Goal: Task Accomplishment & Management: Manage account settings

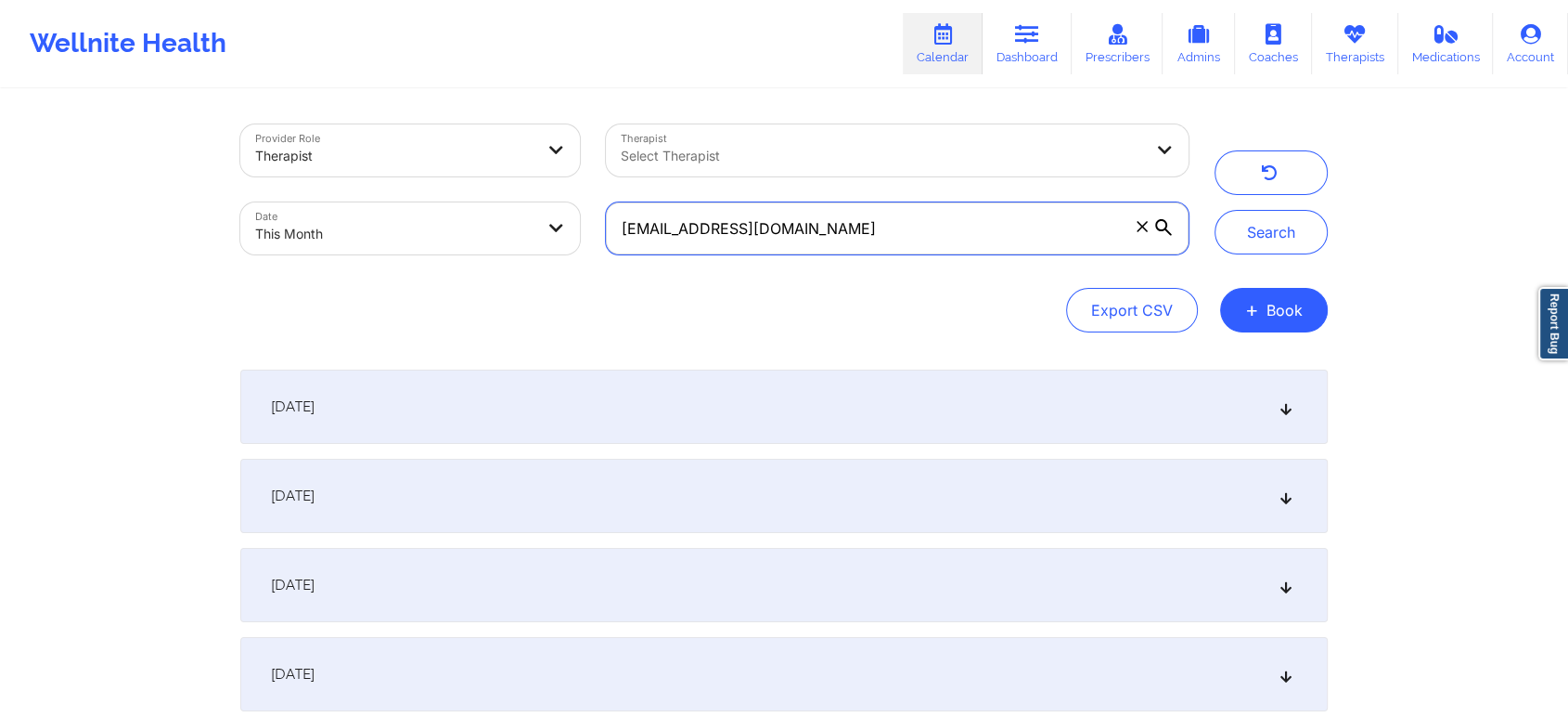
drag, startPoint x: 804, startPoint y: 211, endPoint x: 518, endPoint y: 238, distance: 287.3
click at [518, 238] on div "Provider Role Therapist Therapist Select Therapist Date This Month [EMAIL_ADDRE…" at bounding box center [714, 189] width 975 height 156
paste input "angelina71905"
click at [1215, 210] on button "Search" at bounding box center [1271, 232] width 113 height 44
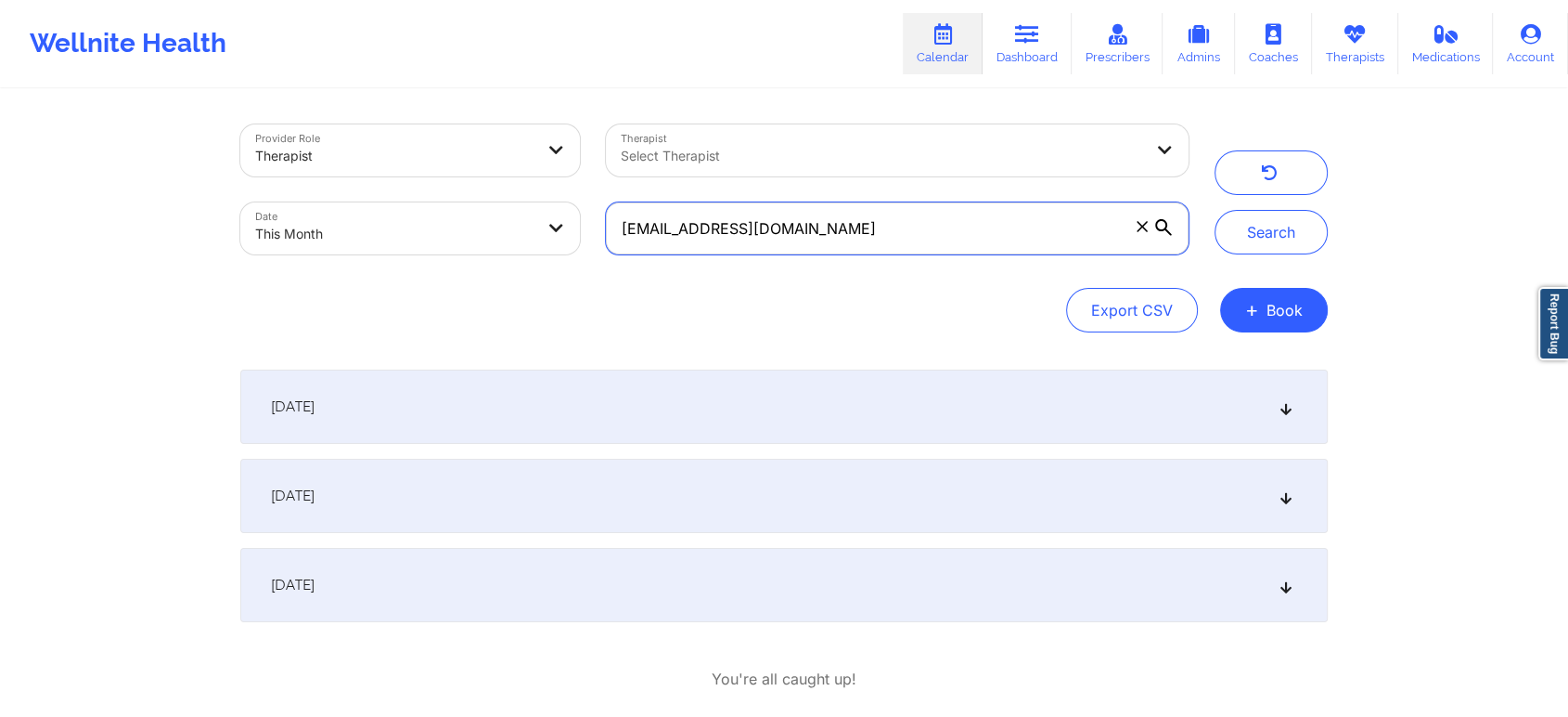
scroll to position [95, 0]
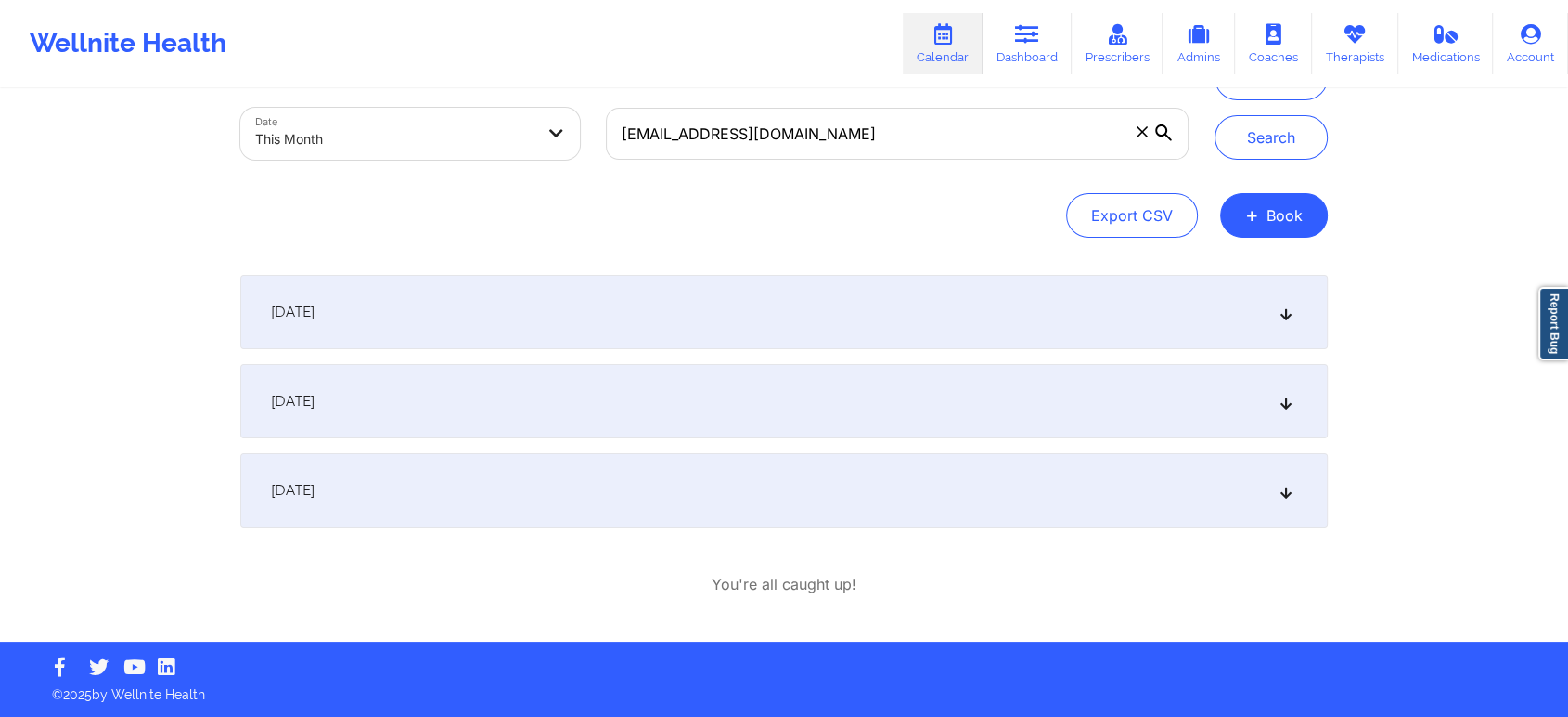
click at [664, 481] on div "[DATE]" at bounding box center [784, 490] width 1088 height 74
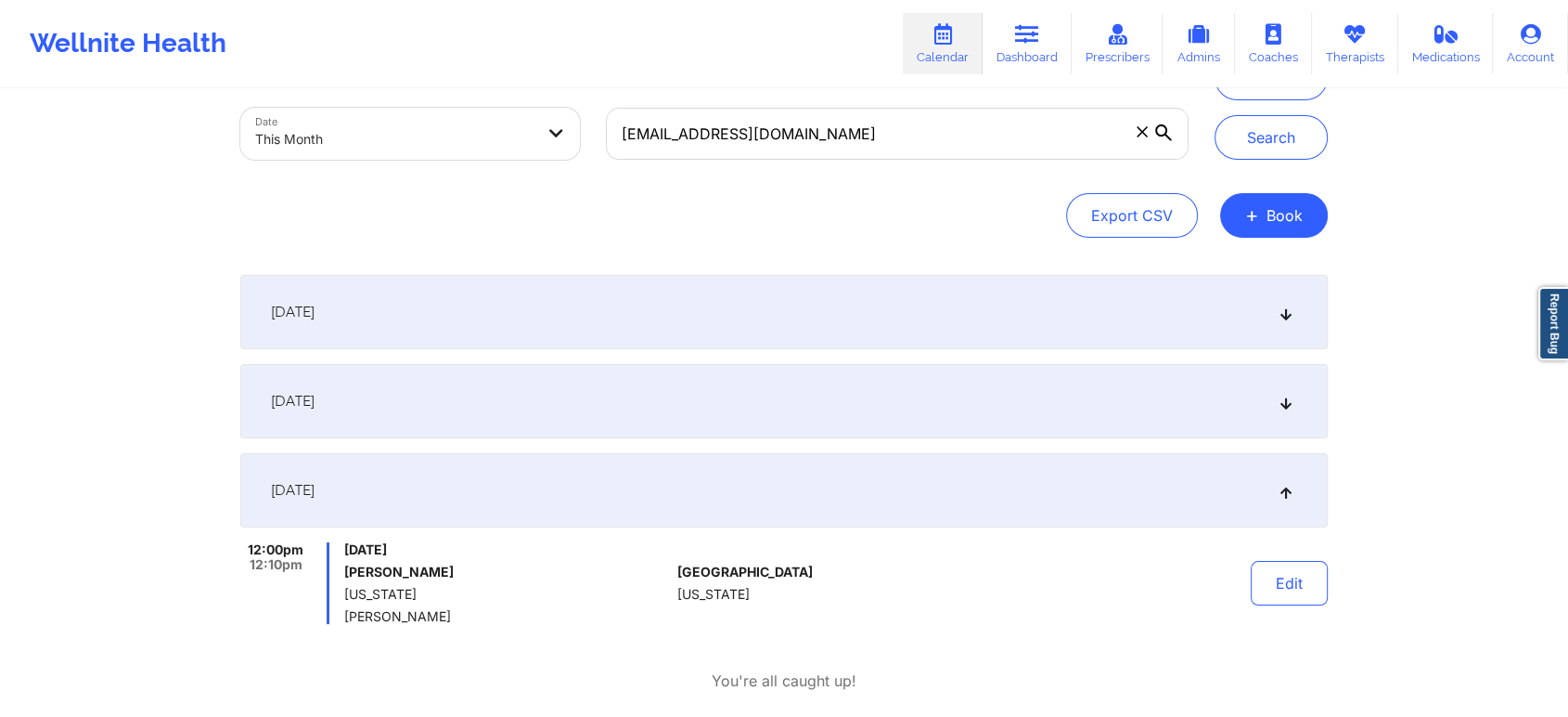
click at [475, 444] on div "[DATE] 4:00pm 5:00pm [DATE] [PERSON_NAME] Initial Therapy Session [PERSON_NAME]…" at bounding box center [784, 449] width 1088 height 349
click at [490, 416] on div "[DATE]" at bounding box center [784, 400] width 1088 height 74
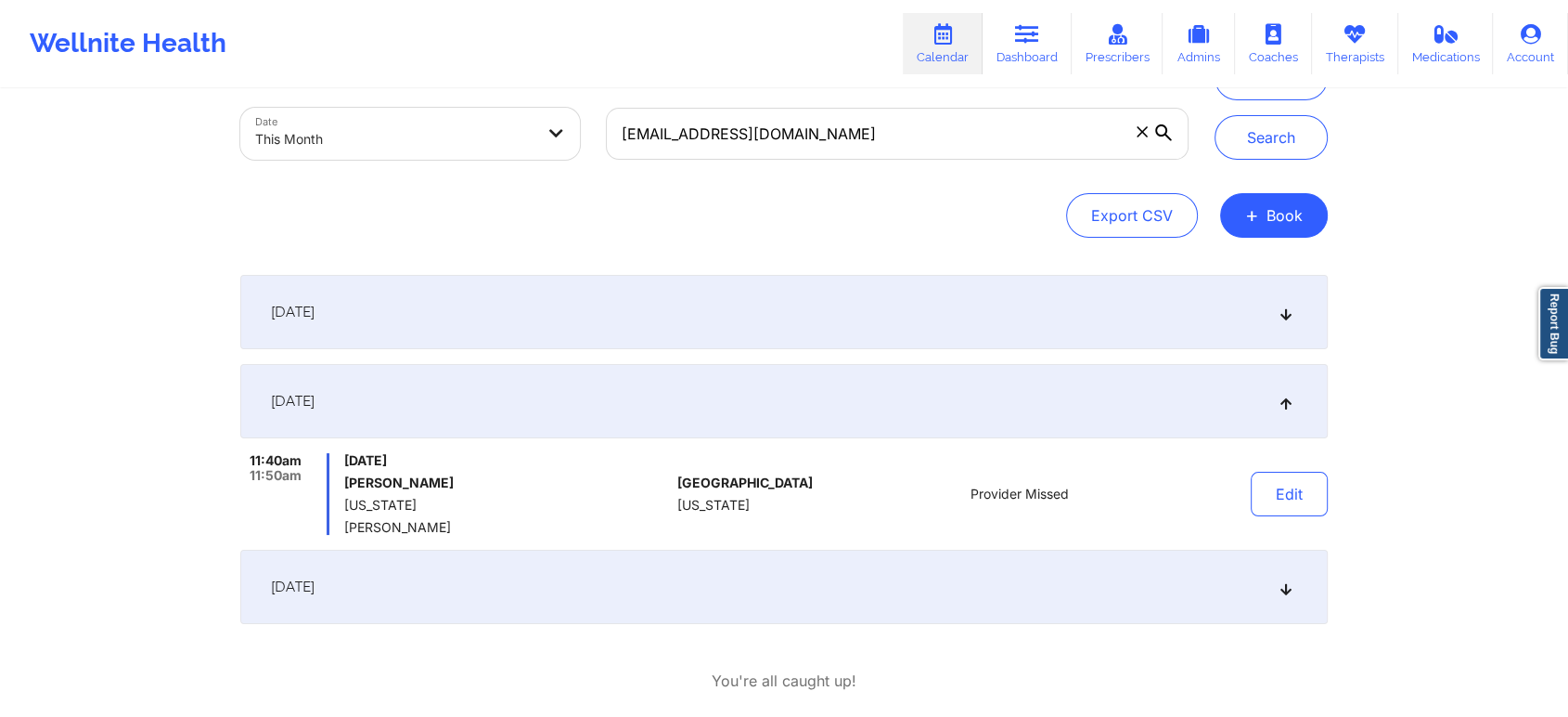
click at [621, 584] on div "[DATE]" at bounding box center [784, 586] width 1088 height 74
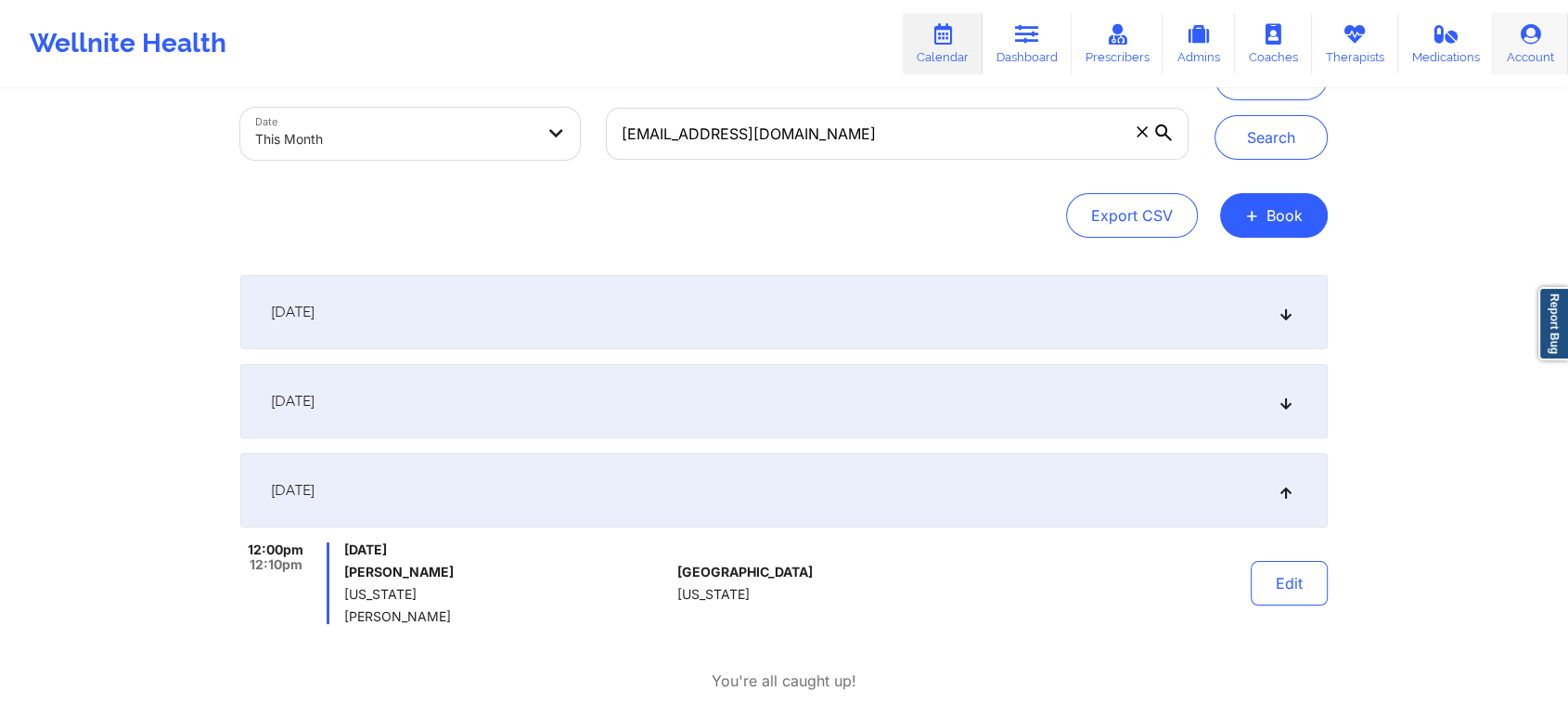
scroll to position [0, 0]
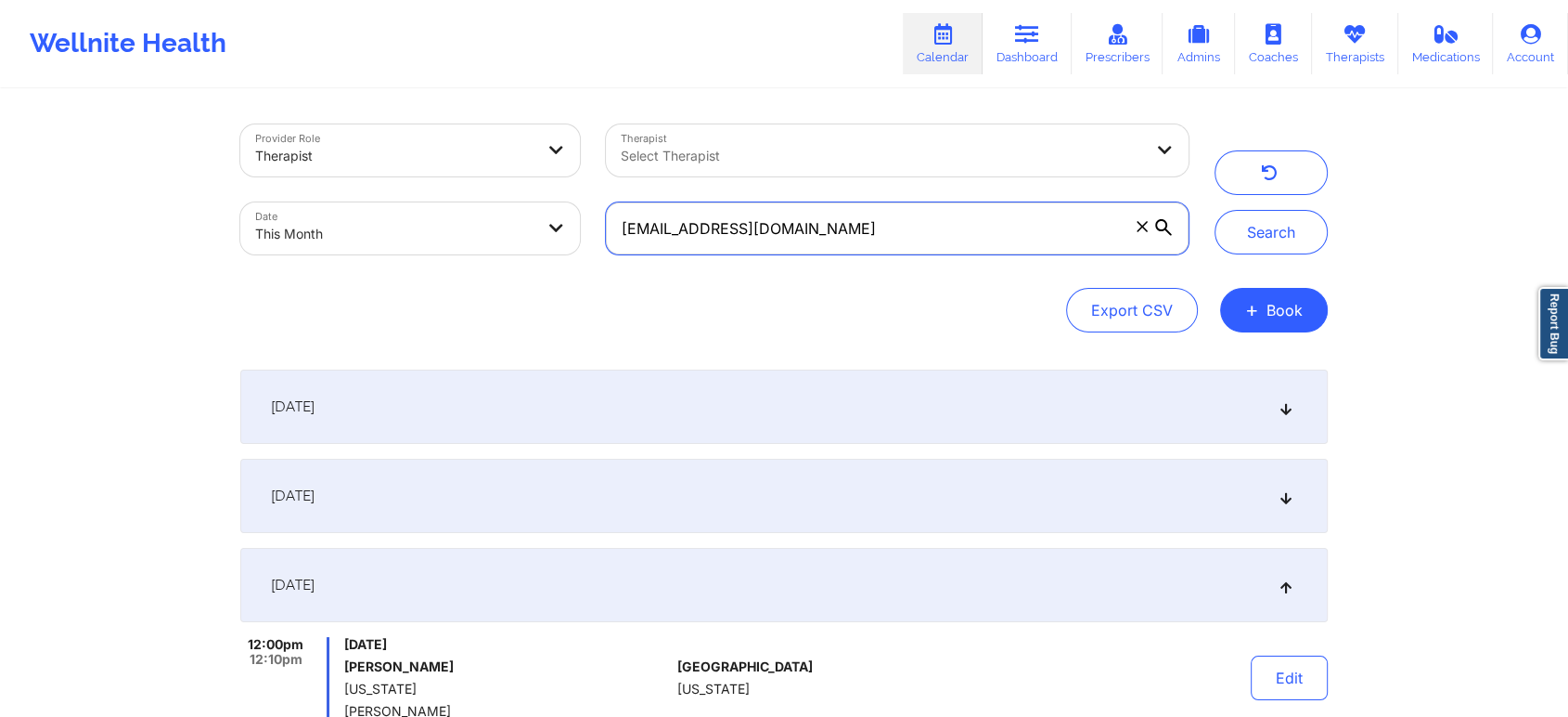
drag, startPoint x: 861, startPoint y: 221, endPoint x: 443, endPoint y: 291, distance: 423.8
click at [443, 291] on div "Provider Role Therapist Therapist Select Therapist Date This Month [EMAIL_ADDRE…" at bounding box center [784, 228] width 1088 height 208
paste input "claresewilliams79"
click at [1215, 210] on button "Search" at bounding box center [1271, 232] width 113 height 44
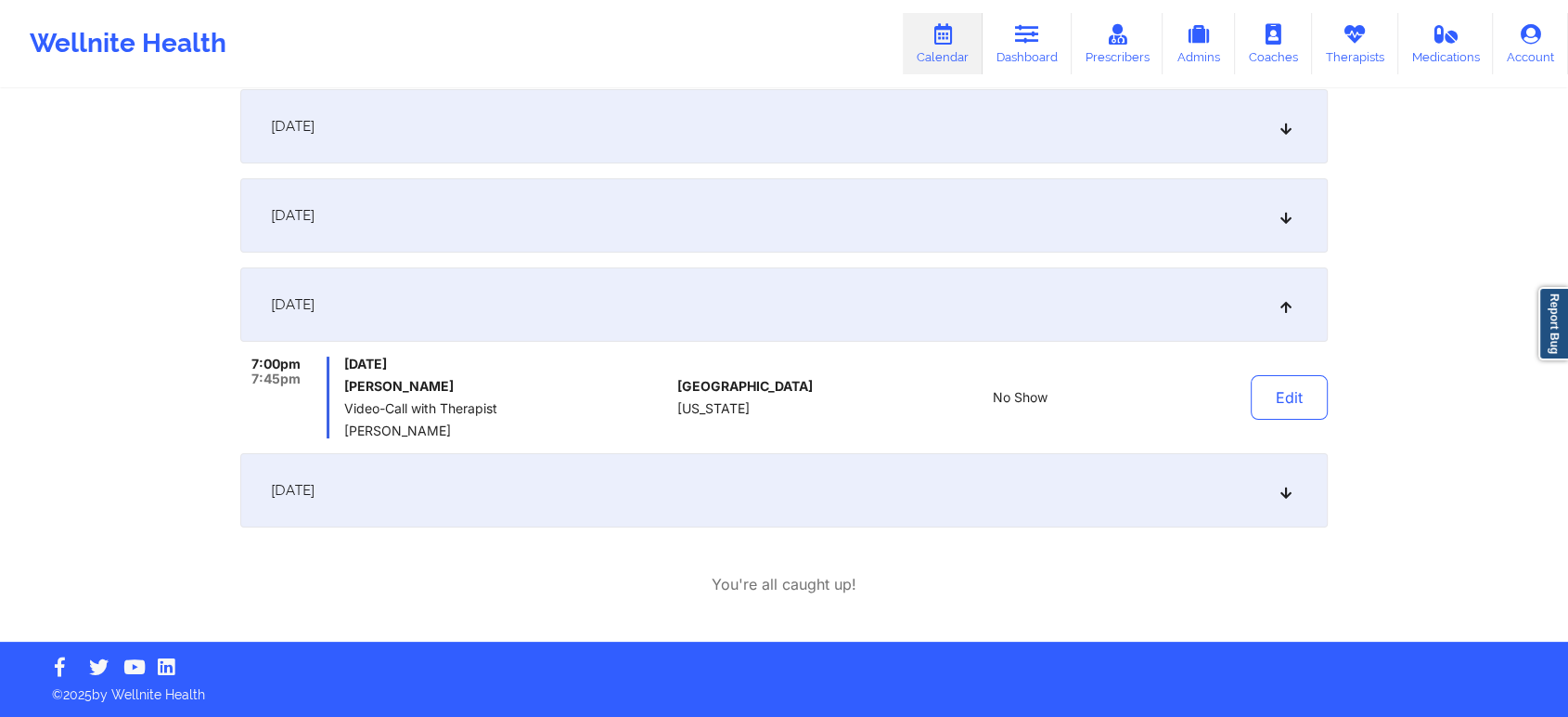
scroll to position [272, 0]
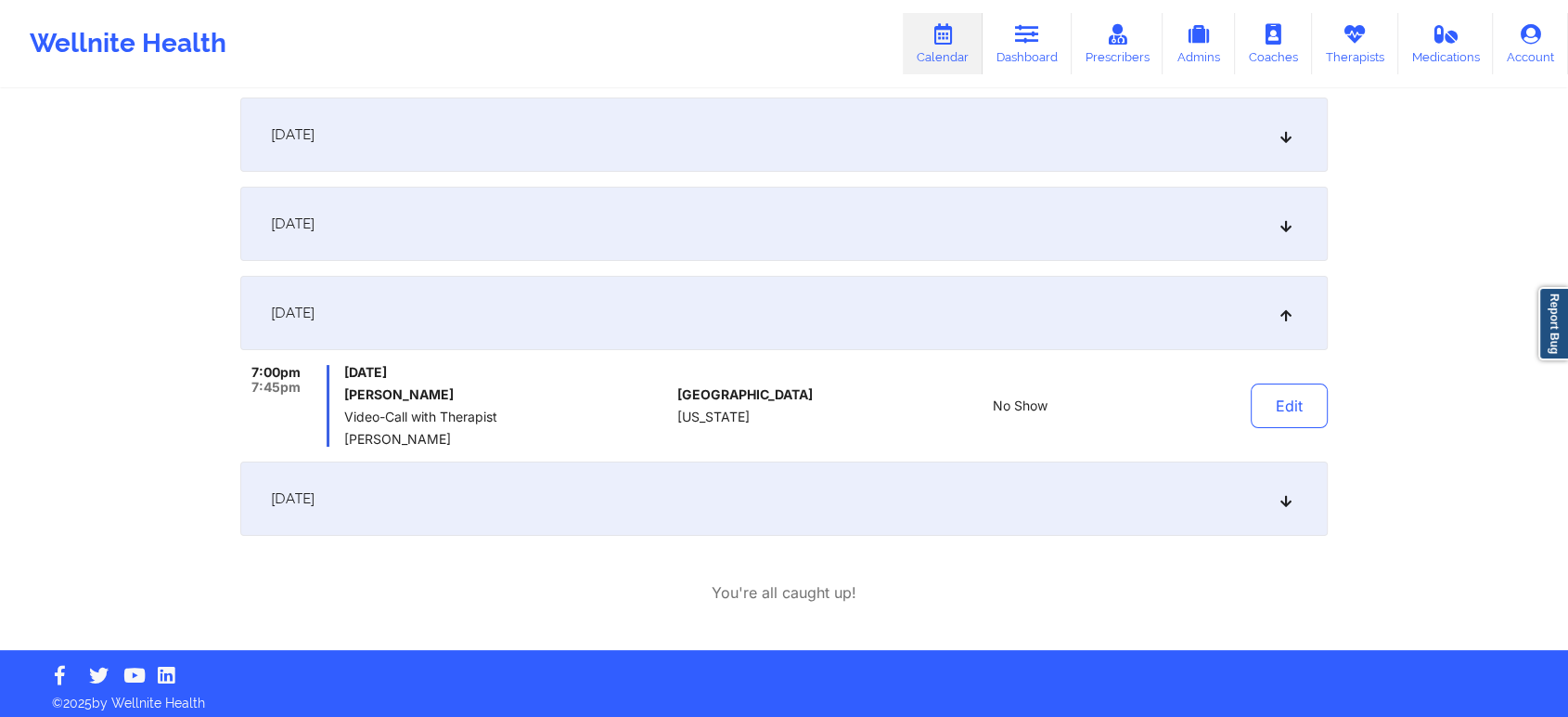
click at [718, 503] on div "[DATE]" at bounding box center [784, 498] width 1088 height 74
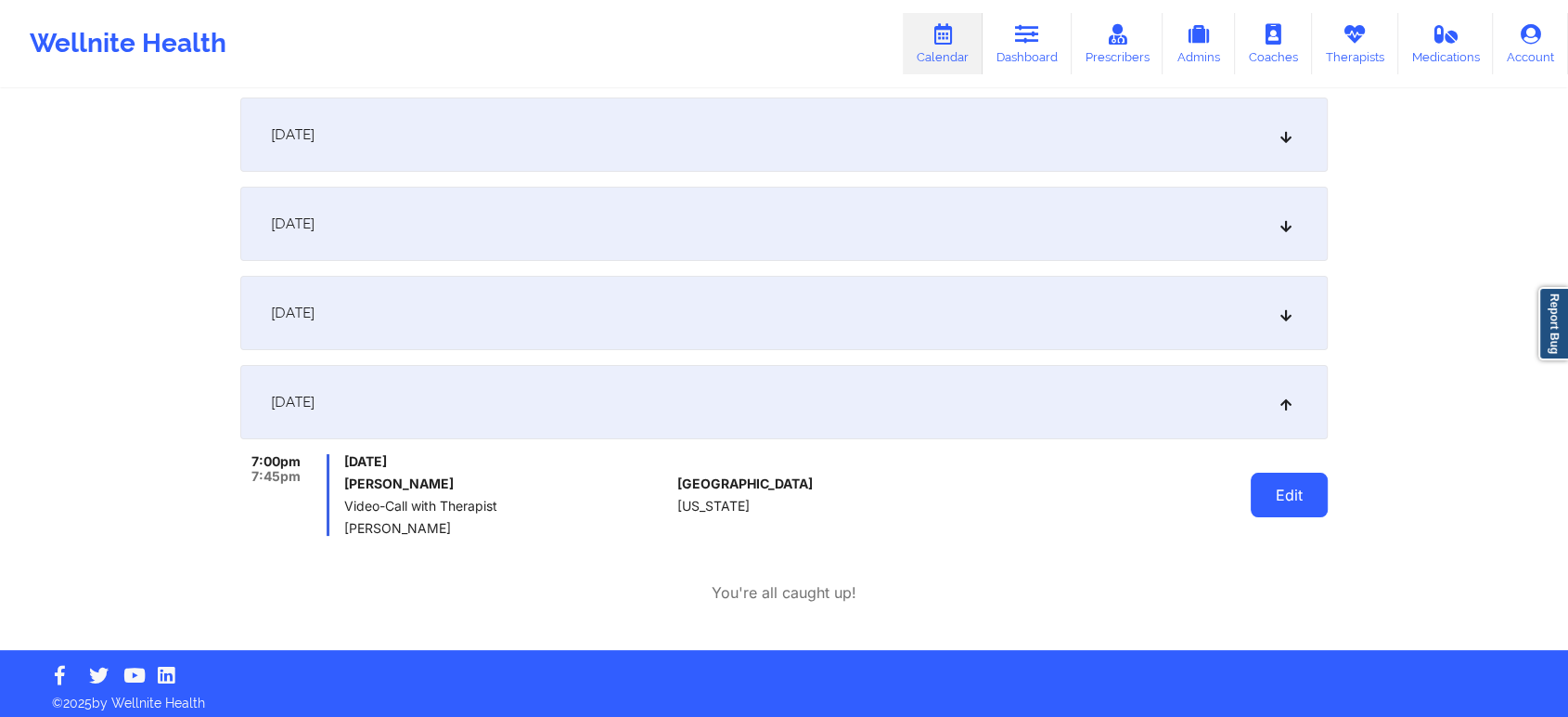
click at [1303, 497] on button "Edit" at bounding box center [1289, 495] width 77 height 44
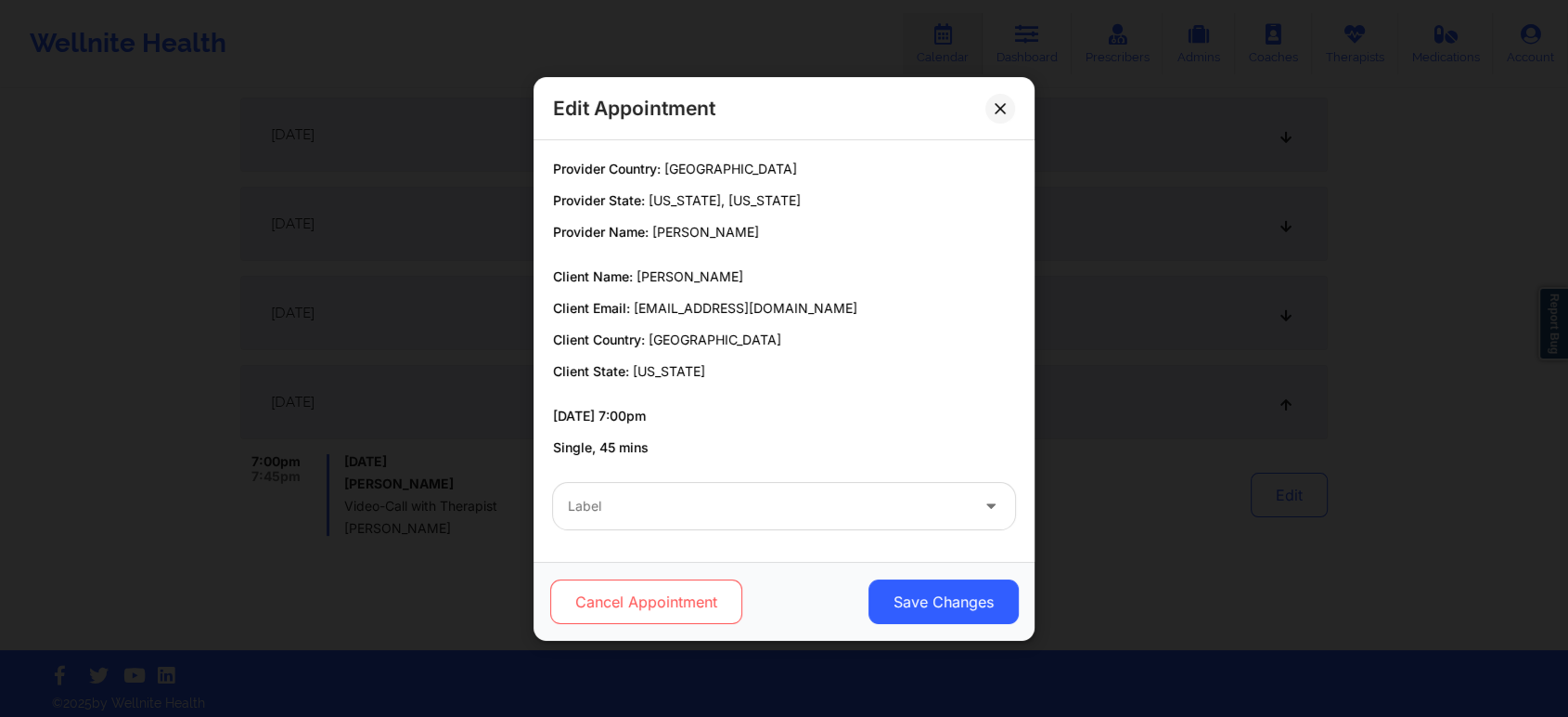
click at [661, 619] on button "Cancel Appointment" at bounding box center [646, 601] width 192 height 44
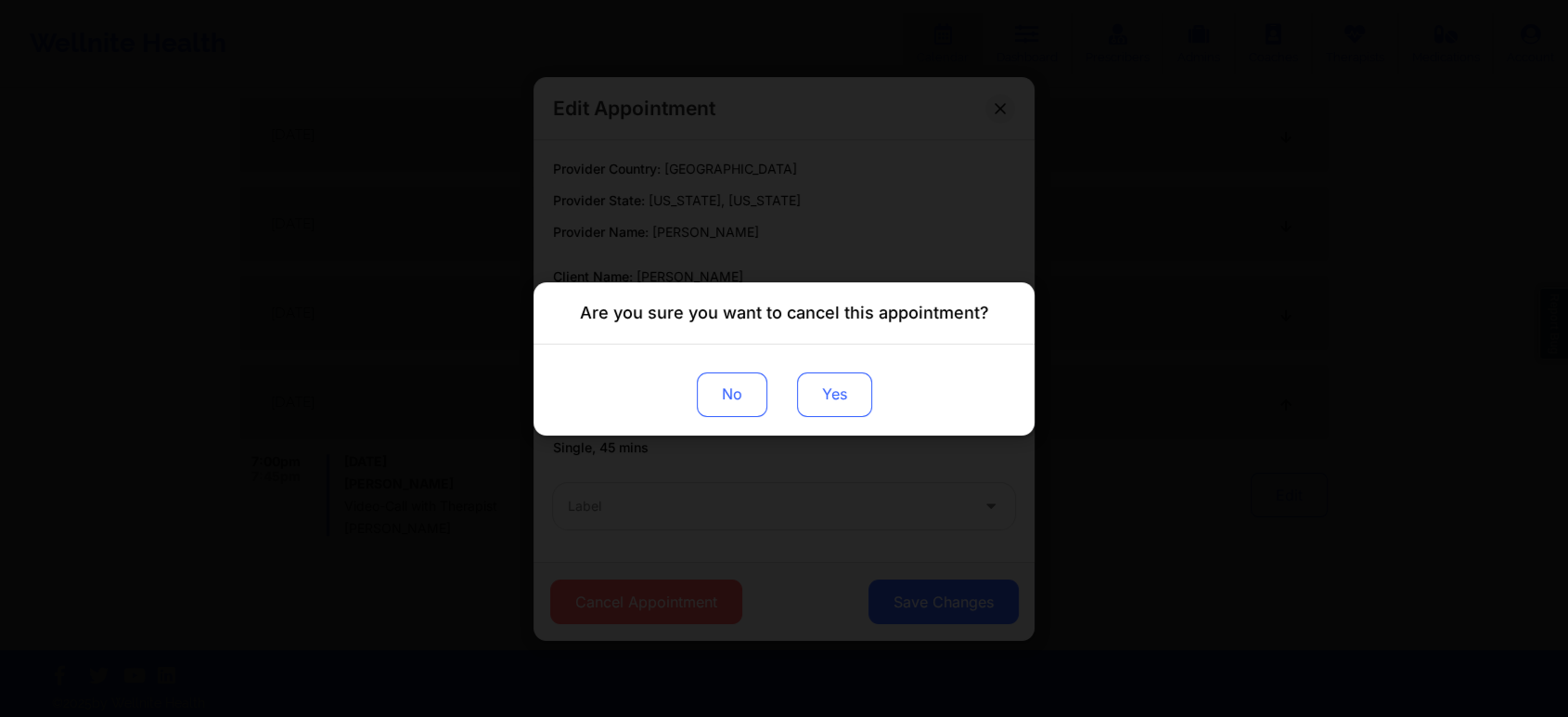
click at [831, 415] on button "Yes" at bounding box center [834, 393] width 75 height 44
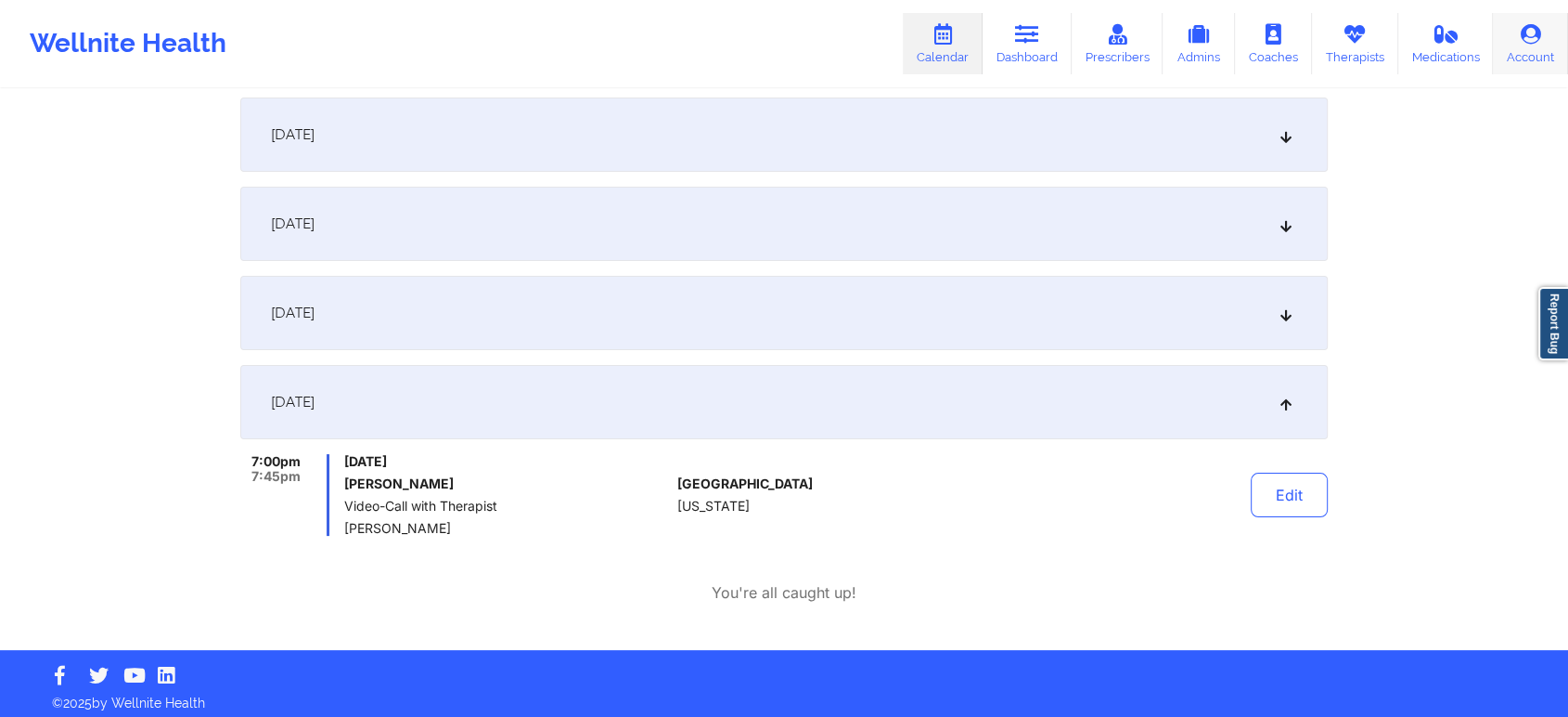
scroll to position [0, 0]
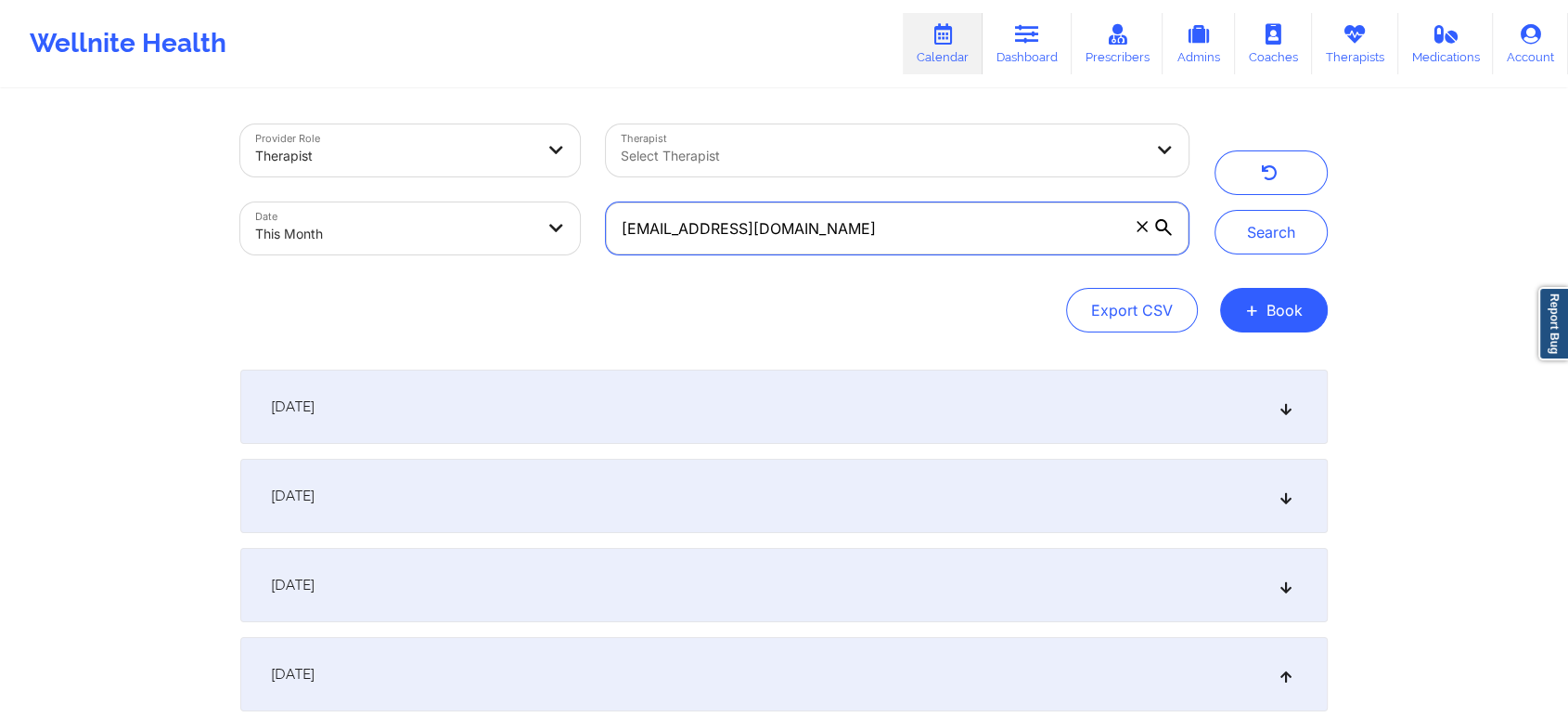
drag, startPoint x: 929, startPoint y: 228, endPoint x: 455, endPoint y: 262, distance: 475.2
click at [455, 262] on div "Provider Role Therapist Therapist Select Therapist Date This Month [EMAIL_ADDRE…" at bounding box center [714, 189] width 975 height 156
paste input "saleemajelmekki"
type input "[EMAIL_ADDRESS][DOMAIN_NAME]"
click at [1215, 210] on button "Search" at bounding box center [1271, 232] width 113 height 44
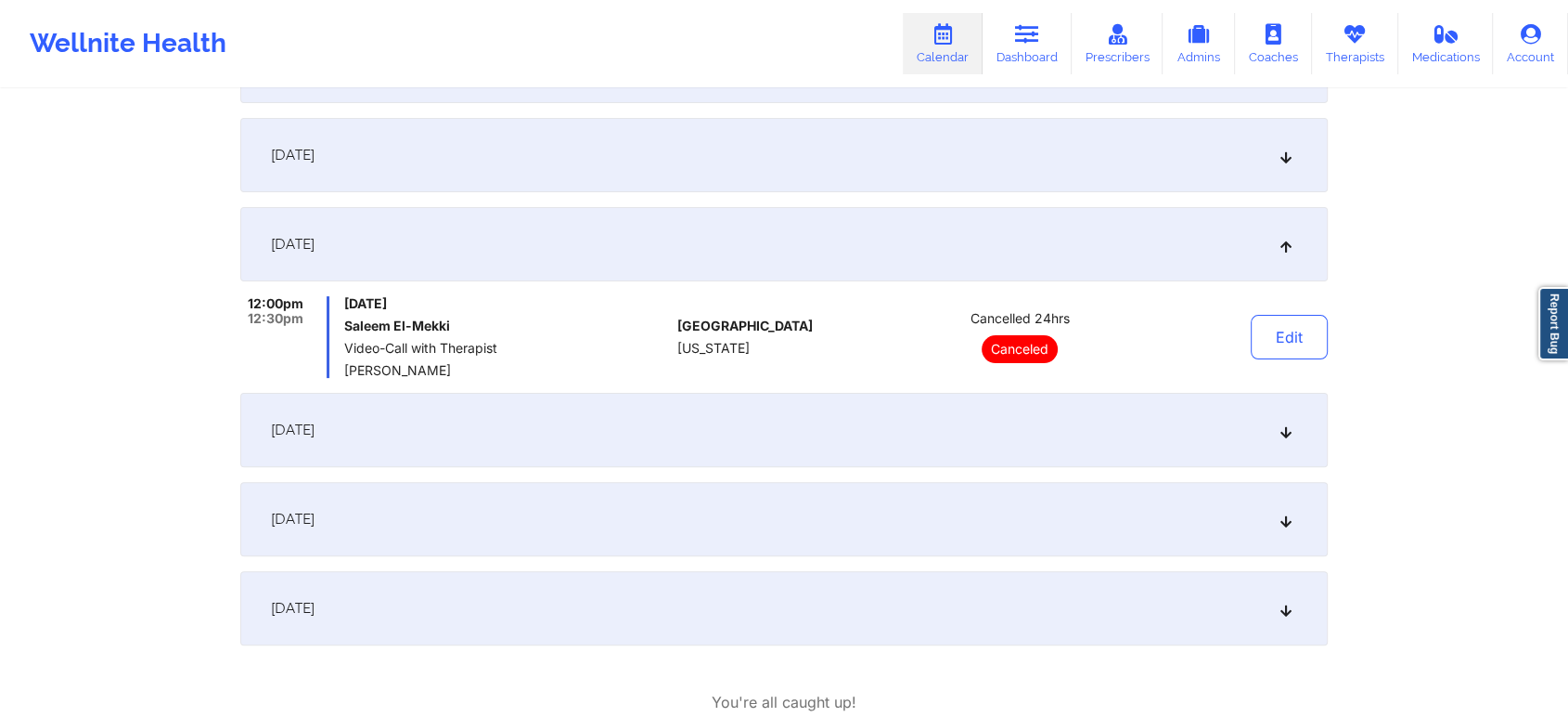
scroll to position [547, 0]
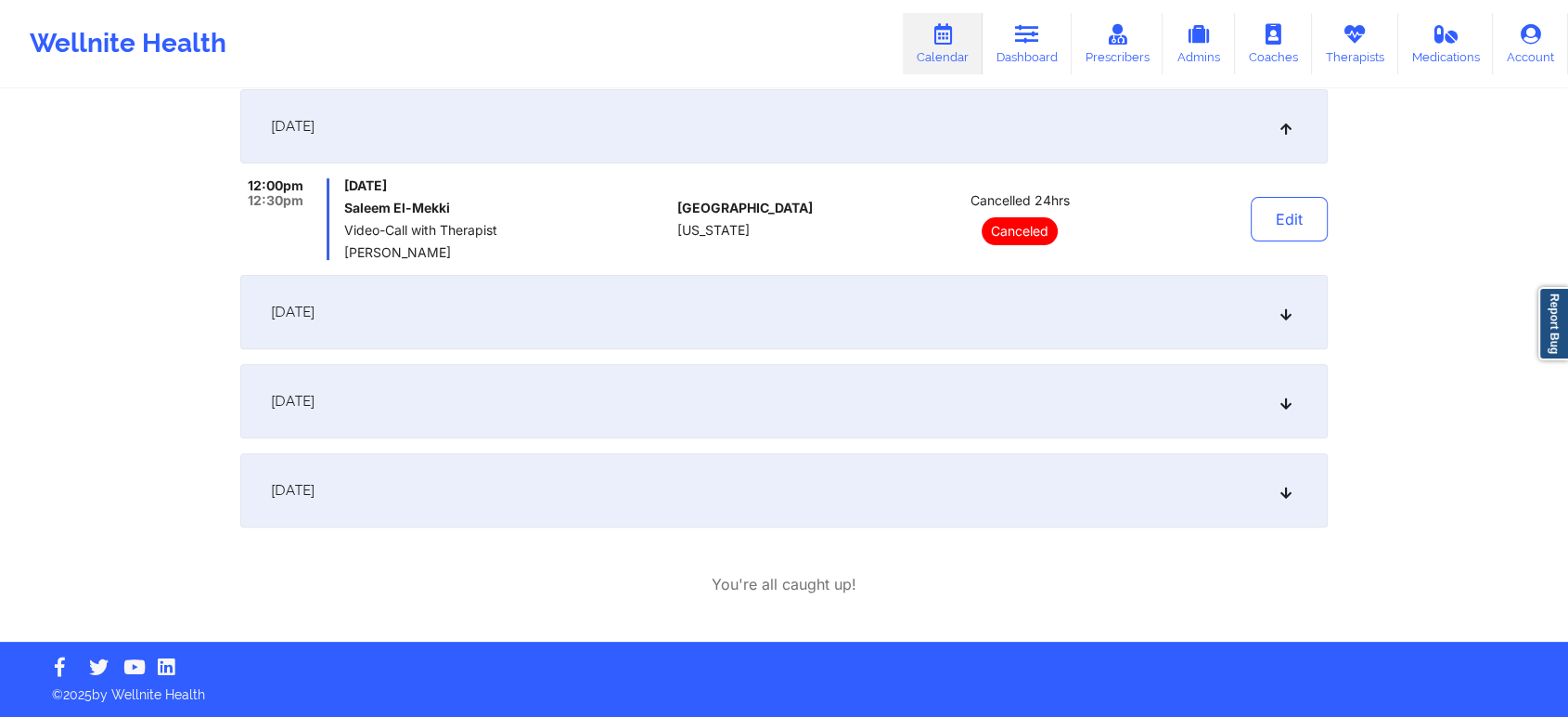
click at [606, 480] on div "[DATE]" at bounding box center [784, 490] width 1088 height 74
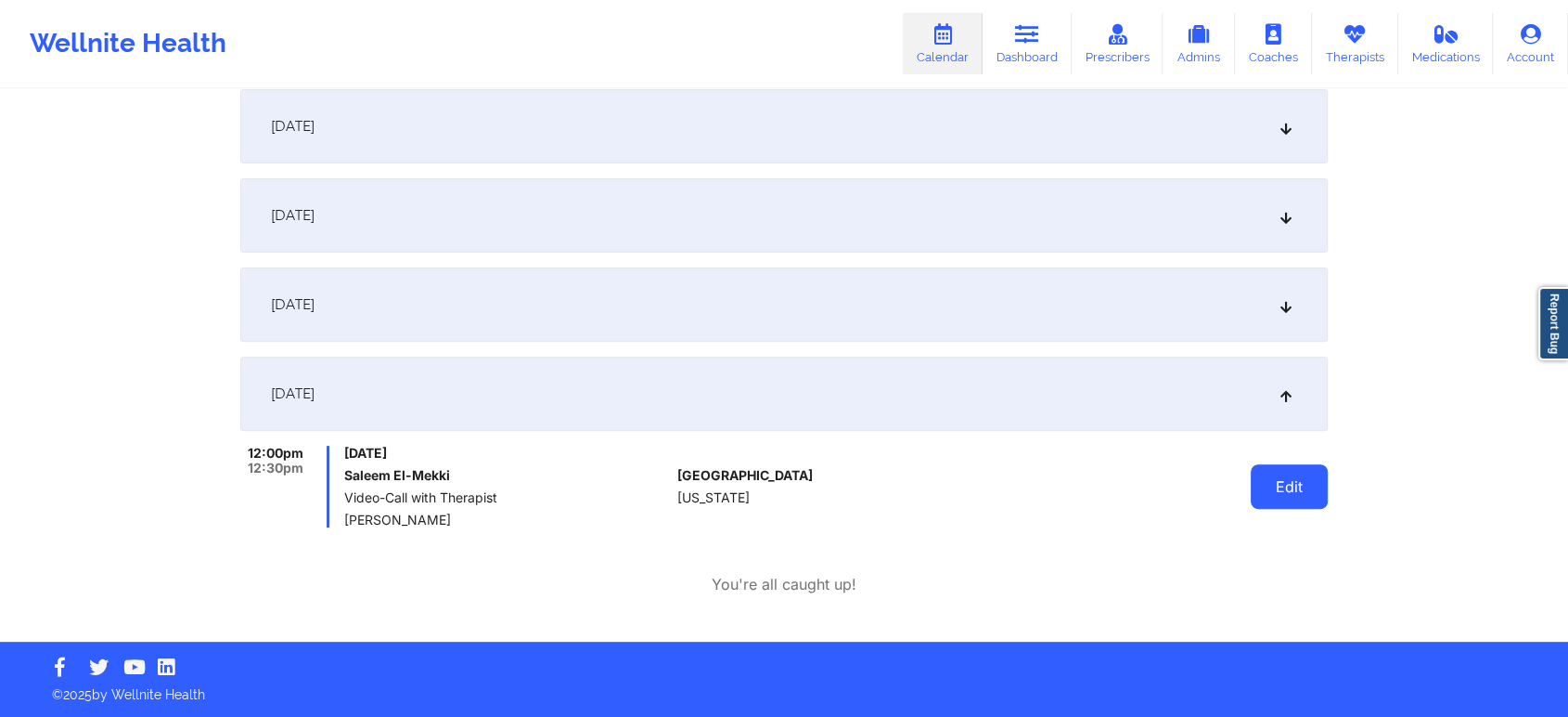
click at [1314, 483] on button "Edit" at bounding box center [1289, 486] width 77 height 44
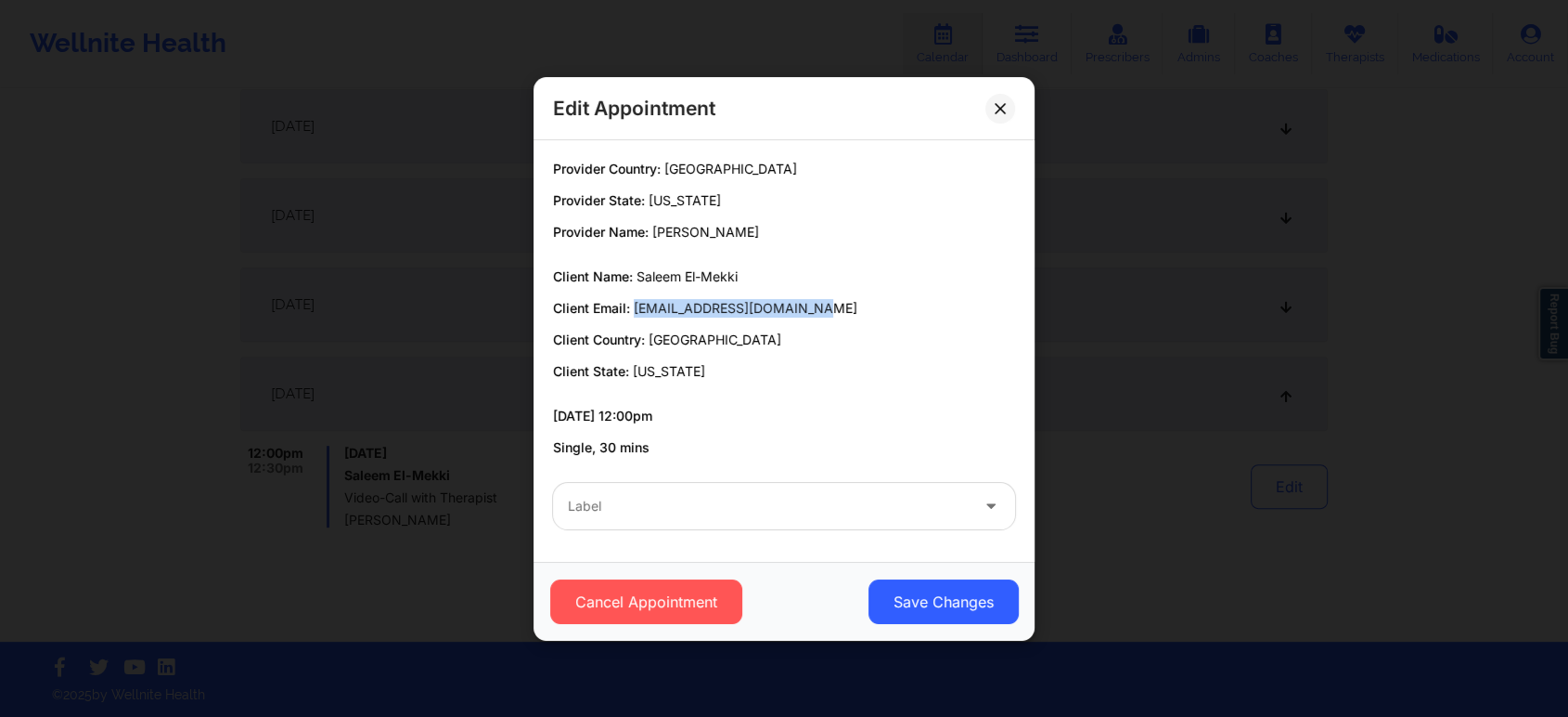
drag, startPoint x: 634, startPoint y: 308, endPoint x: 828, endPoint y: 303, distance: 194.1
click at [828, 303] on p "Client Email: [EMAIL_ADDRESS][DOMAIN_NAME]" at bounding box center [784, 308] width 462 height 19
copy span "[EMAIL_ADDRESS][DOMAIN_NAME]"
click at [722, 499] on div at bounding box center [768, 506] width 401 height 23
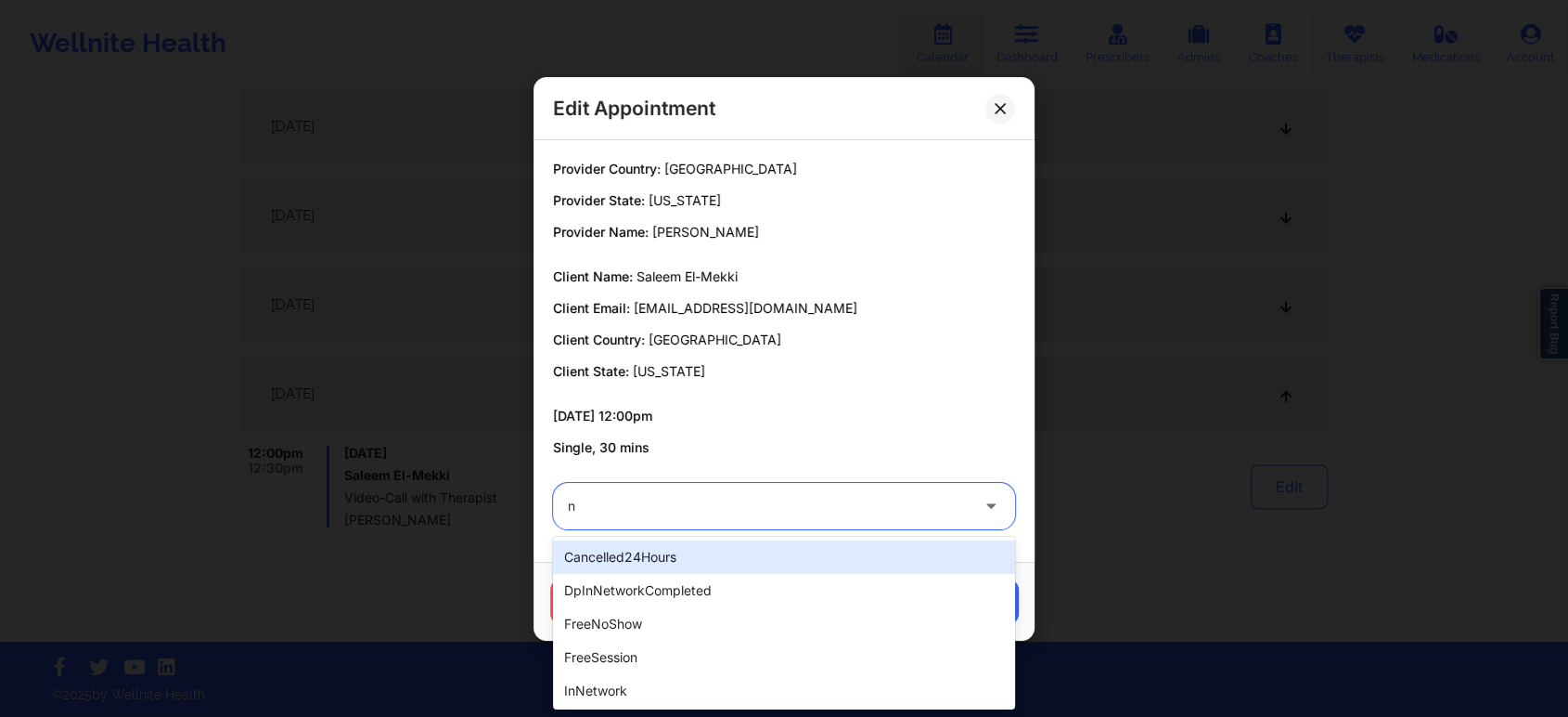
type input "no"
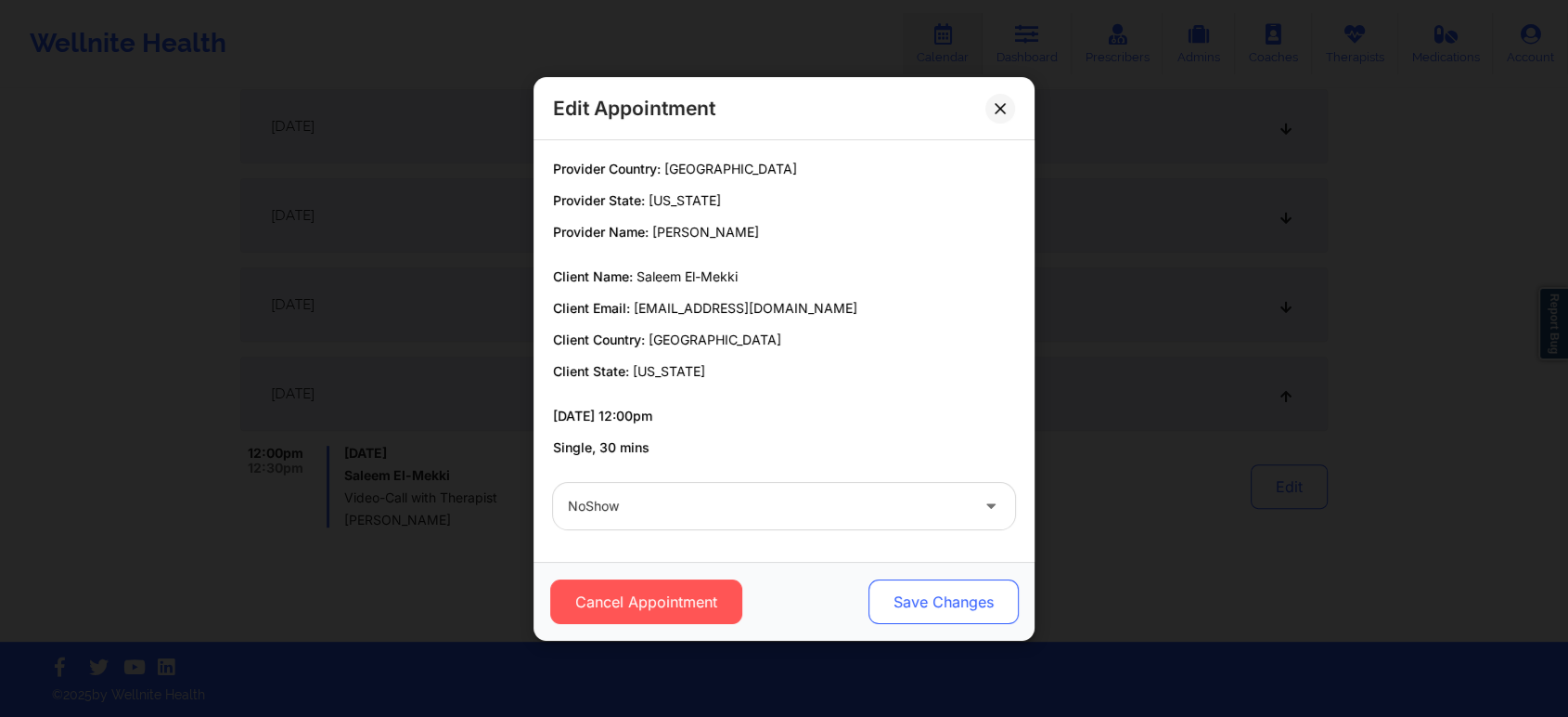
click at [971, 611] on button "Save Changes" at bounding box center [944, 601] width 151 height 44
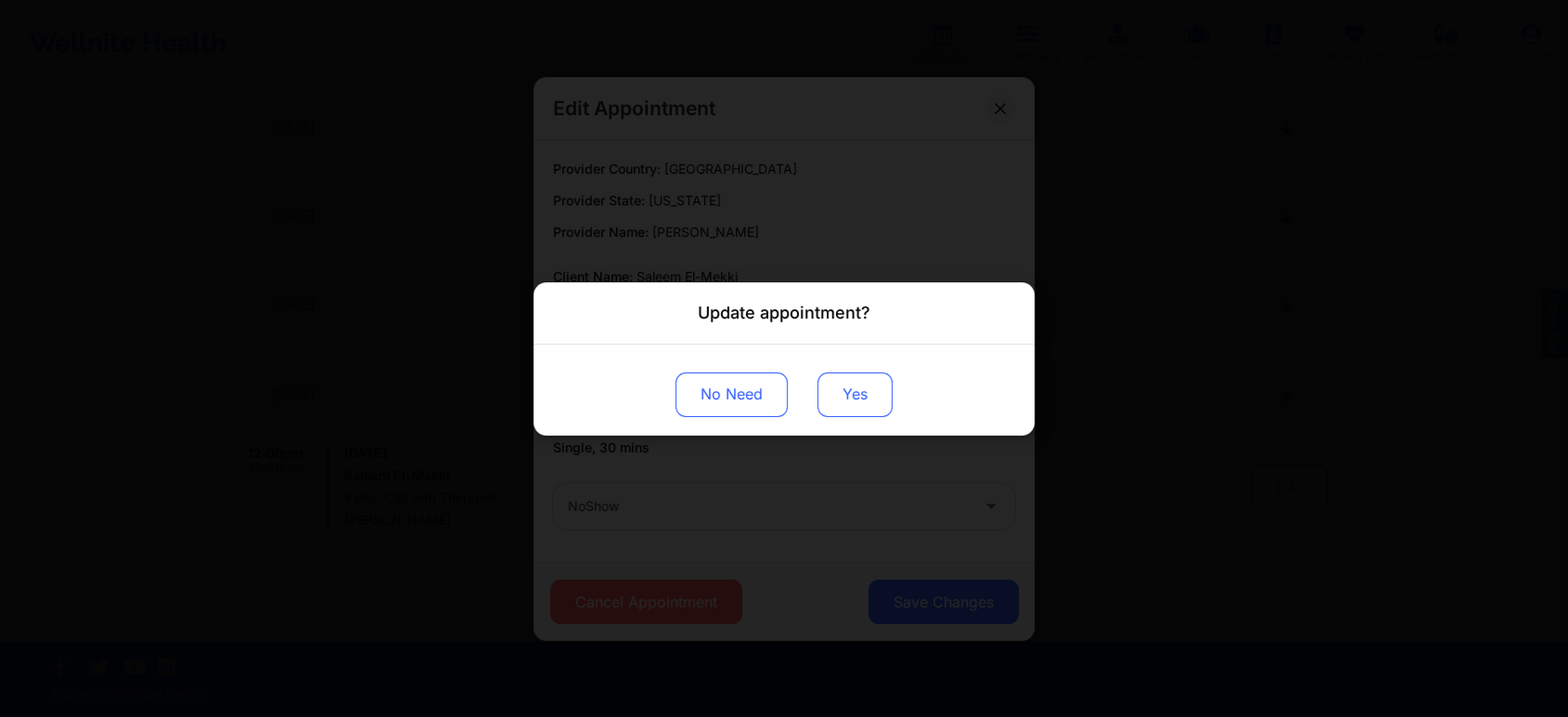
click at [857, 387] on button "Yes" at bounding box center [855, 393] width 75 height 44
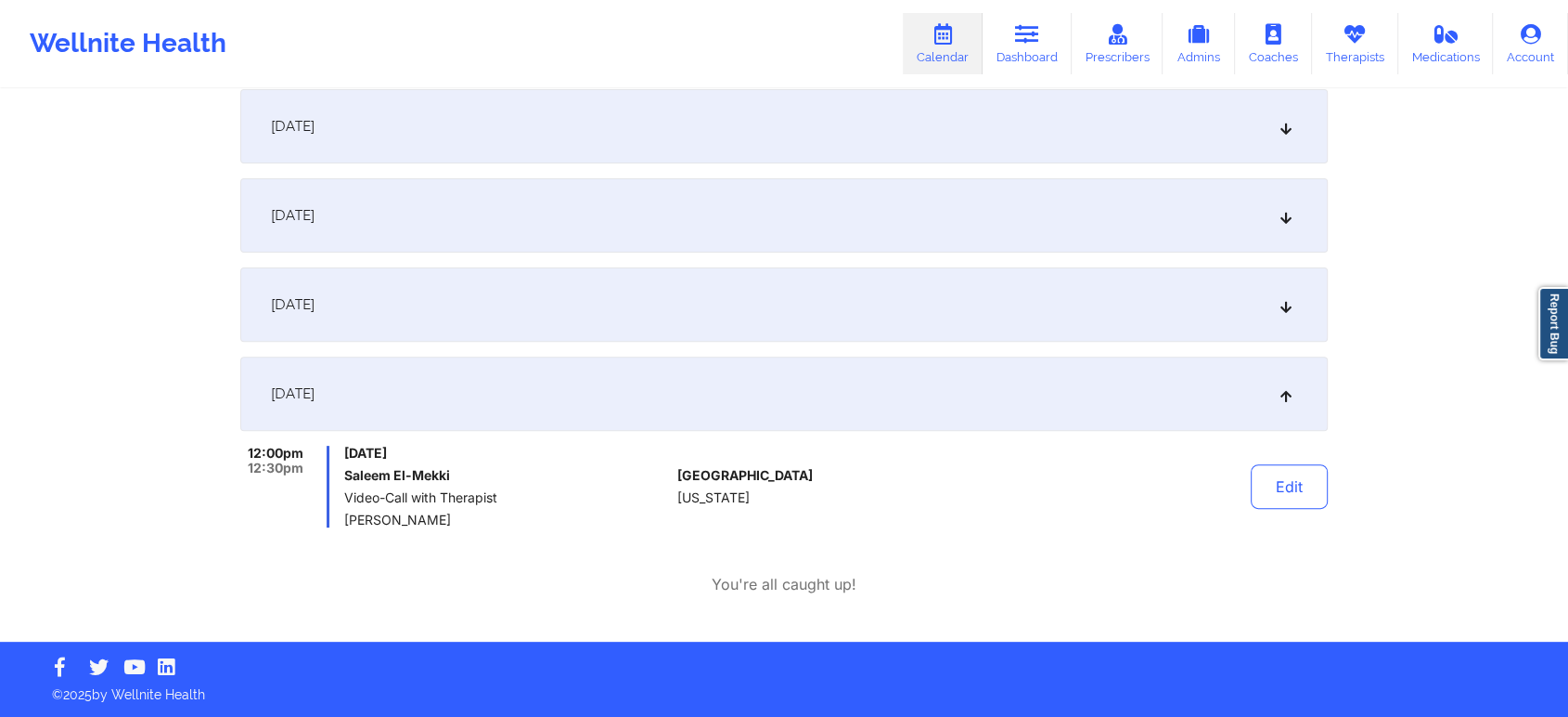
scroll to position [0, 0]
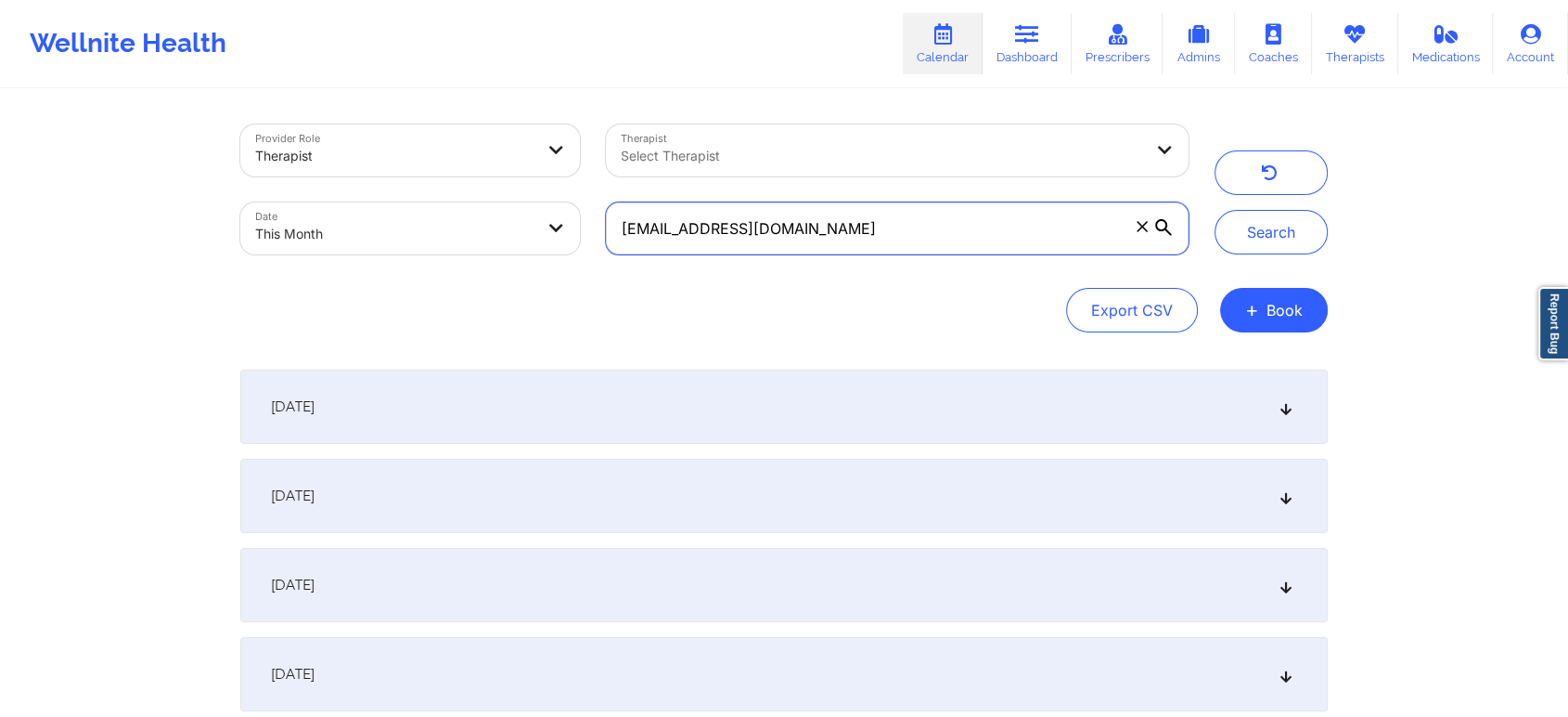
drag, startPoint x: 912, startPoint y: 214, endPoint x: 382, endPoint y: 236, distance: 530.5
click at [382, 236] on div "Provider Role Therapist Therapist Select Therapist Date This Month [EMAIL_ADDRE…" at bounding box center [714, 189] width 975 height 156
paste input "[PERSON_NAME][EMAIL_ADDRESS][PERSON_NAME]"
click at [1215, 210] on button "Search" at bounding box center [1271, 232] width 113 height 44
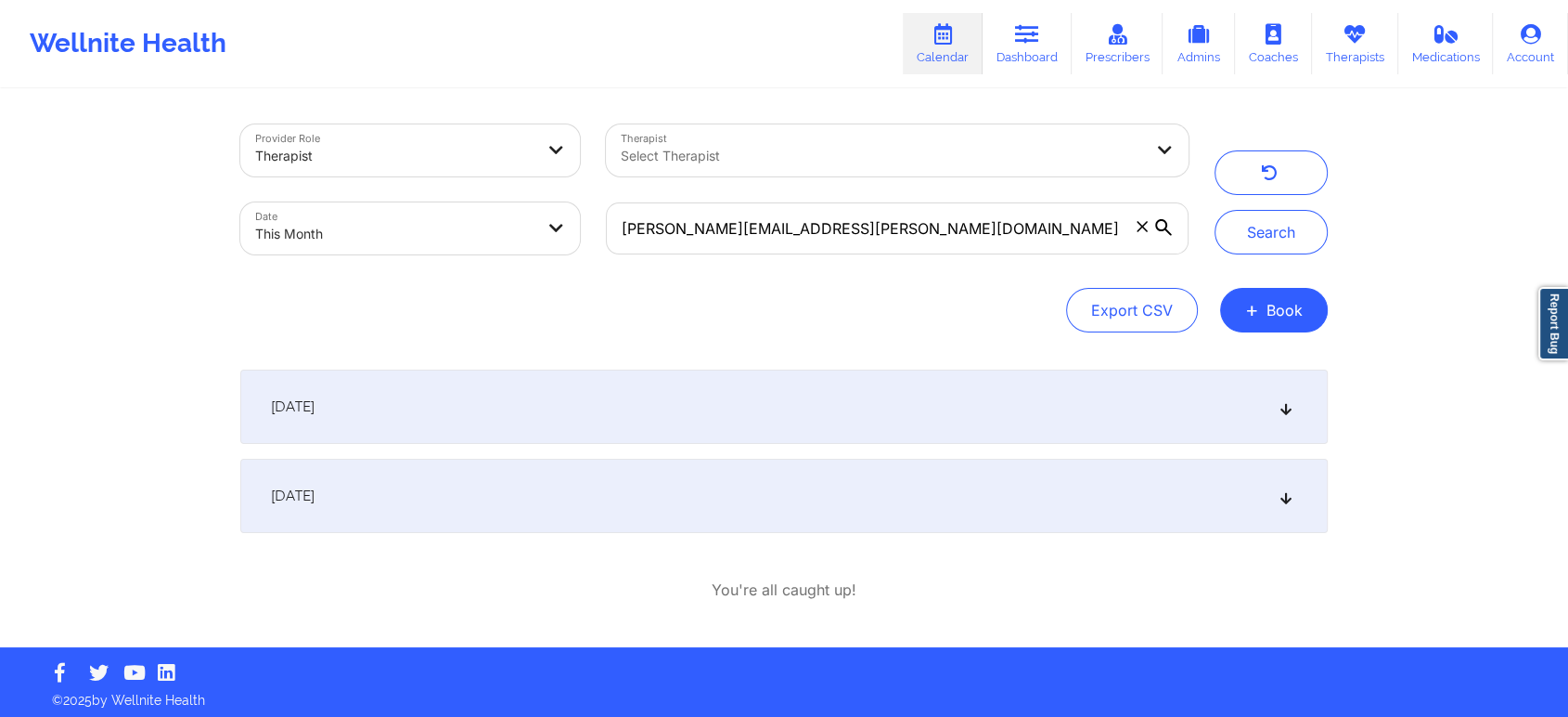
click at [668, 394] on div "[DATE]" at bounding box center [784, 406] width 1088 height 74
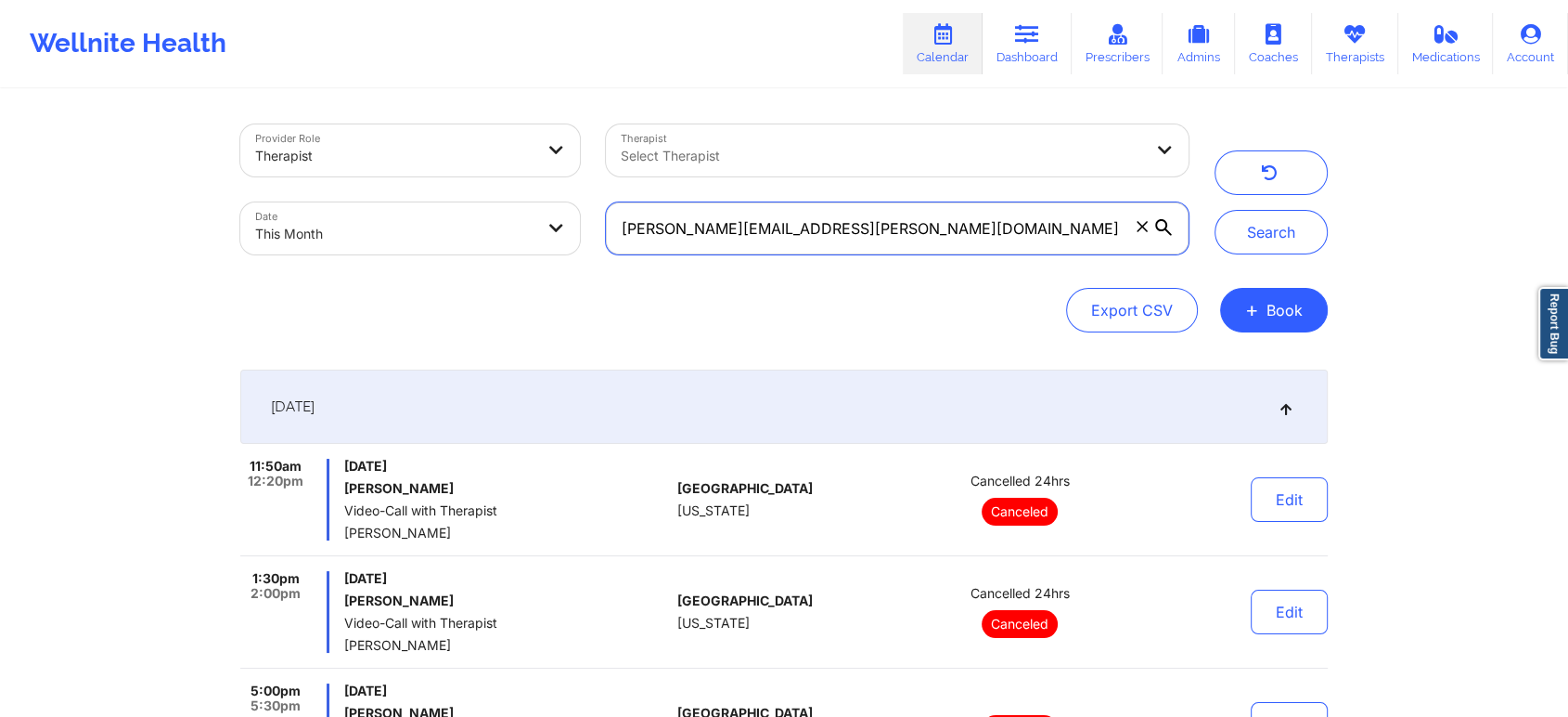
drag, startPoint x: 867, startPoint y: 213, endPoint x: 438, endPoint y: 245, distance: 430.2
click at [438, 245] on div "Provider Role Therapist Therapist Select Therapist Date This Month [PERSON_NAME…" at bounding box center [714, 189] width 975 height 156
paste input "catedwards"
click at [1215, 210] on button "Search" at bounding box center [1271, 232] width 113 height 44
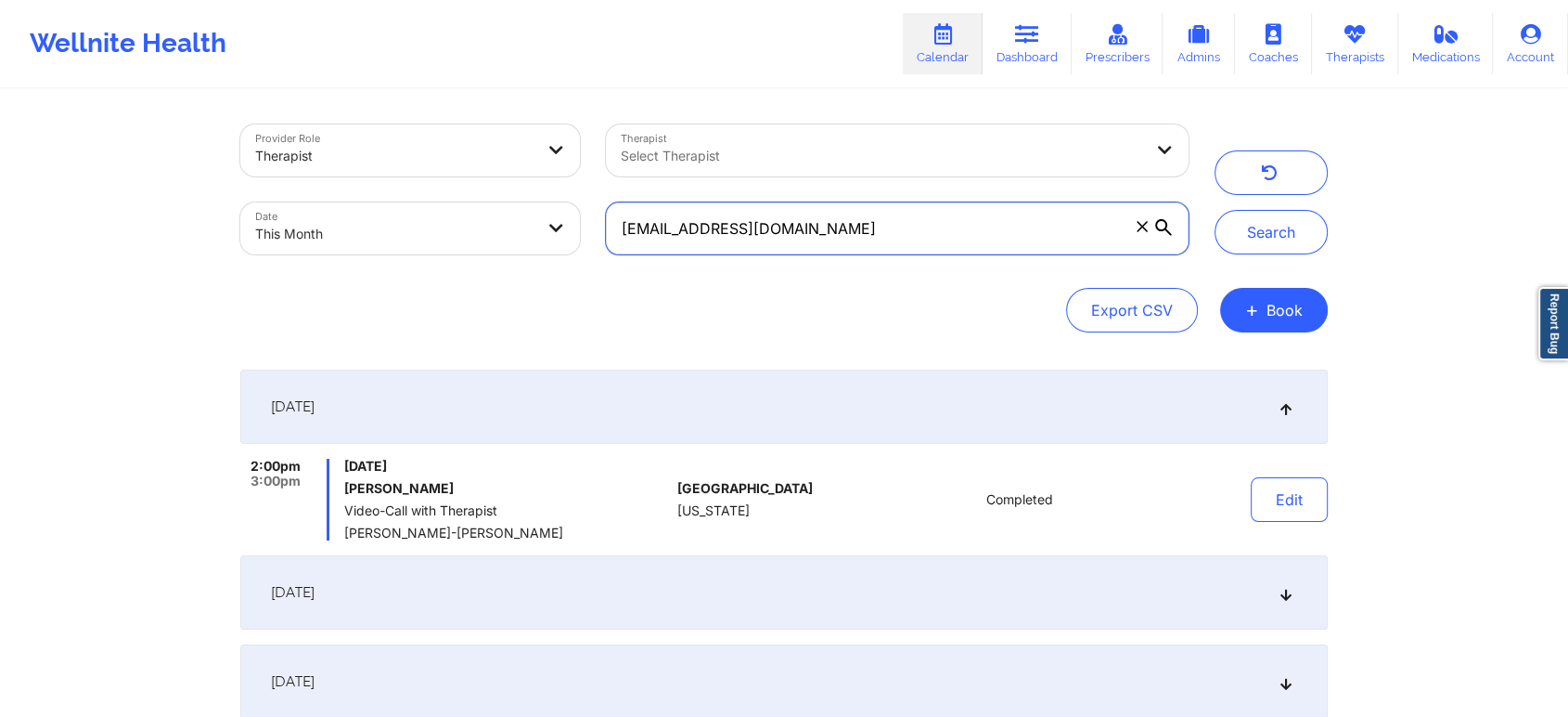
scroll to position [547, 0]
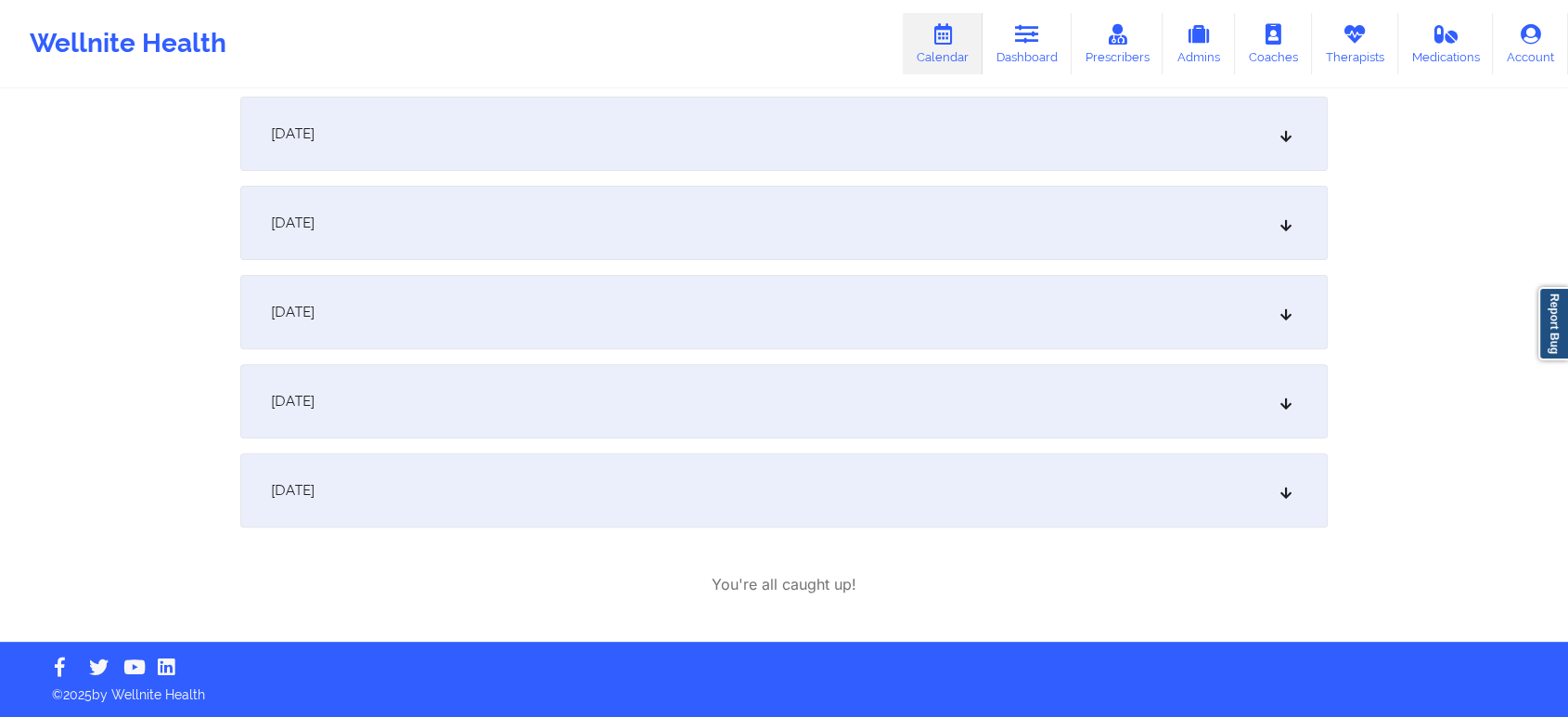
click at [605, 402] on div "[DATE]" at bounding box center [784, 400] width 1088 height 74
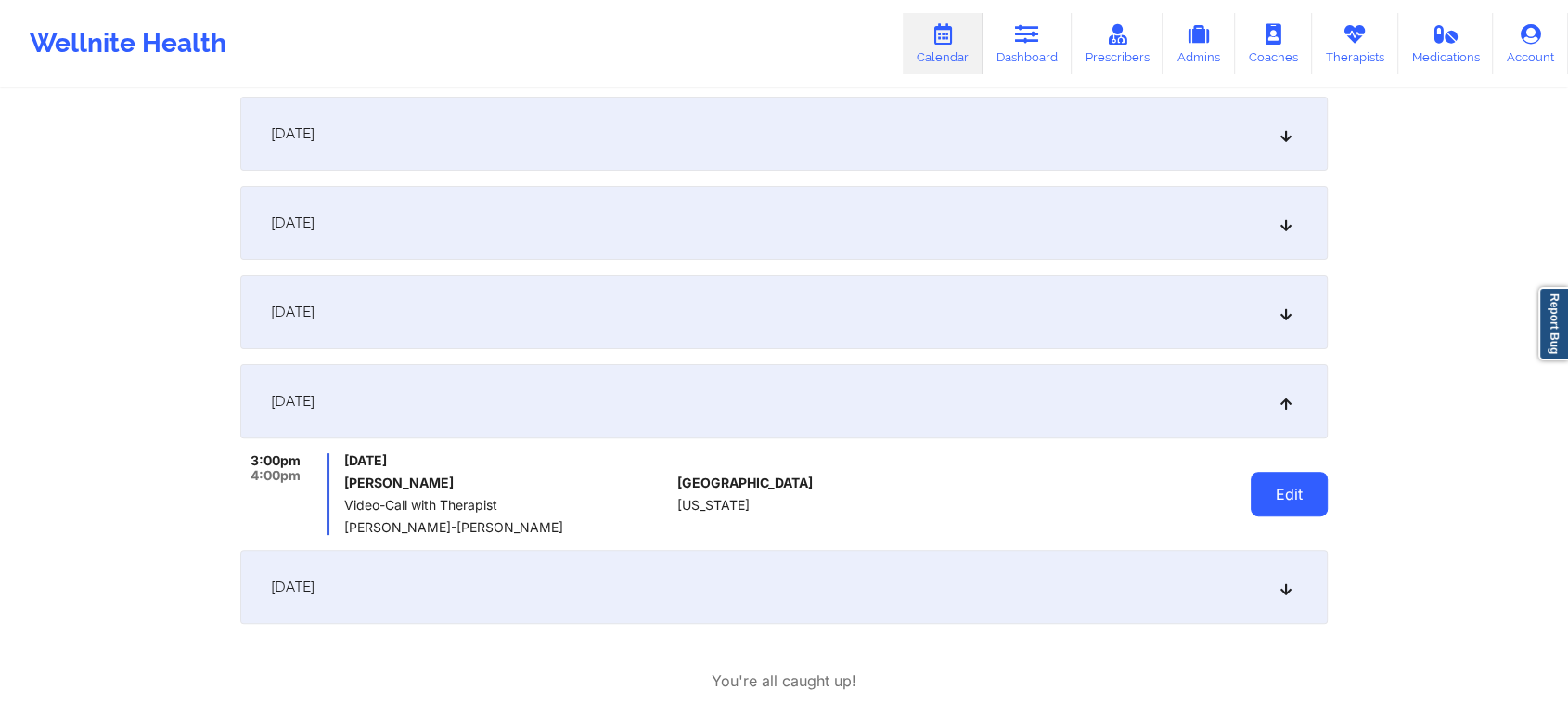
click at [1290, 483] on button "Edit" at bounding box center [1289, 494] width 77 height 44
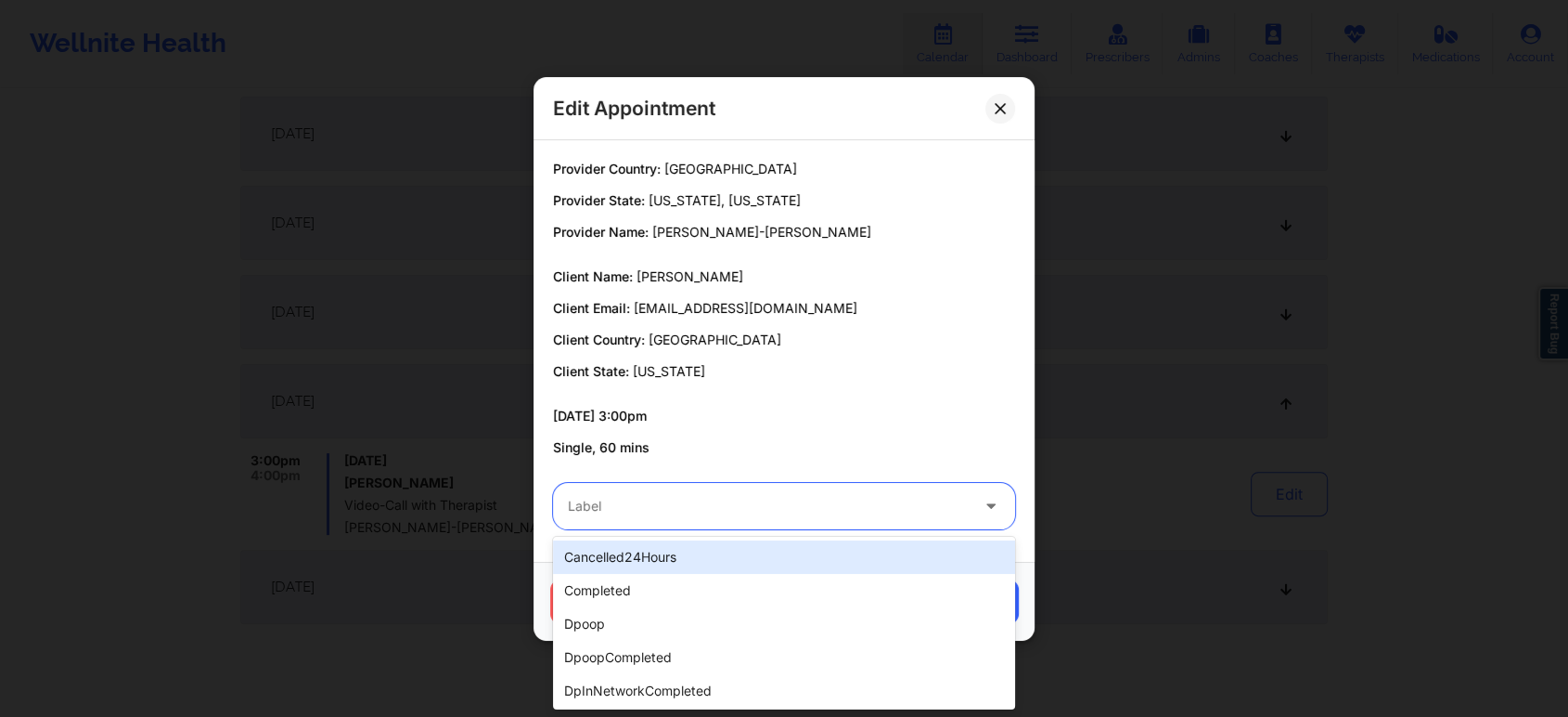
click at [613, 528] on div "Label" at bounding box center [761, 505] width 417 height 46
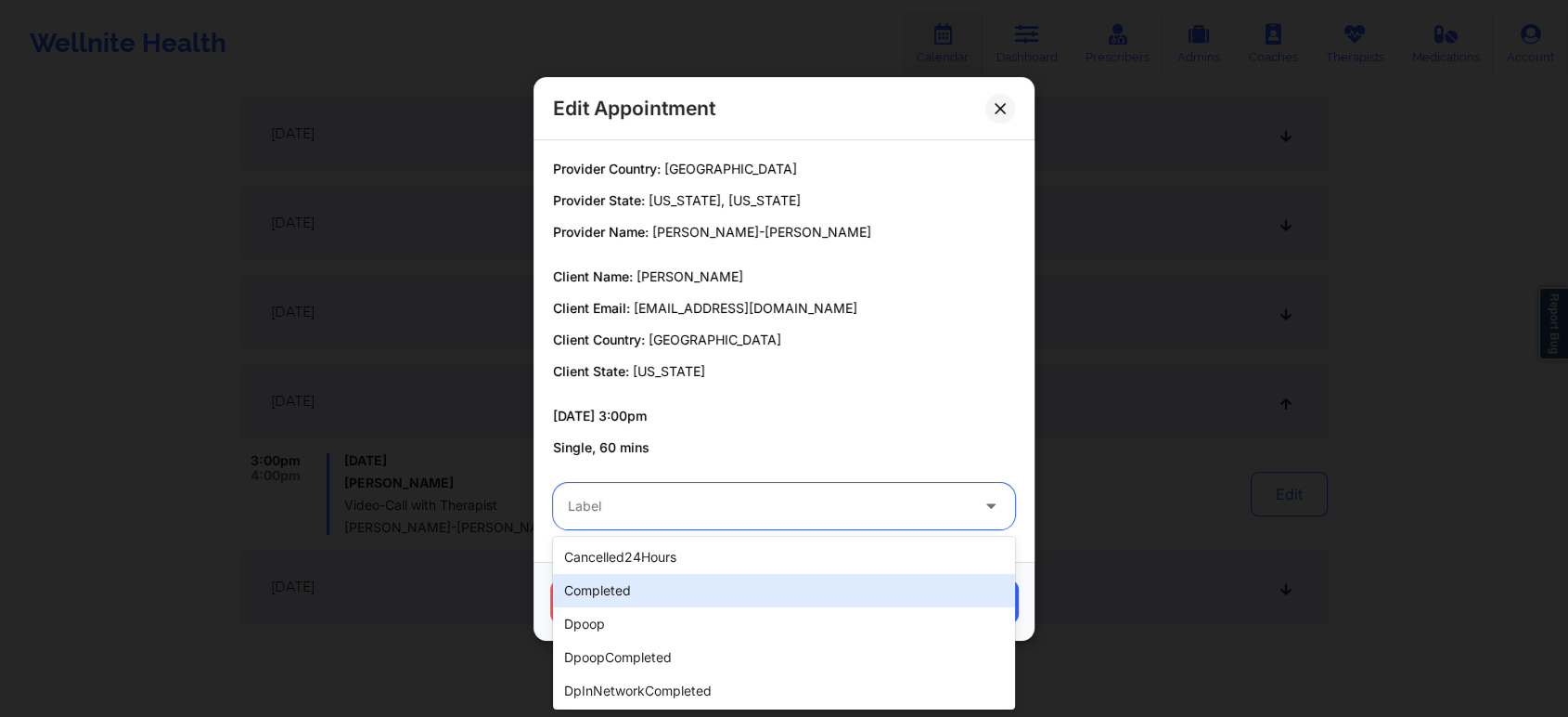
drag, startPoint x: 630, startPoint y: 572, endPoint x: 634, endPoint y: 583, distance: 11.7
click at [634, 583] on div "cancelled24Hours completed dpoop dpoopCompleted dpInNetworkCompleted freeNoShow…" at bounding box center [784, 623] width 462 height 172
click at [634, 583] on div "completed" at bounding box center [784, 590] width 462 height 33
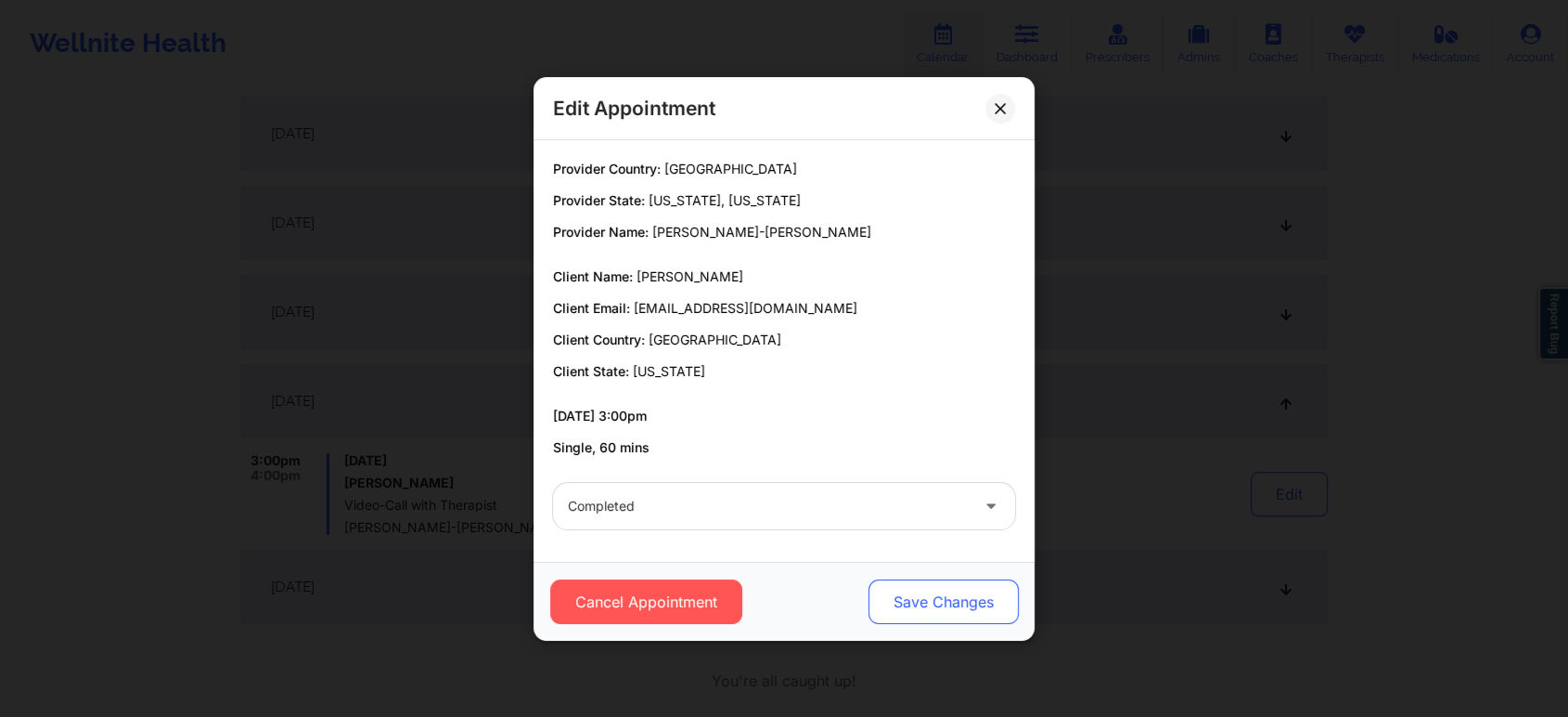
click at [906, 617] on button "Save Changes" at bounding box center [944, 601] width 151 height 44
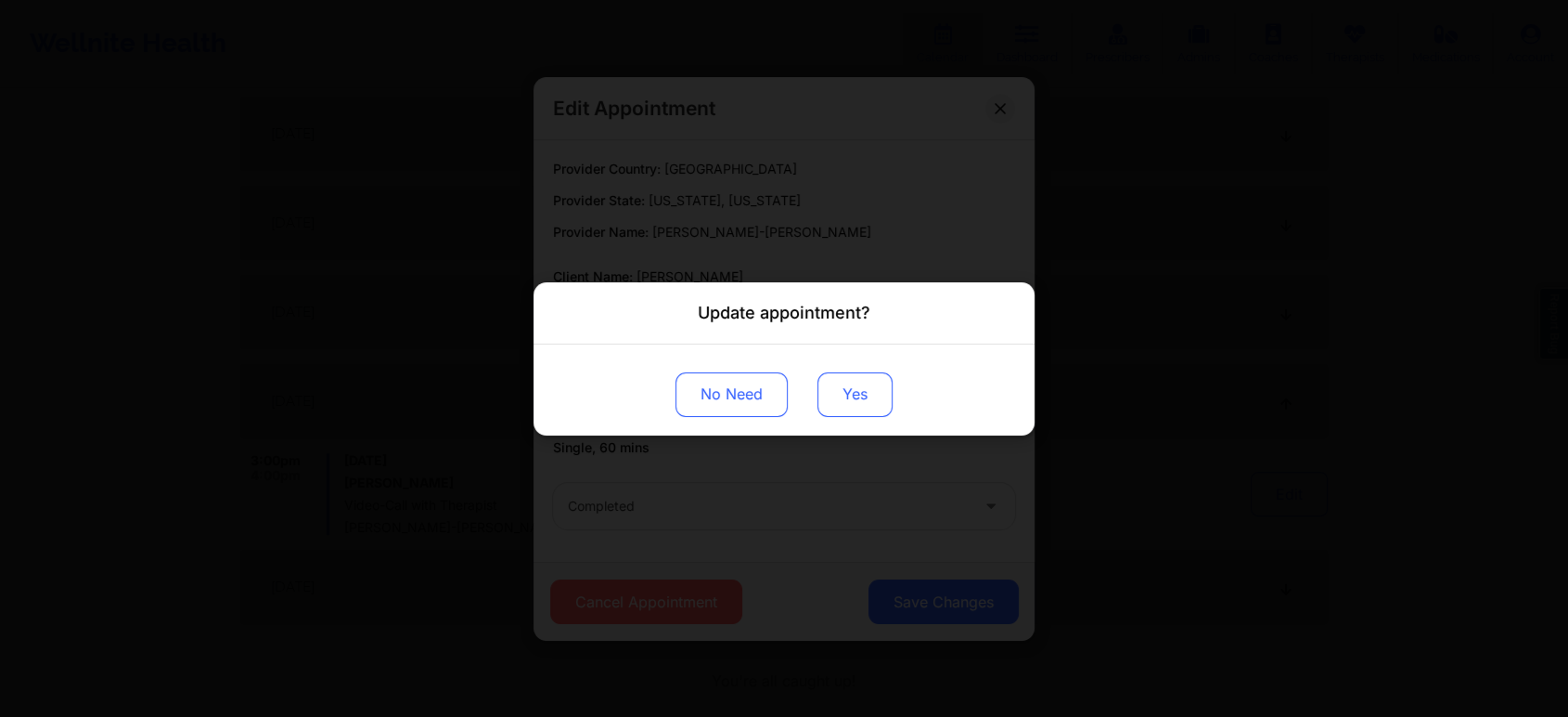
click at [839, 401] on button "Yes" at bounding box center [855, 393] width 75 height 44
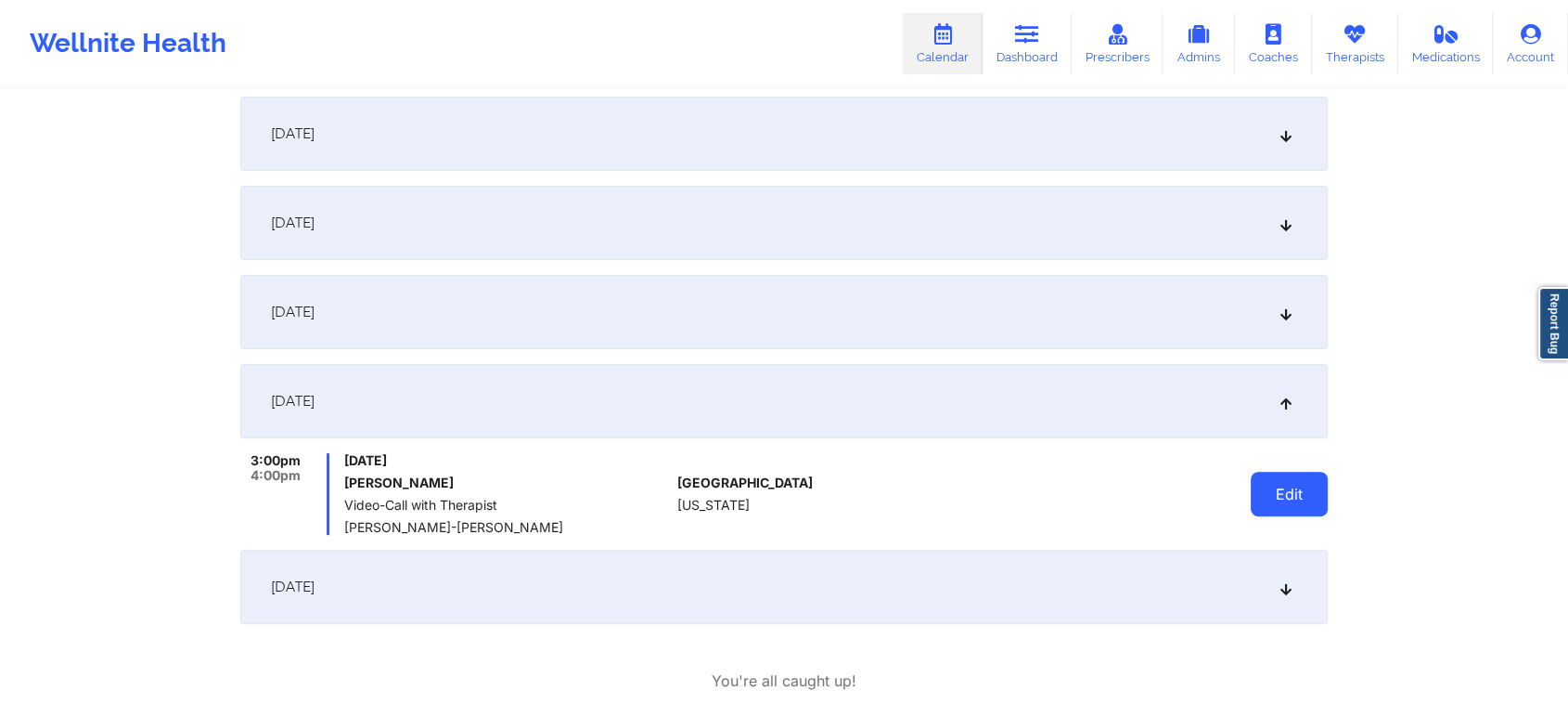
click at [1274, 490] on button "Edit" at bounding box center [1289, 494] width 77 height 44
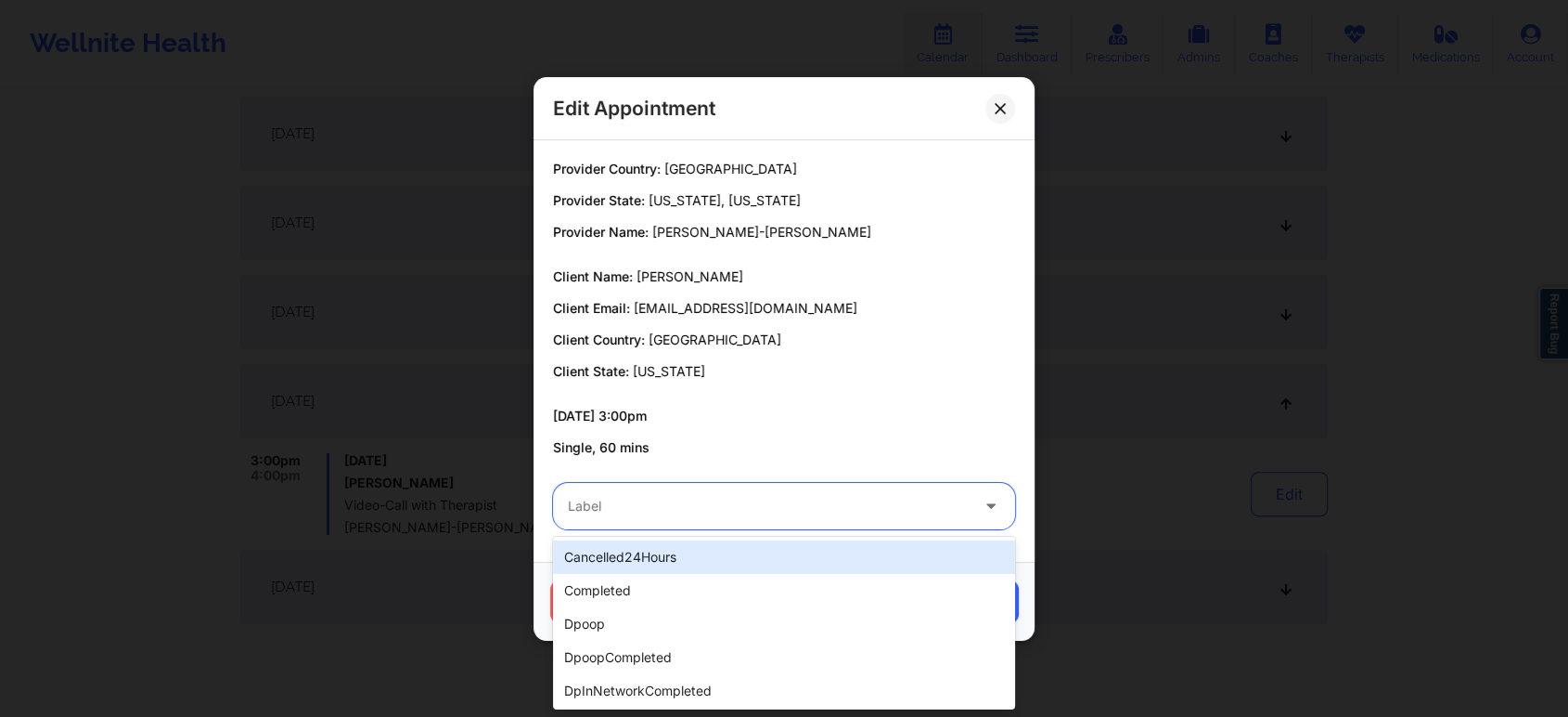
click at [643, 506] on div at bounding box center [768, 506] width 401 height 23
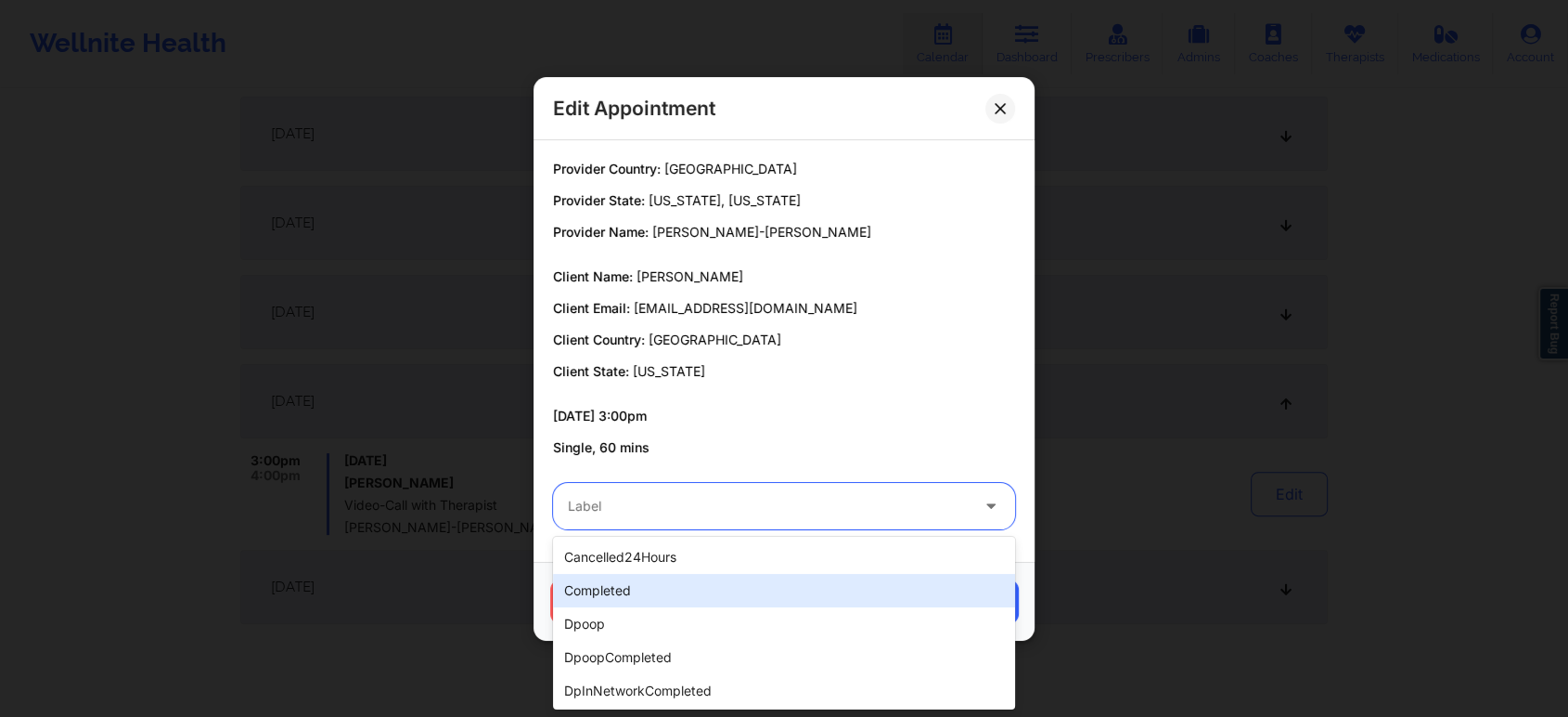
click at [626, 575] on div "completed" at bounding box center [784, 590] width 462 height 33
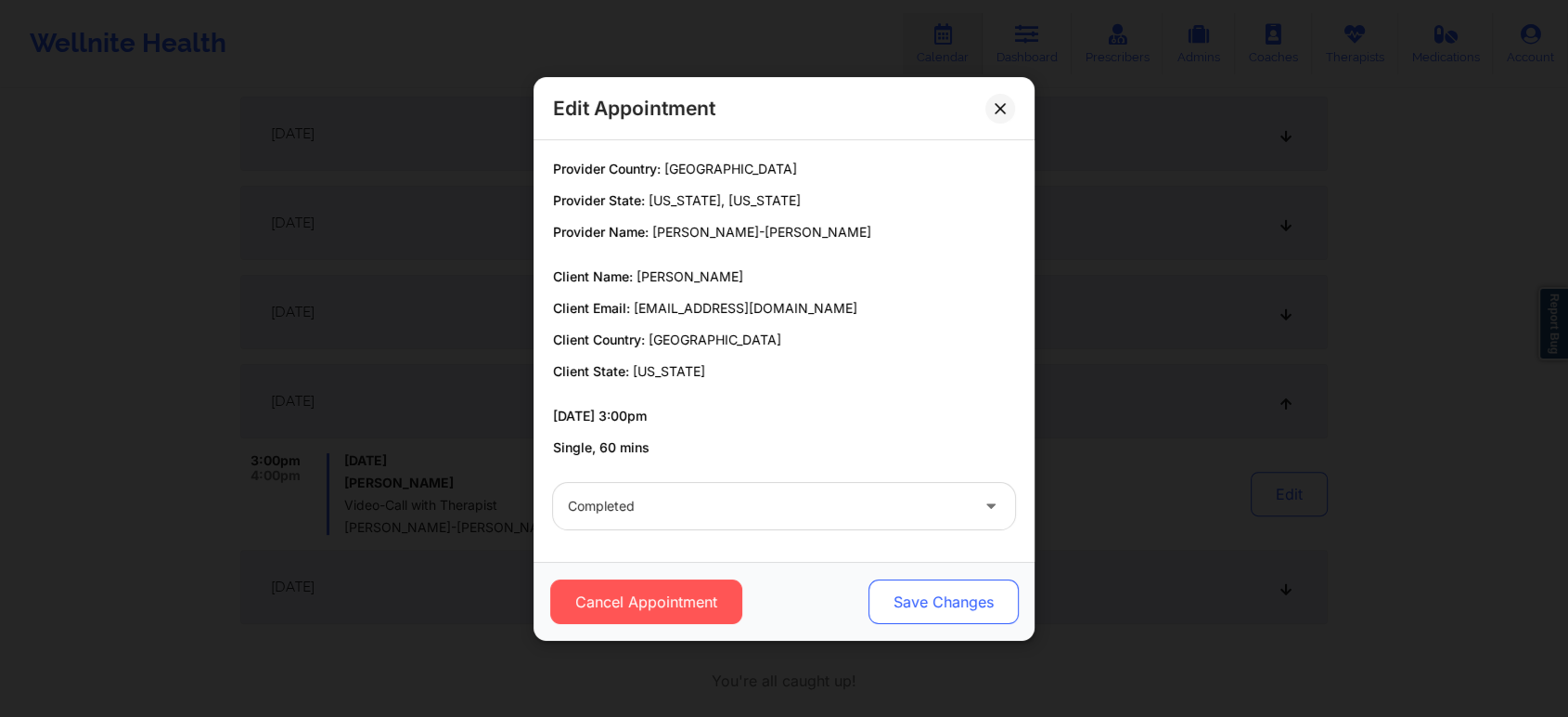
click at [869, 585] on button "Save Changes" at bounding box center [944, 601] width 151 height 44
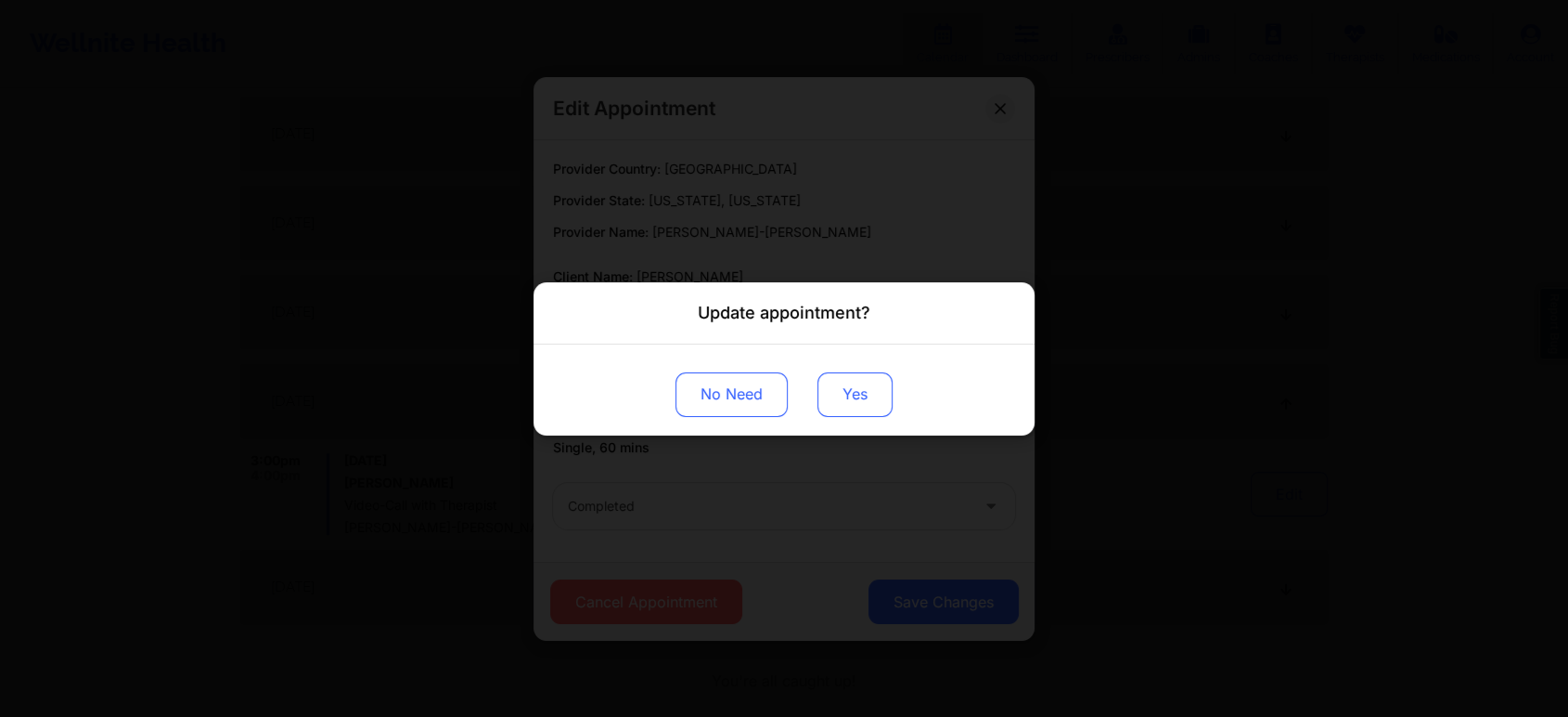
click at [848, 408] on button "Yes" at bounding box center [855, 393] width 75 height 44
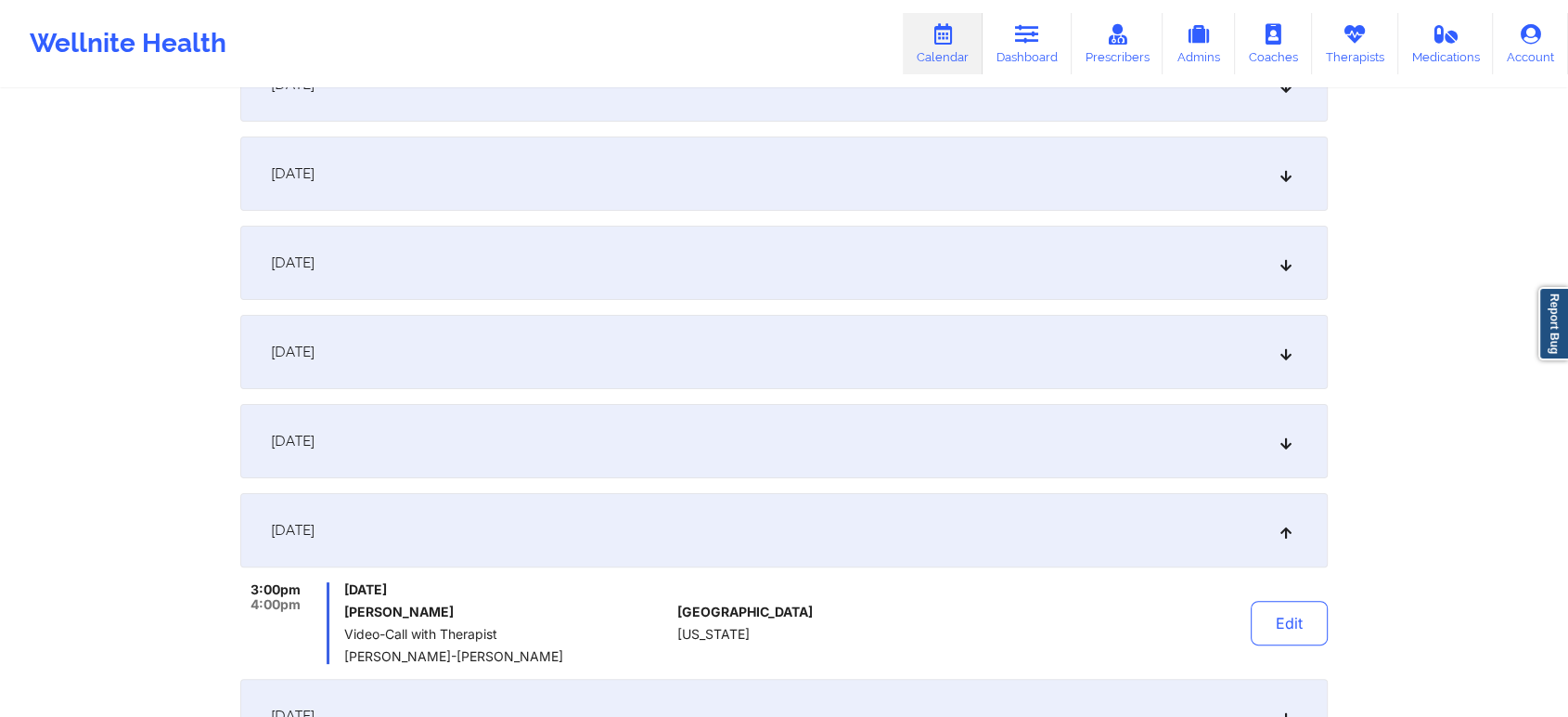
scroll to position [0, 0]
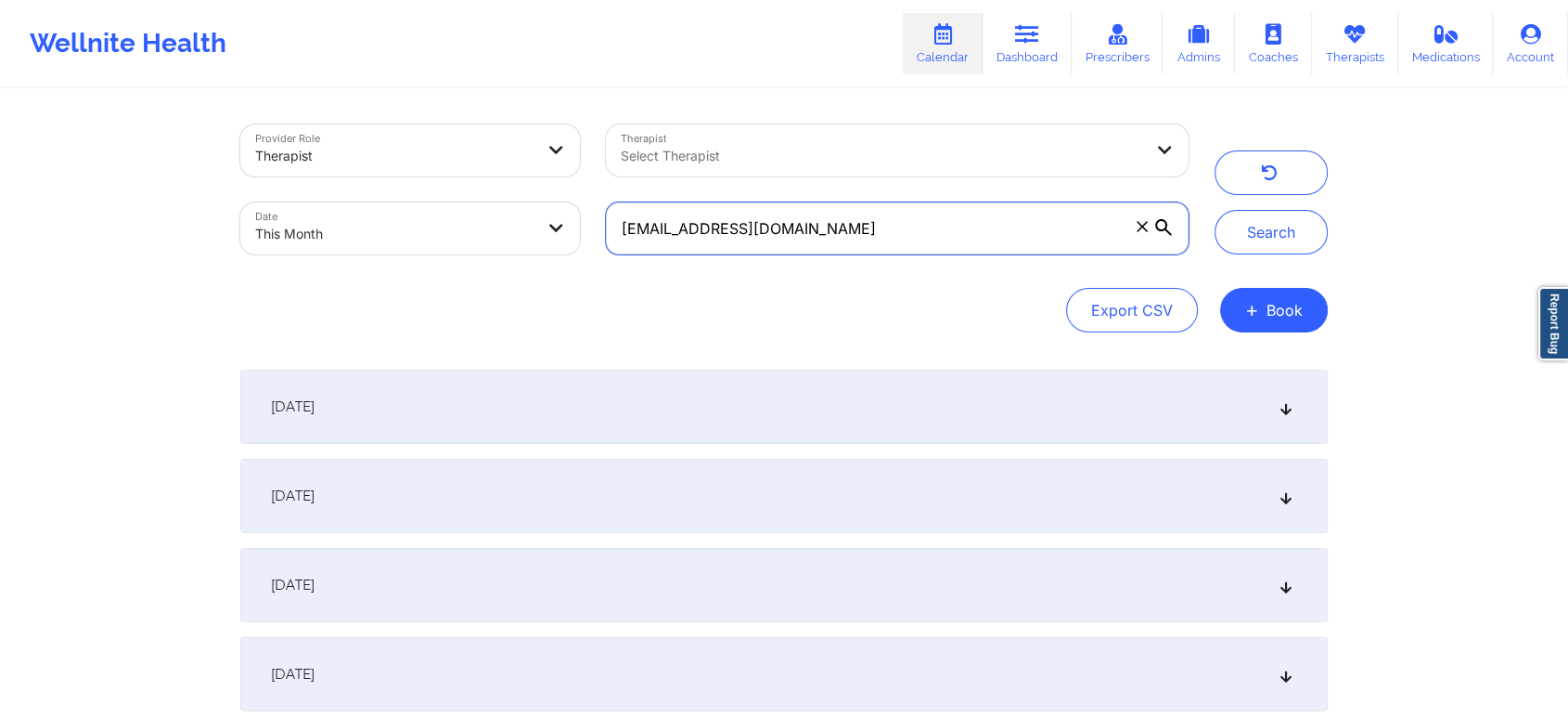
drag, startPoint x: 920, startPoint y: 242, endPoint x: 482, endPoint y: 197, distance: 440.3
click at [482, 197] on div "Provider Role Therapist Therapist Select Therapist Date This Month [EMAIL_ADDRE…" at bounding box center [714, 189] width 975 height 156
paste input "[EMAIL_ADDRESS]"
click at [1215, 210] on button "Search" at bounding box center [1271, 232] width 113 height 44
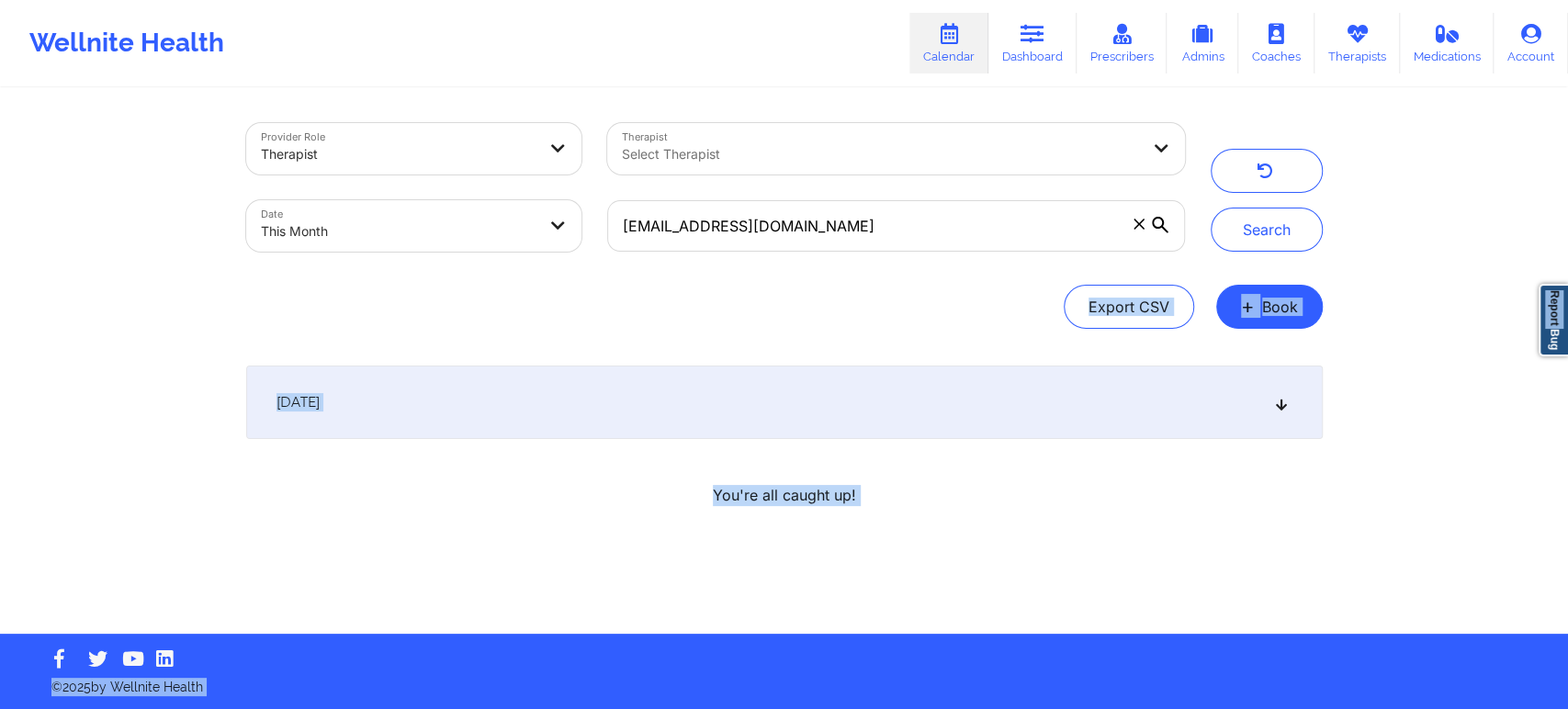
drag, startPoint x: 1566, startPoint y: 244, endPoint x: 1566, endPoint y: 428, distance: 184.0
click at [1551, 428] on div "Provider Role Therapist Therapist Select Therapist Date This Month [EMAIL_ADDRE…" at bounding box center [784, 317] width 1568 height 634
click at [798, 424] on div "[DATE]" at bounding box center [784, 402] width 1077 height 74
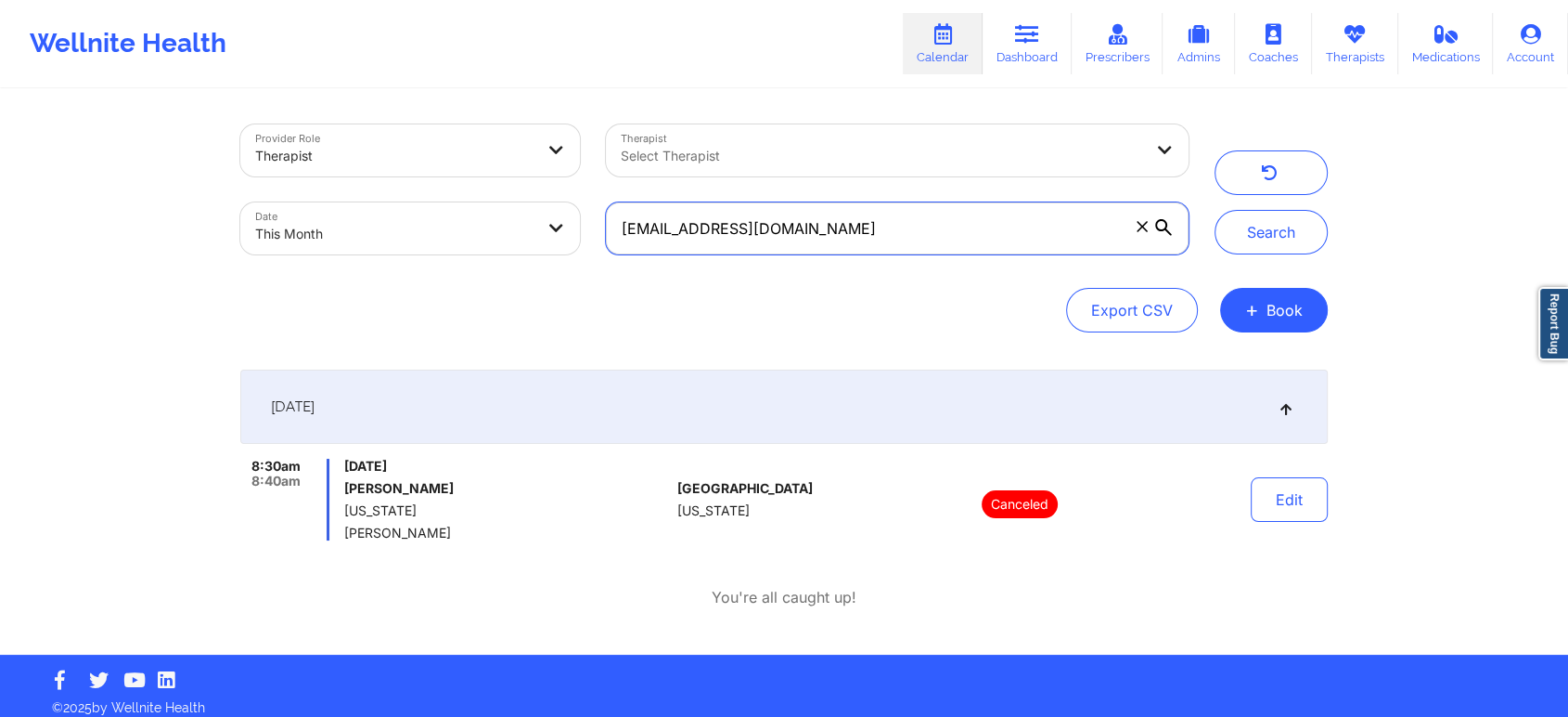
drag, startPoint x: 849, startPoint y: 211, endPoint x: 542, endPoint y: 267, distance: 312.1
click at [542, 267] on div "Provider Role Therapist Therapist Select Therapist Date This Month [EMAIL_ADDRE…" at bounding box center [714, 189] width 975 height 156
paste input "beltresara"
click at [1215, 210] on button "Search" at bounding box center [1271, 232] width 113 height 44
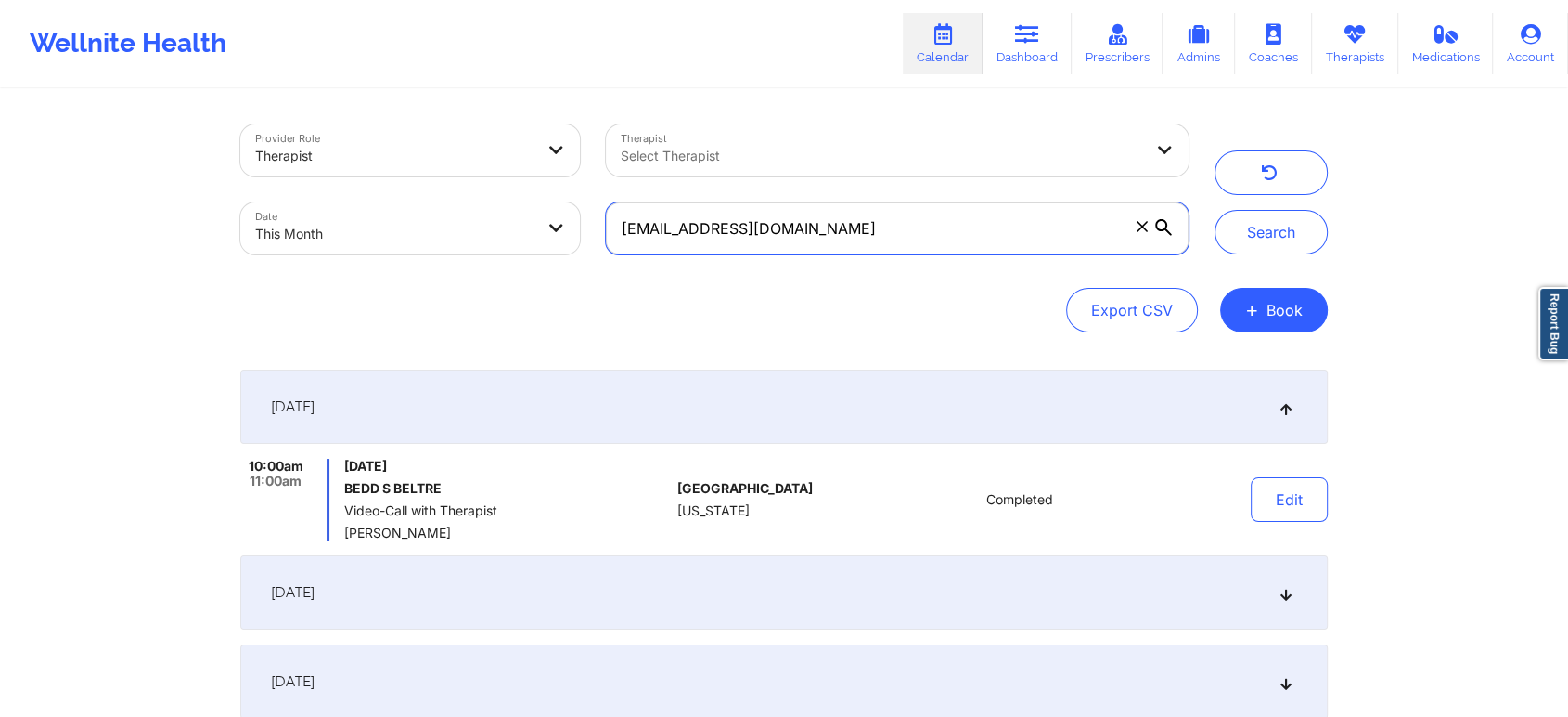
scroll to position [459, 0]
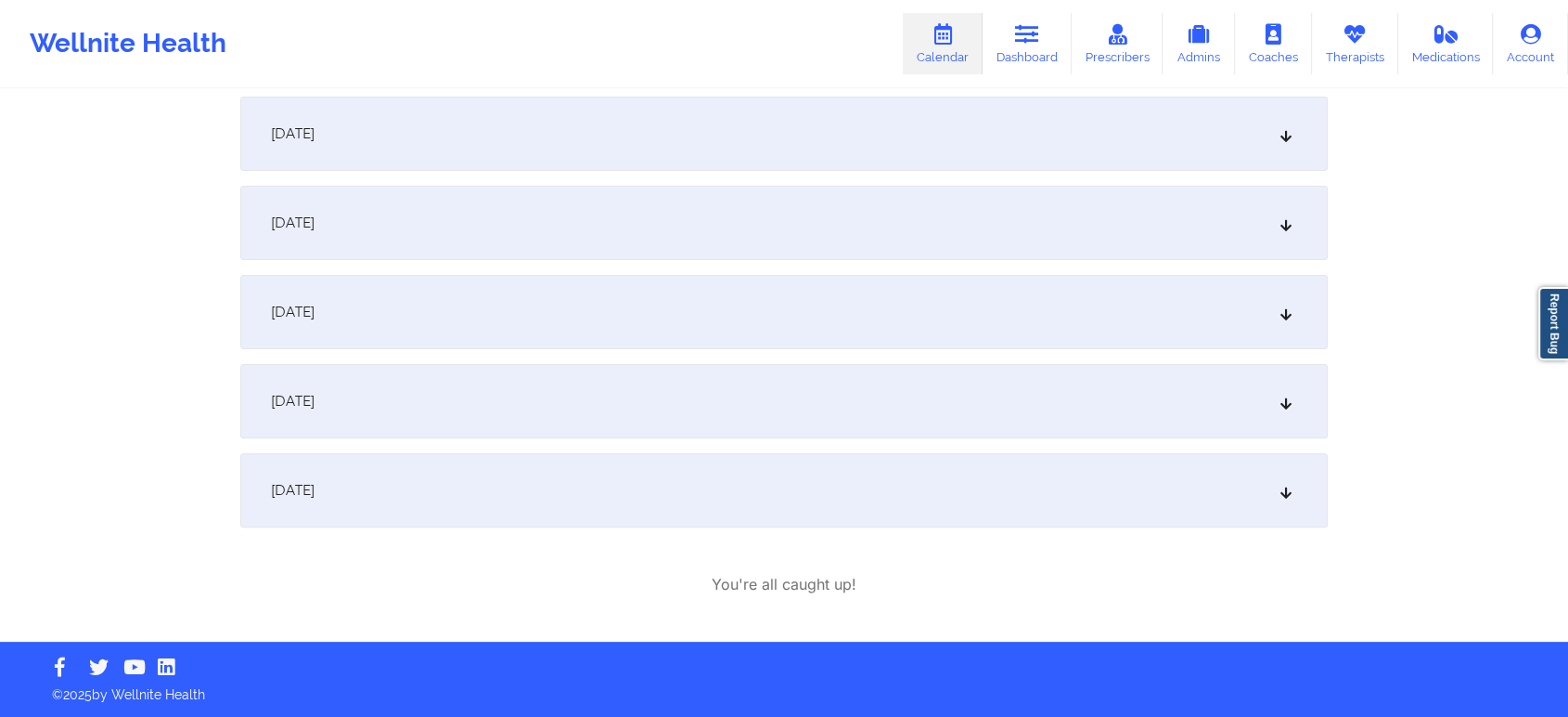
click at [816, 436] on div "[DATE]" at bounding box center [784, 400] width 1088 height 74
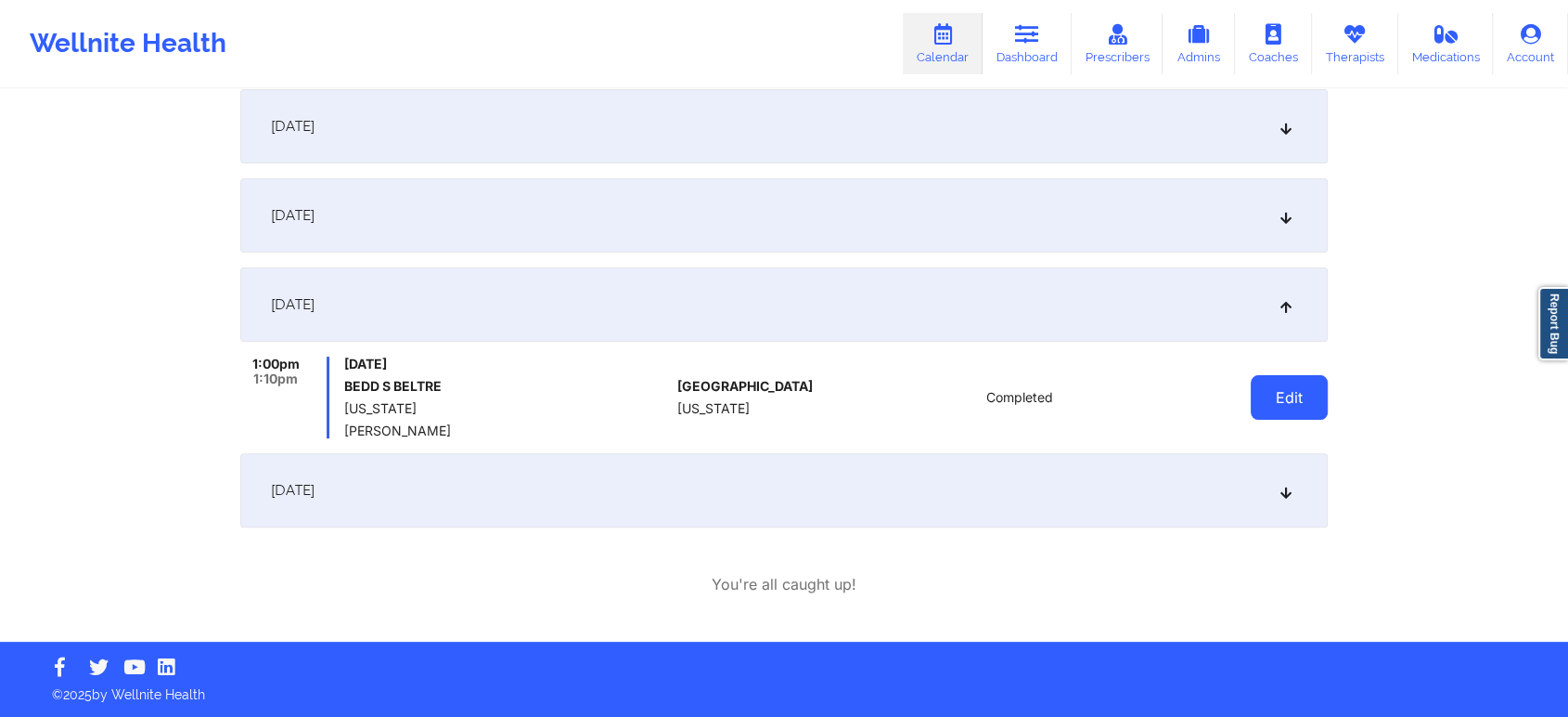
click at [1286, 398] on button "Edit" at bounding box center [1289, 397] width 77 height 44
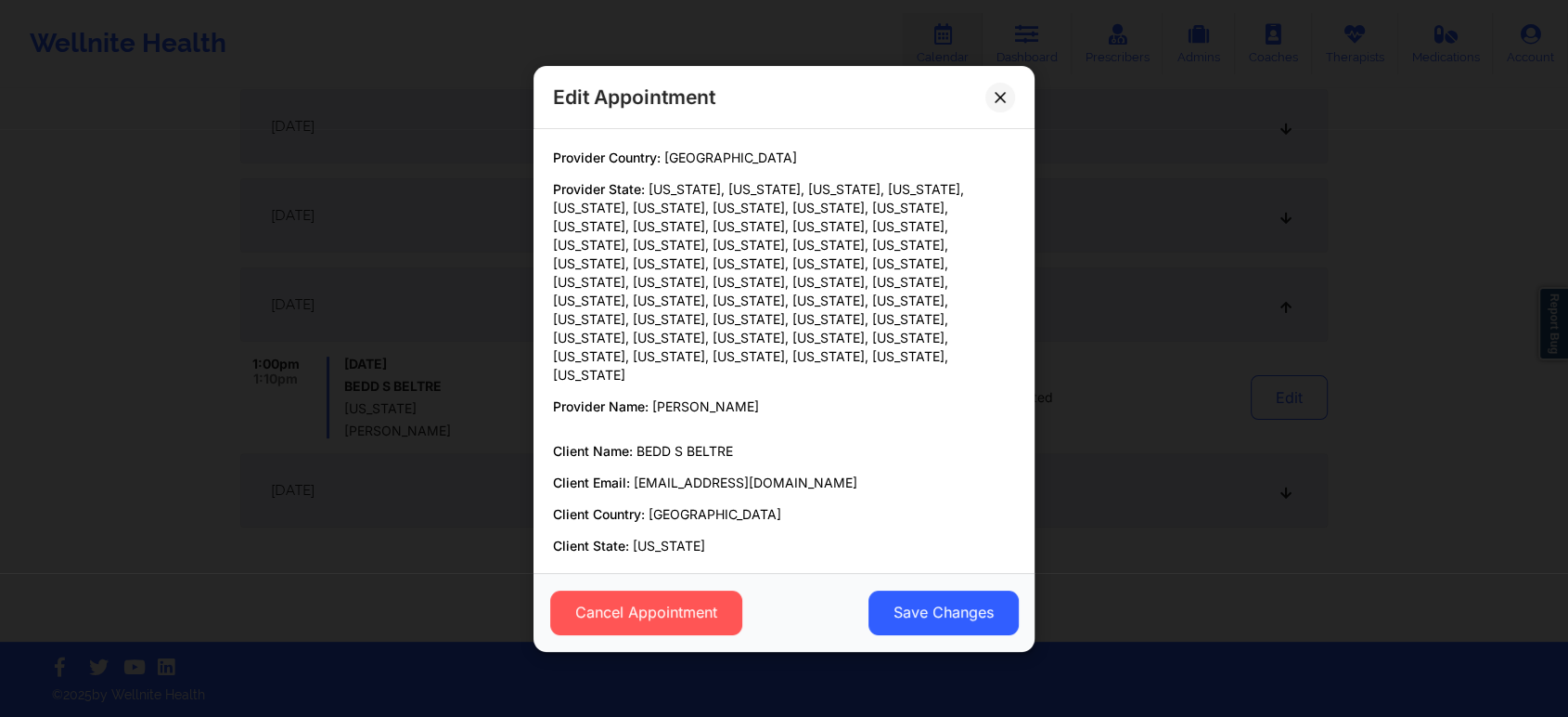
scroll to position [106, 0]
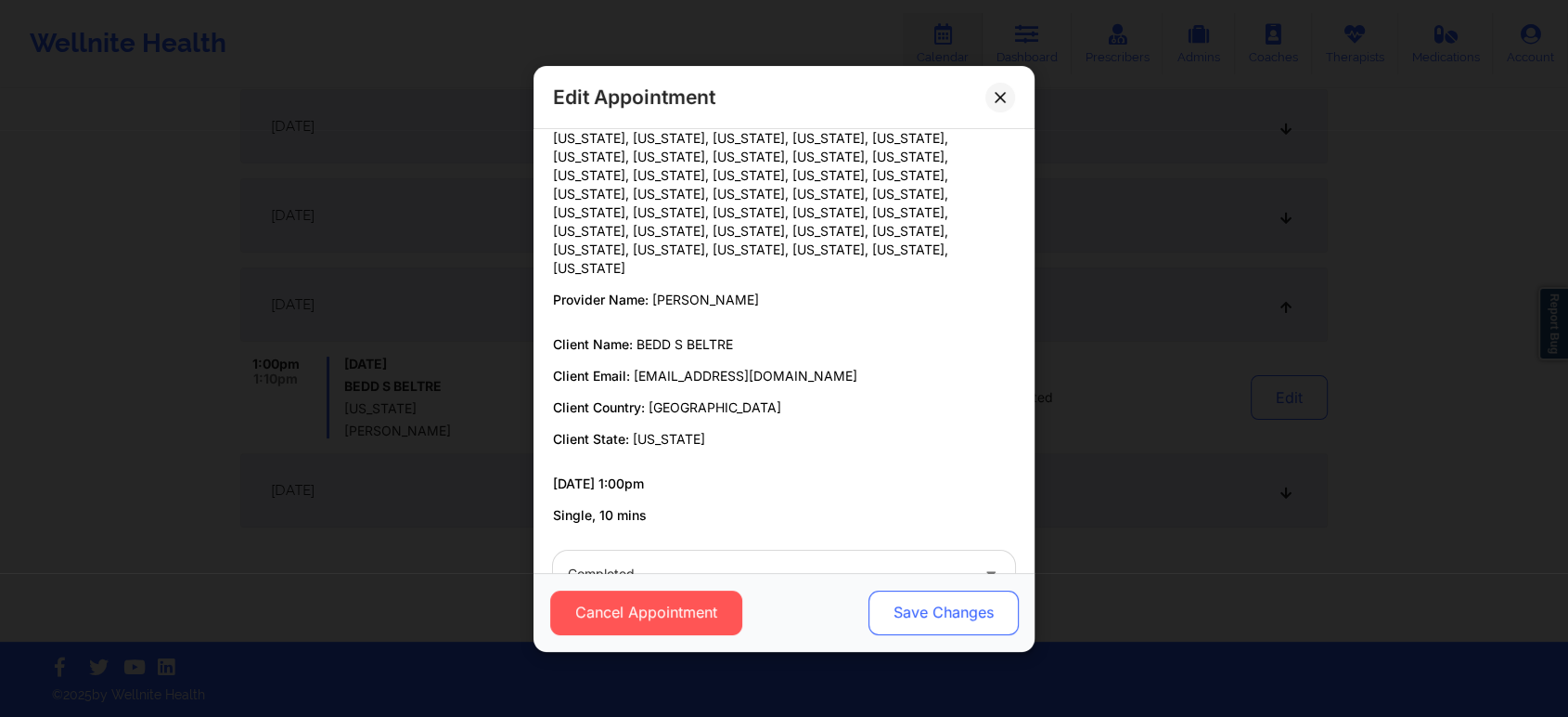
click at [928, 614] on button "Save Changes" at bounding box center [944, 611] width 151 height 44
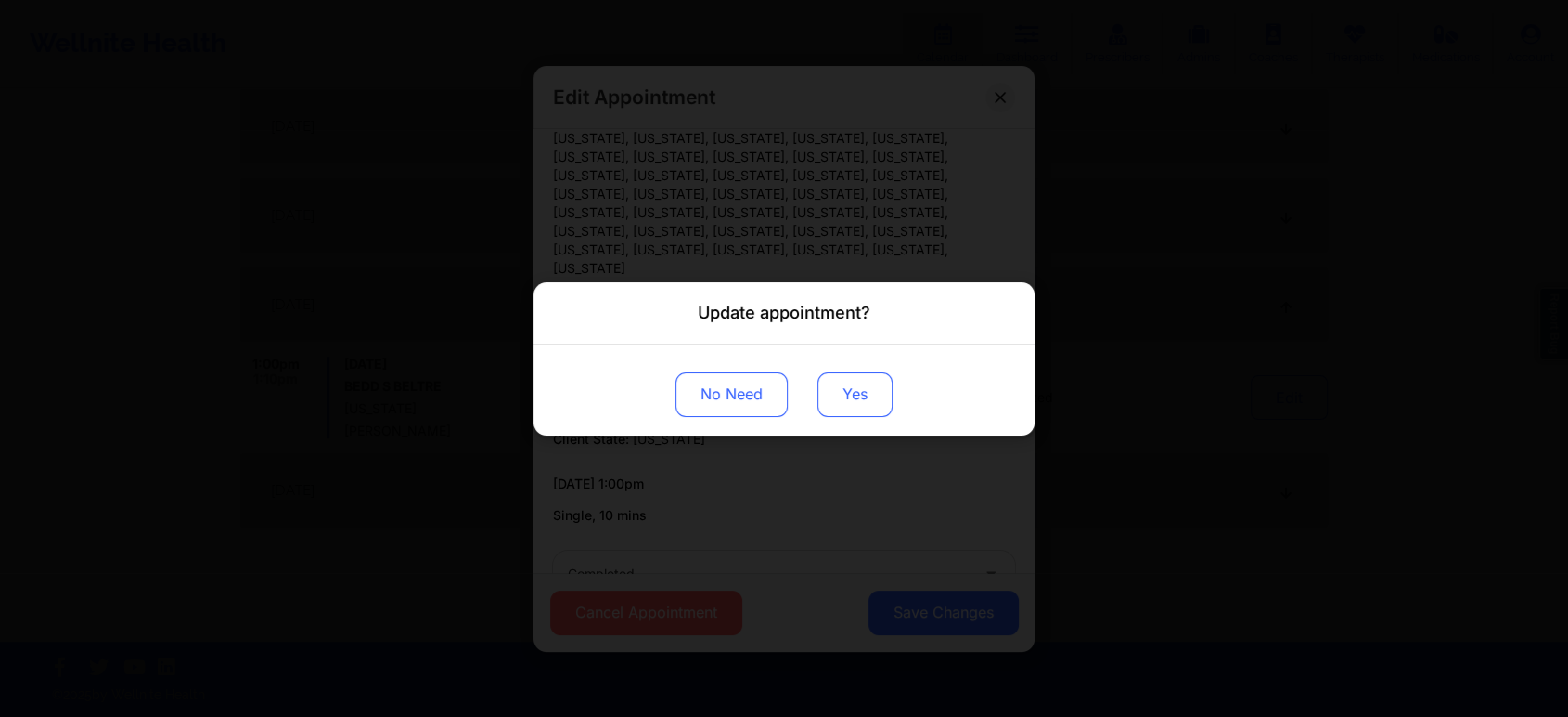
click at [836, 393] on button "Yes" at bounding box center [855, 393] width 75 height 44
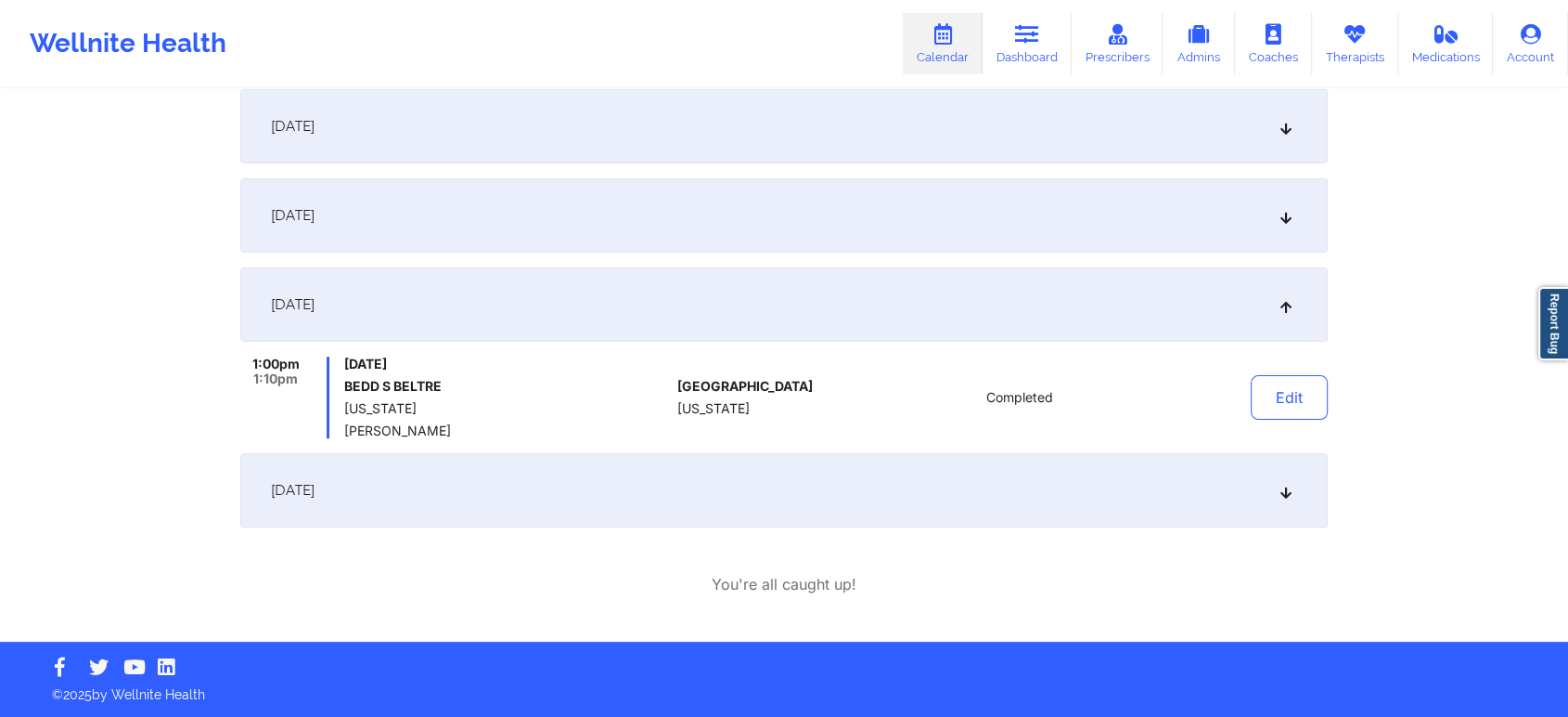
scroll to position [0, 0]
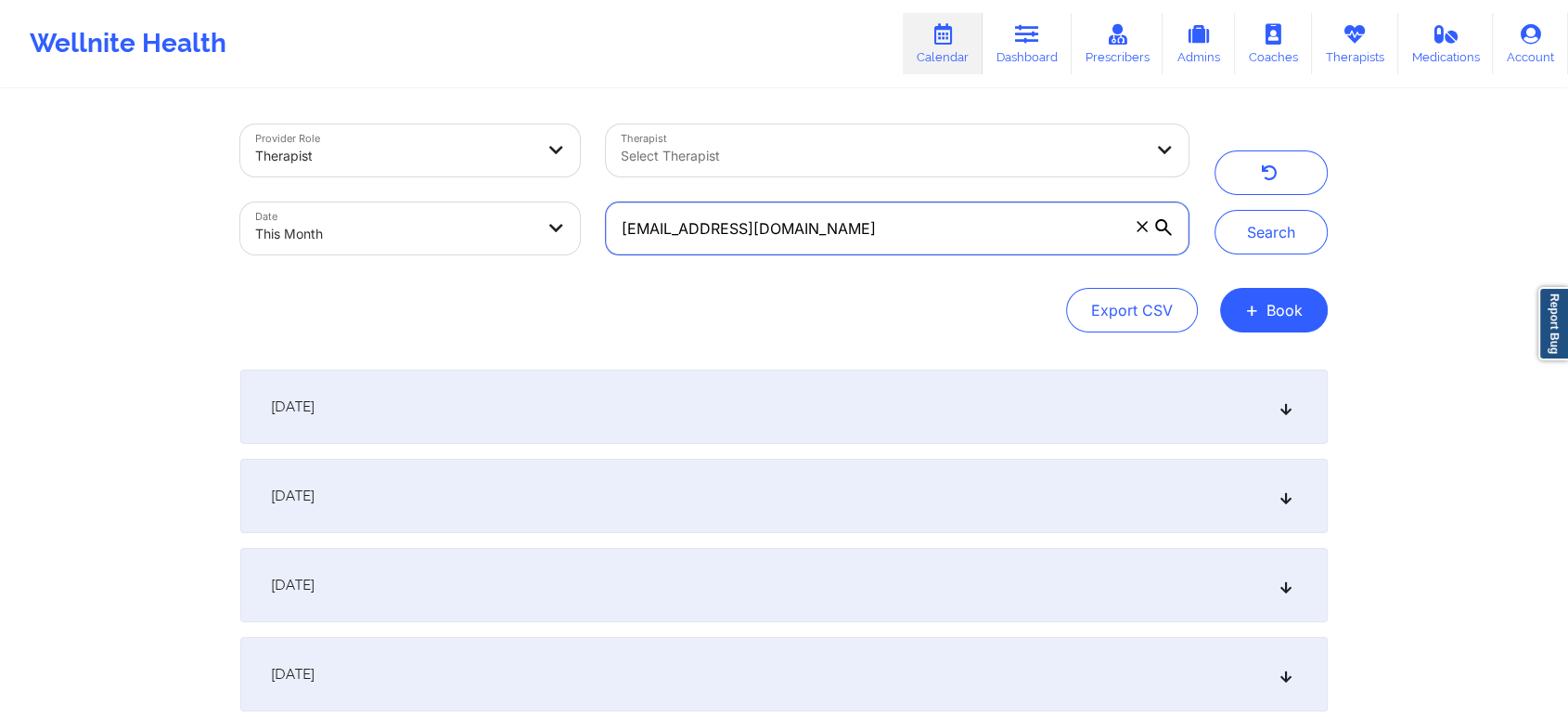
drag, startPoint x: 824, startPoint y: 237, endPoint x: 237, endPoint y: 189, distance: 589.0
click at [237, 189] on div "Provider Role Therapist Therapist Select Therapist Date This Month [EMAIL_ADDRE…" at bounding box center [714, 189] width 975 height 156
paste input "cexyg72"
click at [1215, 210] on button "Search" at bounding box center [1271, 232] width 113 height 44
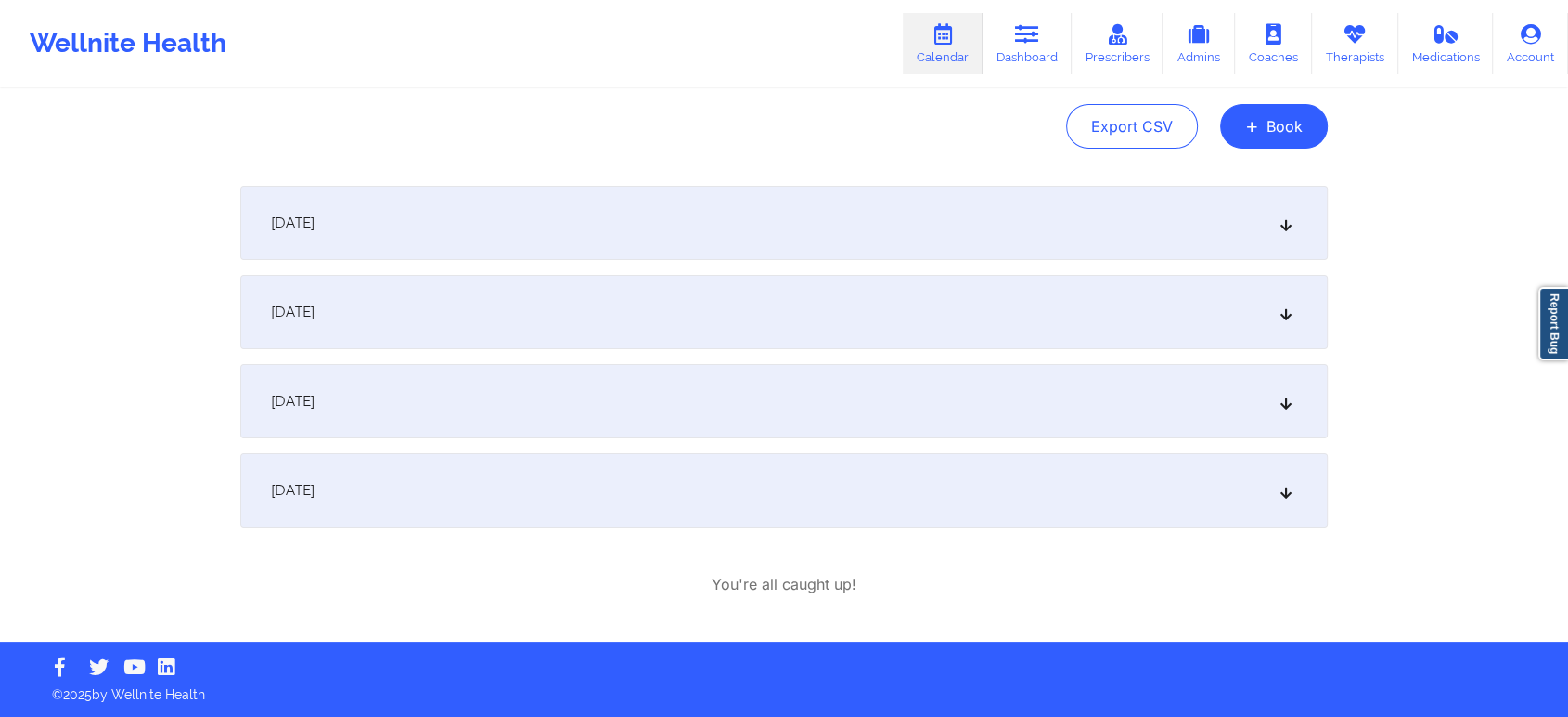
click at [744, 470] on div "[DATE]" at bounding box center [784, 490] width 1088 height 74
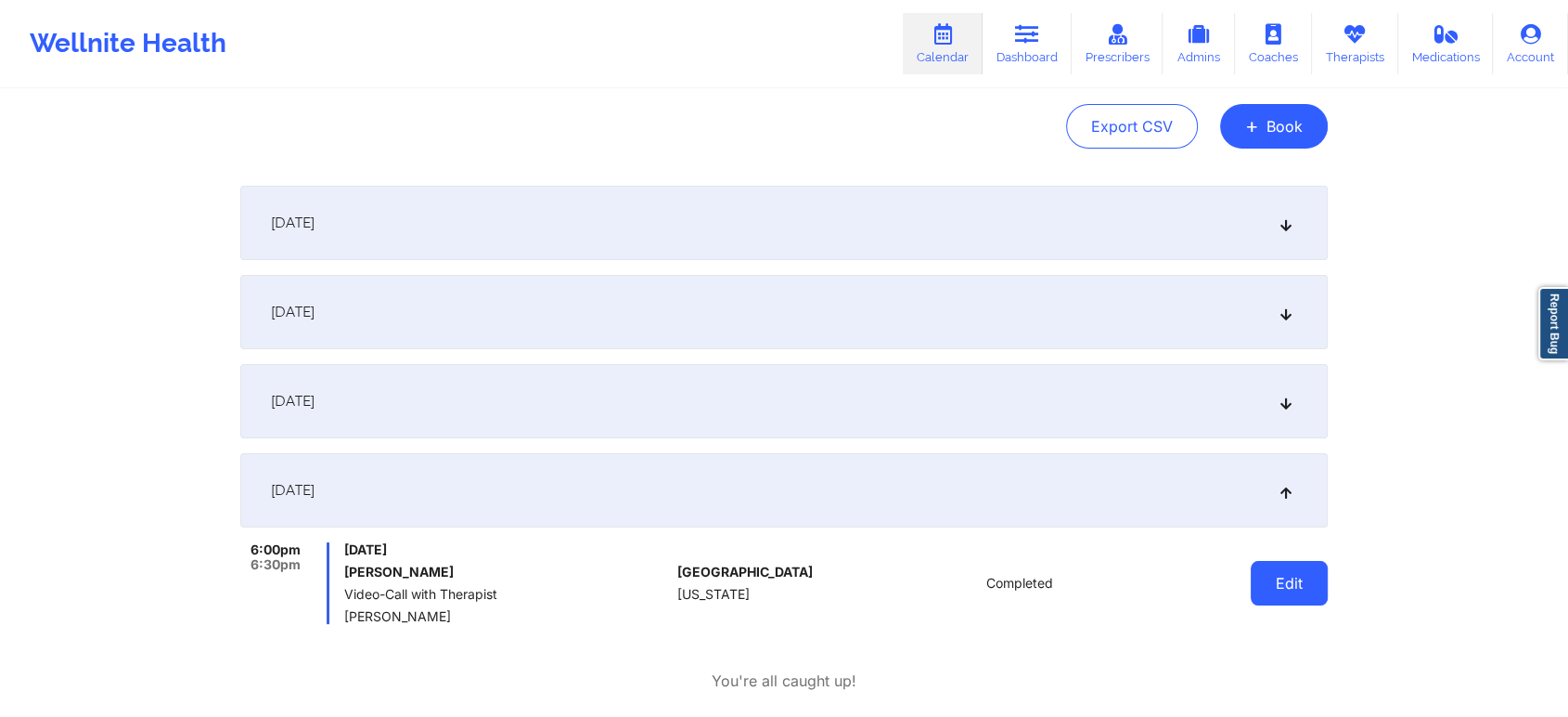
click at [1279, 593] on button "Edit" at bounding box center [1289, 582] width 77 height 44
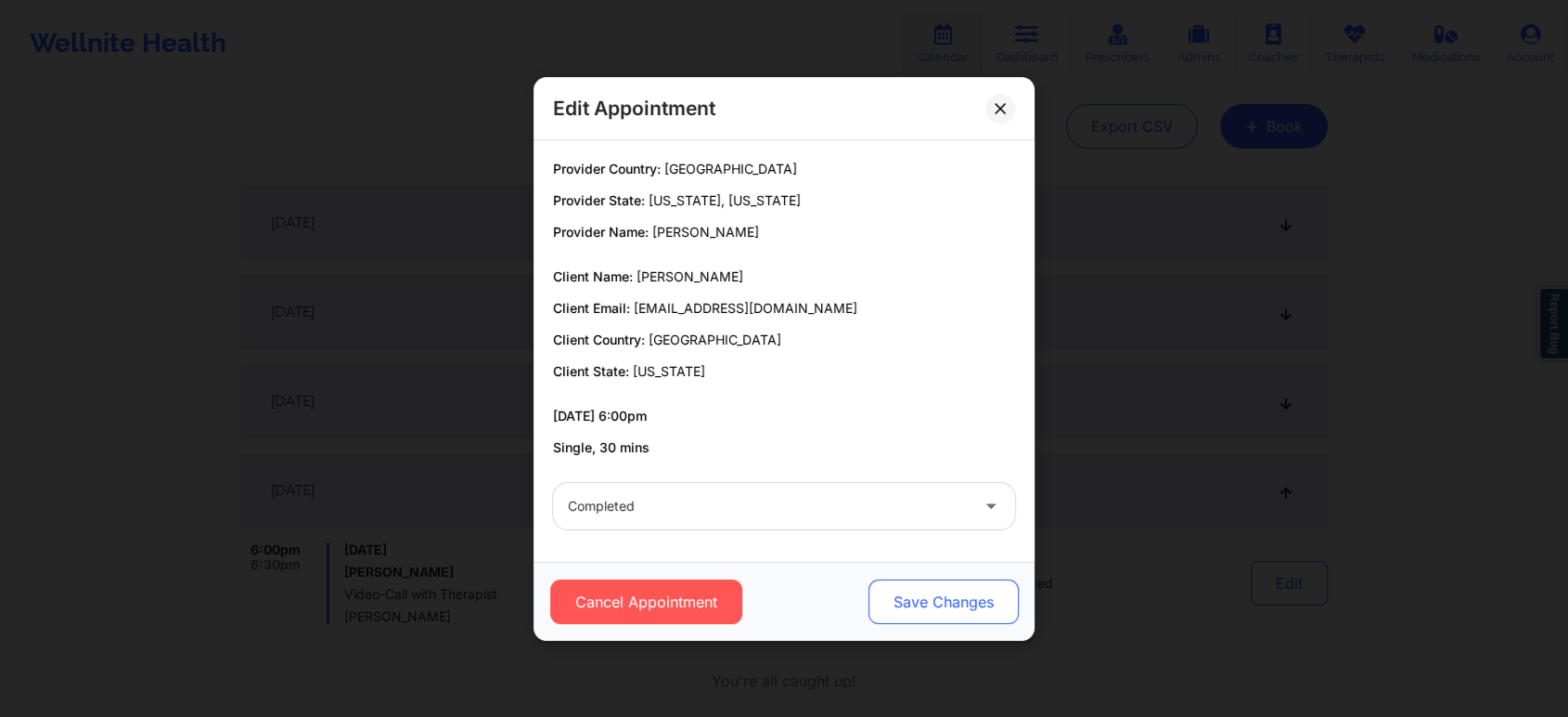
click at [915, 591] on button "Save Changes" at bounding box center [944, 601] width 151 height 44
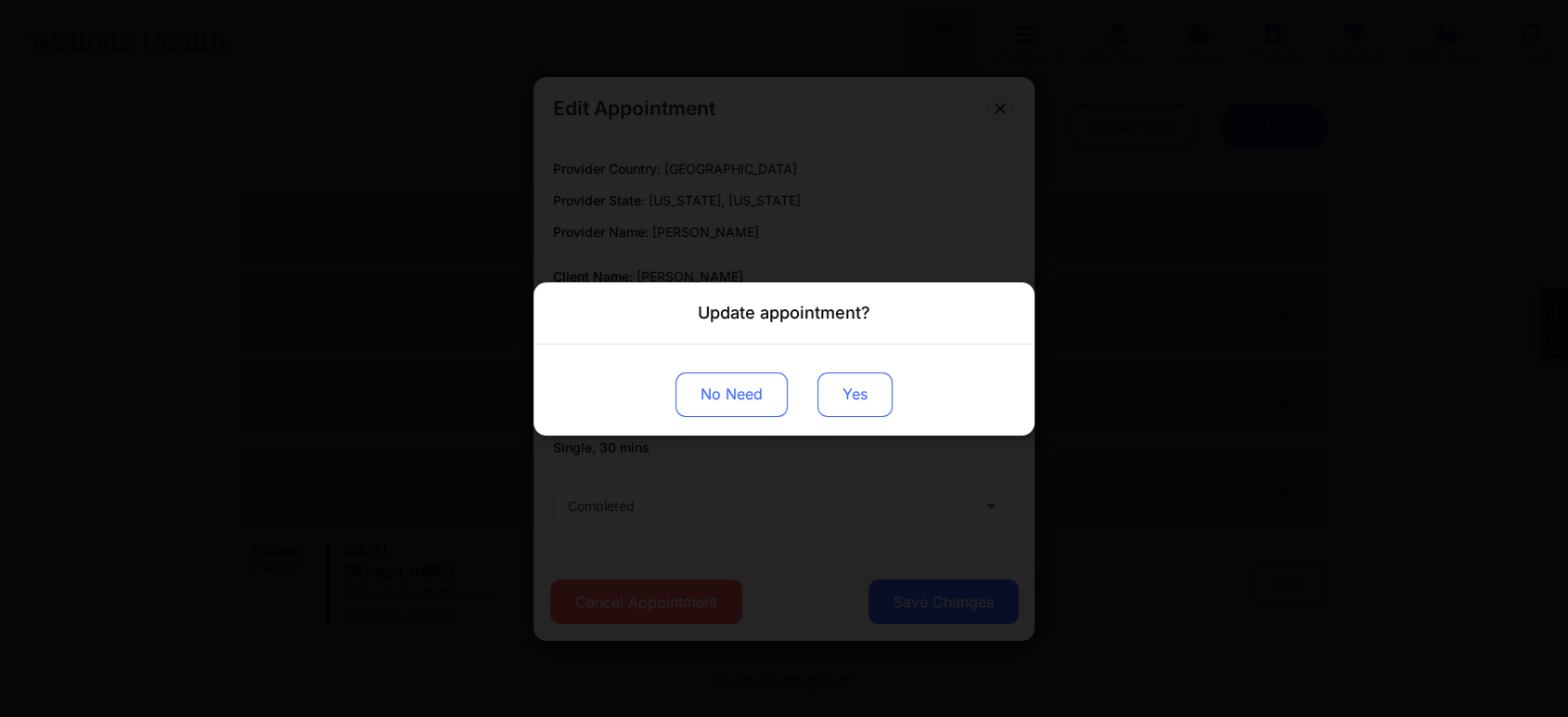
click at [868, 410] on button "Yes" at bounding box center [855, 393] width 75 height 44
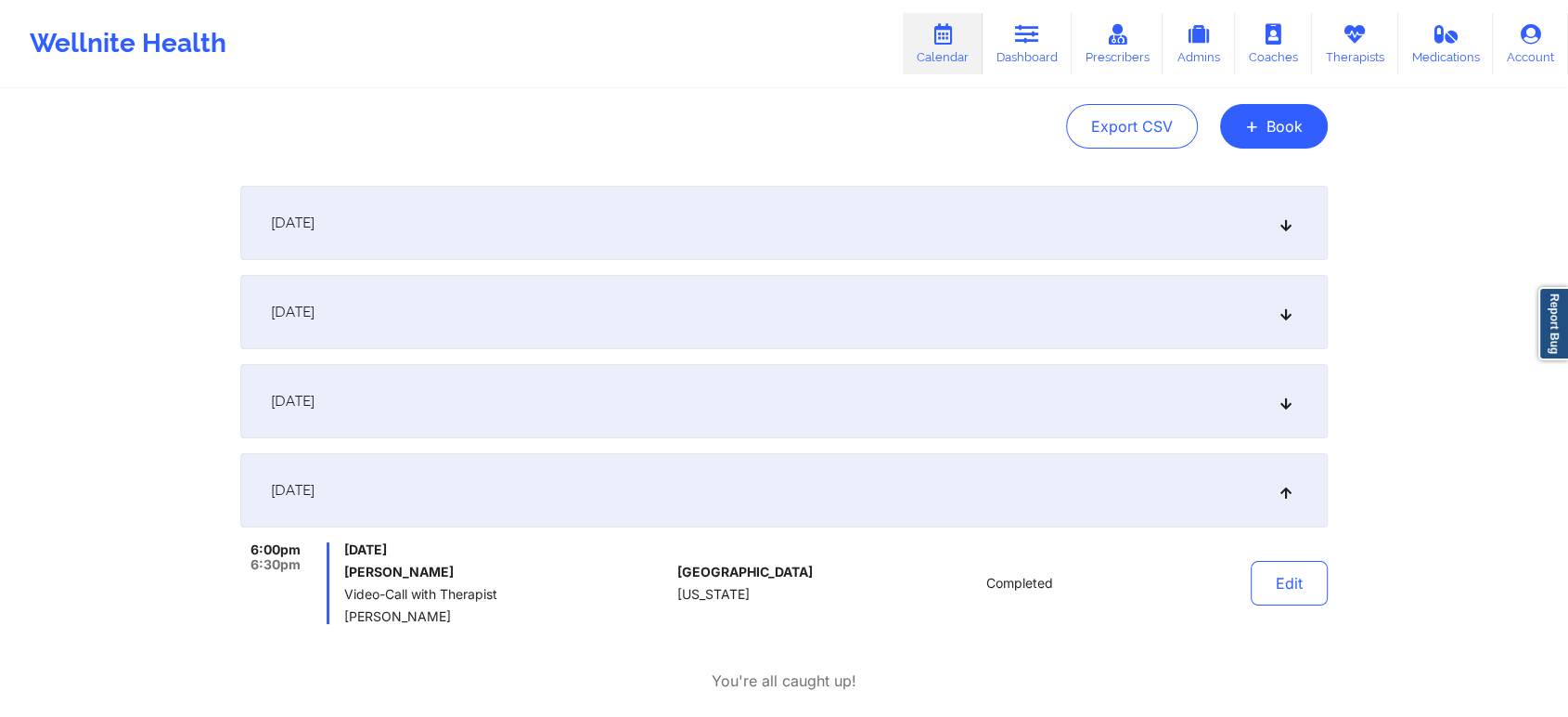
scroll to position [0, 0]
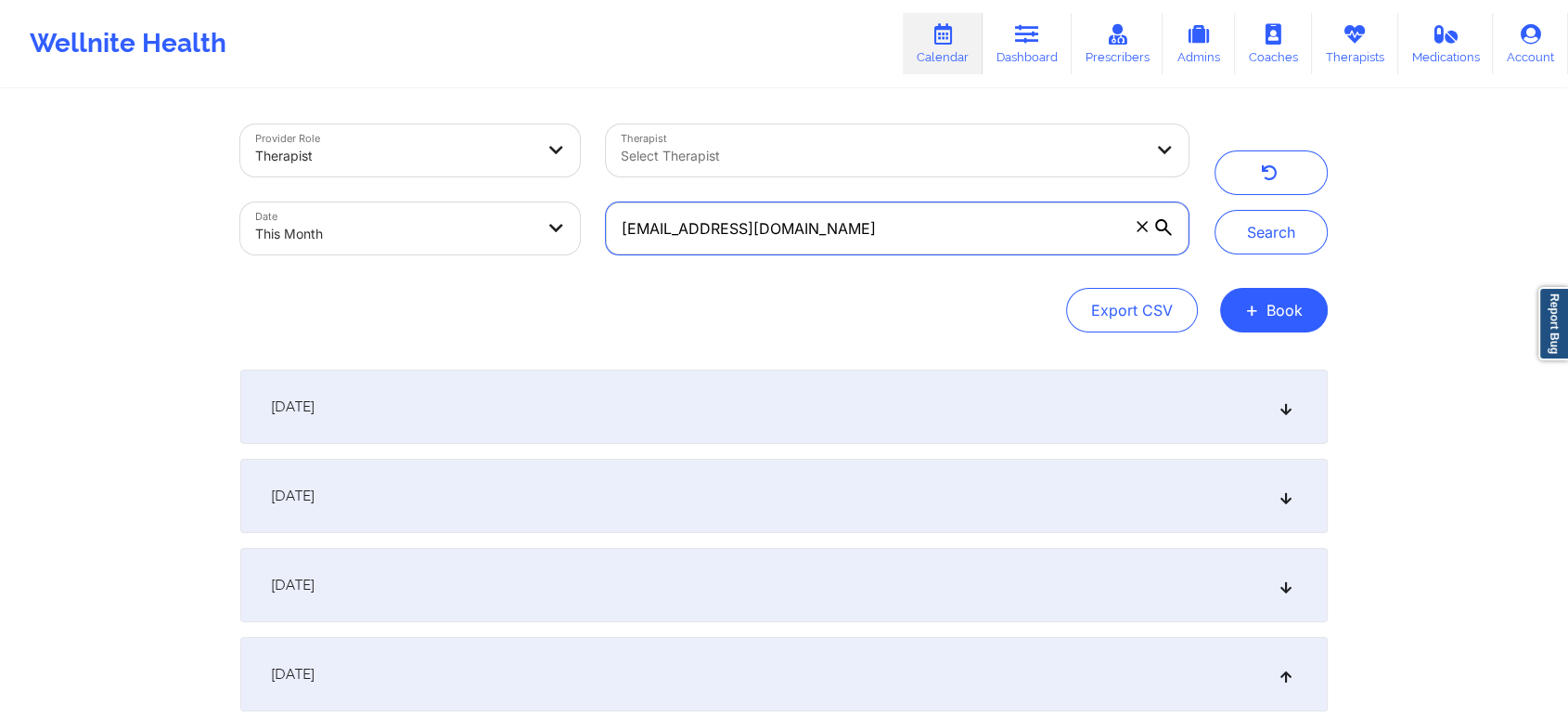
drag, startPoint x: 836, startPoint y: 226, endPoint x: 406, endPoint y: 221, distance: 430.0
click at [406, 221] on div "Provider Role Therapist Therapist Select Therapist Date This Month [EMAIL_ADDRE…" at bounding box center [714, 189] width 975 height 156
paste input "pcorr45"
click at [1215, 210] on button "Search" at bounding box center [1271, 232] width 113 height 44
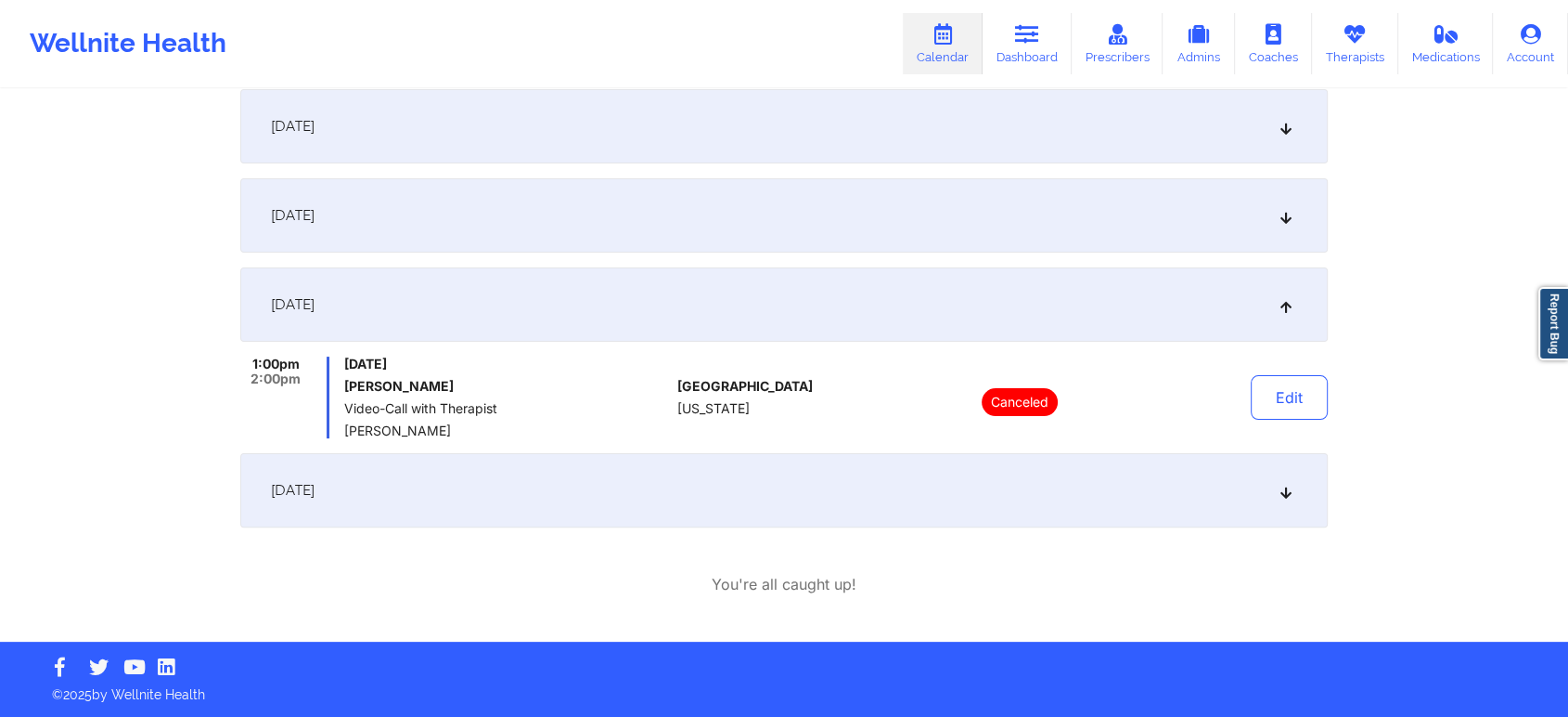
click at [819, 494] on div "[DATE]" at bounding box center [784, 490] width 1088 height 74
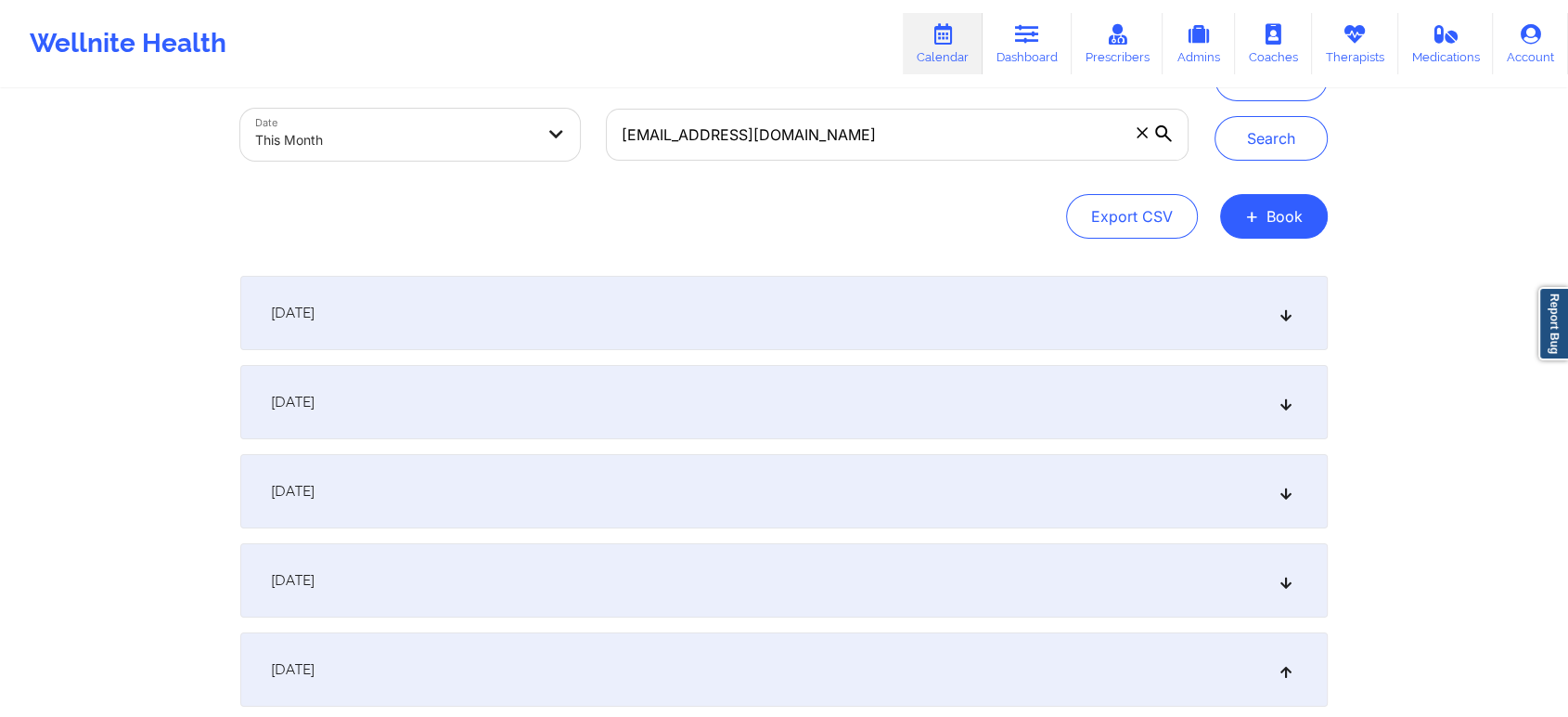
scroll to position [0, 0]
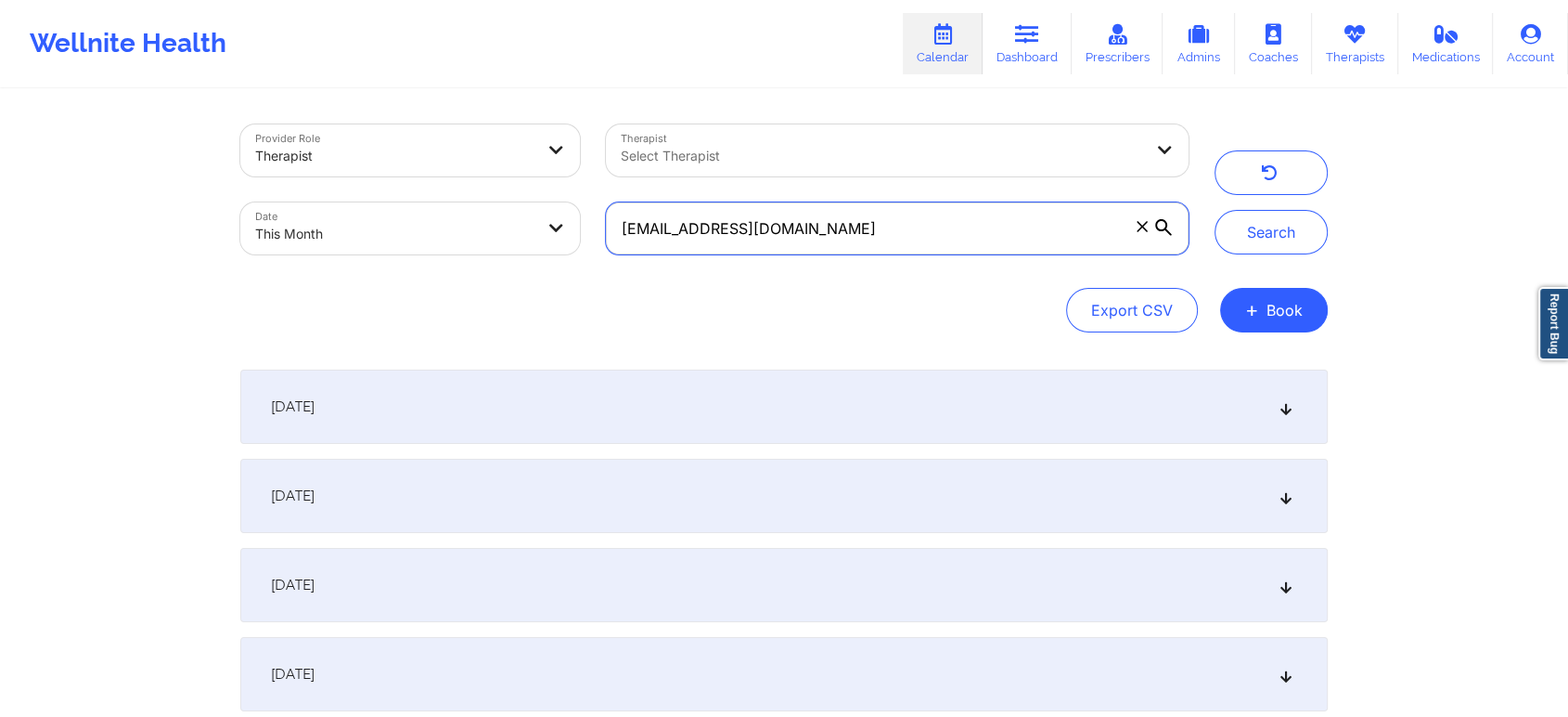
drag, startPoint x: 832, startPoint y: 238, endPoint x: 406, endPoint y: 203, distance: 427.4
click at [406, 203] on div "Provider Role Therapist Therapist Select Therapist Date This Month [EMAIL_ADDRE…" at bounding box center [714, 189] width 975 height 156
paste input "[EMAIL_ADDRESS]"
click at [1215, 210] on button "Search" at bounding box center [1271, 232] width 113 height 44
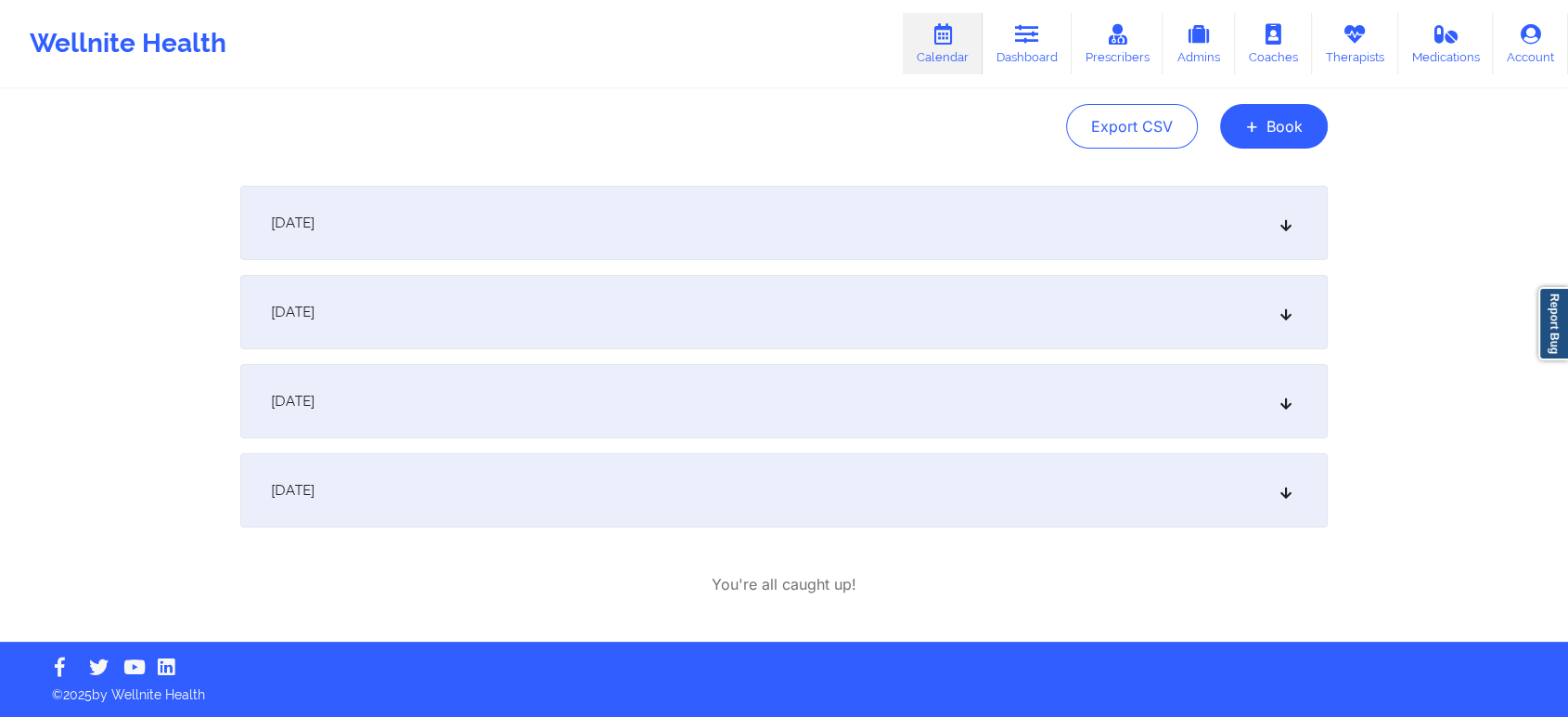
click at [768, 488] on div "[DATE]" at bounding box center [784, 490] width 1088 height 74
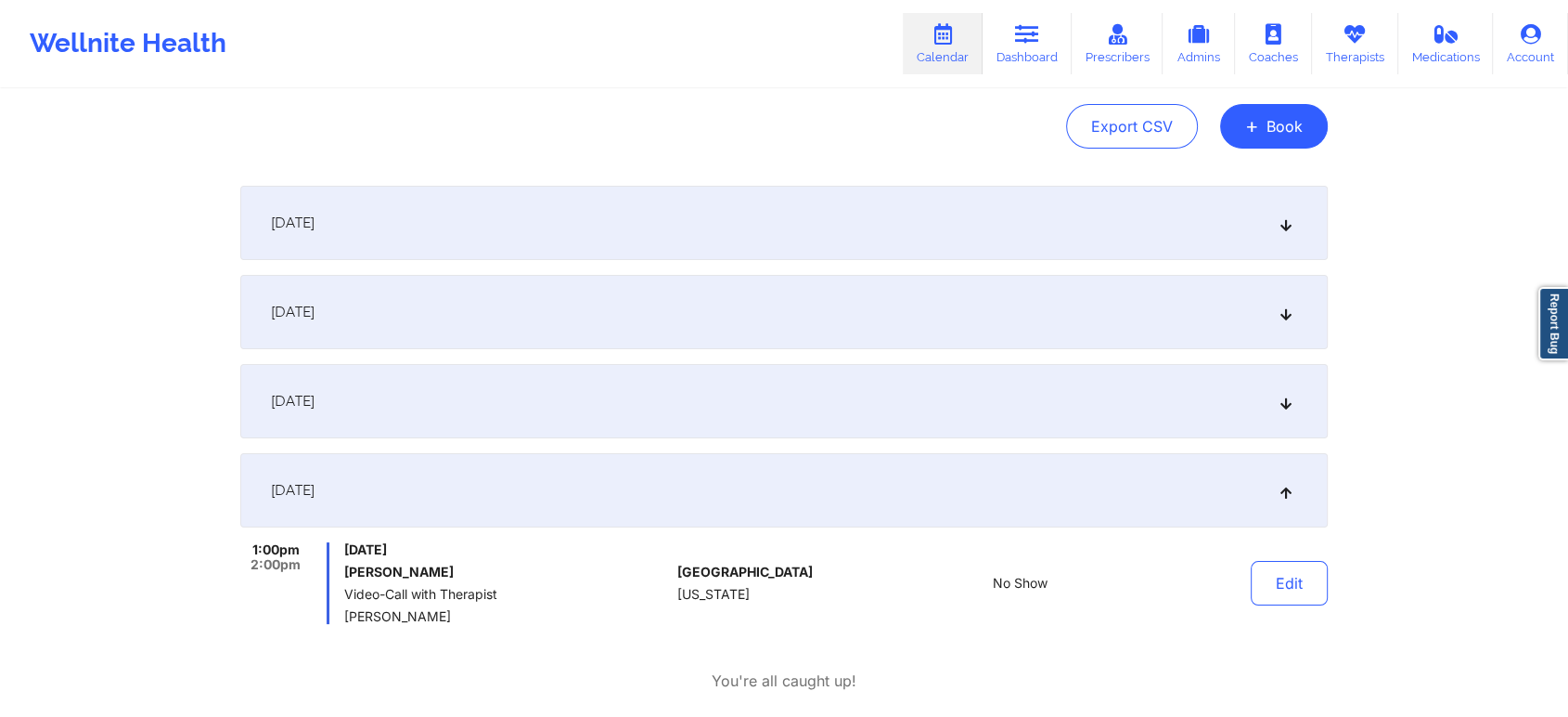
scroll to position [0, 0]
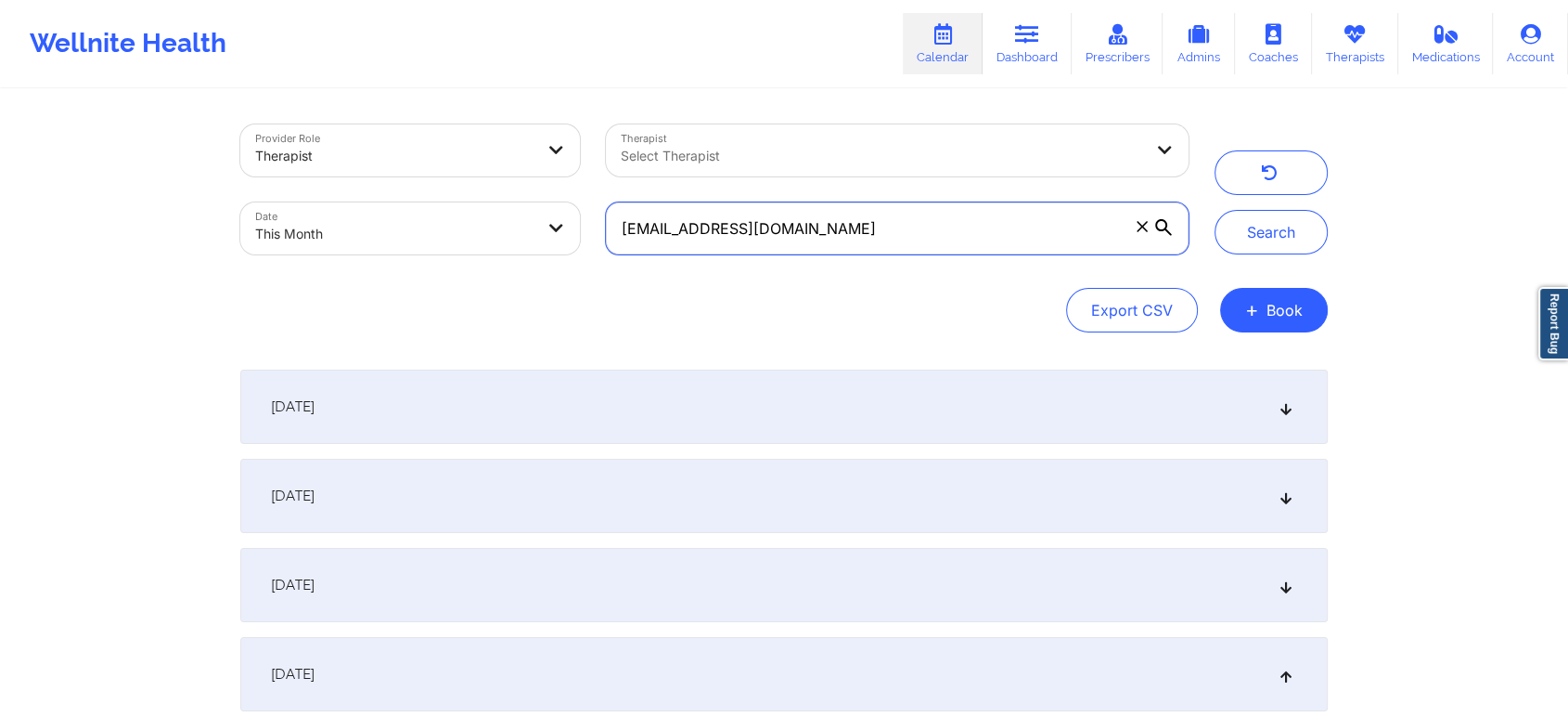
drag, startPoint x: 816, startPoint y: 228, endPoint x: 458, endPoint y: 245, distance: 358.4
click at [458, 245] on div "Provider Role Therapist Therapist Select Therapist Date This Month [EMAIL_ADDRE…" at bounding box center [714, 189] width 975 height 156
paste input "[EMAIL_ADDRESS]"
click at [1215, 210] on button "Search" at bounding box center [1271, 232] width 113 height 44
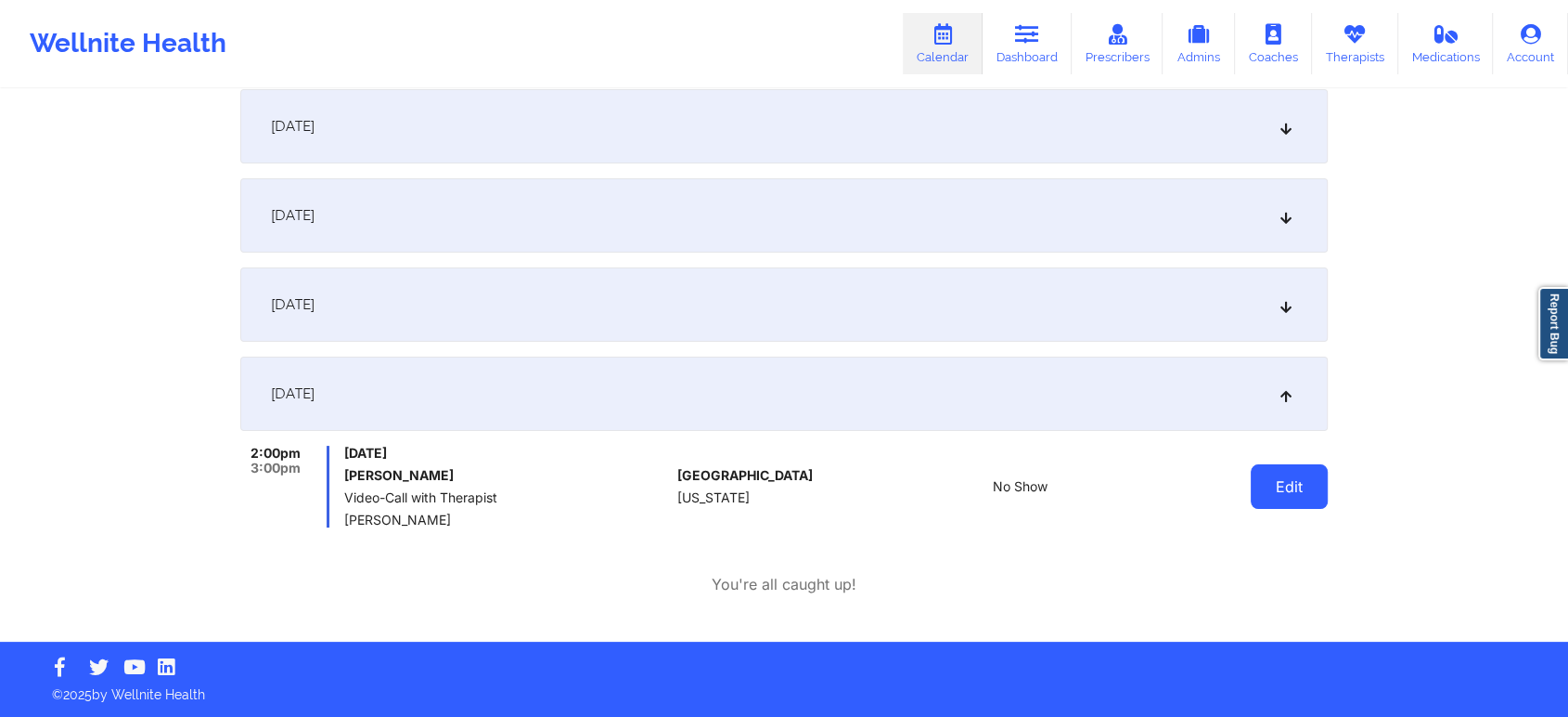
click at [1261, 494] on button "Edit" at bounding box center [1289, 486] width 77 height 44
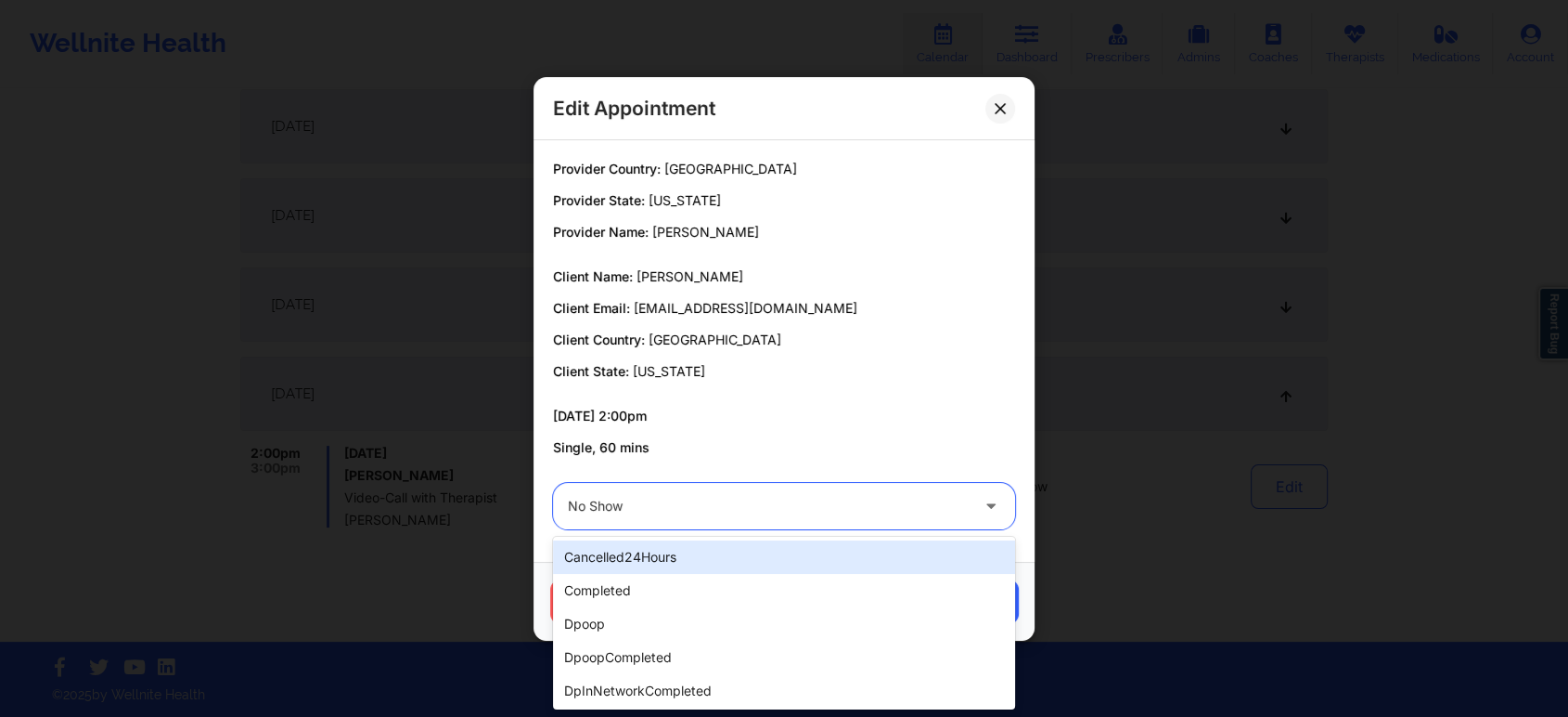
drag, startPoint x: 626, startPoint y: 526, endPoint x: 680, endPoint y: 590, distance: 83.7
click at [680, 436] on body "Wellnite Health Calendar Dashboard Prescribers Admins Coaches Therapists Medica…" at bounding box center [784, 77] width 1568 height 717
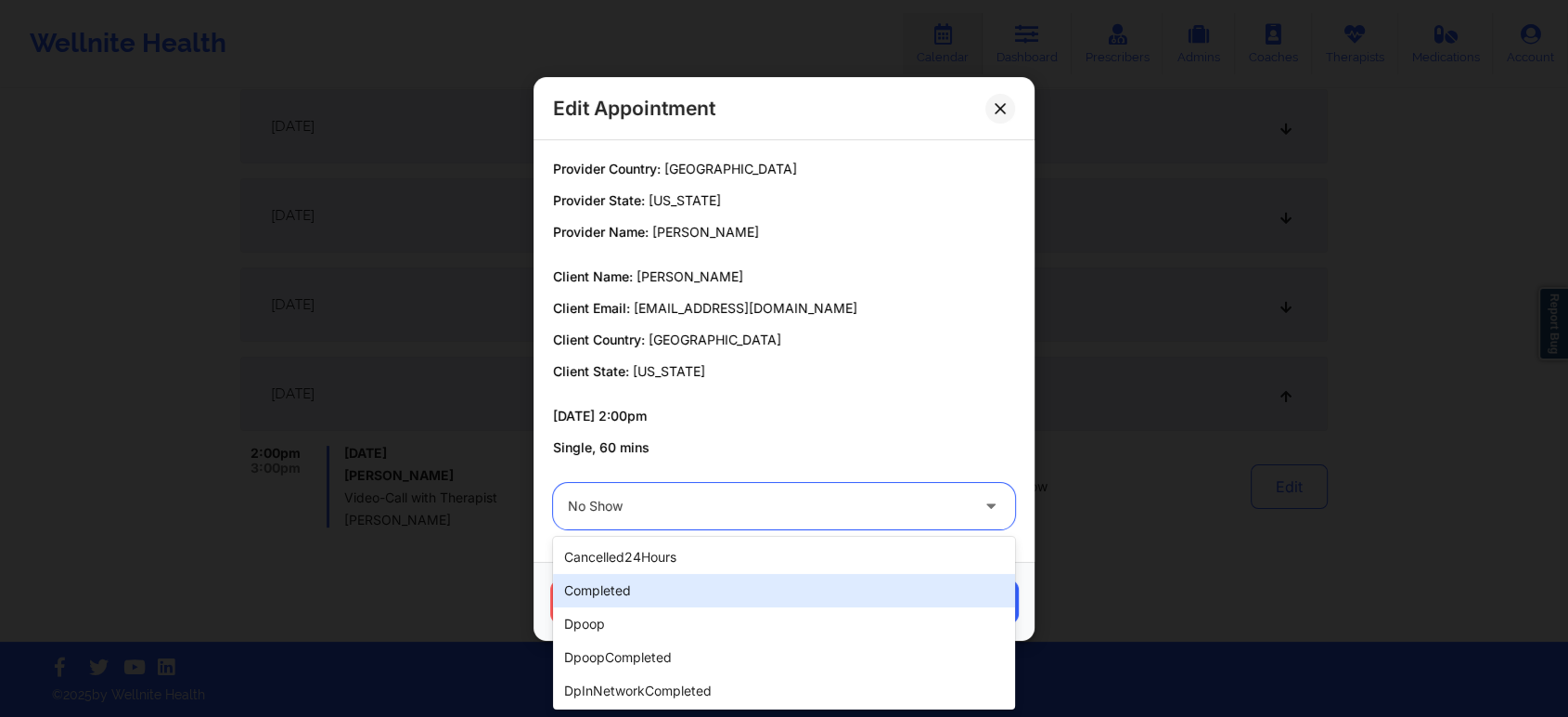
click at [680, 590] on div "completed" at bounding box center [784, 590] width 462 height 33
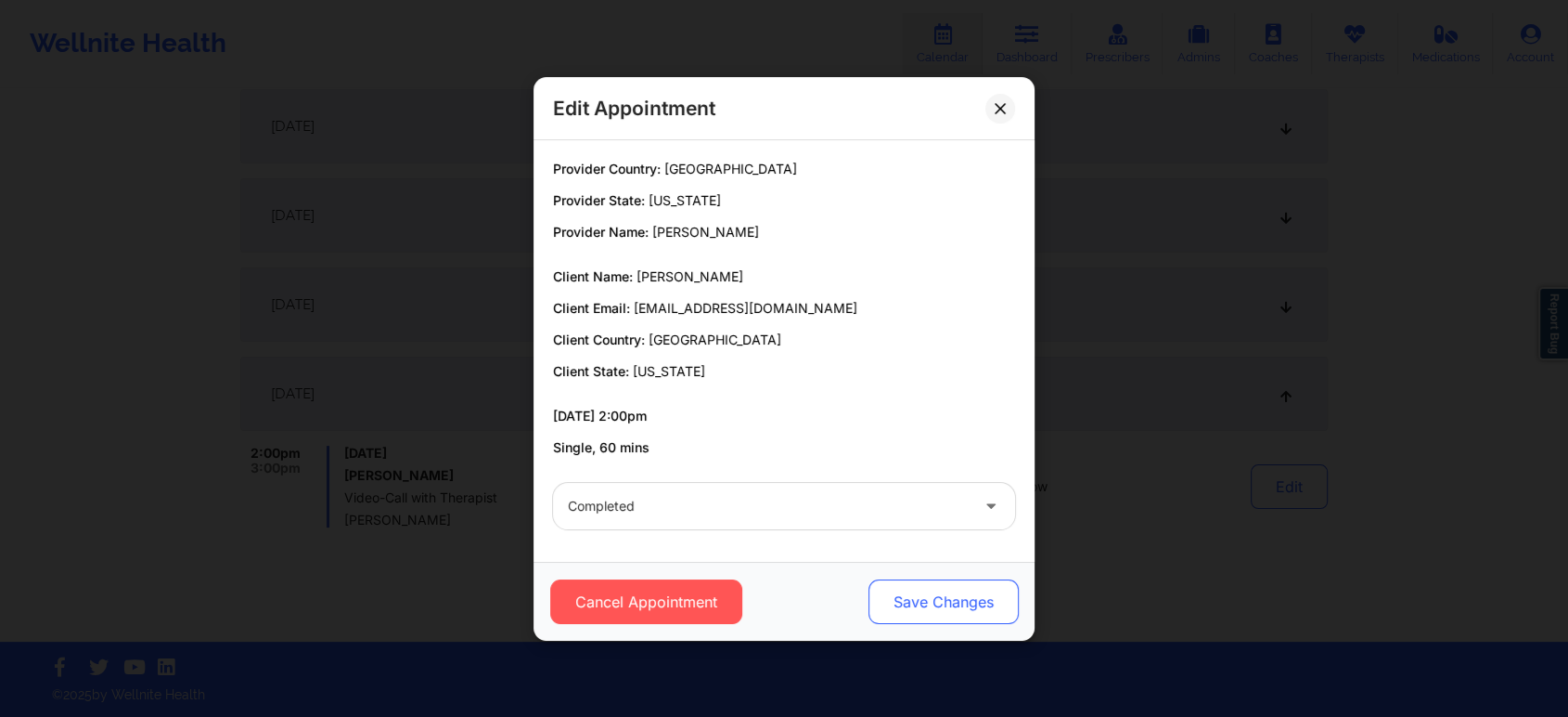
click at [974, 589] on button "Save Changes" at bounding box center [944, 601] width 151 height 44
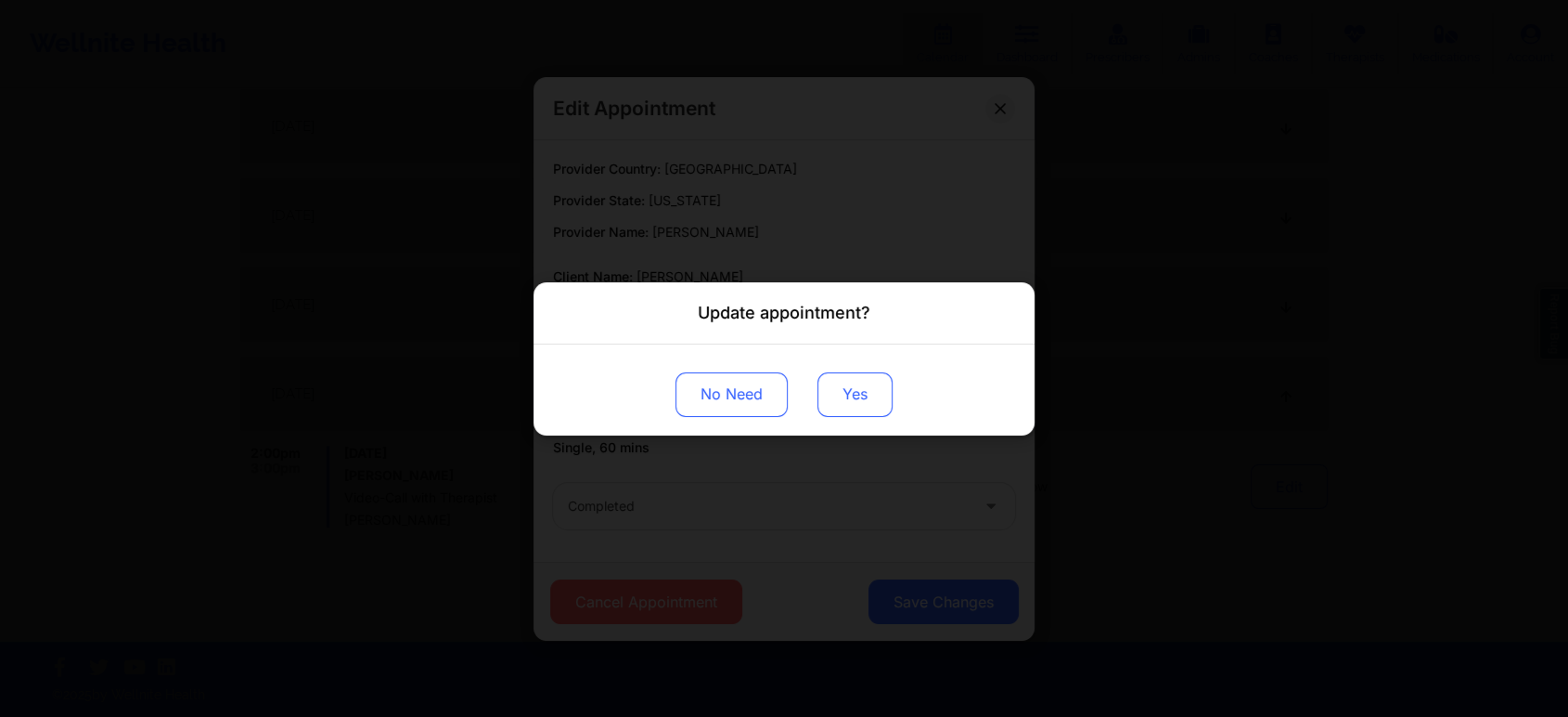
click at [865, 402] on button "Yes" at bounding box center [855, 393] width 75 height 44
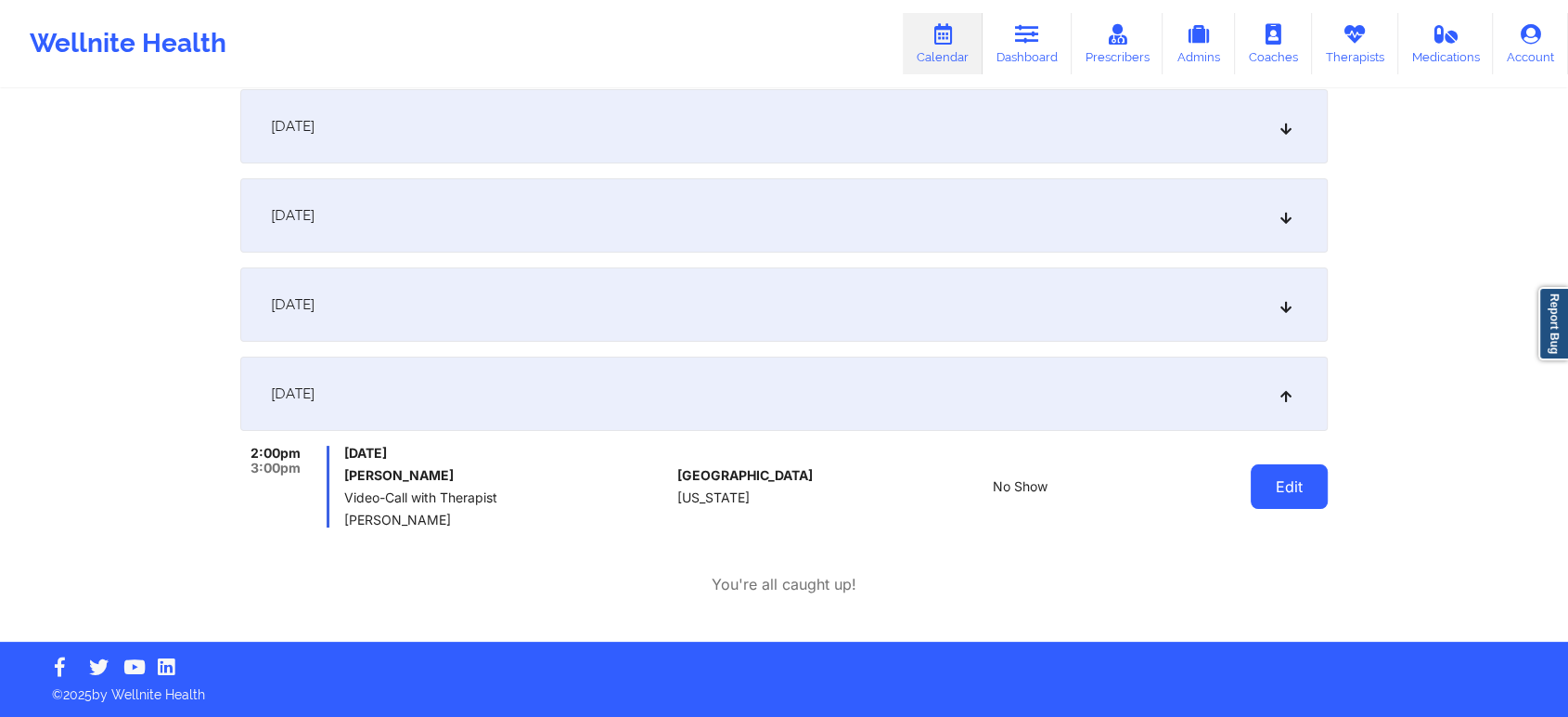
click at [1253, 503] on button "Edit" at bounding box center [1289, 486] width 77 height 44
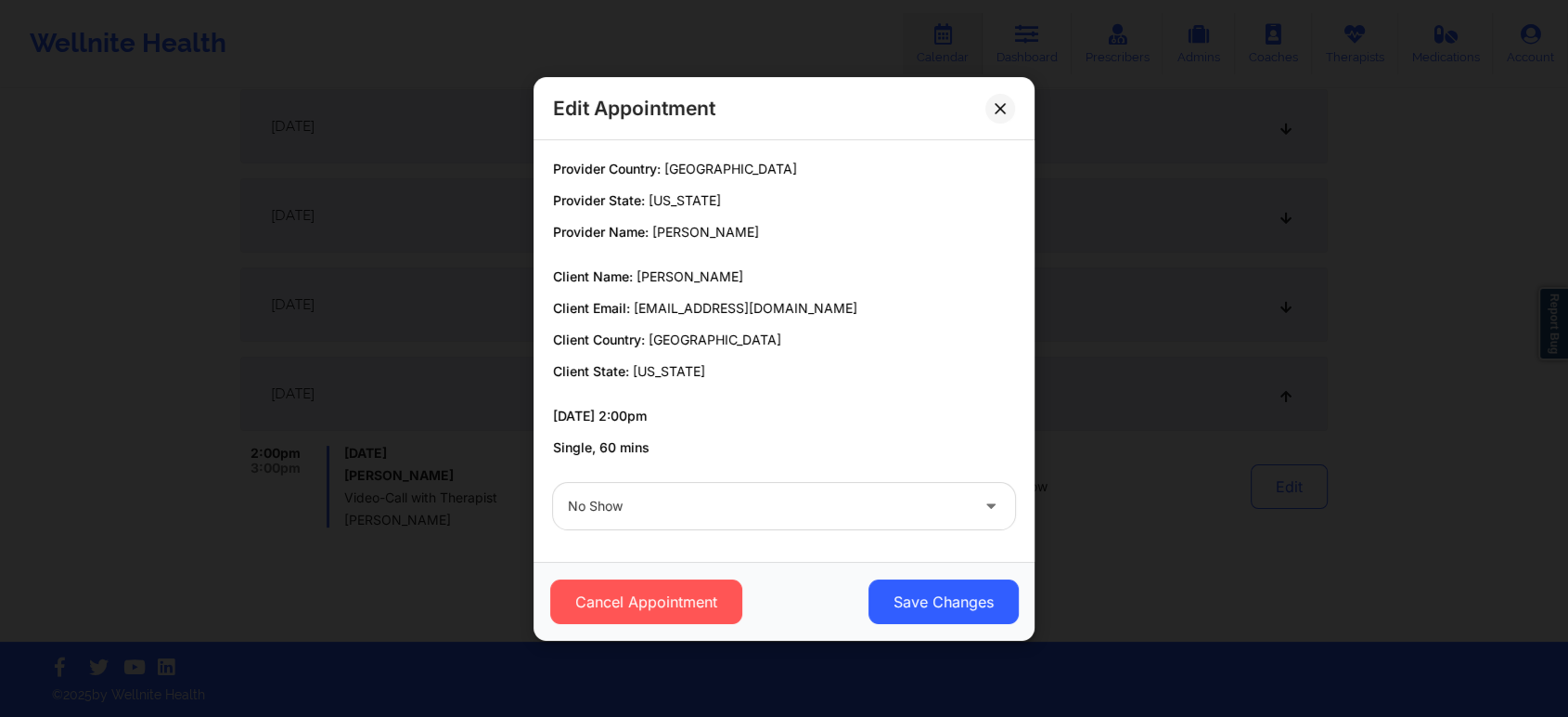
click at [740, 518] on div "No Show" at bounding box center [768, 505] width 401 height 46
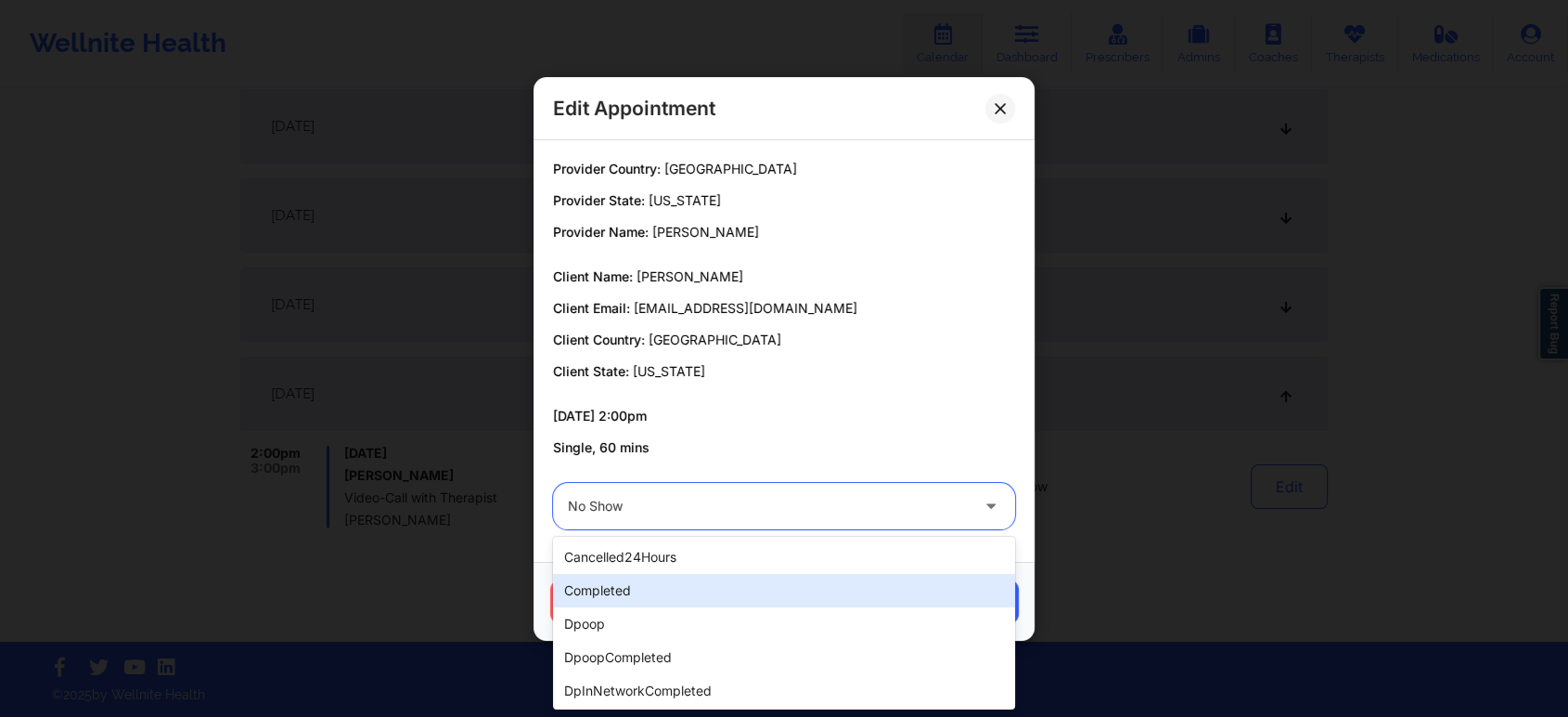
click at [671, 585] on div "completed" at bounding box center [784, 590] width 462 height 33
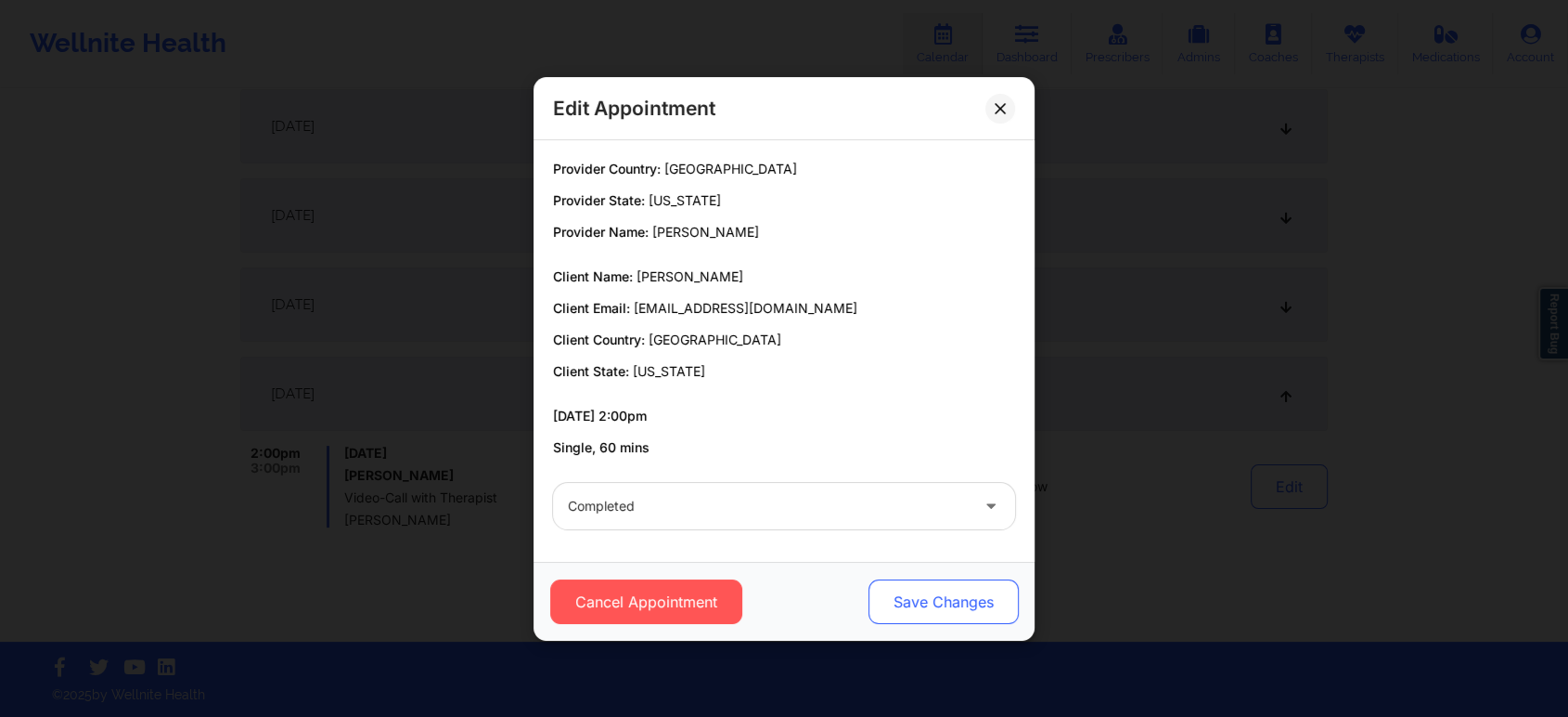
click at [950, 601] on button "Save Changes" at bounding box center [944, 601] width 151 height 44
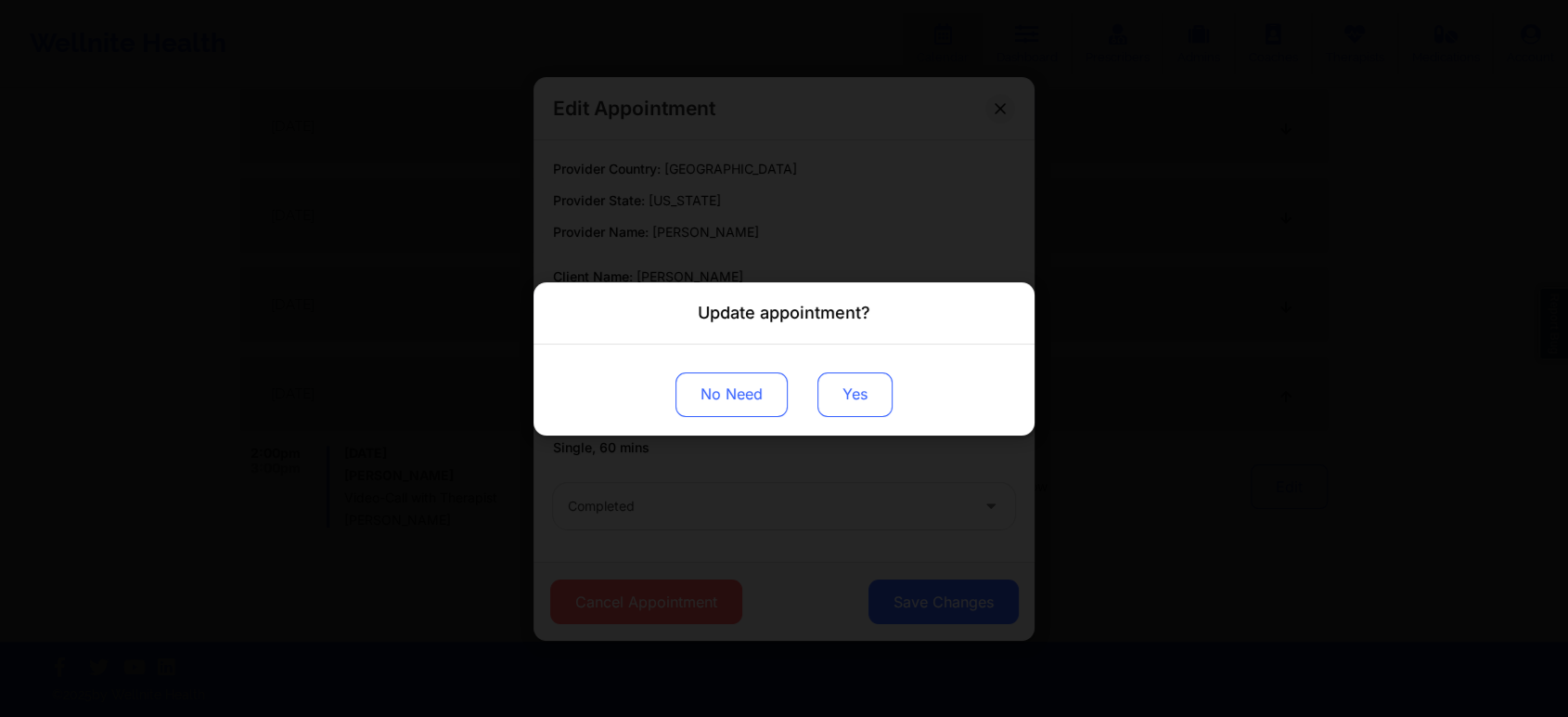
click at [850, 385] on button "Yes" at bounding box center [855, 393] width 75 height 44
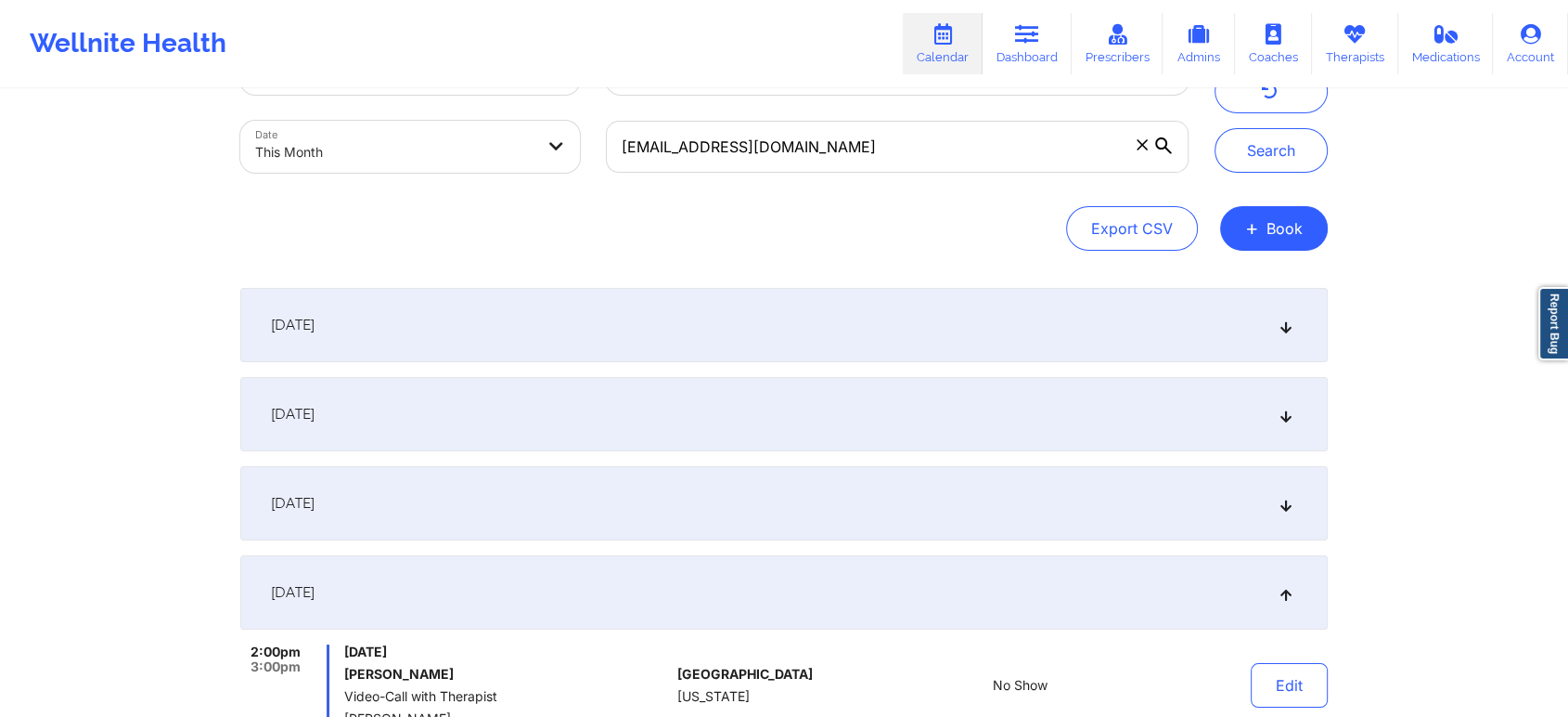
scroll to position [0, 0]
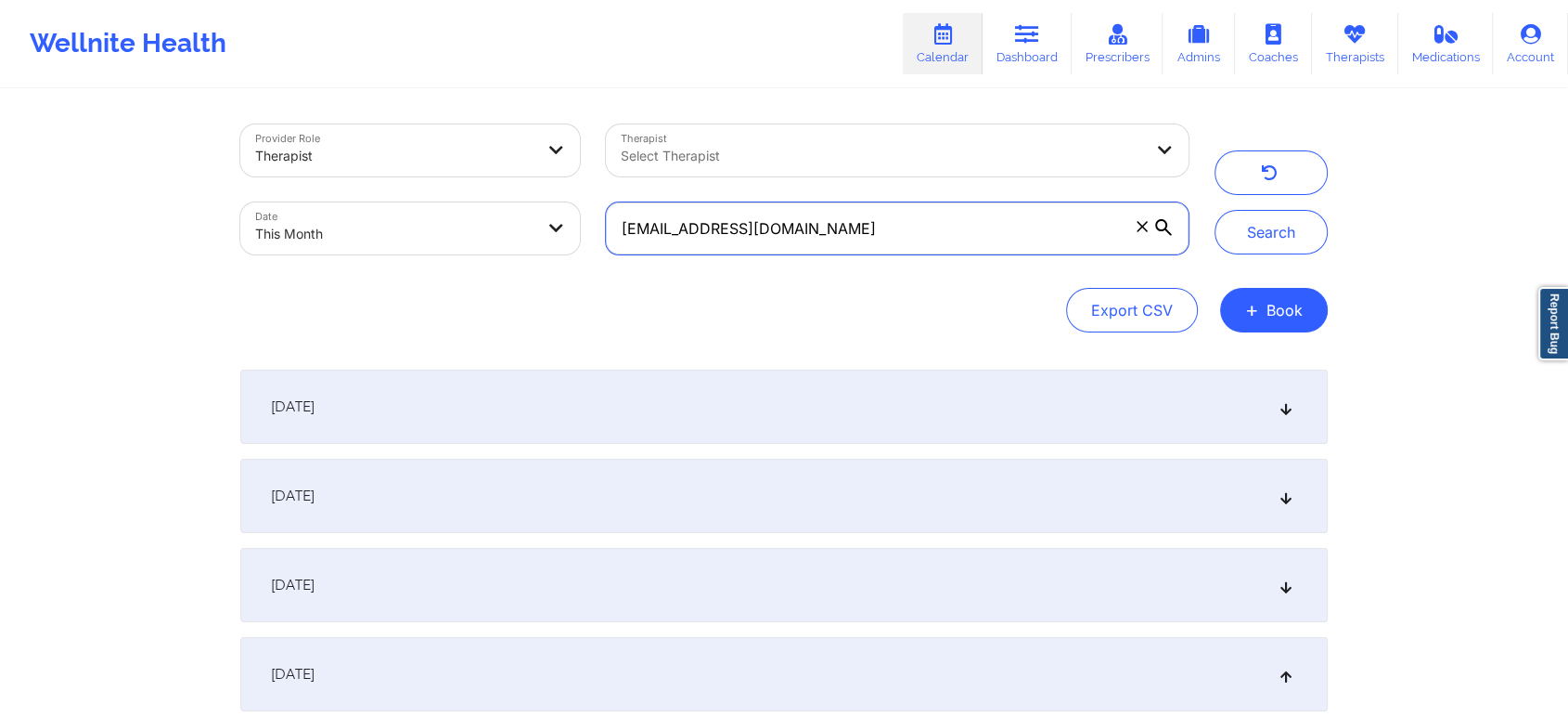
drag, startPoint x: 947, startPoint y: 221, endPoint x: 418, endPoint y: 226, distance: 529.0
click at [418, 226] on div "Provider Role Therapist Therapist Select Therapist Date This Month [EMAIL_ADDRE…" at bounding box center [714, 189] width 975 height 156
click at [1215, 210] on button "Search" at bounding box center [1271, 232] width 113 height 44
drag, startPoint x: 853, startPoint y: 220, endPoint x: 473, endPoint y: 221, distance: 380.0
click at [473, 221] on div "Provider Role Therapist Therapist Select Therapist Date This Month [EMAIL_ADDRE…" at bounding box center [714, 189] width 975 height 156
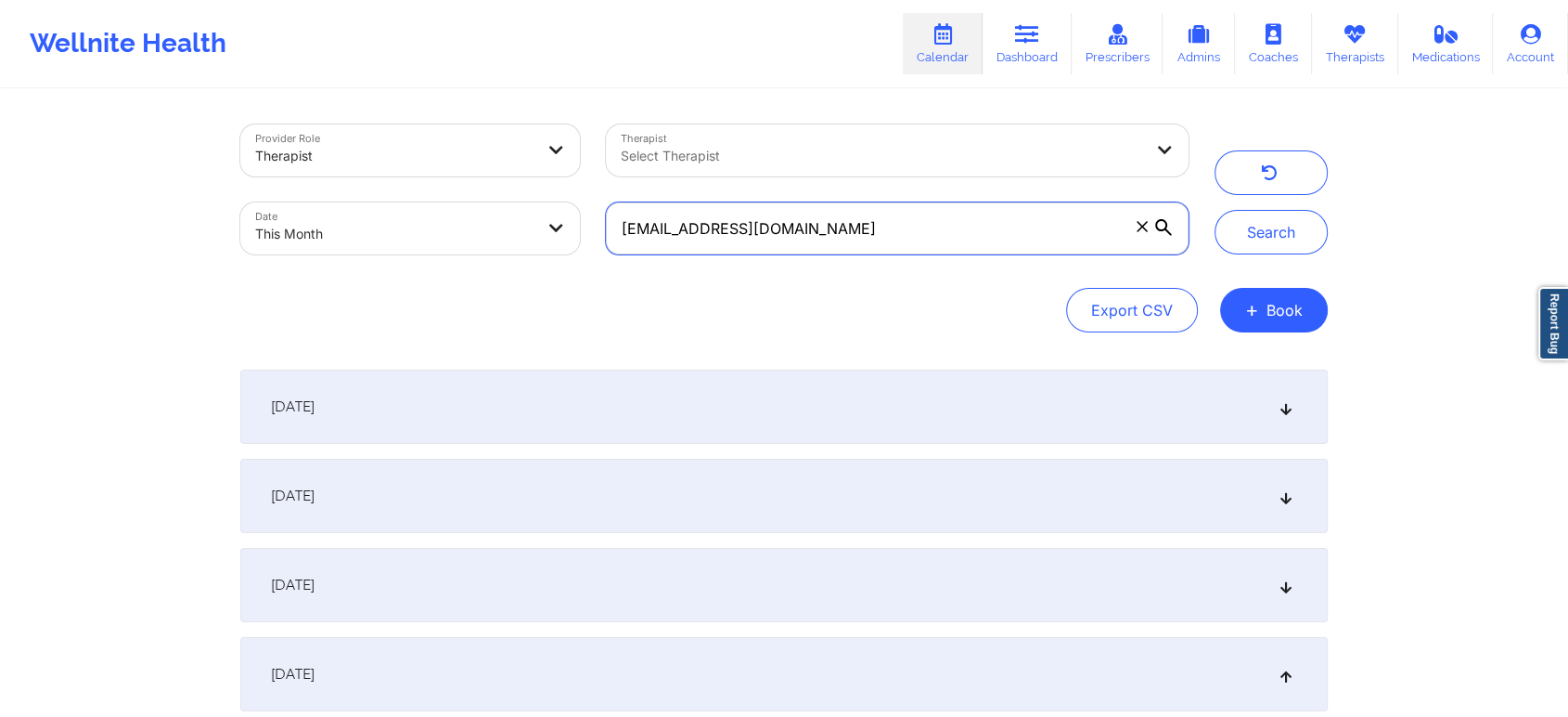
paste input "[PERSON_NAME].[PERSON_NAME]"
click at [1215, 210] on button "Search" at bounding box center [1271, 232] width 113 height 44
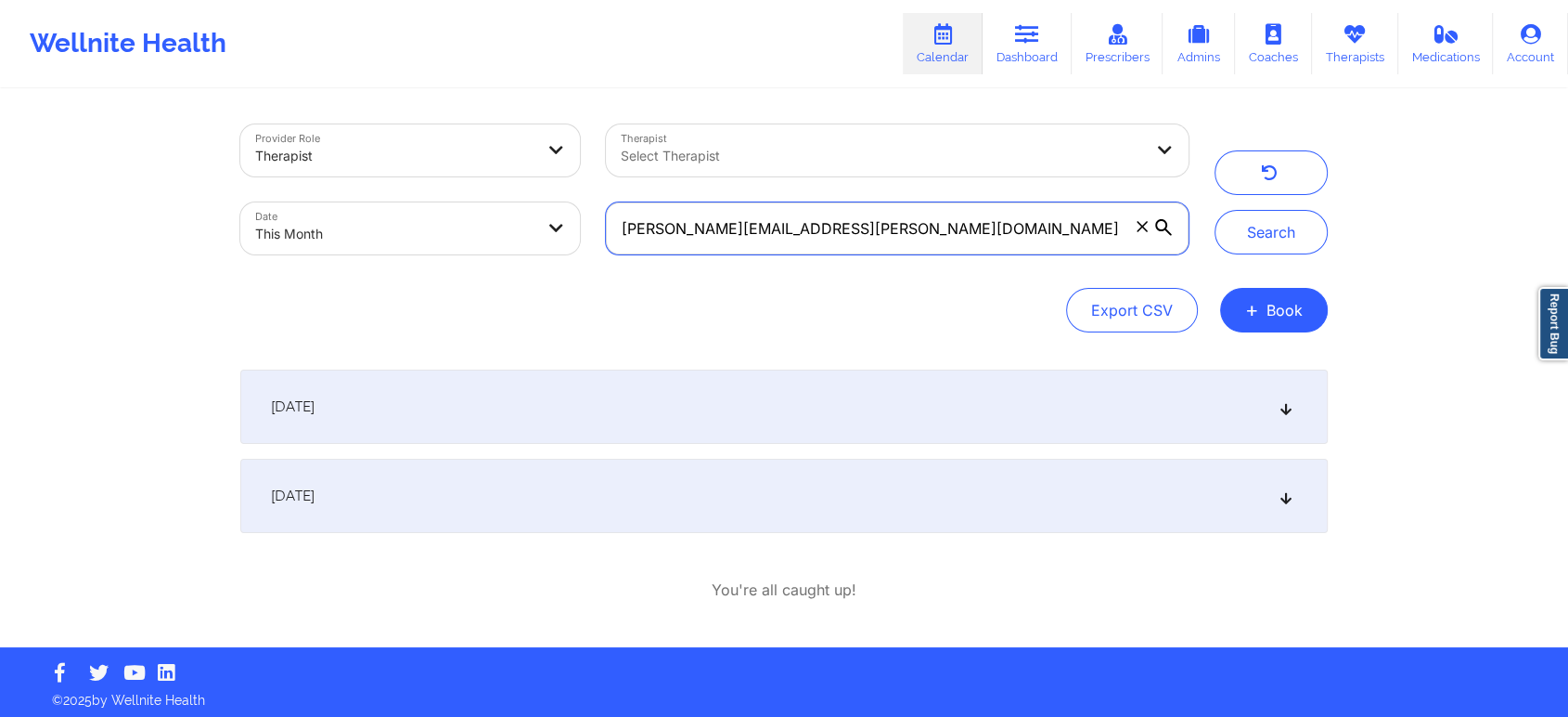
scroll to position [6, 0]
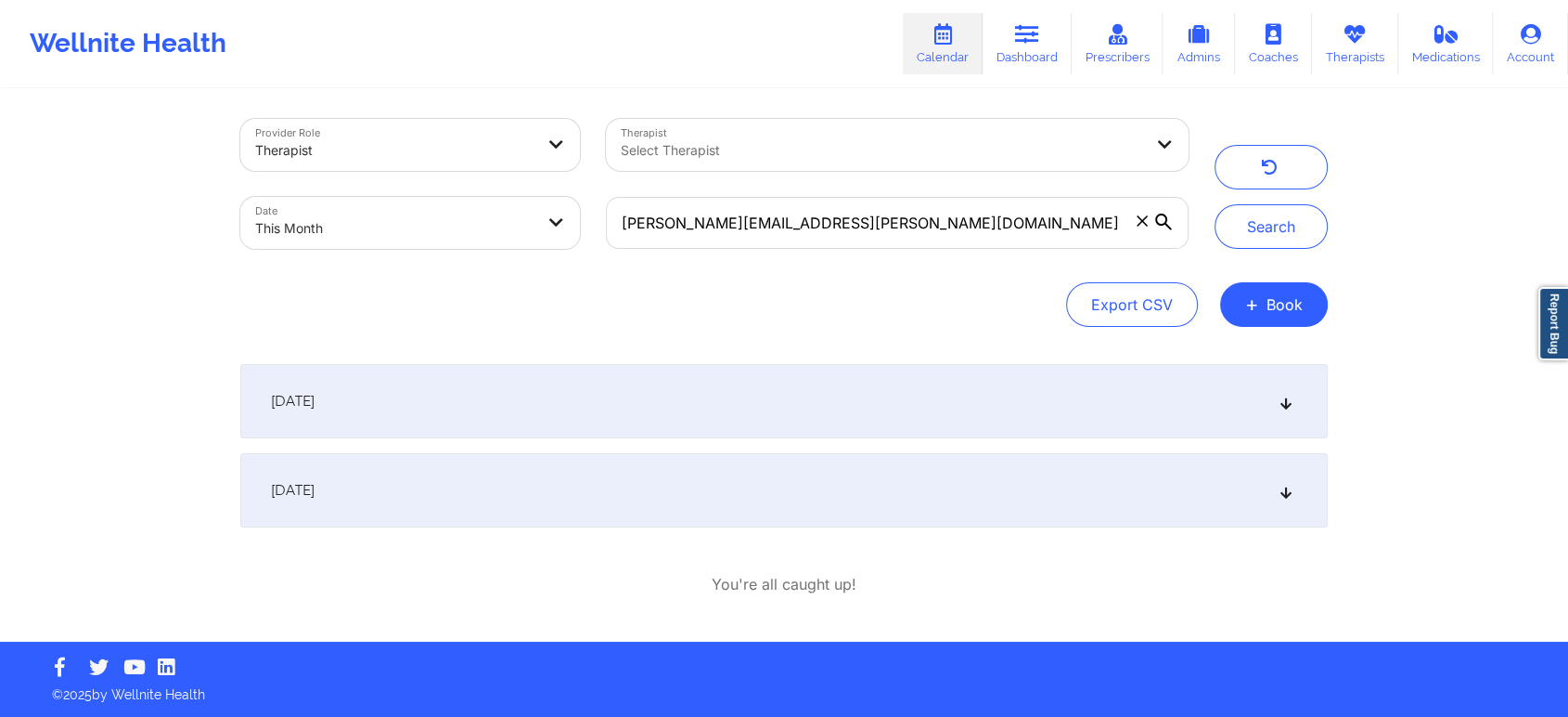
click at [782, 481] on div "[DATE]" at bounding box center [784, 490] width 1088 height 74
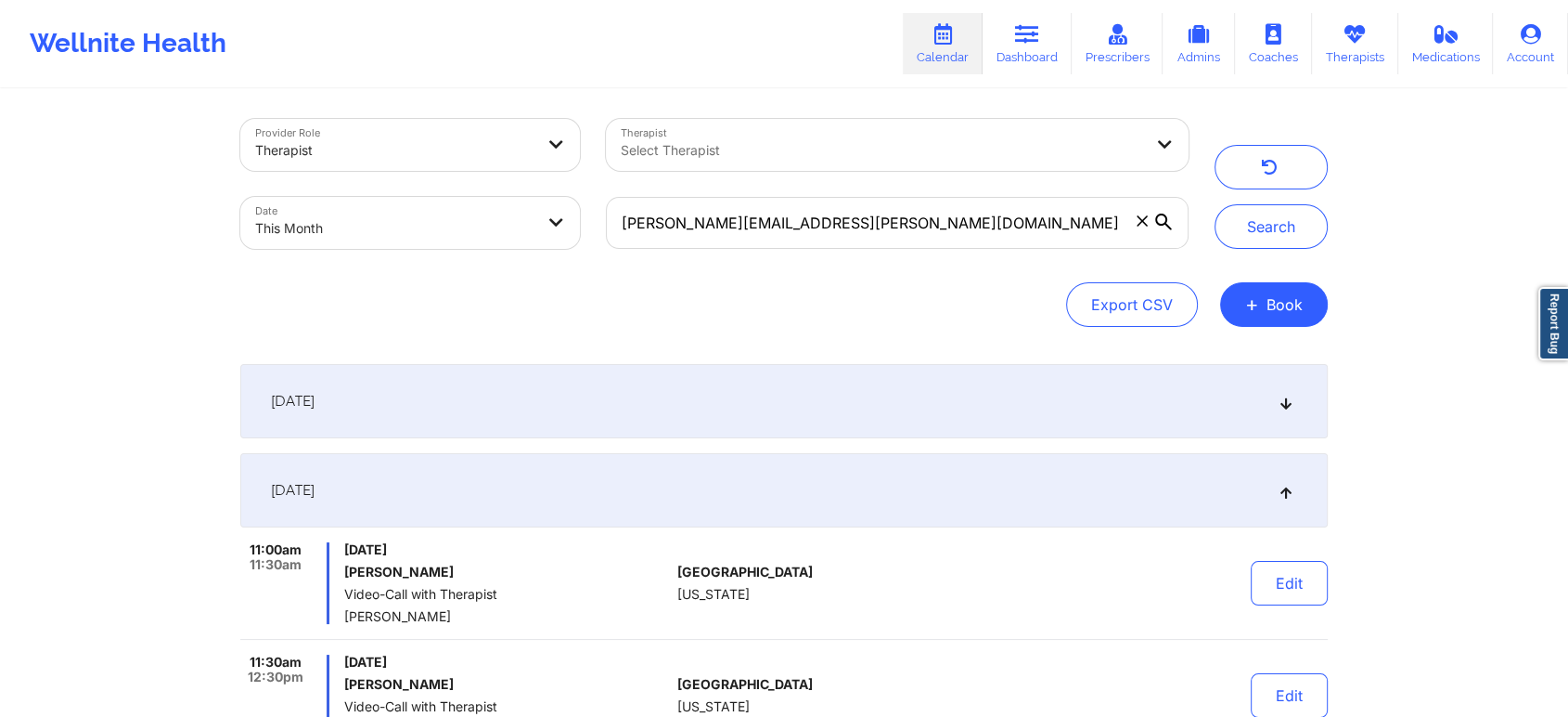
scroll to position [171, 0]
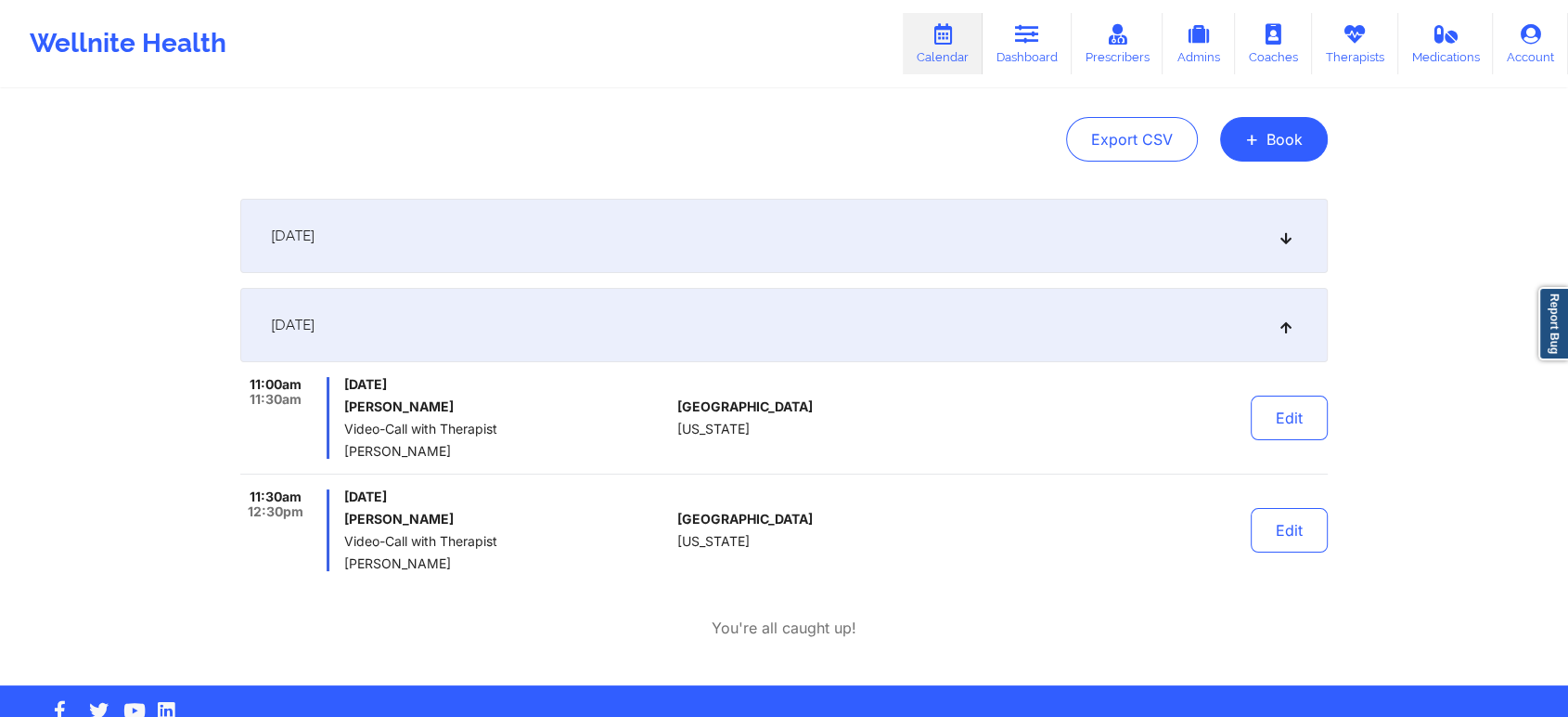
click at [654, 257] on div "[DATE]" at bounding box center [784, 236] width 1088 height 74
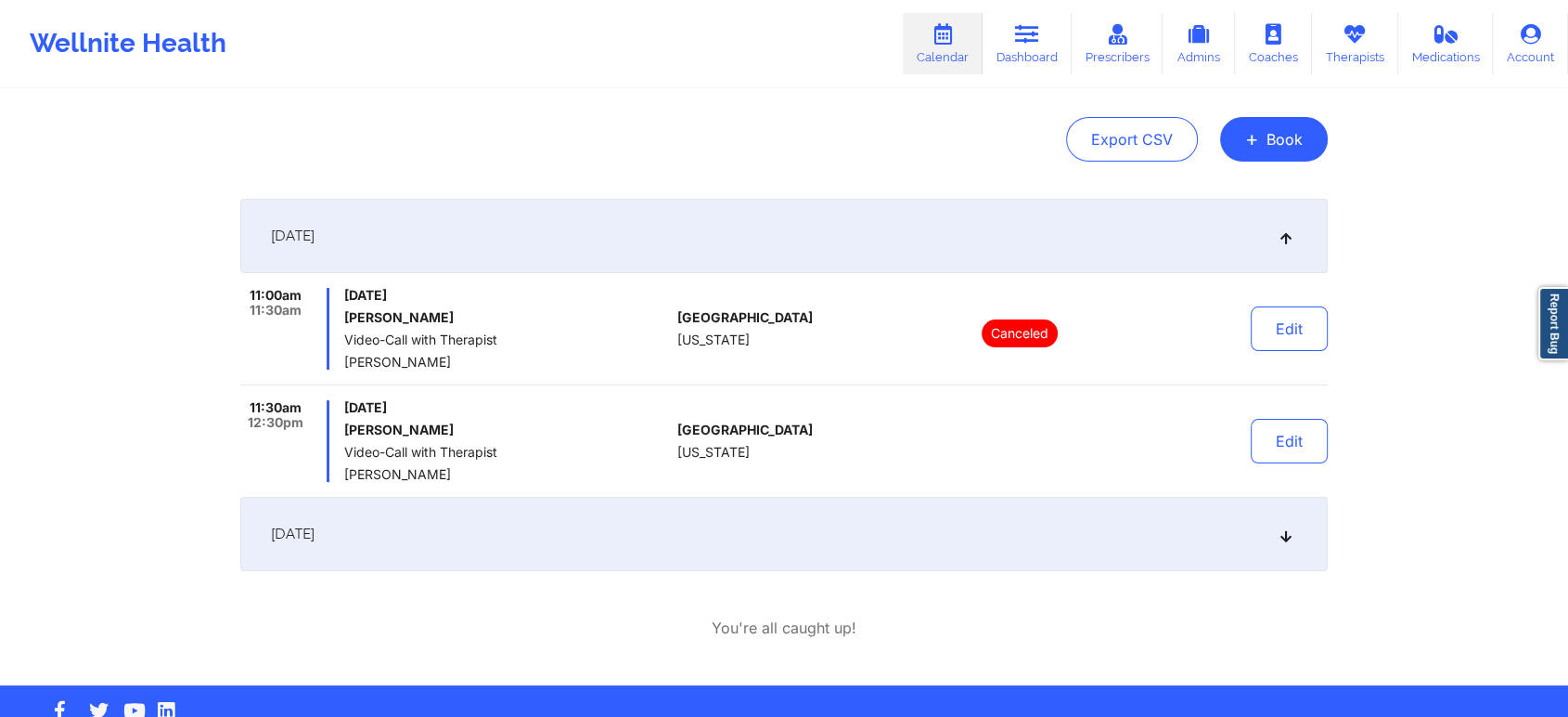
click at [1329, 432] on div "Provider Role Therapist Therapist Select Therapist Date This Month [PERSON_NAME…" at bounding box center [784, 302] width 1113 height 765
click at [1317, 436] on button "Edit" at bounding box center [1289, 440] width 77 height 44
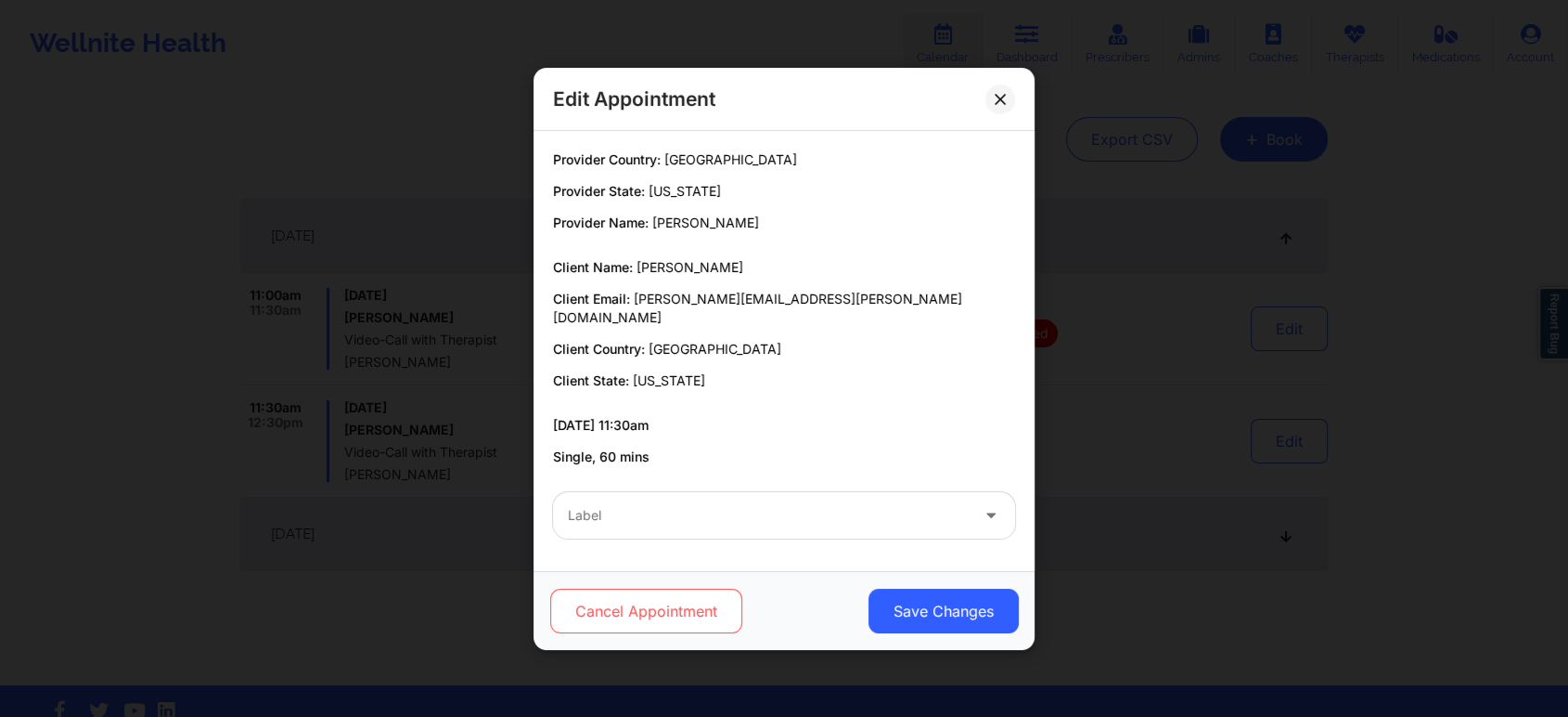
click at [651, 592] on button "Cancel Appointment" at bounding box center [646, 611] width 192 height 44
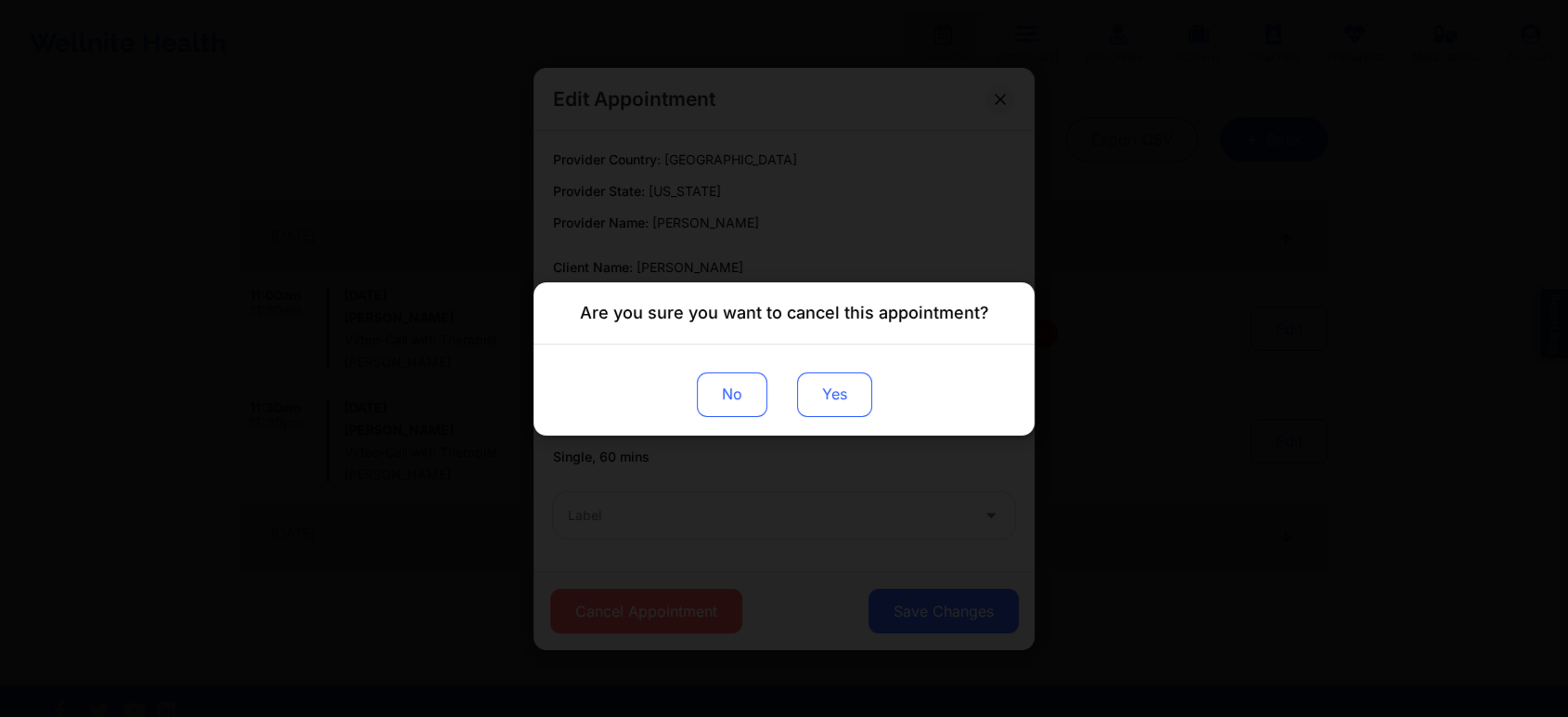
drag, startPoint x: 849, startPoint y: 354, endPoint x: 832, endPoint y: 378, distance: 29.4
click at [832, 378] on div "No Yes" at bounding box center [784, 389] width 501 height 91
click at [832, 378] on button "Yes" at bounding box center [834, 393] width 75 height 44
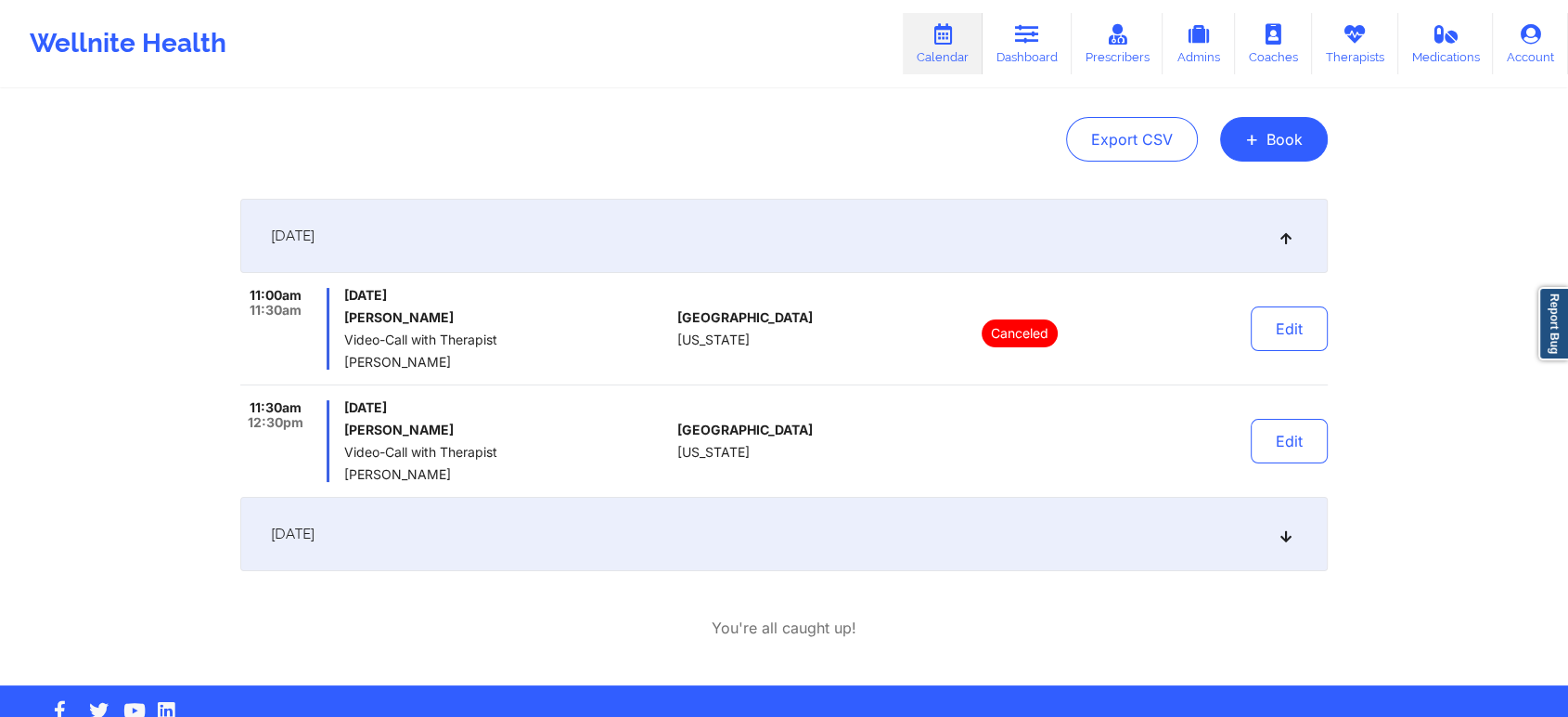
click at [1143, 530] on div "[DATE]" at bounding box center [784, 533] width 1088 height 74
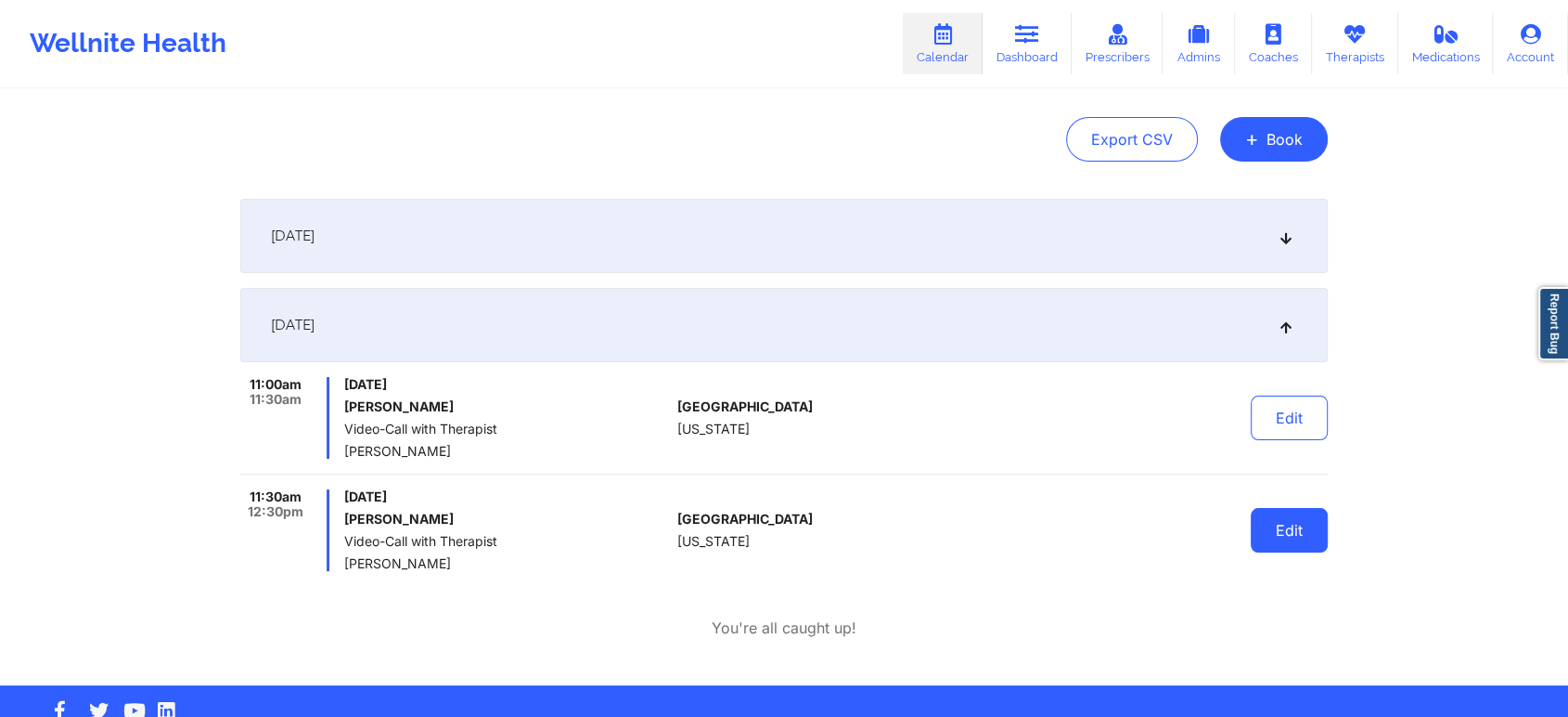
click at [1279, 522] on button "Edit" at bounding box center [1289, 530] width 77 height 44
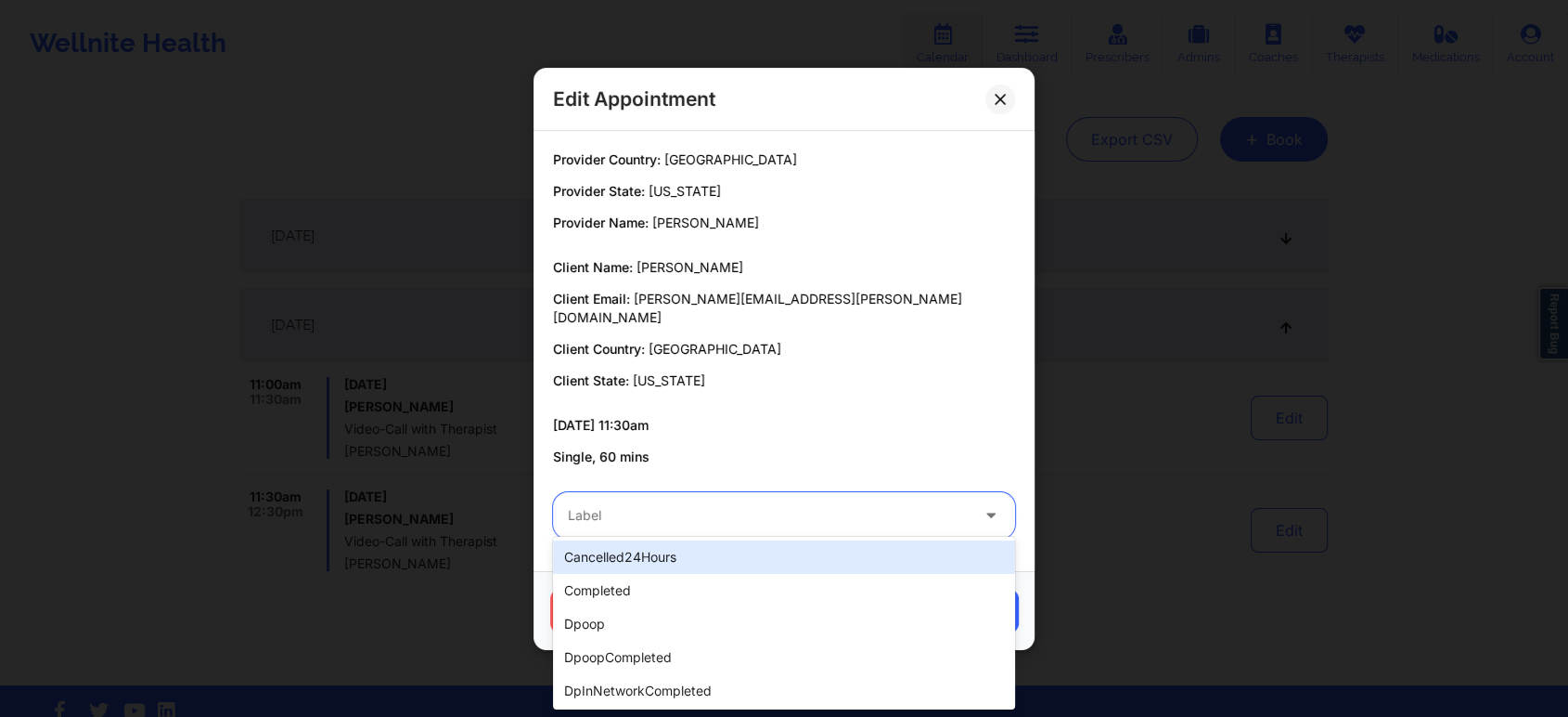
click at [639, 513] on div at bounding box center [768, 515] width 401 height 23
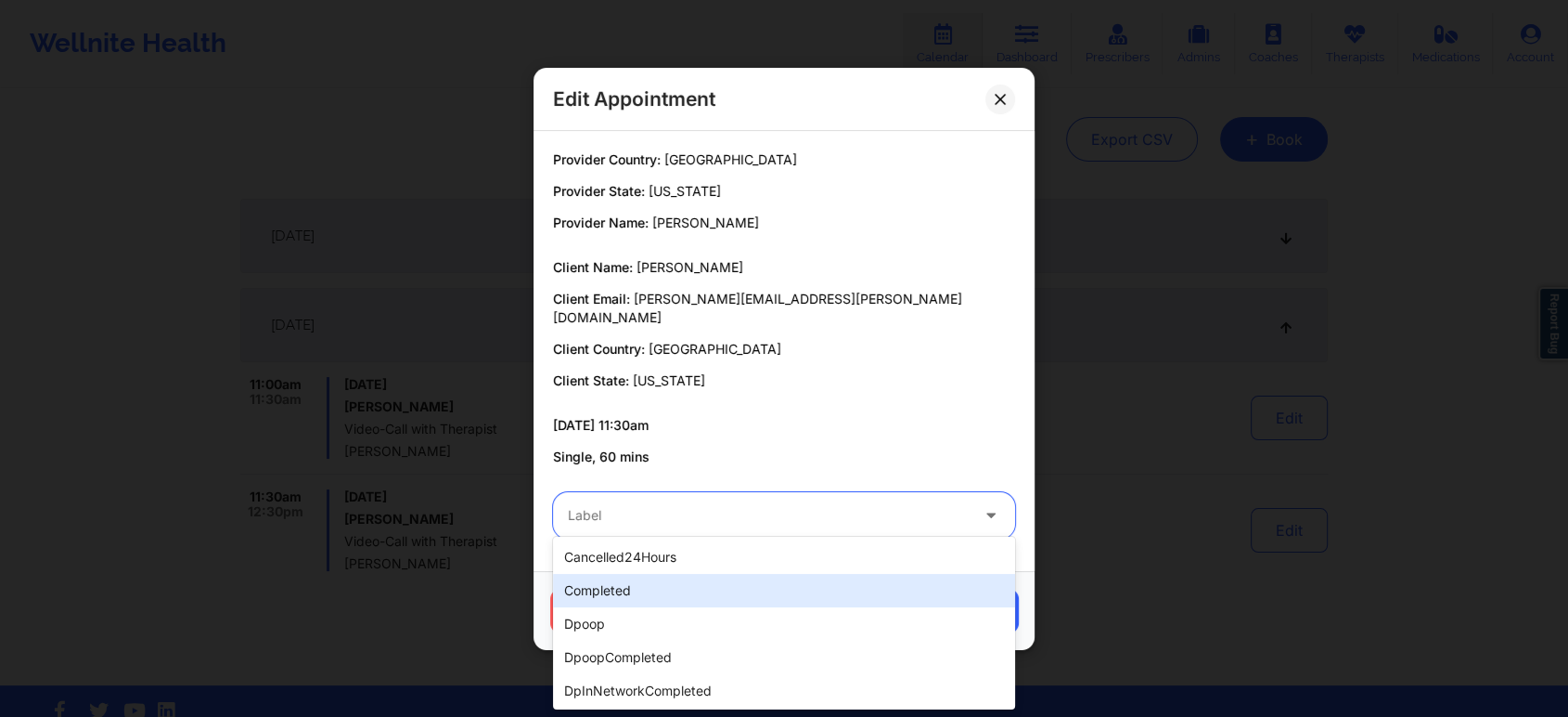
click at [613, 574] on div "completed" at bounding box center [784, 590] width 462 height 33
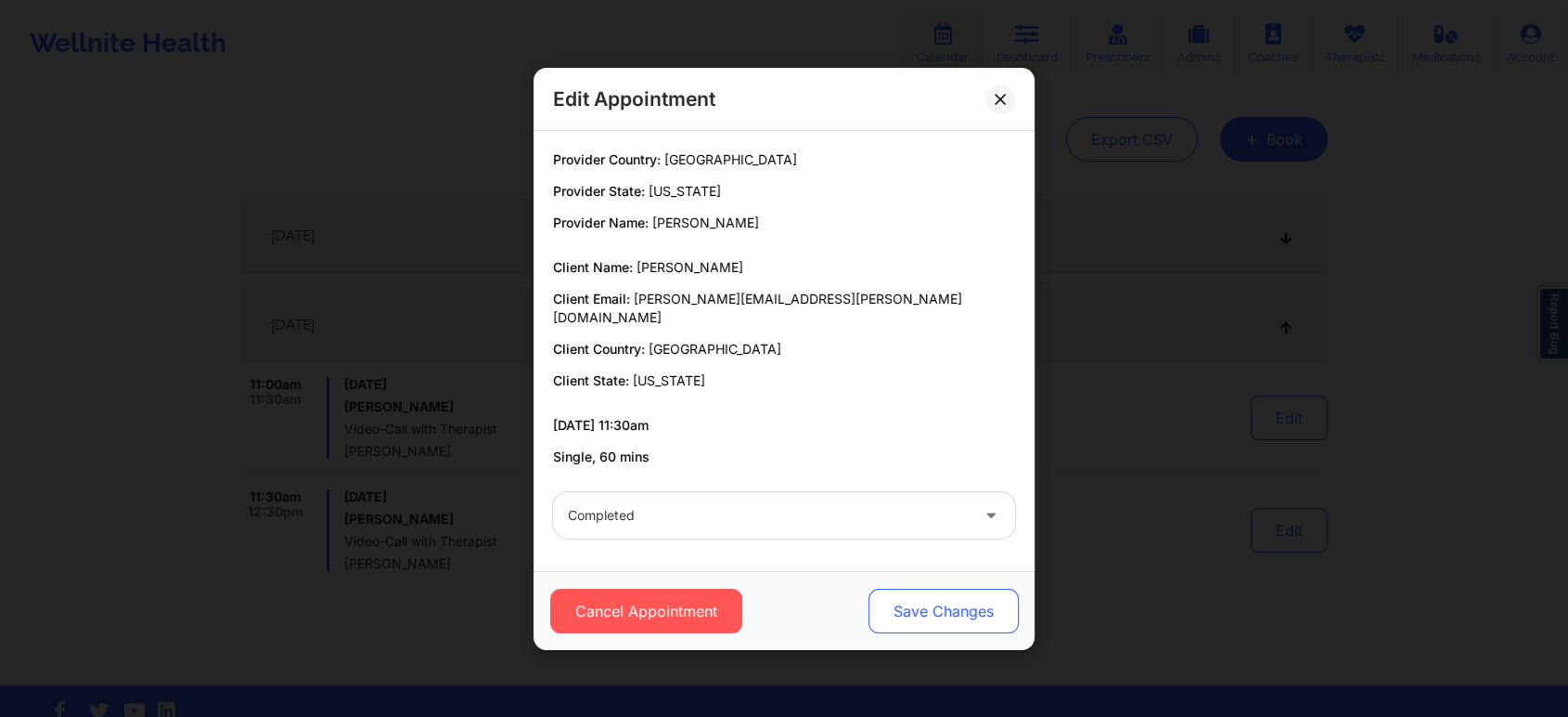
click at [973, 601] on button "Save Changes" at bounding box center [944, 611] width 151 height 44
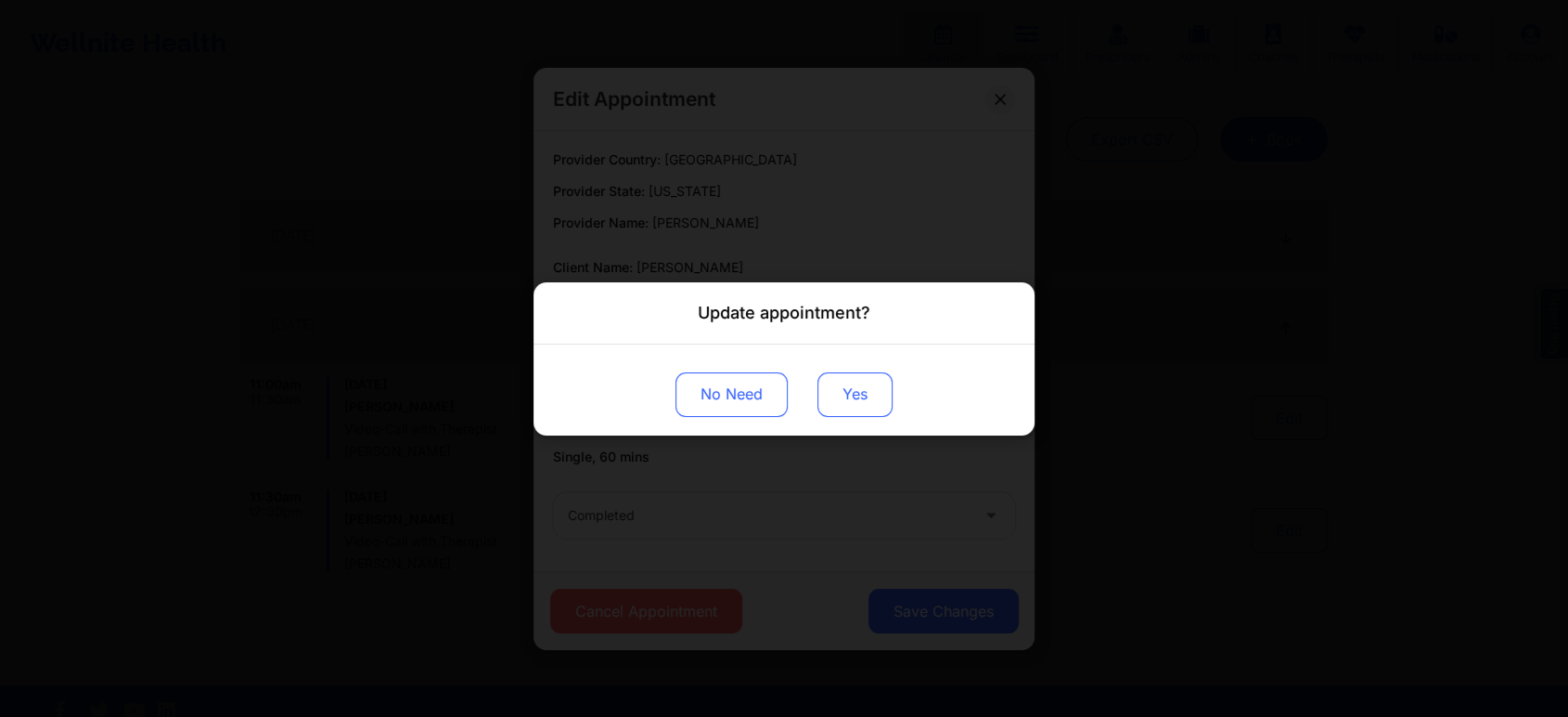
click at [863, 388] on button "Yes" at bounding box center [855, 393] width 75 height 44
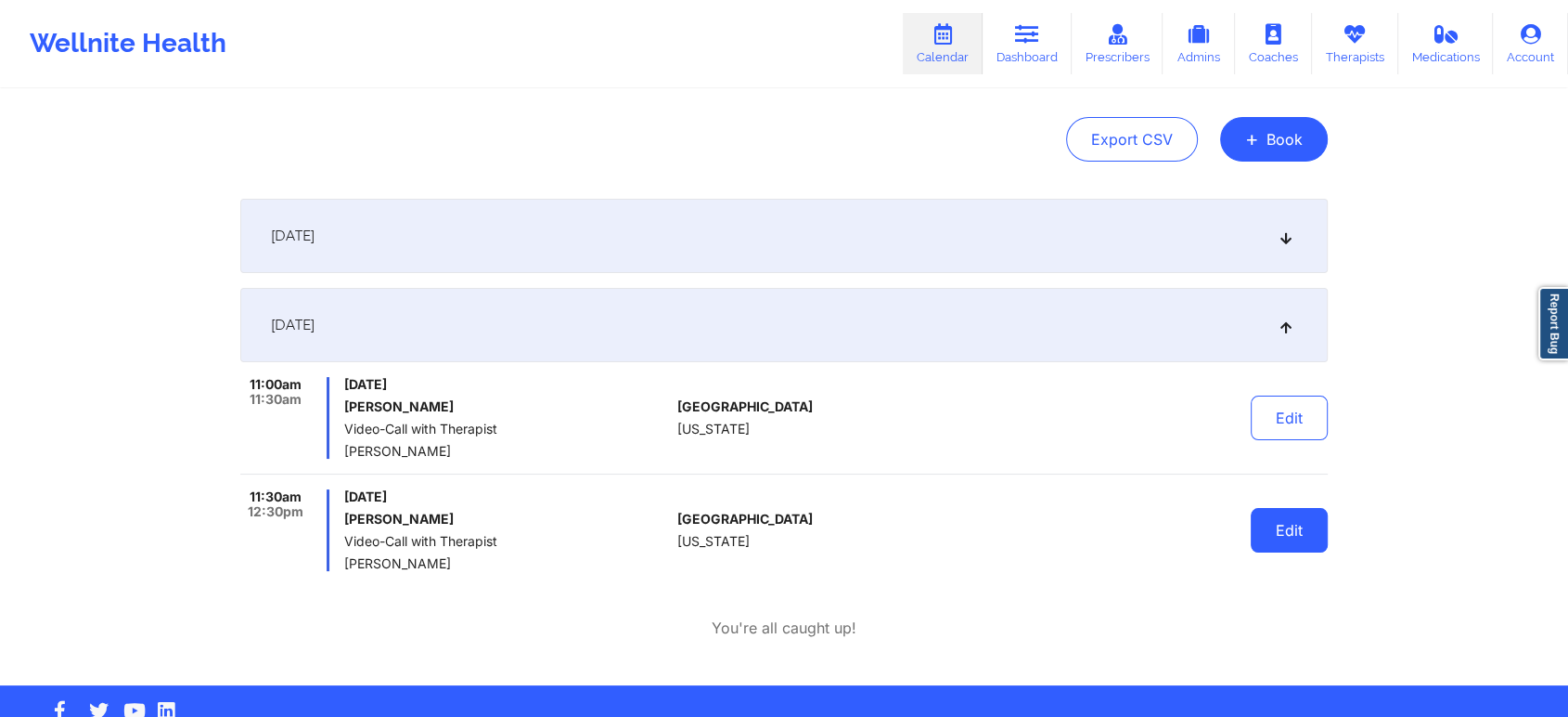
click at [1251, 525] on button "Edit" at bounding box center [1289, 530] width 77 height 44
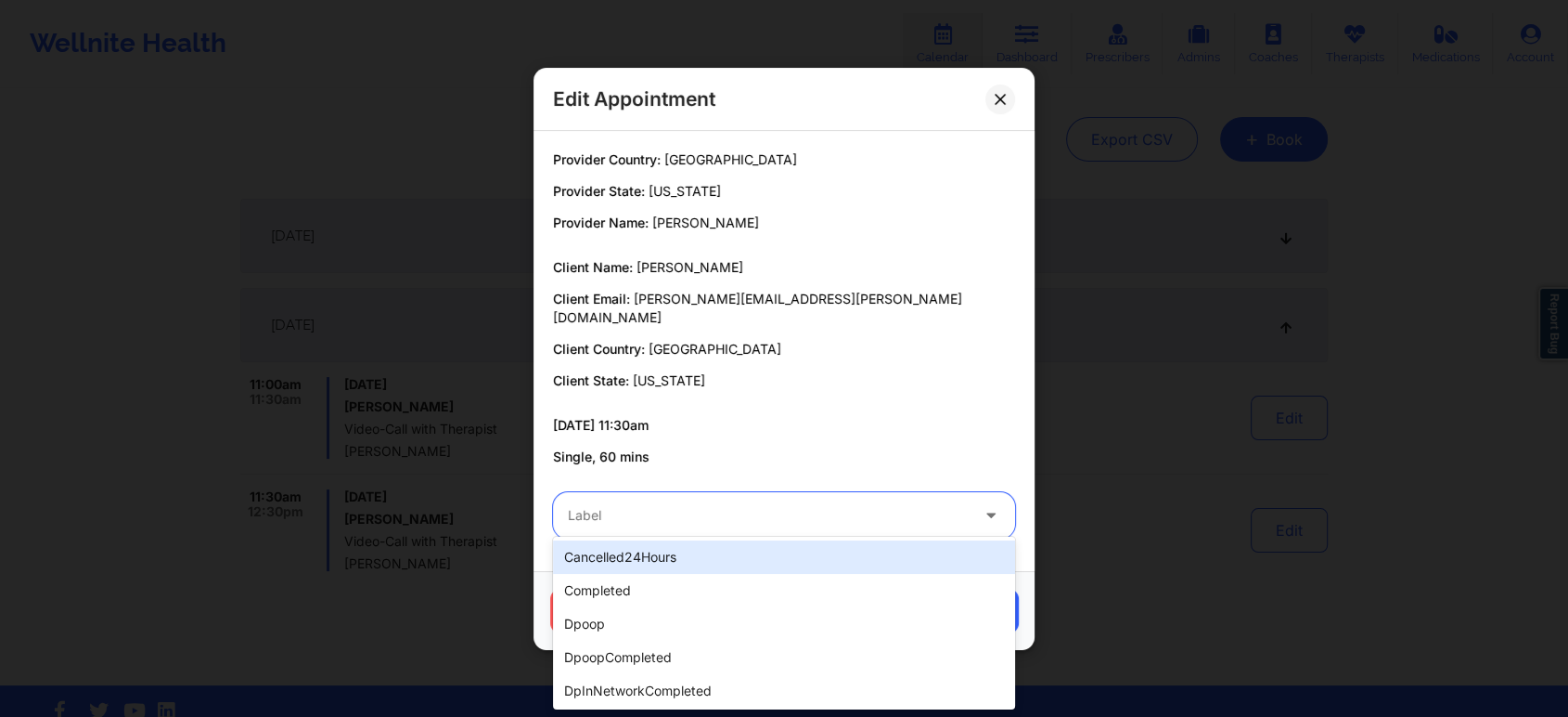
click at [805, 517] on div "Label" at bounding box center [761, 514] width 417 height 46
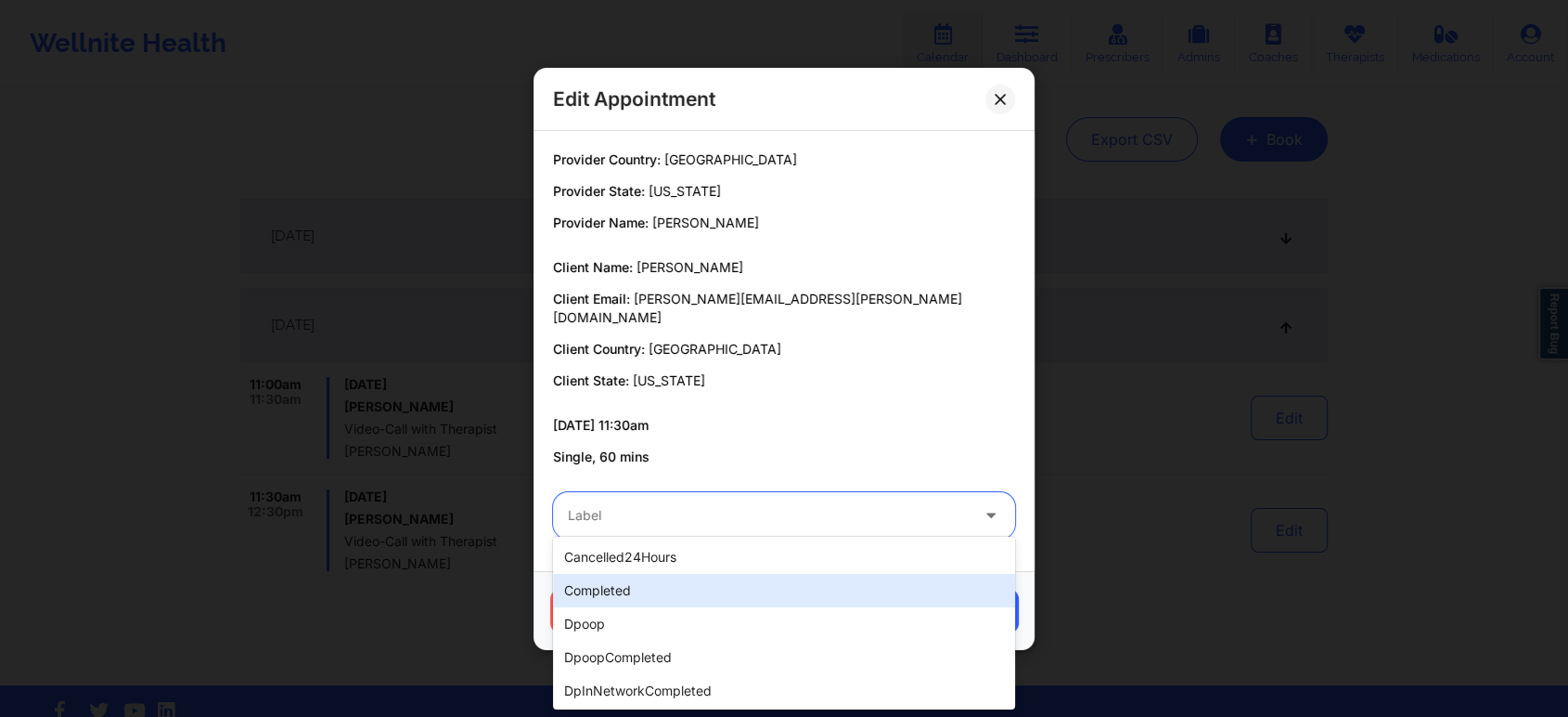
click at [671, 593] on div "completed" at bounding box center [784, 590] width 462 height 33
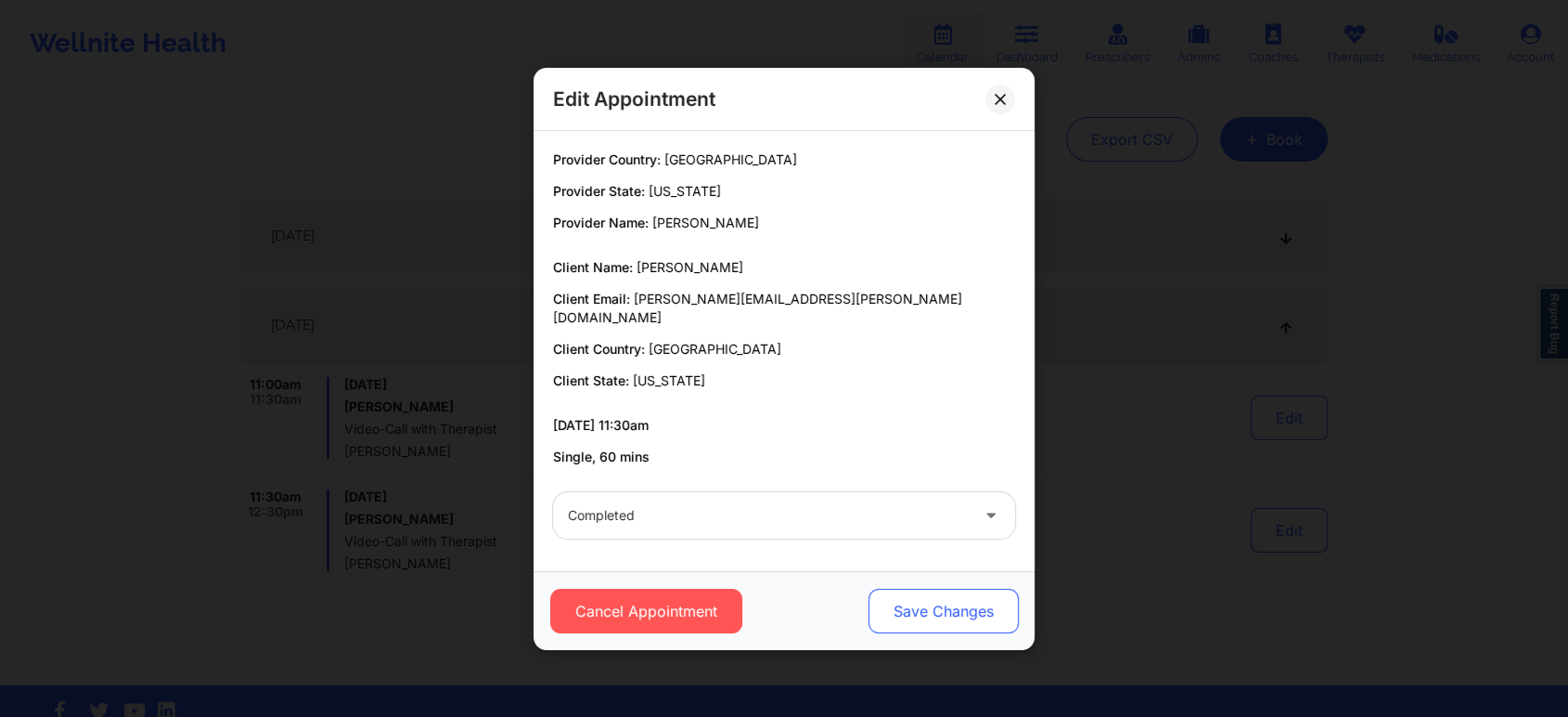
click at [963, 611] on button "Save Changes" at bounding box center [944, 611] width 151 height 44
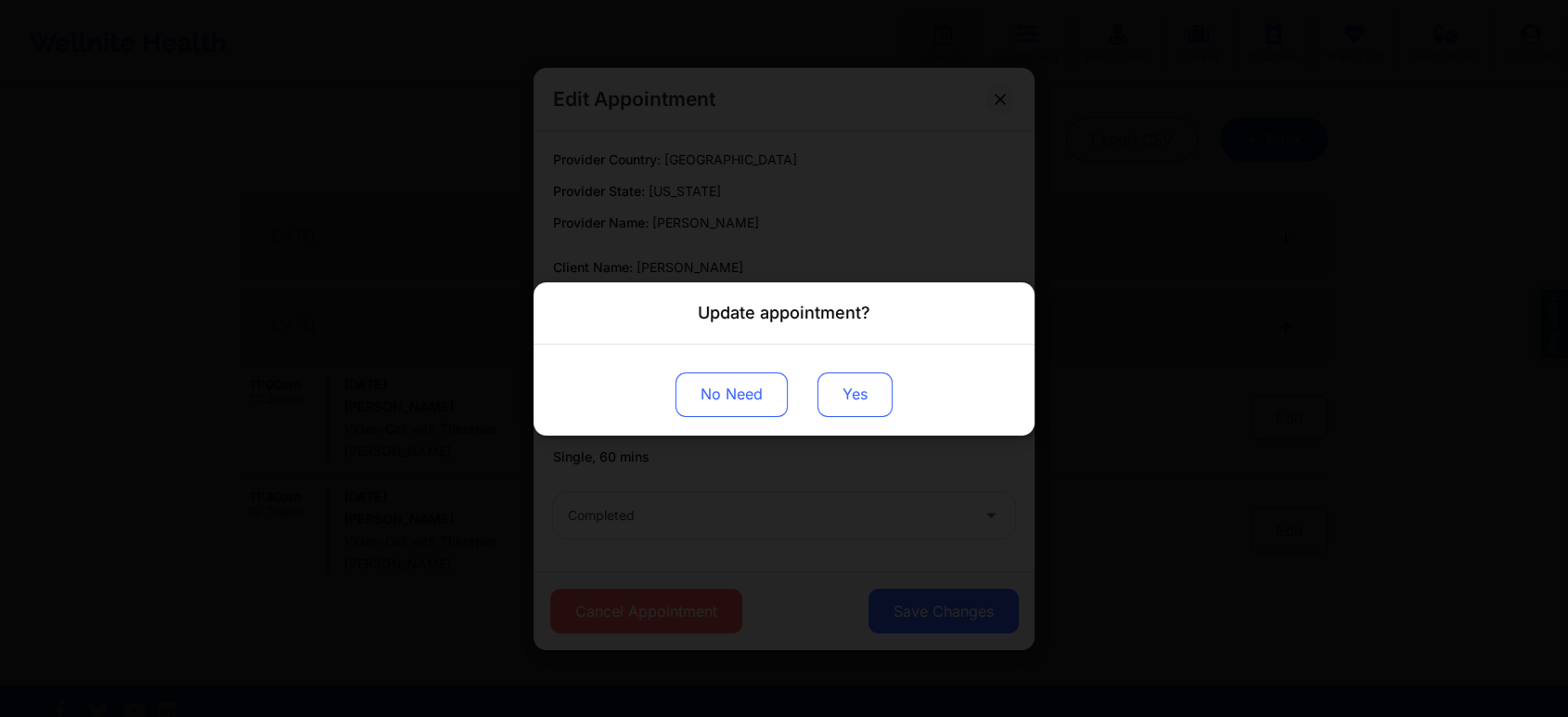
click at [845, 390] on button "Yes" at bounding box center [855, 393] width 75 height 44
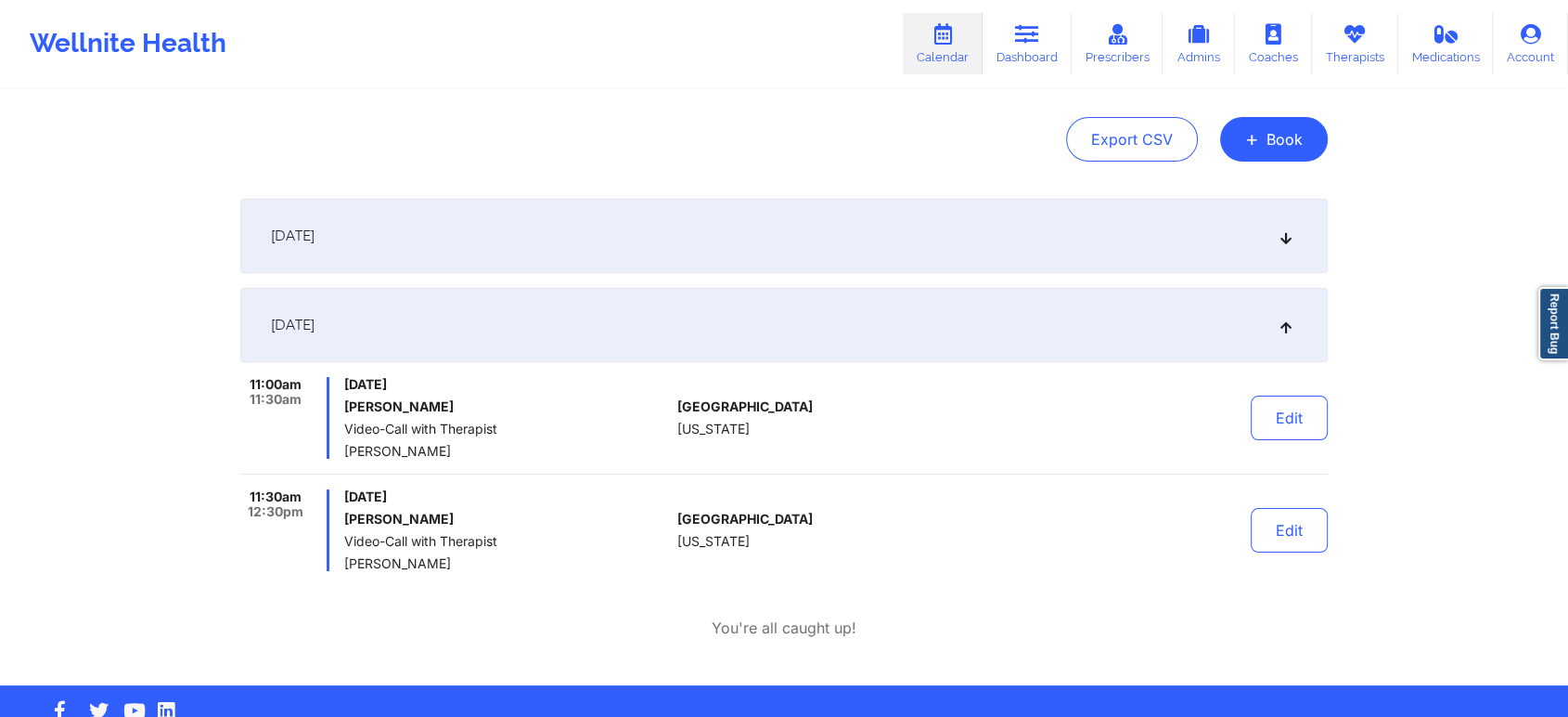
scroll to position [0, 0]
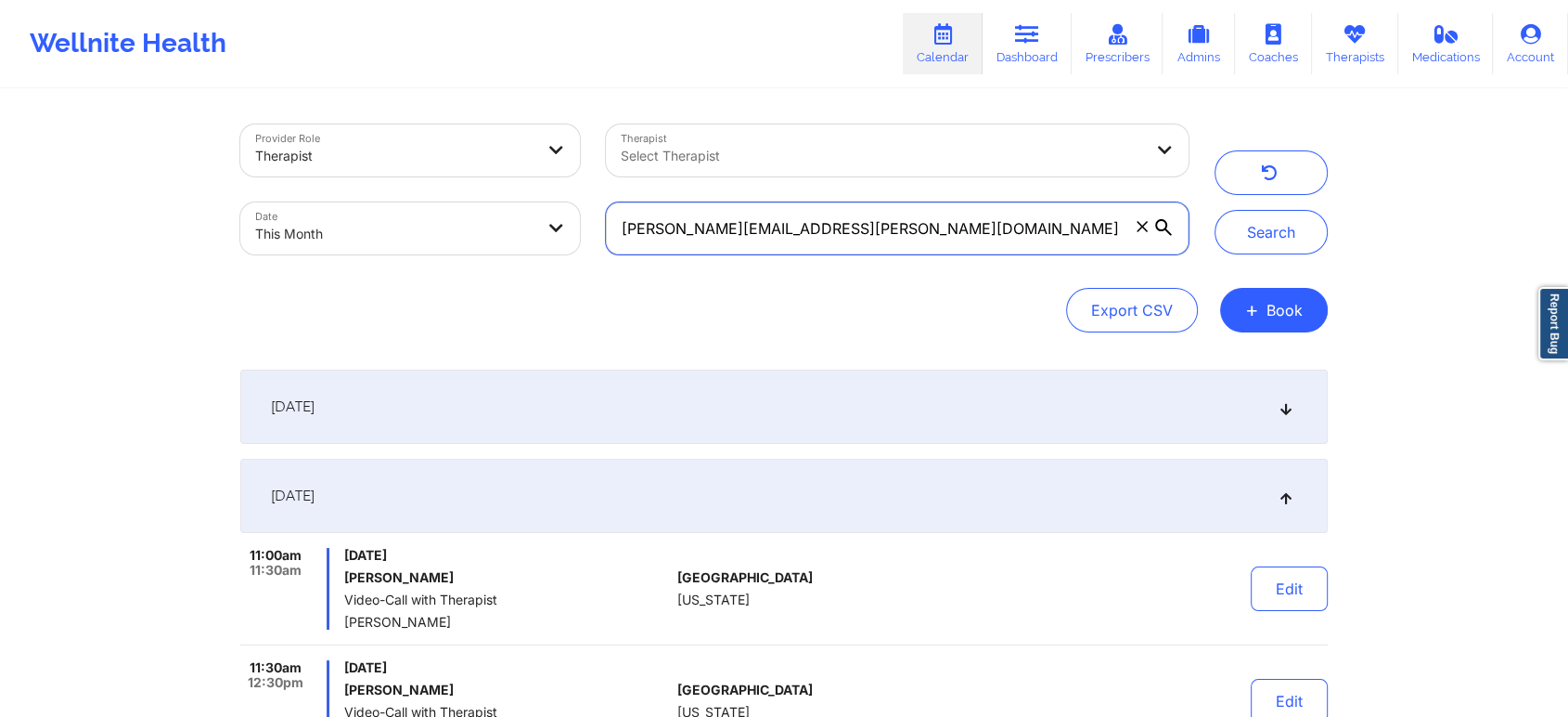
drag, startPoint x: 936, startPoint y: 232, endPoint x: 551, endPoint y: 228, distance: 385.0
click at [551, 228] on div "Provider Role Therapist Therapist Select Therapist Date This Month [PERSON_NAME…" at bounding box center [714, 189] width 975 height 156
click at [1215, 210] on button "Search" at bounding box center [1271, 232] width 113 height 44
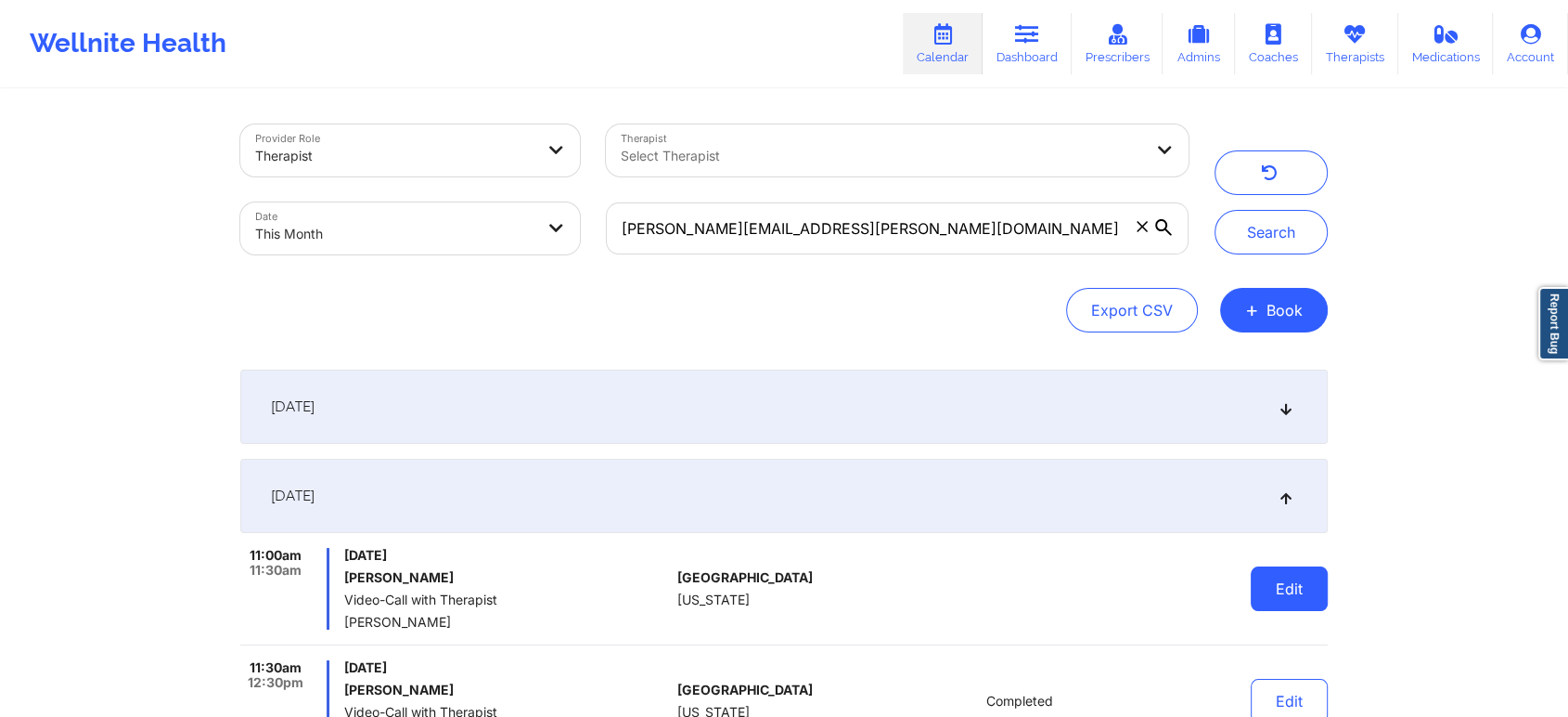
click at [1314, 589] on button "Edit" at bounding box center [1289, 588] width 77 height 44
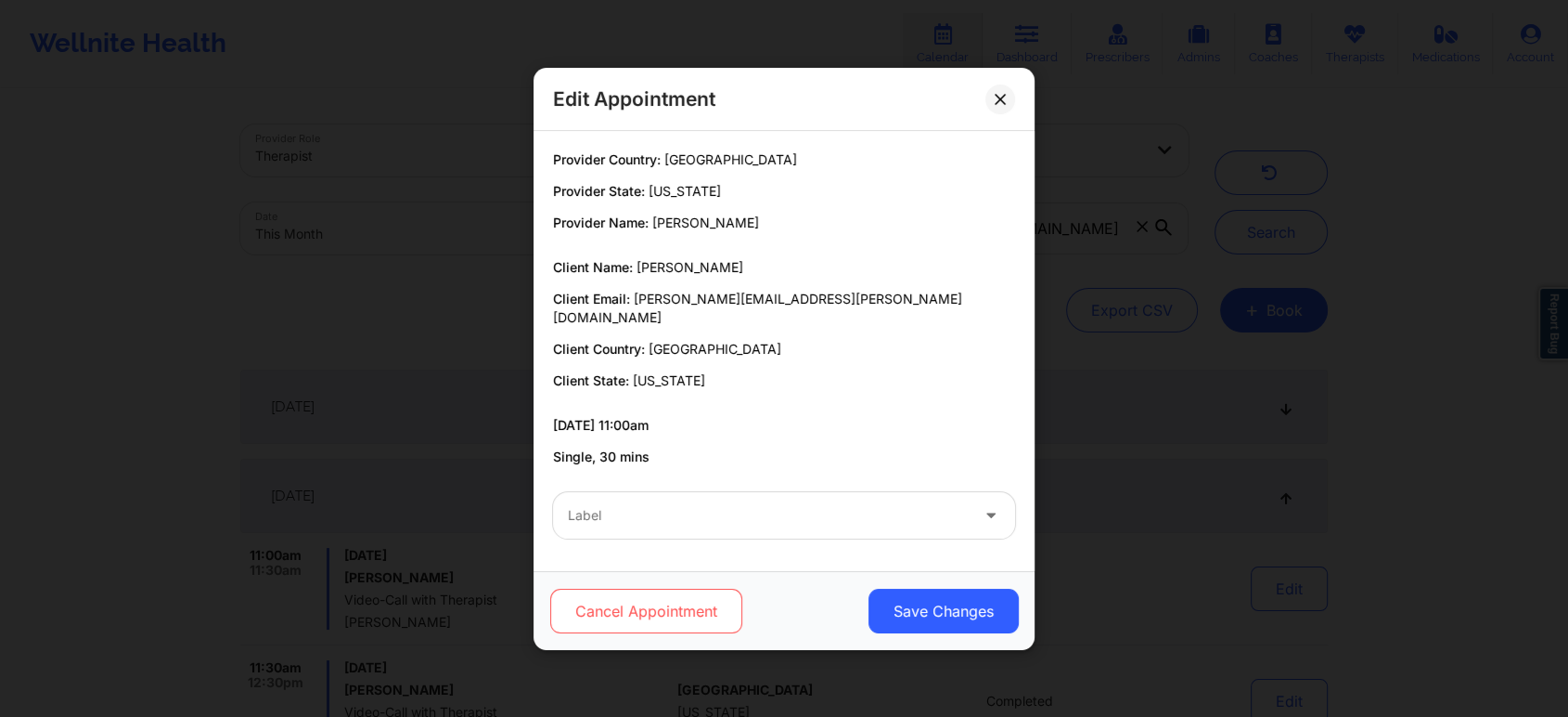
drag, startPoint x: 644, startPoint y: 636, endPoint x: 649, endPoint y: 600, distance: 36.3
click at [649, 600] on div "Cancel Appointment Save Changes" at bounding box center [784, 611] width 501 height 79
click at [649, 600] on button "Cancel Appointment" at bounding box center [646, 611] width 192 height 44
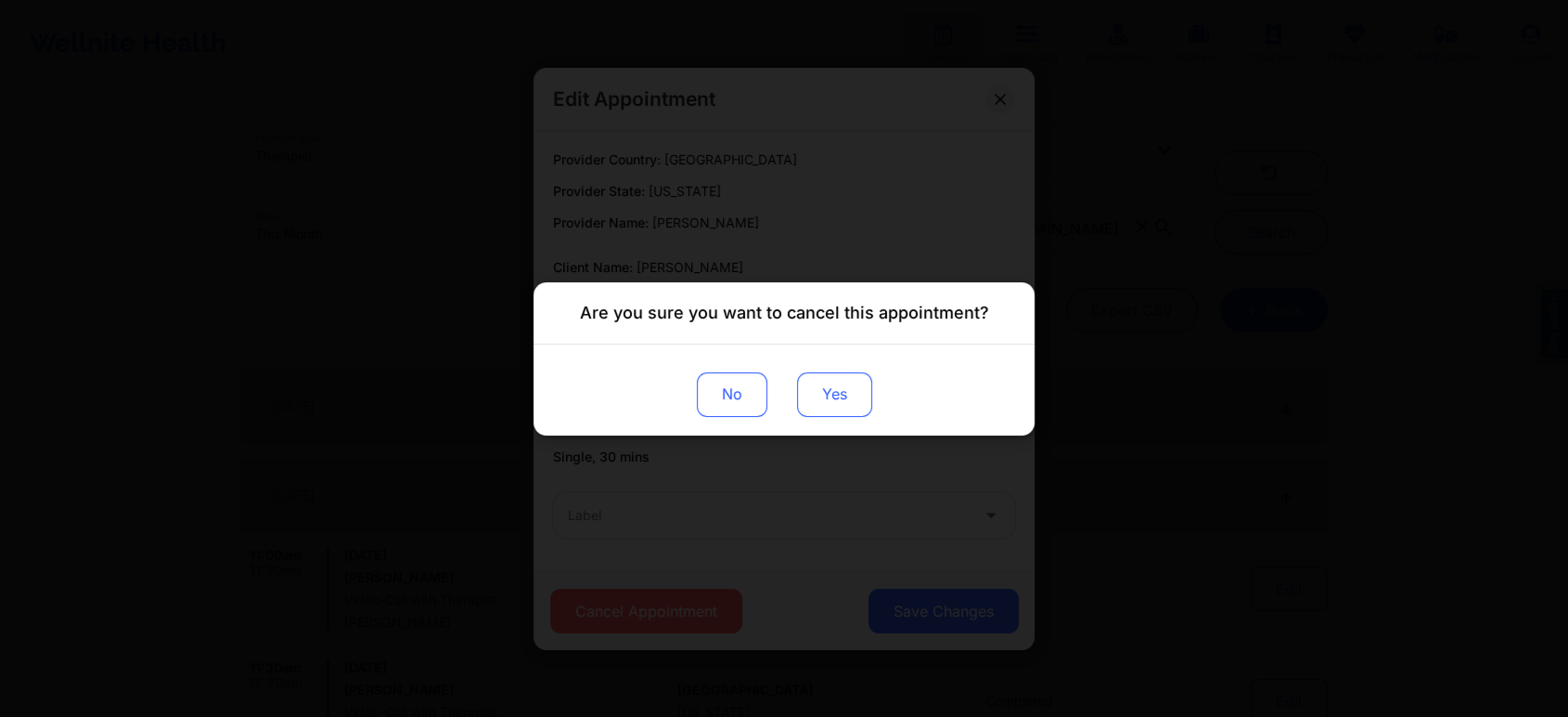
click at [816, 384] on button "Yes" at bounding box center [834, 393] width 75 height 44
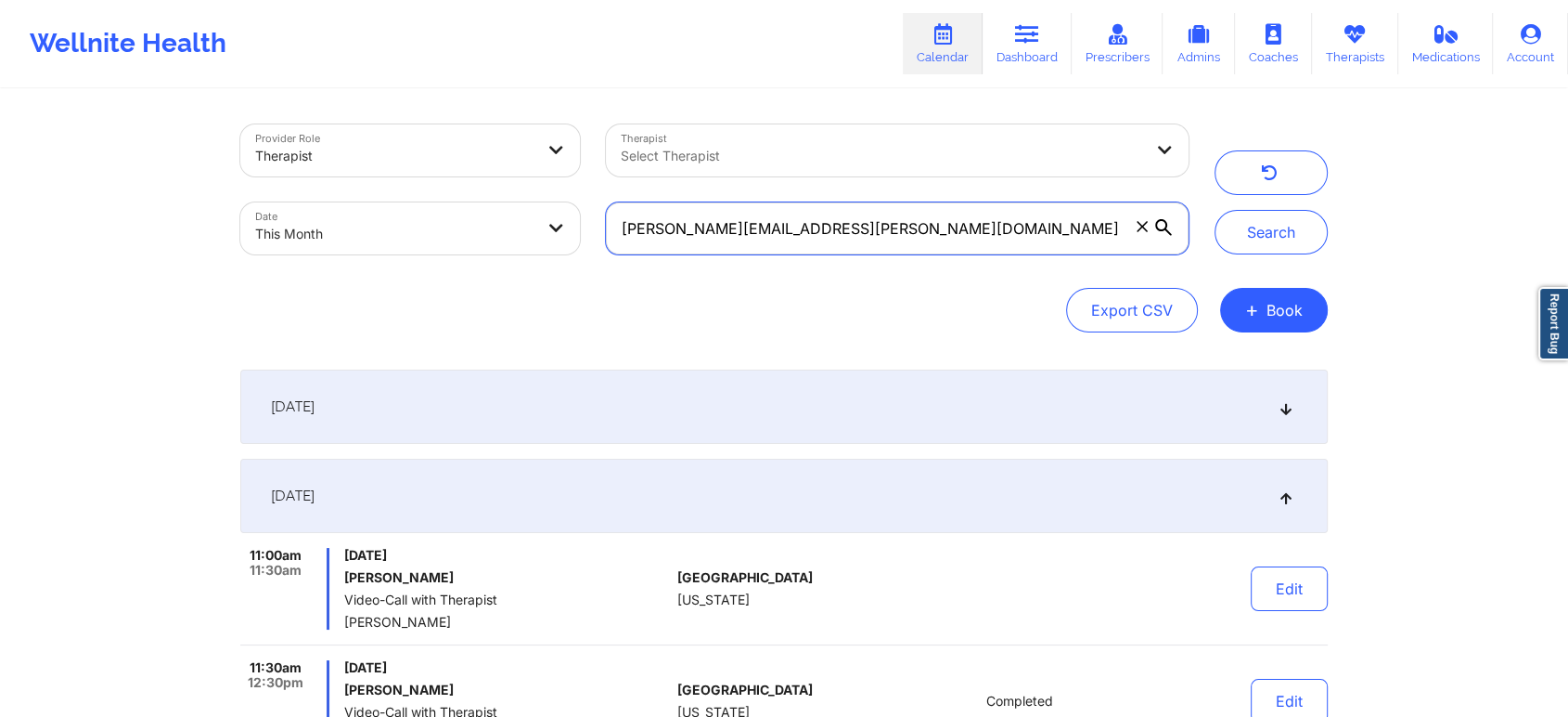
click at [865, 225] on input "[PERSON_NAME][EMAIL_ADDRESS][PERSON_NAME][DOMAIN_NAME]" at bounding box center [897, 228] width 583 height 52
click at [1215, 210] on button "Search" at bounding box center [1271, 232] width 113 height 44
drag, startPoint x: 839, startPoint y: 228, endPoint x: 287, endPoint y: 245, distance: 552.3
click at [287, 245] on div "Provider Role Therapist Therapist Select Therapist Date This Month [PERSON_NAME…" at bounding box center [714, 189] width 975 height 156
paste input "[PERSON_NAME].jacobs85"
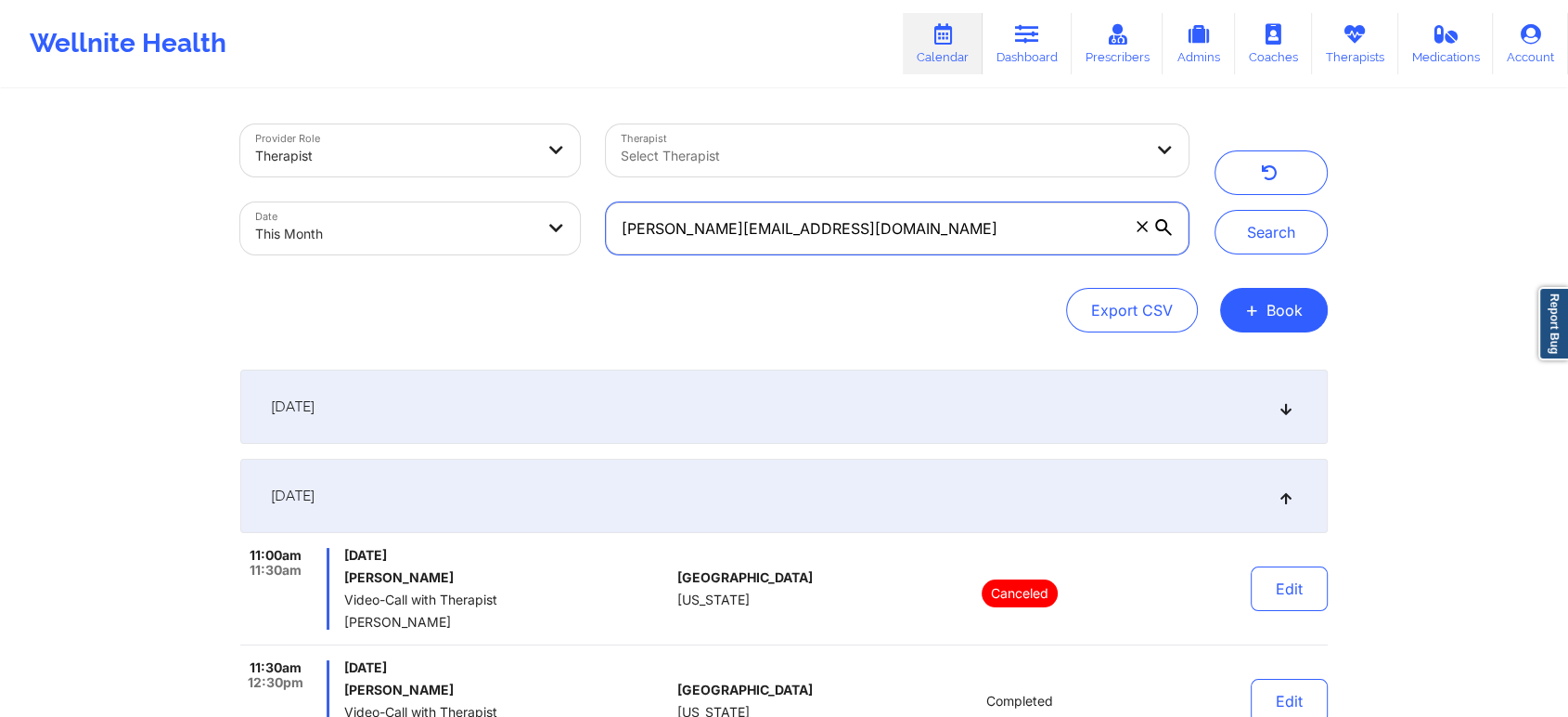
click at [1215, 210] on button "Search" at bounding box center [1271, 232] width 113 height 44
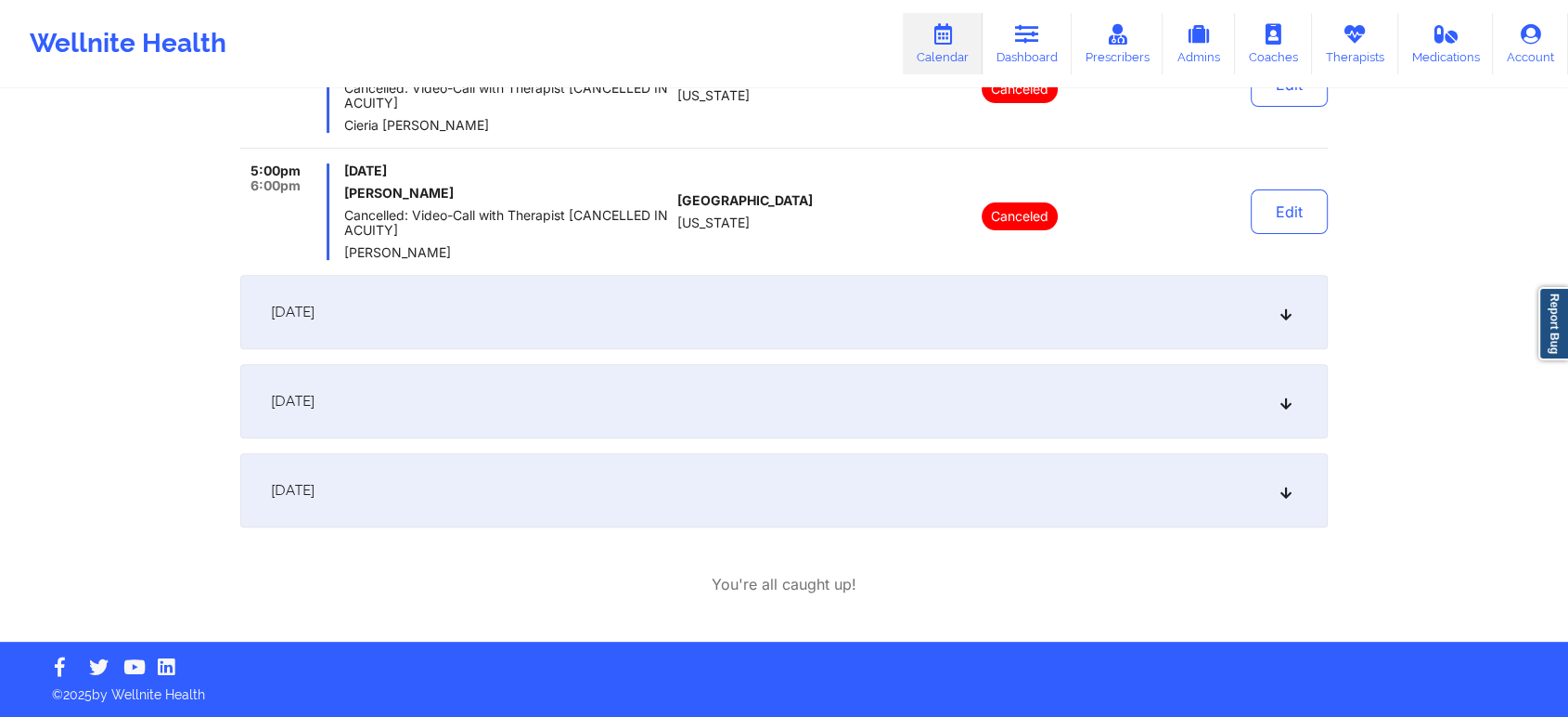
click at [746, 491] on div "[DATE]" at bounding box center [784, 490] width 1088 height 74
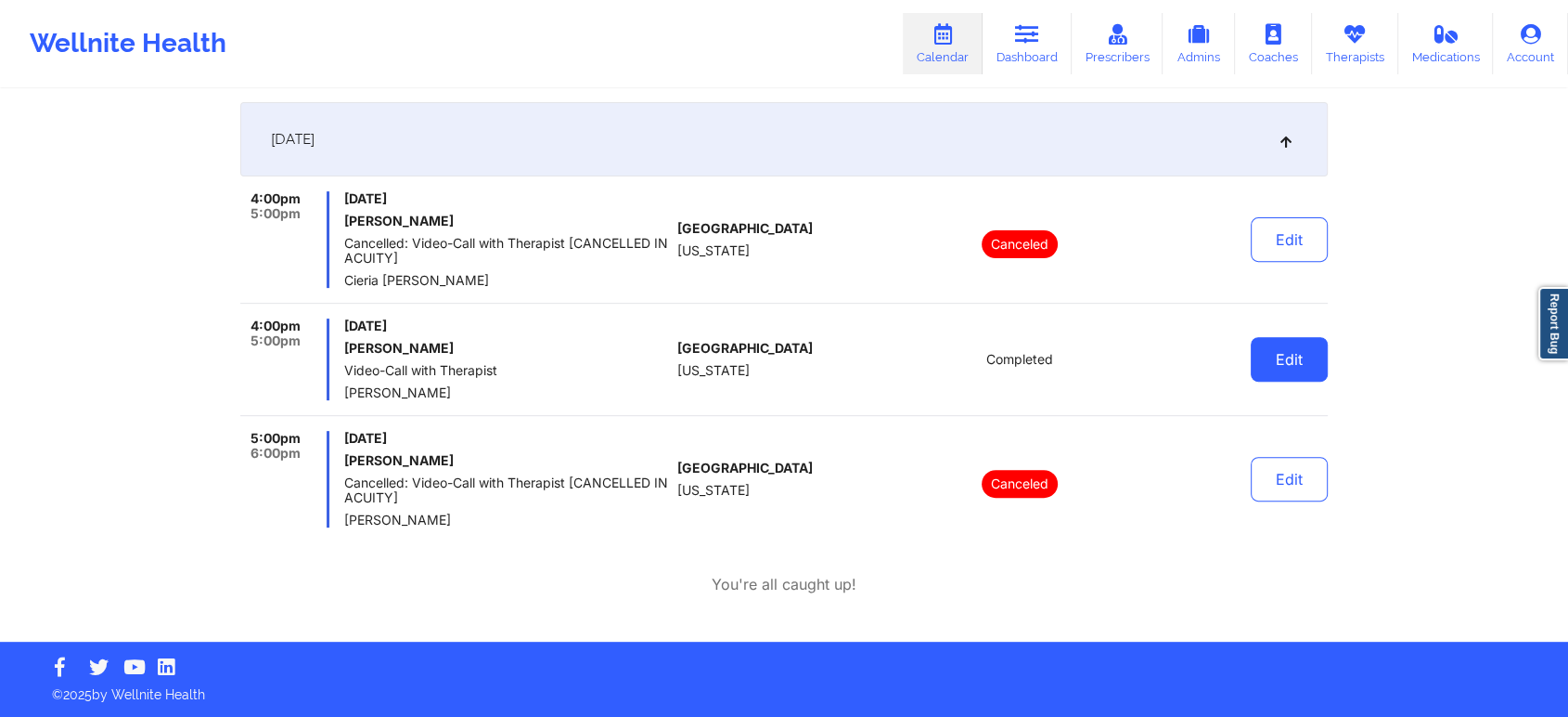
click at [1262, 348] on button "Edit" at bounding box center [1289, 359] width 77 height 44
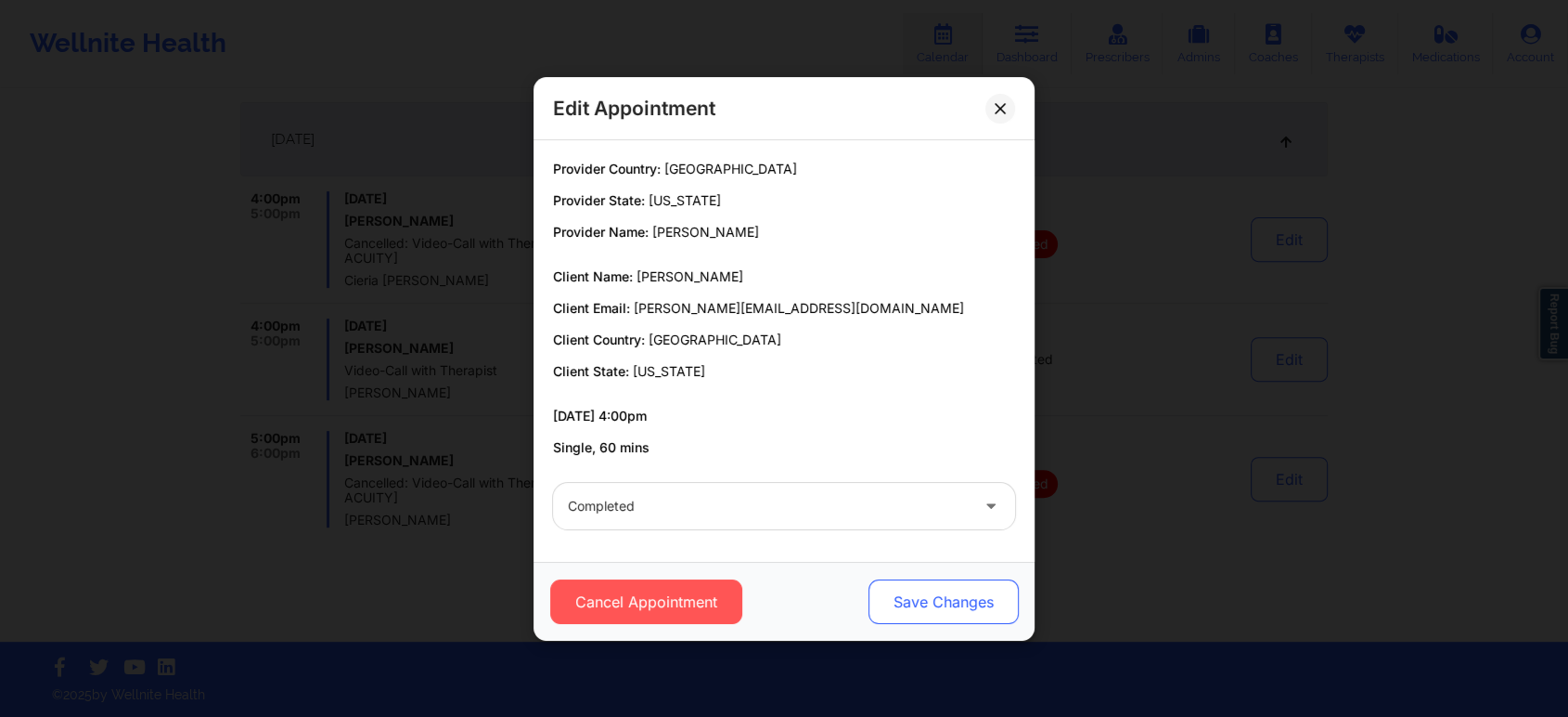
click at [922, 596] on button "Save Changes" at bounding box center [944, 601] width 151 height 44
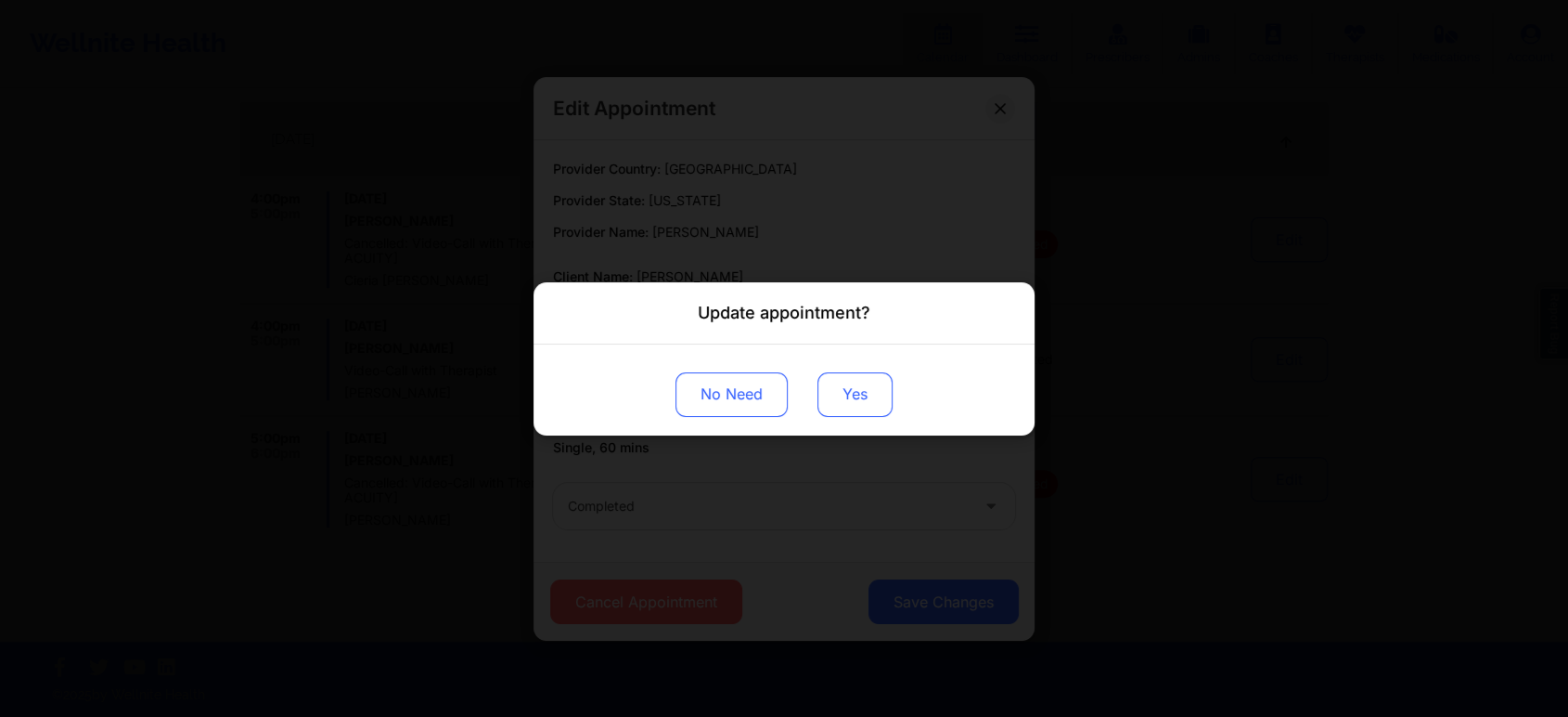
click at [852, 393] on button "Yes" at bounding box center [855, 393] width 75 height 44
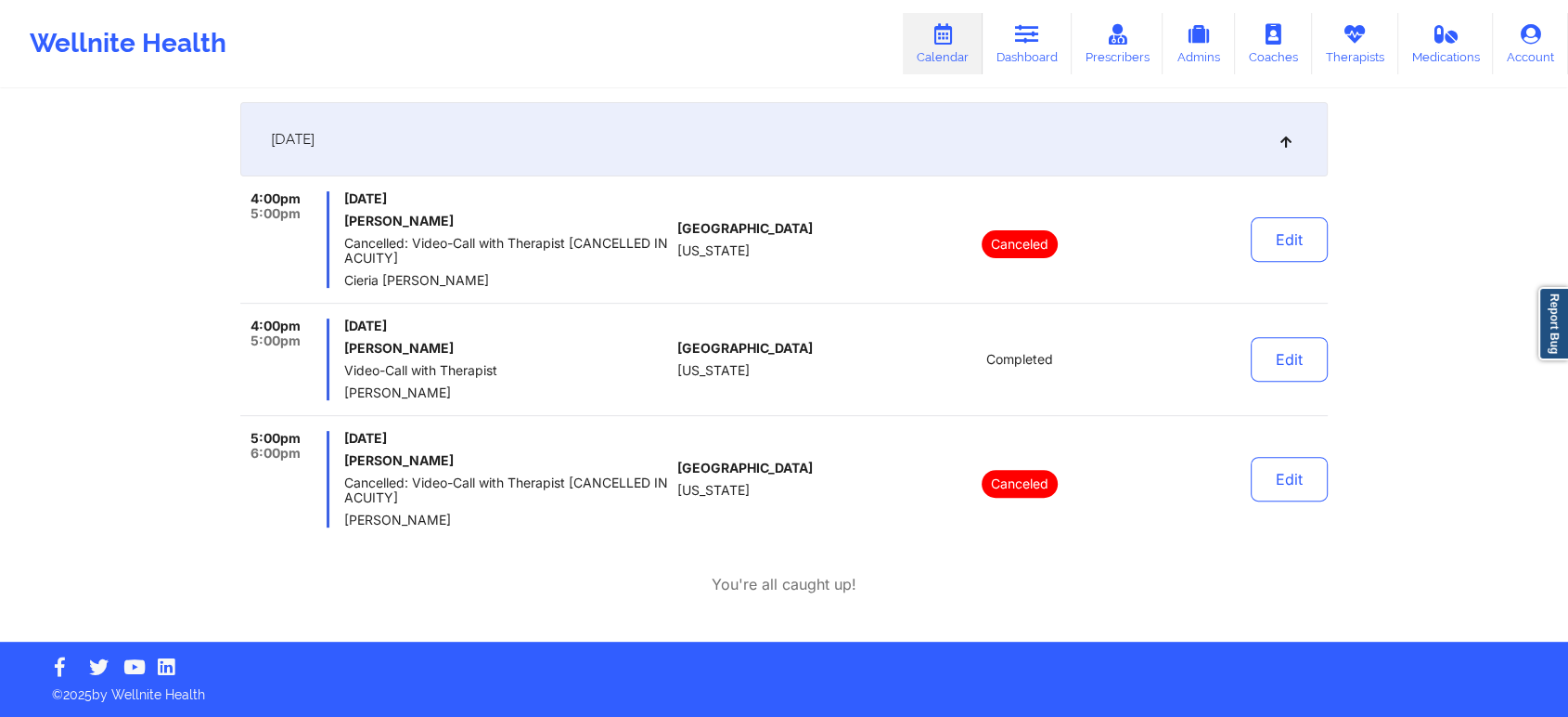
scroll to position [0, 0]
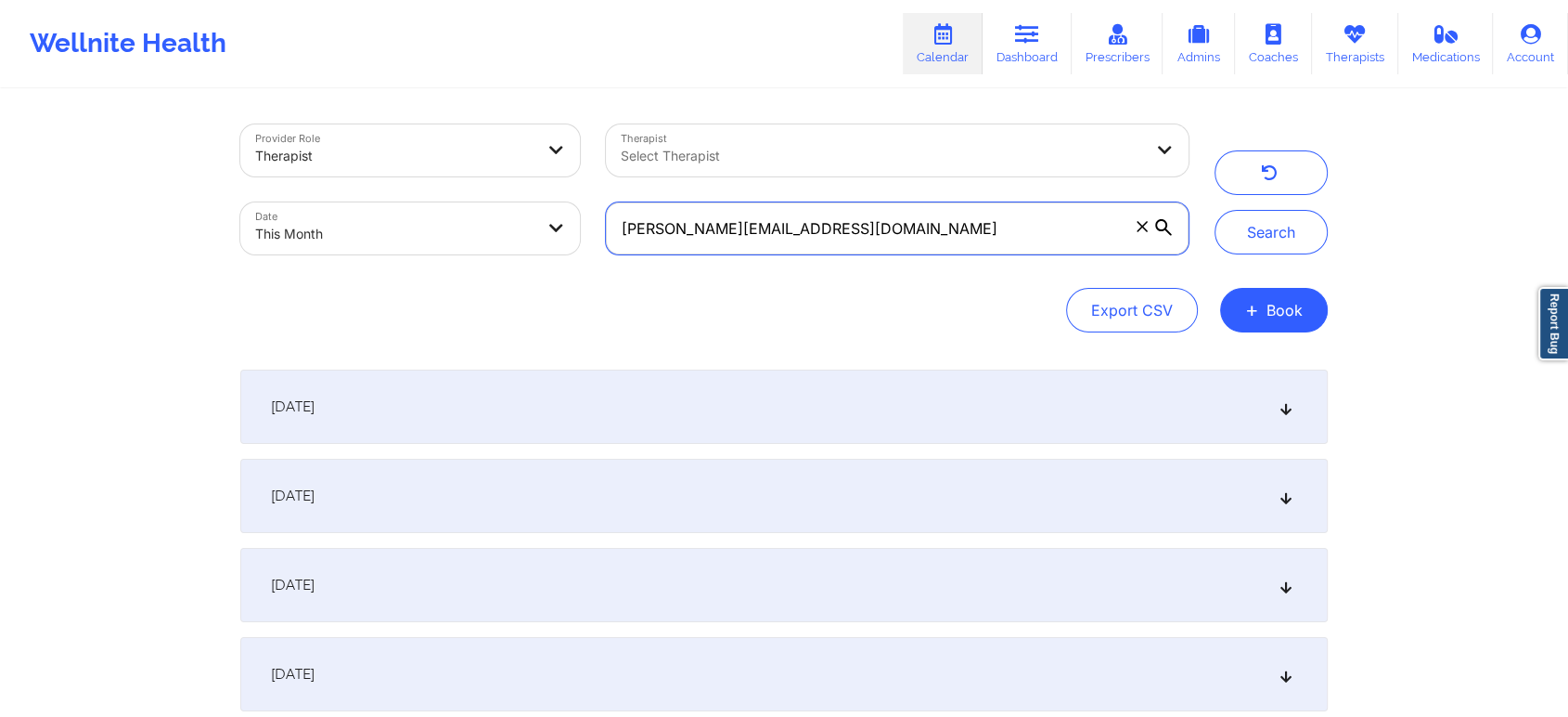
drag, startPoint x: 912, startPoint y: 220, endPoint x: 220, endPoint y: 179, distance: 693.2
click at [220, 179] on div "Provider Role Therapist Therapist Select Therapist Date This Month [PERSON_NAME…" at bounding box center [784, 632] width 1568 height 1265
paste input "[EMAIL_ADDRESS]"
type input "[EMAIL_ADDRESS][DOMAIN_NAME]"
click at [1215, 210] on button "Search" at bounding box center [1271, 232] width 113 height 44
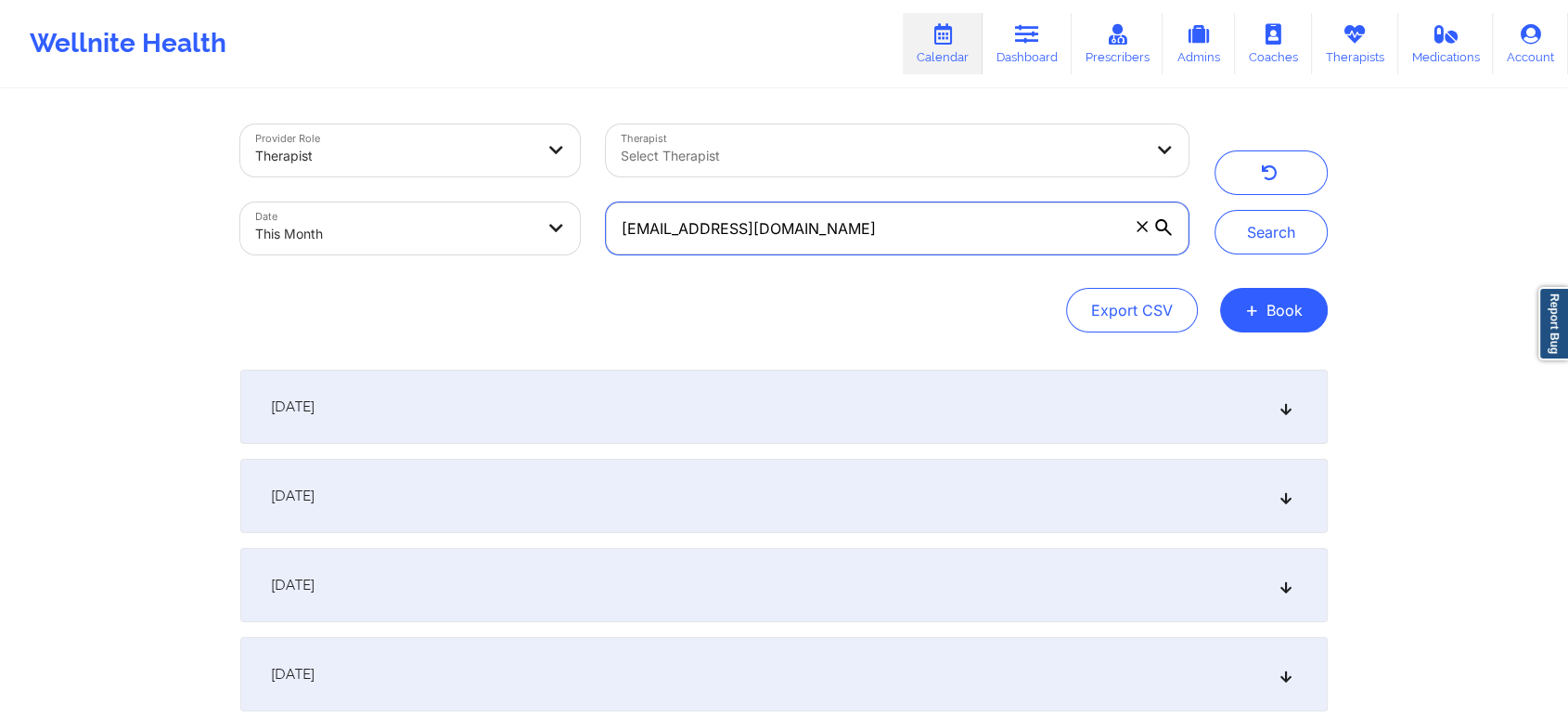
scroll to position [184, 0]
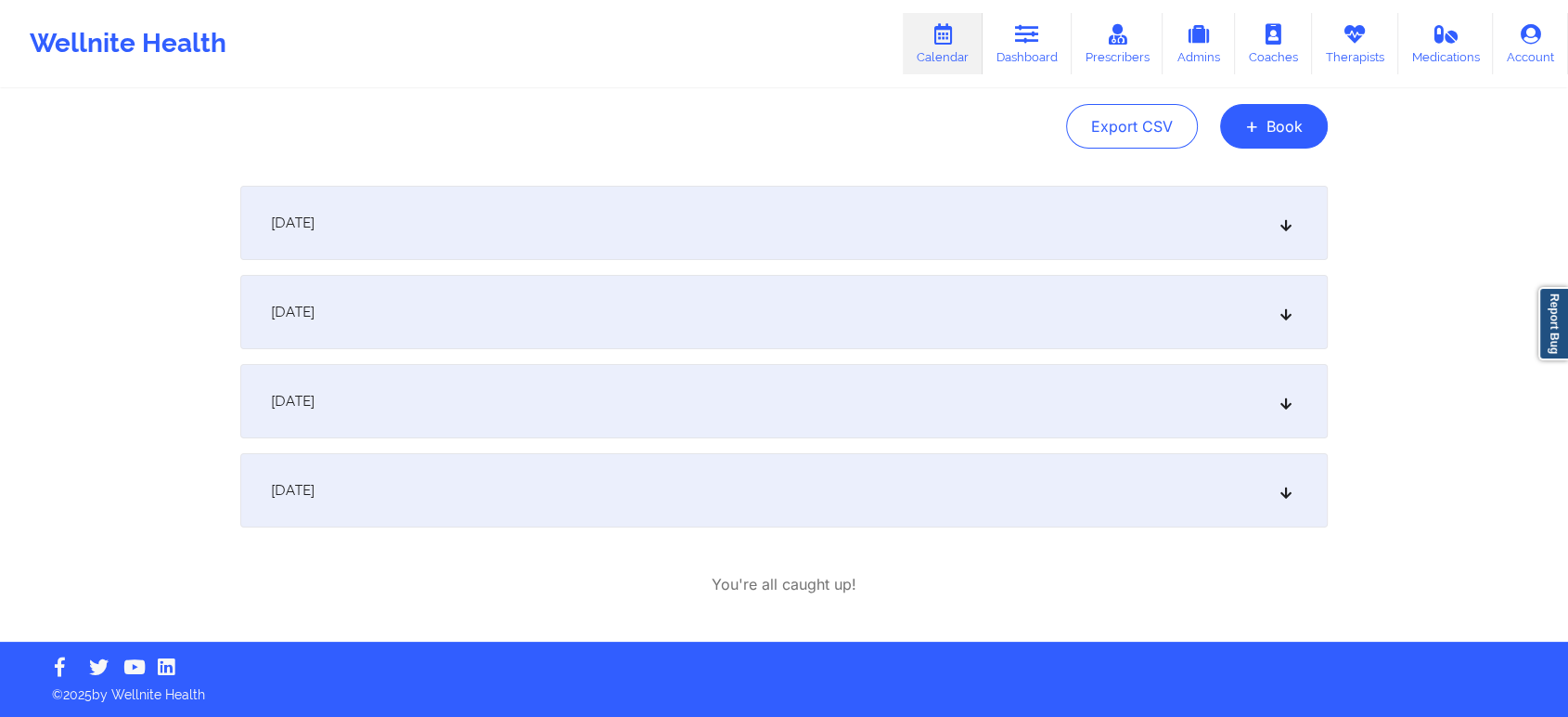
click at [599, 417] on div "[DATE]" at bounding box center [784, 400] width 1088 height 74
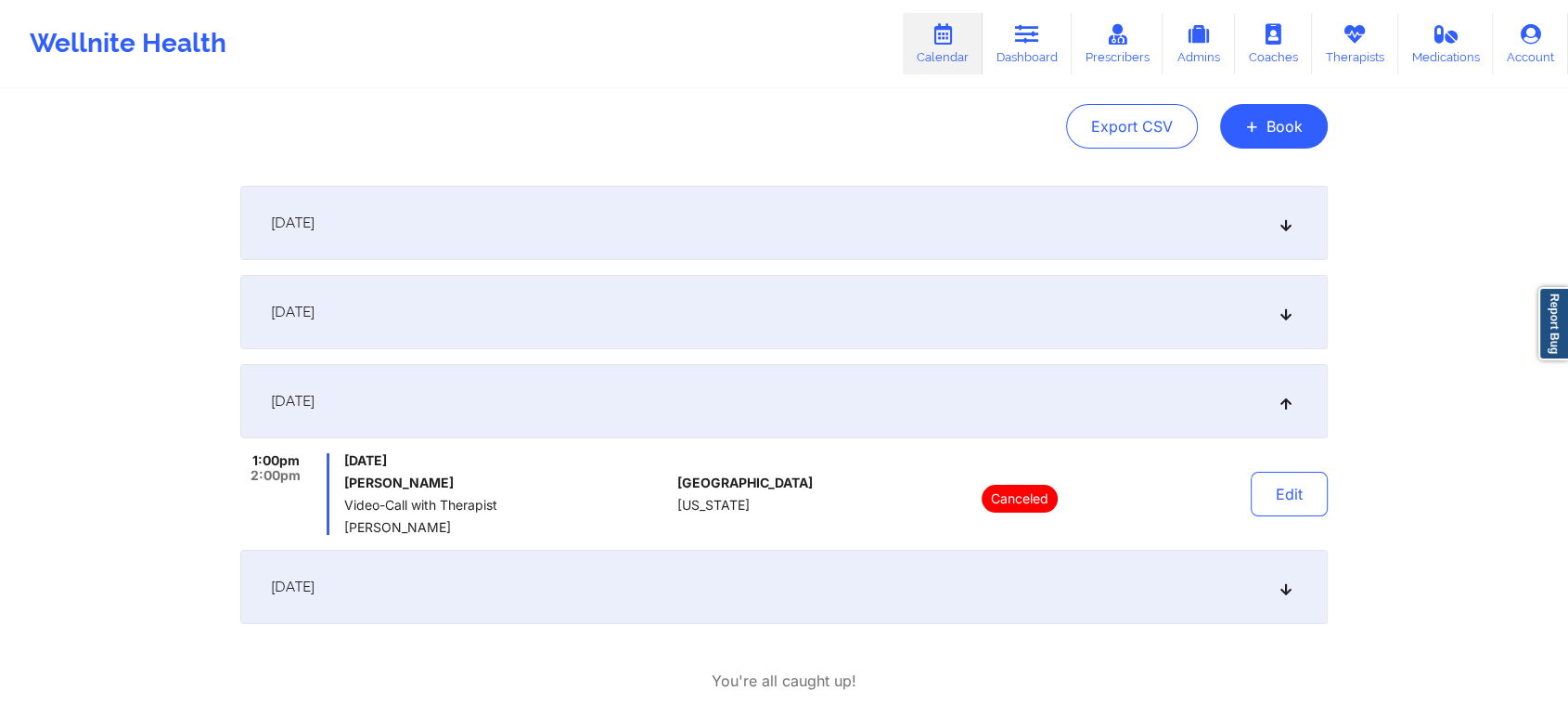
click at [574, 348] on div "[DATE]" at bounding box center [784, 312] width 1088 height 74
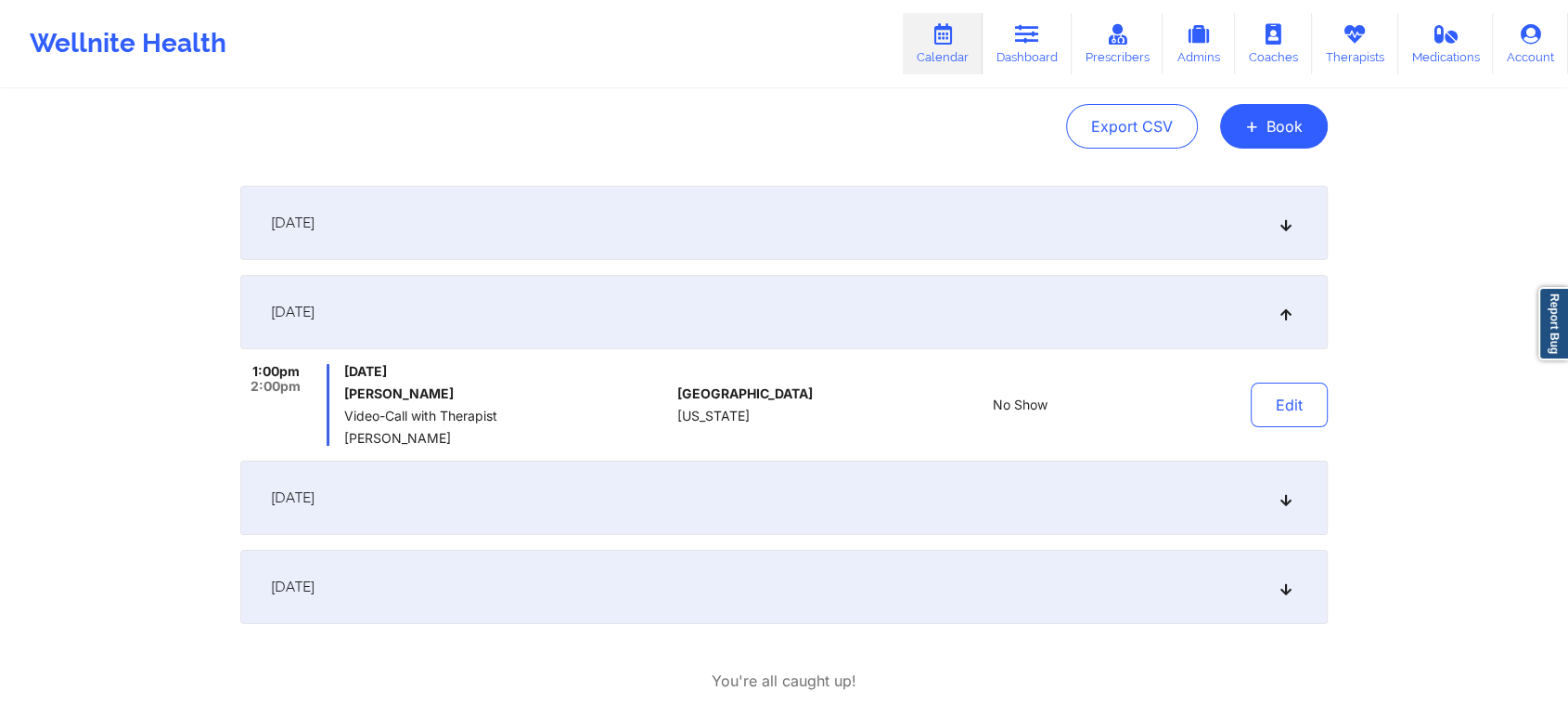
click at [640, 301] on div "[DATE]" at bounding box center [784, 312] width 1088 height 74
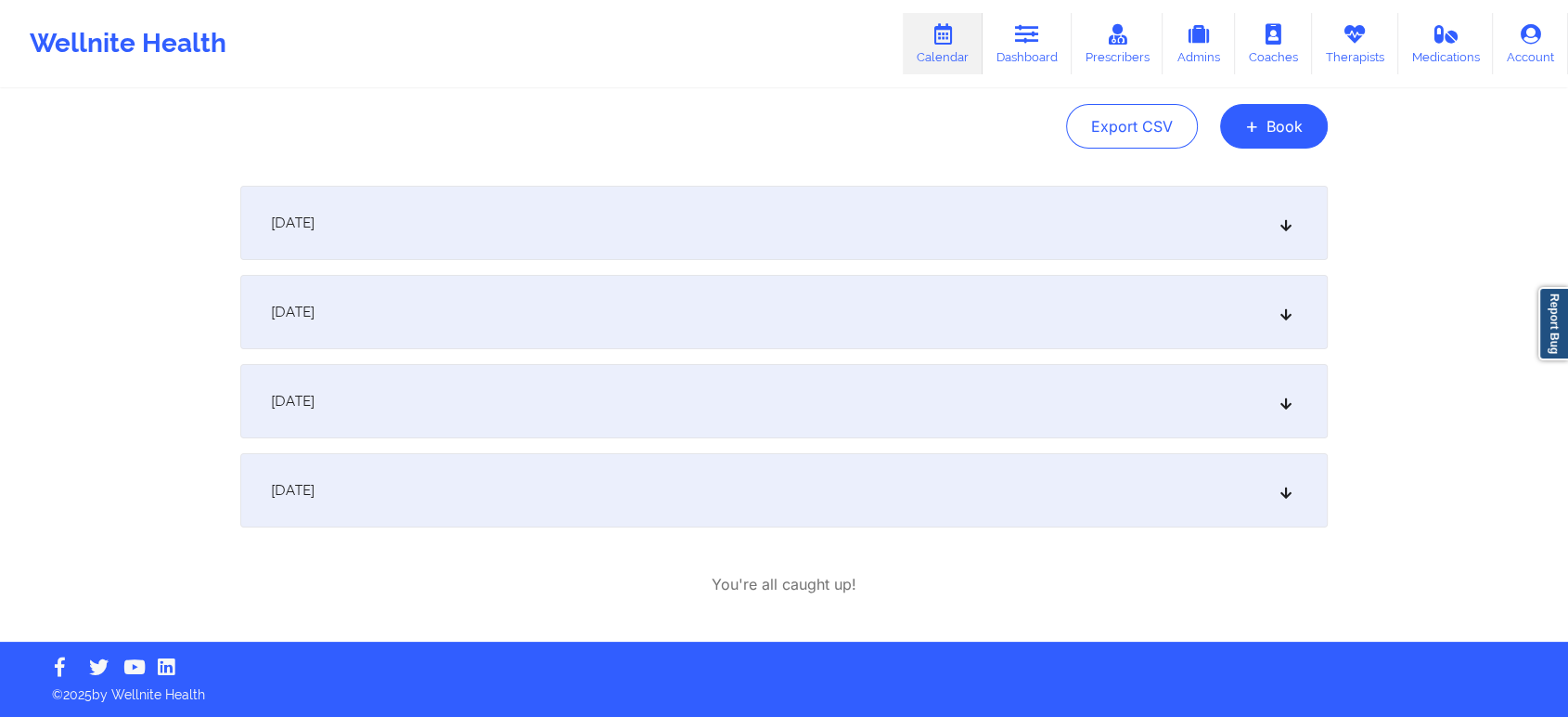
click at [631, 301] on div "[DATE]" at bounding box center [784, 312] width 1088 height 74
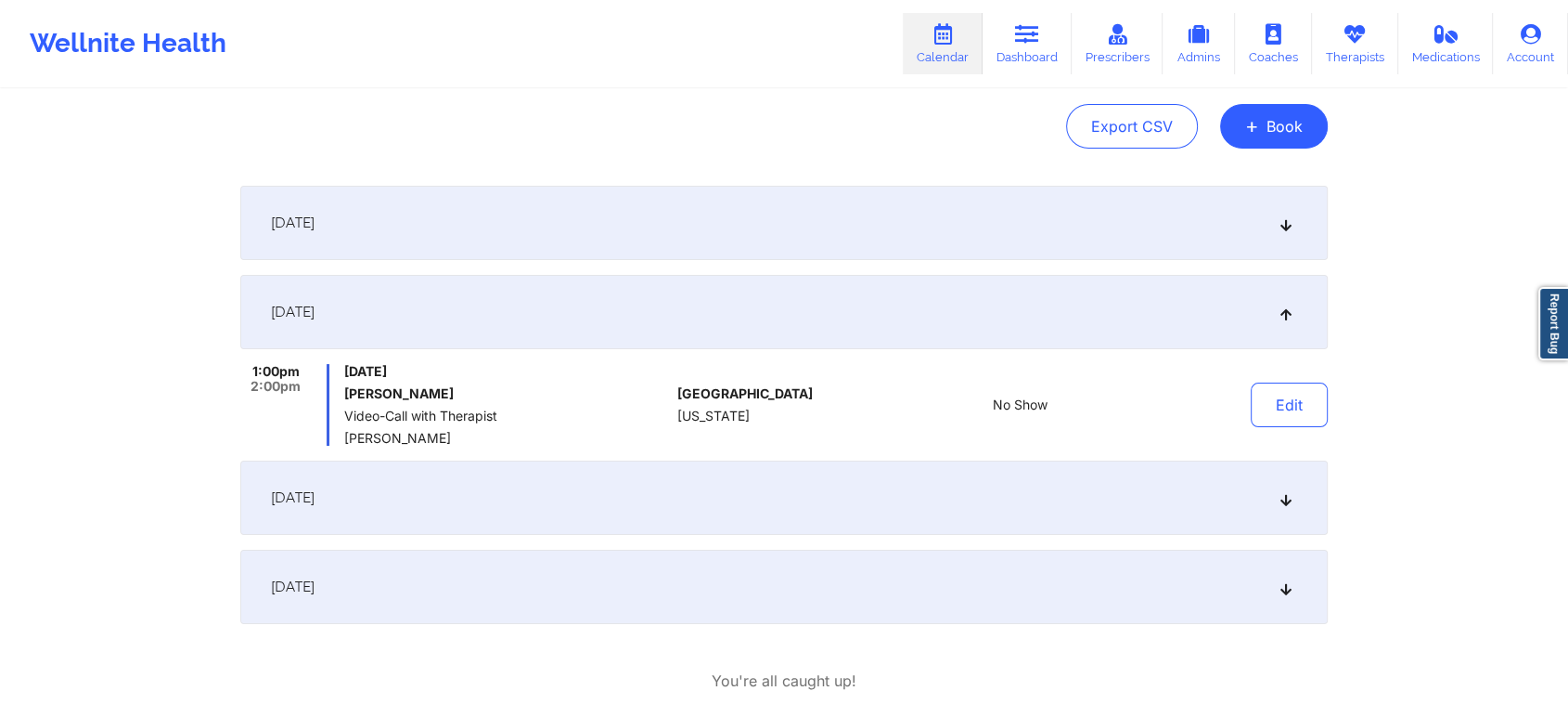
click at [623, 489] on div "[DATE]" at bounding box center [784, 497] width 1088 height 74
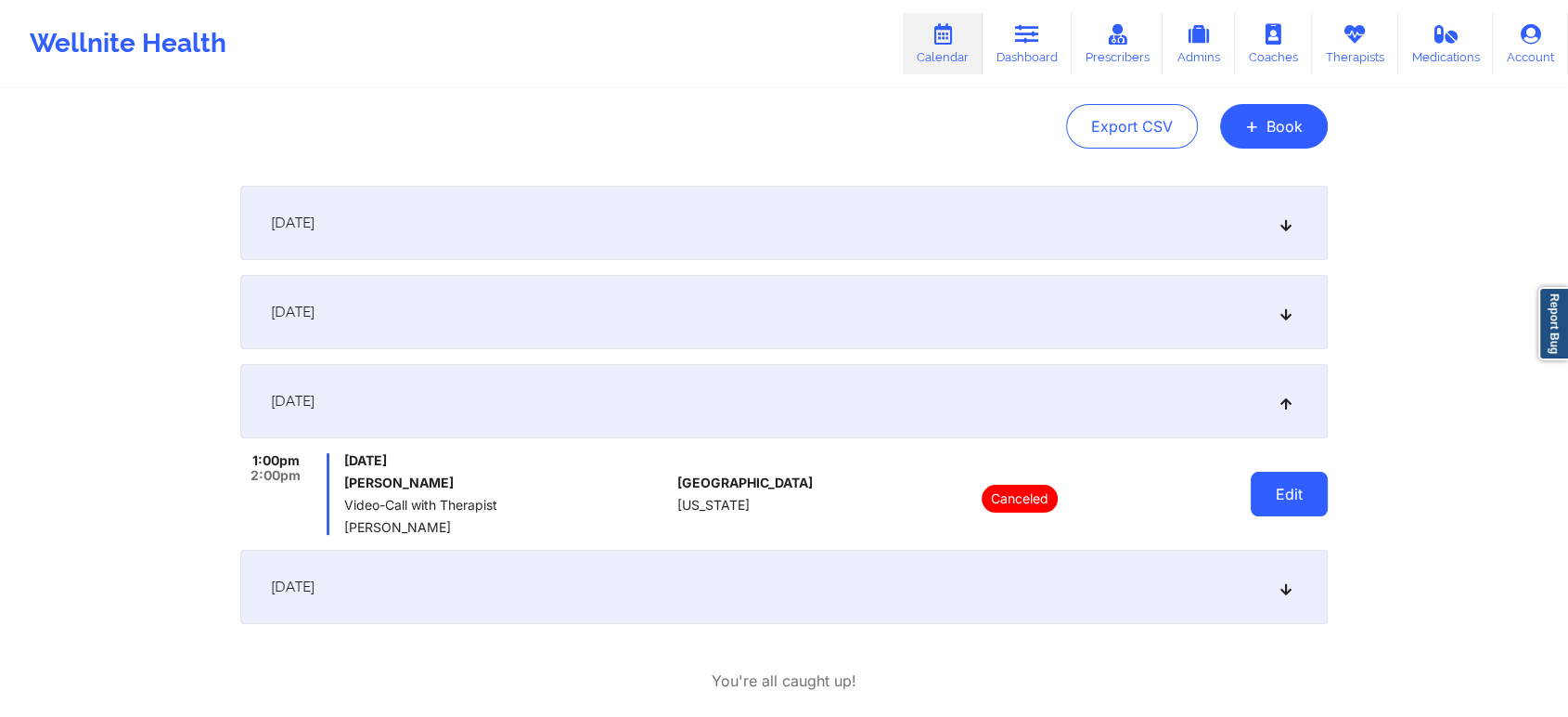
click at [1274, 507] on button "Edit" at bounding box center [1289, 494] width 77 height 44
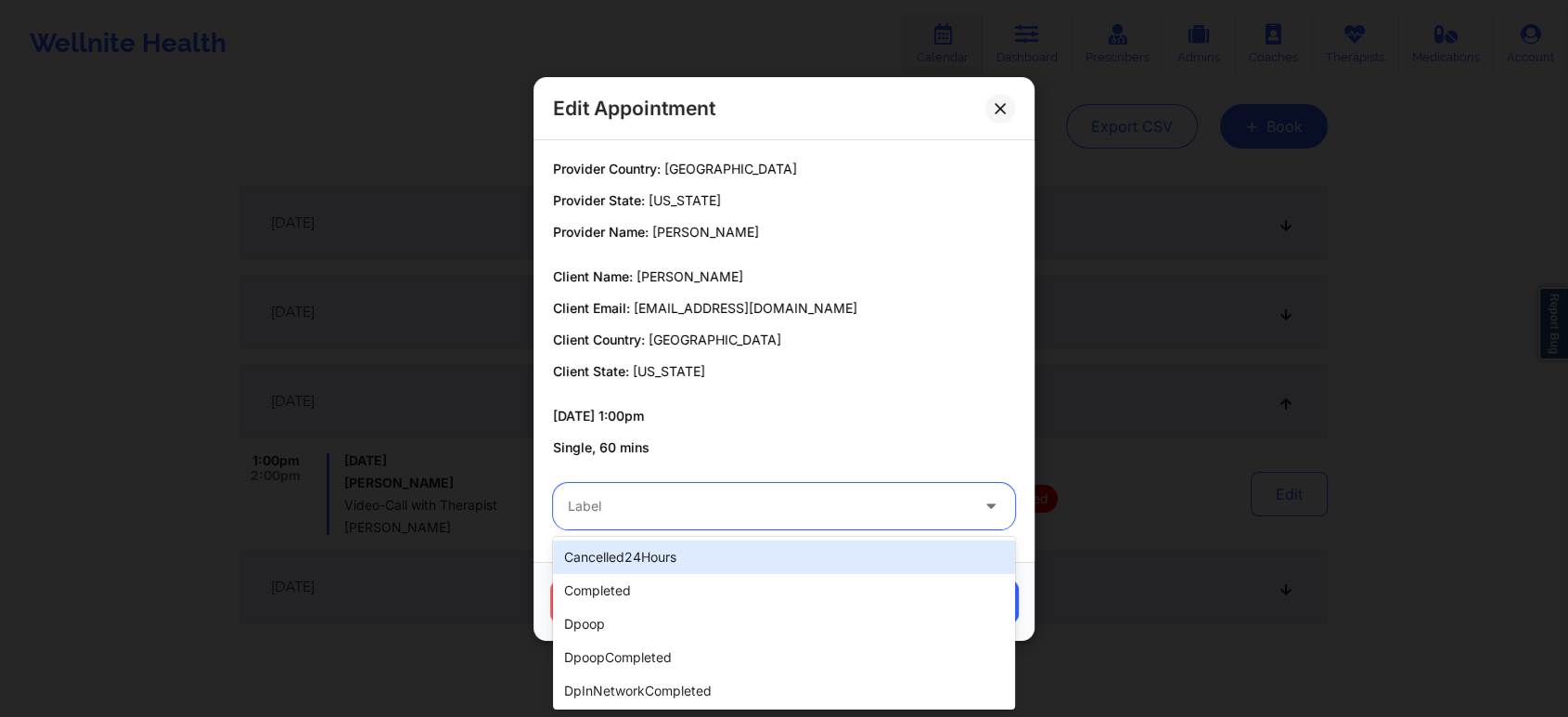
click at [766, 491] on div "Label" at bounding box center [761, 505] width 417 height 46
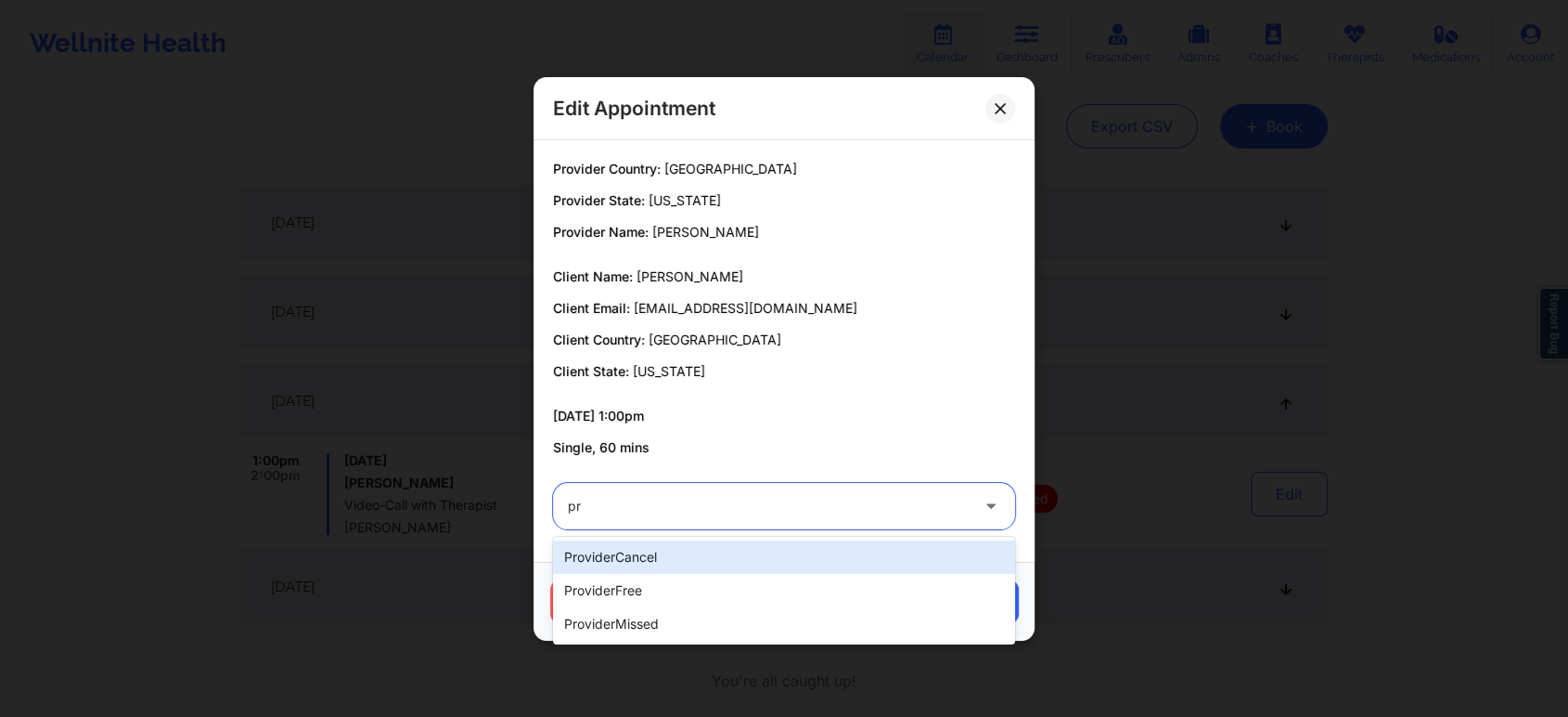
type input "pro"
click at [630, 538] on div "providerCancel providerFree providerMissed" at bounding box center [784, 591] width 462 height 107
click at [698, 558] on div "providerCancel" at bounding box center [784, 556] width 462 height 33
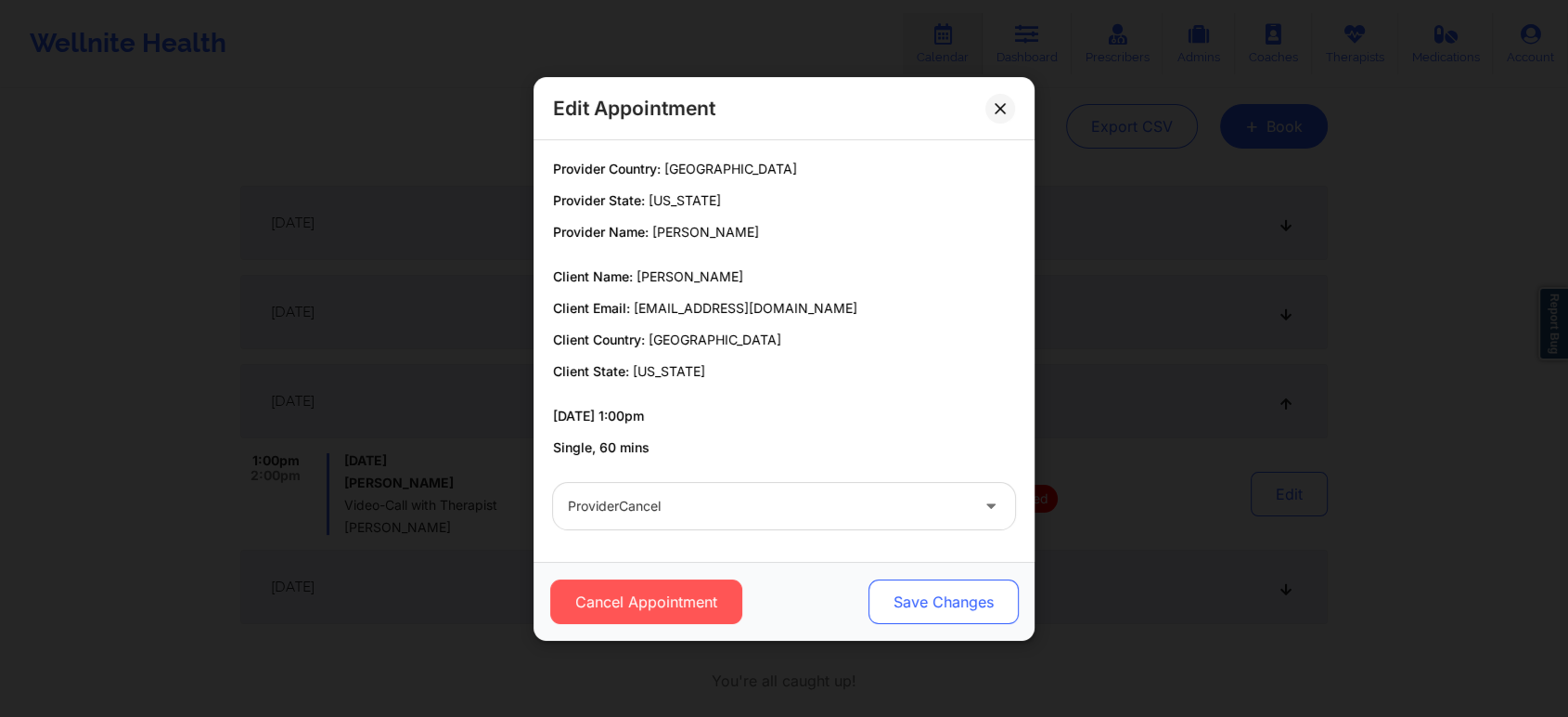
click at [945, 605] on button "Save Changes" at bounding box center [944, 601] width 151 height 44
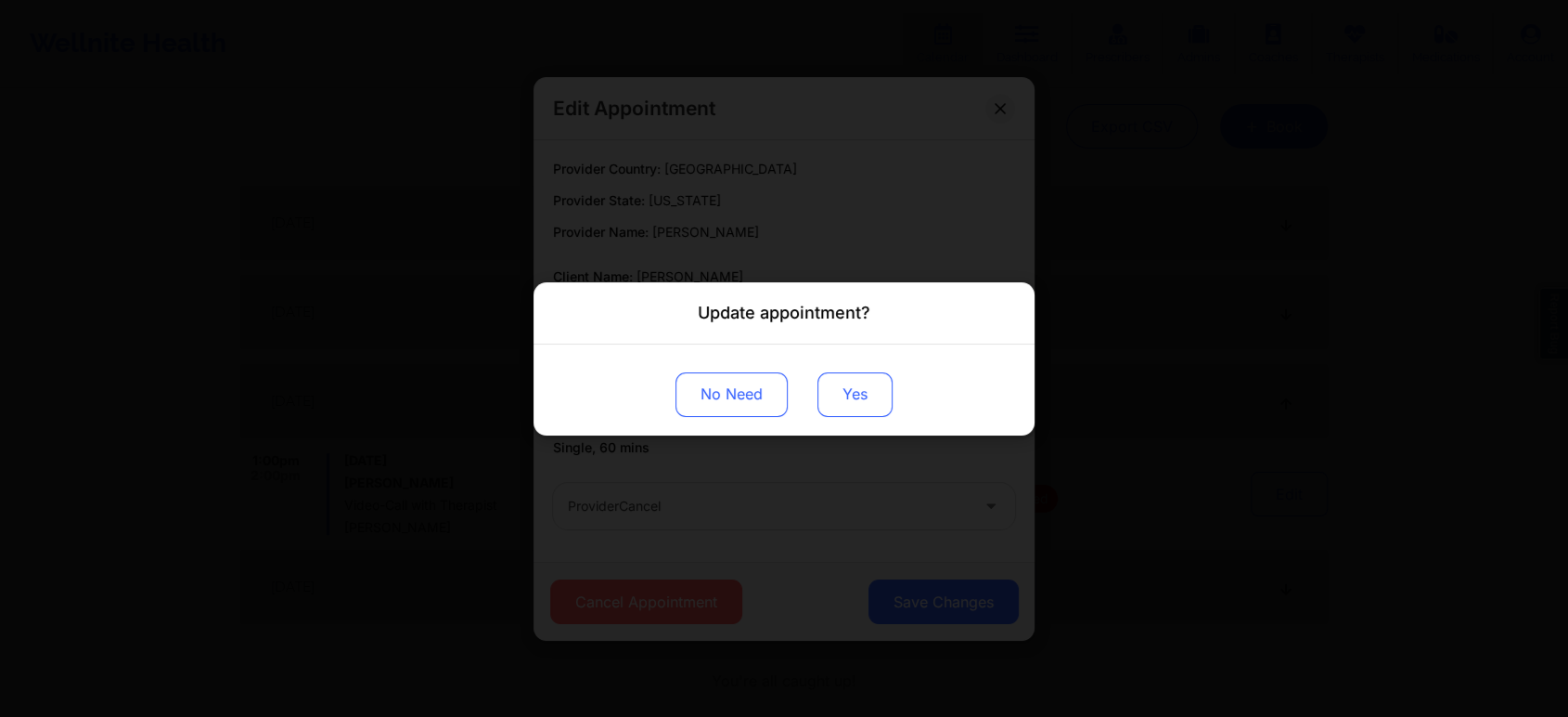
click at [869, 413] on button "Yes" at bounding box center [855, 393] width 75 height 44
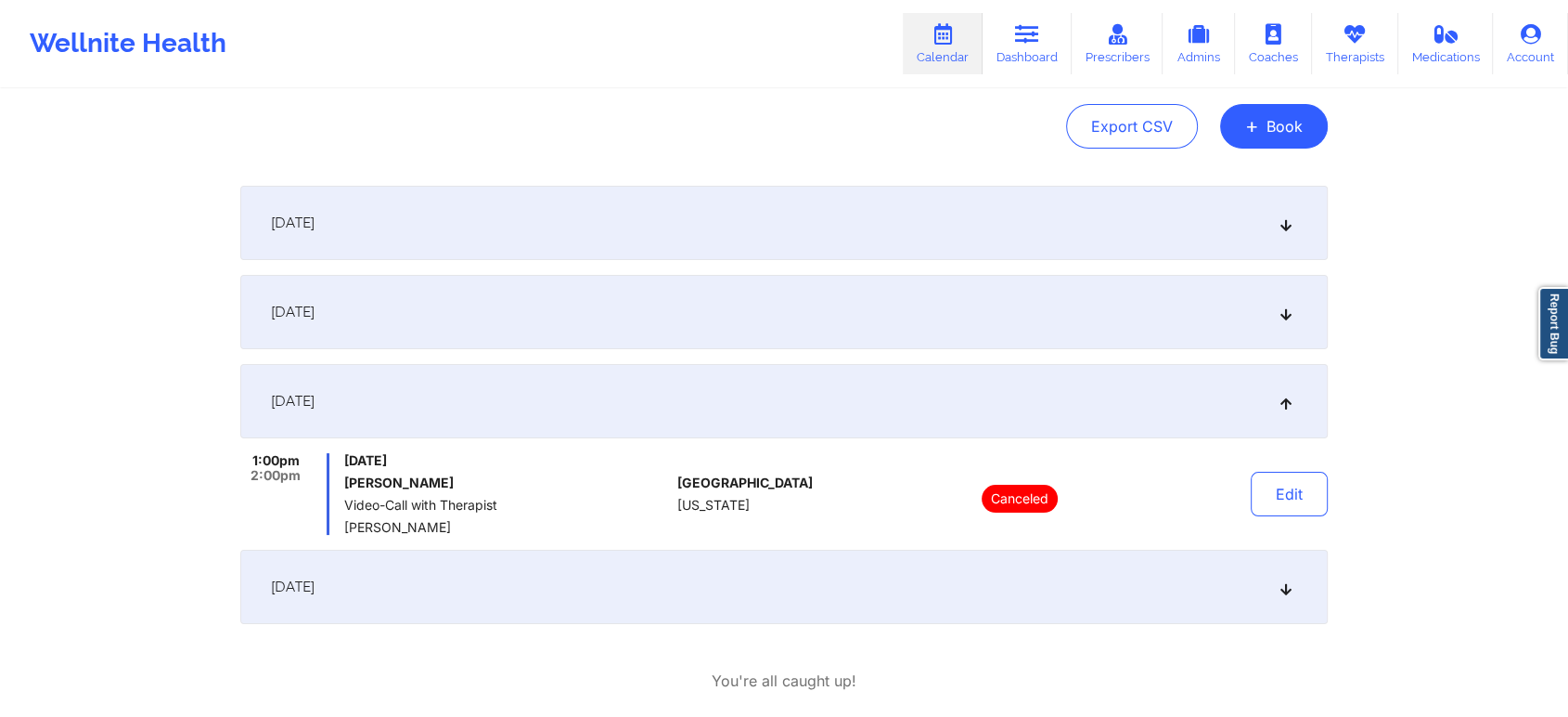
scroll to position [0, 0]
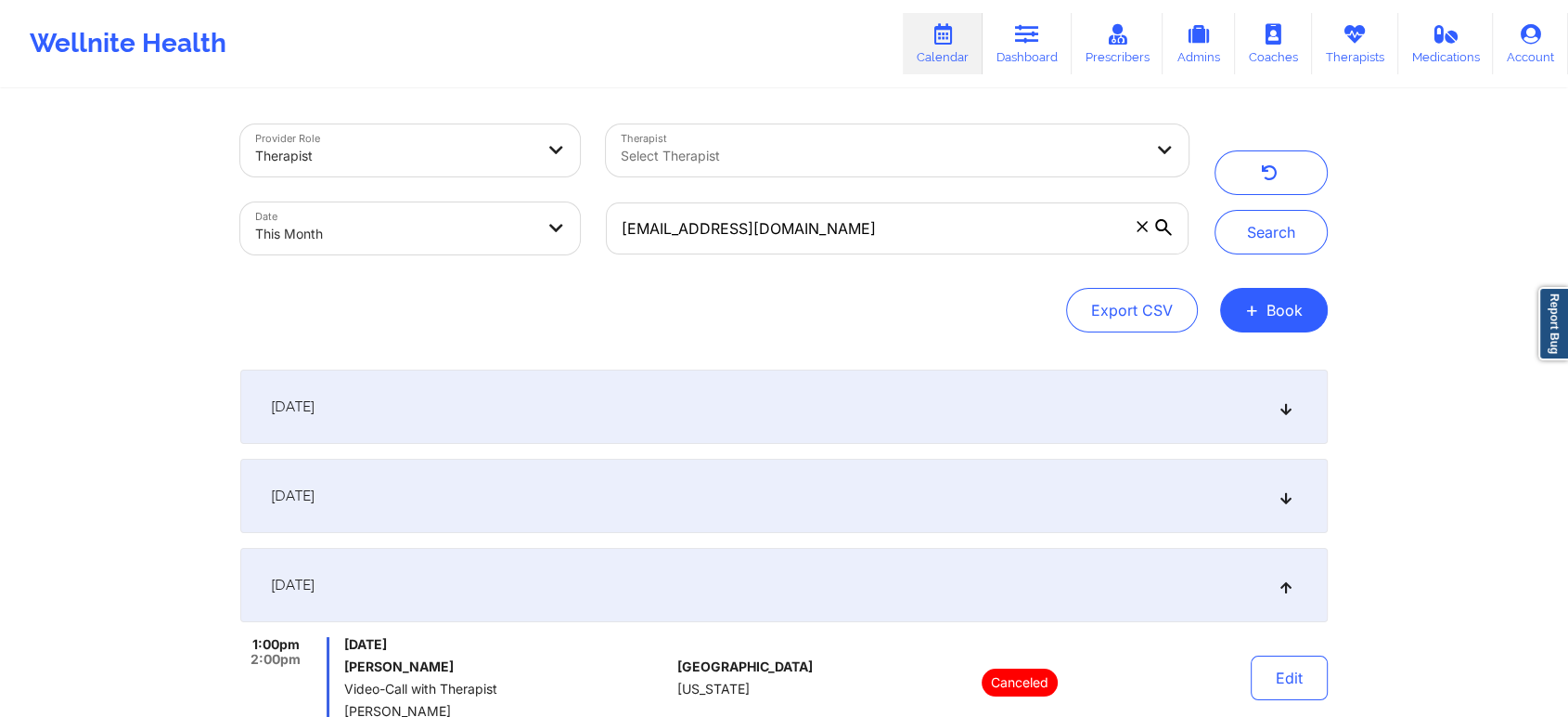
drag, startPoint x: 962, startPoint y: 261, endPoint x: 832, endPoint y: 199, distance: 144.0
click at [832, 199] on div "[EMAIL_ADDRESS][DOMAIN_NAME]" at bounding box center [897, 228] width 608 height 78
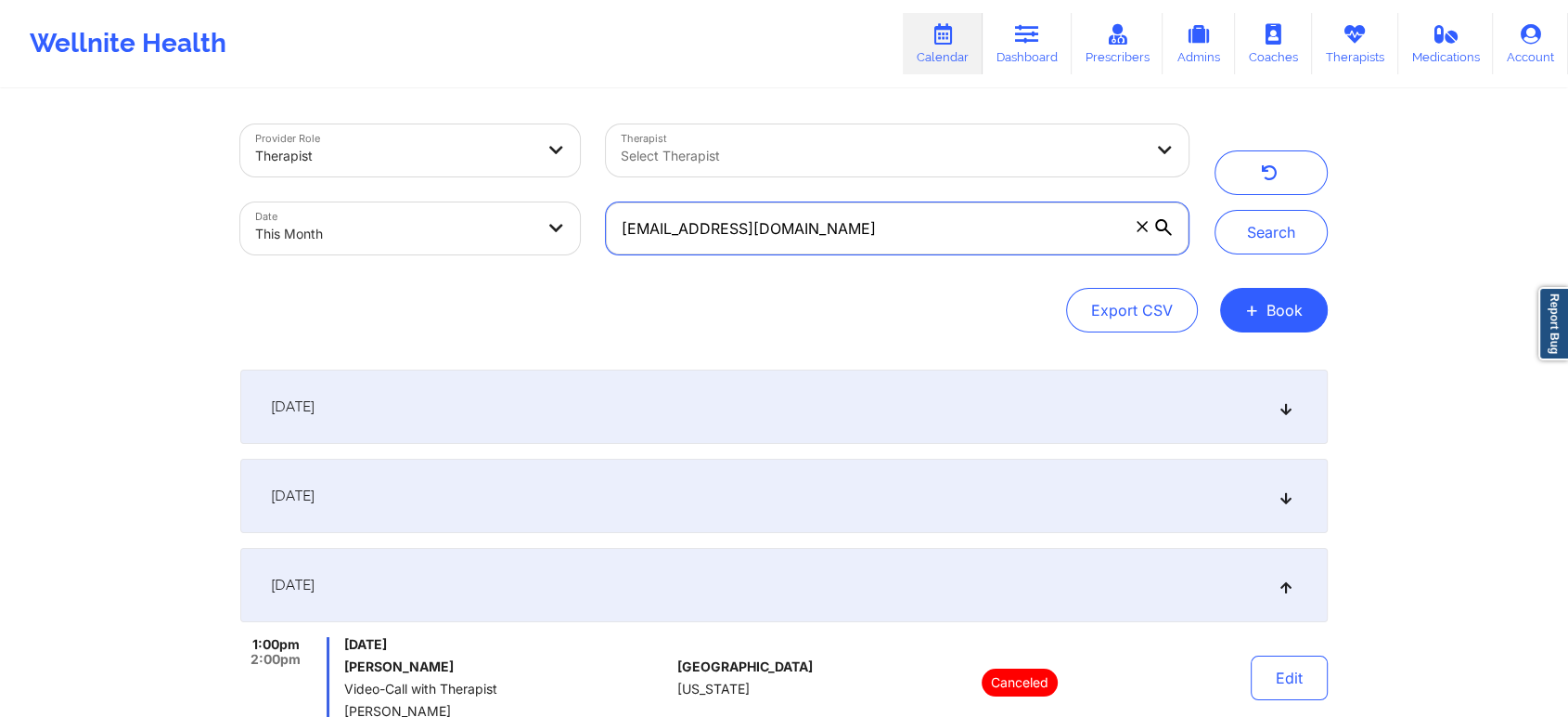
drag, startPoint x: 809, startPoint y: 233, endPoint x: 413, endPoint y: 186, distance: 398.8
click at [413, 186] on div "Provider Role Therapist Therapist Select Therapist Date This Month [EMAIL_ADDRE…" at bounding box center [714, 189] width 975 height 156
click at [1215, 210] on button "Search" at bounding box center [1271, 232] width 113 height 44
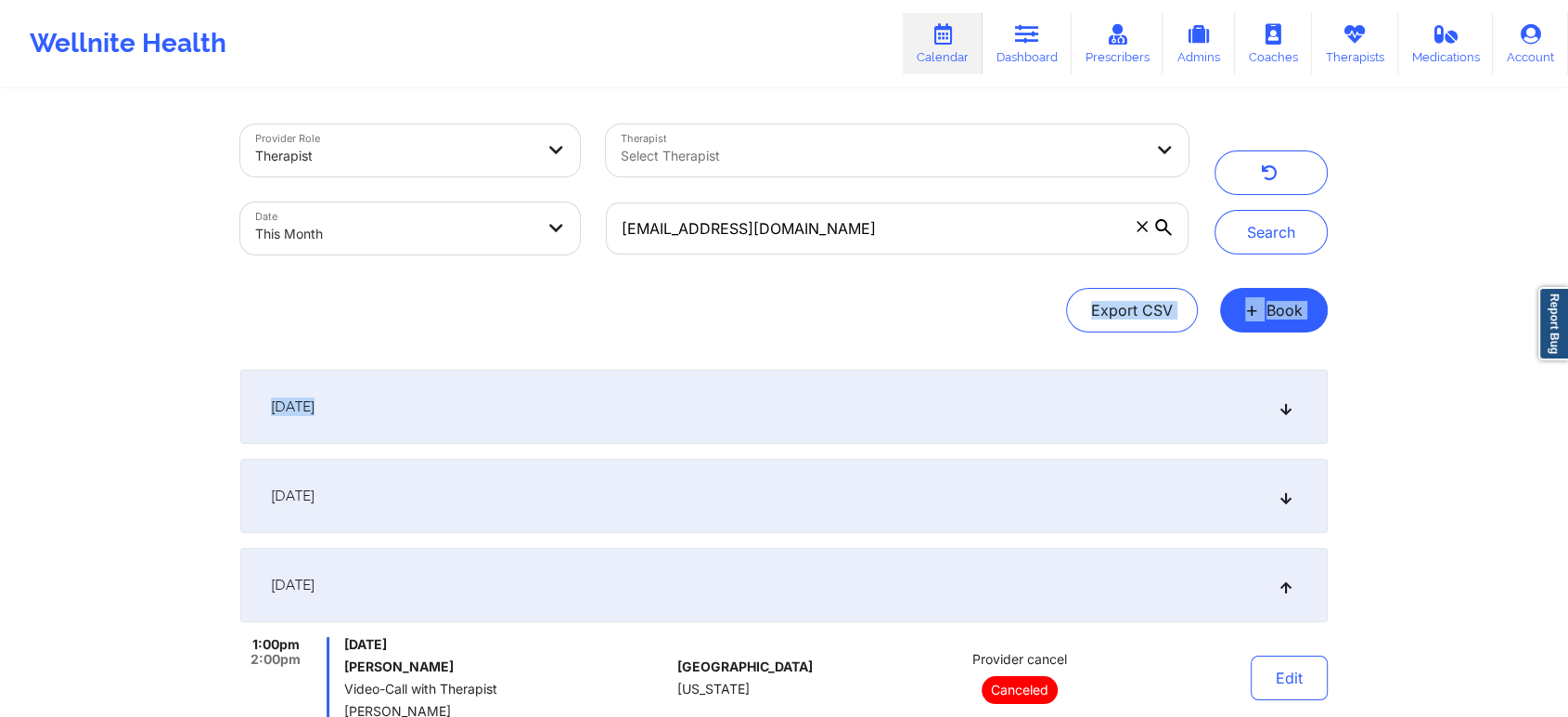
drag, startPoint x: 1350, startPoint y: 243, endPoint x: 1495, endPoint y: 464, distance: 264.3
click at [1495, 464] on div "Provider Role Therapist Therapist Select Therapist Date This Month [EMAIL_ADDRE…" at bounding box center [784, 461] width 1568 height 921
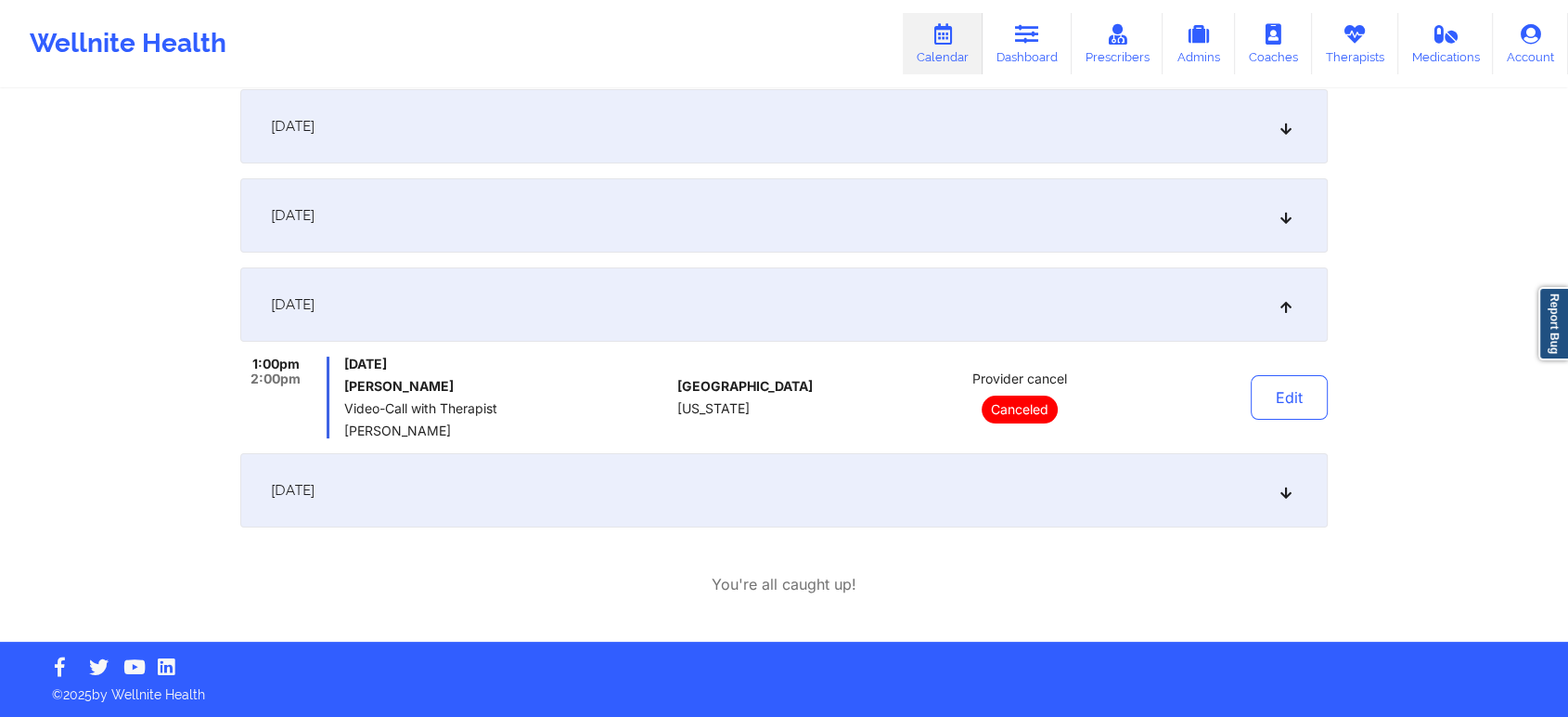
click at [895, 472] on div "[DATE]" at bounding box center [784, 490] width 1088 height 74
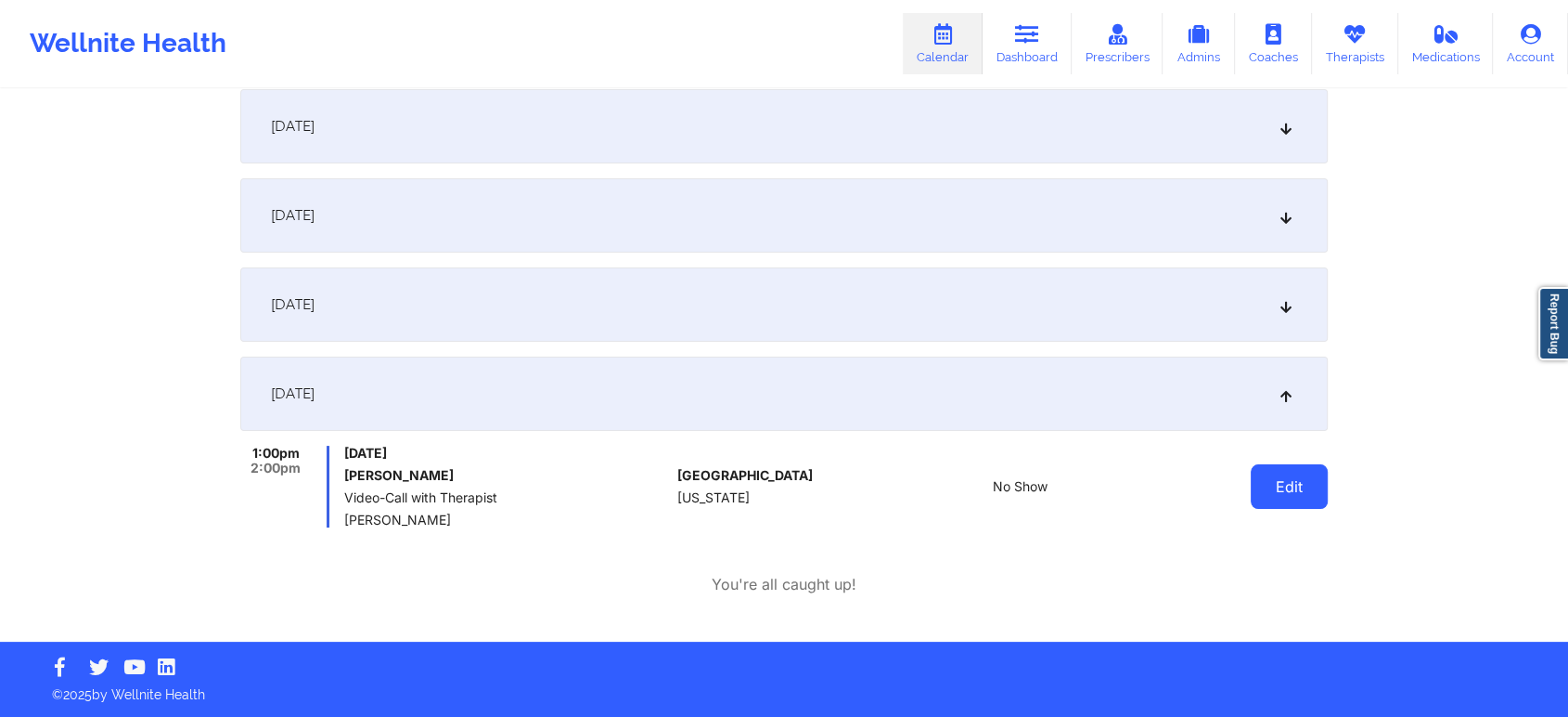
drag, startPoint x: 1277, startPoint y: 457, endPoint x: 1277, endPoint y: 481, distance: 24.0
click at [1277, 481] on div "Edit" at bounding box center [1242, 486] width 171 height 82
click at [1277, 481] on button "Edit" at bounding box center [1289, 486] width 77 height 44
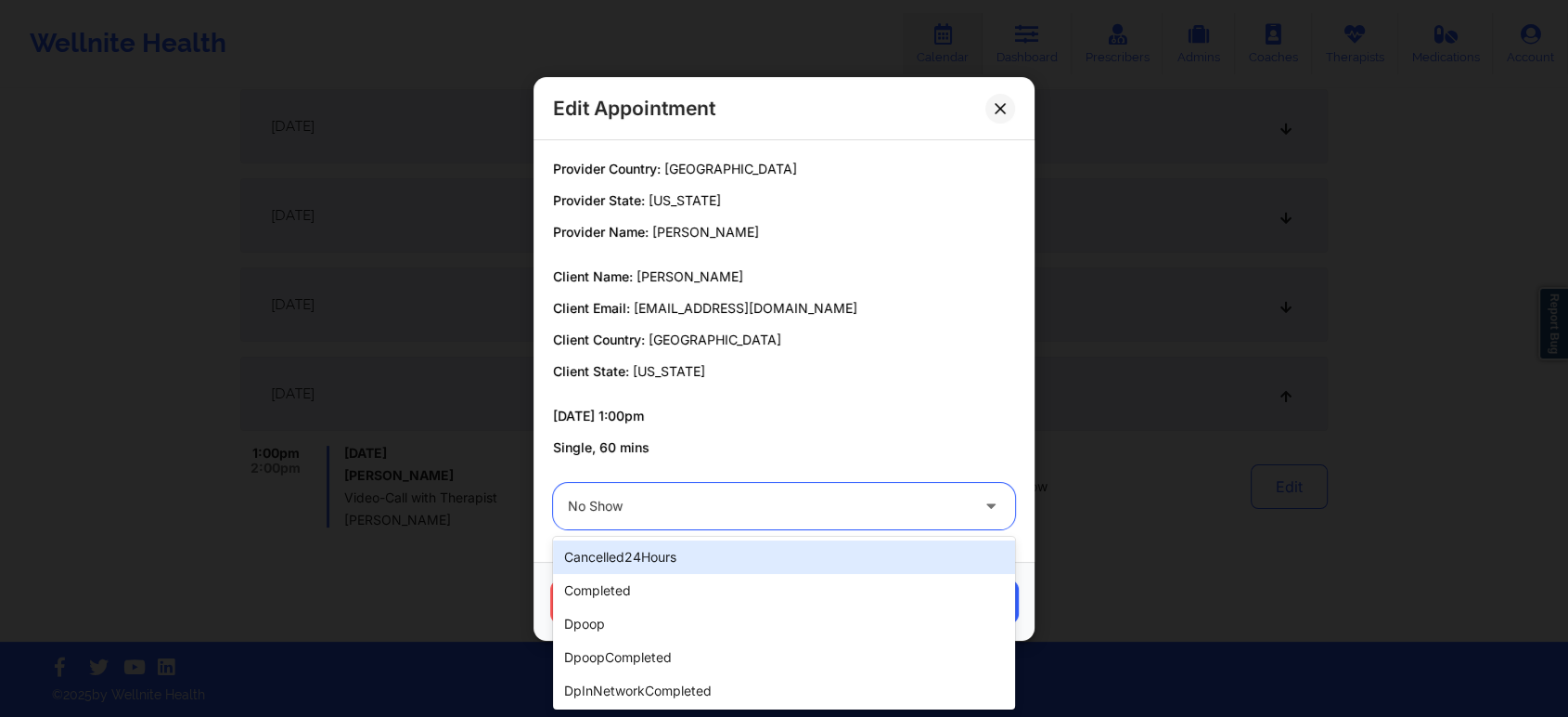
click at [760, 503] on div at bounding box center [768, 506] width 401 height 23
type input "r"
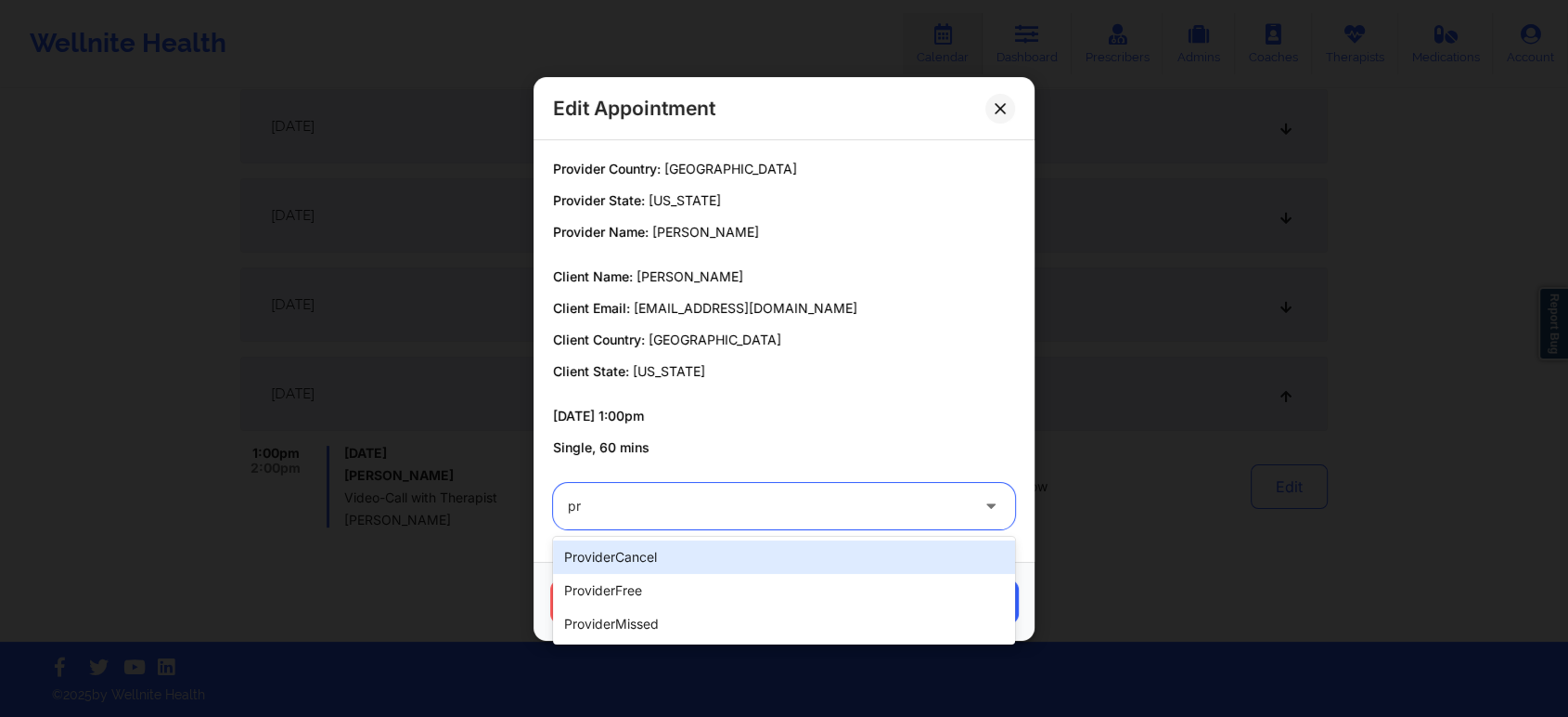
type input "pro"
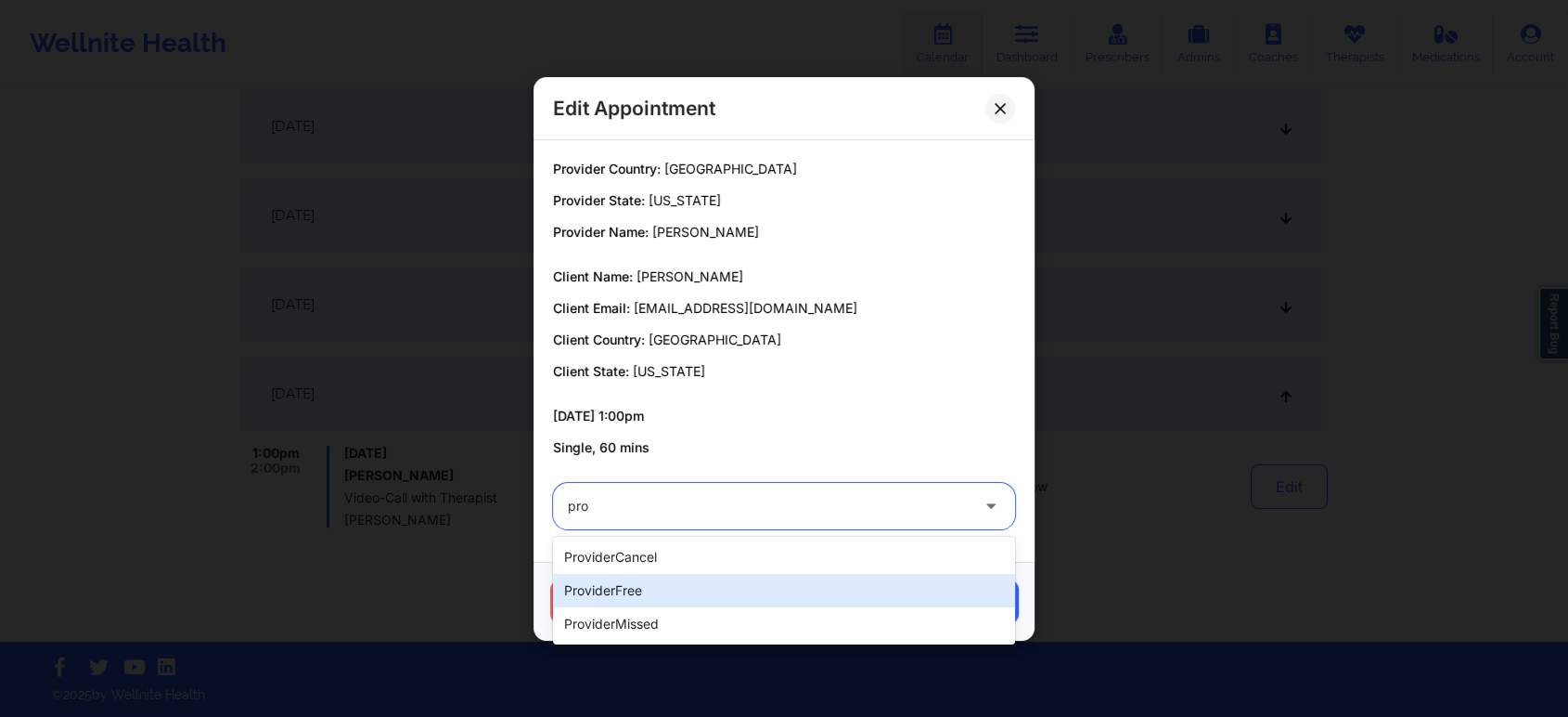
click at [603, 578] on div "providerFree" at bounding box center [784, 590] width 462 height 33
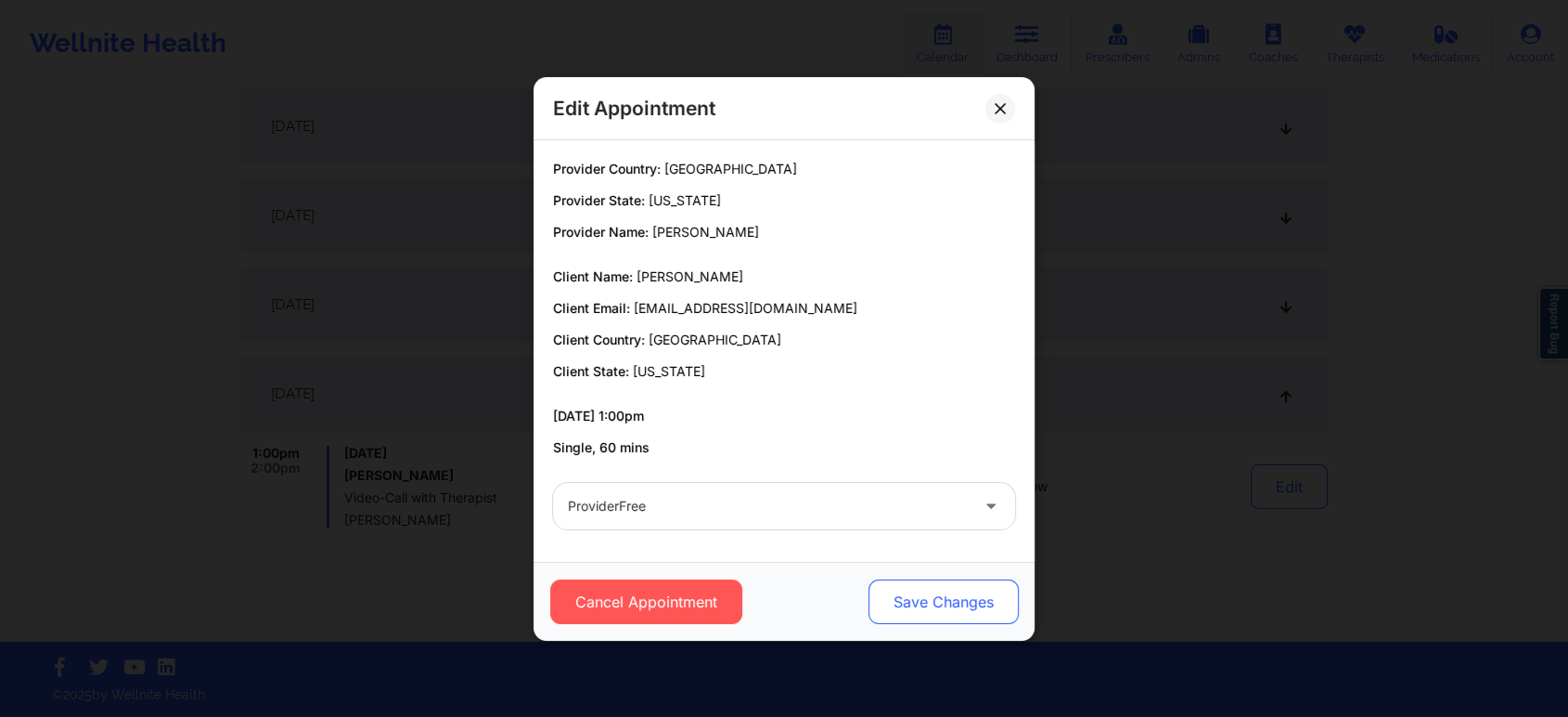
click at [939, 596] on button "Save Changes" at bounding box center [944, 601] width 151 height 44
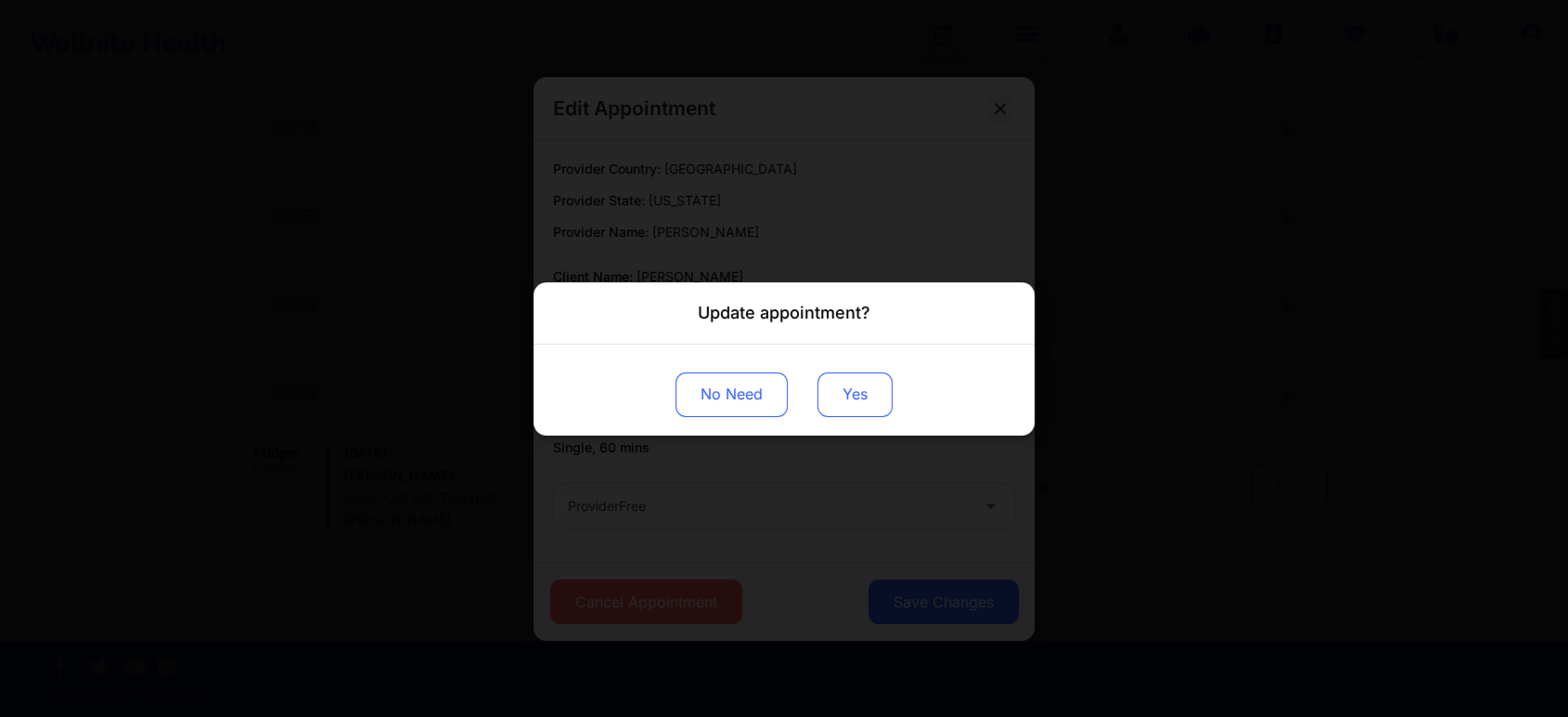
click at [873, 402] on button "Yes" at bounding box center [855, 393] width 75 height 44
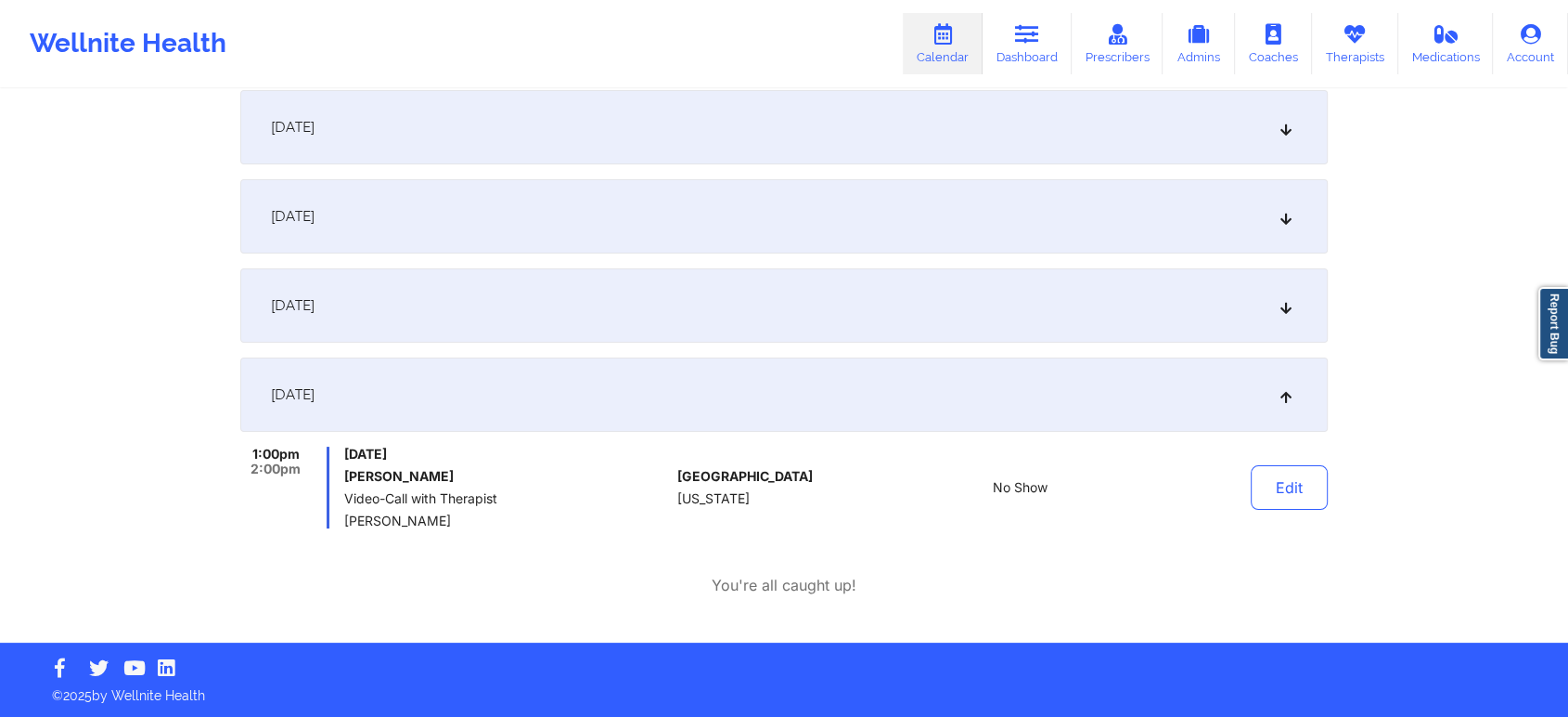
scroll to position [0, 0]
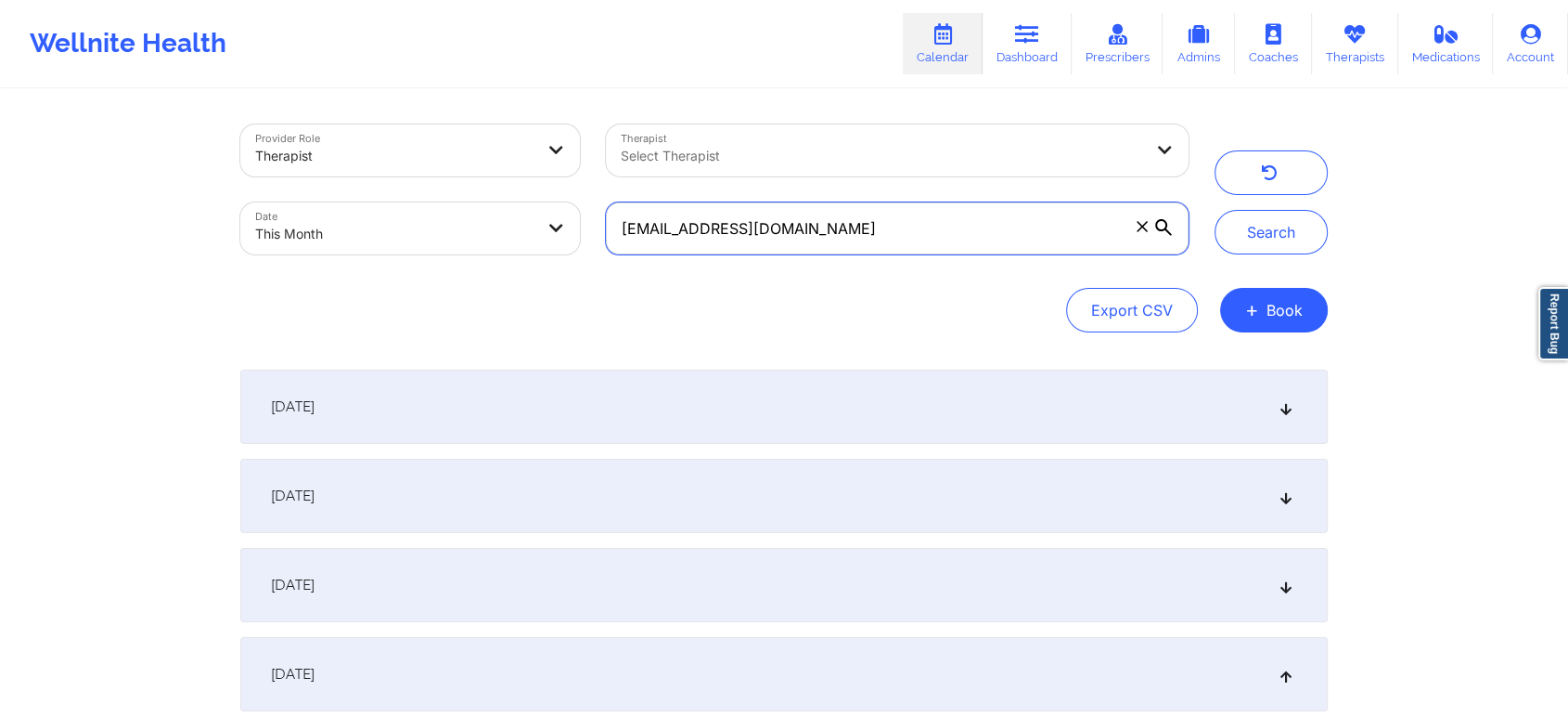
drag, startPoint x: 817, startPoint y: 236, endPoint x: 210, endPoint y: 211, distance: 607.5
click at [210, 211] on div "Provider Role Therapist Therapist Select Therapist Date This Month [EMAIL_ADDRE…" at bounding box center [784, 461] width 1568 height 921
paste input "[EMAIL_ADDRESS]"
click at [1215, 210] on button "Search" at bounding box center [1271, 232] width 113 height 44
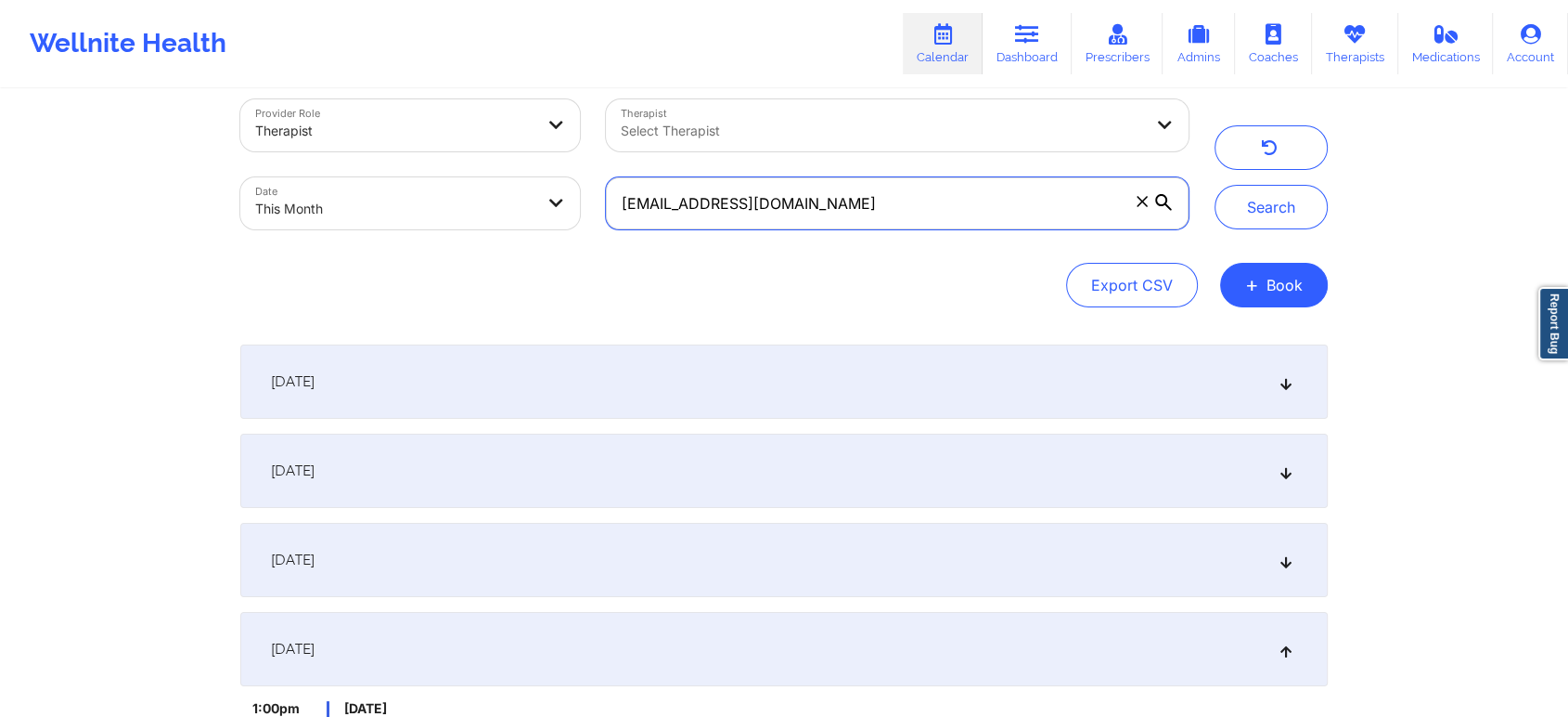
scroll to position [281, 0]
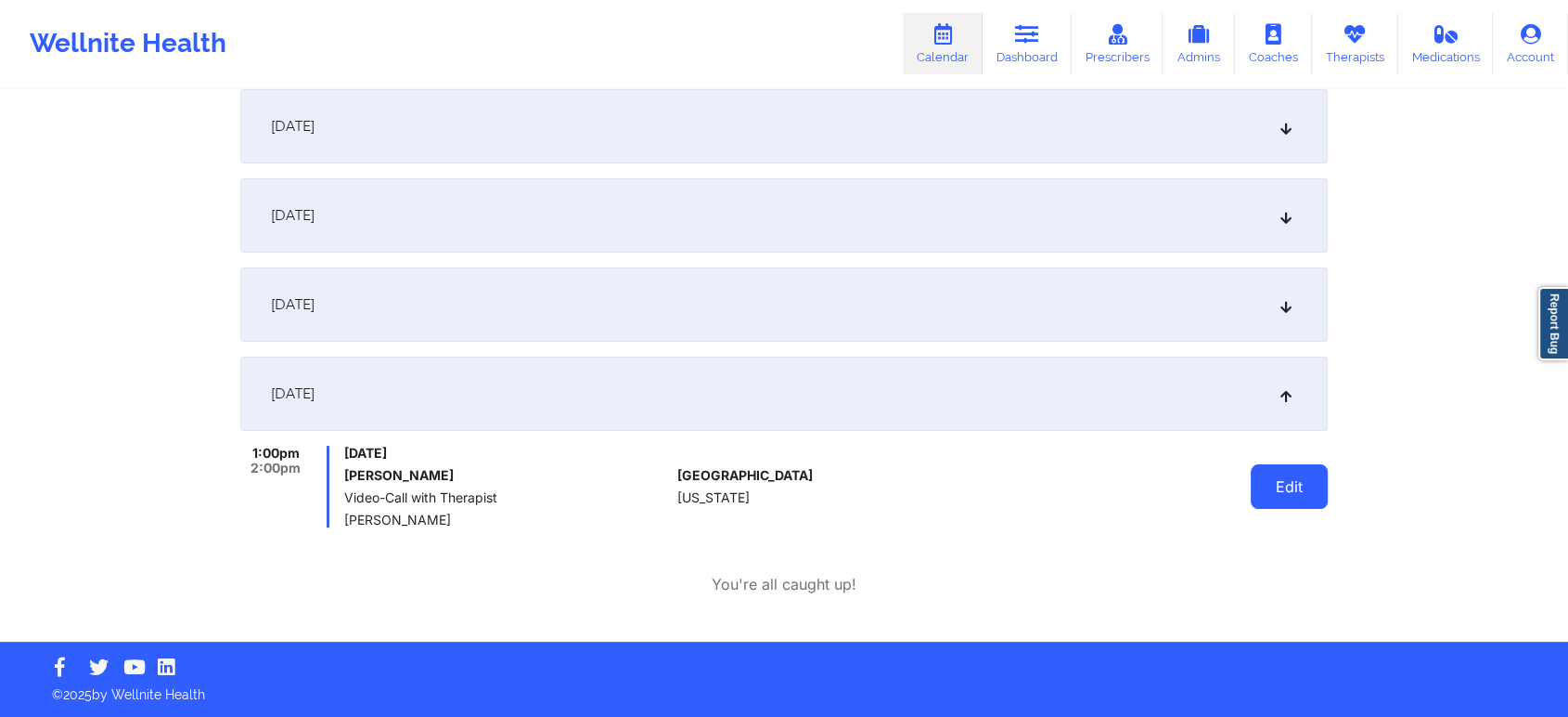
click at [1296, 498] on button "Edit" at bounding box center [1289, 486] width 77 height 44
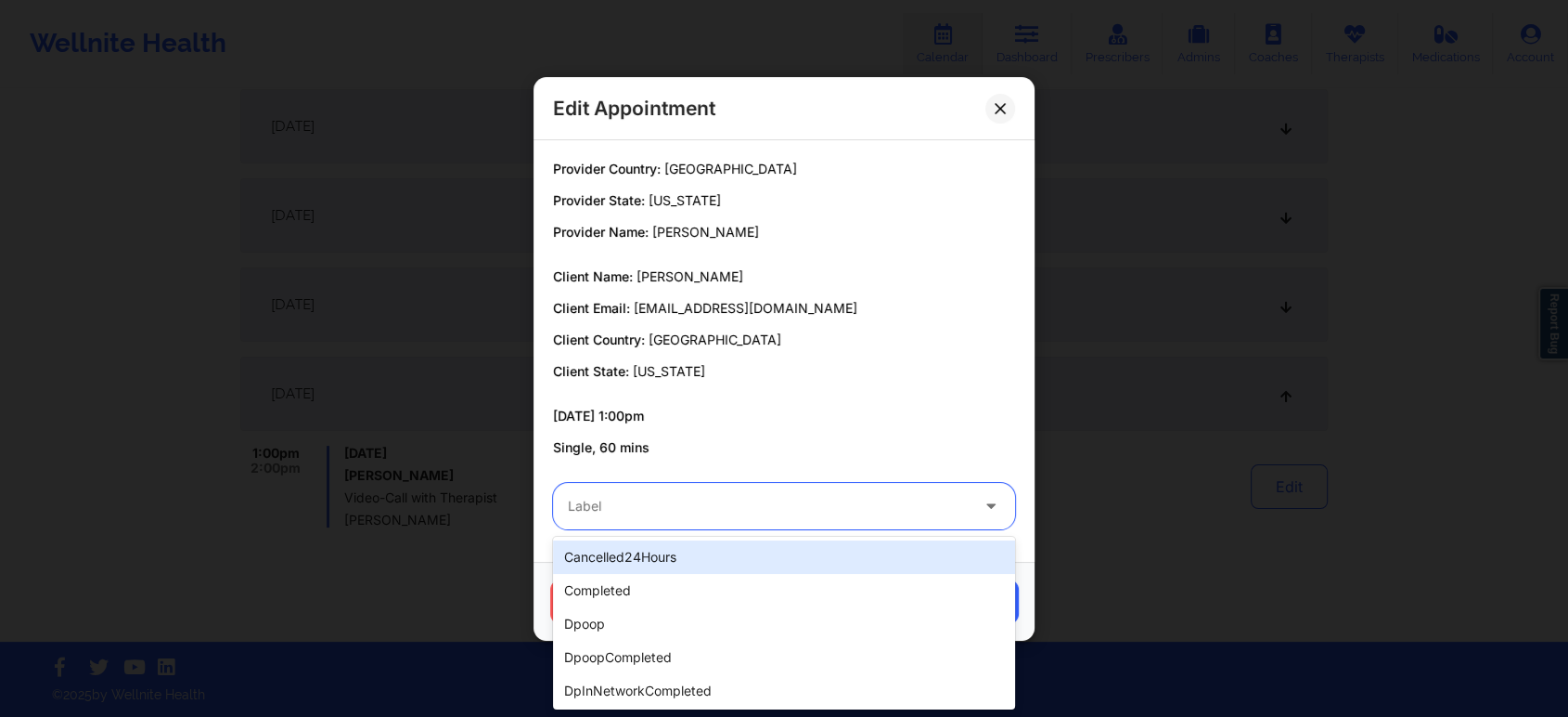
click at [761, 498] on div at bounding box center [768, 506] width 401 height 23
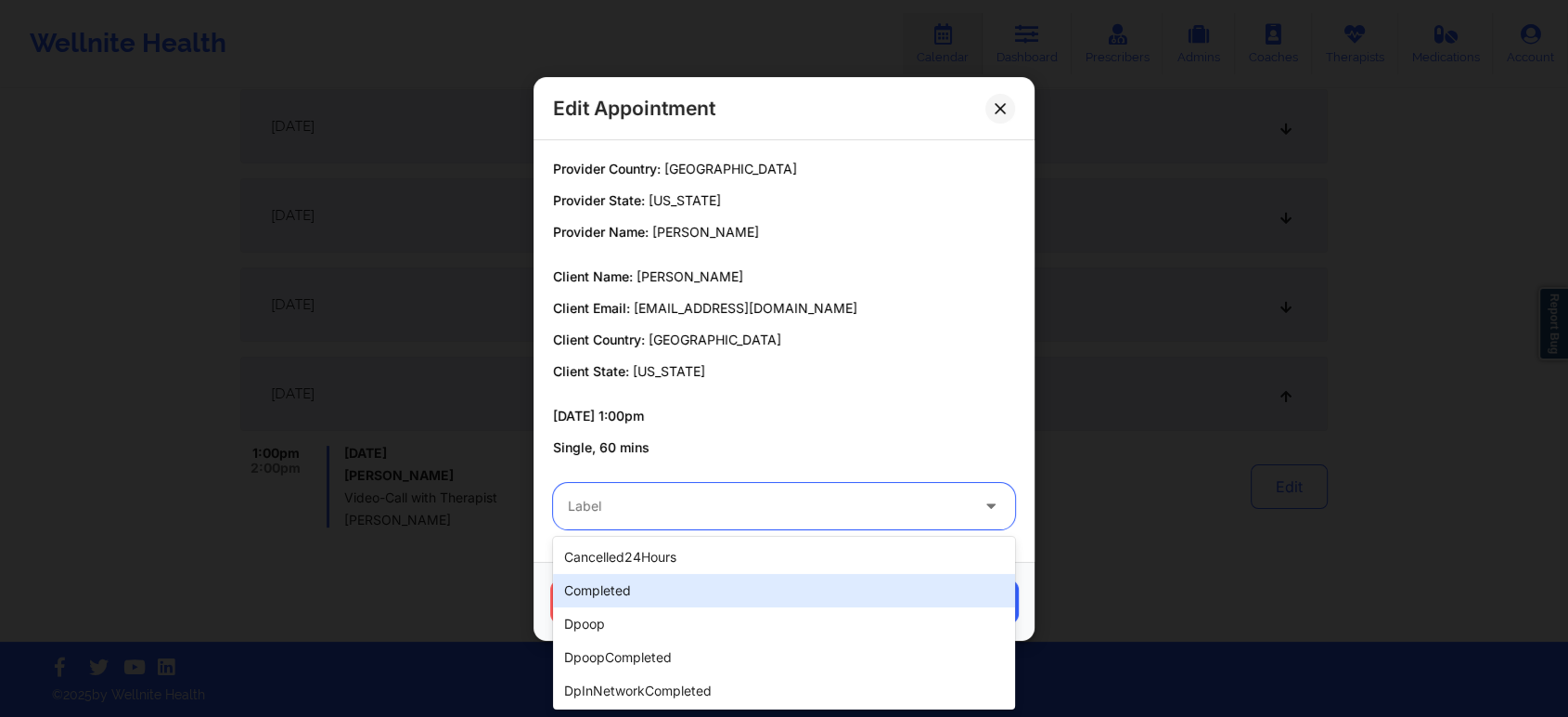
click at [658, 584] on div "completed" at bounding box center [784, 590] width 462 height 33
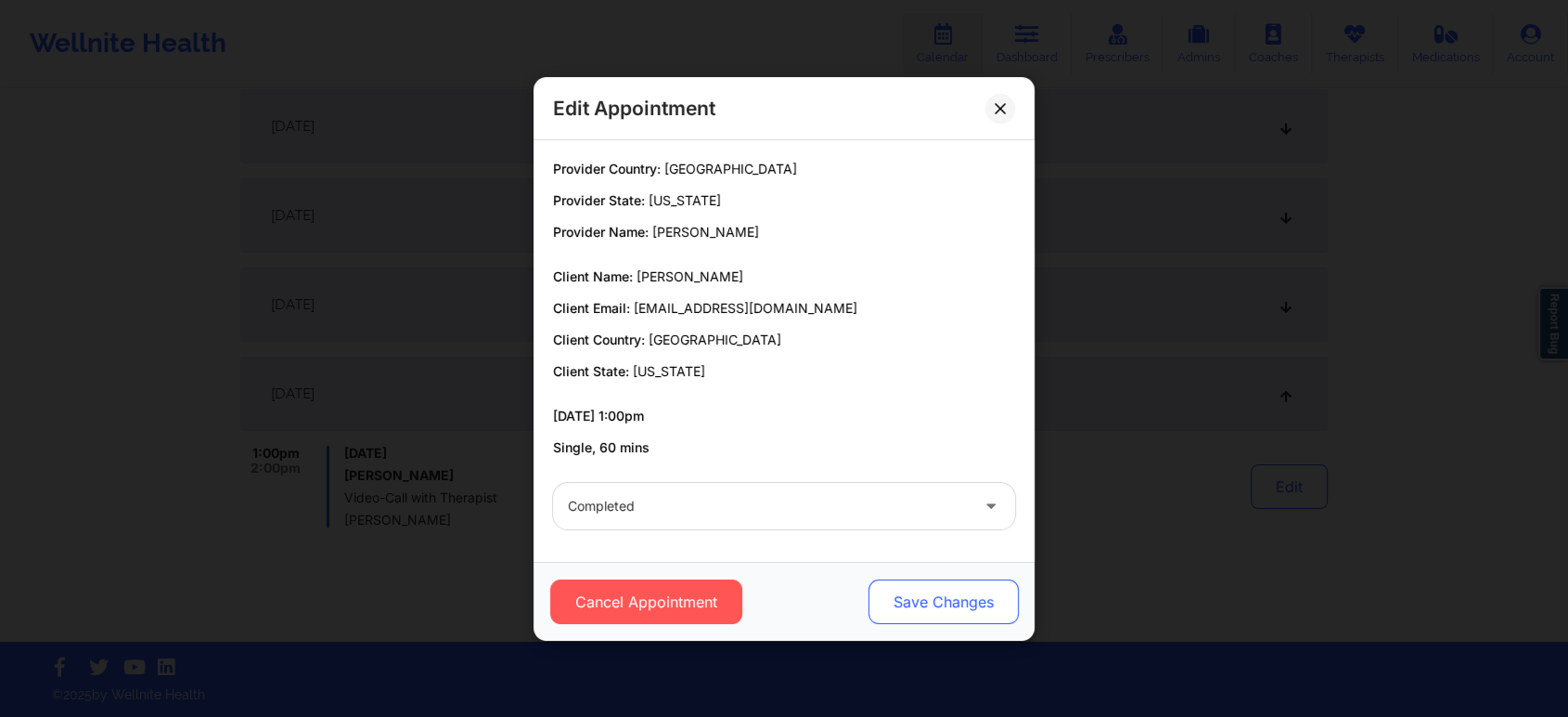
click at [922, 584] on button "Save Changes" at bounding box center [944, 601] width 151 height 44
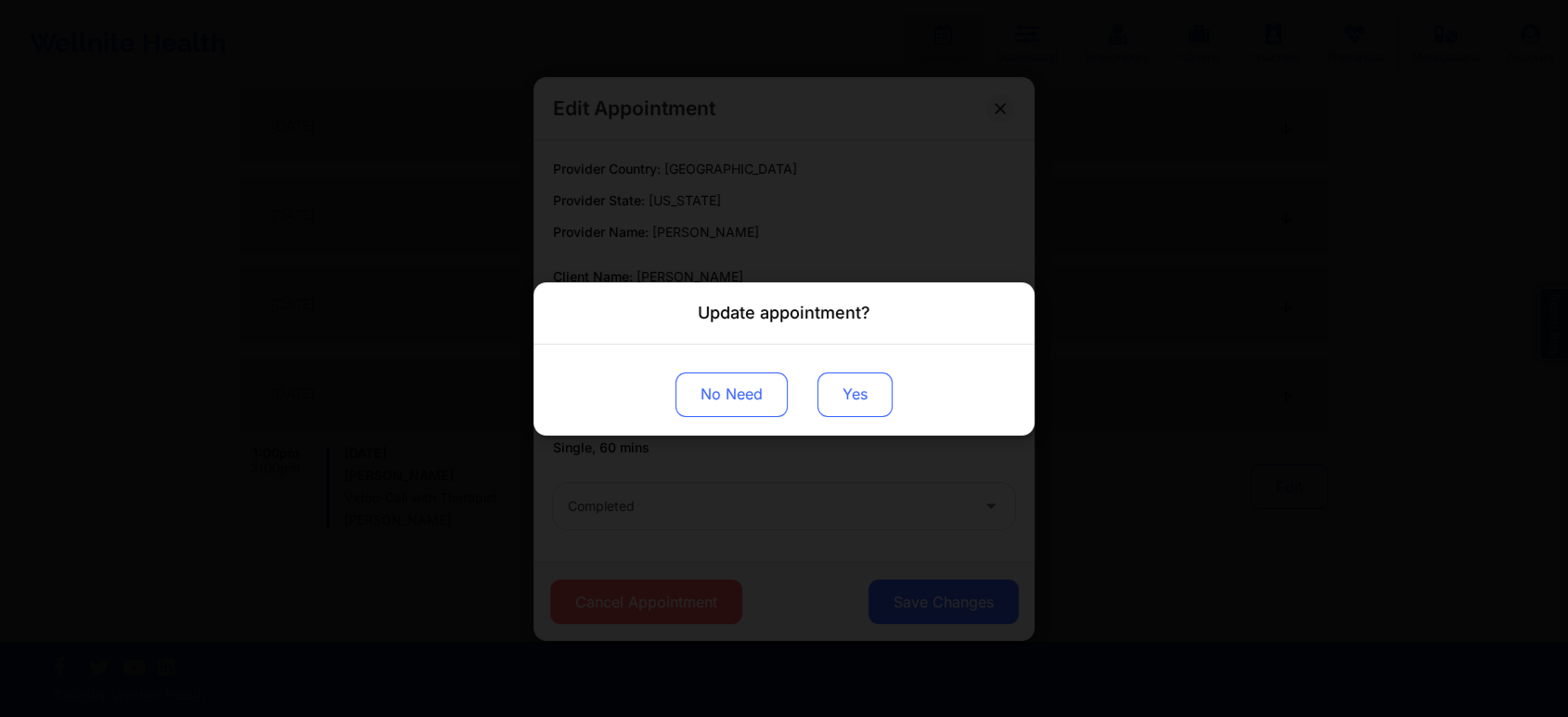
click at [863, 395] on button "Yes" at bounding box center [855, 393] width 75 height 44
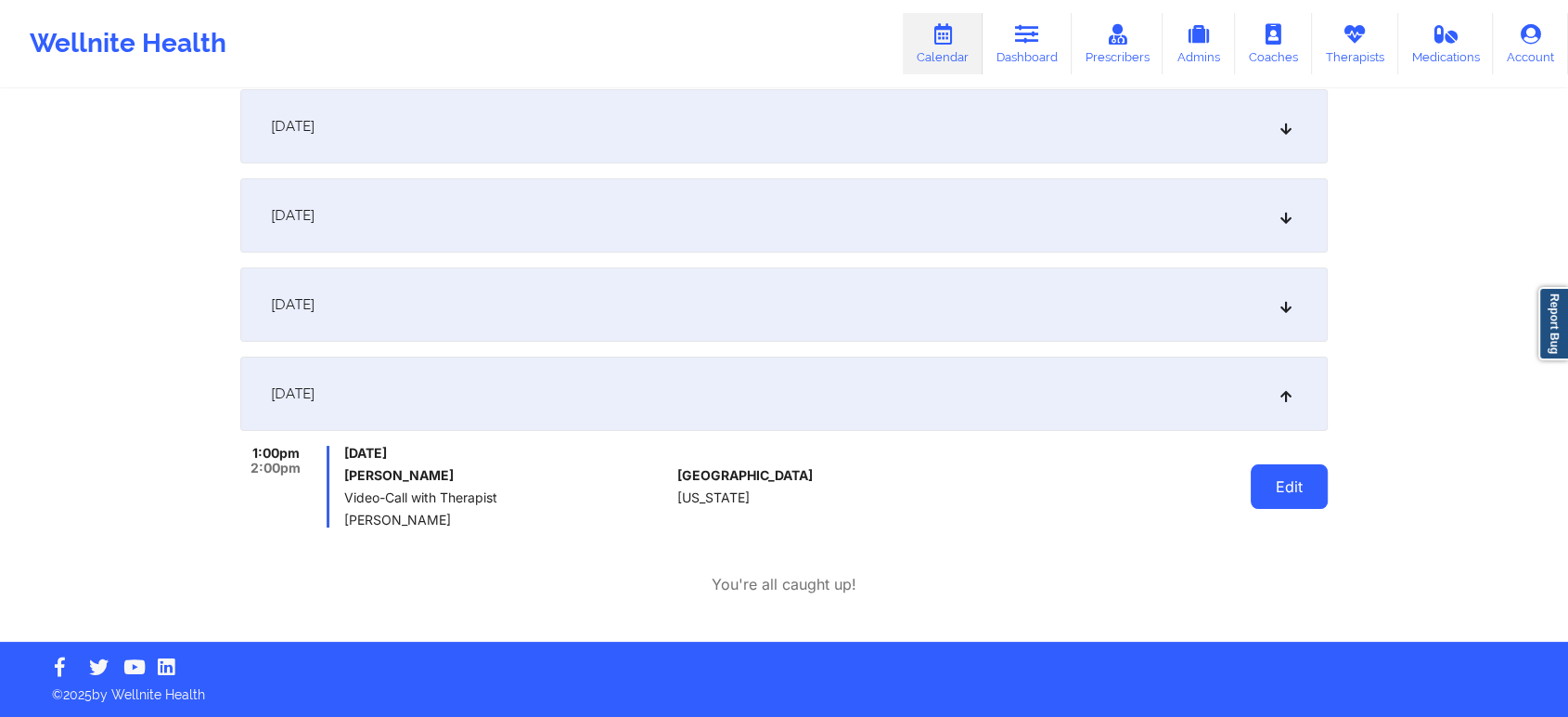
click at [1318, 488] on button "Edit" at bounding box center [1289, 486] width 77 height 44
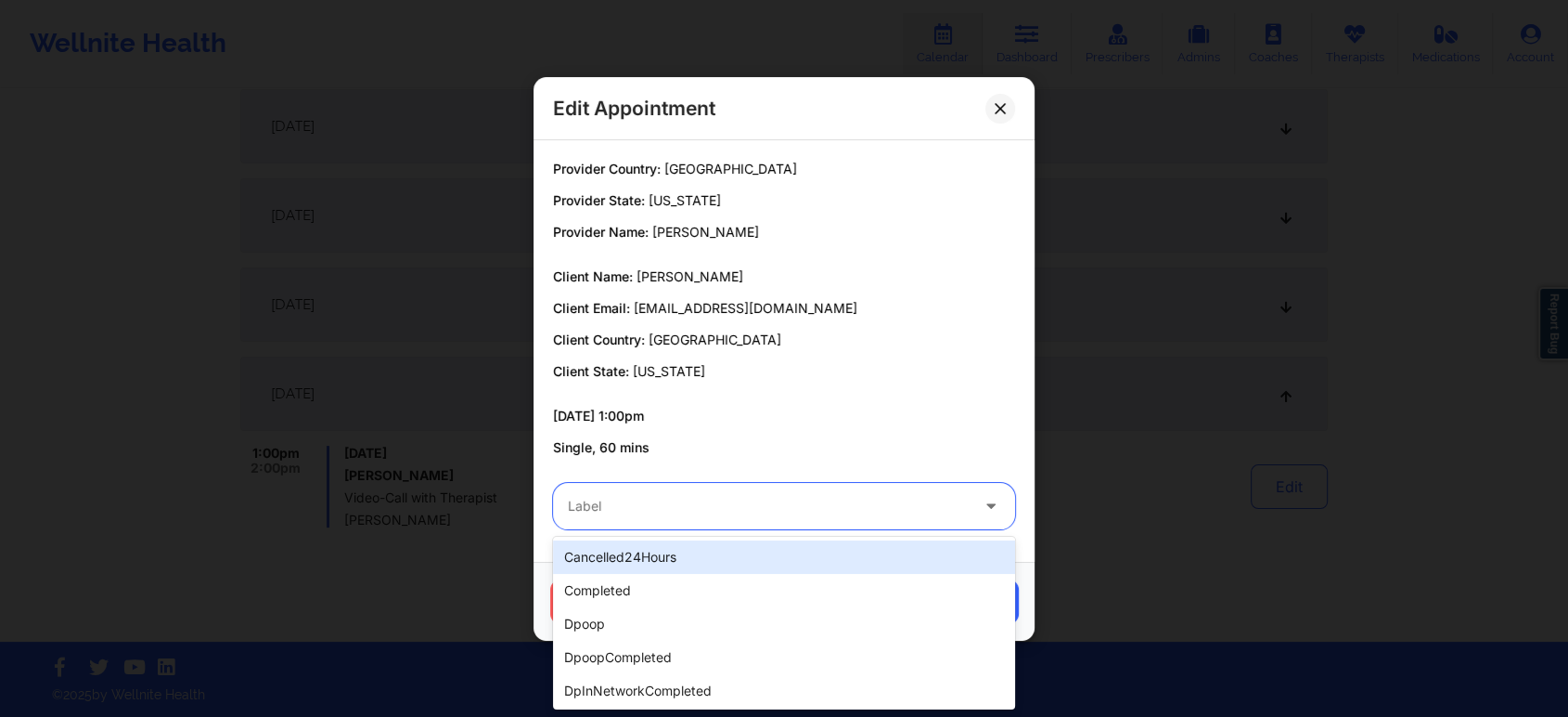
click at [719, 511] on div at bounding box center [768, 506] width 401 height 23
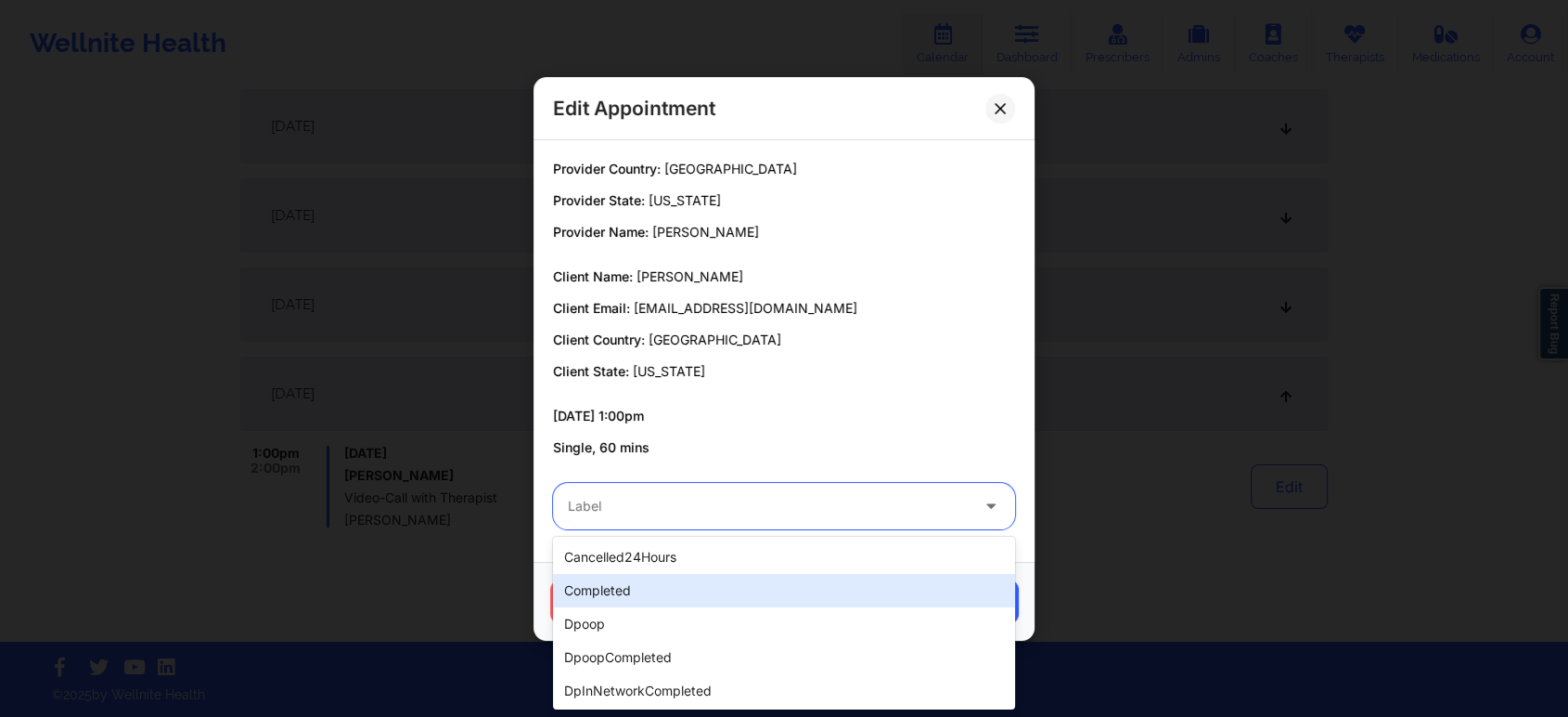
click at [631, 574] on div "completed" at bounding box center [784, 590] width 462 height 33
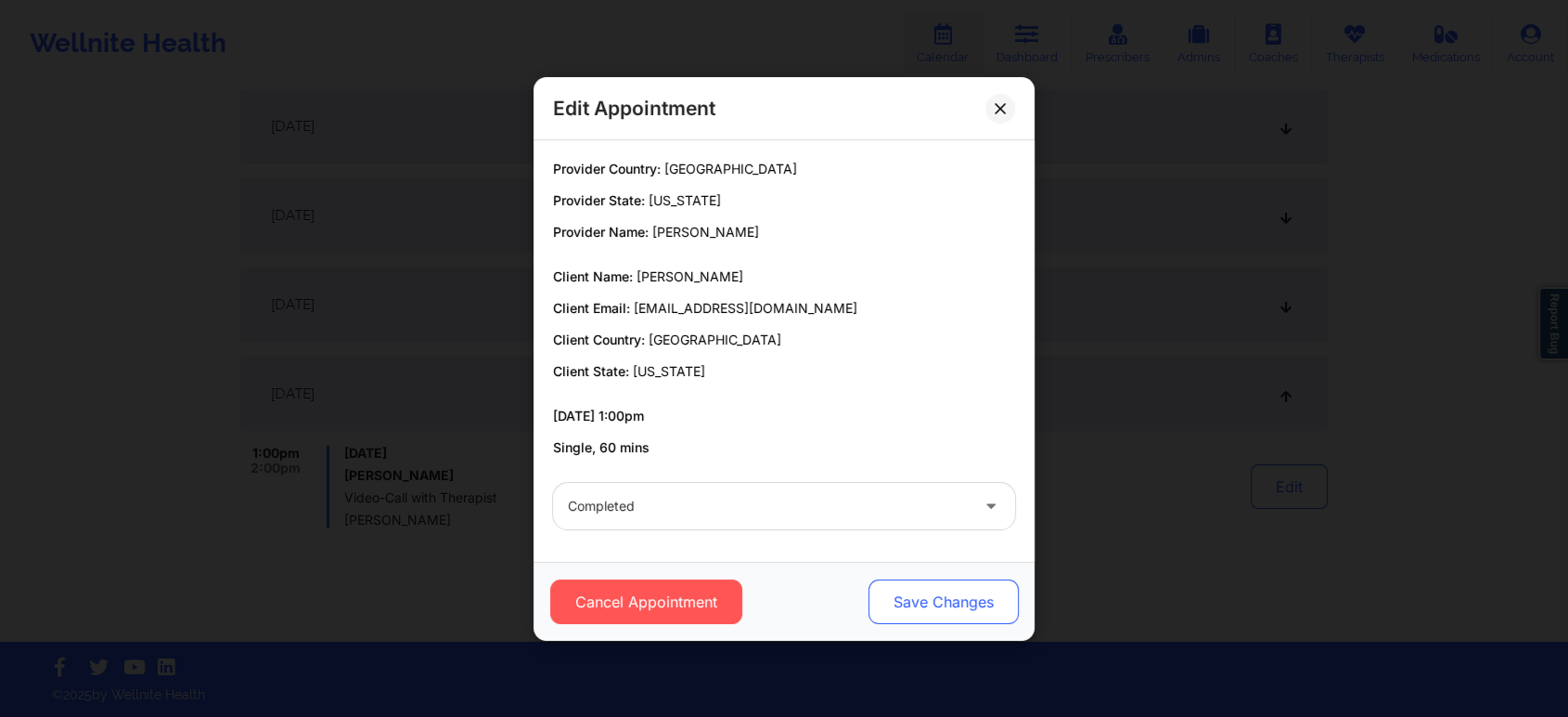
click at [913, 603] on button "Save Changes" at bounding box center [944, 601] width 151 height 44
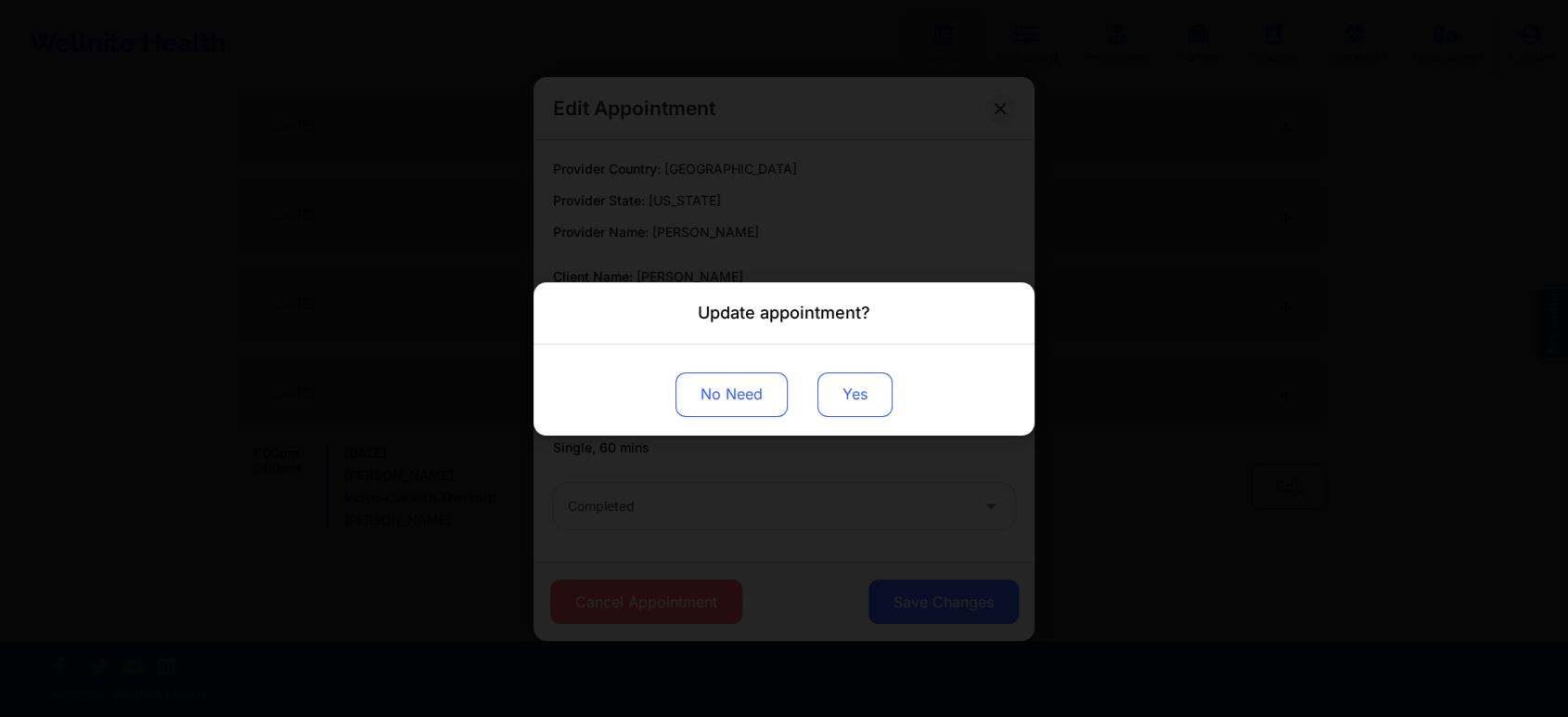
click at [858, 383] on button "Yes" at bounding box center [855, 393] width 75 height 44
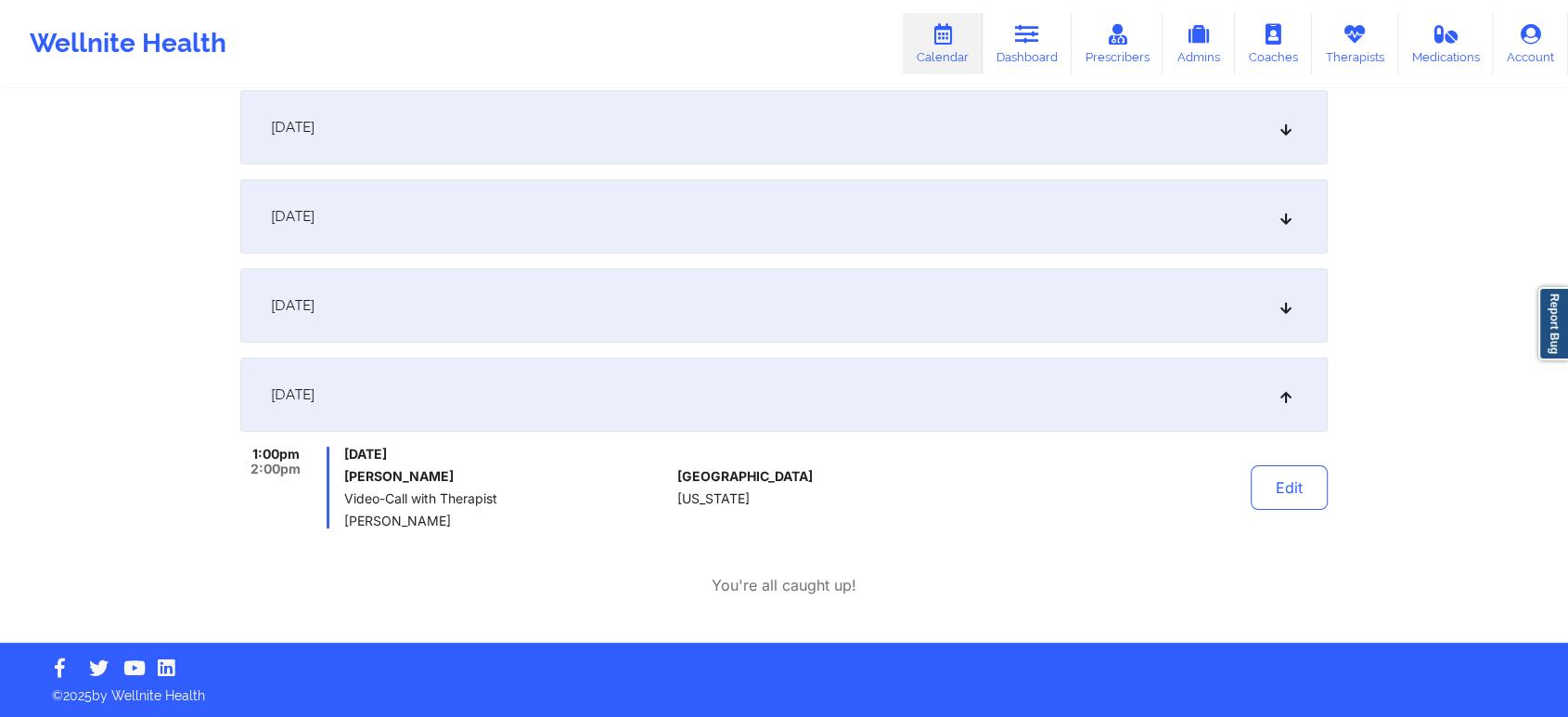
scroll to position [0, 0]
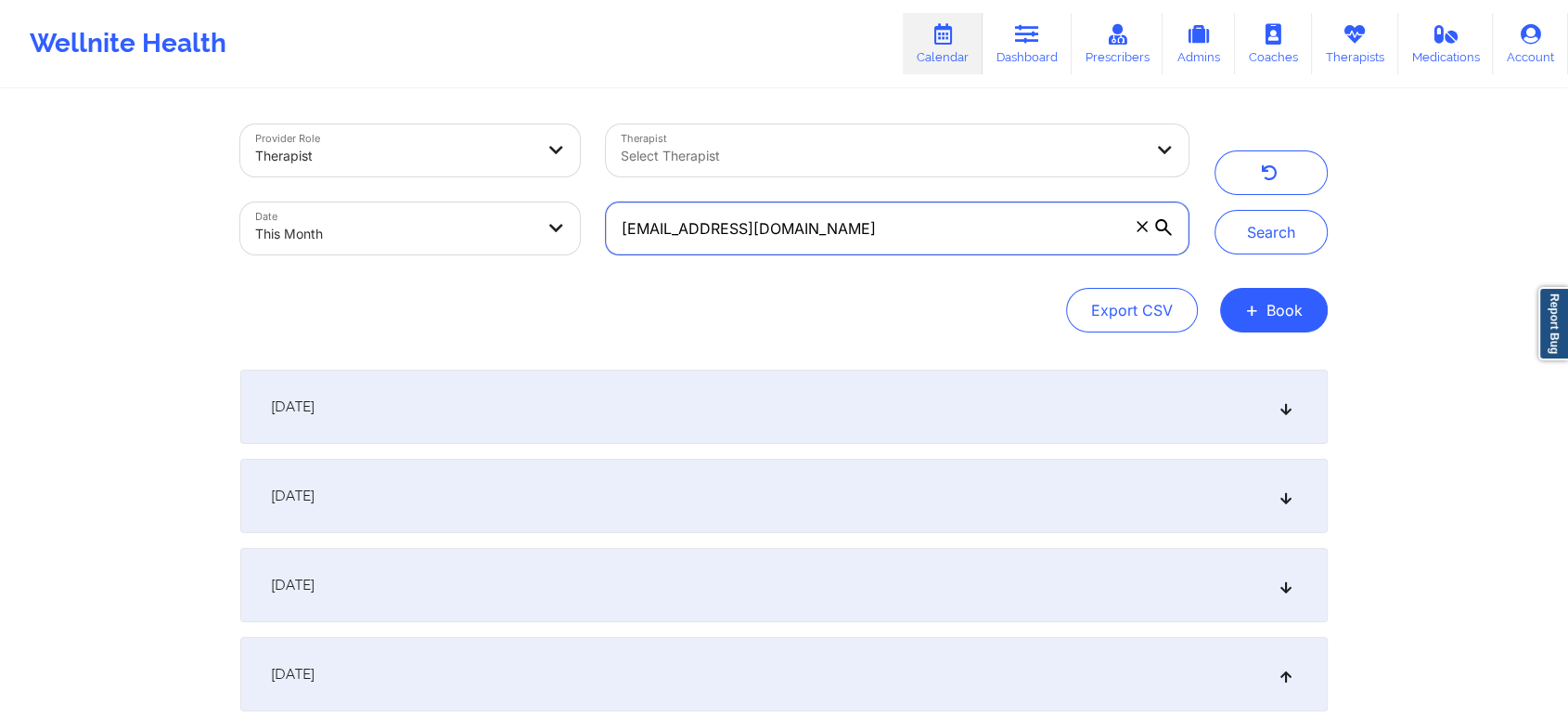
drag, startPoint x: 852, startPoint y: 221, endPoint x: 407, endPoint y: 230, distance: 445.1
click at [407, 230] on div "Provider Role Therapist Therapist Select Therapist Date This Month [EMAIL_ADDRE…" at bounding box center [714, 189] width 975 height 156
paste input "jmscriber"
click at [1215, 210] on button "Search" at bounding box center [1271, 232] width 113 height 44
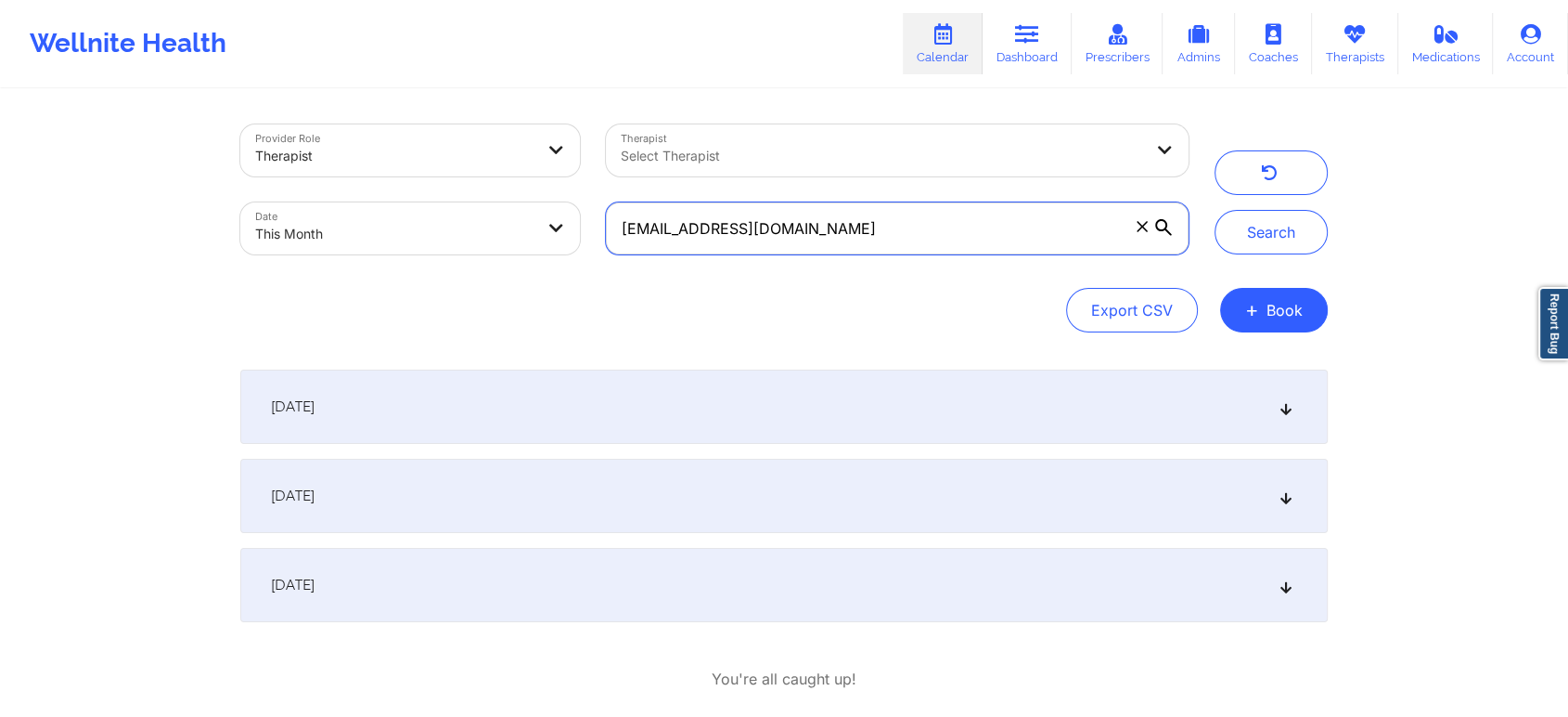
scroll to position [95, 0]
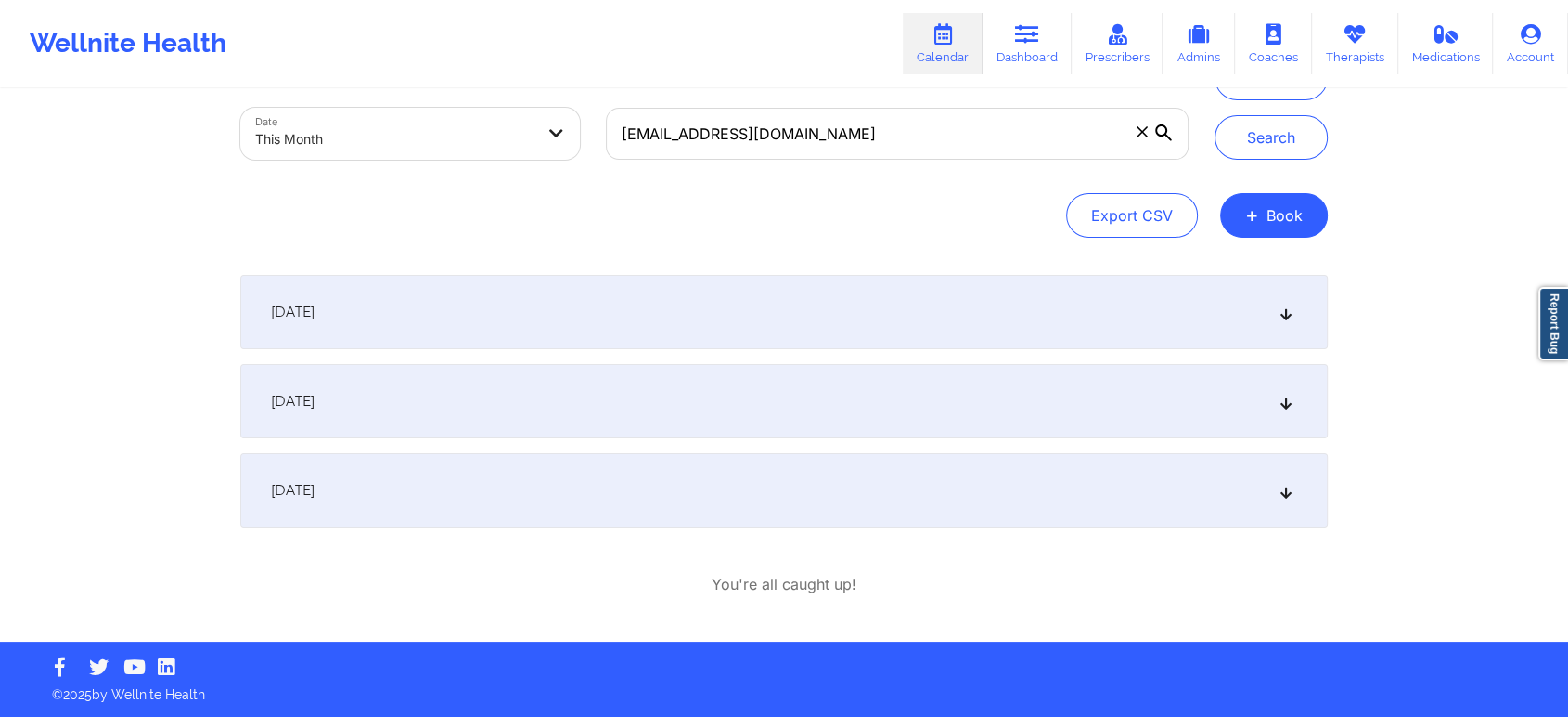
click at [963, 487] on div "[DATE]" at bounding box center [784, 490] width 1088 height 74
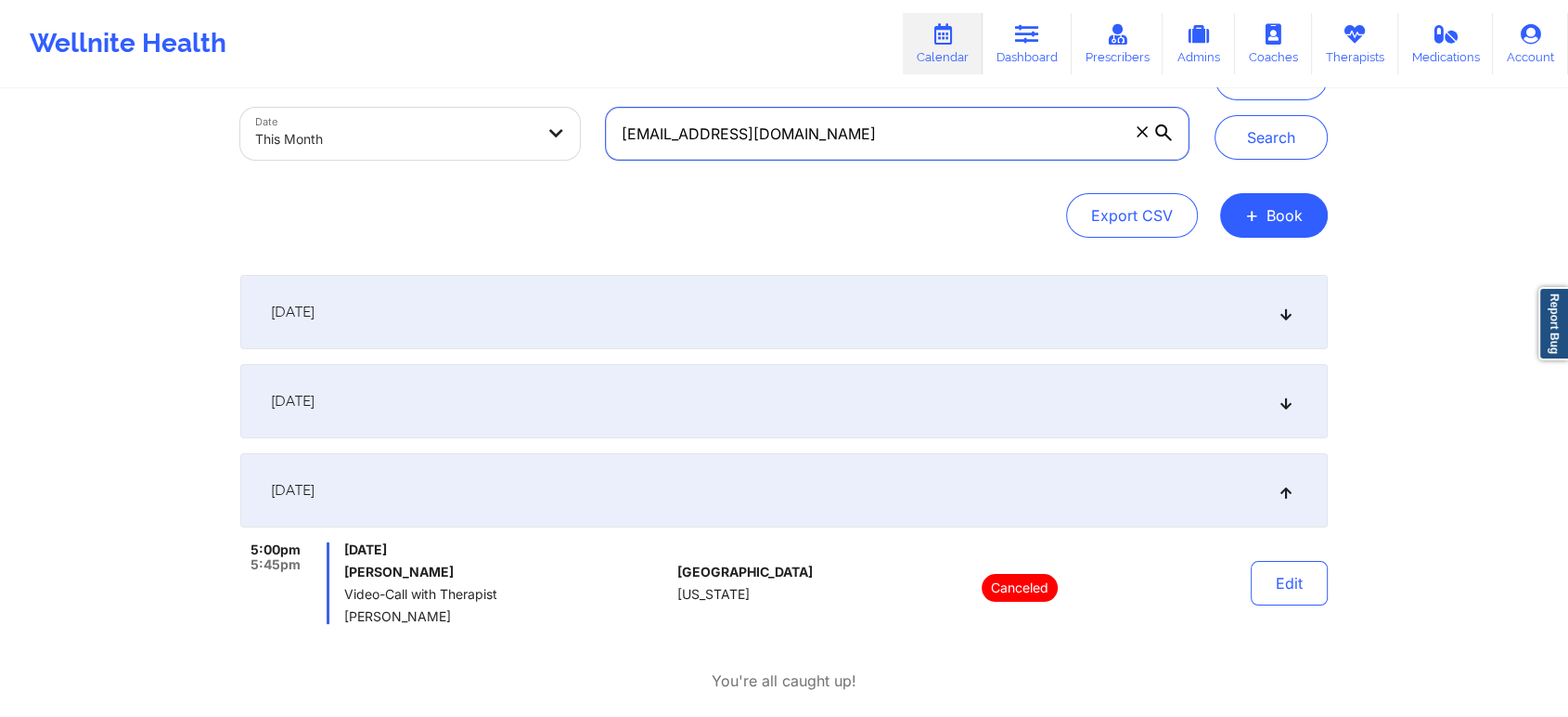
drag, startPoint x: 870, startPoint y: 129, endPoint x: 471, endPoint y: 168, distance: 400.9
click at [471, 168] on div "Provider Role Therapist Therapist Select Therapist Date This Month [EMAIL_ADDRE…" at bounding box center [714, 95] width 975 height 156
paste input "ces.andreu@g"
click at [1215, 115] on button "Search" at bounding box center [1271, 137] width 113 height 44
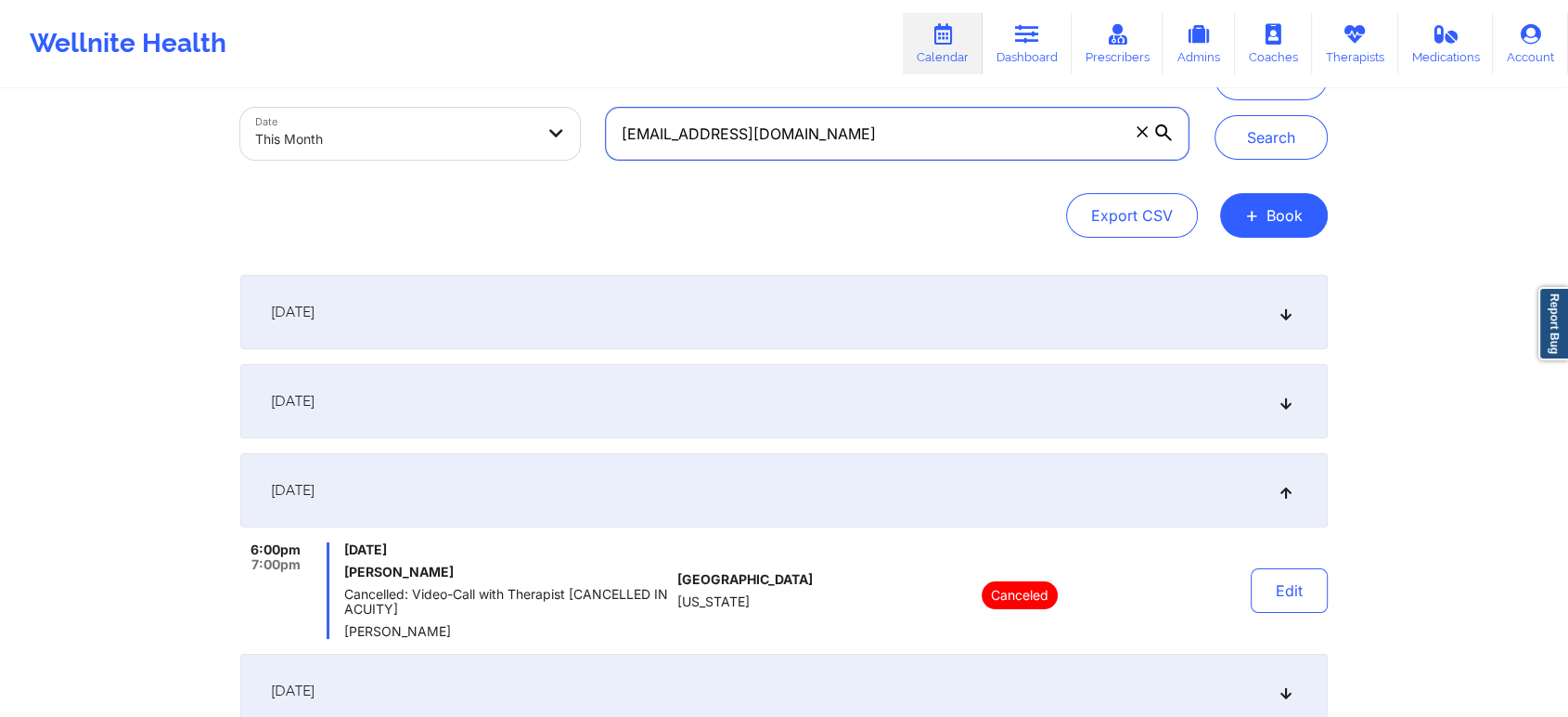
scroll to position [295, 0]
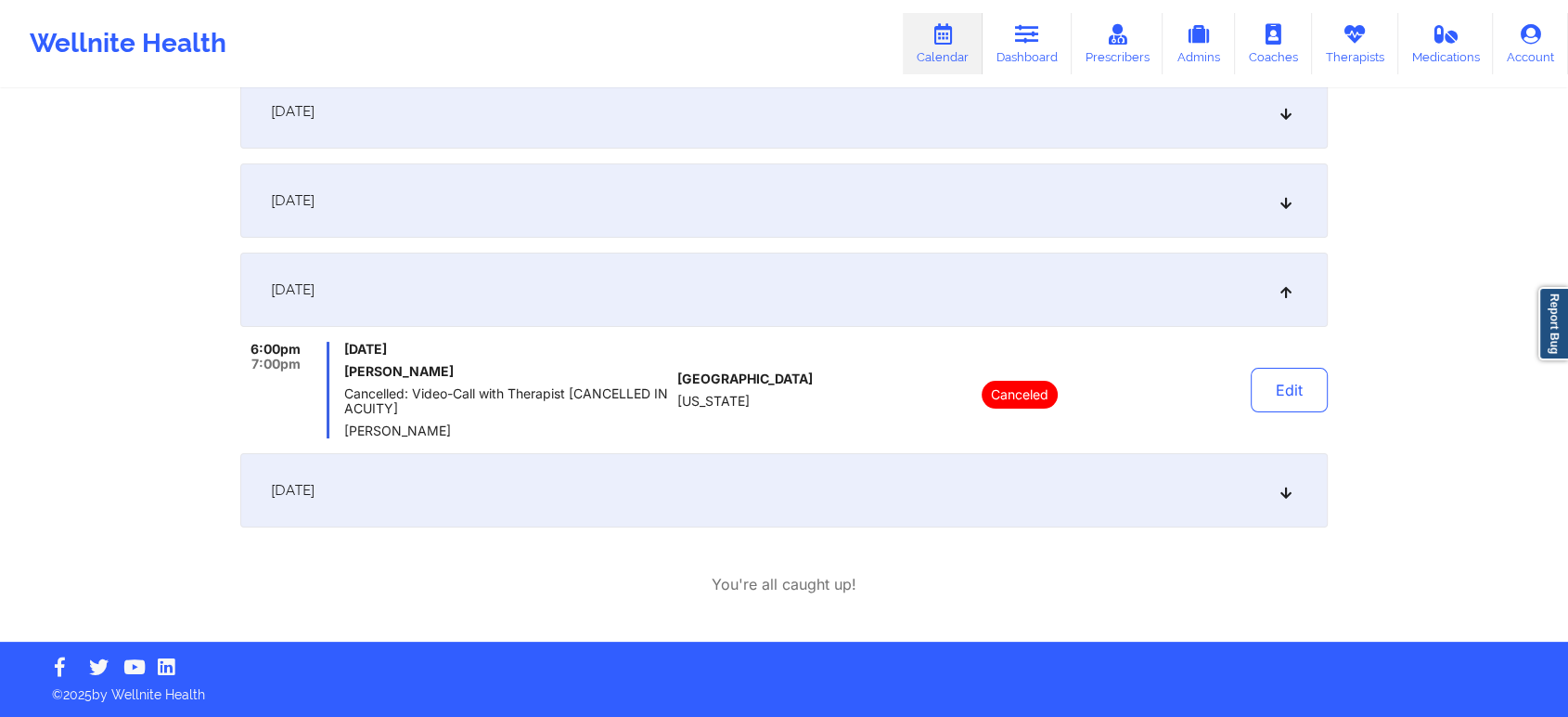
click at [820, 461] on div "[DATE]" at bounding box center [784, 490] width 1088 height 74
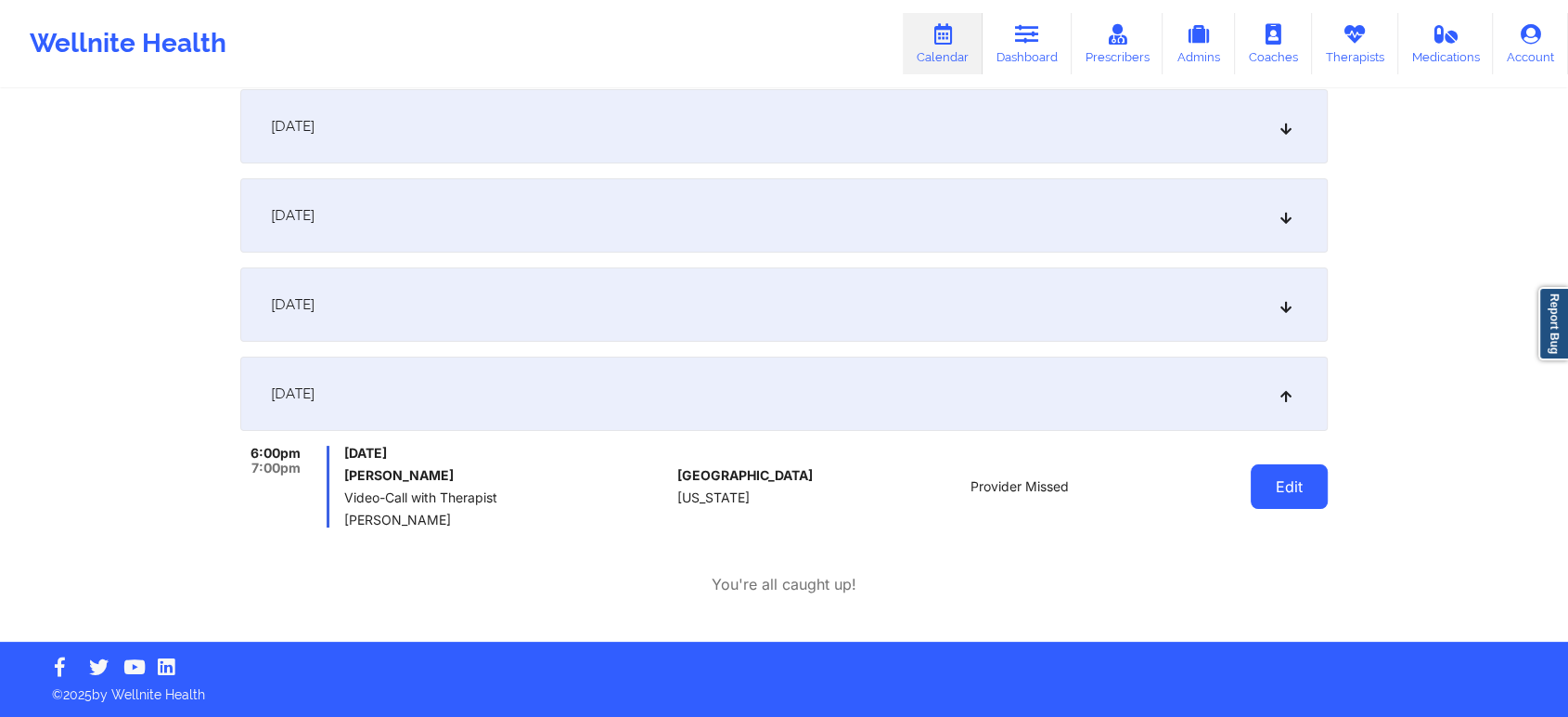
click at [1297, 496] on button "Edit" at bounding box center [1289, 486] width 77 height 44
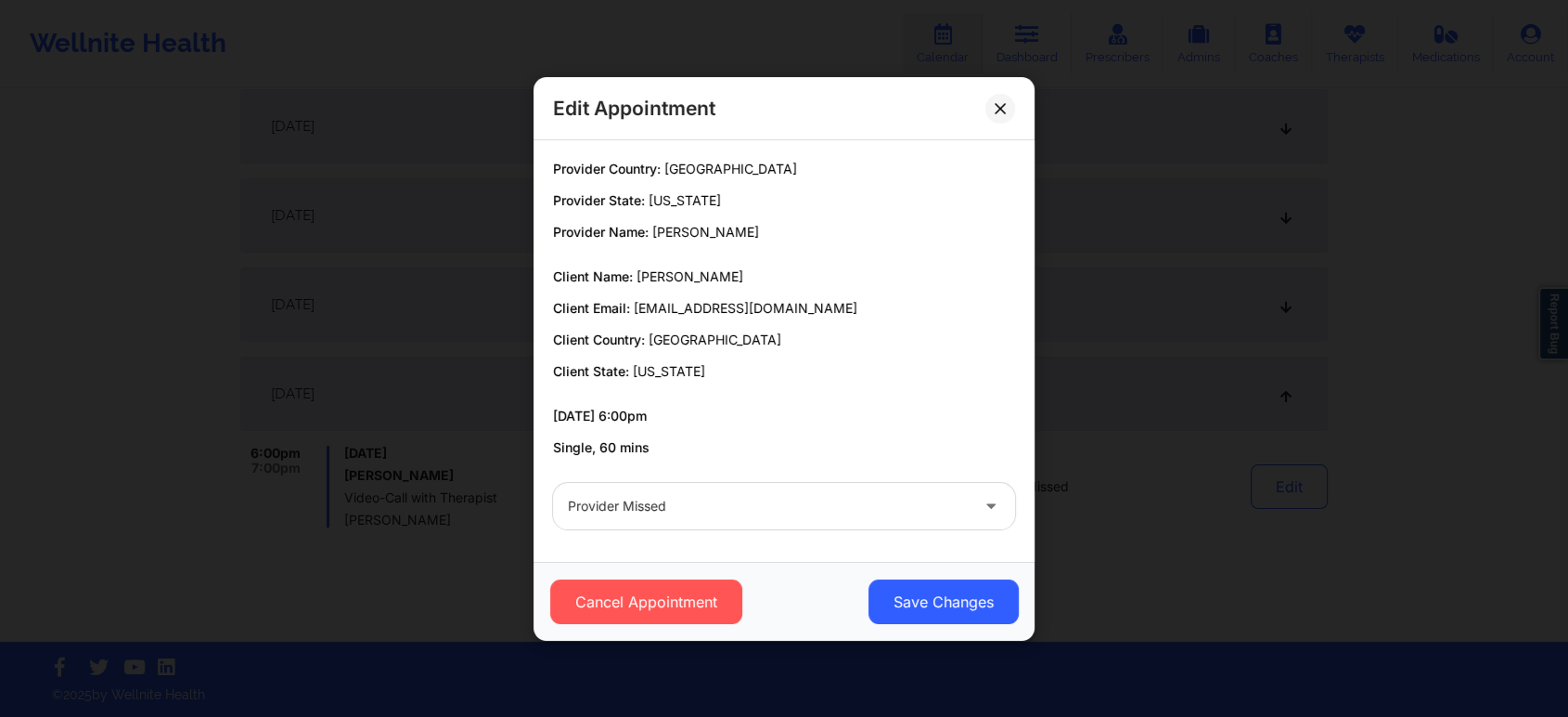
click at [692, 623] on div "Cancel Appointment Save Changes" at bounding box center [784, 601] width 501 height 79
click at [703, 611] on button "Cancel Appointment" at bounding box center [646, 601] width 192 height 44
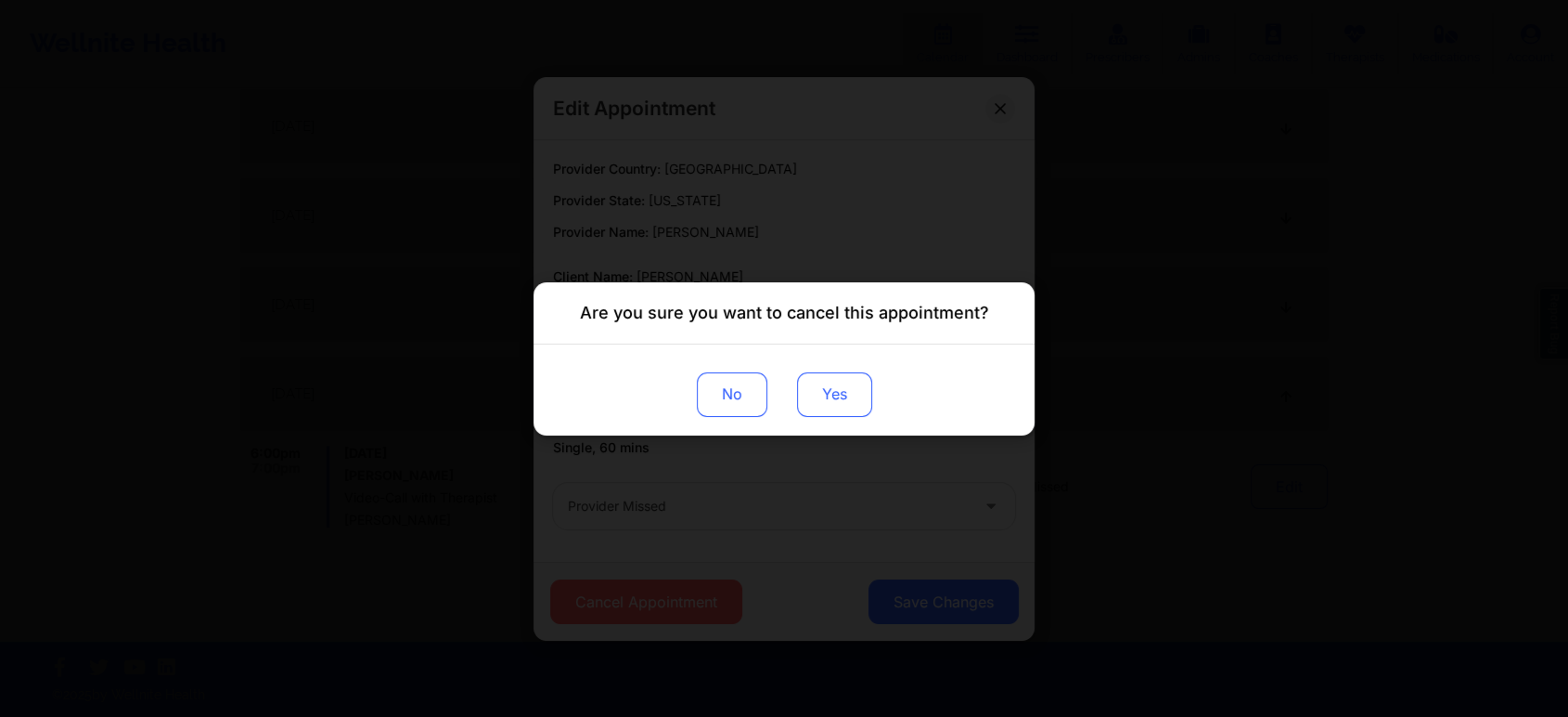
click at [835, 404] on button "Yes" at bounding box center [834, 393] width 75 height 44
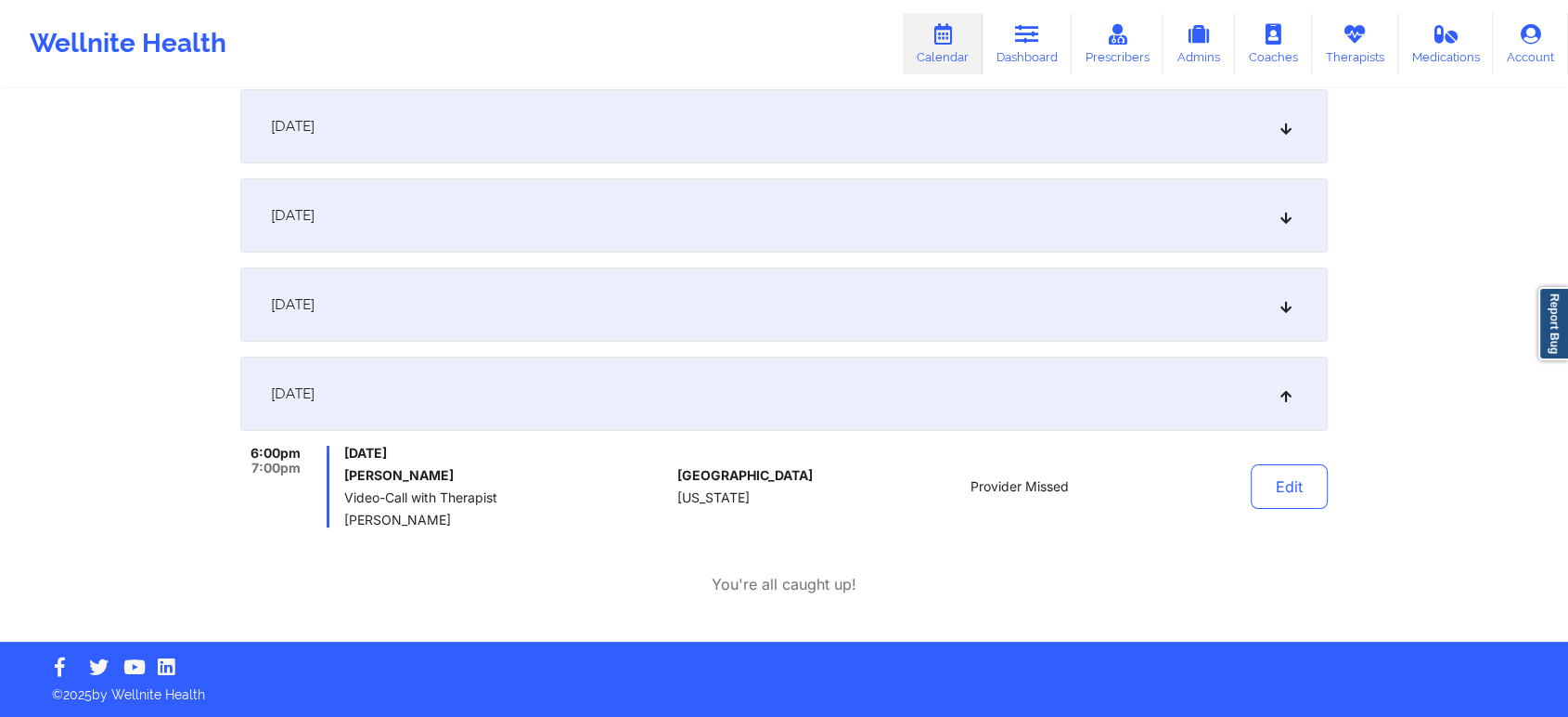
scroll to position [0, 0]
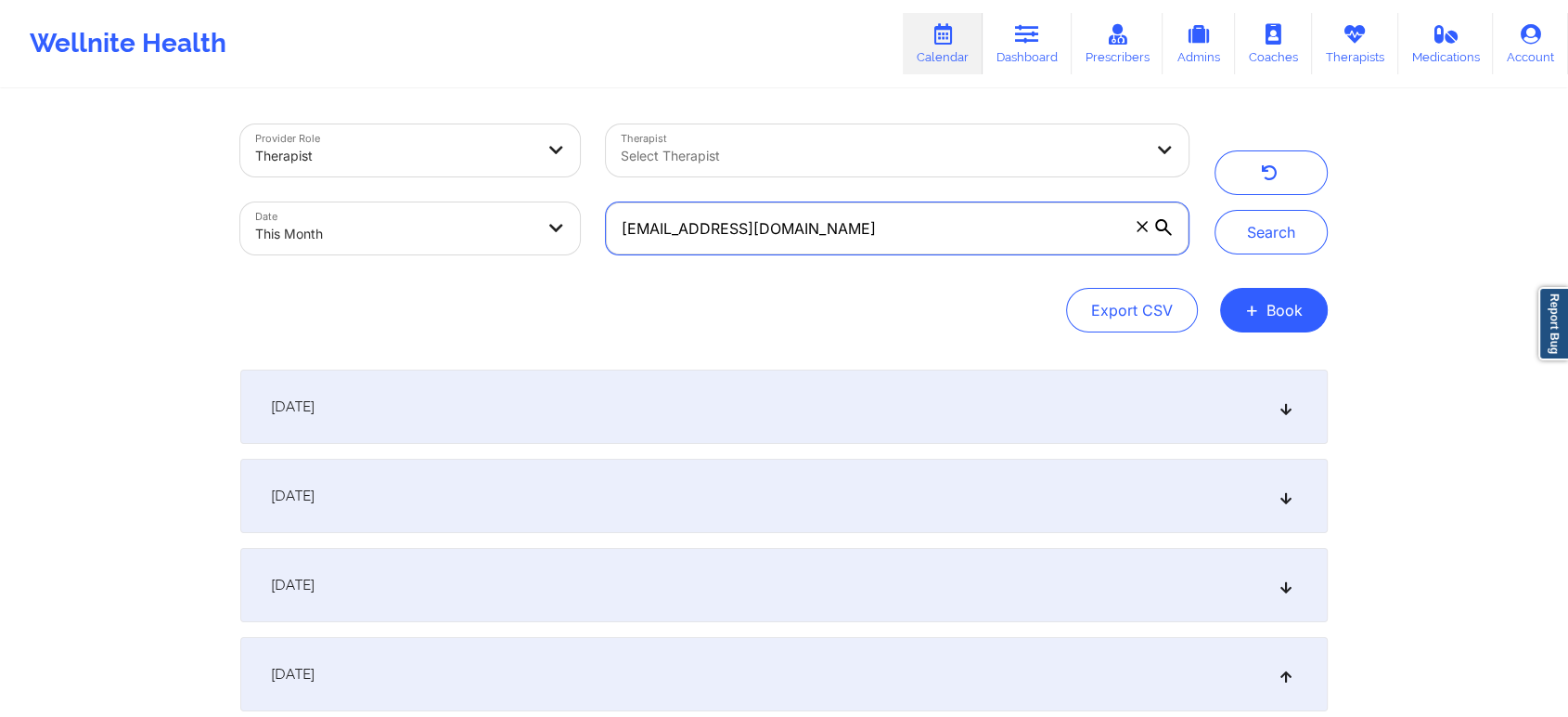
drag, startPoint x: 854, startPoint y: 221, endPoint x: 545, endPoint y: 213, distance: 309.1
click at [545, 213] on div "Provider Role Therapist Therapist Select Therapist Date This Month [EMAIL_ADDRE…" at bounding box center [714, 189] width 975 height 156
paste input "dulucmary10"
click at [1215, 210] on button "Search" at bounding box center [1271, 232] width 113 height 44
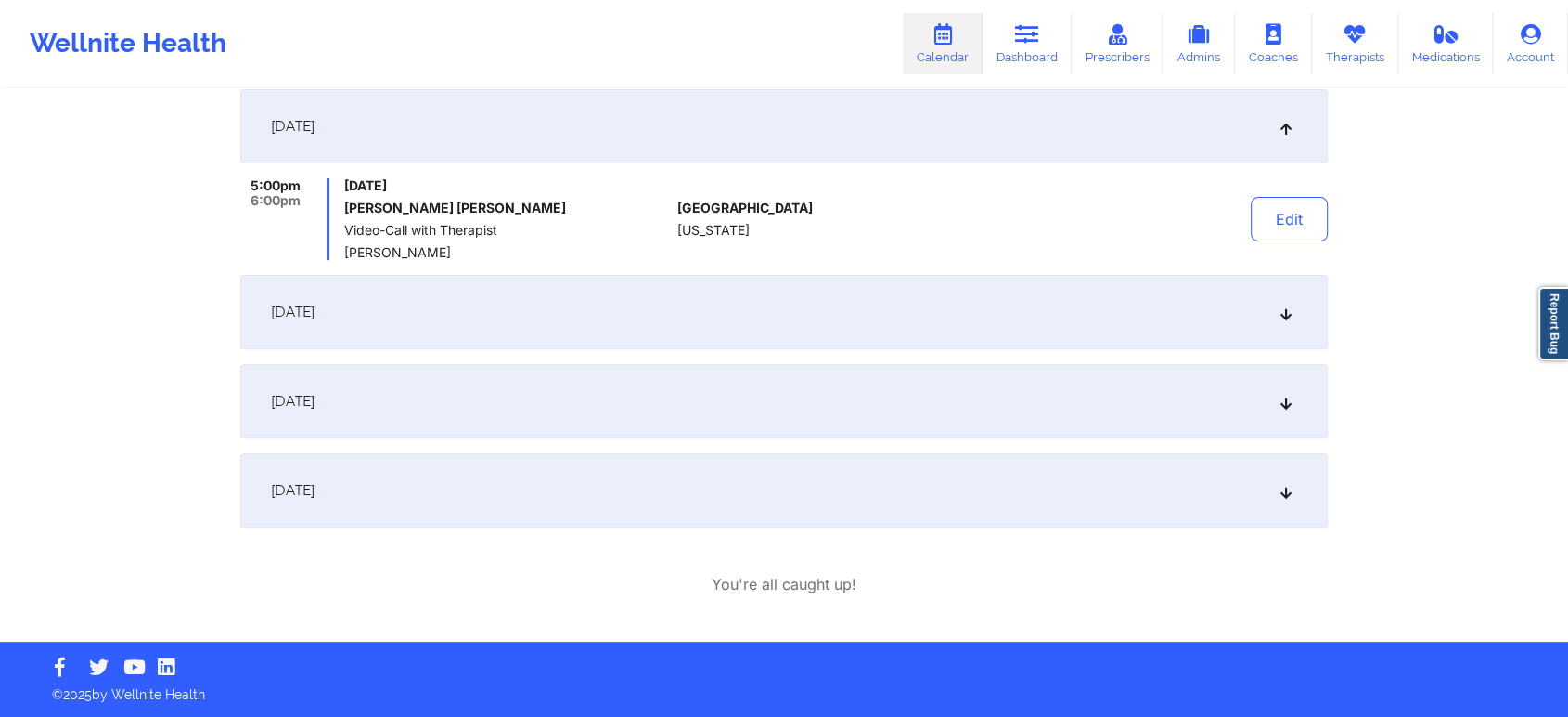
click at [639, 410] on div "[DATE]" at bounding box center [784, 400] width 1088 height 74
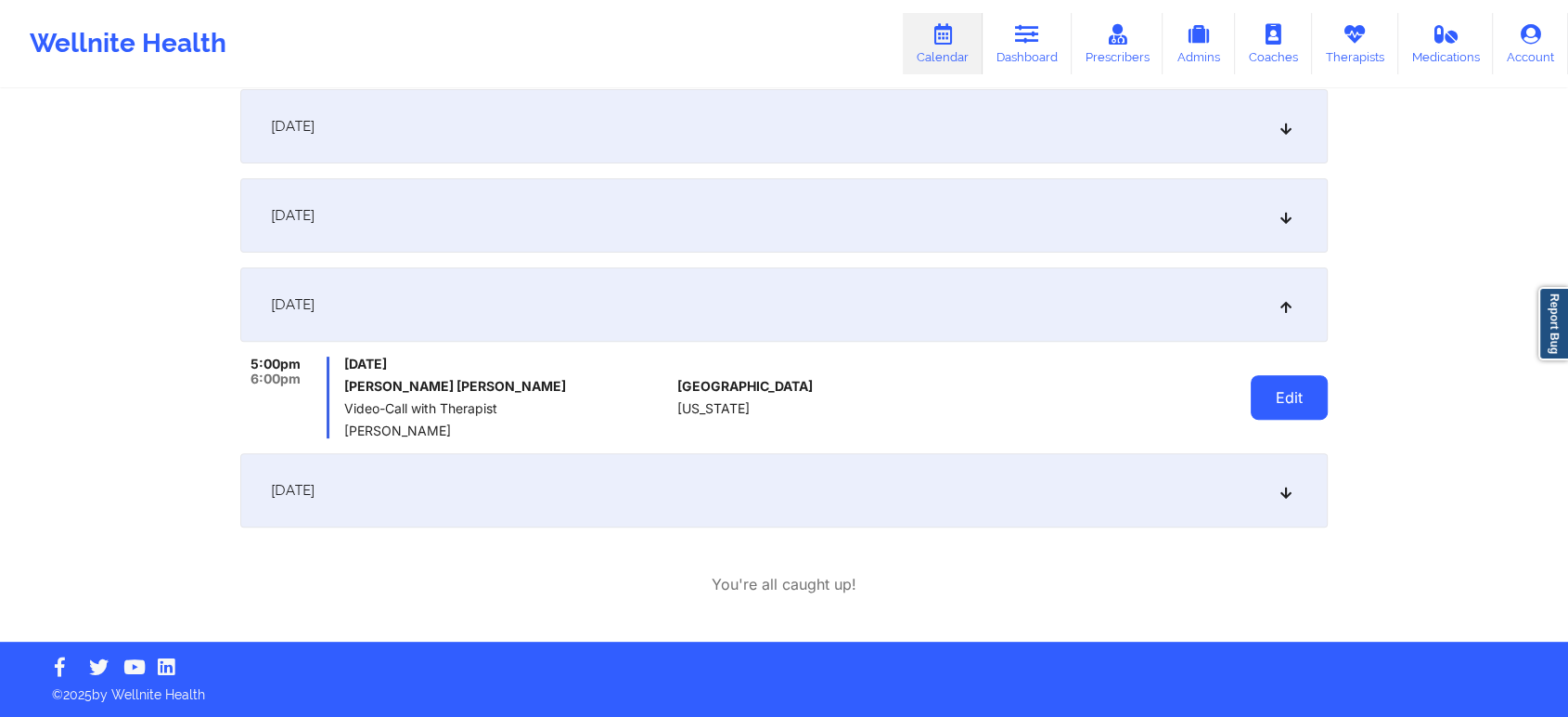
click at [1300, 388] on button "Edit" at bounding box center [1289, 397] width 77 height 44
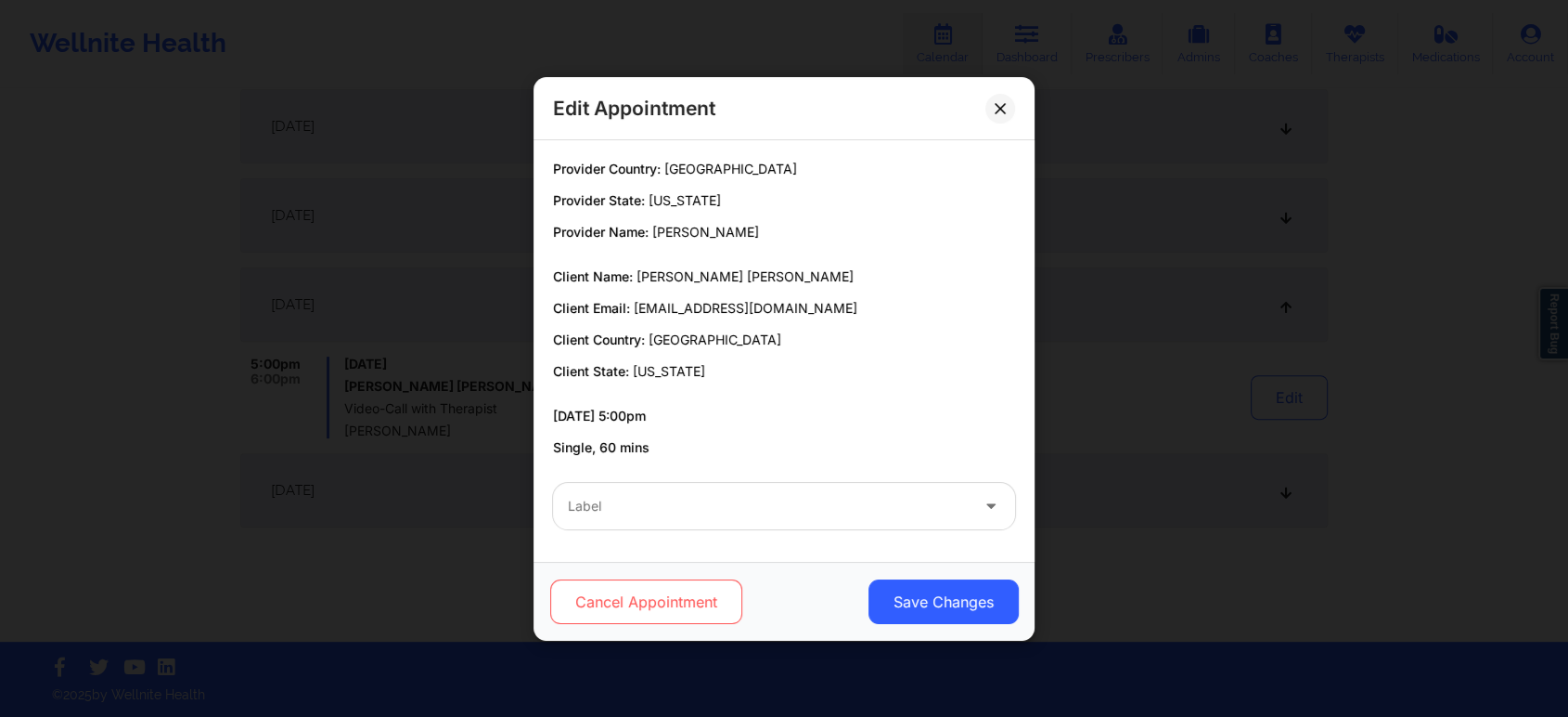
click at [735, 598] on button "Cancel Appointment" at bounding box center [646, 601] width 192 height 44
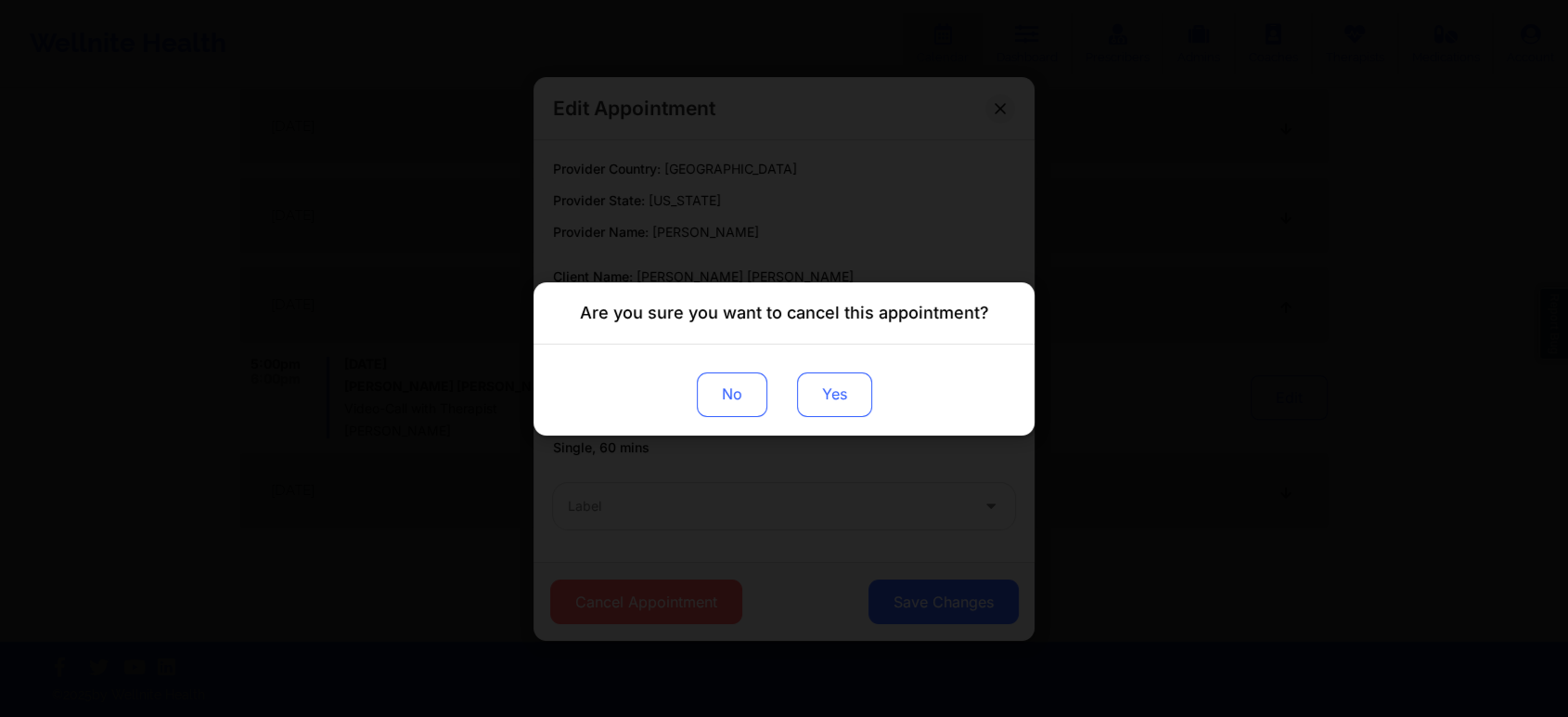
click at [851, 383] on button "Yes" at bounding box center [834, 393] width 75 height 44
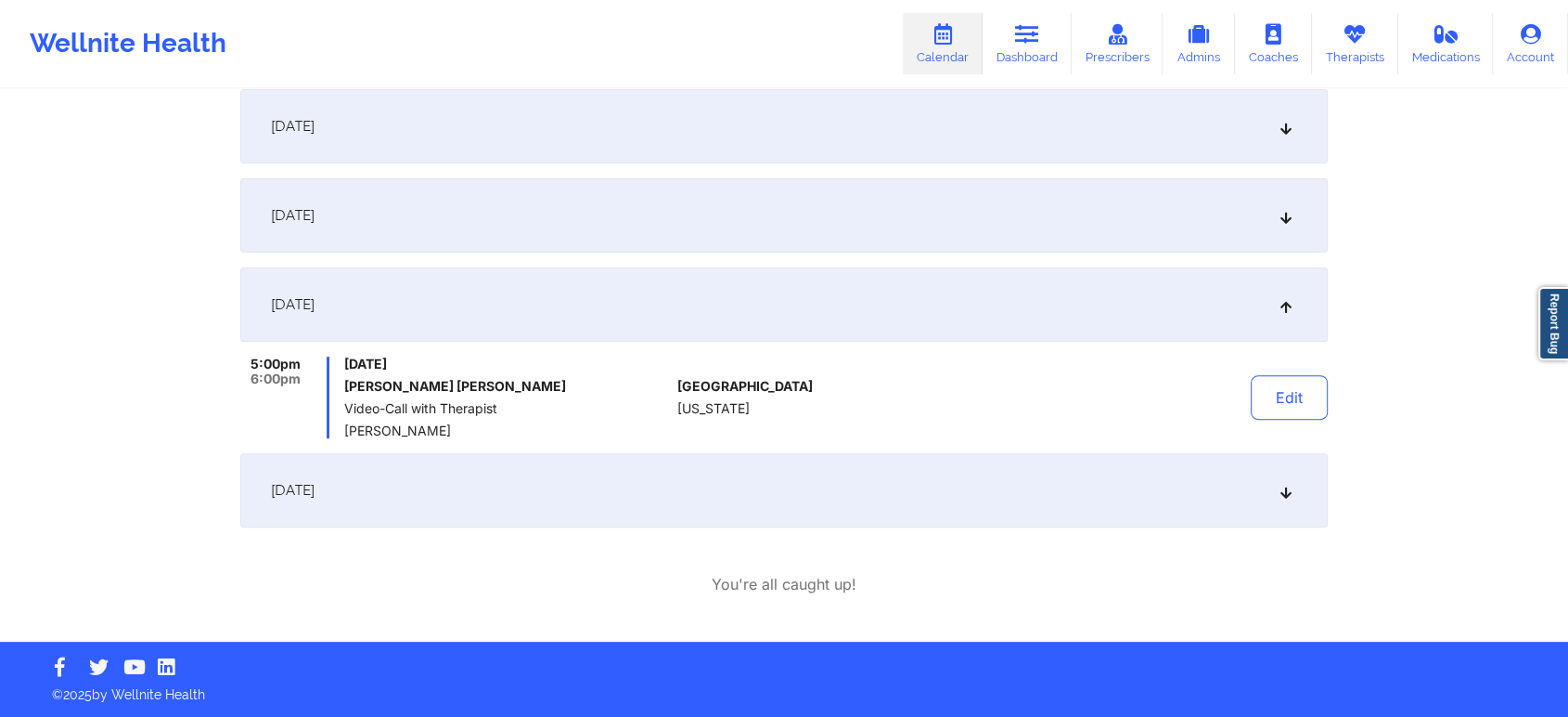
scroll to position [0, 0]
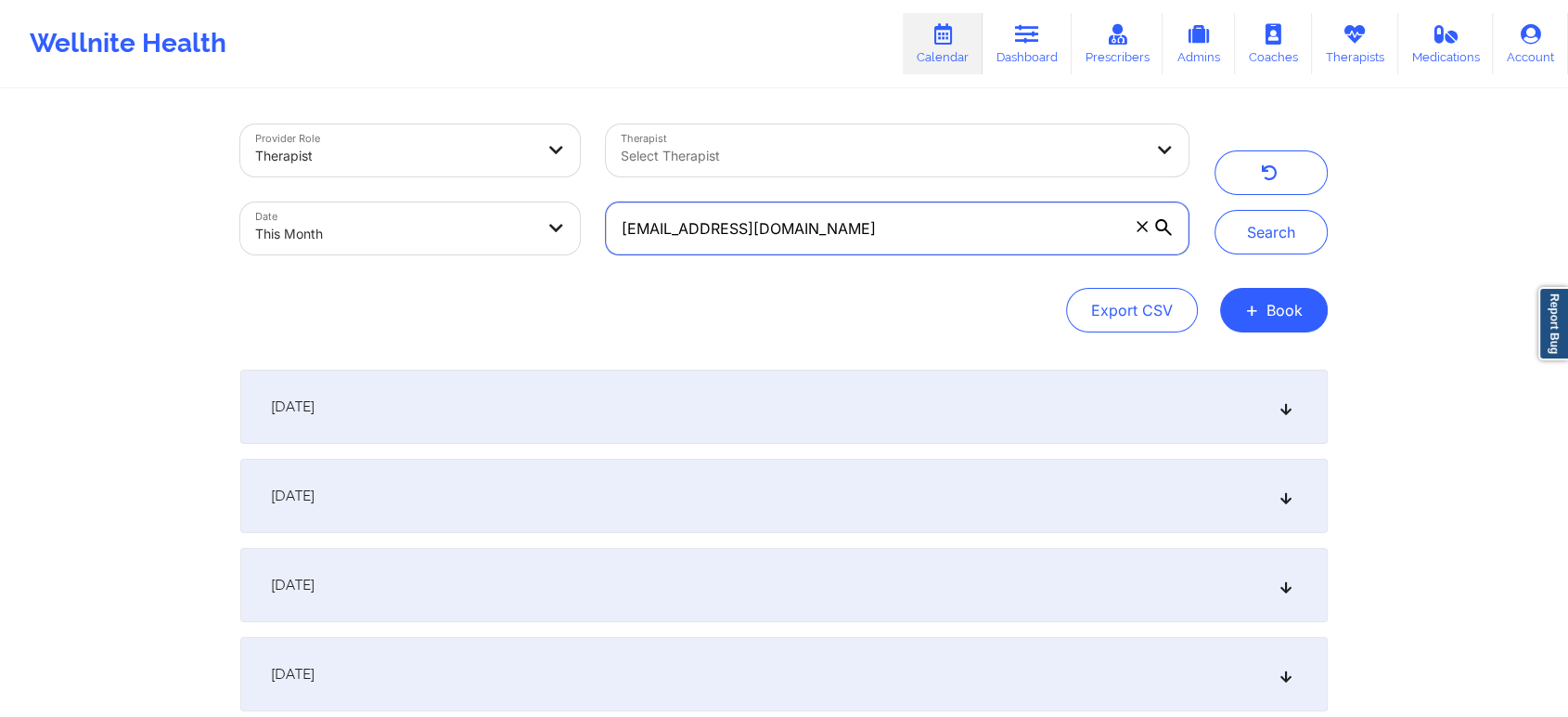
drag, startPoint x: 829, startPoint y: 203, endPoint x: 479, endPoint y: 280, distance: 358.4
click at [479, 280] on div "Provider Role Therapist Therapist Select Therapist Date This Month [EMAIL_ADDRE…" at bounding box center [784, 228] width 1088 height 208
paste input "[EMAIL_ADDRESS][DOMAIN_NAME]"
click at [1215, 210] on button "Search" at bounding box center [1271, 232] width 113 height 44
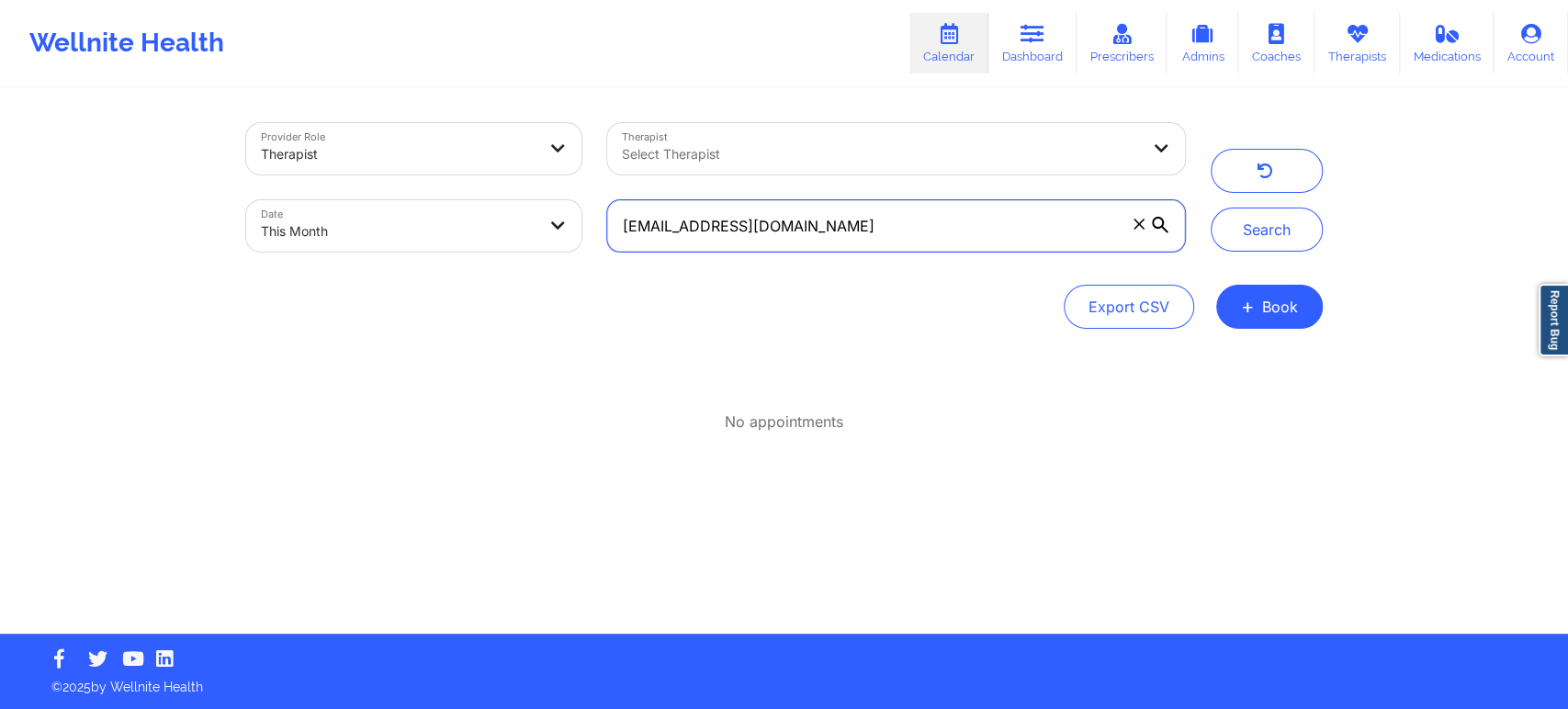
drag, startPoint x: 895, startPoint y: 219, endPoint x: 490, endPoint y: 262, distance: 407.3
click at [490, 262] on div "Provider Role Therapist Therapist Select Therapist Date This Month [EMAIL_ADDRE…" at bounding box center [715, 187] width 965 height 155
click at [1211, 208] on button "Search" at bounding box center [1267, 229] width 112 height 44
click at [786, 225] on input "[EMAIL_ADDRESS][DOMAIN_NAME]" at bounding box center [895, 225] width 577 height 51
click at [1211, 208] on button "Search" at bounding box center [1267, 229] width 112 height 44
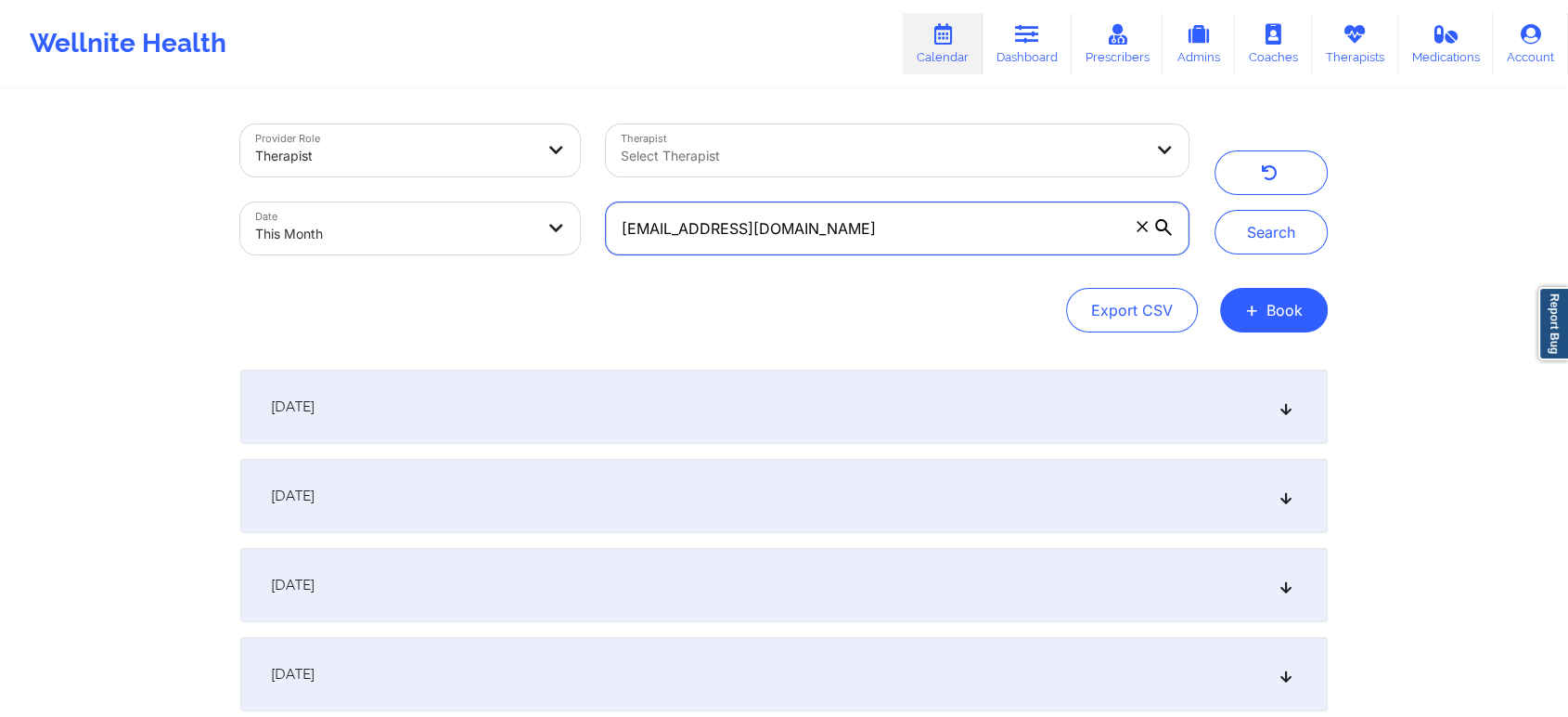
scroll to position [184, 0]
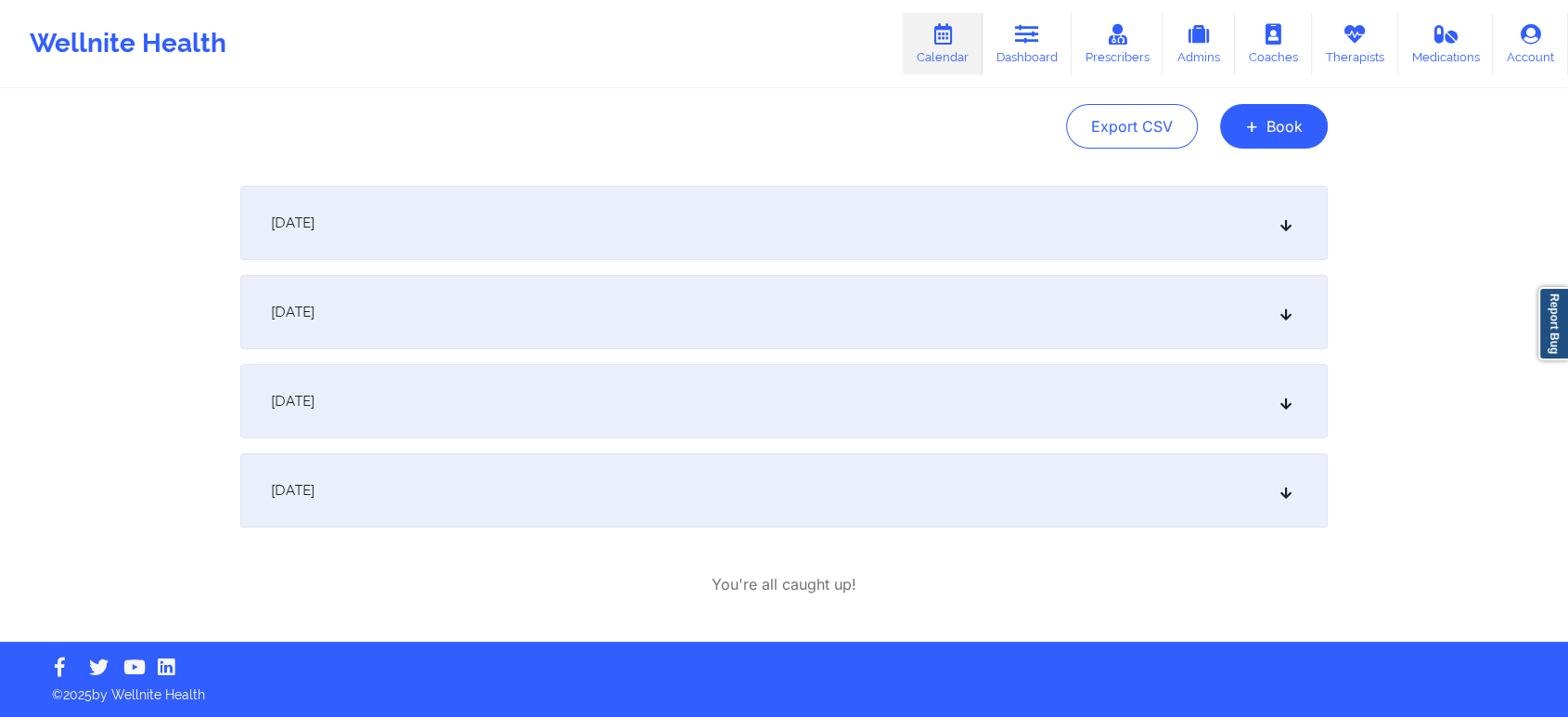
click at [547, 529] on div "[DATE] 3:00pm 4:00pm [DATE] [PERSON_NAME] Cancelled: Video-Call with Therapist …" at bounding box center [784, 390] width 1088 height 410
click at [793, 483] on div "[DATE]" at bounding box center [784, 490] width 1088 height 74
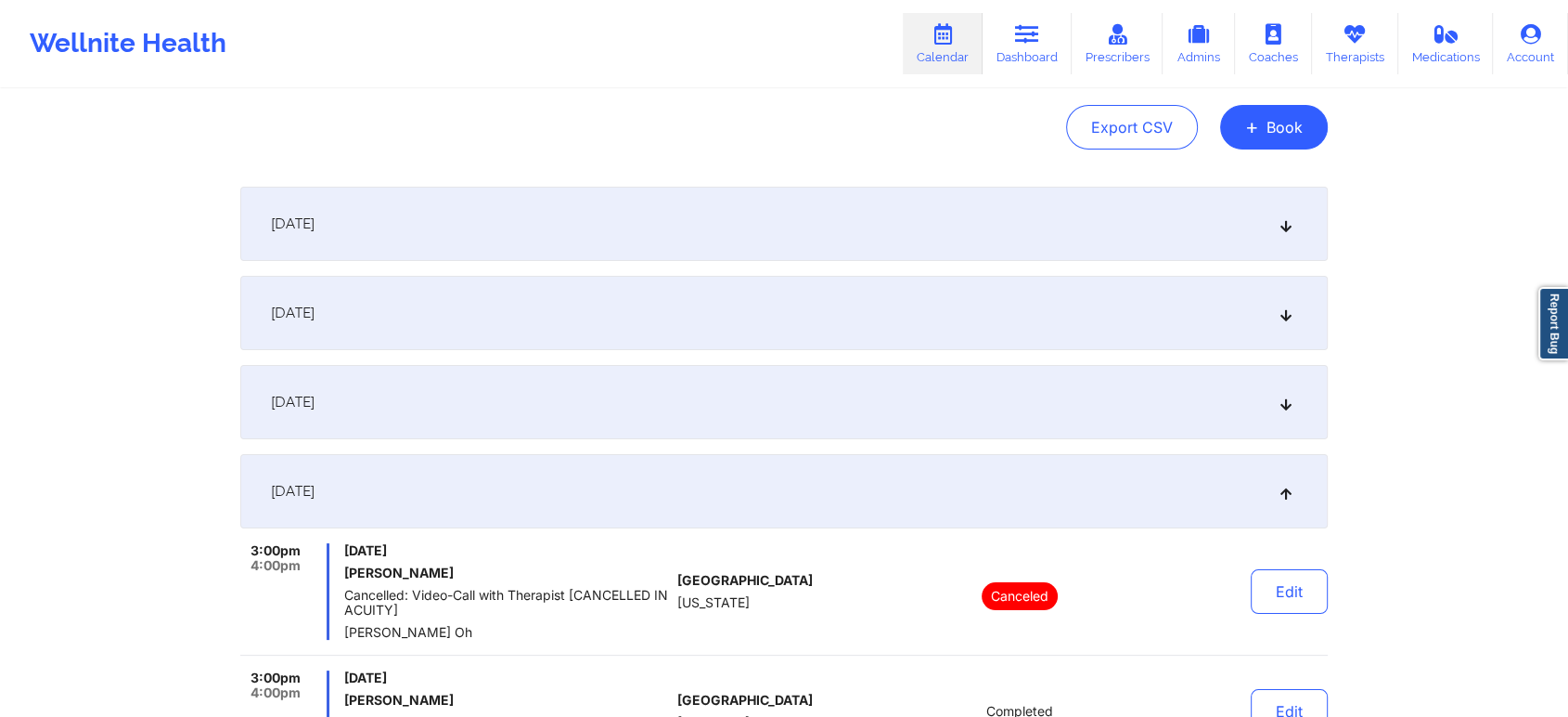
scroll to position [408, 0]
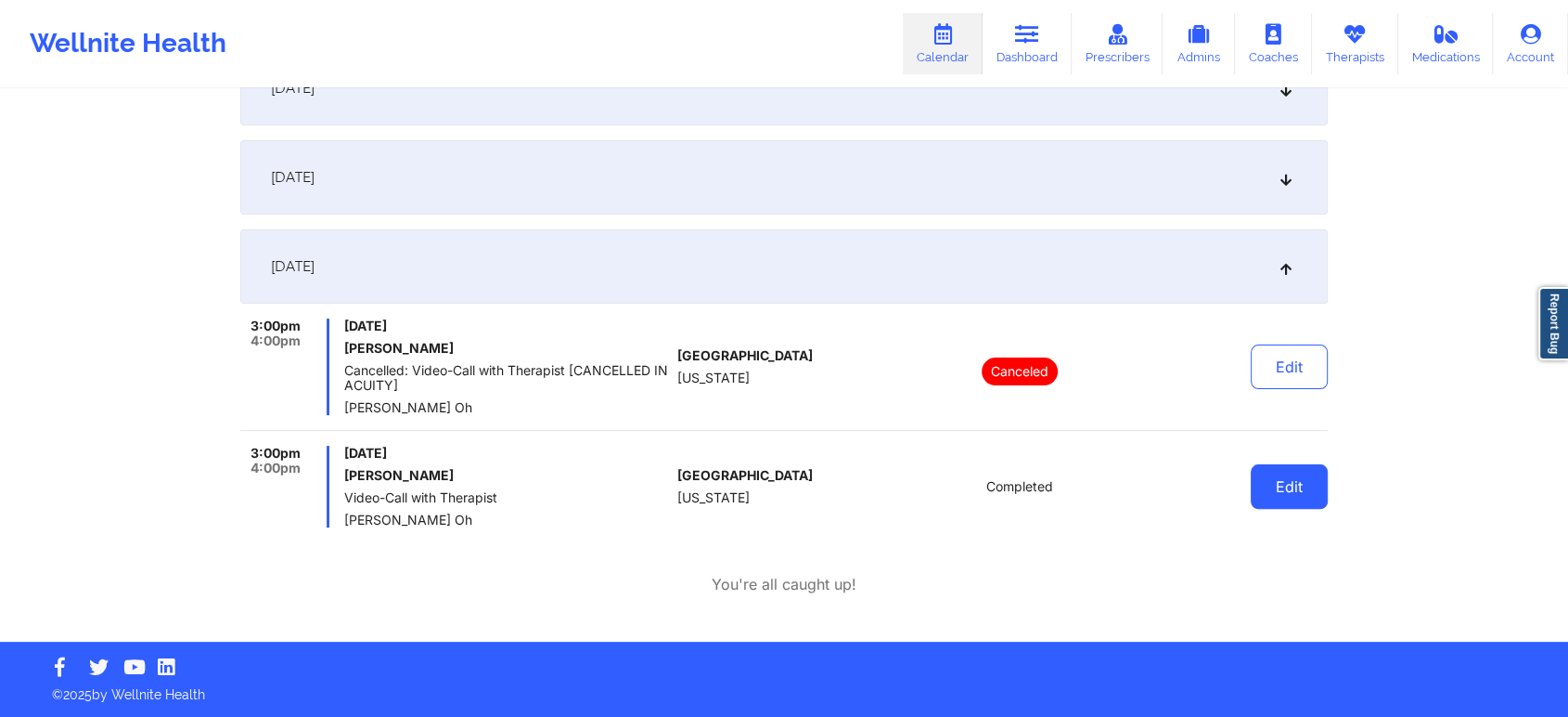
click at [1280, 497] on button "Edit" at bounding box center [1289, 486] width 77 height 44
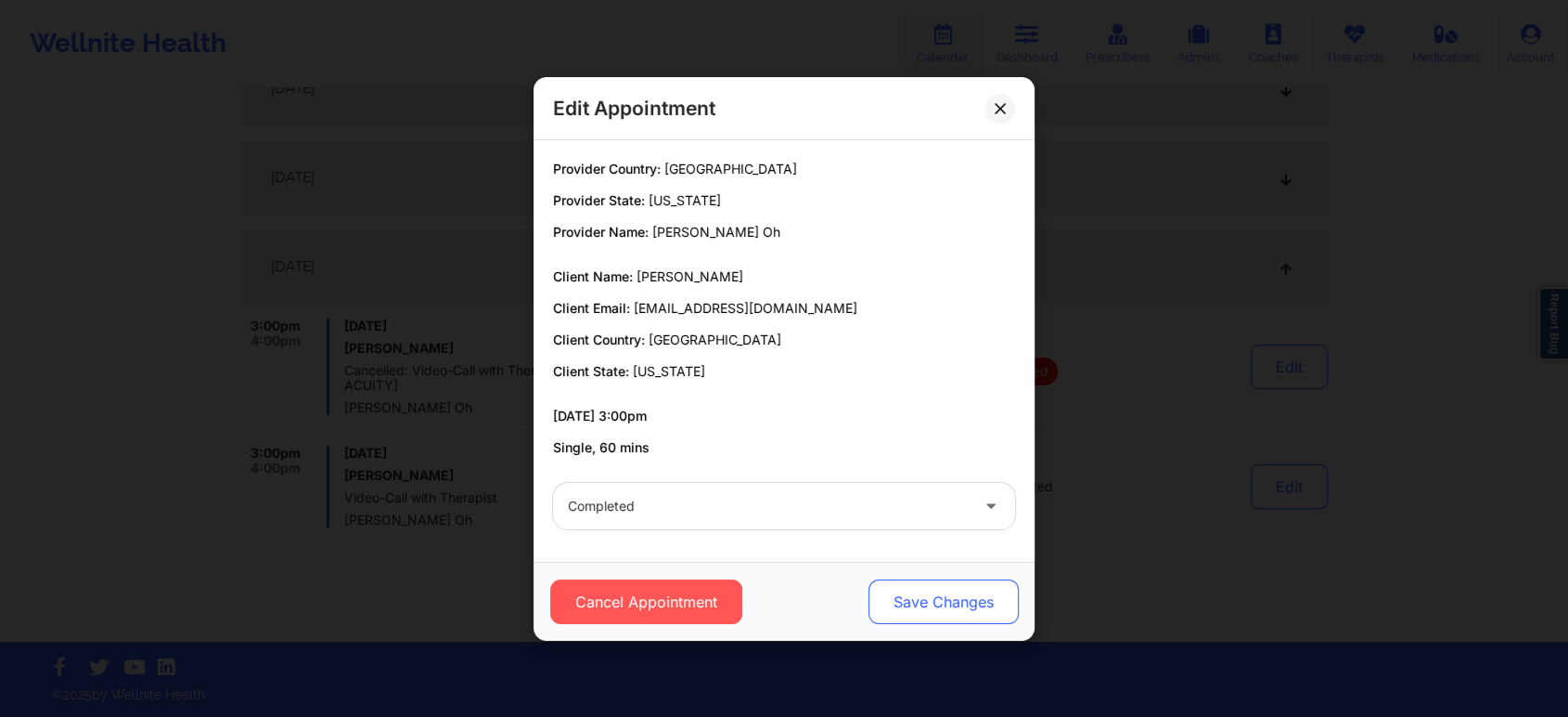
drag, startPoint x: 927, startPoint y: 572, endPoint x: 928, endPoint y: 595, distance: 23.0
click at [928, 595] on div "Cancel Appointment Save Changes" at bounding box center [784, 601] width 501 height 79
click at [928, 595] on button "Save Changes" at bounding box center [944, 601] width 151 height 44
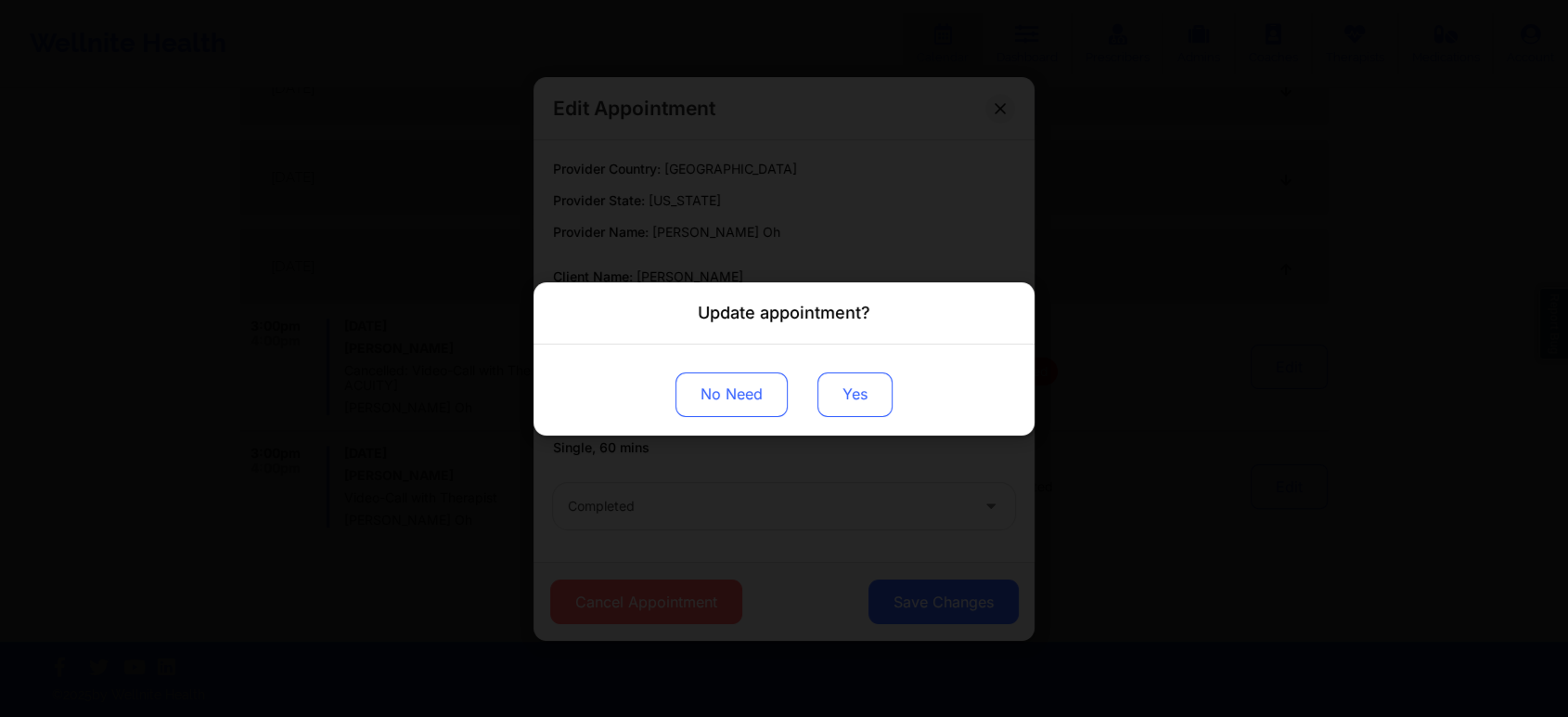
click at [859, 404] on button "Yes" at bounding box center [855, 393] width 75 height 44
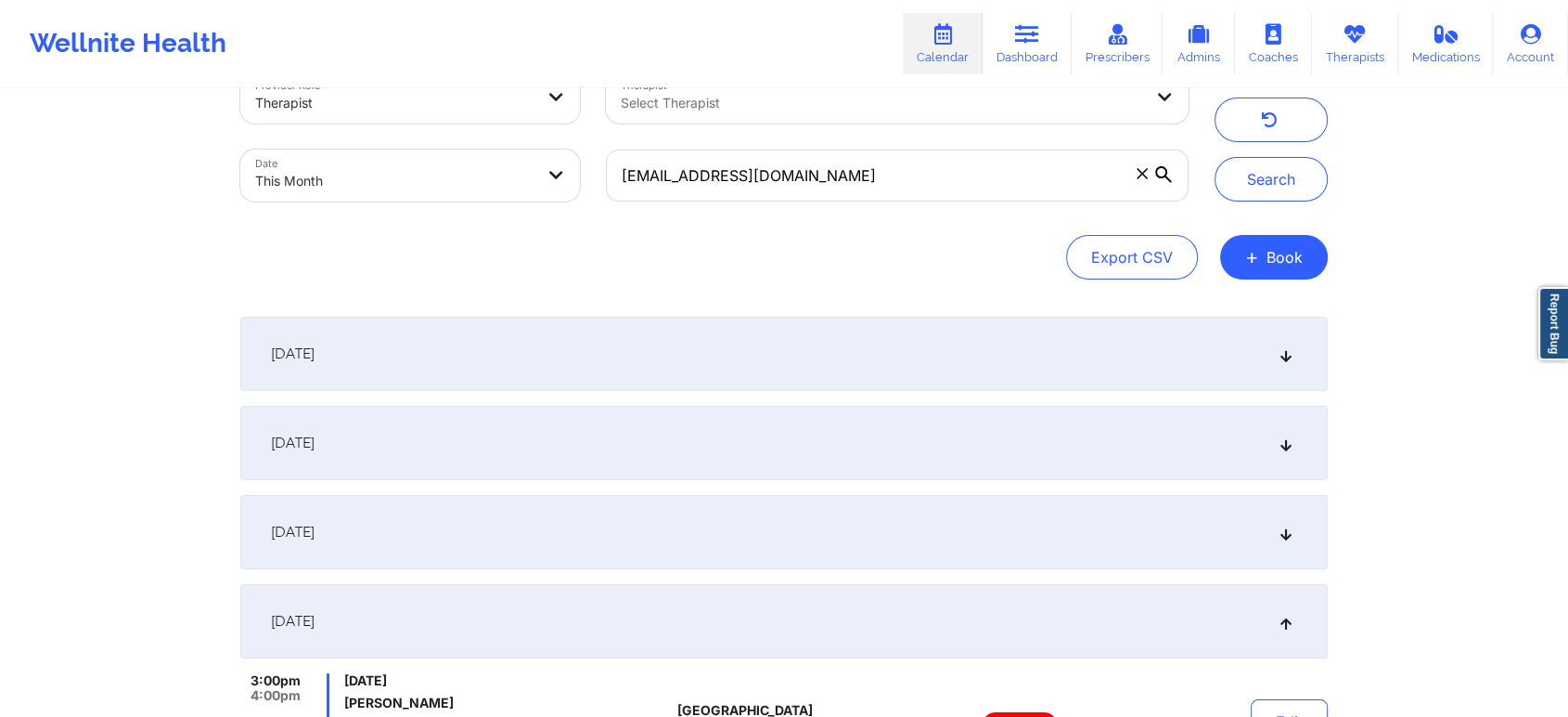
scroll to position [30, 0]
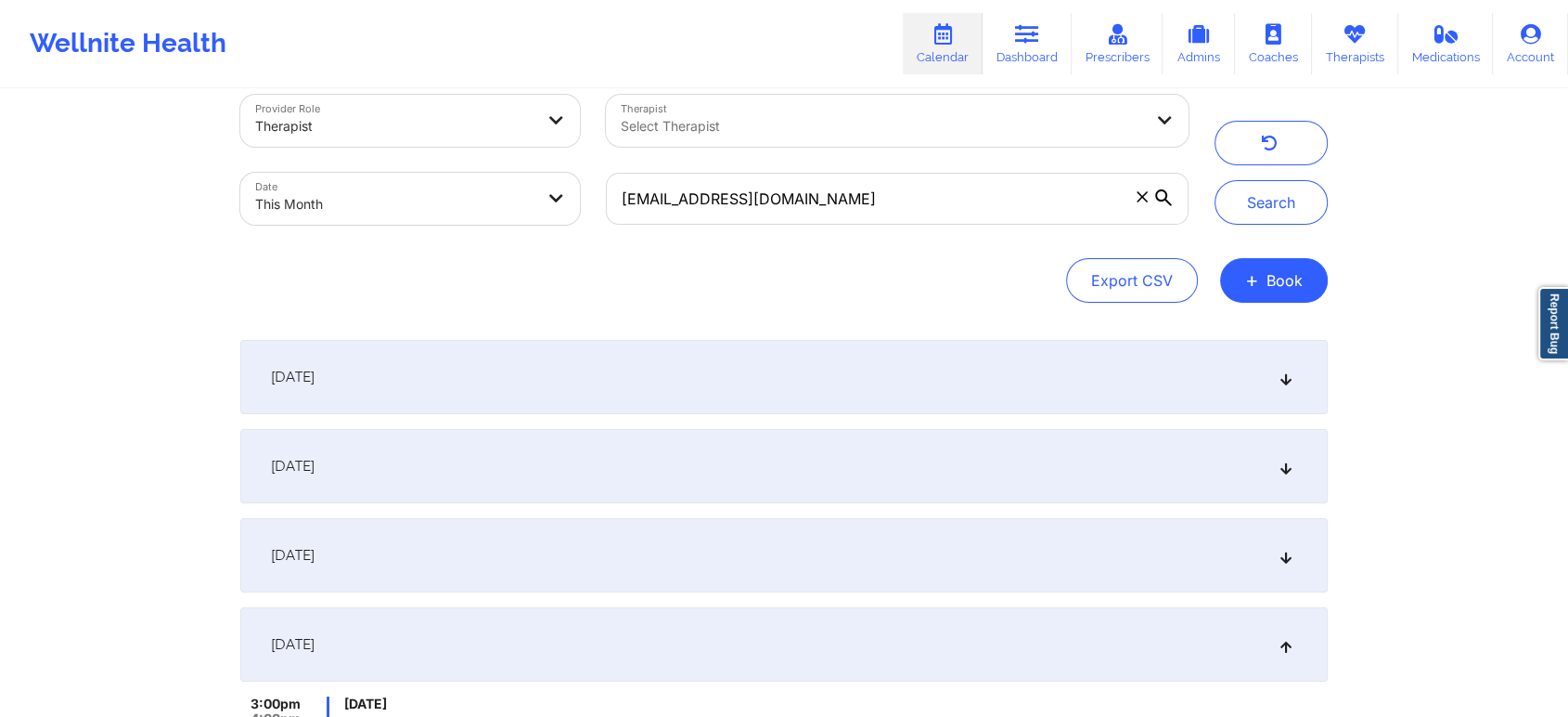
drag, startPoint x: 972, startPoint y: 226, endPoint x: 484, endPoint y: 211, distance: 488.2
click at [484, 211] on div "Provider Role Therapist Therapist Select Therapist Date This Month [EMAIL_ADDRE…" at bounding box center [714, 160] width 975 height 156
click at [865, 198] on input "[EMAIL_ADDRESS][DOMAIN_NAME]" at bounding box center [897, 198] width 583 height 52
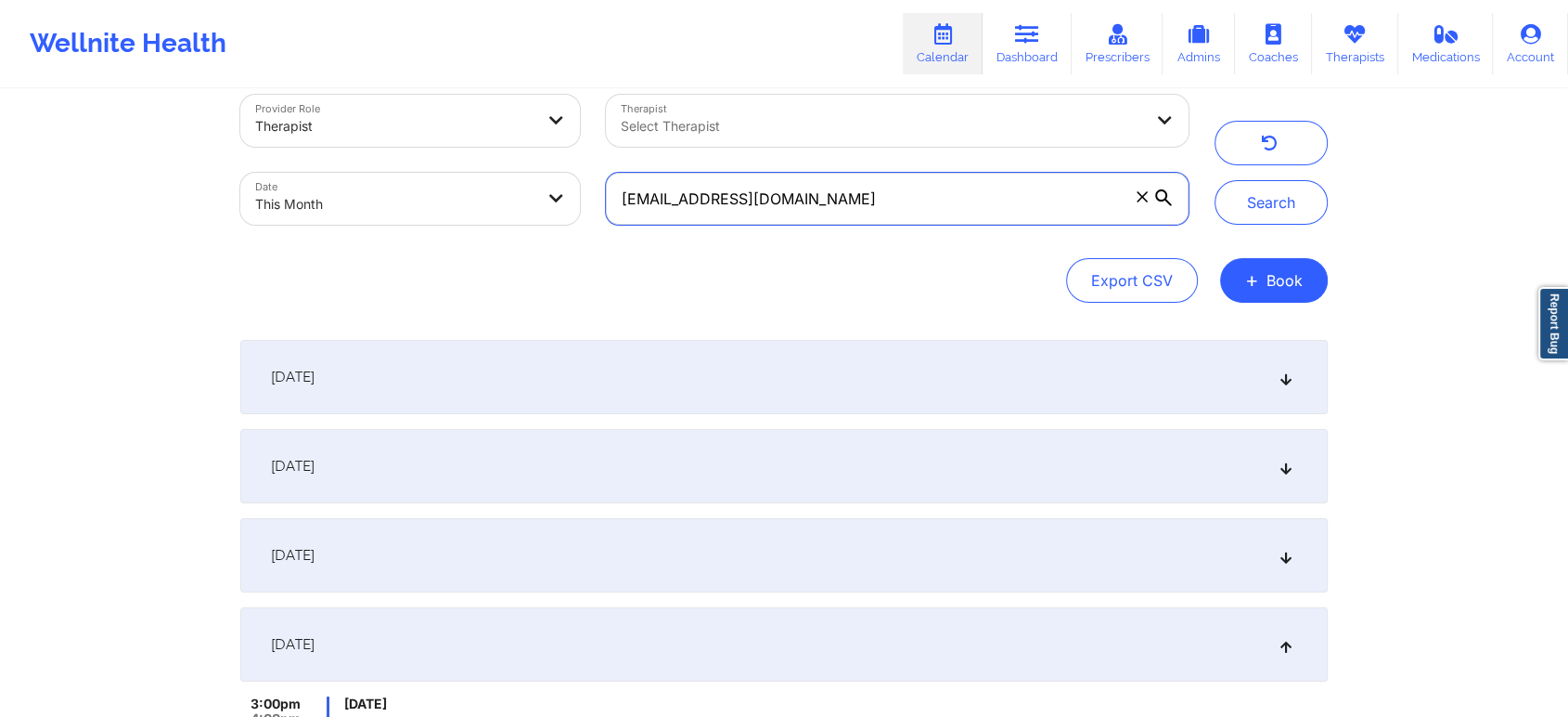
click at [865, 198] on input "[EMAIL_ADDRESS][DOMAIN_NAME]" at bounding box center [897, 198] width 583 height 52
drag, startPoint x: 865, startPoint y: 198, endPoint x: 464, endPoint y: 155, distance: 403.3
click at [464, 155] on div "Provider Role Therapist Therapist Select Therapist Date This Month [EMAIL_ADDRE…" at bounding box center [714, 160] width 975 height 156
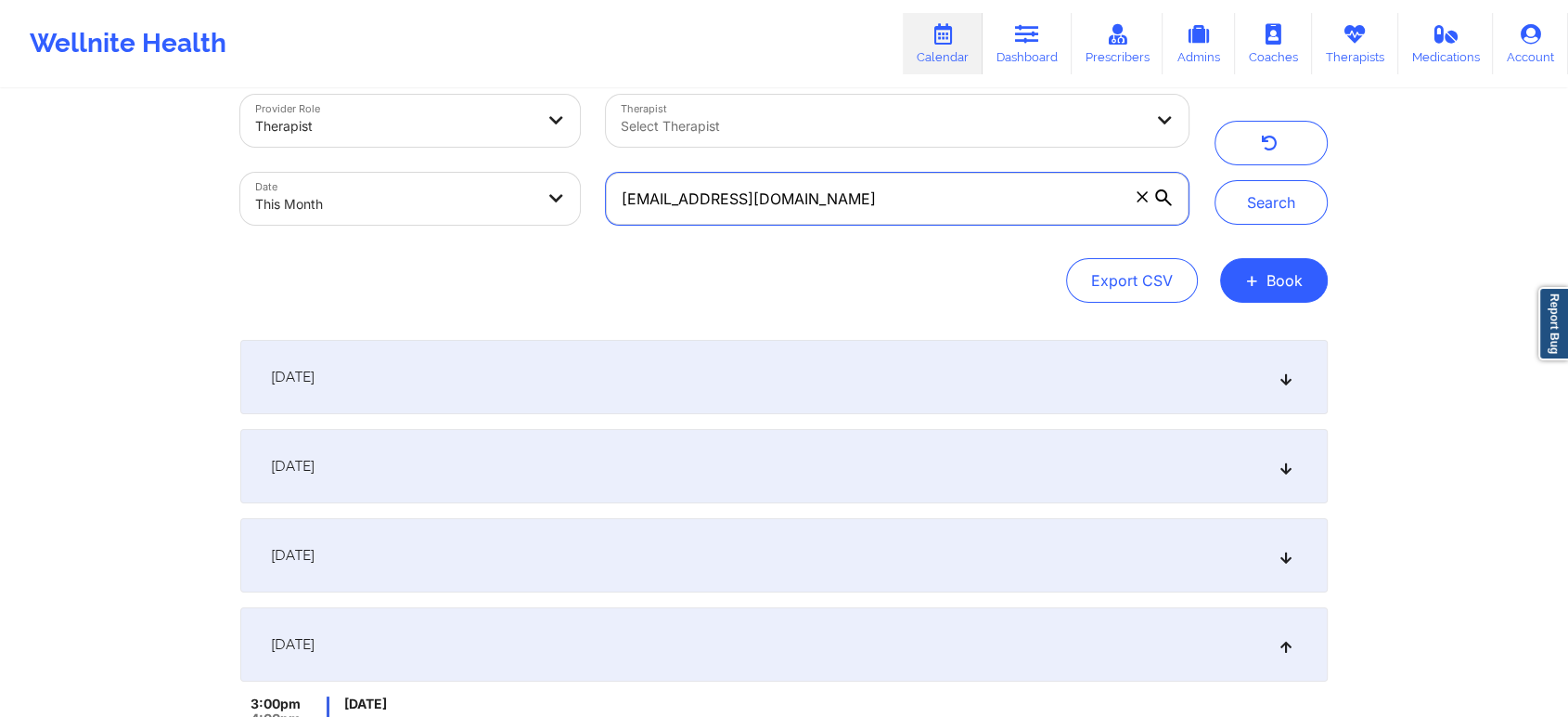
paste input "aliabukhalil1"
click at [1215, 180] on button "Search" at bounding box center [1271, 202] width 113 height 44
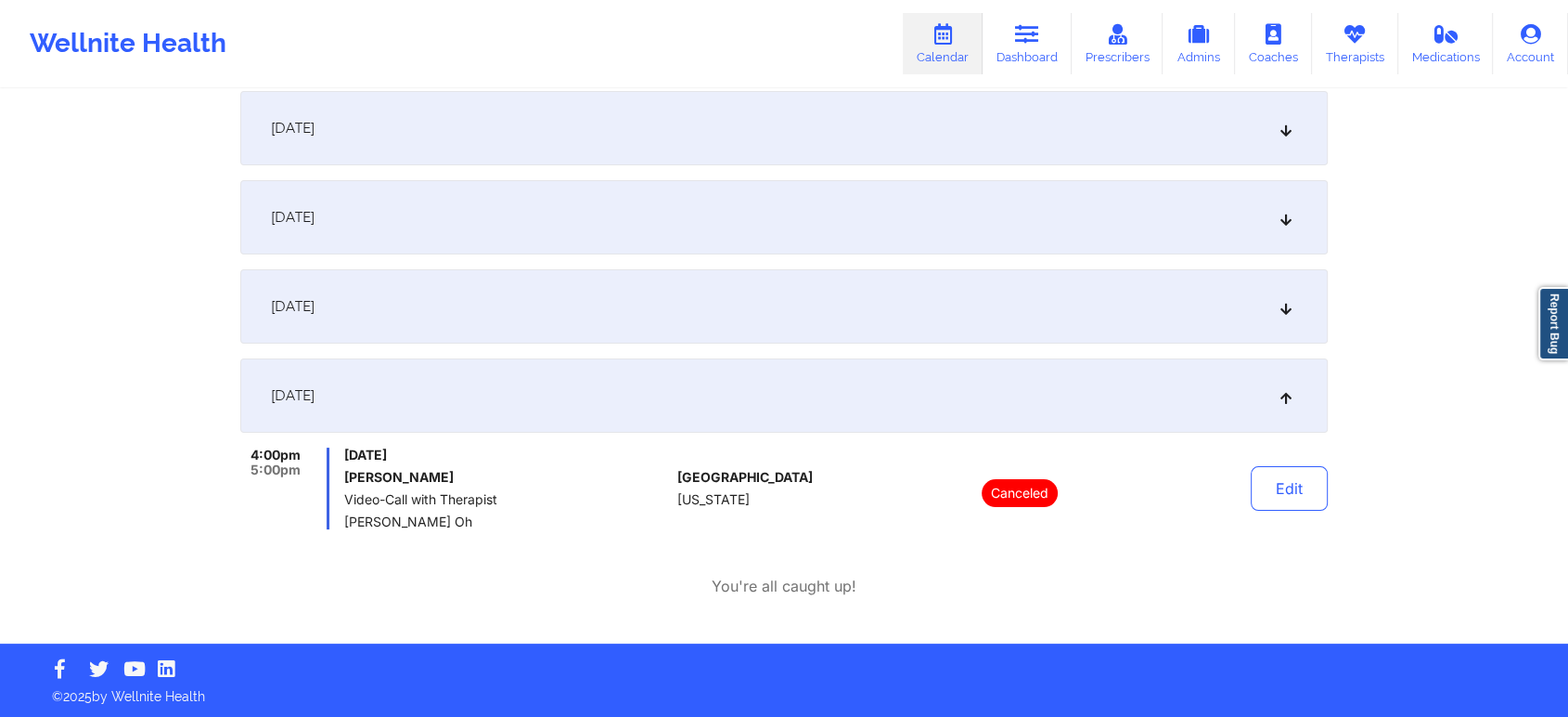
scroll to position [0, 0]
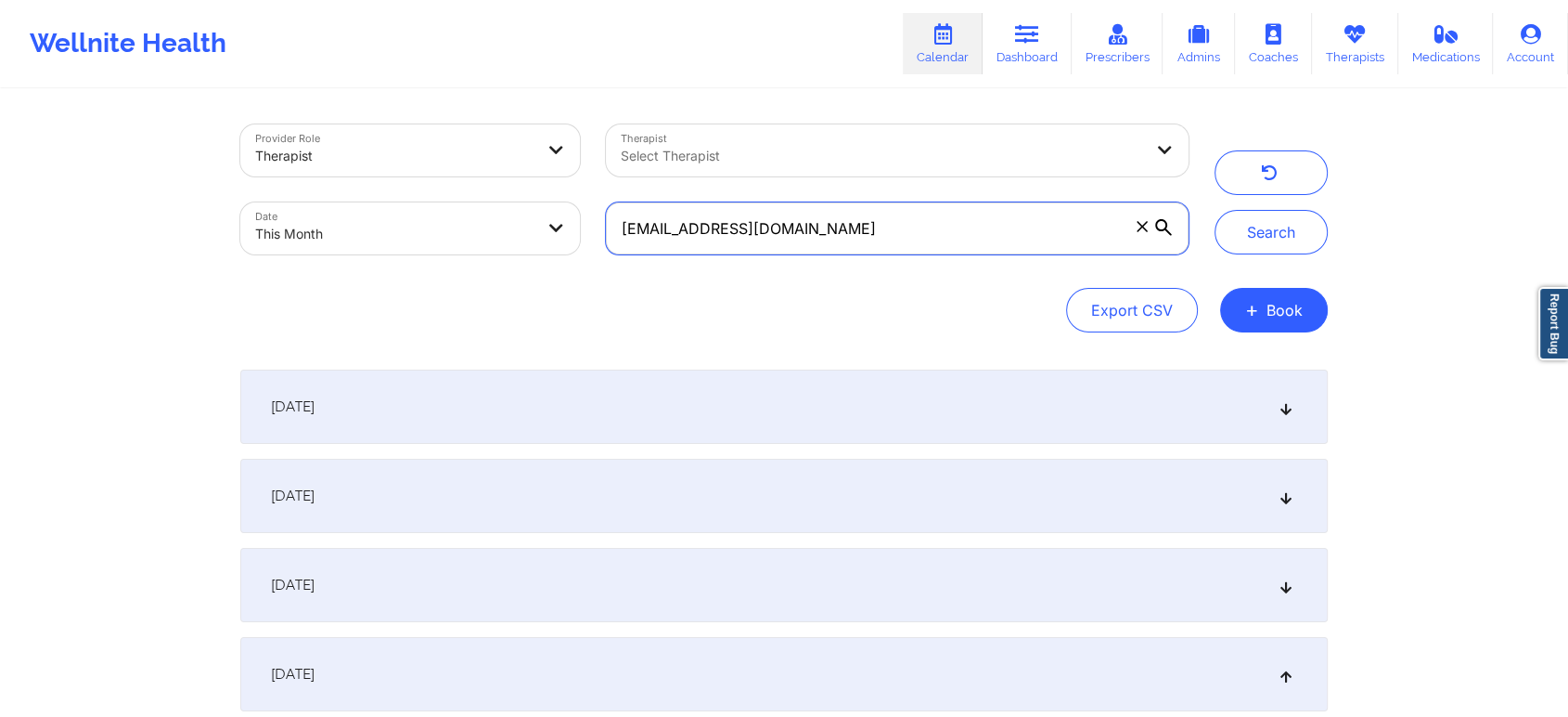
drag, startPoint x: 839, startPoint y: 249, endPoint x: 329, endPoint y: 223, distance: 510.7
click at [329, 223] on div "Provider Role Therapist Therapist Select Therapist Date This Month [EMAIL_ADDRE…" at bounding box center [714, 189] width 975 height 156
paste input "[EMAIL_ADDRESS]"
click at [1215, 210] on button "Search" at bounding box center [1271, 232] width 113 height 44
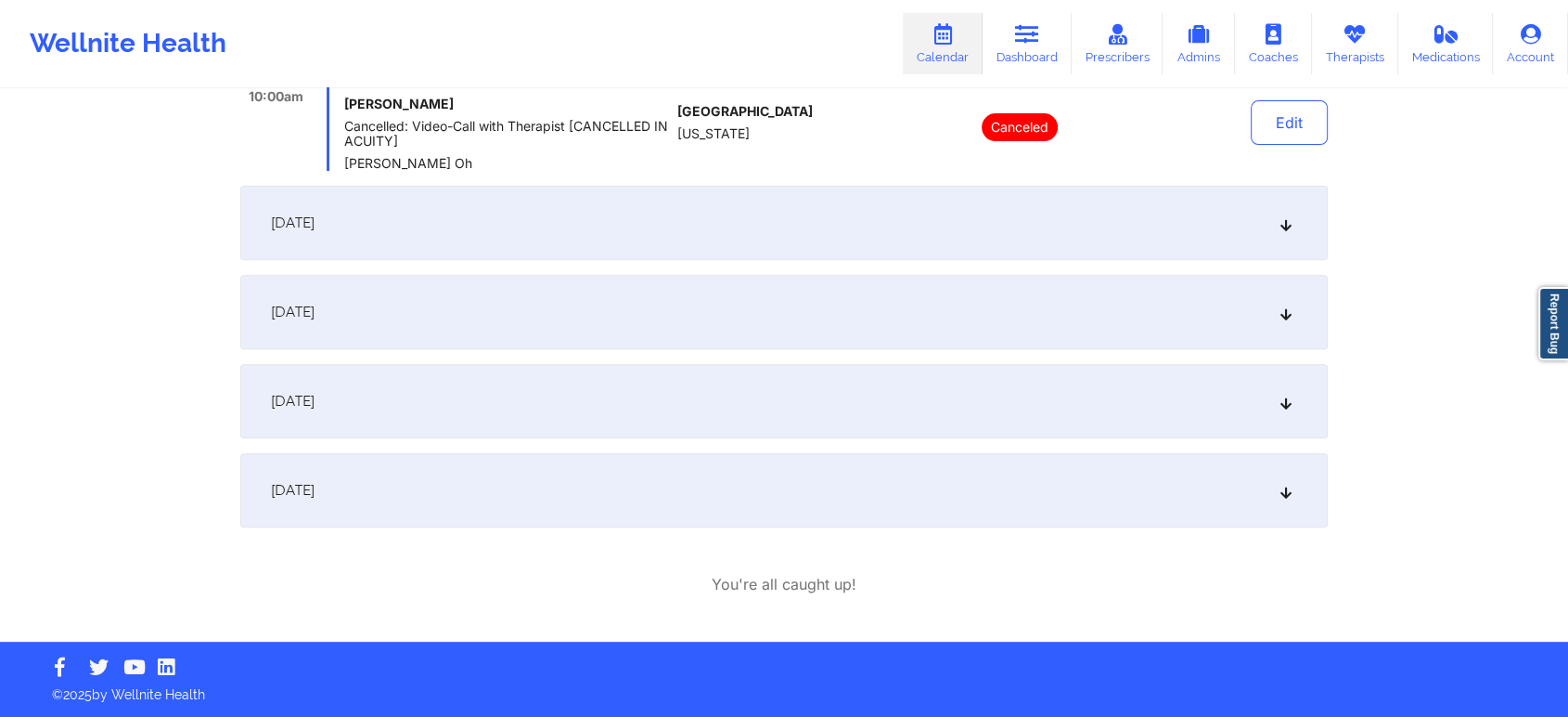
click at [496, 434] on div "[DATE]" at bounding box center [784, 400] width 1088 height 74
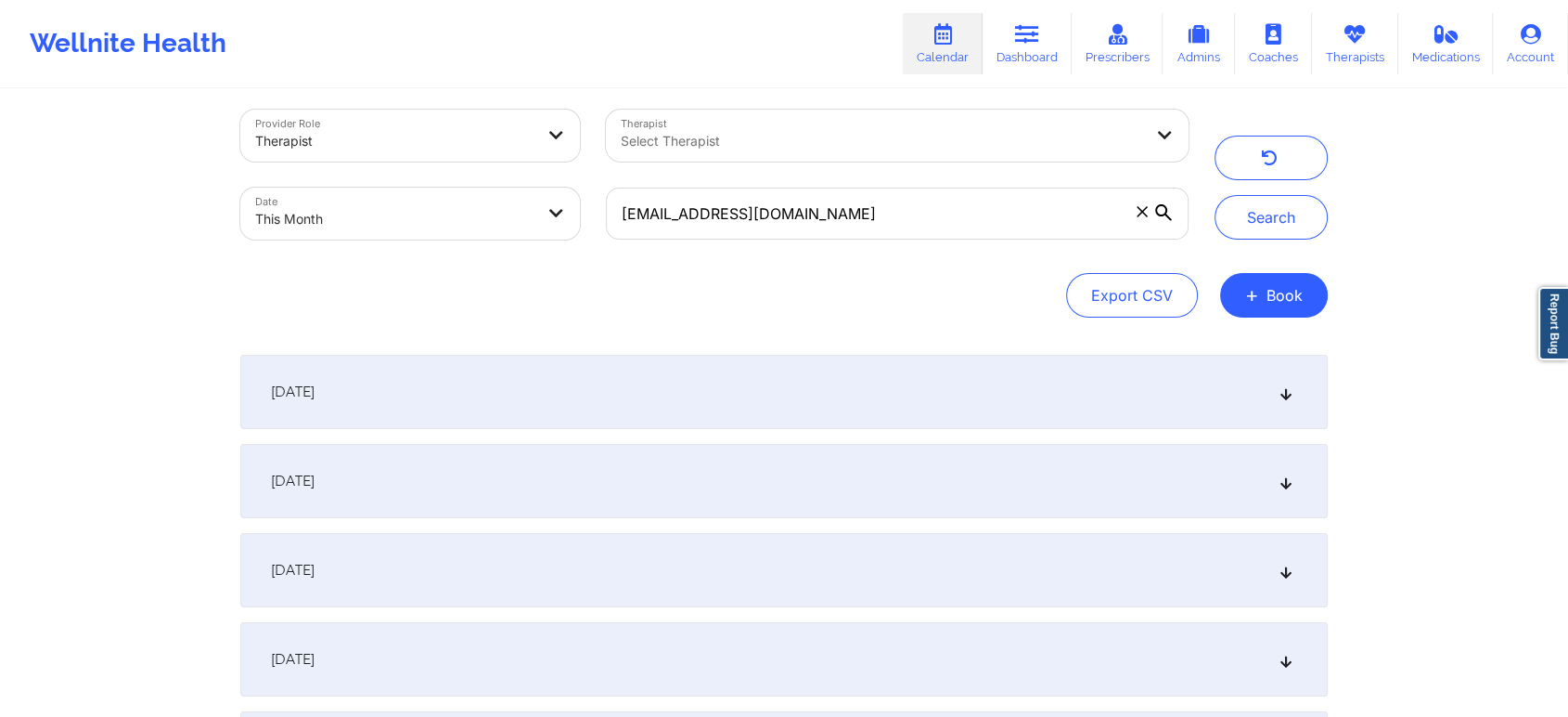
scroll to position [0, 0]
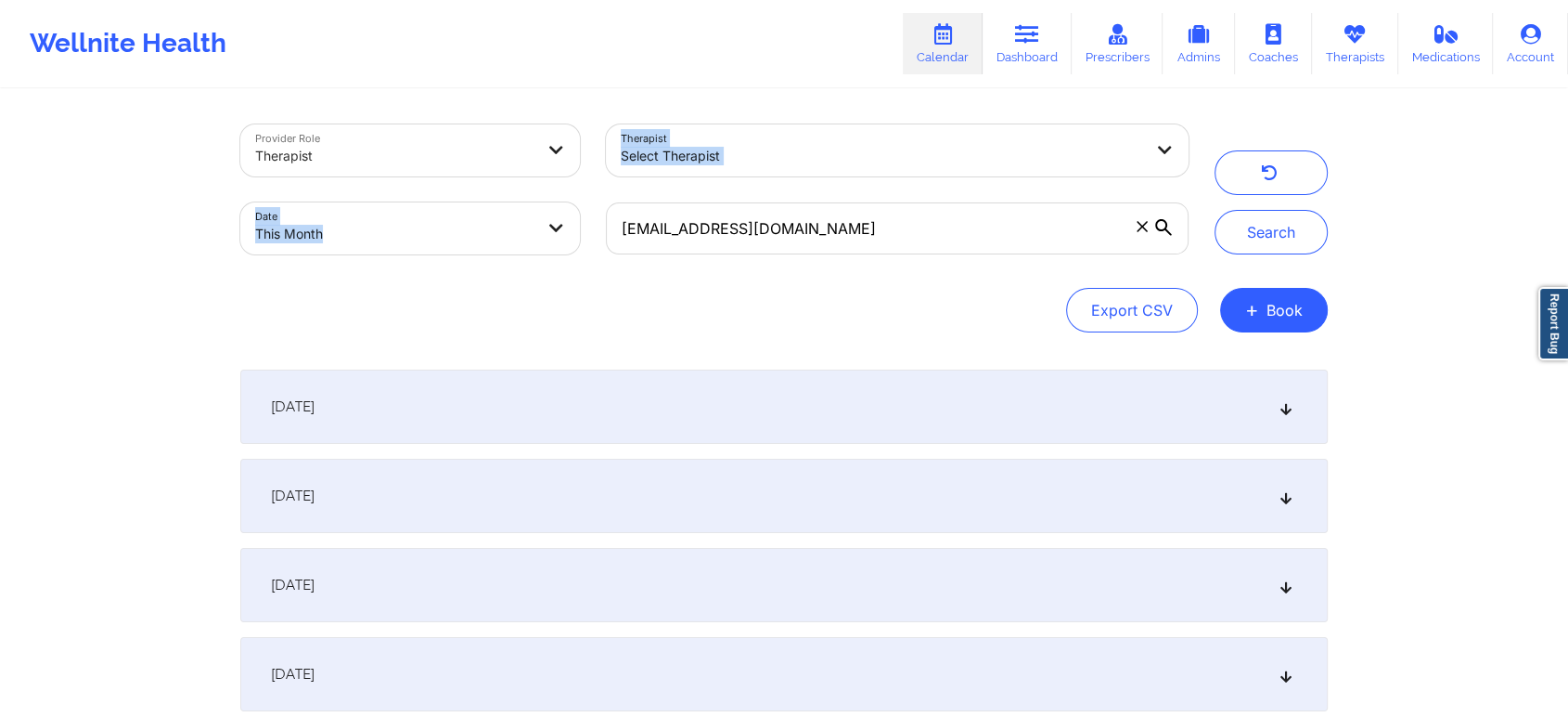
drag, startPoint x: 838, startPoint y: 258, endPoint x: 365, endPoint y: 147, distance: 485.8
click at [365, 147] on div "Provider Role Therapist Therapist Select Therapist Date This Month [EMAIL_ADDRE…" at bounding box center [714, 189] width 975 height 156
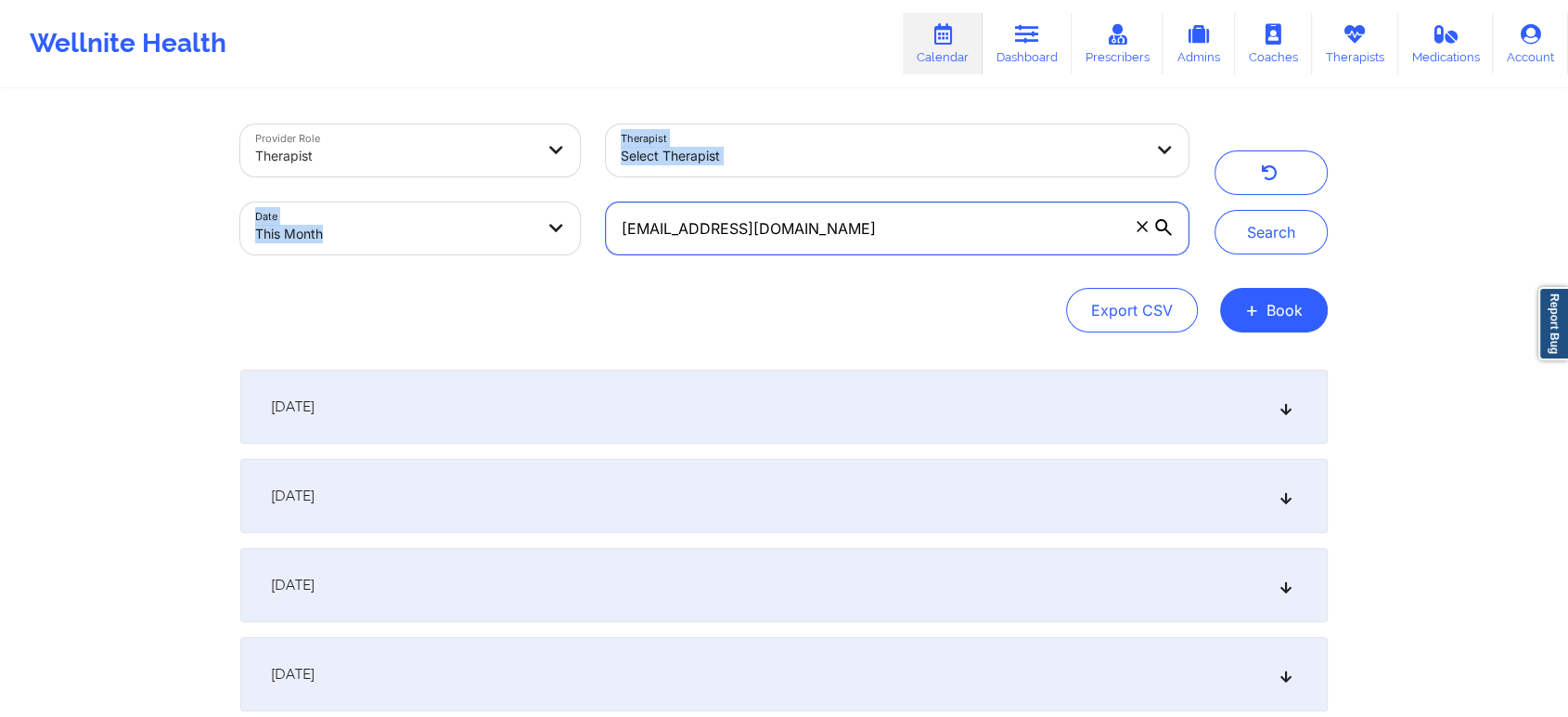
click at [825, 236] on input "[EMAIL_ADDRESS][DOMAIN_NAME]" at bounding box center [897, 228] width 583 height 52
drag, startPoint x: 825, startPoint y: 236, endPoint x: 606, endPoint y: 219, distance: 219.7
click at [606, 219] on input "[EMAIL_ADDRESS][DOMAIN_NAME]" at bounding box center [897, 228] width 583 height 52
paste input "stss16"
click at [1215, 210] on button "Search" at bounding box center [1271, 232] width 113 height 44
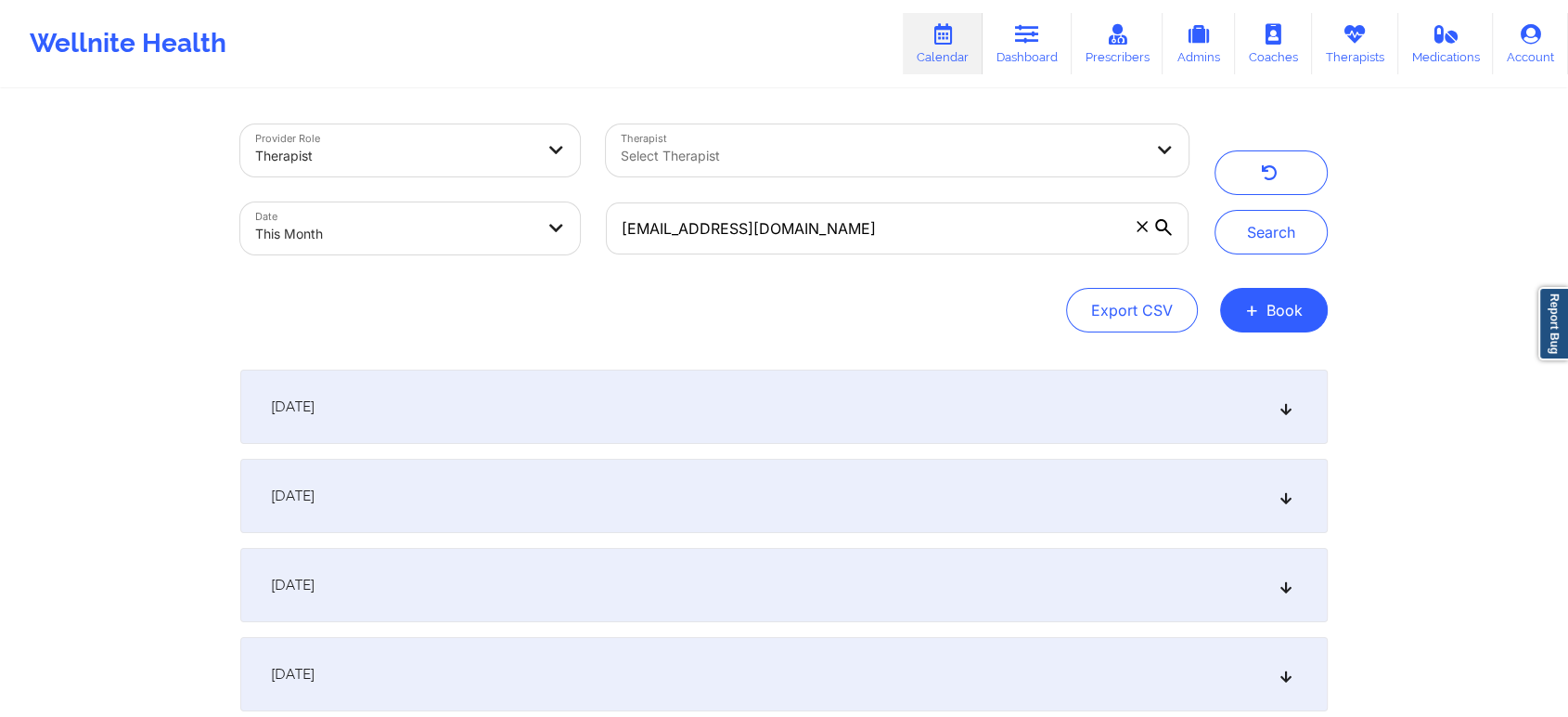
click at [1493, 196] on div "Provider Role Therapist Therapist Select Therapist Date This Month [EMAIL_ADDRE…" at bounding box center [784, 639] width 1568 height 1279
drag, startPoint x: 1493, startPoint y: 196, endPoint x: 1582, endPoint y: 147, distance: 101.6
click at [1567, 147] on html "Wellnite Health Calendar Dashboard Prescribers Admins Coaches Therapists Medica…" at bounding box center [784, 358] width 1568 height 717
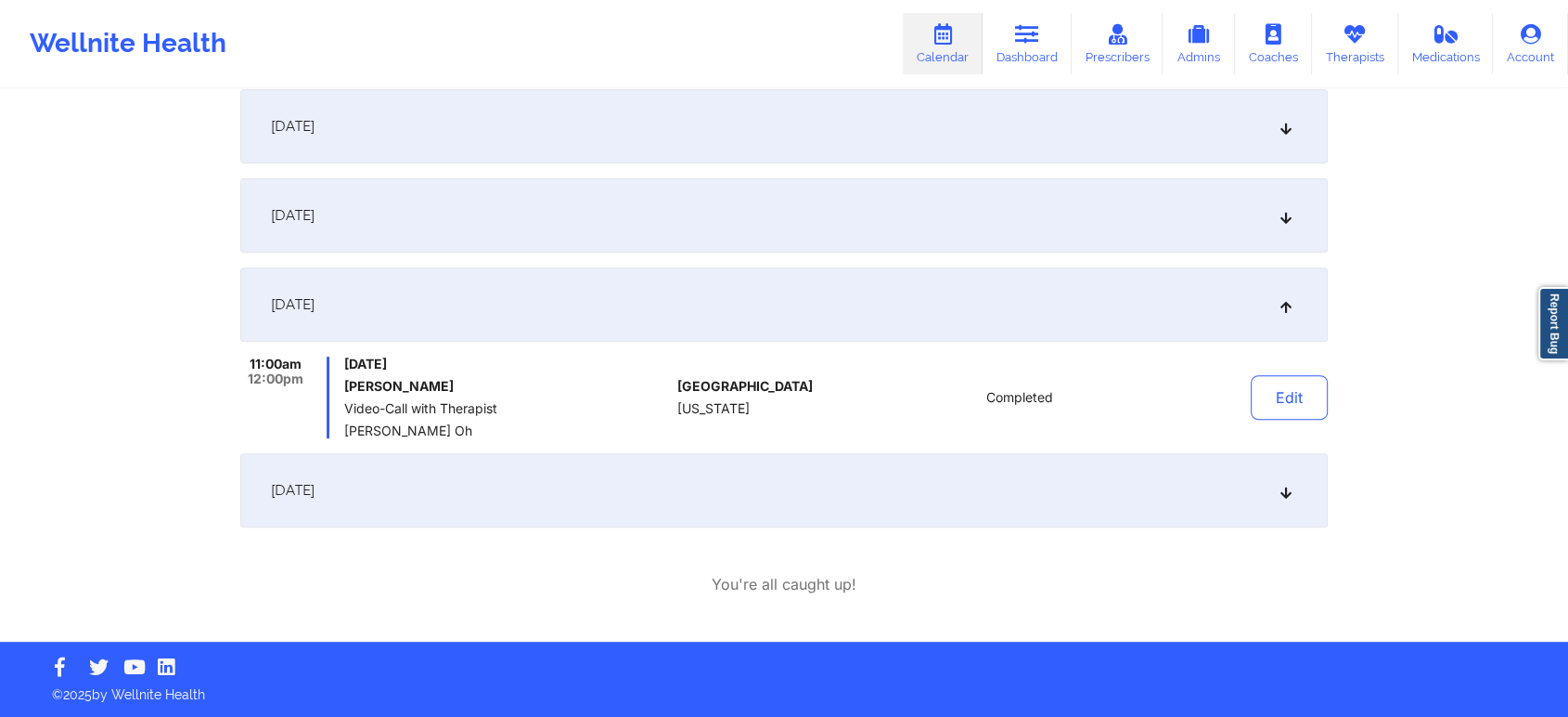
click at [757, 522] on div "[DATE]" at bounding box center [784, 490] width 1088 height 74
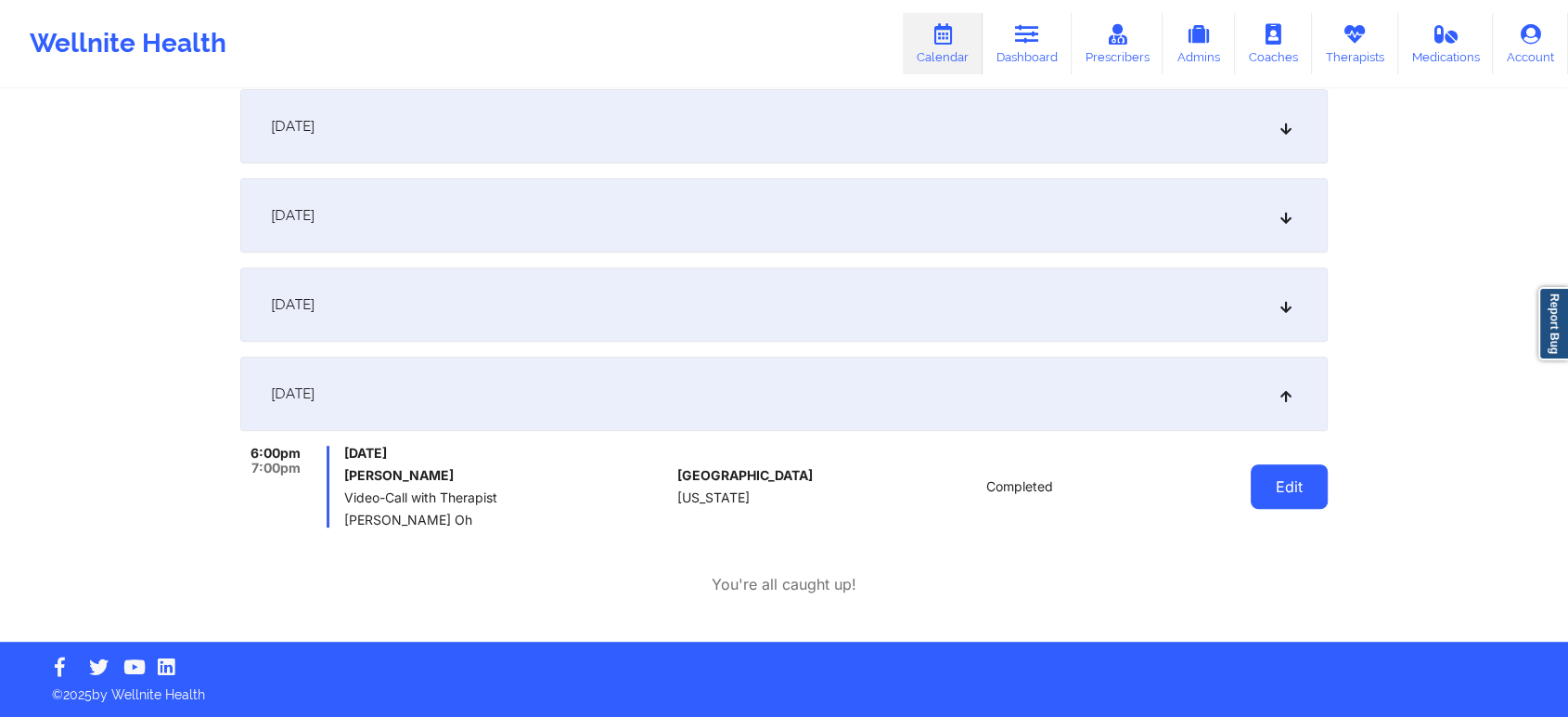
click at [1290, 464] on button "Edit" at bounding box center [1289, 486] width 77 height 44
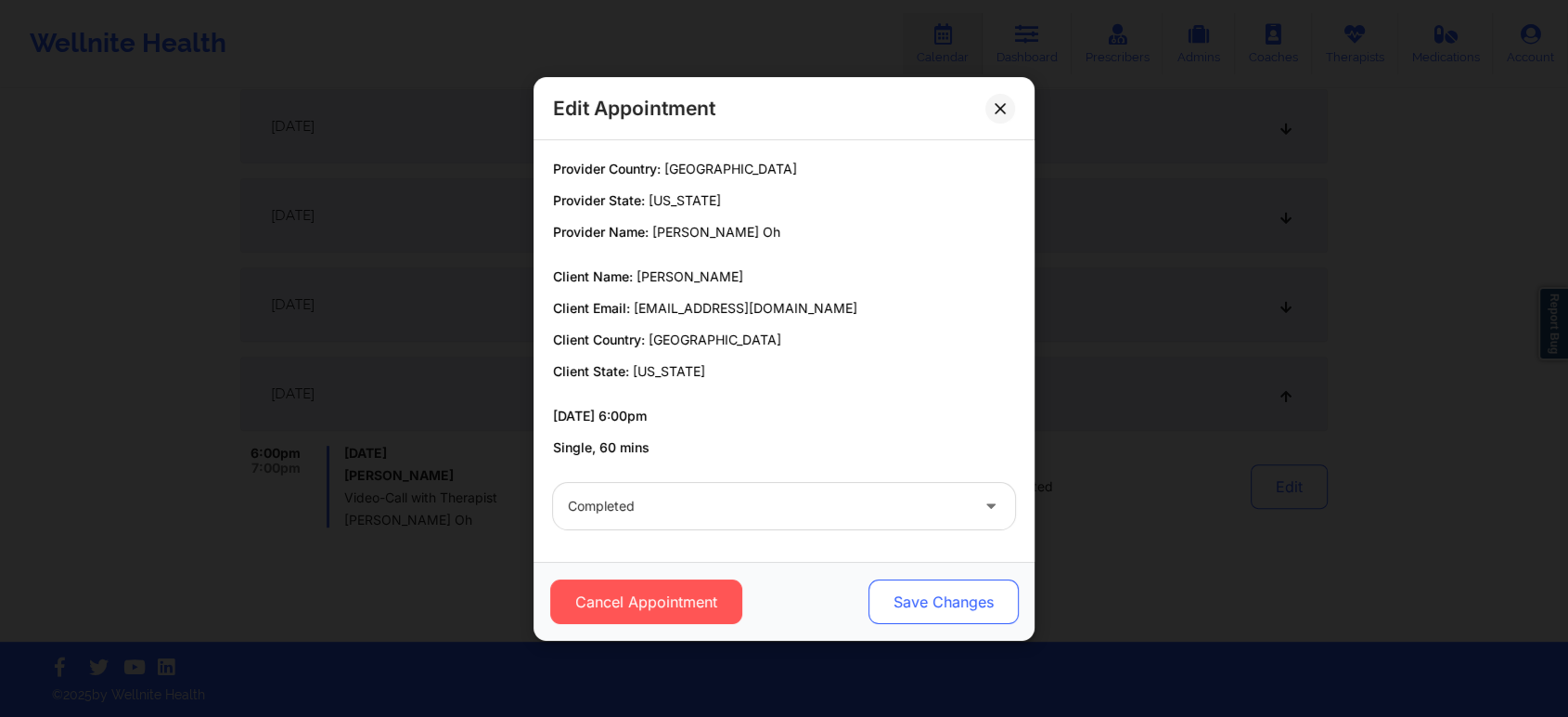
click at [913, 587] on button "Save Changes" at bounding box center [944, 601] width 151 height 44
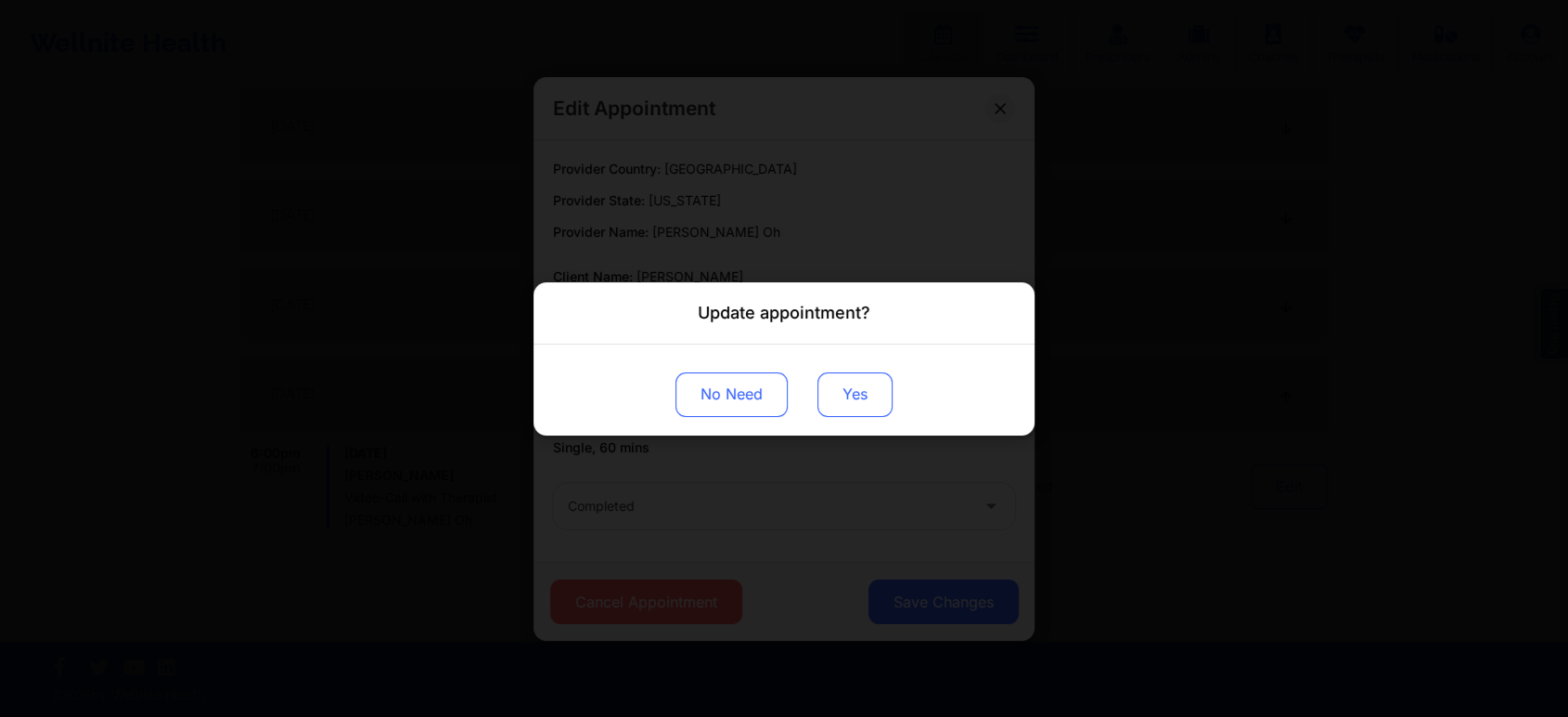
click at [822, 378] on button "Yes" at bounding box center [855, 393] width 75 height 44
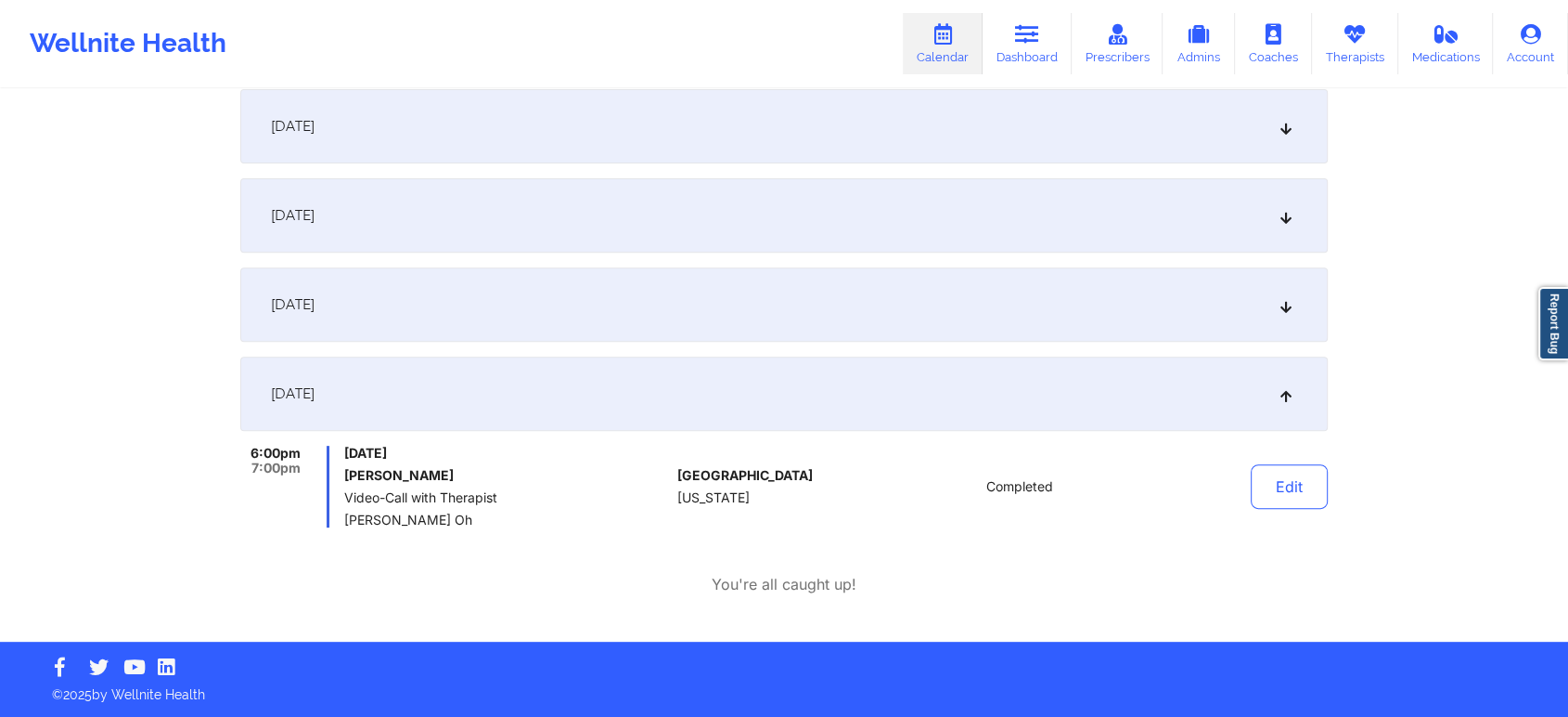
scroll to position [0, 0]
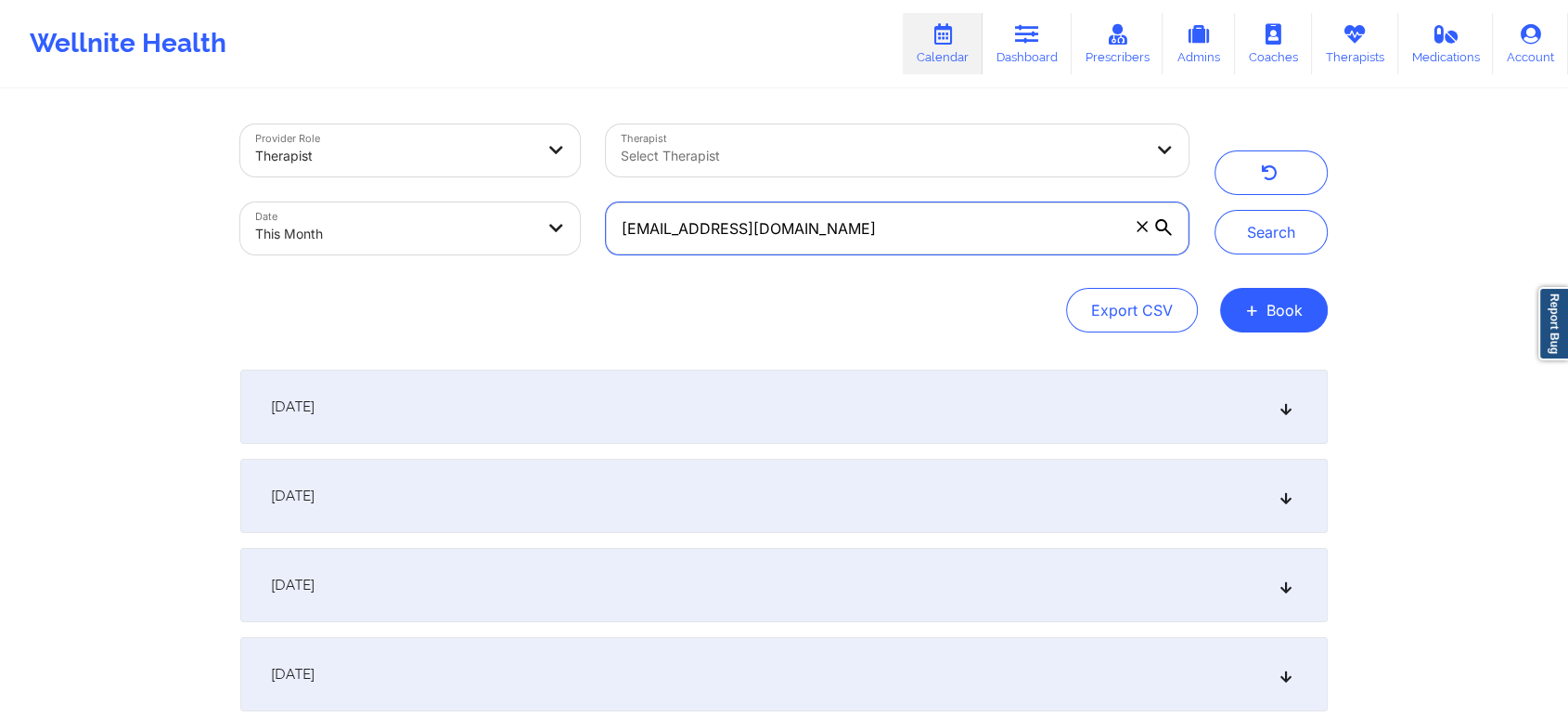
drag, startPoint x: 841, startPoint y: 244, endPoint x: 542, endPoint y: 234, distance: 299.2
click at [542, 234] on div "Provider Role Therapist Therapist Select Therapist Date This Month [EMAIL_ADDRE…" at bounding box center [714, 189] width 975 height 156
paste input "[EMAIL_ADDRESS]"
click at [1215, 210] on button "Search" at bounding box center [1271, 232] width 113 height 44
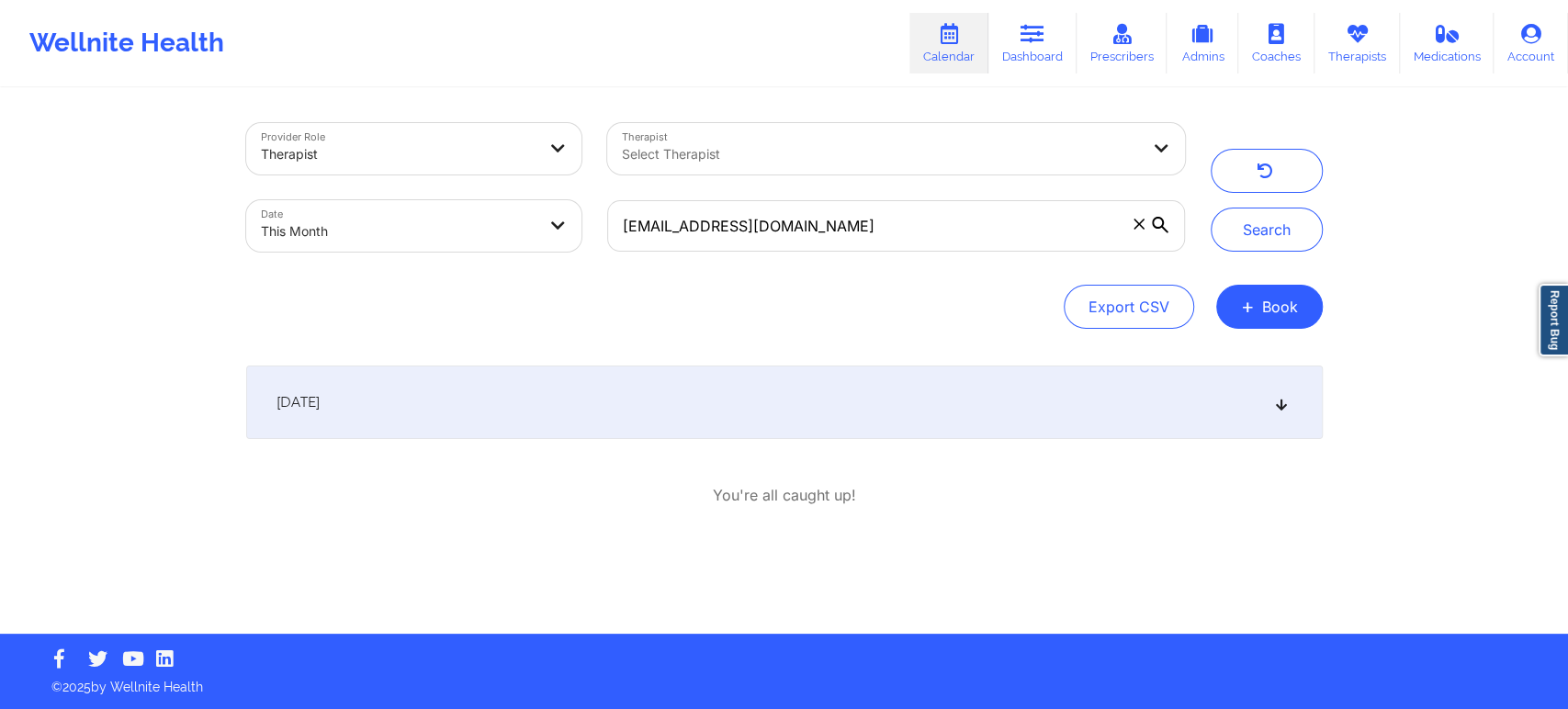
click at [742, 416] on div "[DATE]" at bounding box center [784, 402] width 1077 height 74
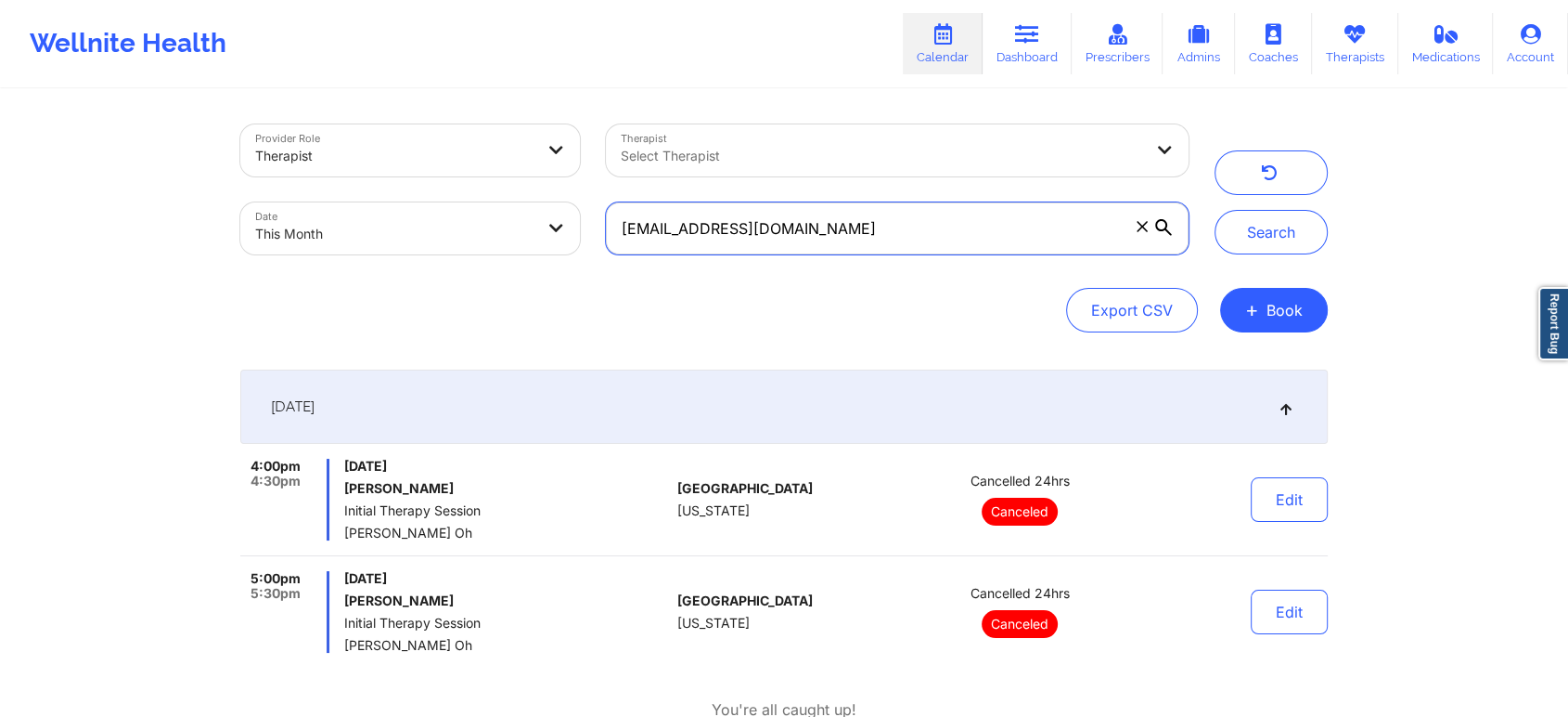
drag, startPoint x: 794, startPoint y: 236, endPoint x: 542, endPoint y: 218, distance: 252.6
click at [542, 218] on div "Provider Role Therapist Therapist Select Therapist Date This Month [EMAIL_ADDRE…" at bounding box center [714, 189] width 975 height 156
paste input "isarcherry"
click at [1215, 210] on button "Search" at bounding box center [1271, 232] width 113 height 44
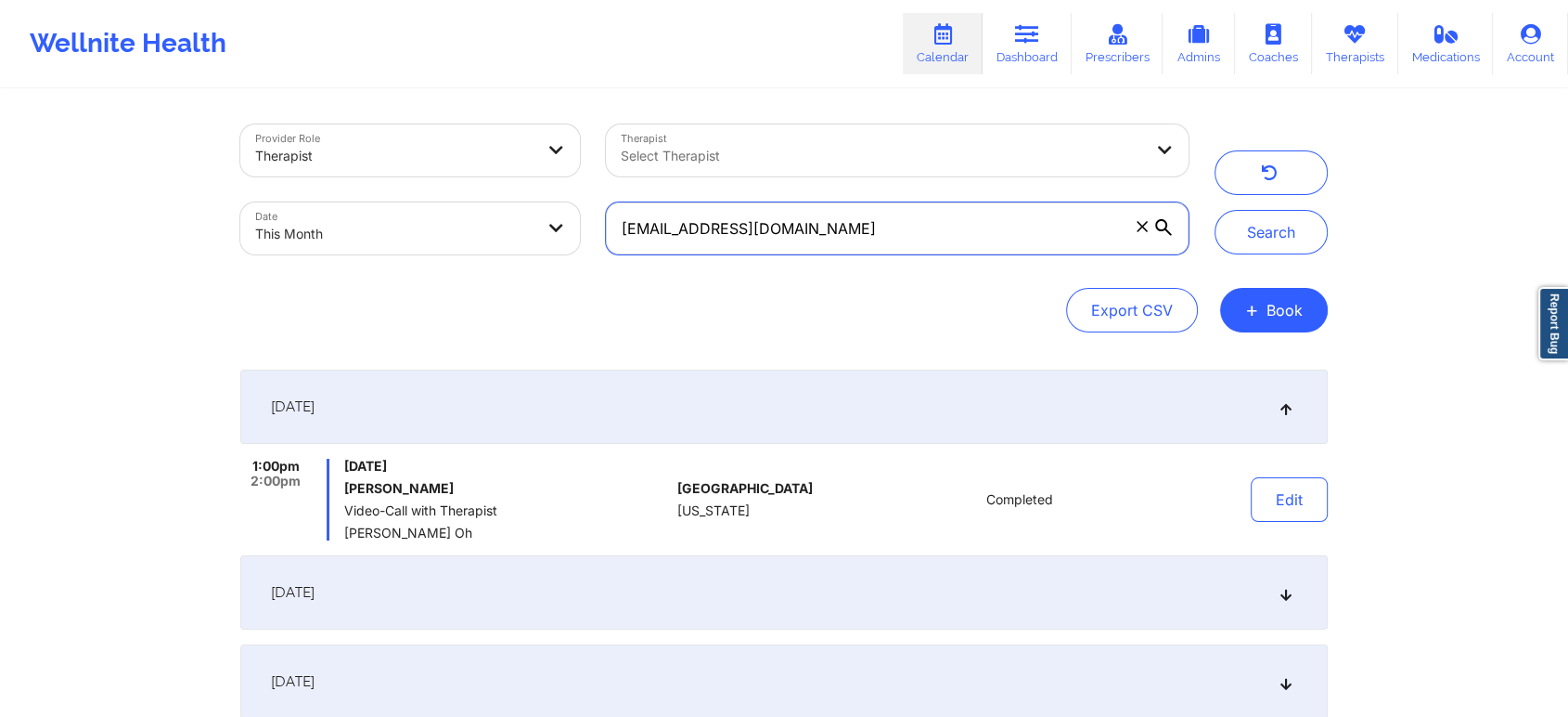
scroll to position [369, 0]
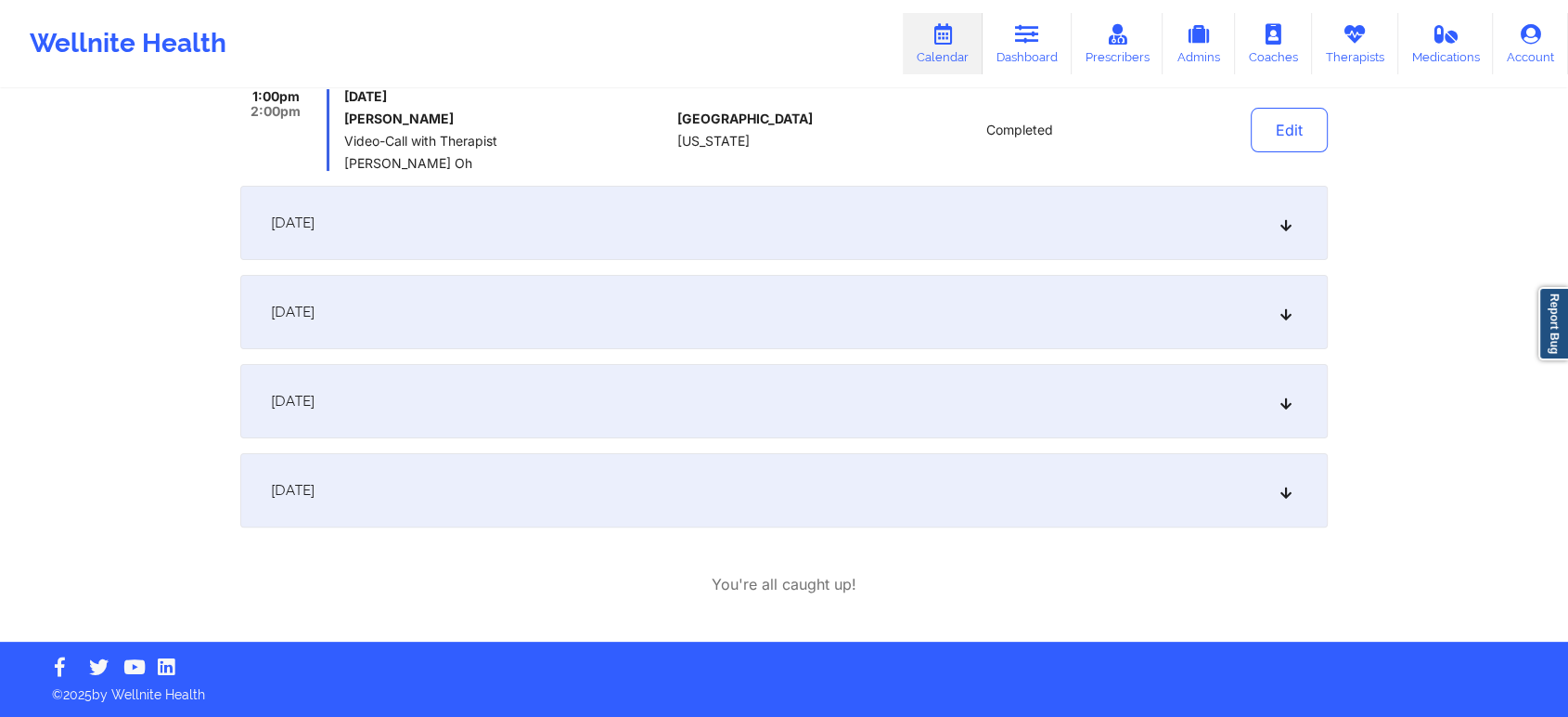
click at [675, 496] on div "[DATE]" at bounding box center [784, 490] width 1088 height 74
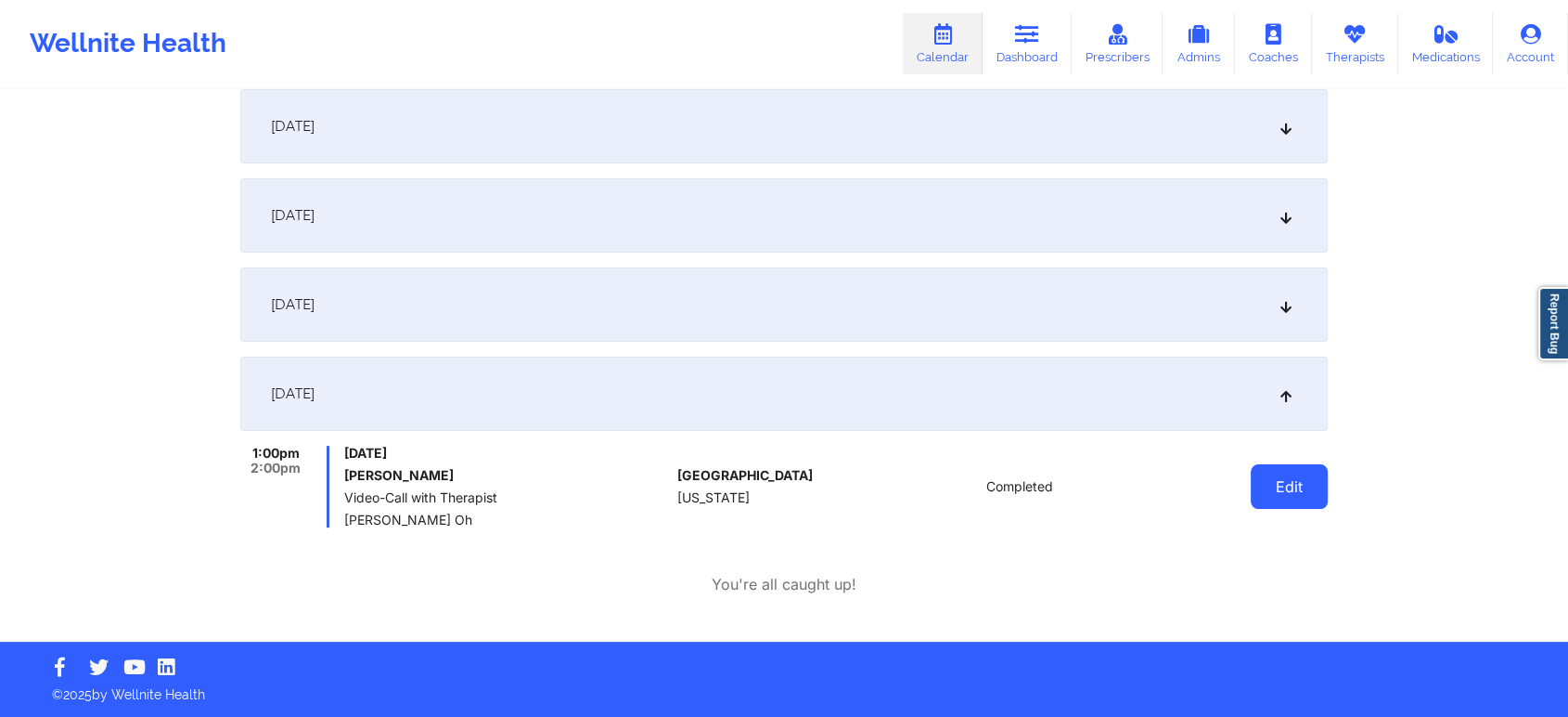
click at [1269, 466] on button "Edit" at bounding box center [1289, 486] width 77 height 44
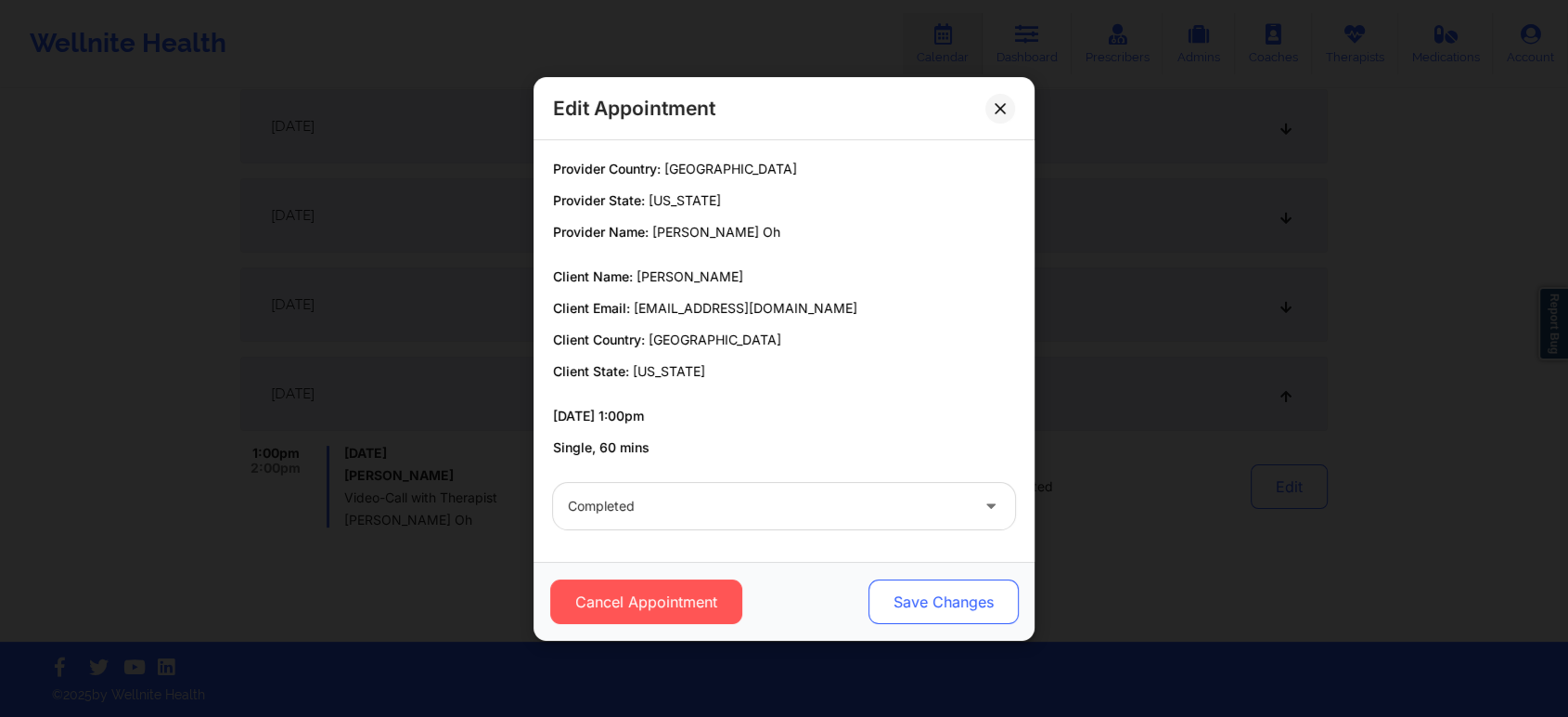
click at [901, 614] on button "Save Changes" at bounding box center [944, 601] width 151 height 44
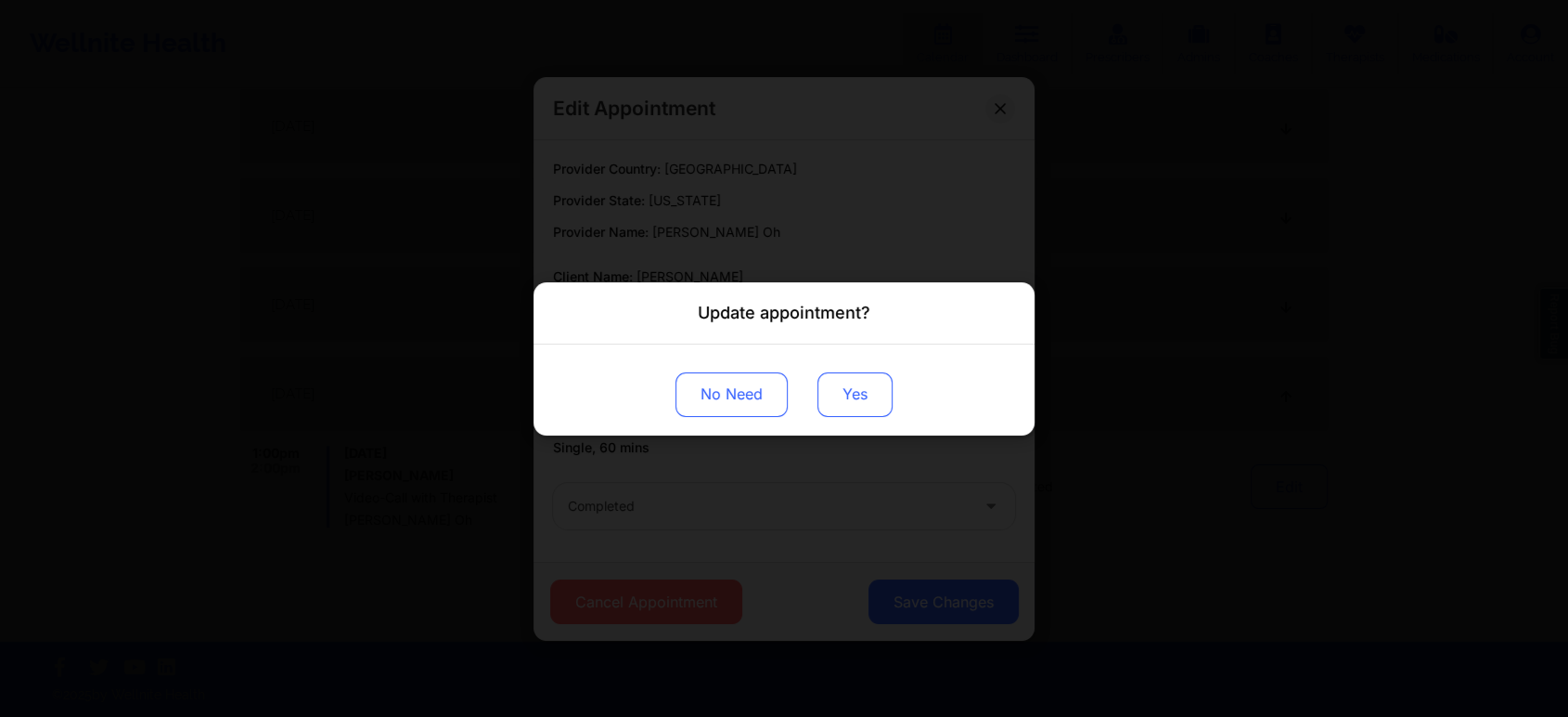
click at [826, 403] on button "Yes" at bounding box center [855, 393] width 75 height 44
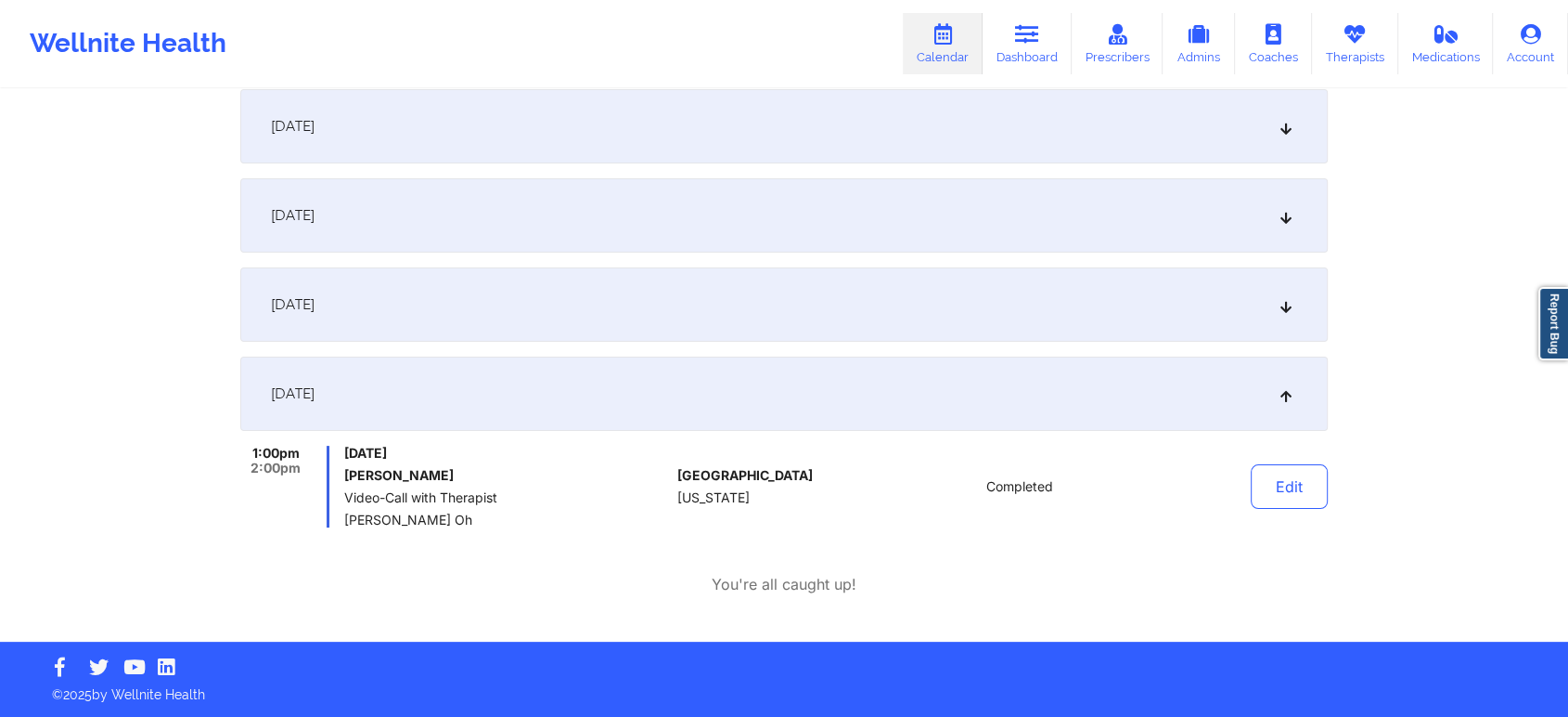
scroll to position [0, 0]
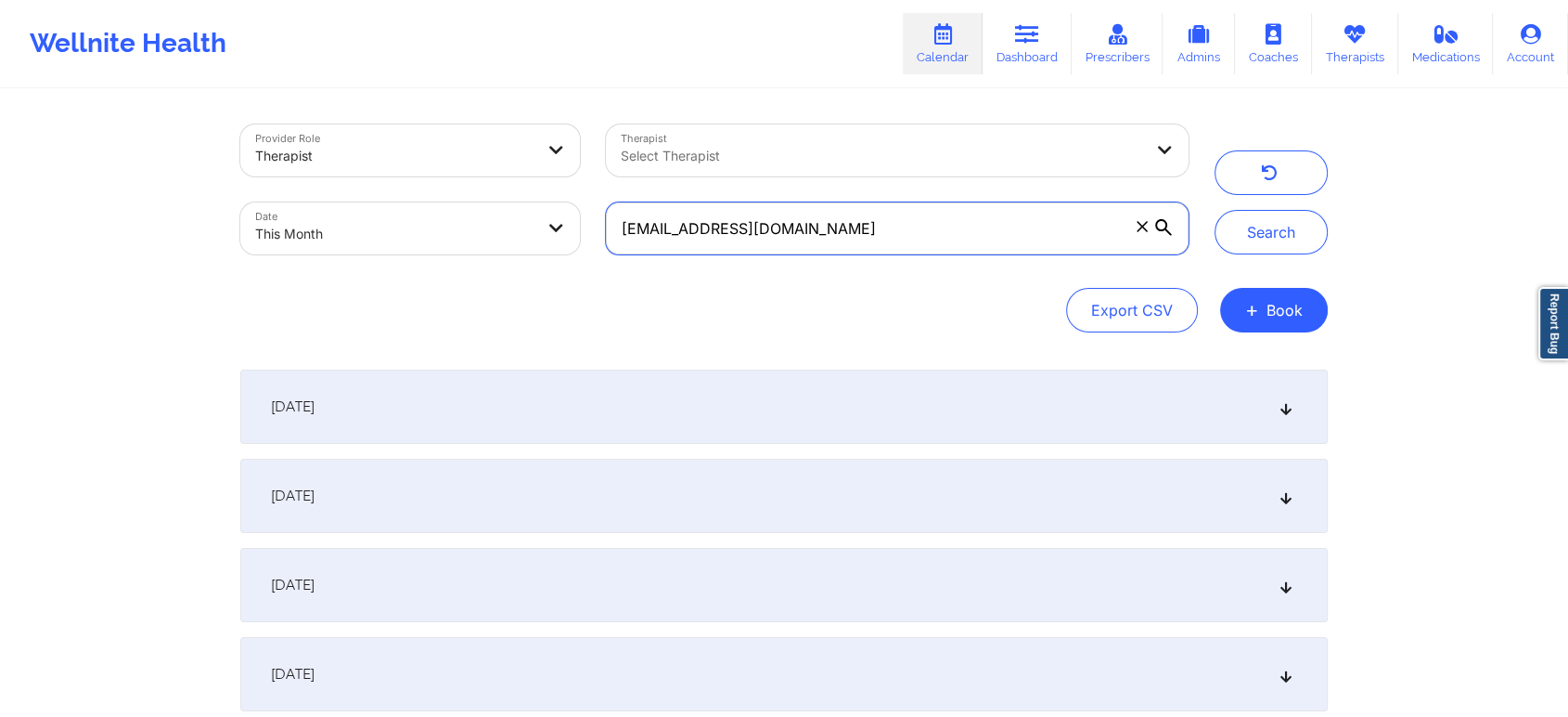
drag, startPoint x: 862, startPoint y: 250, endPoint x: 466, endPoint y: 102, distance: 422.8
click at [466, 102] on div "Provider Role Therapist Therapist Select Therapist Date This Month [EMAIL_ADDRE…" at bounding box center [784, 551] width 1113 height 920
paste input "bayareamom93"
click at [1215, 210] on button "Search" at bounding box center [1271, 232] width 113 height 44
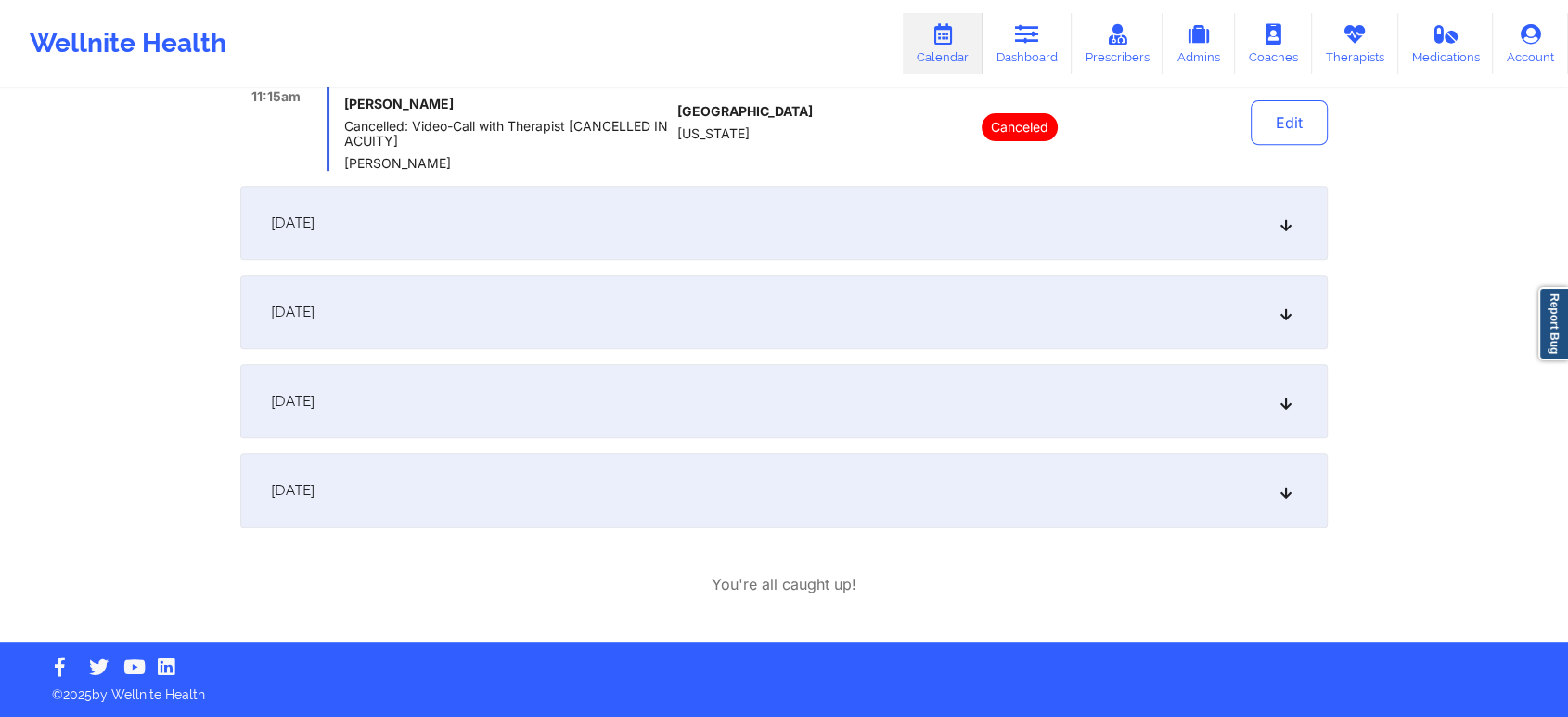
click at [574, 402] on div "[DATE]" at bounding box center [784, 400] width 1088 height 74
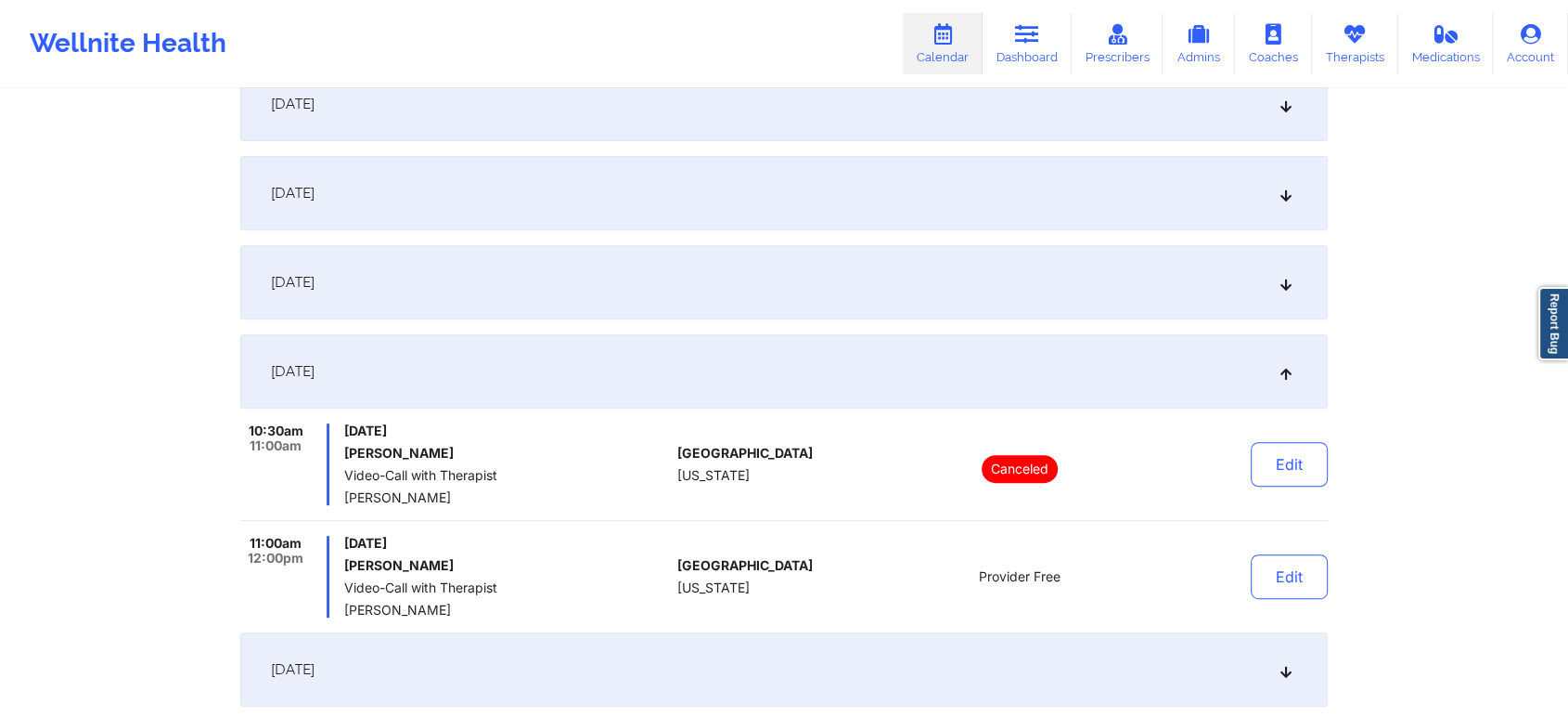
scroll to position [656, 0]
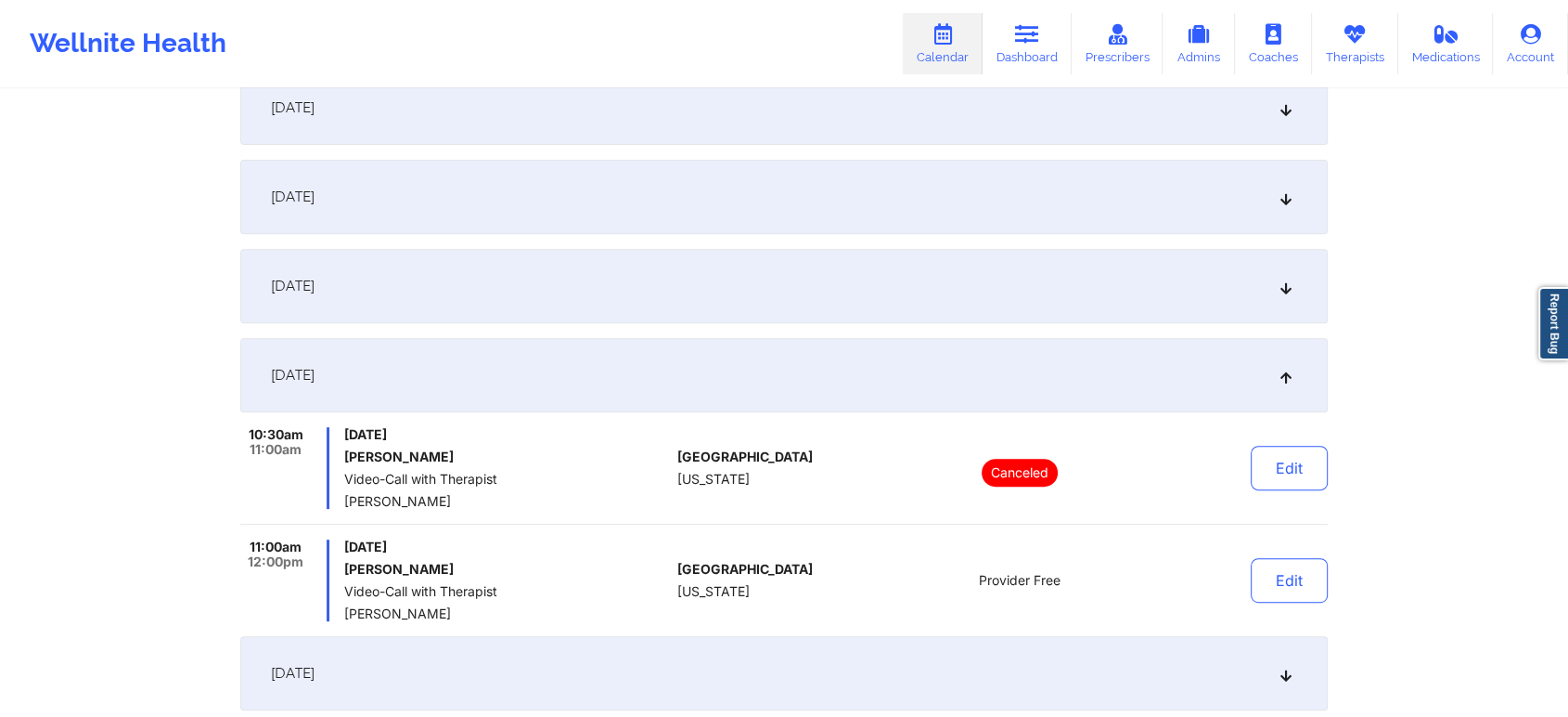
click at [746, 279] on div "[DATE]" at bounding box center [784, 285] width 1088 height 74
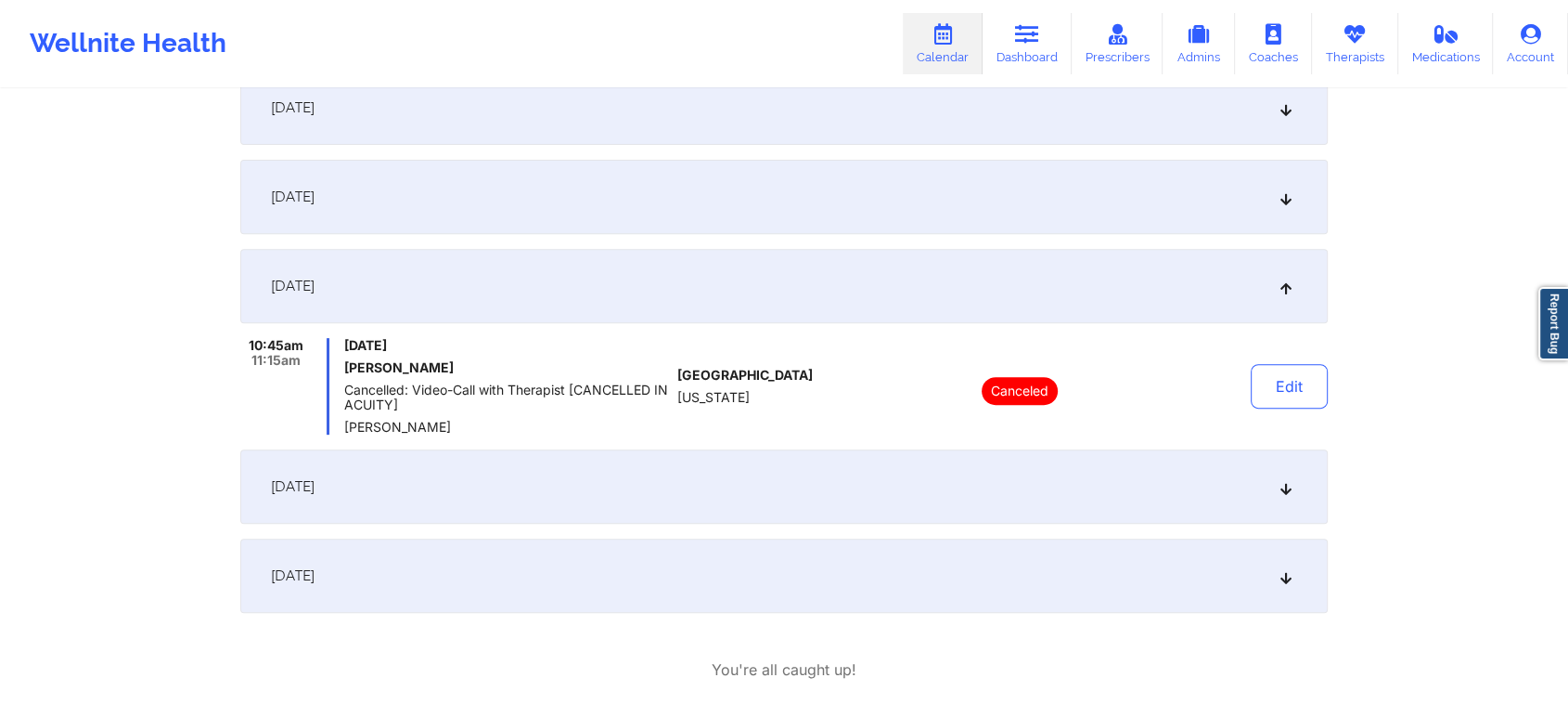
click at [807, 171] on div "[DATE]" at bounding box center [784, 196] width 1088 height 74
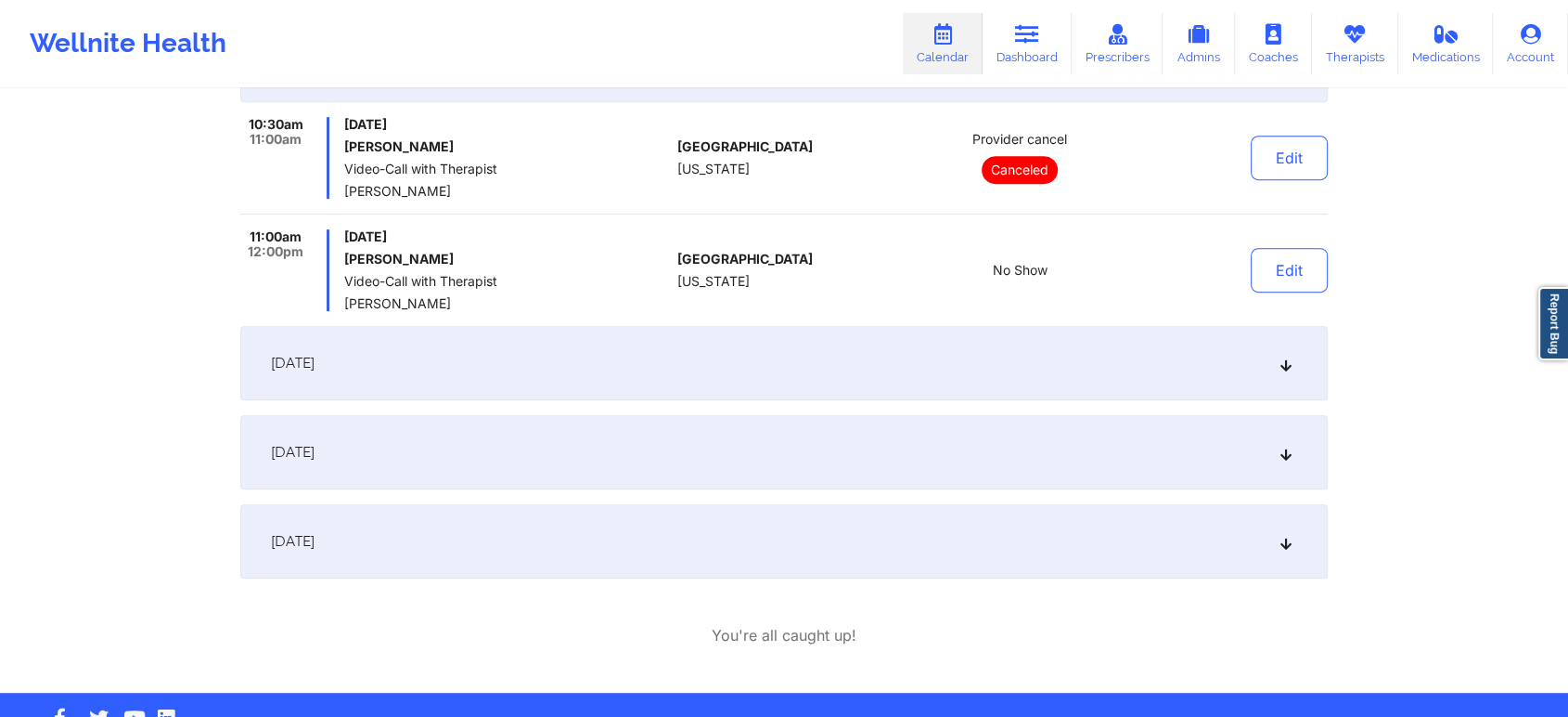
scroll to position [790, 0]
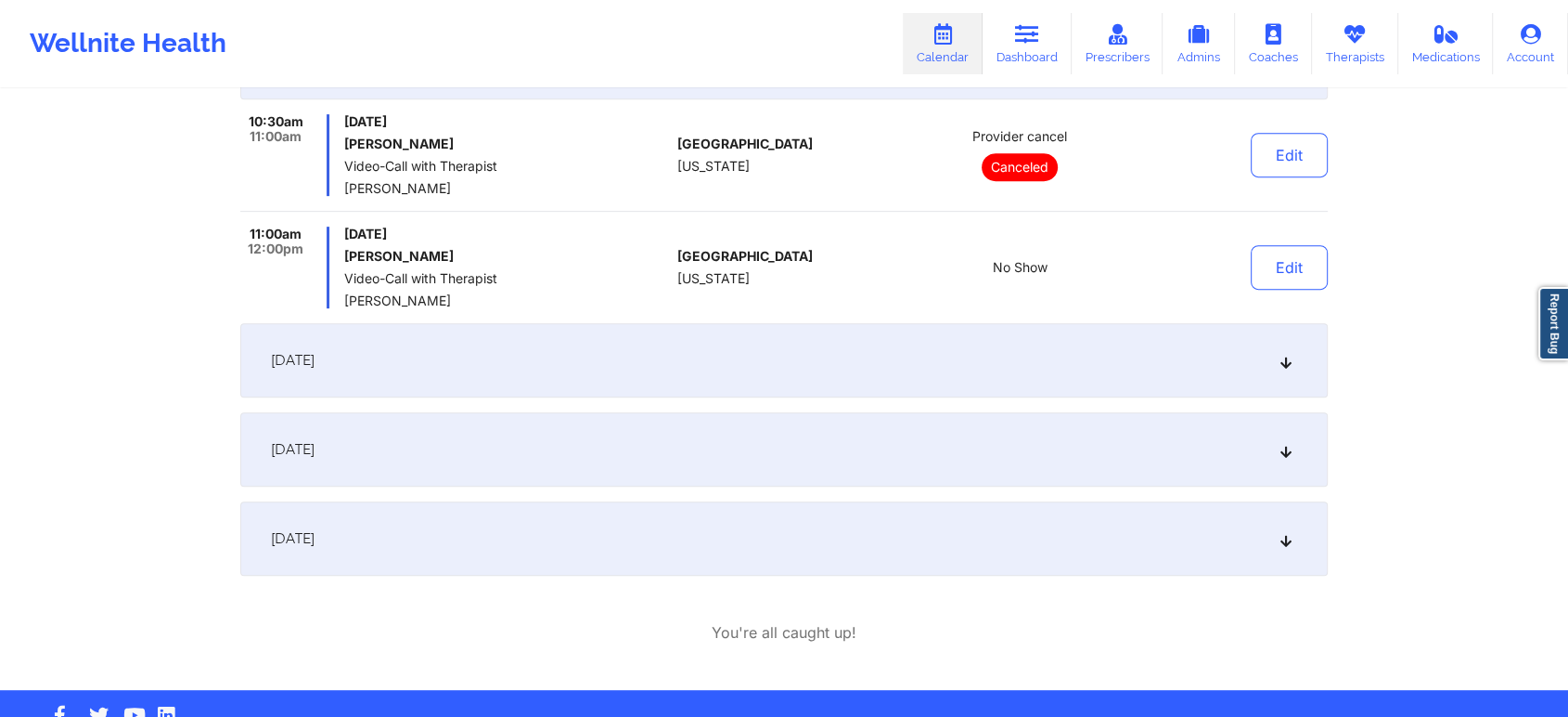
click at [784, 489] on div "[DATE] 10:45am 11:15am [DATE] [PERSON_NAME]: Video-Call with Therapist [CANCELL…" at bounding box center [784, 77] width 1088 height 996
click at [913, 451] on div "[DATE]" at bounding box center [784, 448] width 1088 height 74
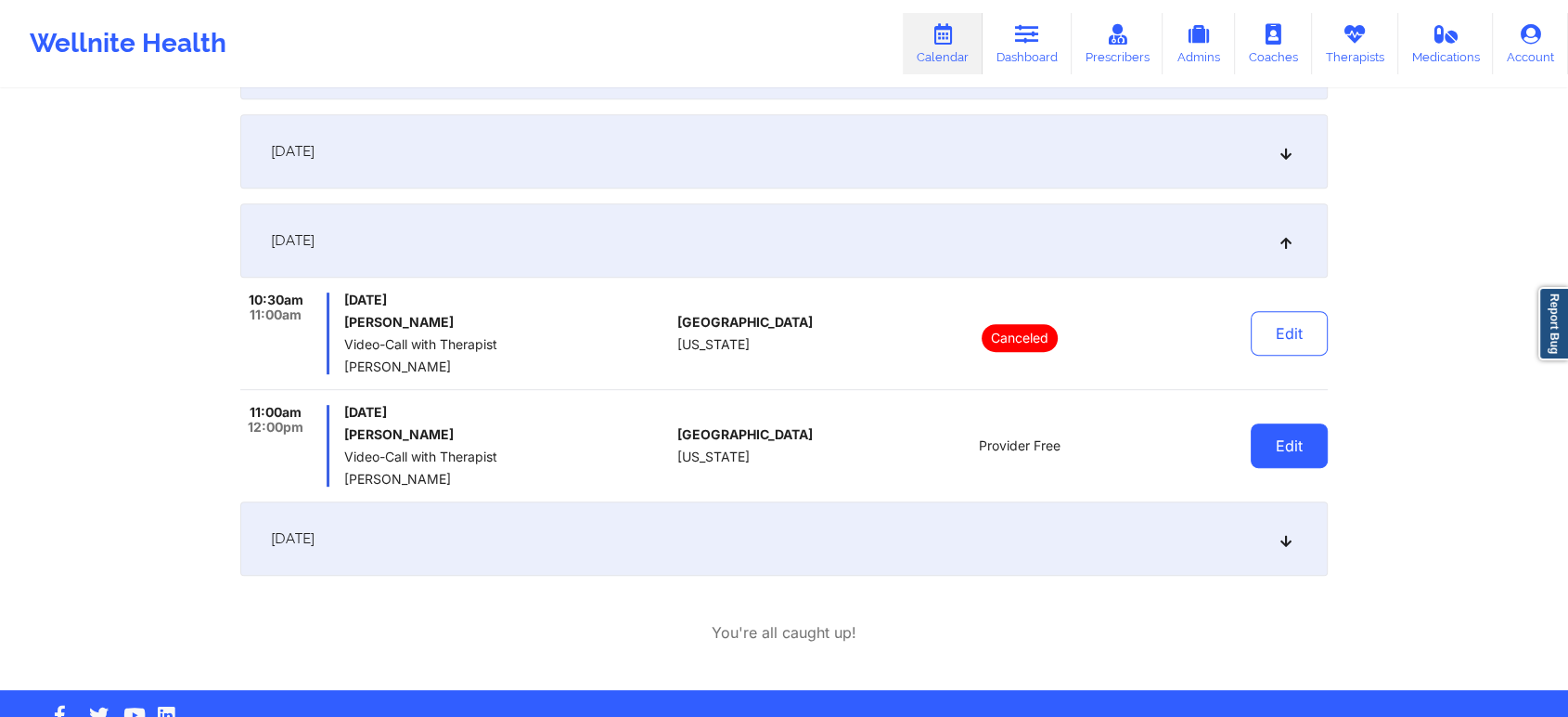
click at [1285, 425] on button "Edit" at bounding box center [1289, 445] width 77 height 44
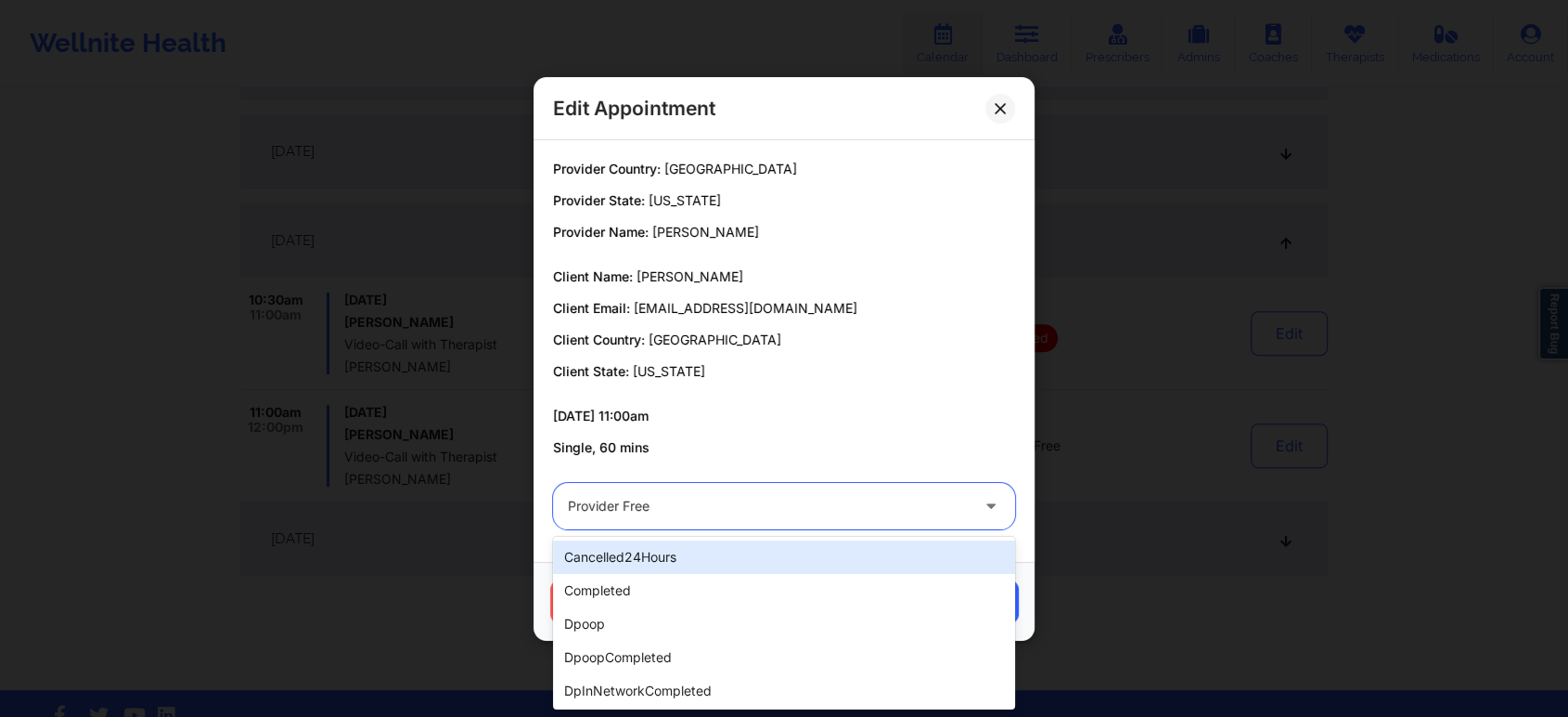
click at [774, 497] on div at bounding box center [768, 506] width 401 height 23
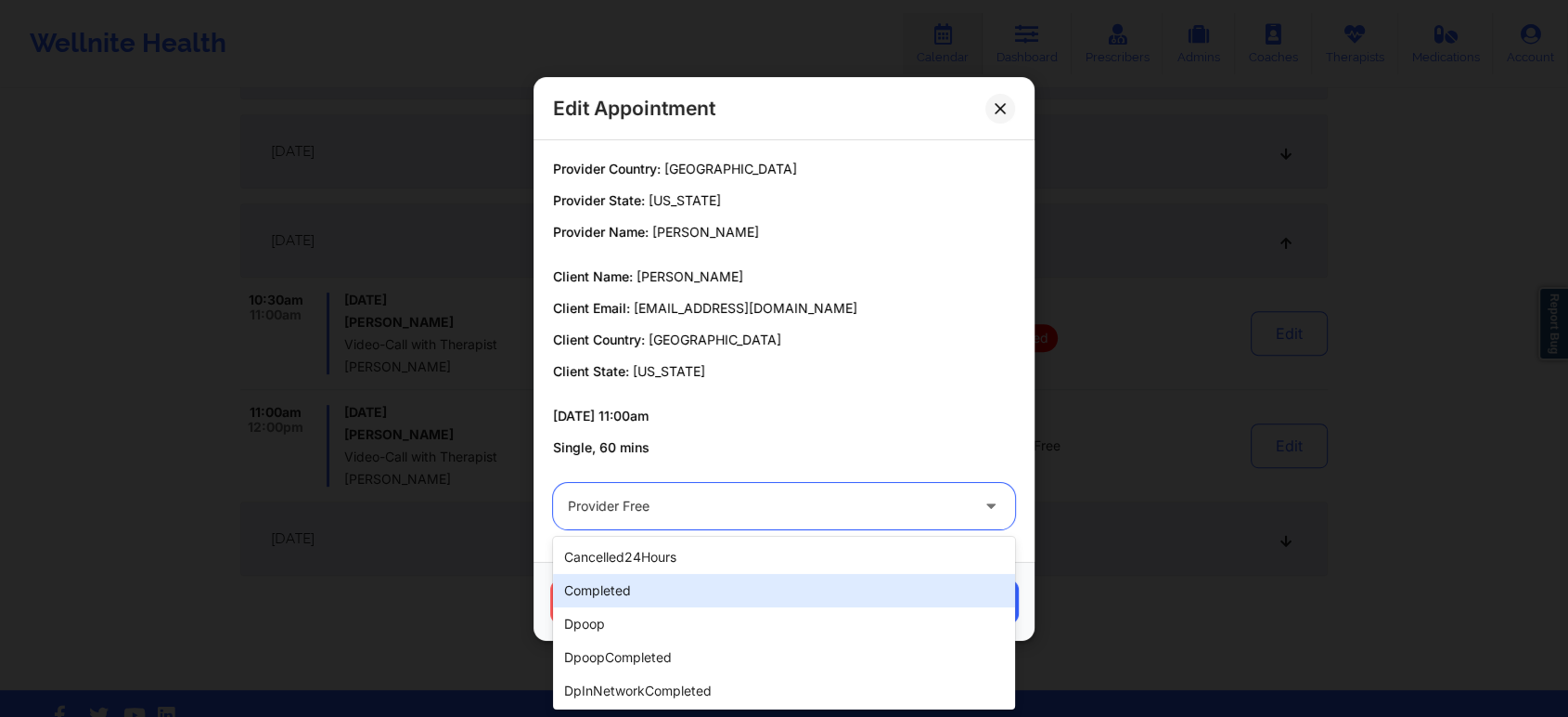
click at [653, 587] on div "completed" at bounding box center [784, 590] width 462 height 33
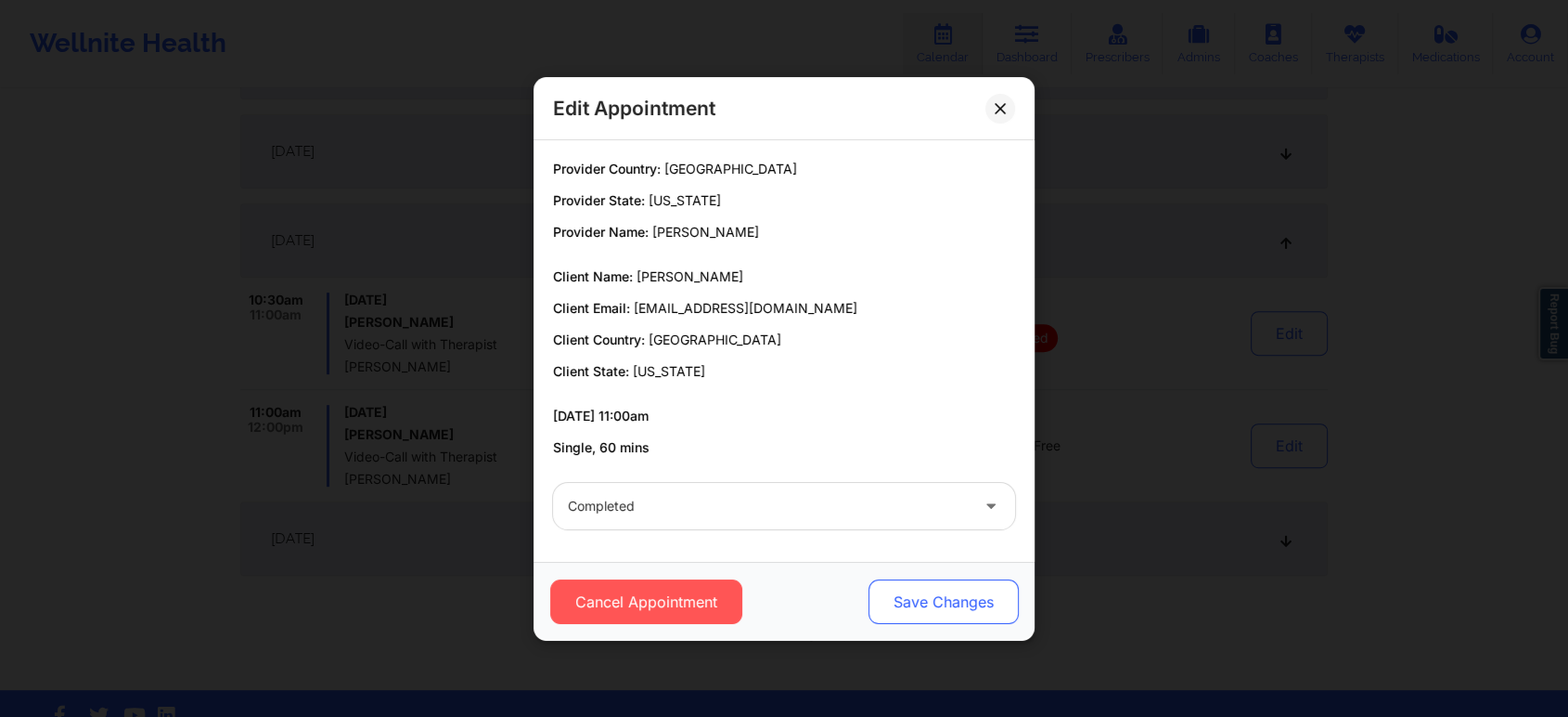
click at [935, 596] on button "Save Changes" at bounding box center [944, 601] width 151 height 44
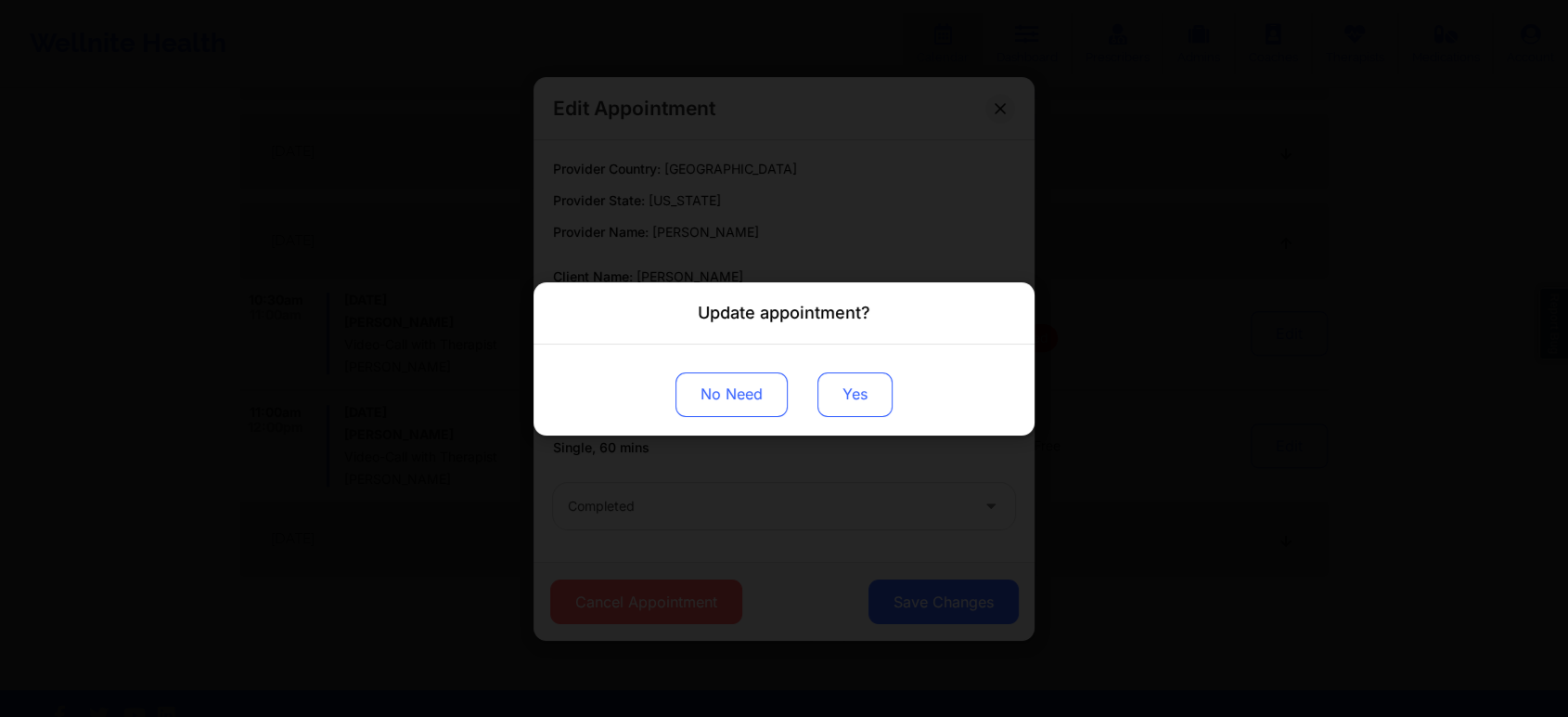
click at [837, 384] on button "Yes" at bounding box center [855, 393] width 75 height 44
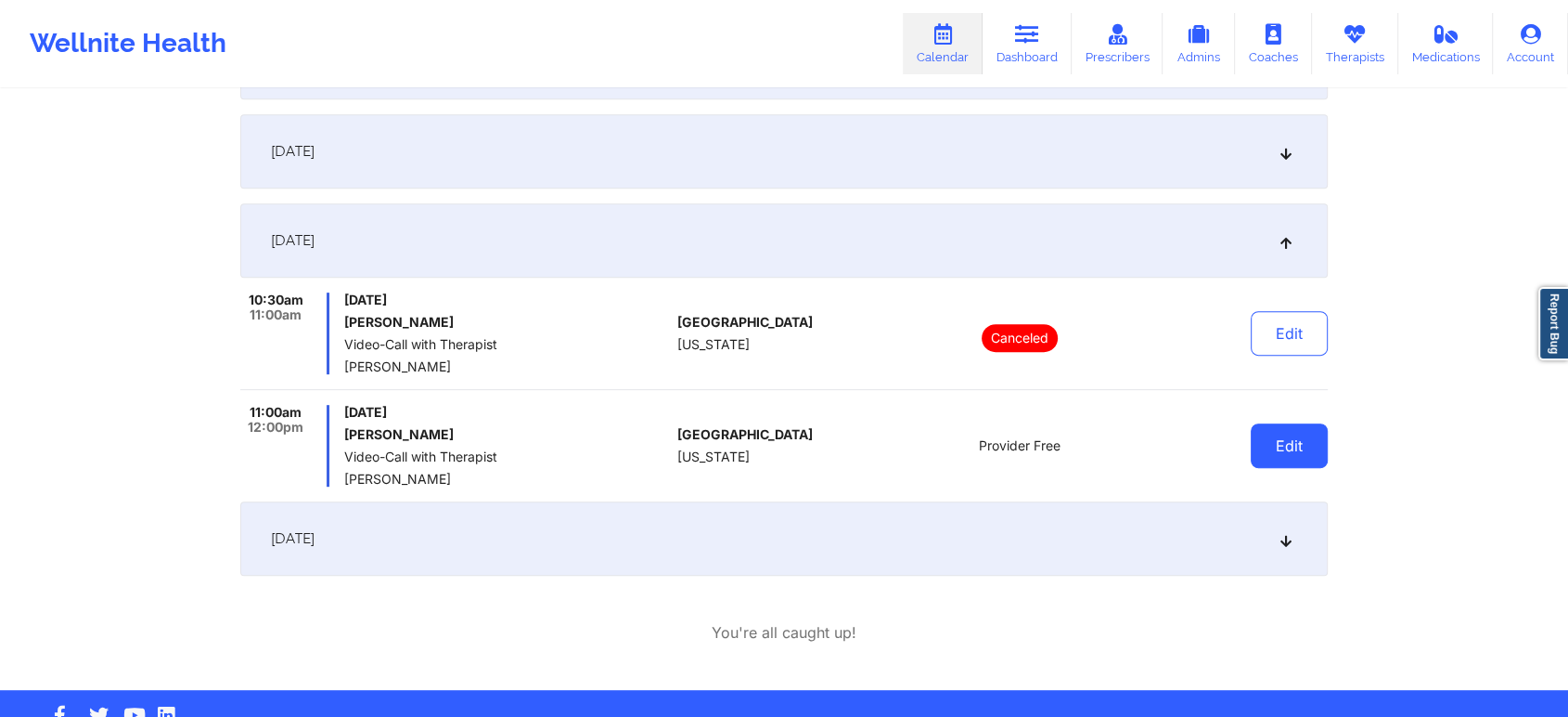
click at [1287, 455] on button "Edit" at bounding box center [1289, 445] width 77 height 44
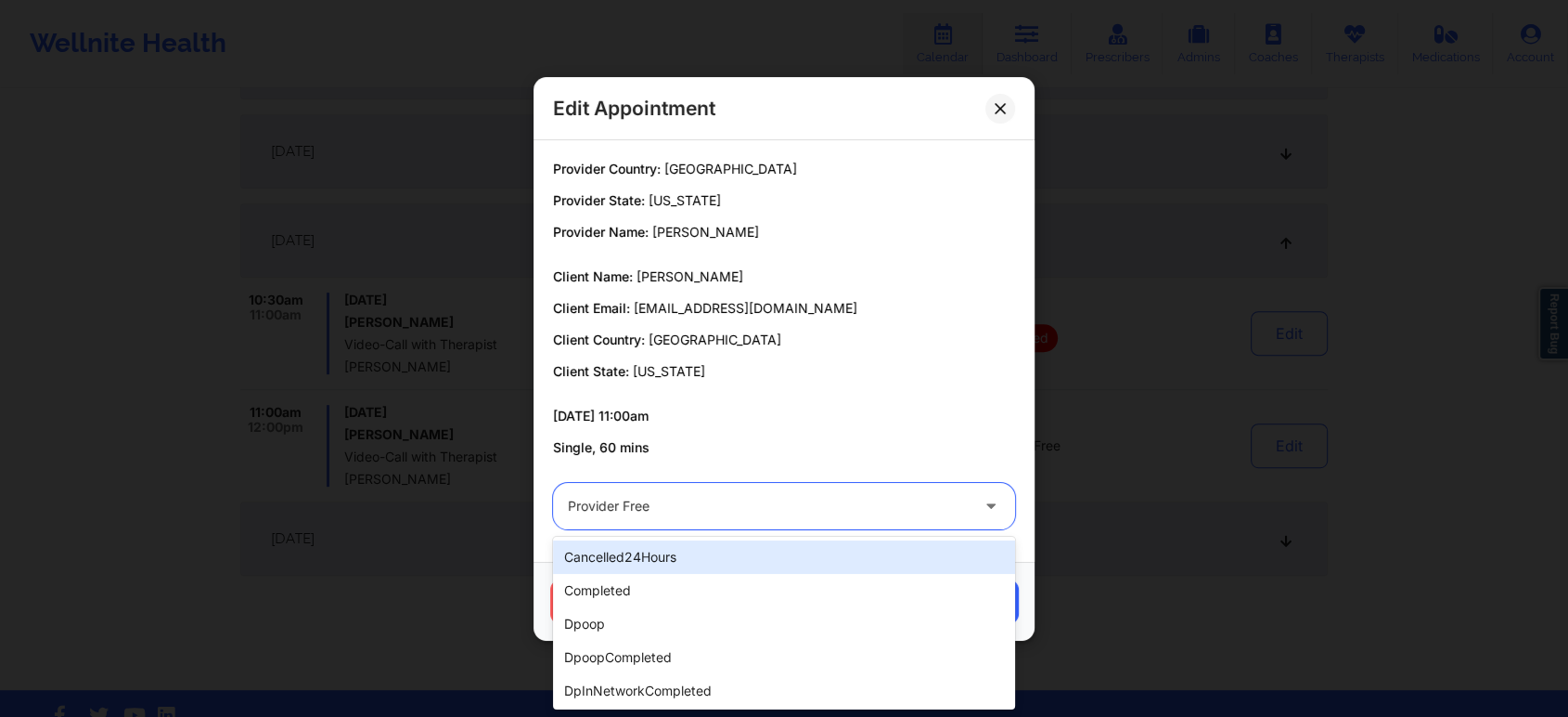
click at [713, 519] on div "Provider Free" at bounding box center [768, 505] width 401 height 46
drag, startPoint x: 654, startPoint y: 570, endPoint x: 668, endPoint y: 586, distance: 21.3
click at [668, 586] on div "cancelled24Hours completed dpoop dpoopCompleted dpInNetworkCompleted freeNoShow…" at bounding box center [784, 623] width 462 height 172
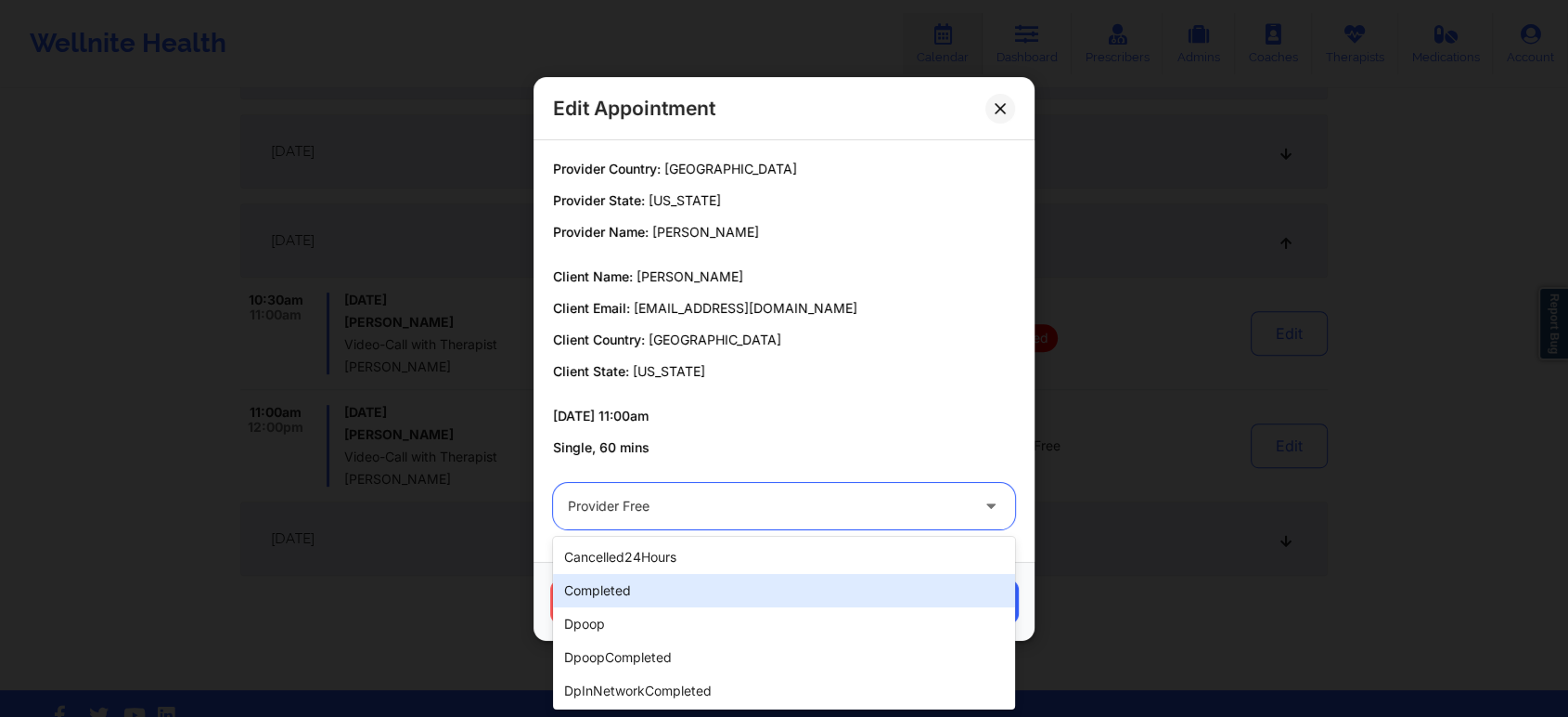
click at [668, 586] on div "completed" at bounding box center [784, 590] width 462 height 33
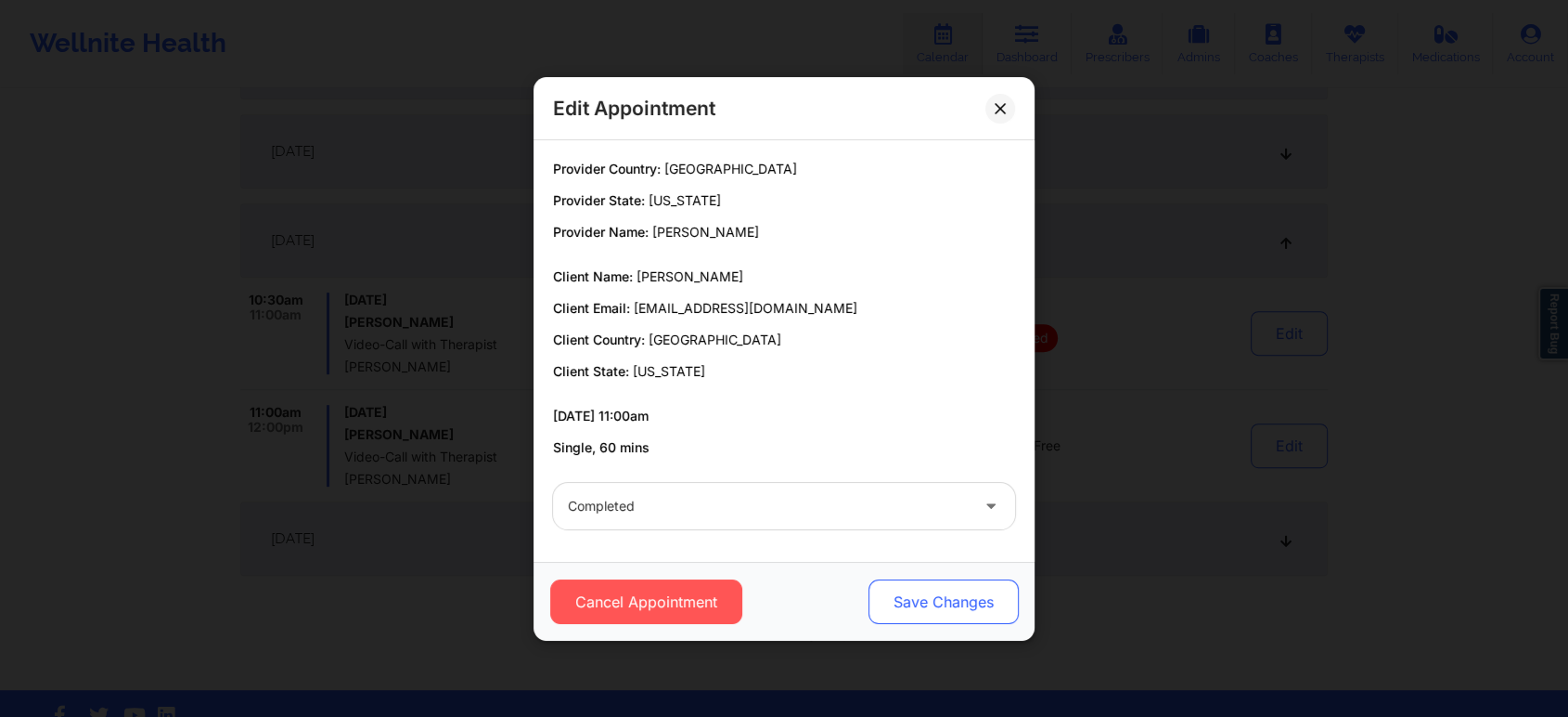
click at [912, 615] on button "Save Changes" at bounding box center [944, 601] width 151 height 44
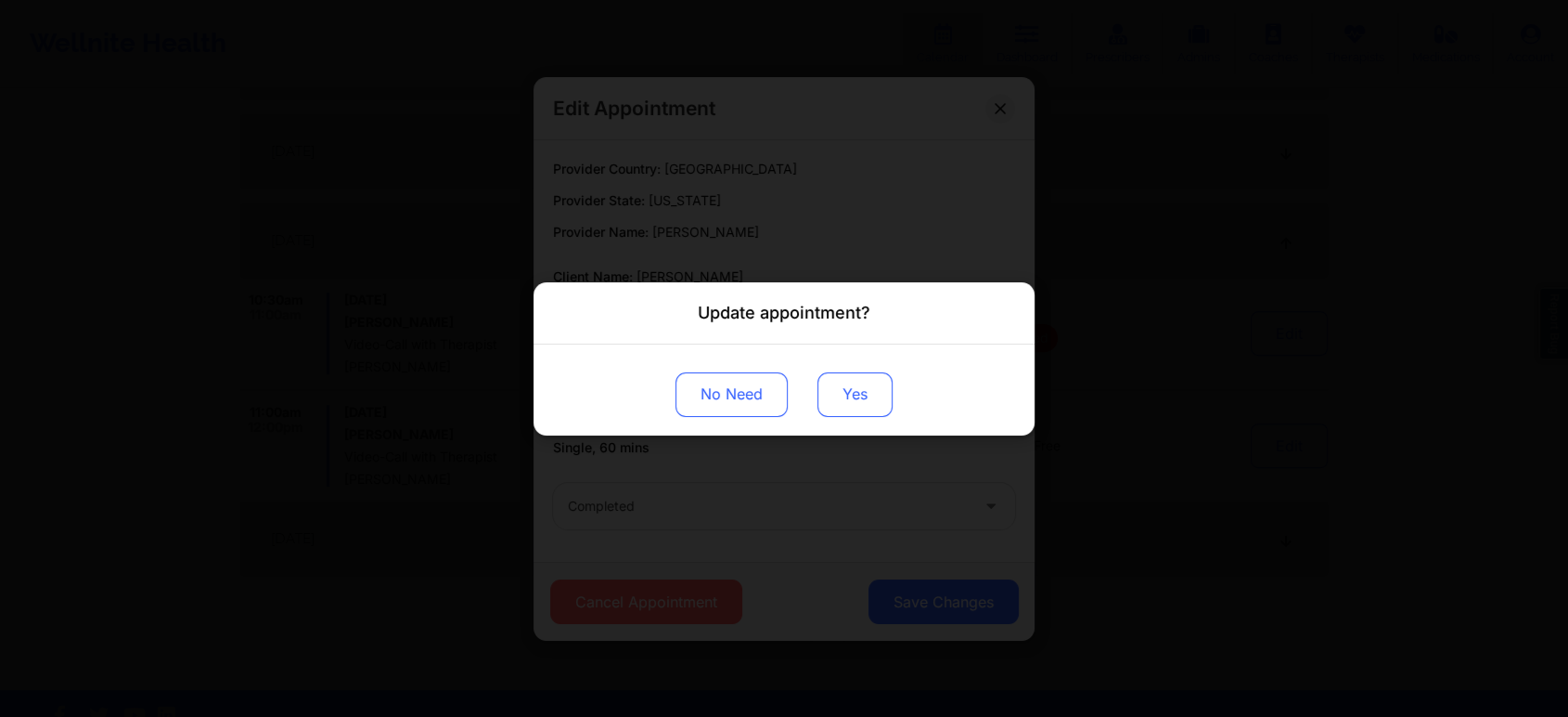
click at [865, 398] on button "Yes" at bounding box center [855, 393] width 75 height 44
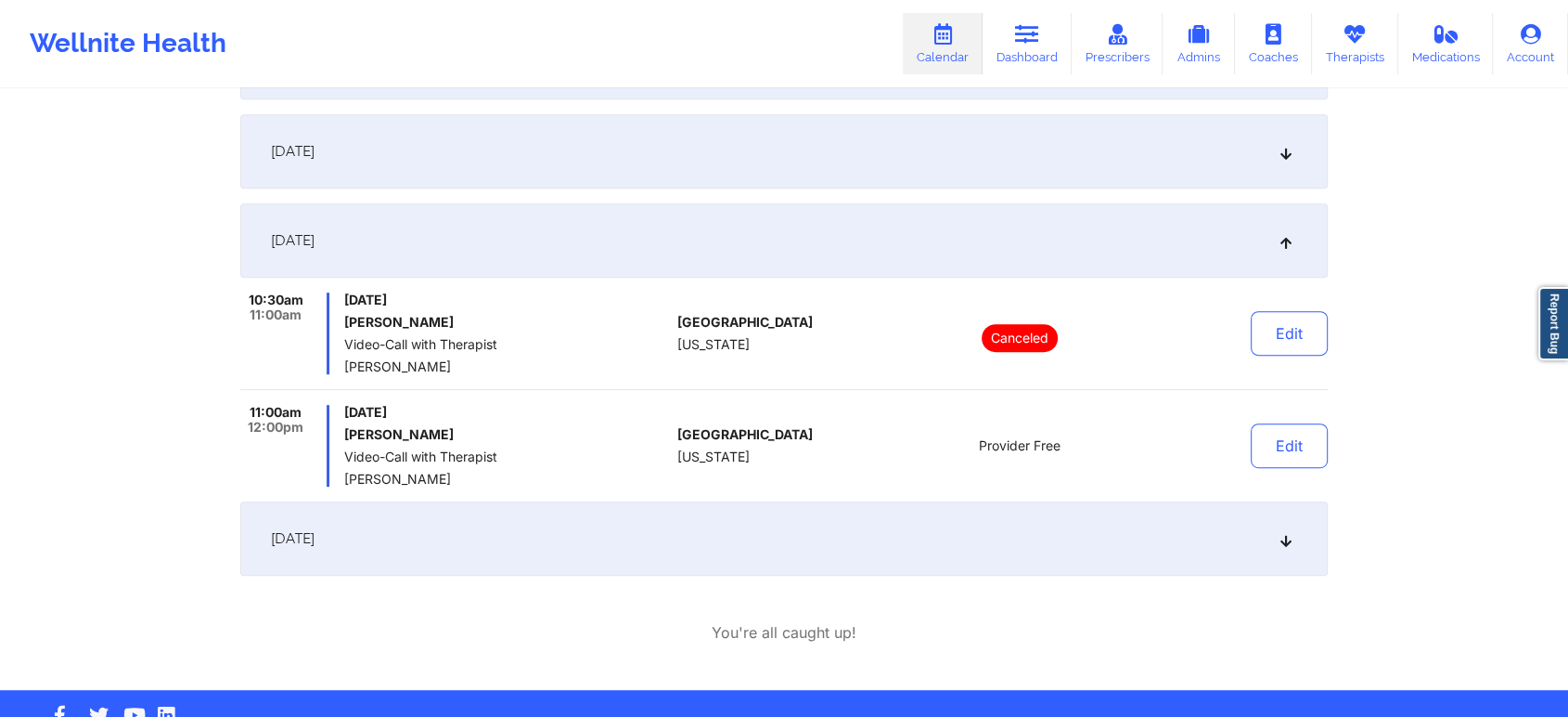
scroll to position [0, 0]
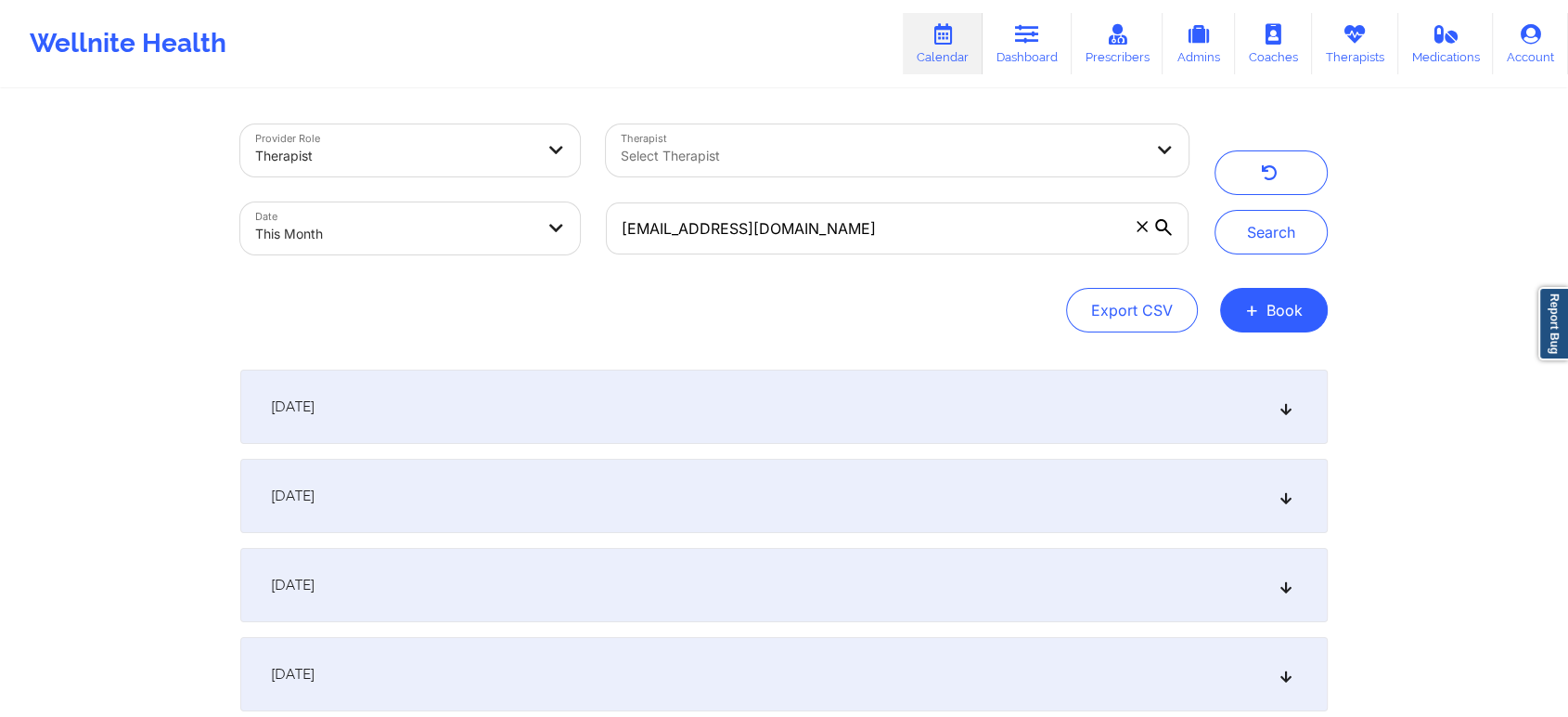
click at [894, 266] on div "[EMAIL_ADDRESS][DOMAIN_NAME]" at bounding box center [897, 228] width 608 height 78
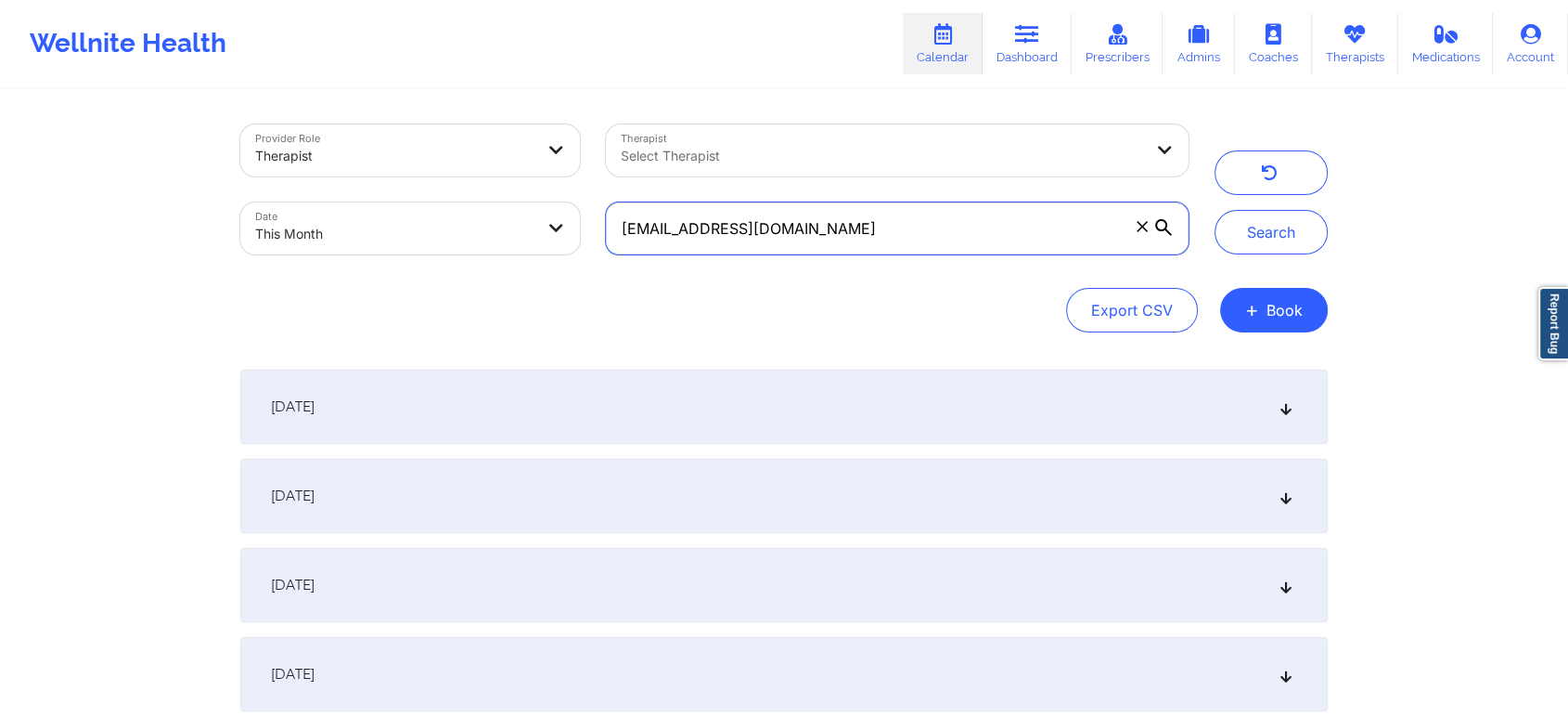
drag, startPoint x: 962, startPoint y: 245, endPoint x: 400, endPoint y: 213, distance: 562.9
click at [400, 213] on div "Provider Role Therapist Therapist Select Therapist Date This Month [EMAIL_ADDRE…" at bounding box center [714, 189] width 975 height 156
paste input "rymndlp"
click at [1215, 210] on button "Search" at bounding box center [1271, 232] width 113 height 44
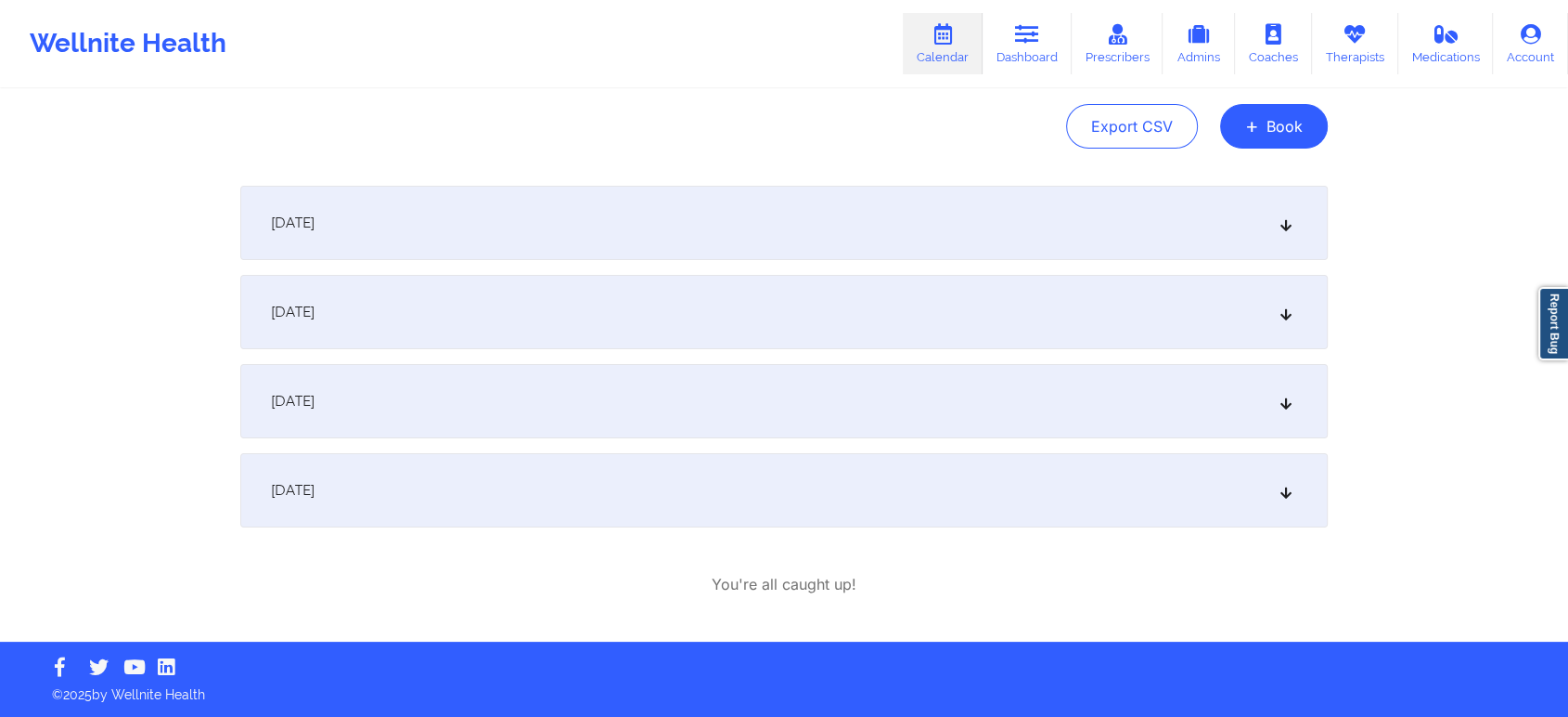
click at [678, 530] on div "[DATE] 1:30pm 2:00pm [DATE] [PERSON_NAME] [PERSON_NAME] Initial Therapy Session…" at bounding box center [784, 390] width 1088 height 410
click at [700, 511] on div "[DATE]" at bounding box center [784, 490] width 1088 height 74
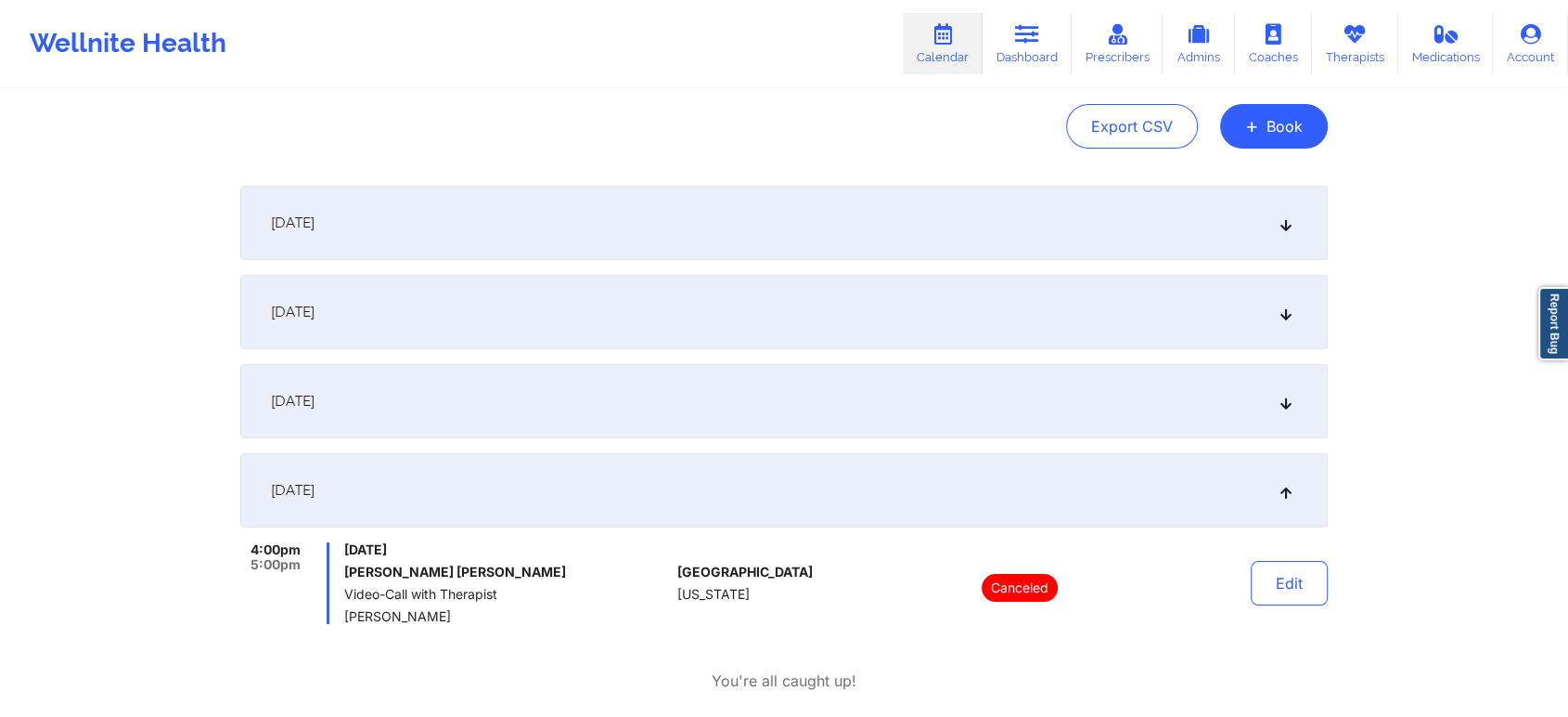
click at [526, 387] on div "[DATE]" at bounding box center [784, 400] width 1088 height 74
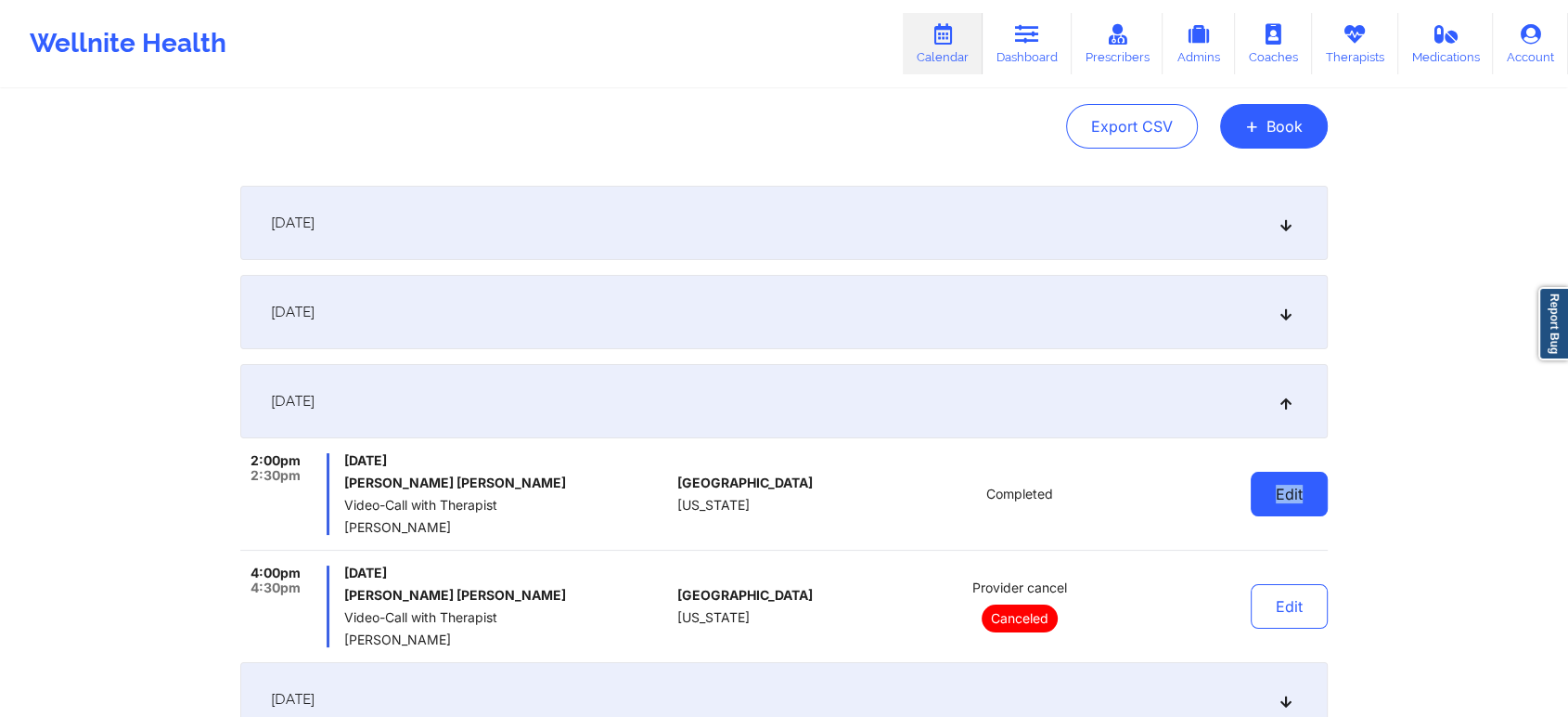
drag, startPoint x: 1324, startPoint y: 529, endPoint x: 1265, endPoint y: 504, distance: 64.1
click at [1265, 504] on div "Edit" at bounding box center [1242, 494] width 171 height 82
click at [1265, 504] on button "Edit" at bounding box center [1289, 494] width 77 height 44
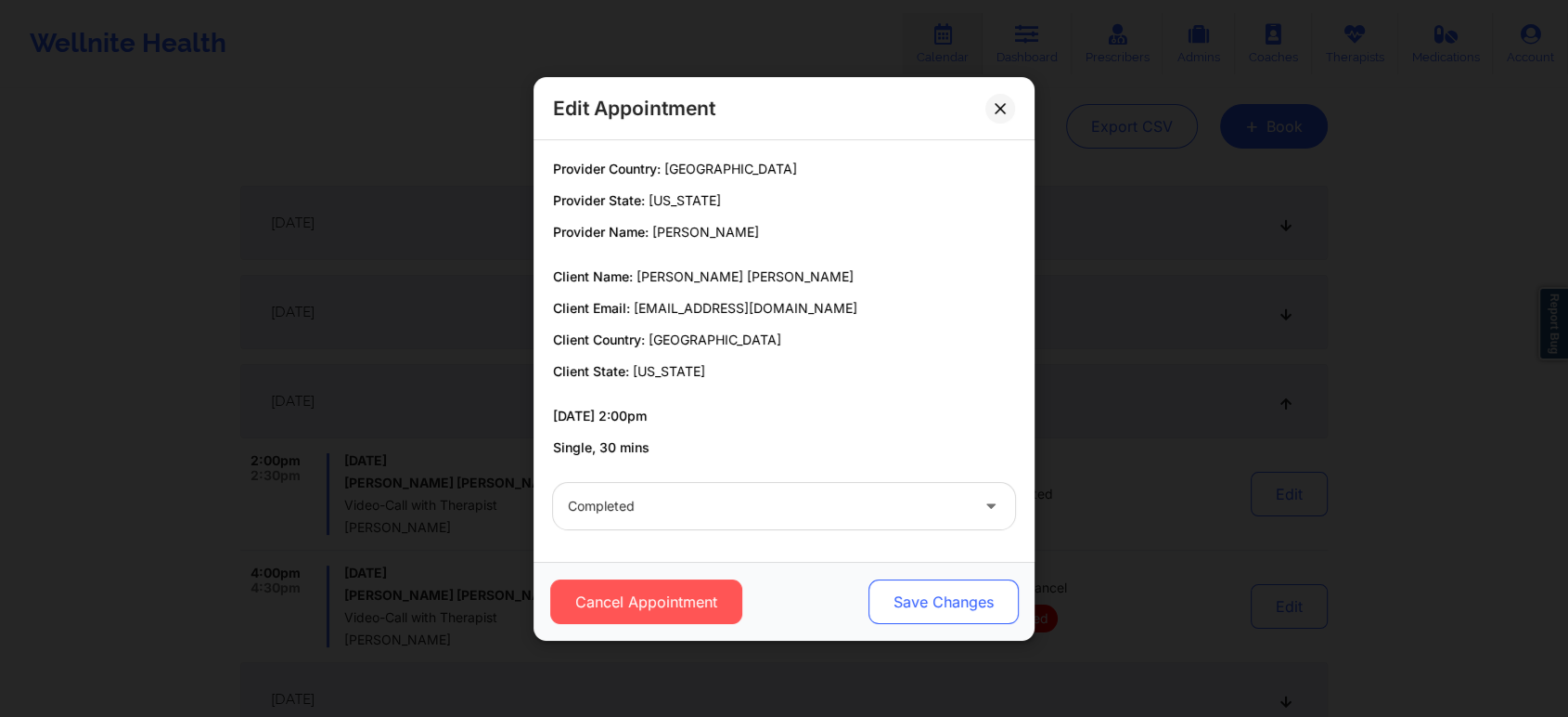
click at [898, 592] on button "Save Changes" at bounding box center [944, 601] width 151 height 44
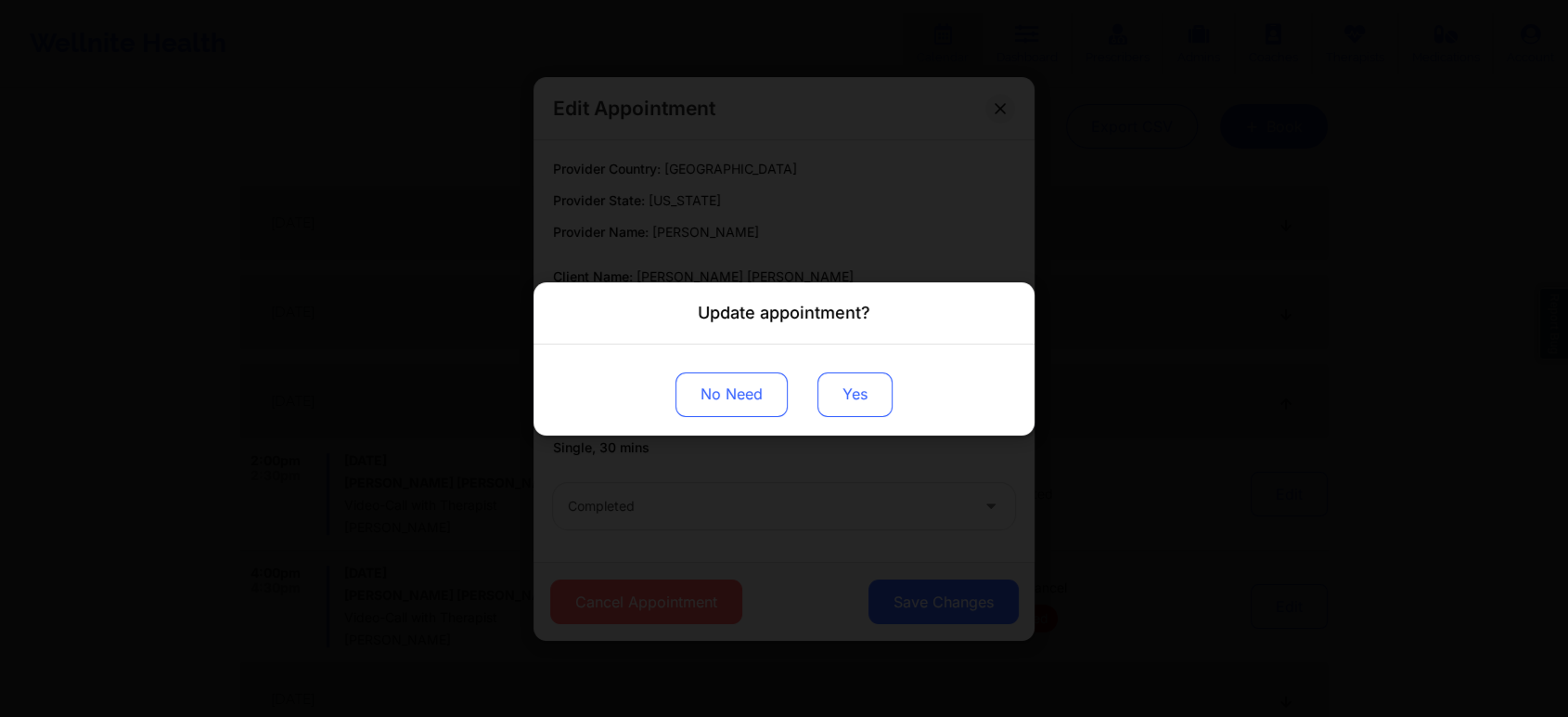
click at [846, 399] on button "Yes" at bounding box center [855, 393] width 75 height 44
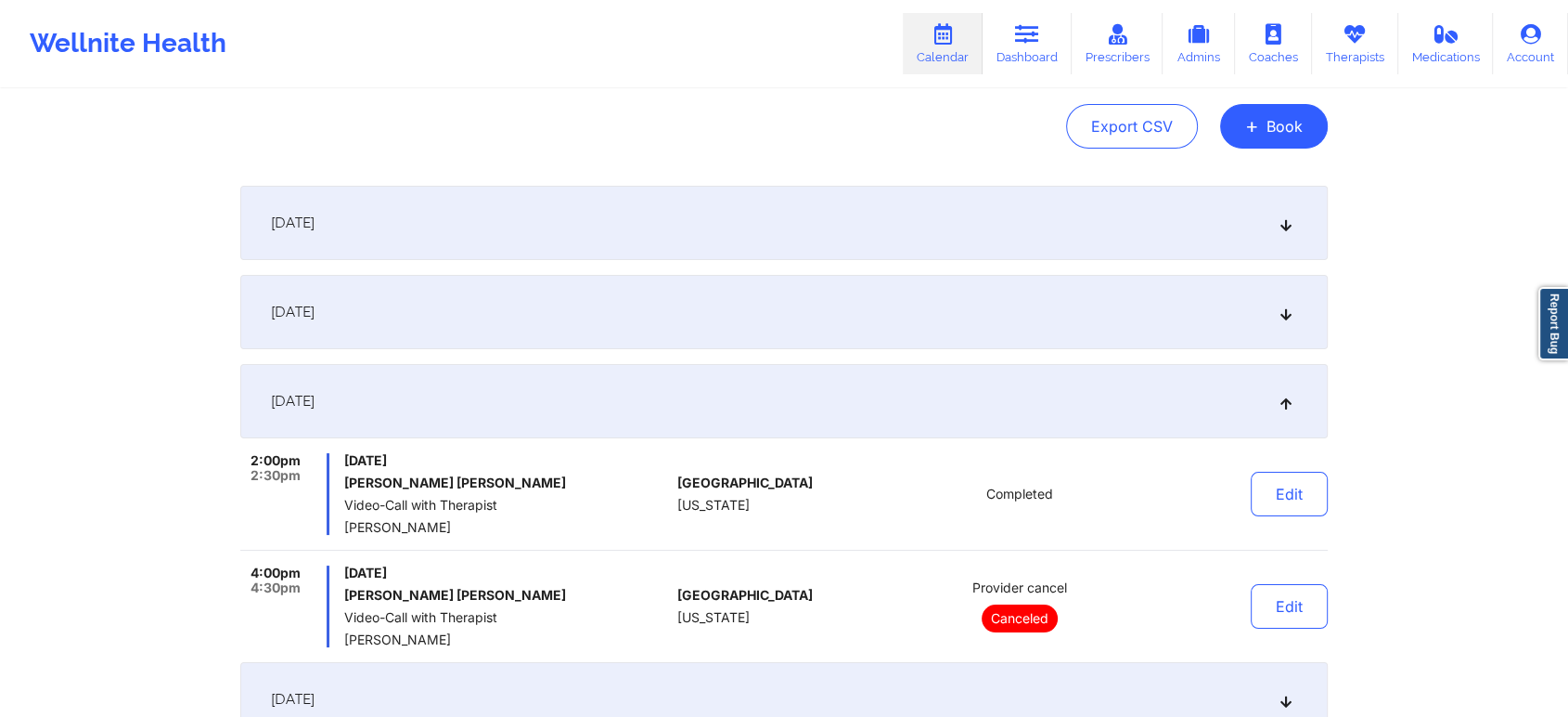
click at [1234, 500] on div "Edit" at bounding box center [1242, 494] width 171 height 82
click at [1253, 500] on button "Edit" at bounding box center [1289, 494] width 77 height 44
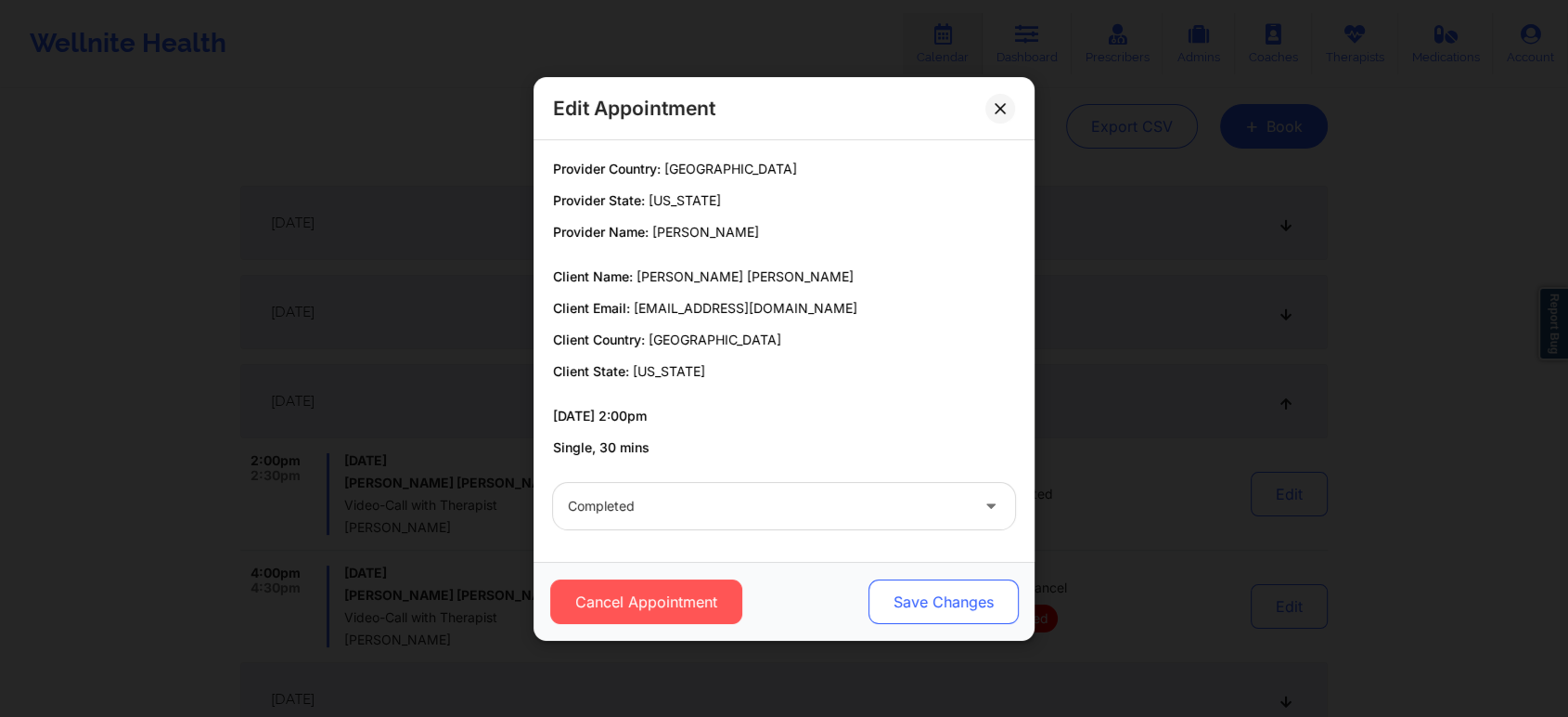
click at [897, 591] on button "Save Changes" at bounding box center [944, 601] width 151 height 44
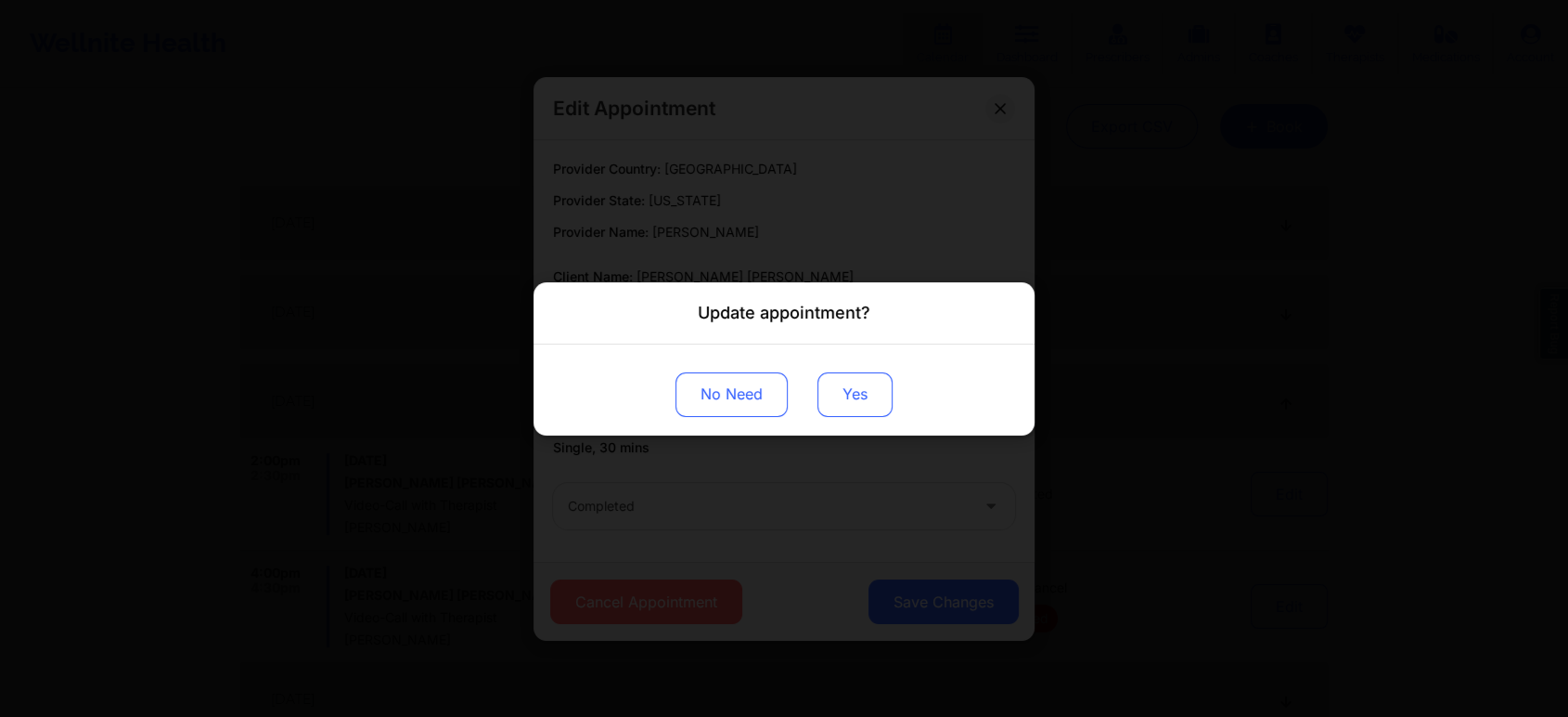
click at [866, 415] on button "Yes" at bounding box center [855, 393] width 75 height 44
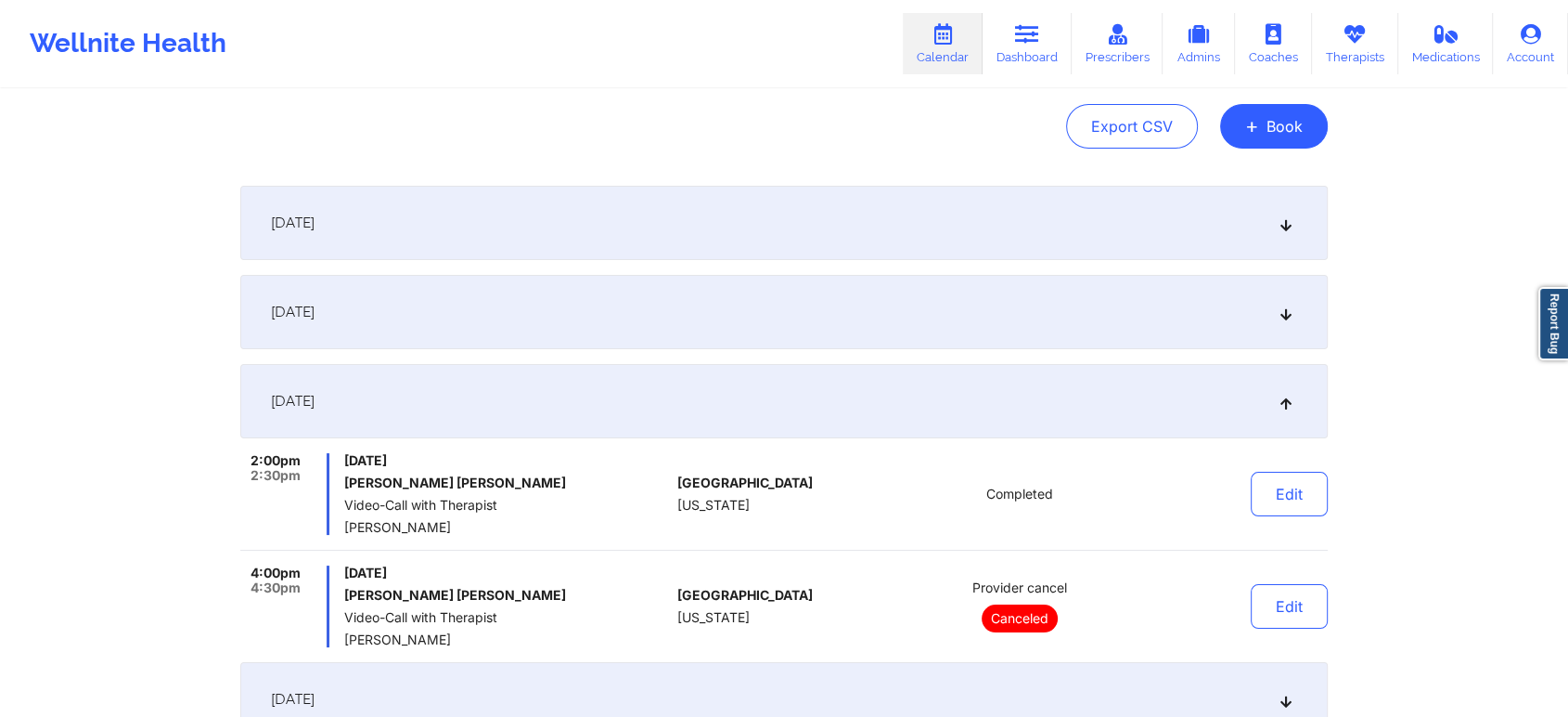
scroll to position [0, 0]
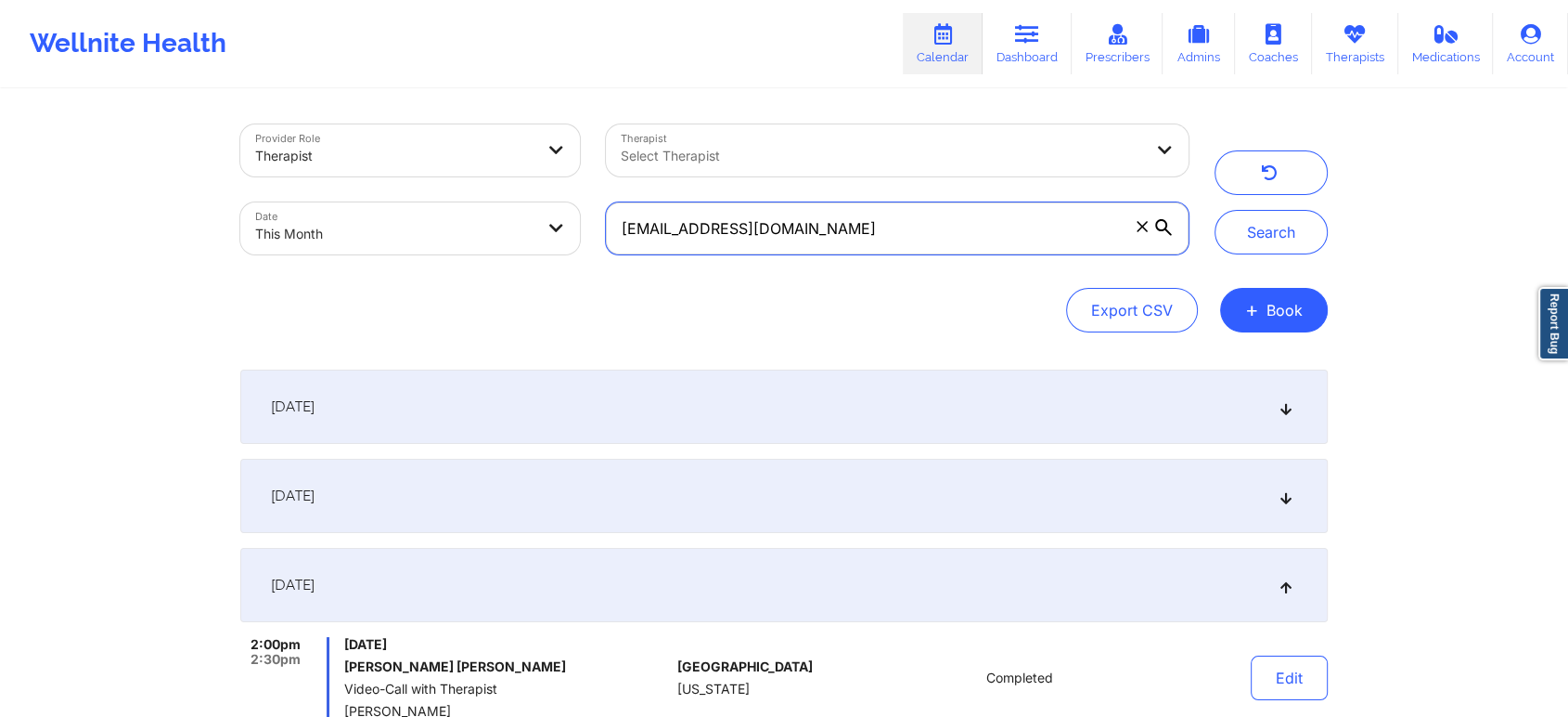
click at [832, 231] on input "[EMAIL_ADDRESS][DOMAIN_NAME]" at bounding box center [897, 228] width 583 height 52
drag, startPoint x: 788, startPoint y: 221, endPoint x: 500, endPoint y: 190, distance: 289.7
click at [500, 190] on div "Provider Role Therapist Therapist Select Therapist Date This Month [EMAIL_ADDRE…" at bounding box center [714, 189] width 975 height 156
paste input "kaylabalaj"
click at [1215, 210] on button "Search" at bounding box center [1271, 232] width 113 height 44
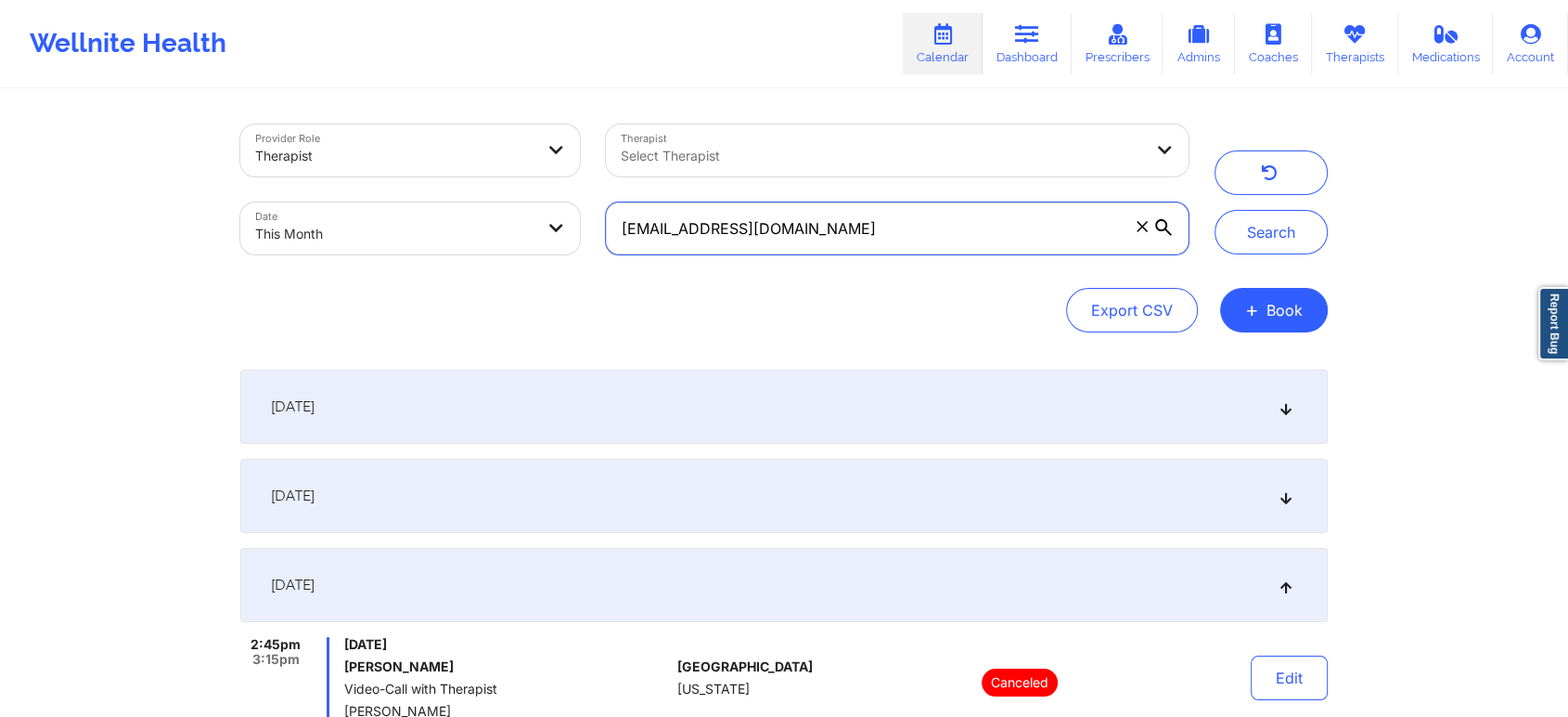
scroll to position [303, 0]
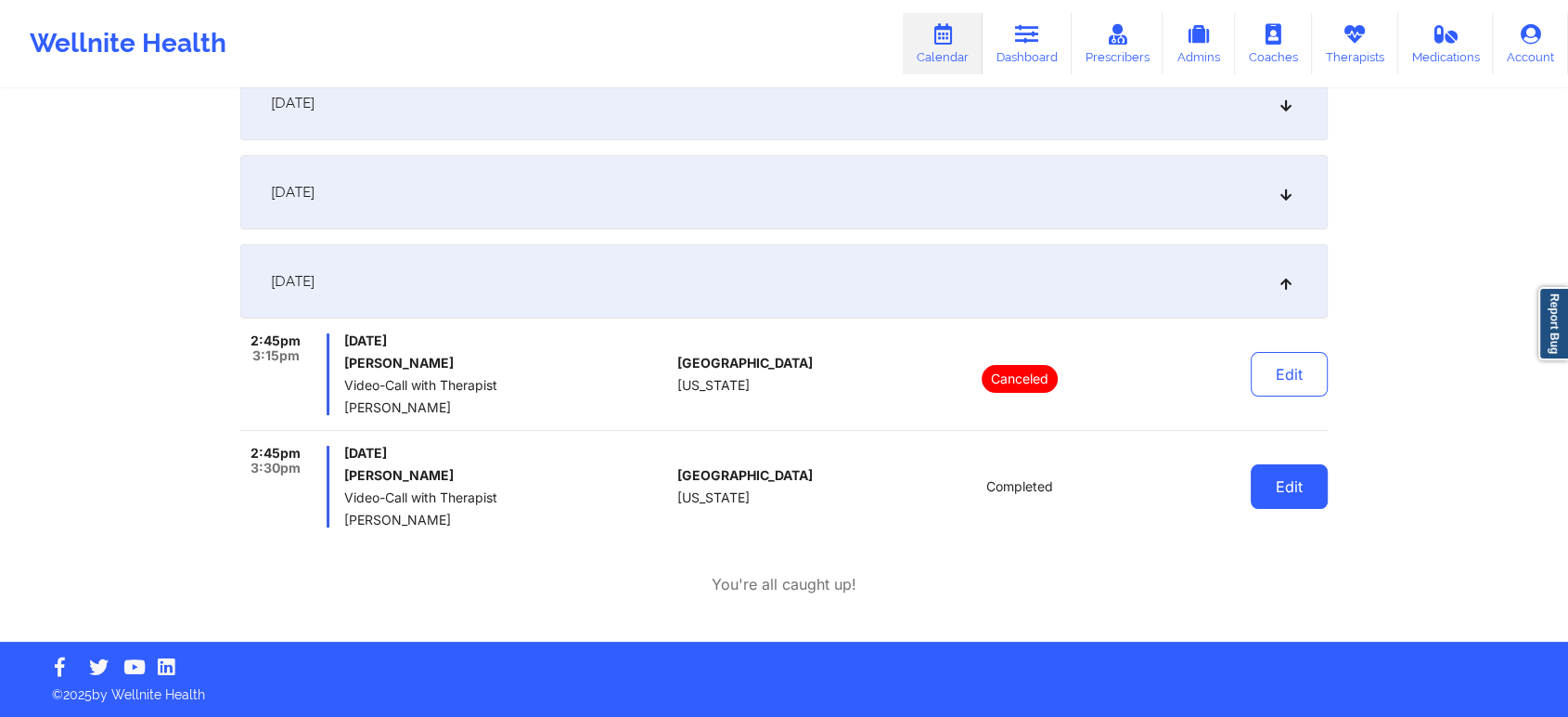
click at [1300, 473] on button "Edit" at bounding box center [1289, 486] width 77 height 44
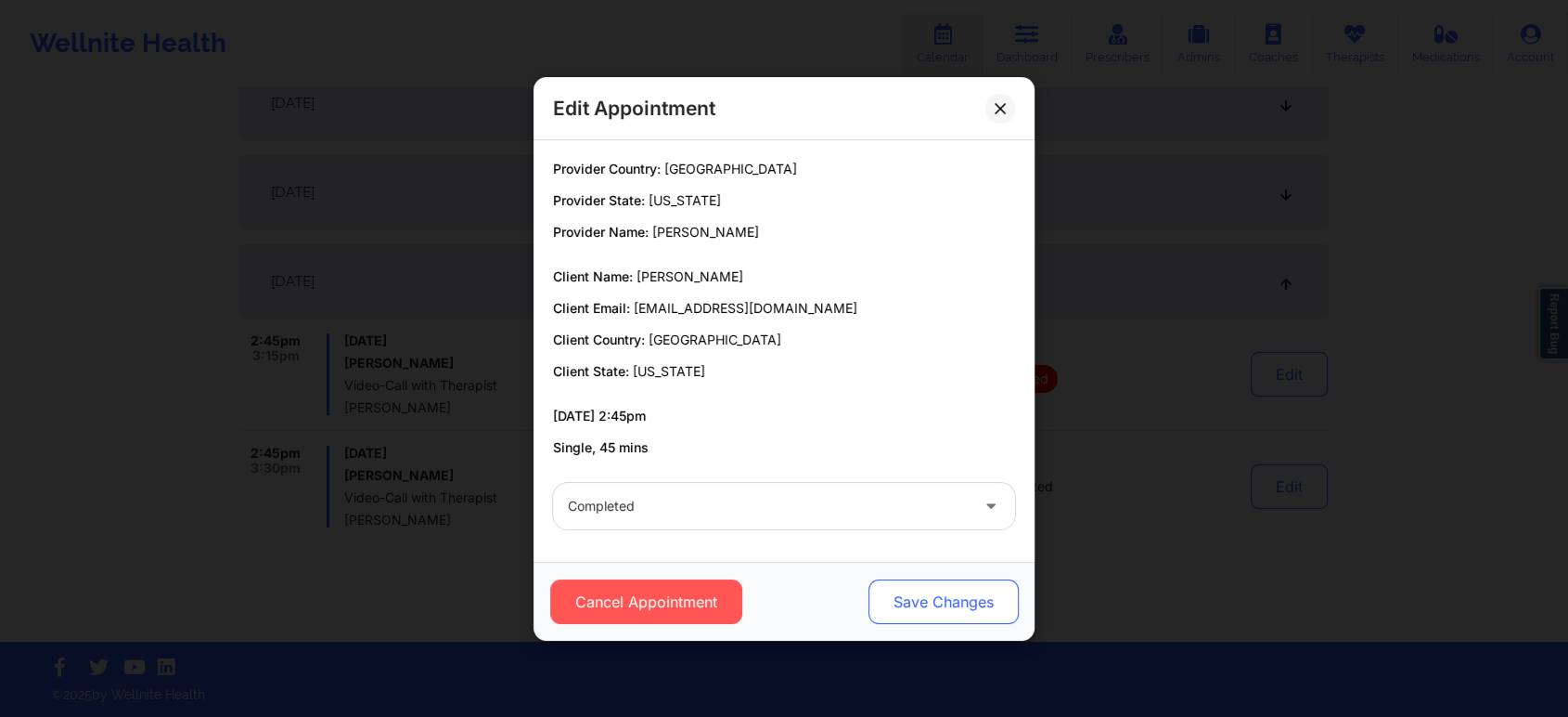
click at [925, 592] on button "Save Changes" at bounding box center [944, 601] width 151 height 44
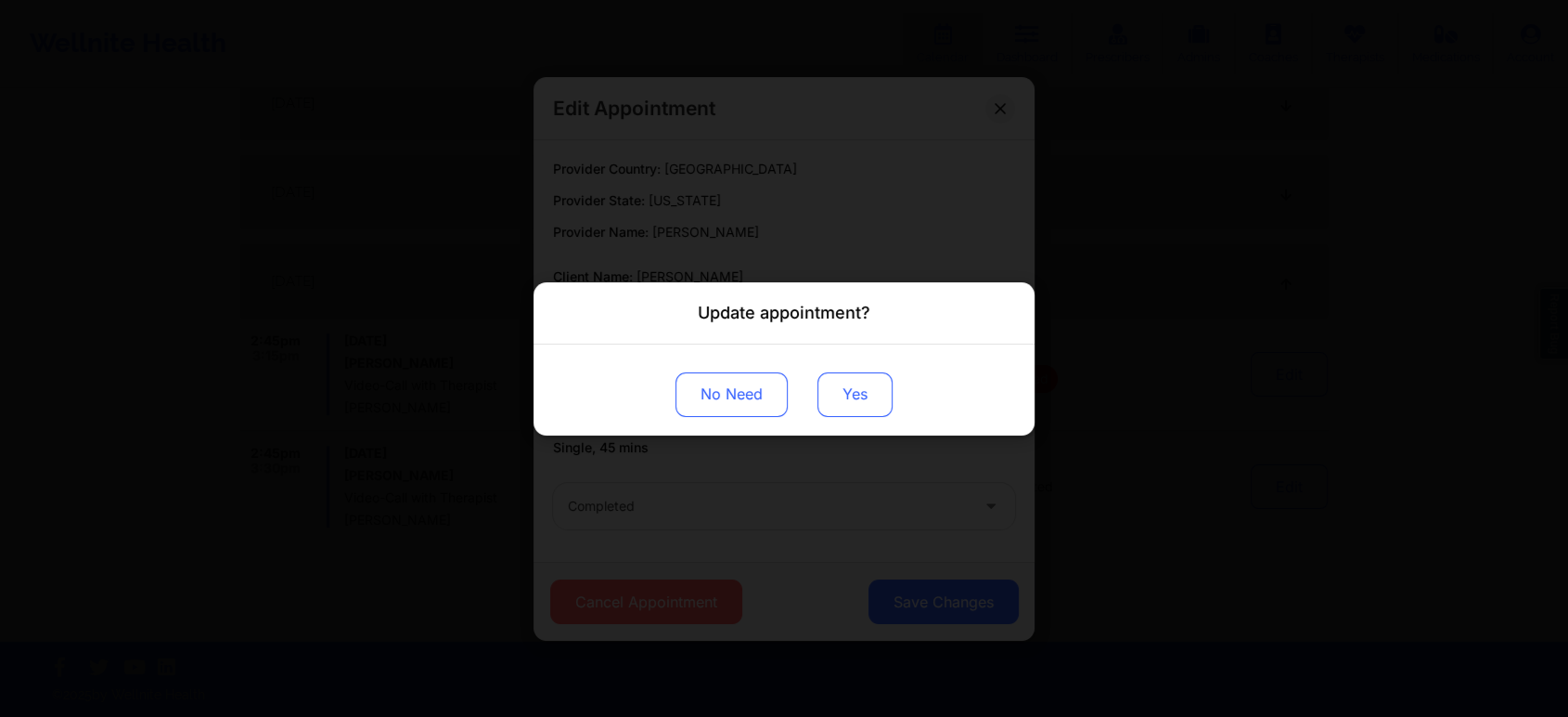
click at [832, 388] on button "Yes" at bounding box center [855, 393] width 75 height 44
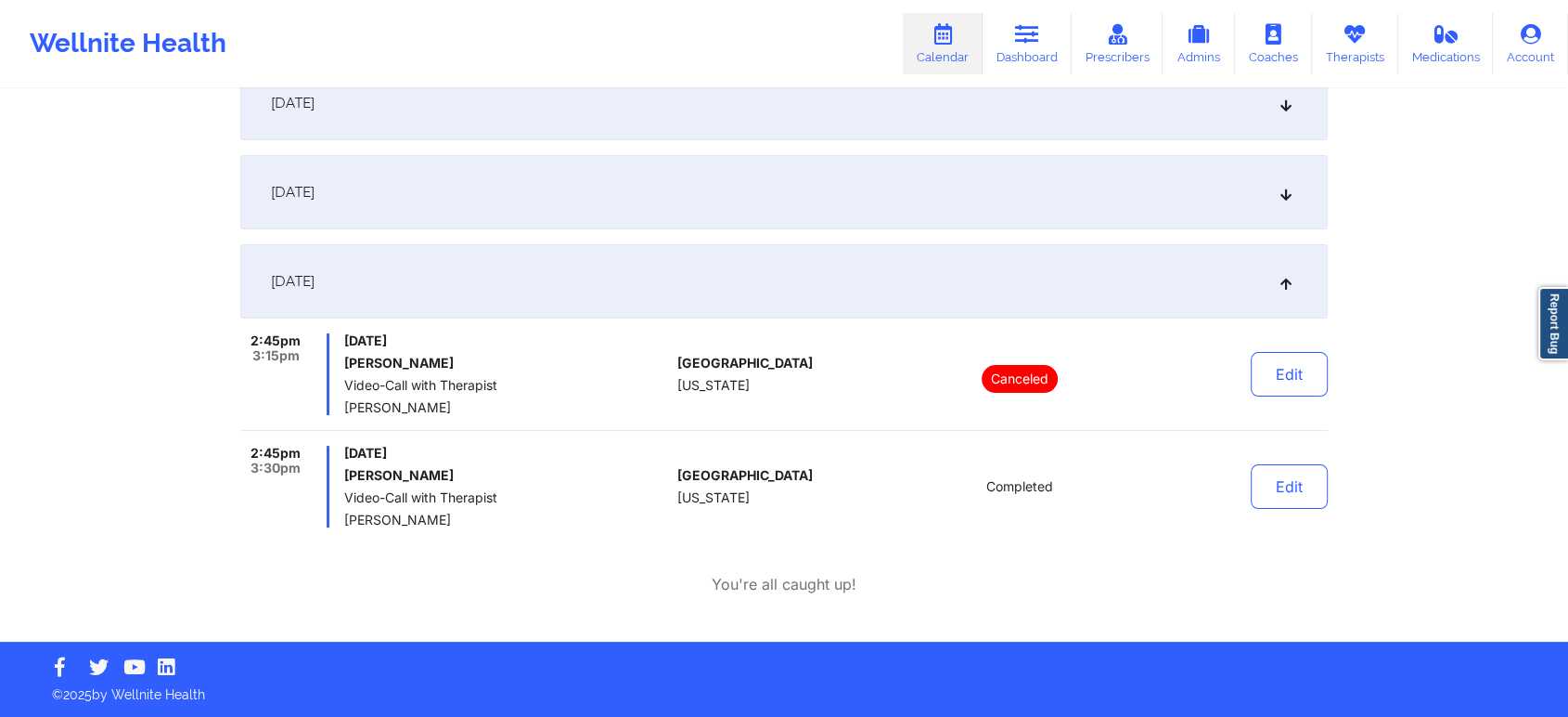
scroll to position [0, 0]
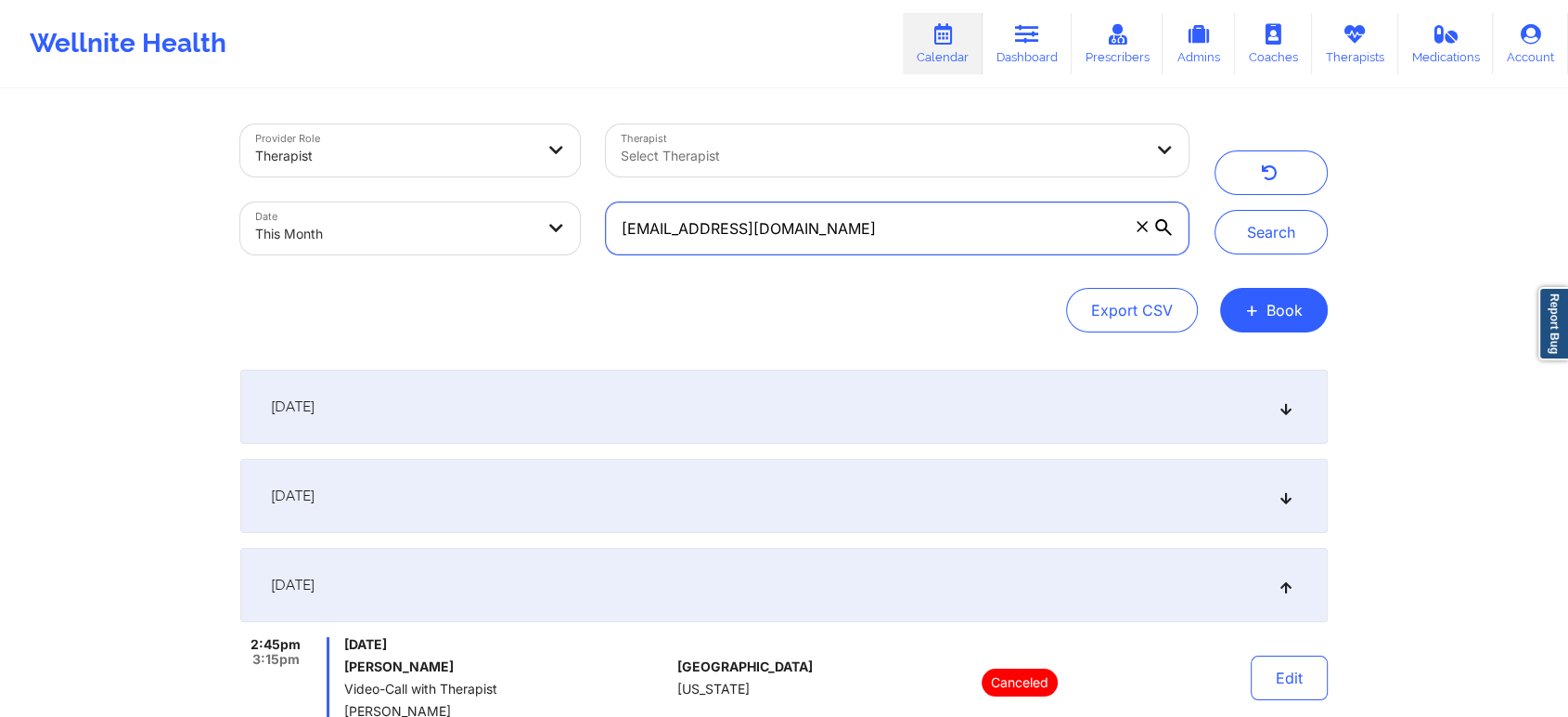
drag, startPoint x: 824, startPoint y: 222, endPoint x: 424, endPoint y: 171, distance: 403.2
click at [424, 171] on div "Provider Role Therapist Therapist Select Therapist Date This Month [EMAIL_ADDRE…" at bounding box center [714, 189] width 975 height 156
paste input "paigebarry23"
click at [1215, 210] on button "Search" at bounding box center [1271, 232] width 113 height 44
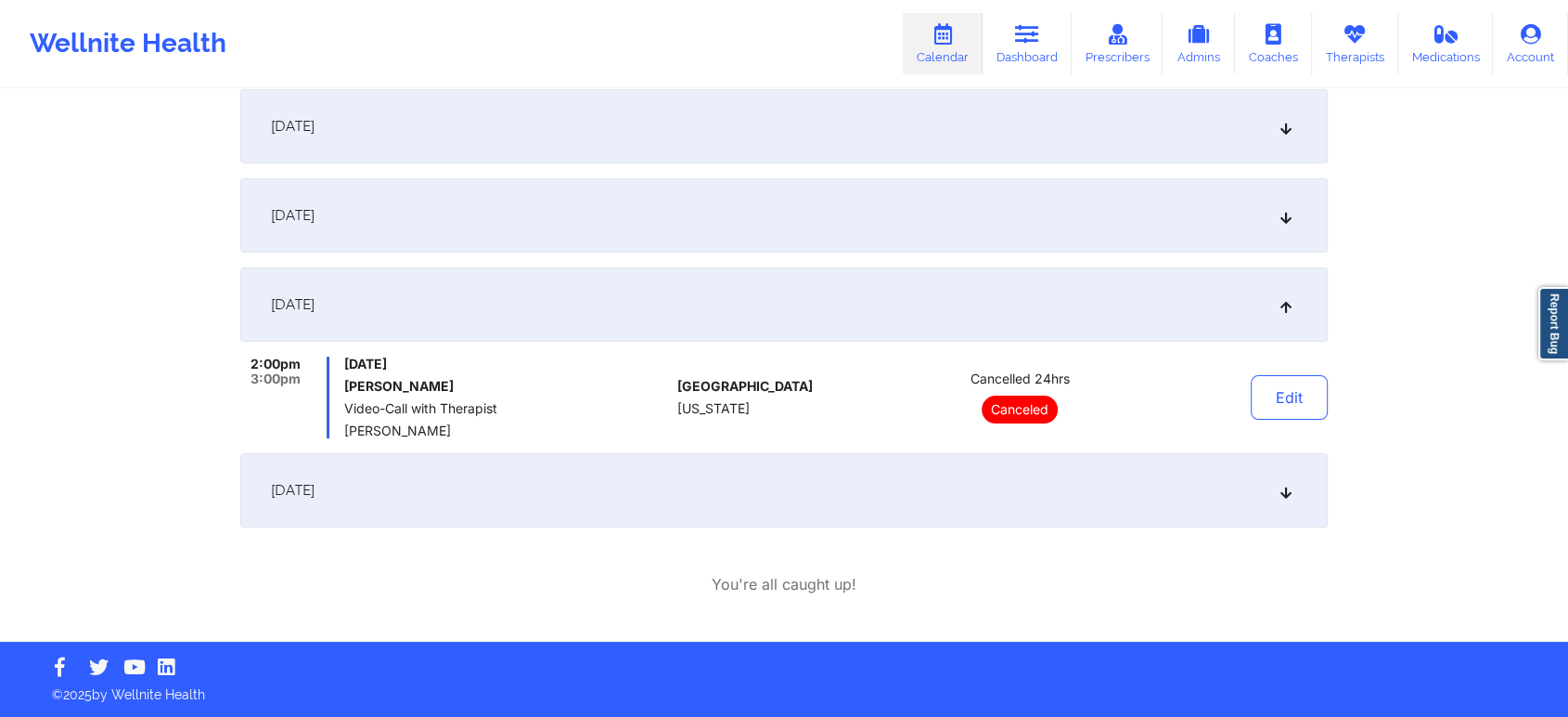
click at [665, 493] on div "[DATE]" at bounding box center [784, 490] width 1088 height 74
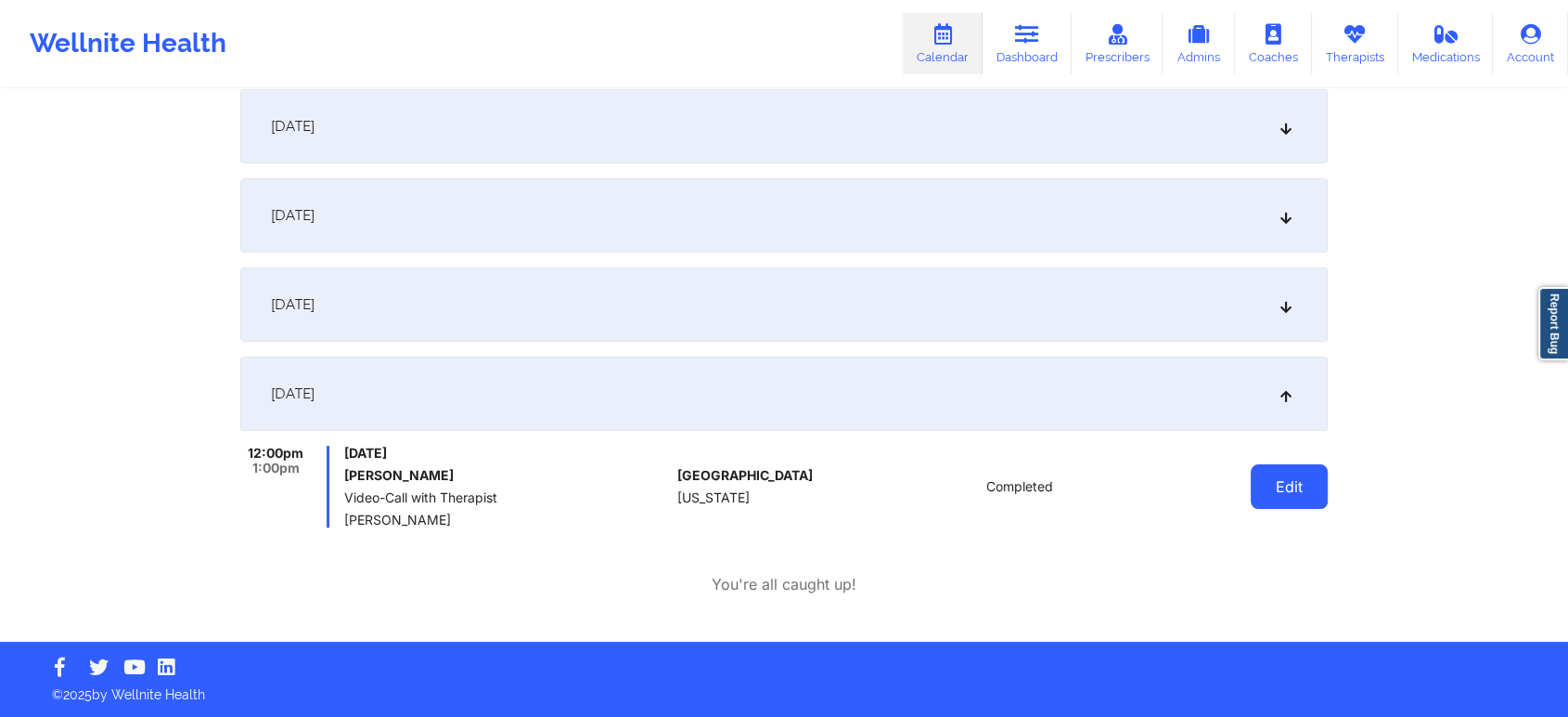
click at [1264, 491] on button "Edit" at bounding box center [1289, 486] width 77 height 44
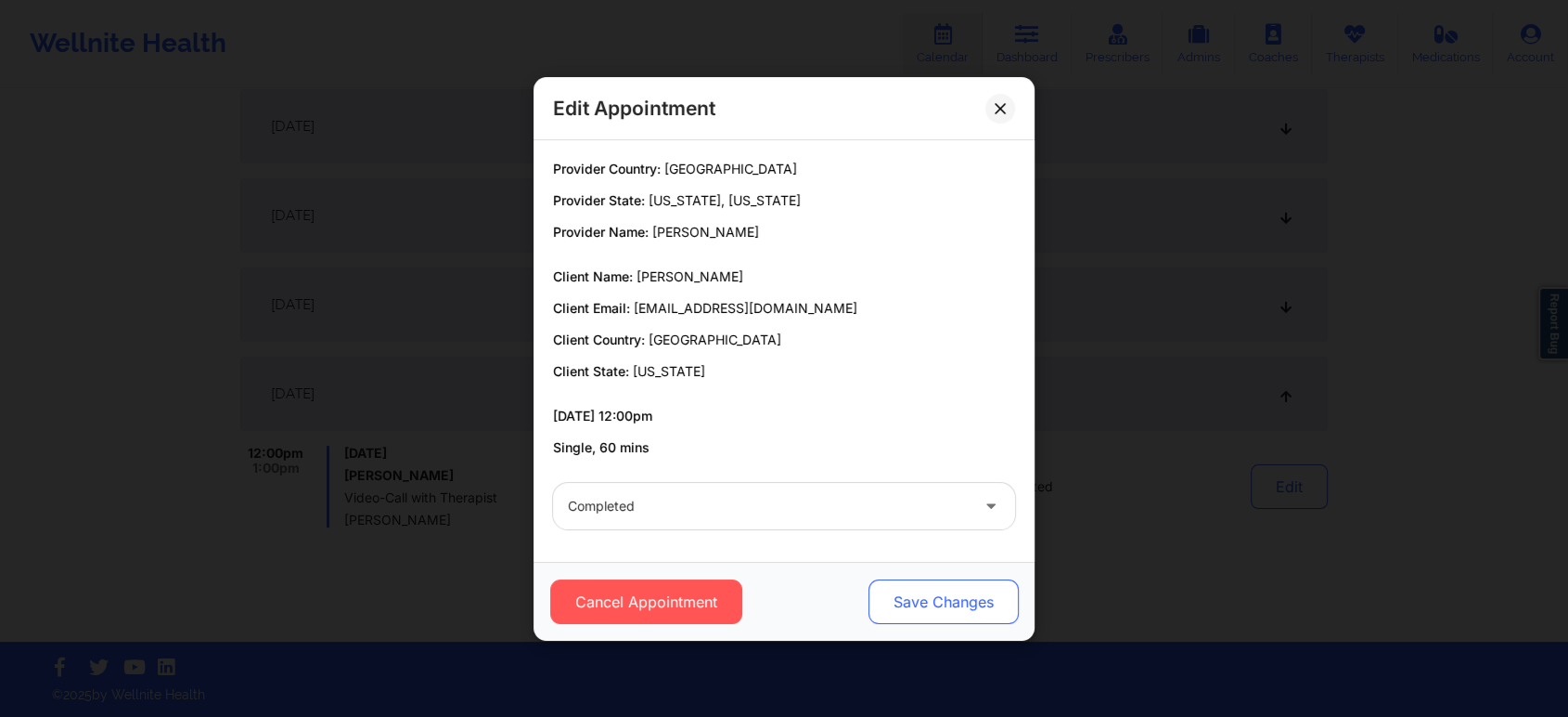
click at [906, 617] on button "Save Changes" at bounding box center [944, 601] width 151 height 44
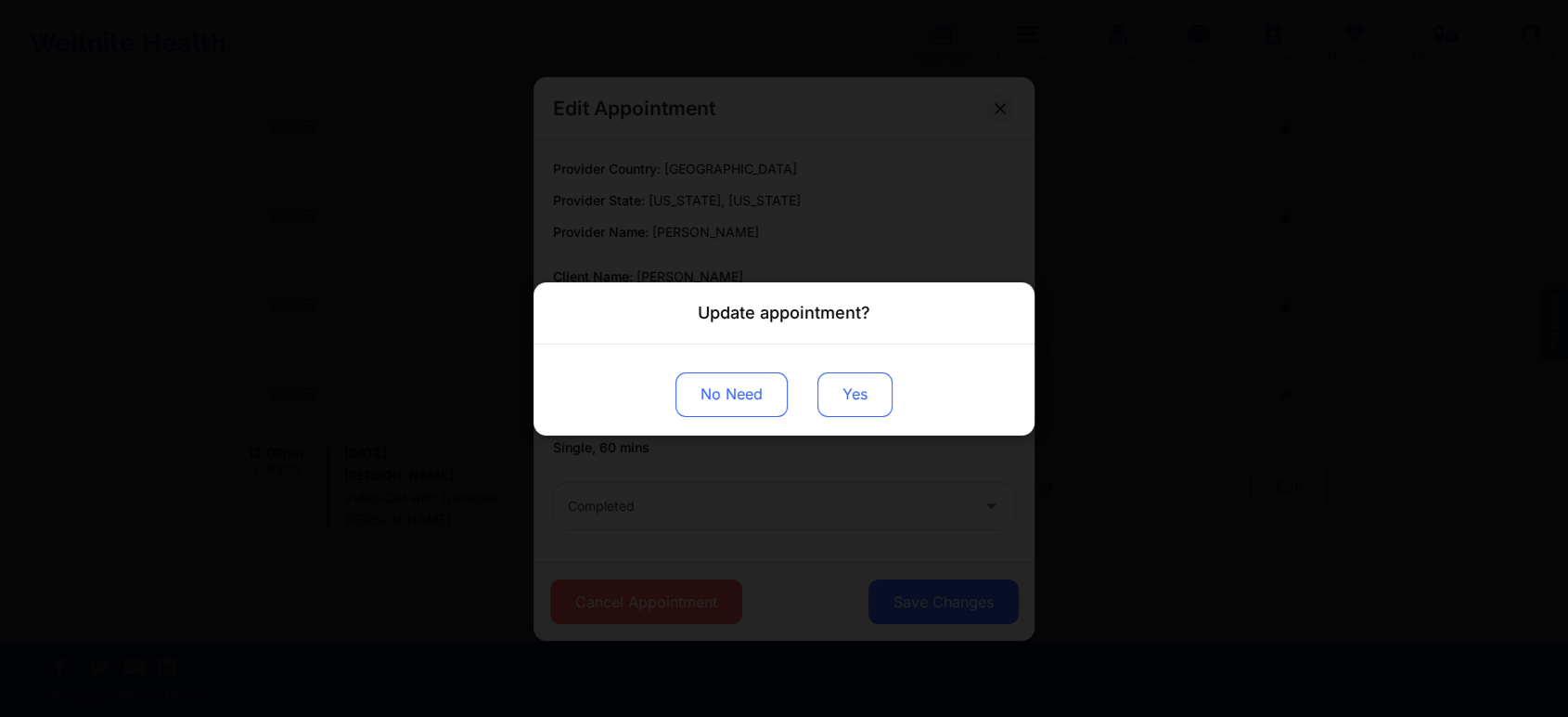
click at [845, 395] on button "Yes" at bounding box center [855, 393] width 75 height 44
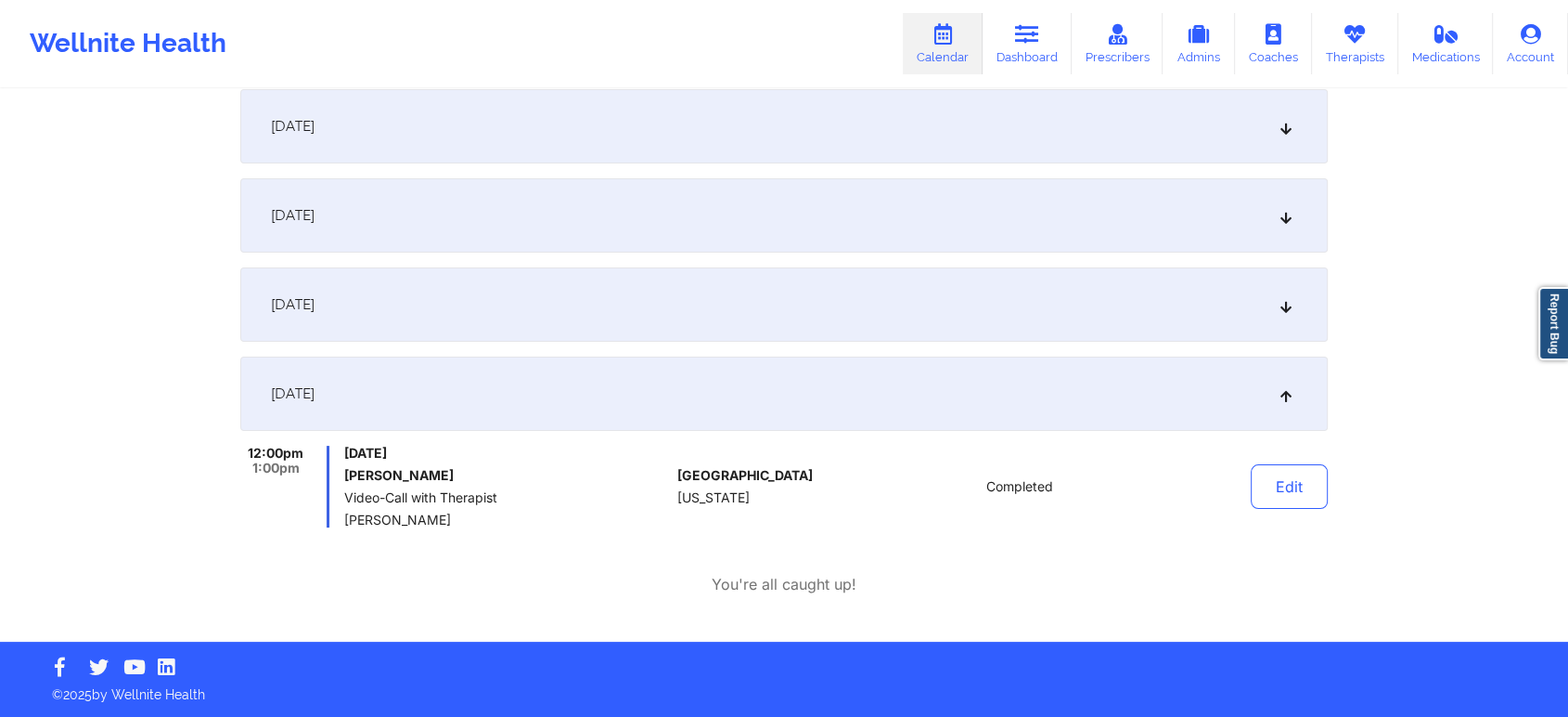
scroll to position [0, 0]
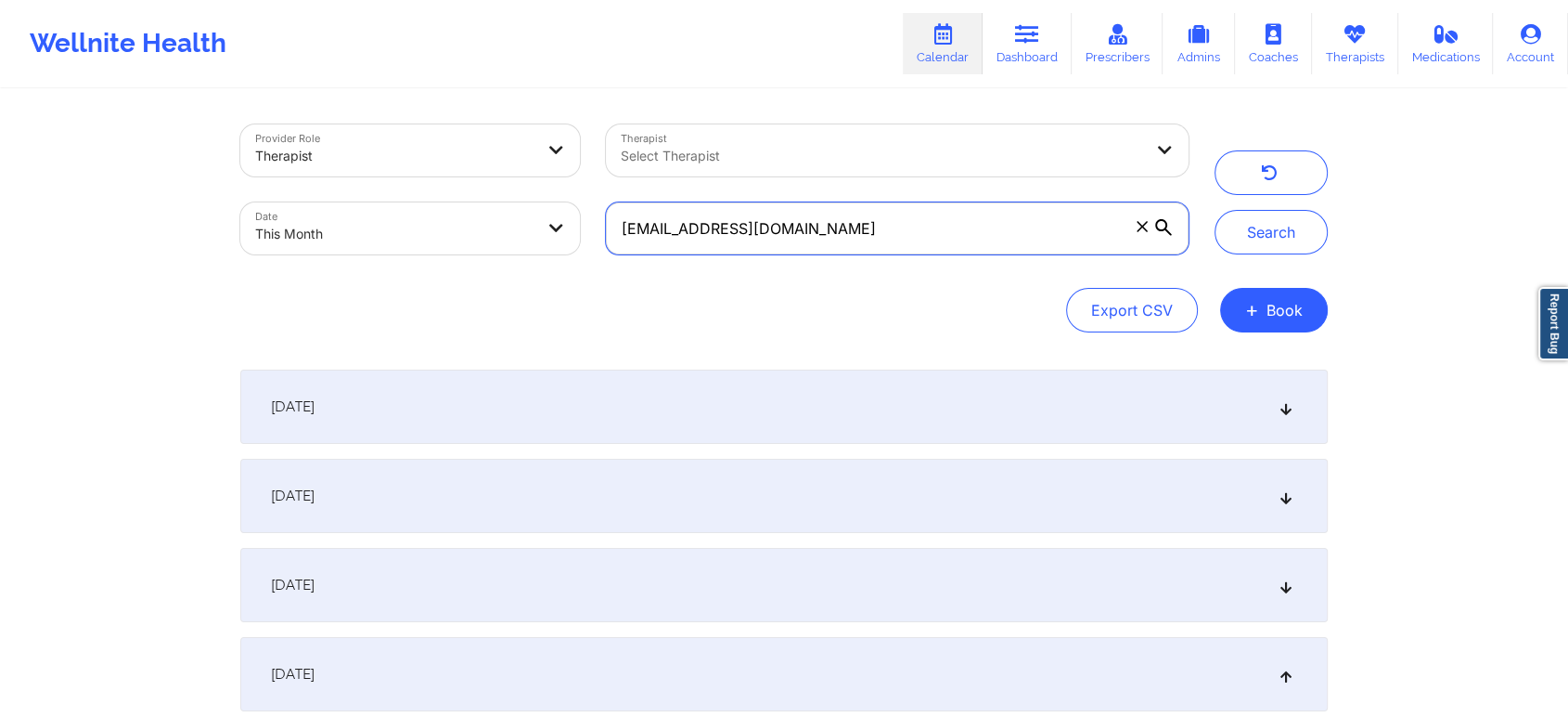
drag, startPoint x: 847, startPoint y: 243, endPoint x: 412, endPoint y: 238, distance: 435.0
click at [412, 238] on div "Provider Role Therapist Therapist Select Therapist Date This Month [EMAIL_ADDRE…" at bounding box center [714, 189] width 975 height 156
paste input "richbarry82"
click at [1215, 210] on button "Search" at bounding box center [1271, 232] width 113 height 44
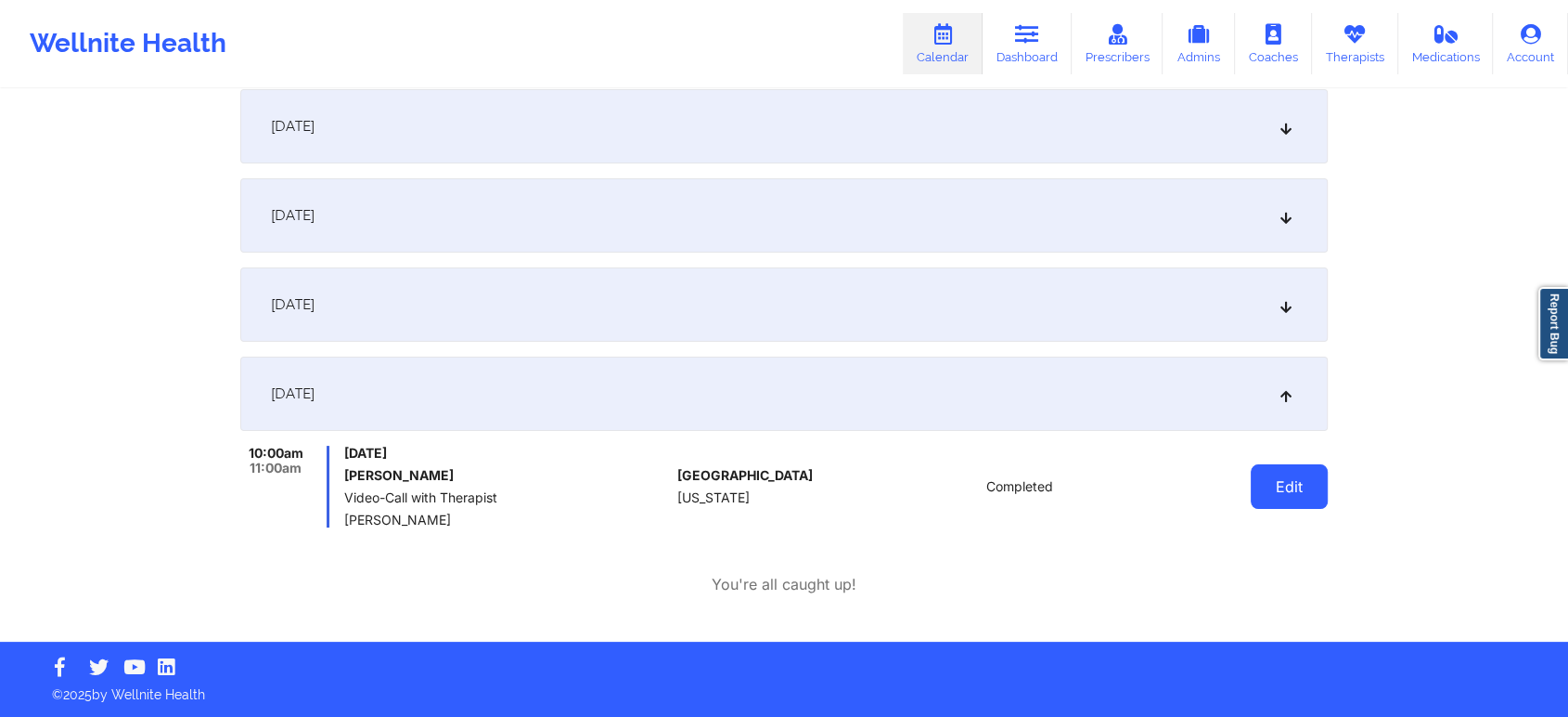
click at [1292, 466] on button "Edit" at bounding box center [1289, 486] width 77 height 44
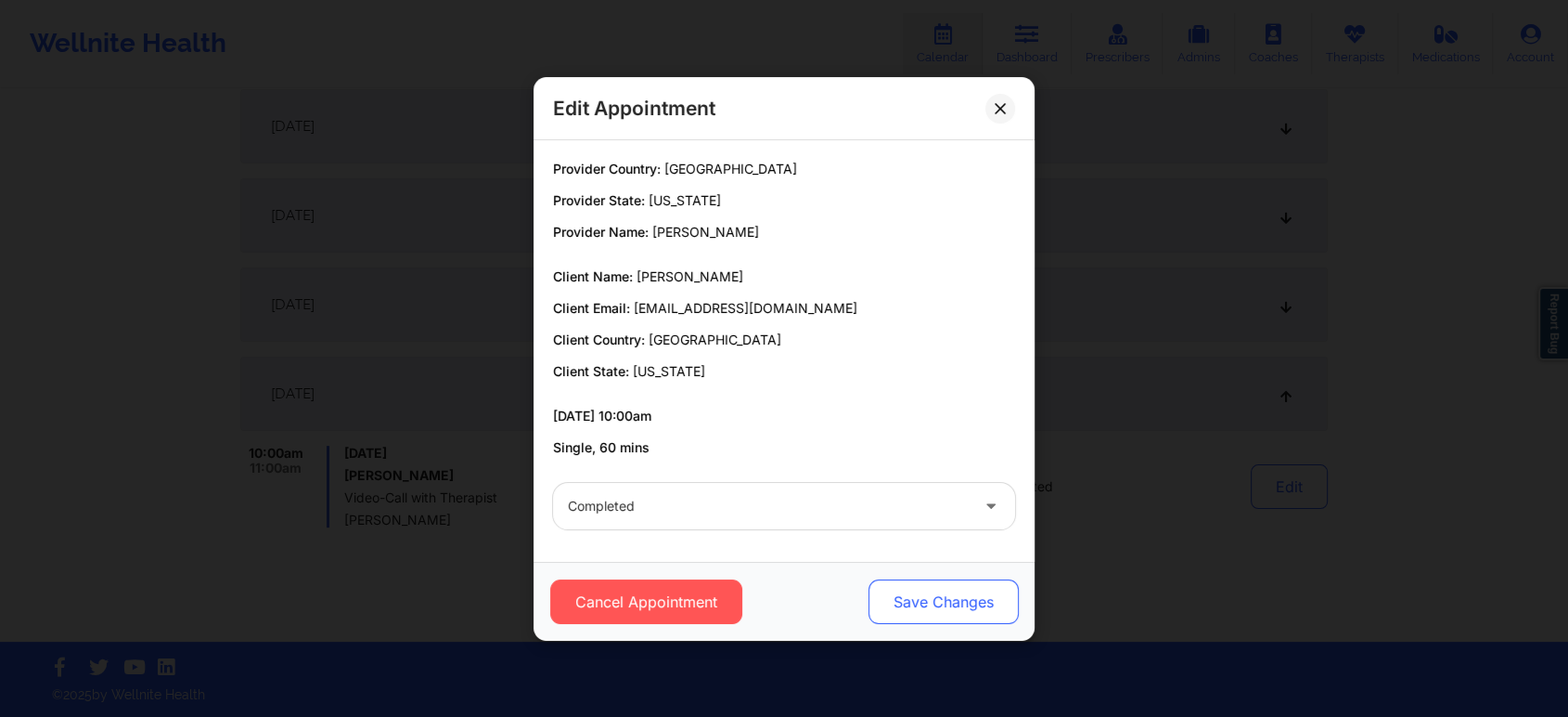
click at [881, 593] on button "Save Changes" at bounding box center [944, 601] width 151 height 44
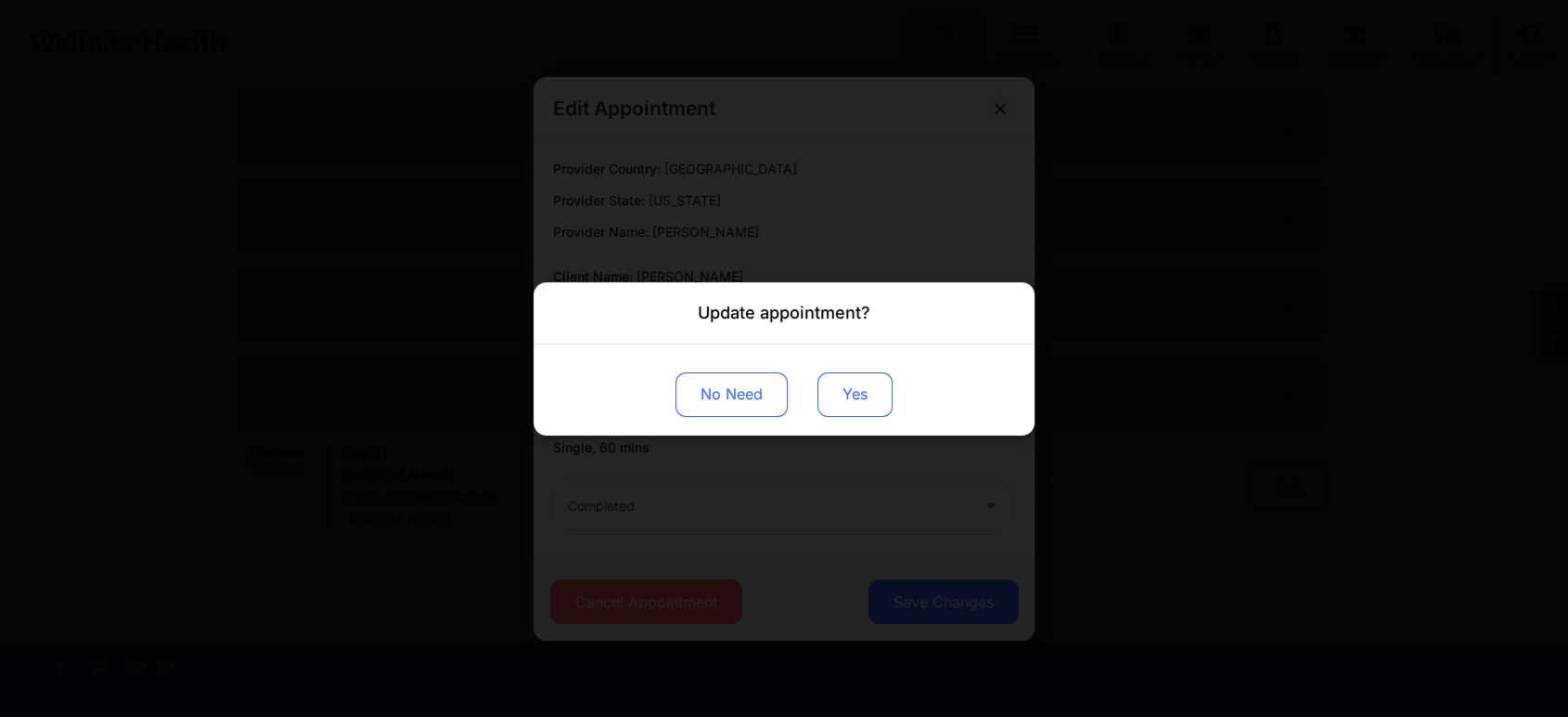
click at [861, 392] on button "Yes" at bounding box center [855, 393] width 75 height 44
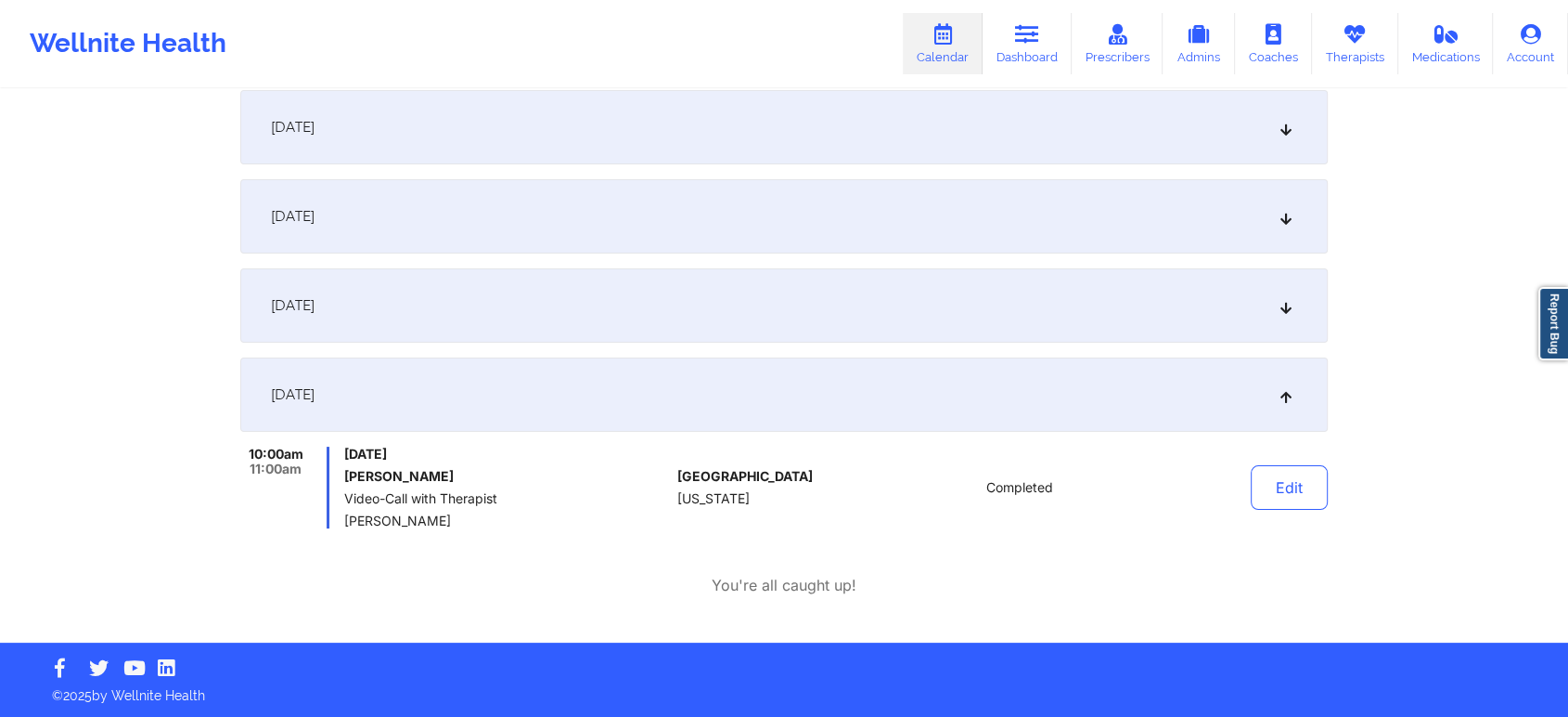
scroll to position [0, 0]
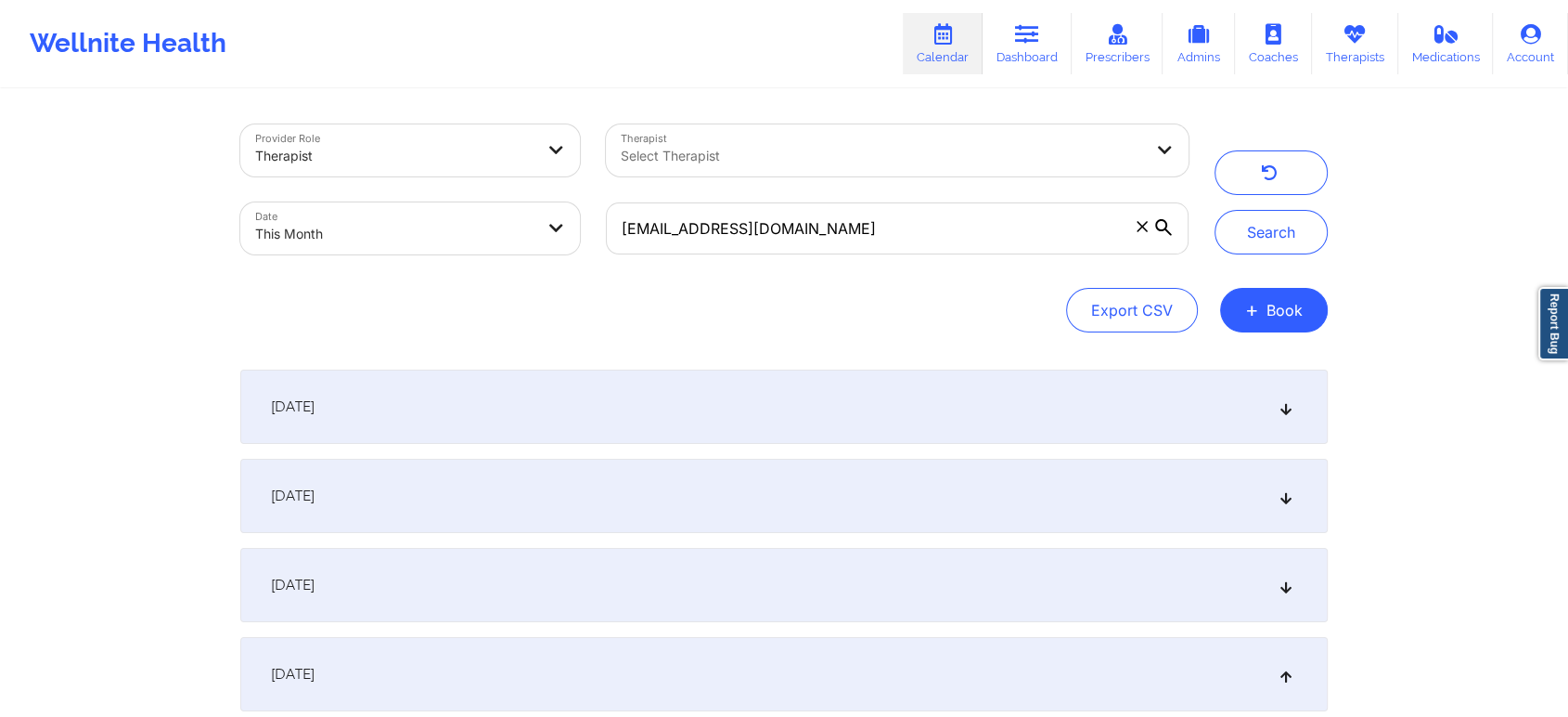
drag, startPoint x: 830, startPoint y: 256, endPoint x: 897, endPoint y: 243, distance: 68.2
click at [897, 243] on div "[EMAIL_ADDRESS][DOMAIN_NAME]" at bounding box center [897, 228] width 608 height 78
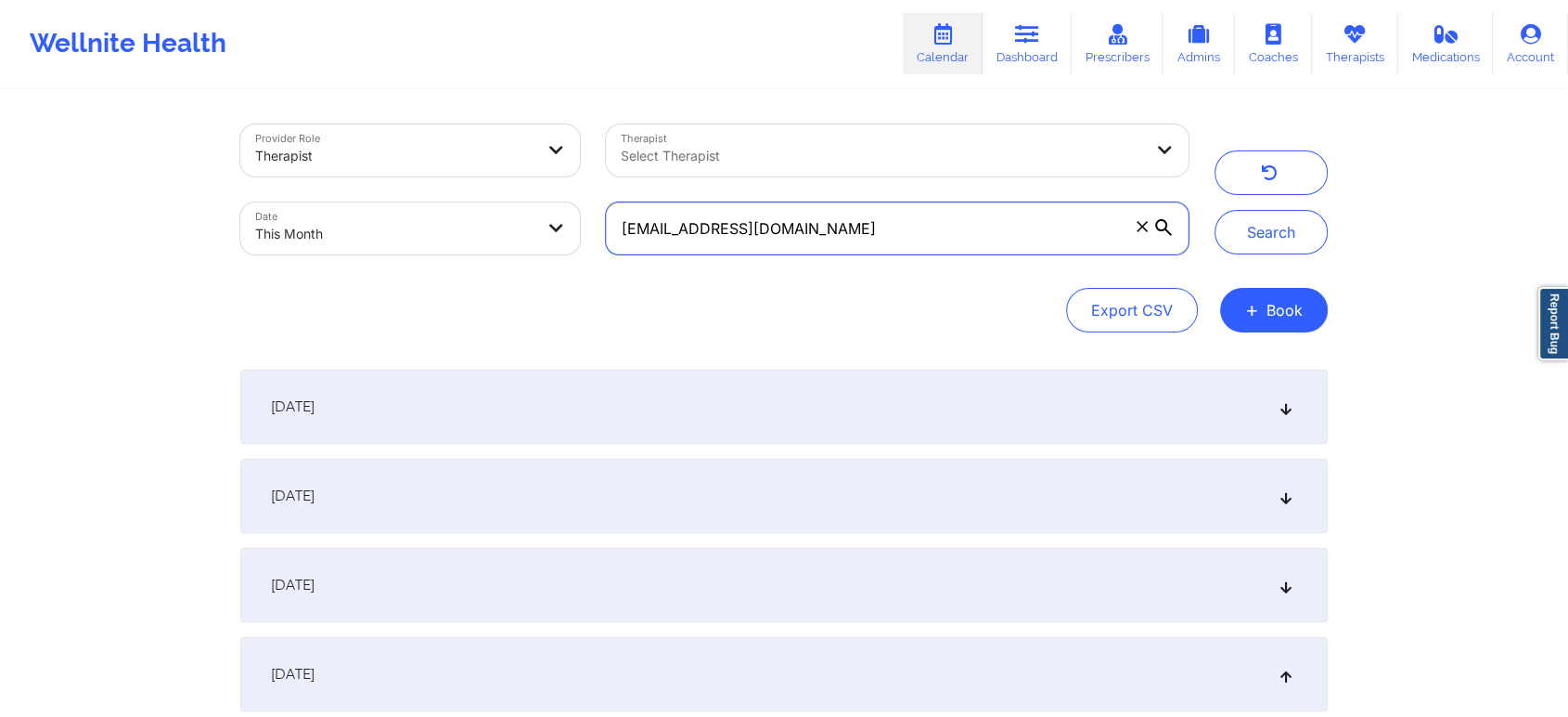
drag, startPoint x: 897, startPoint y: 243, endPoint x: 397, endPoint y: 209, distance: 501.2
click at [397, 209] on div "Provider Role Therapist Therapist Select Therapist Date This Month [EMAIL_ADDRE…" at bounding box center [714, 189] width 975 height 156
paste input "tjanescott"
click at [1215, 210] on button "Search" at bounding box center [1271, 232] width 113 height 44
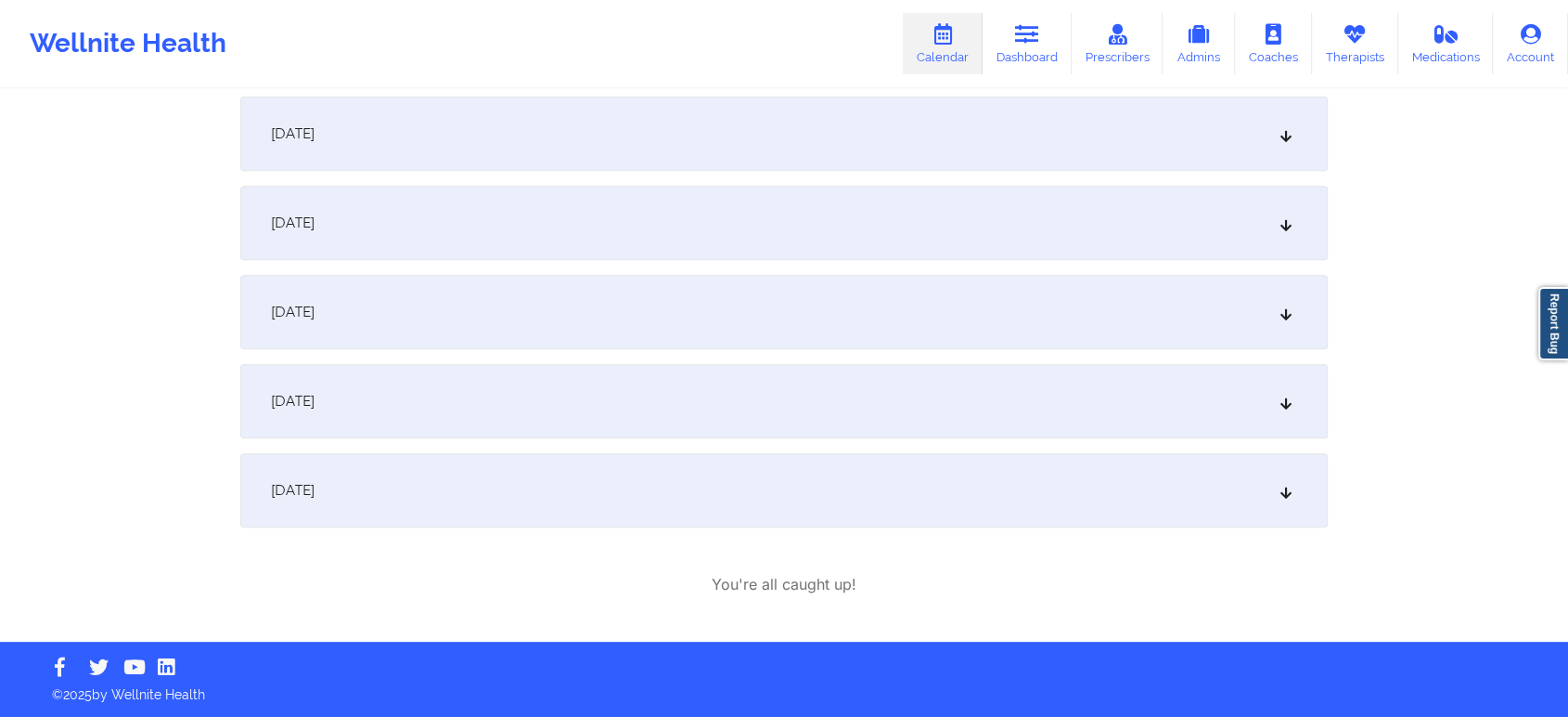
click at [514, 378] on div "[DATE]" at bounding box center [784, 400] width 1088 height 74
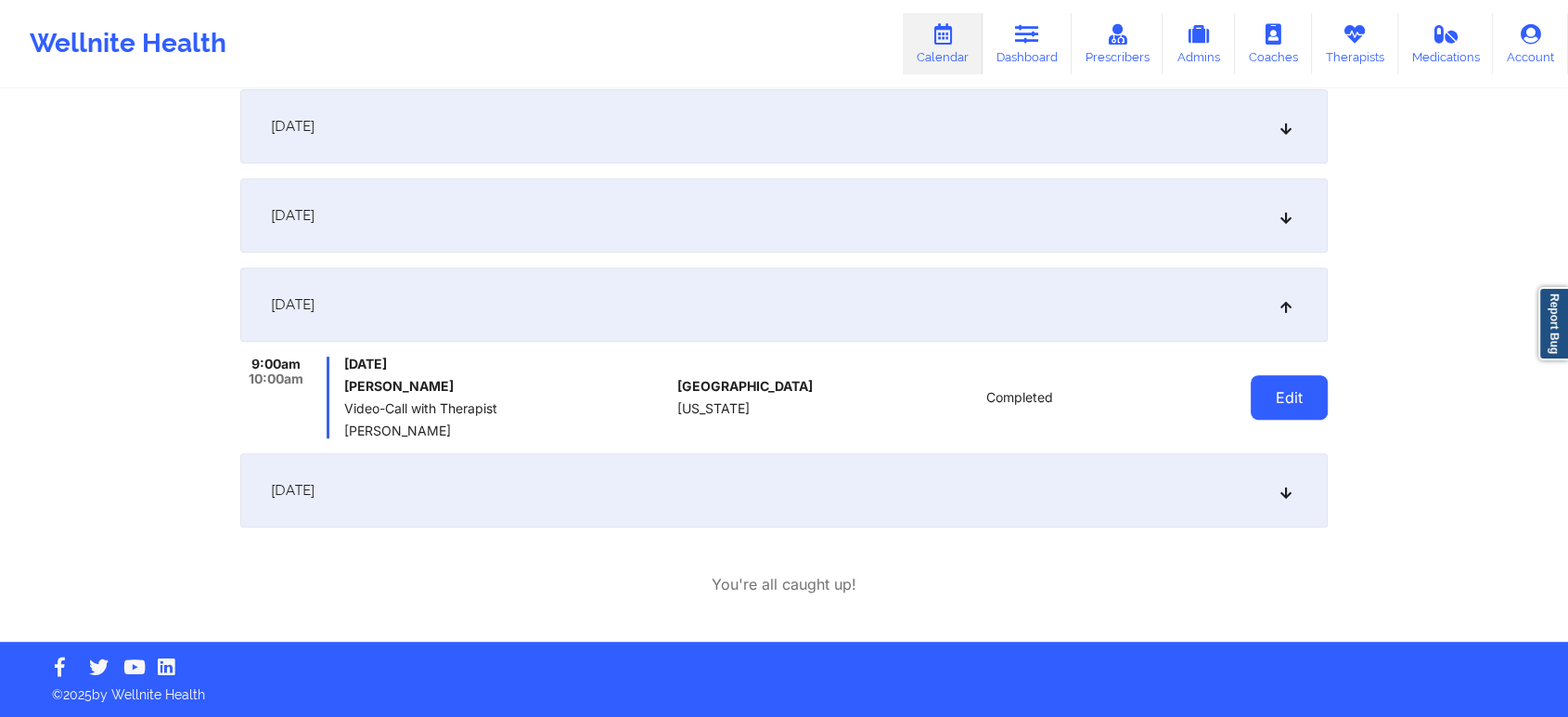
click at [1285, 402] on button "Edit" at bounding box center [1289, 397] width 77 height 44
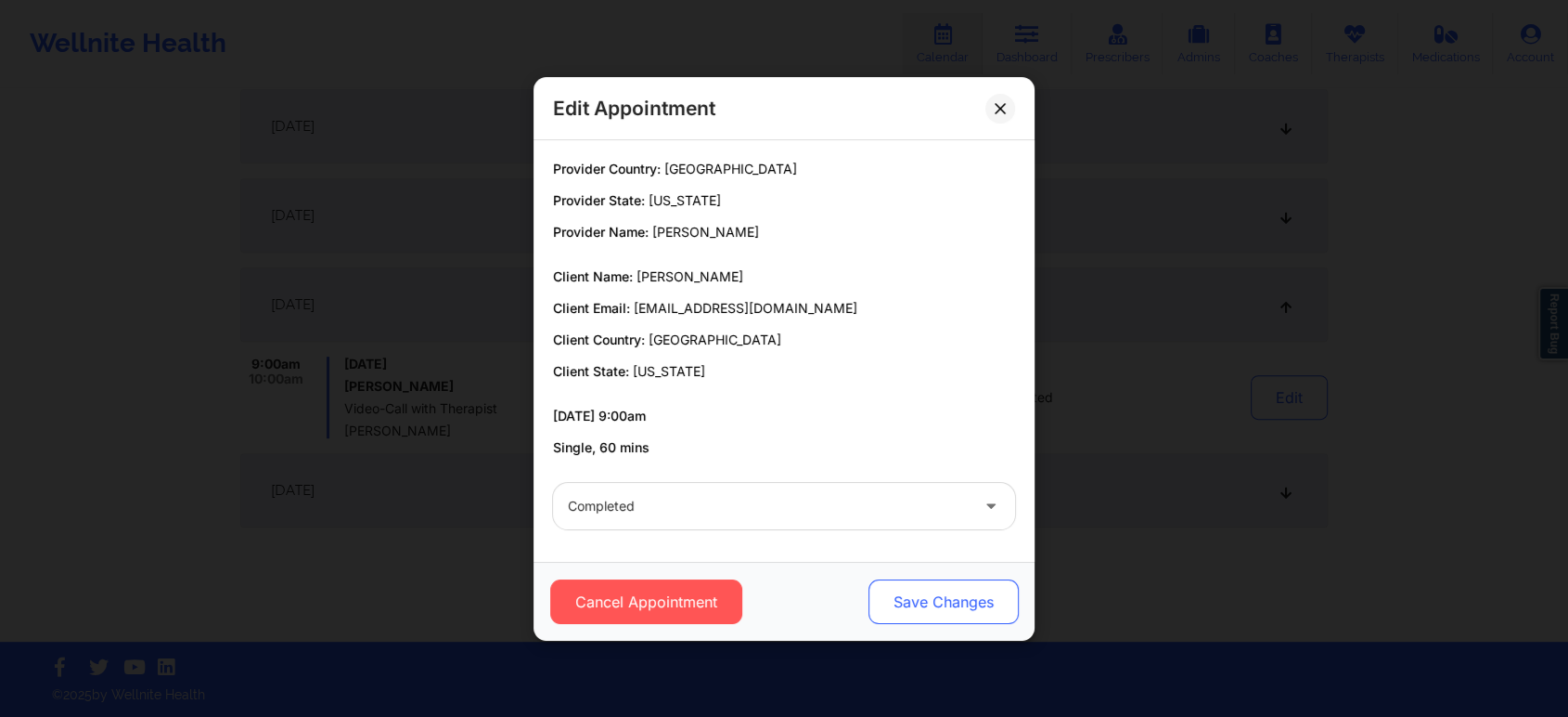
drag, startPoint x: 861, startPoint y: 585, endPoint x: 913, endPoint y: 602, distance: 54.7
click at [913, 602] on div "Cancel Appointment Save Changes" at bounding box center [784, 601] width 475 height 44
click at [913, 602] on button "Save Changes" at bounding box center [944, 601] width 151 height 44
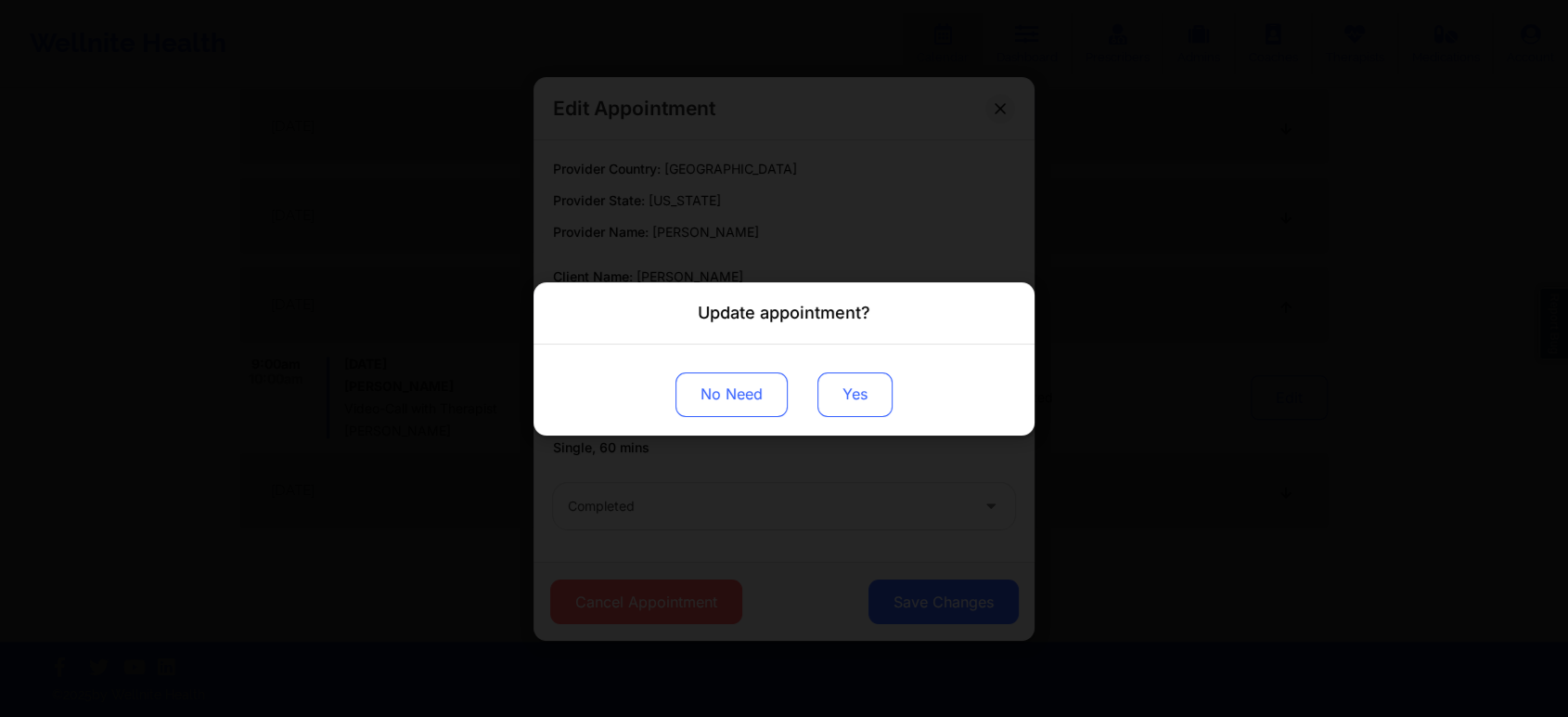
click at [843, 401] on button "Yes" at bounding box center [855, 393] width 75 height 44
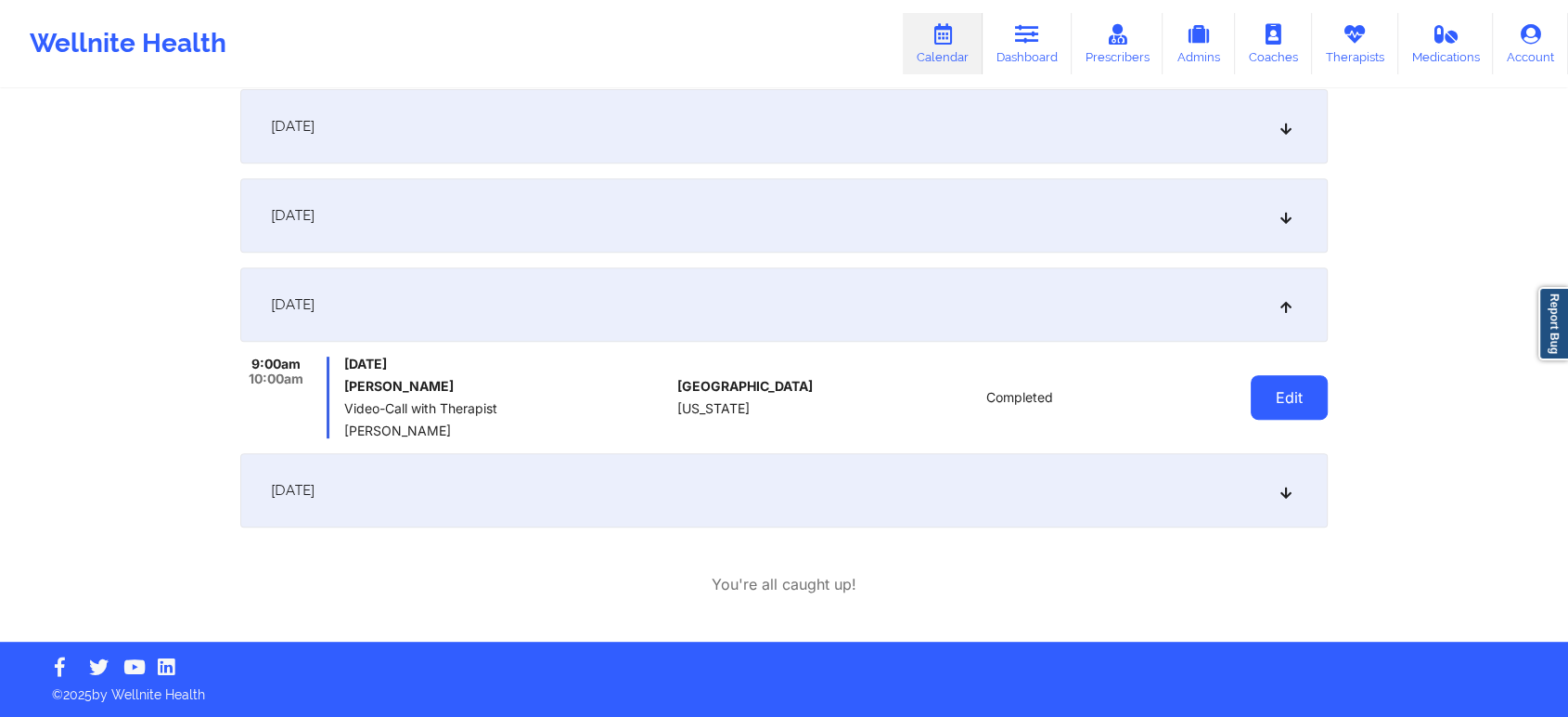
click at [1272, 379] on button "Edit" at bounding box center [1289, 397] width 77 height 44
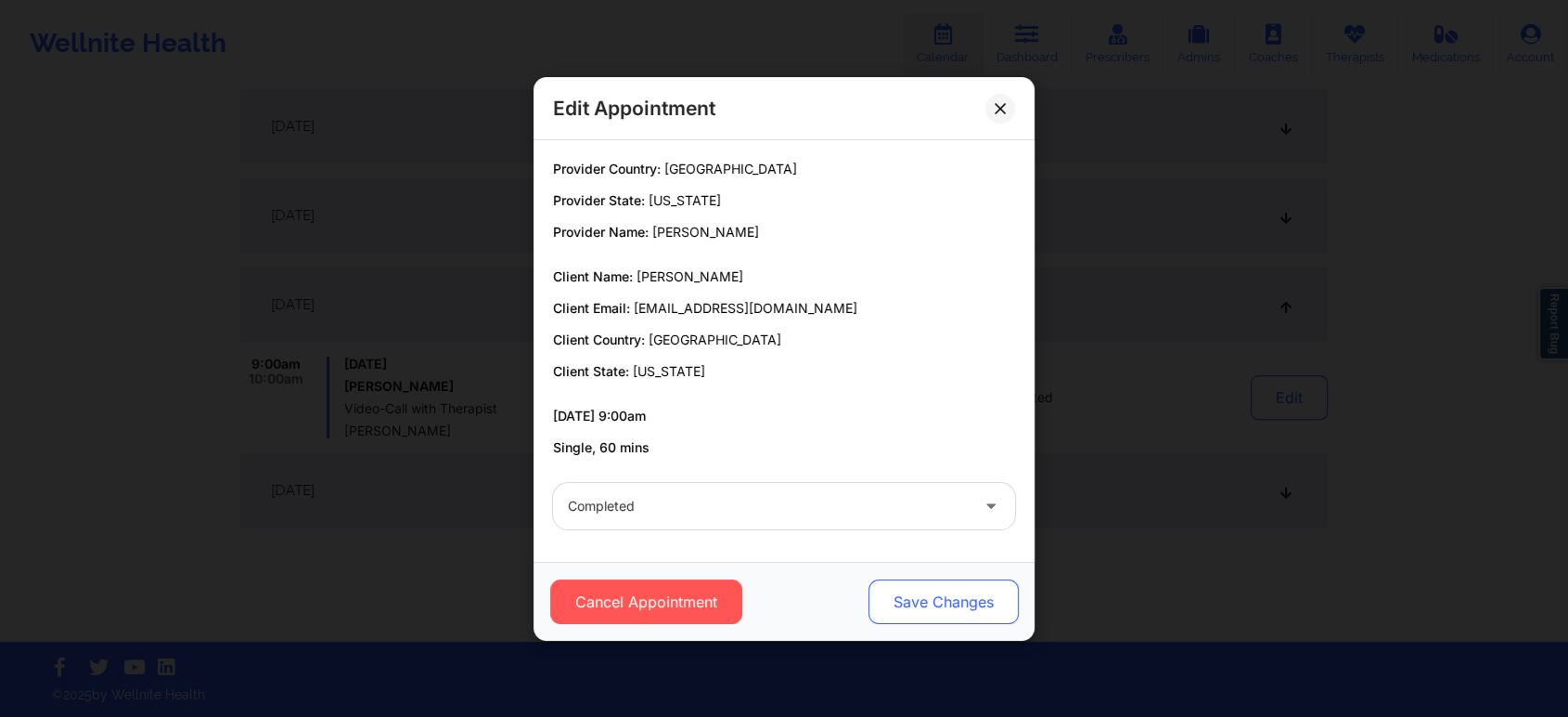
click at [934, 585] on button "Save Changes" at bounding box center [944, 601] width 151 height 44
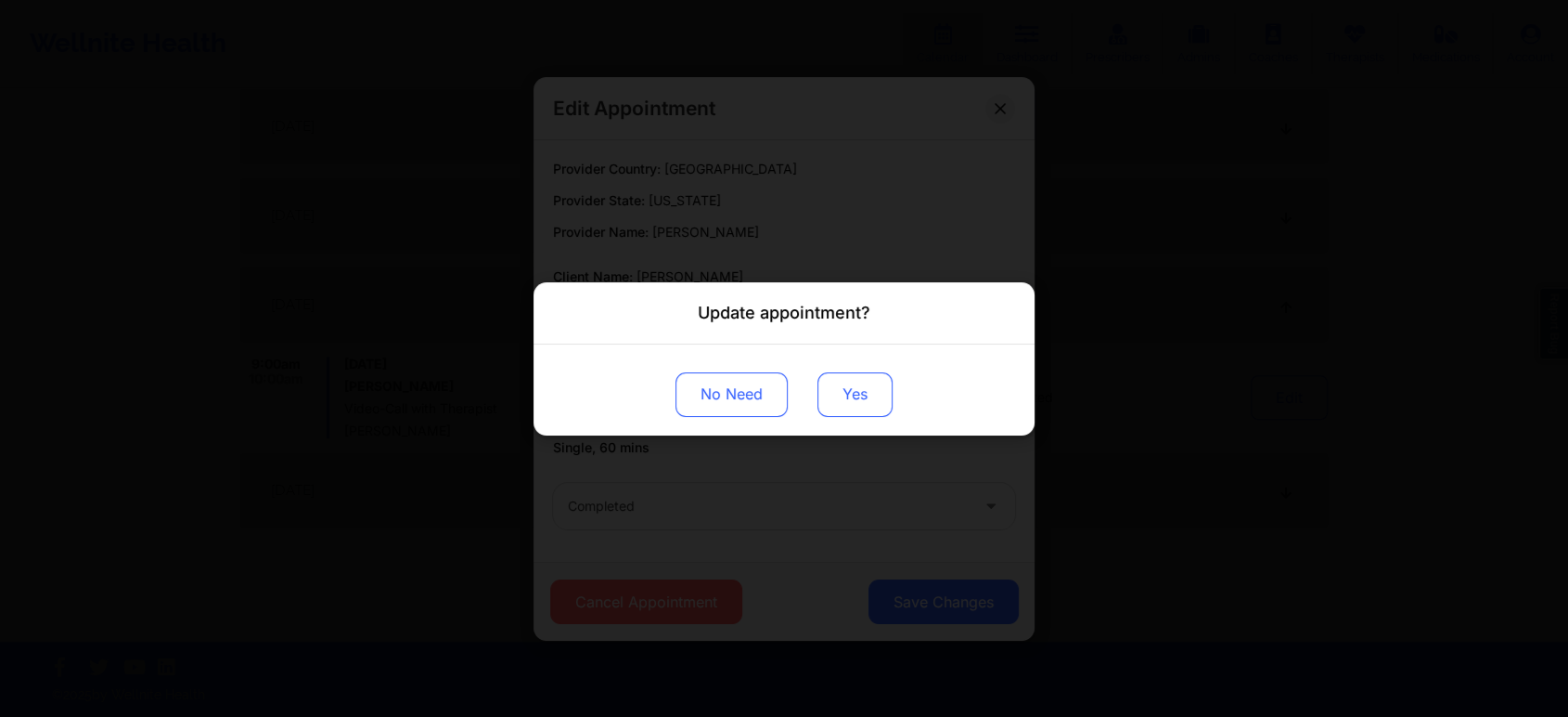
click at [857, 377] on button "Yes" at bounding box center [855, 393] width 75 height 44
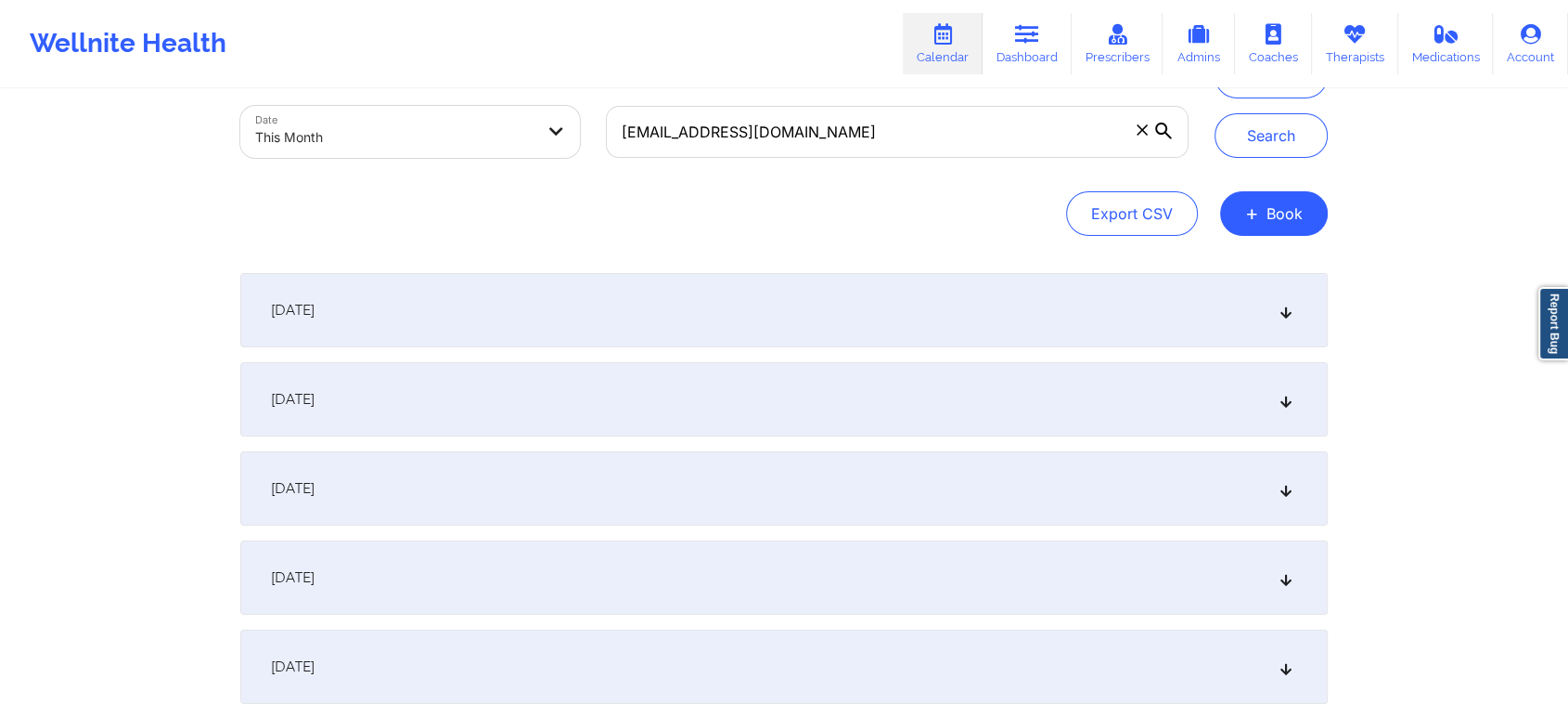
scroll to position [0, 0]
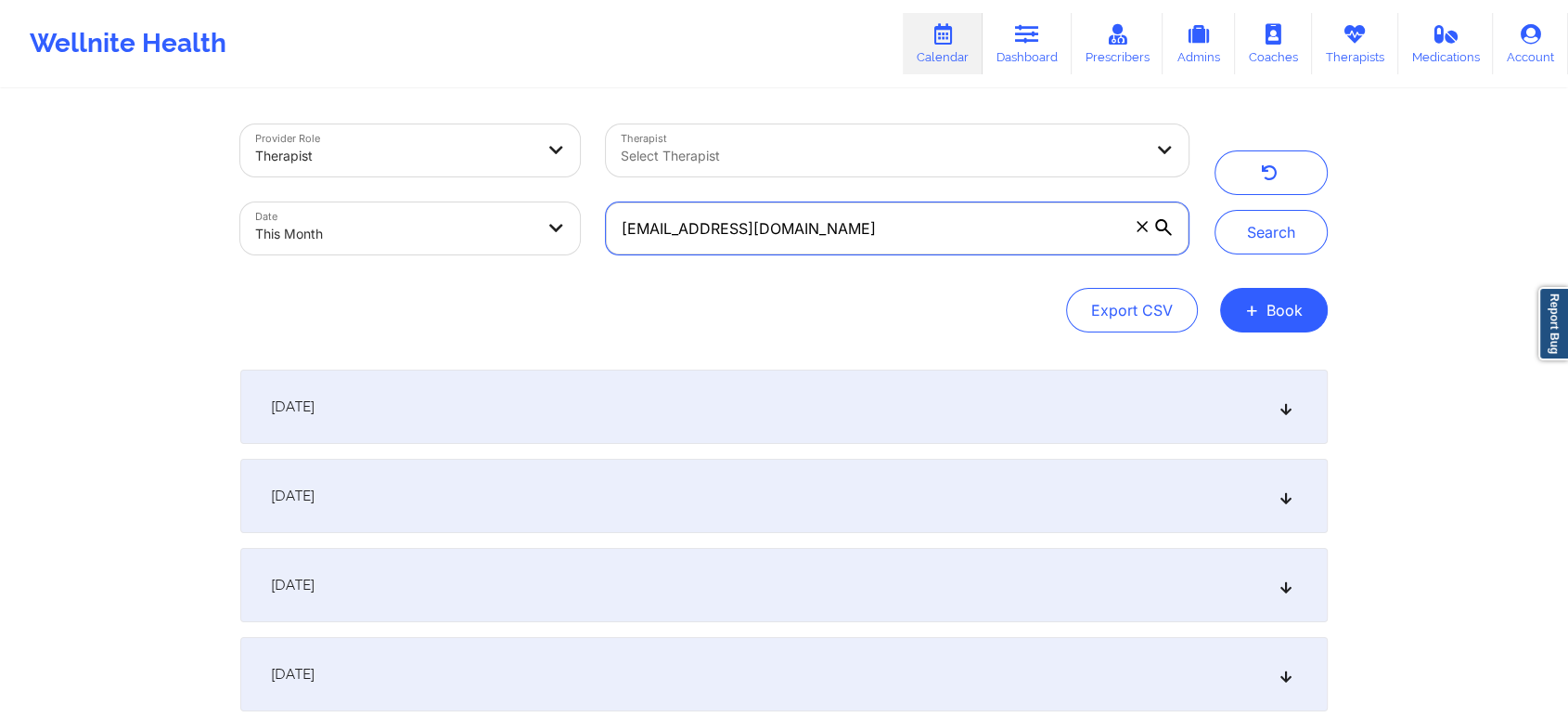
drag, startPoint x: 832, startPoint y: 243, endPoint x: 510, endPoint y: 176, distance: 328.9
click at [510, 176] on div "Provider Role Therapist Therapist Select Therapist Date This Month [EMAIL_ADDRE…" at bounding box center [714, 189] width 975 height 156
paste input "beauddoyle"
click at [1215, 210] on button "Search" at bounding box center [1271, 232] width 113 height 44
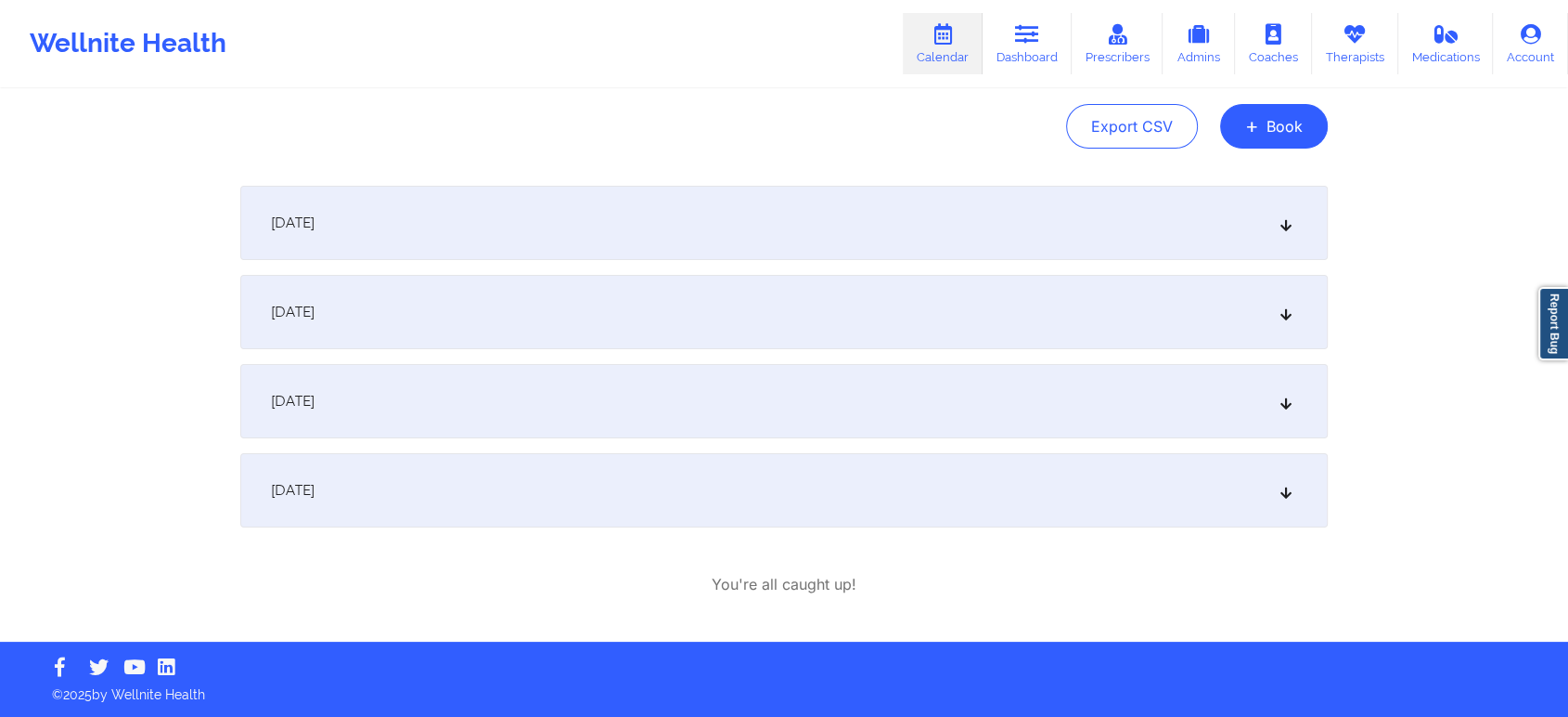
click at [681, 497] on div "[DATE]" at bounding box center [784, 490] width 1088 height 74
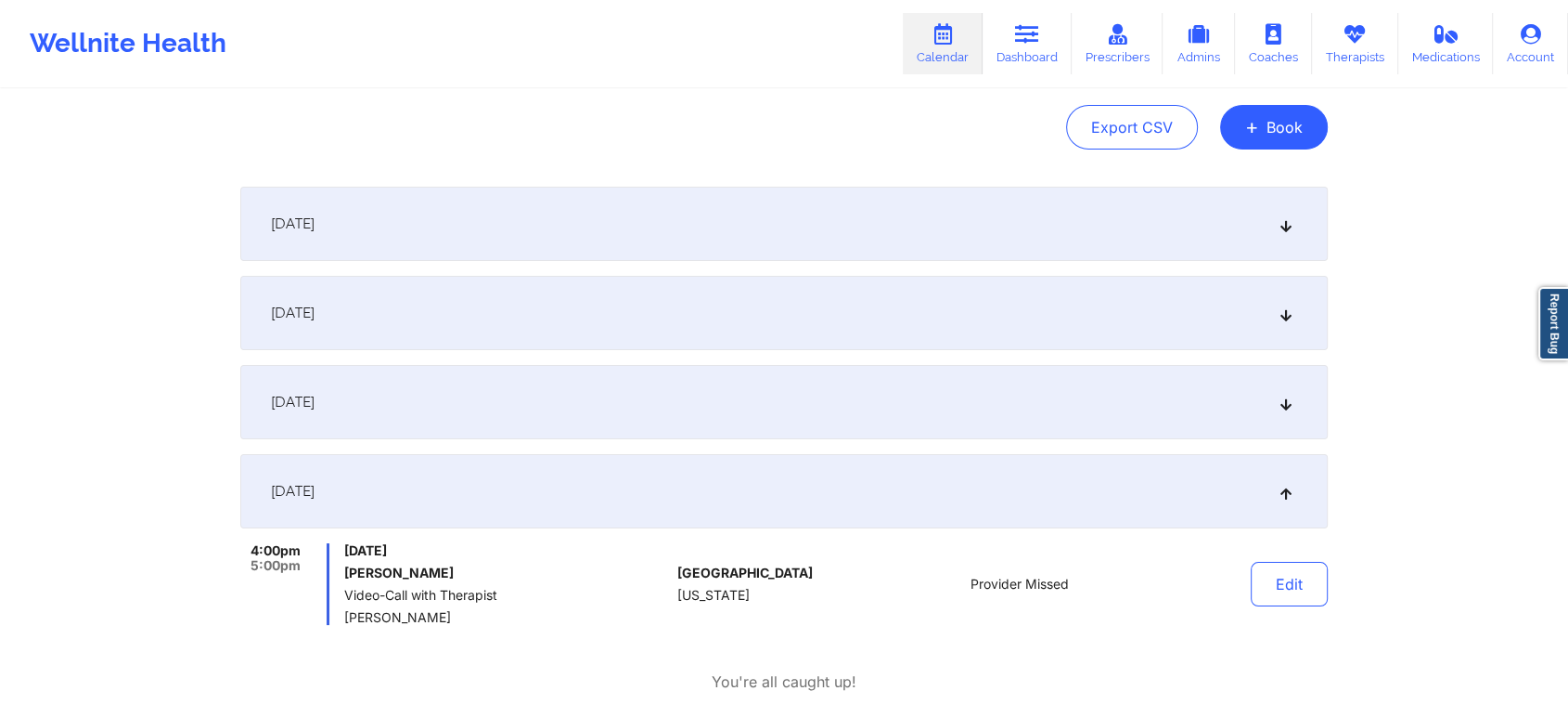
scroll to position [0, 0]
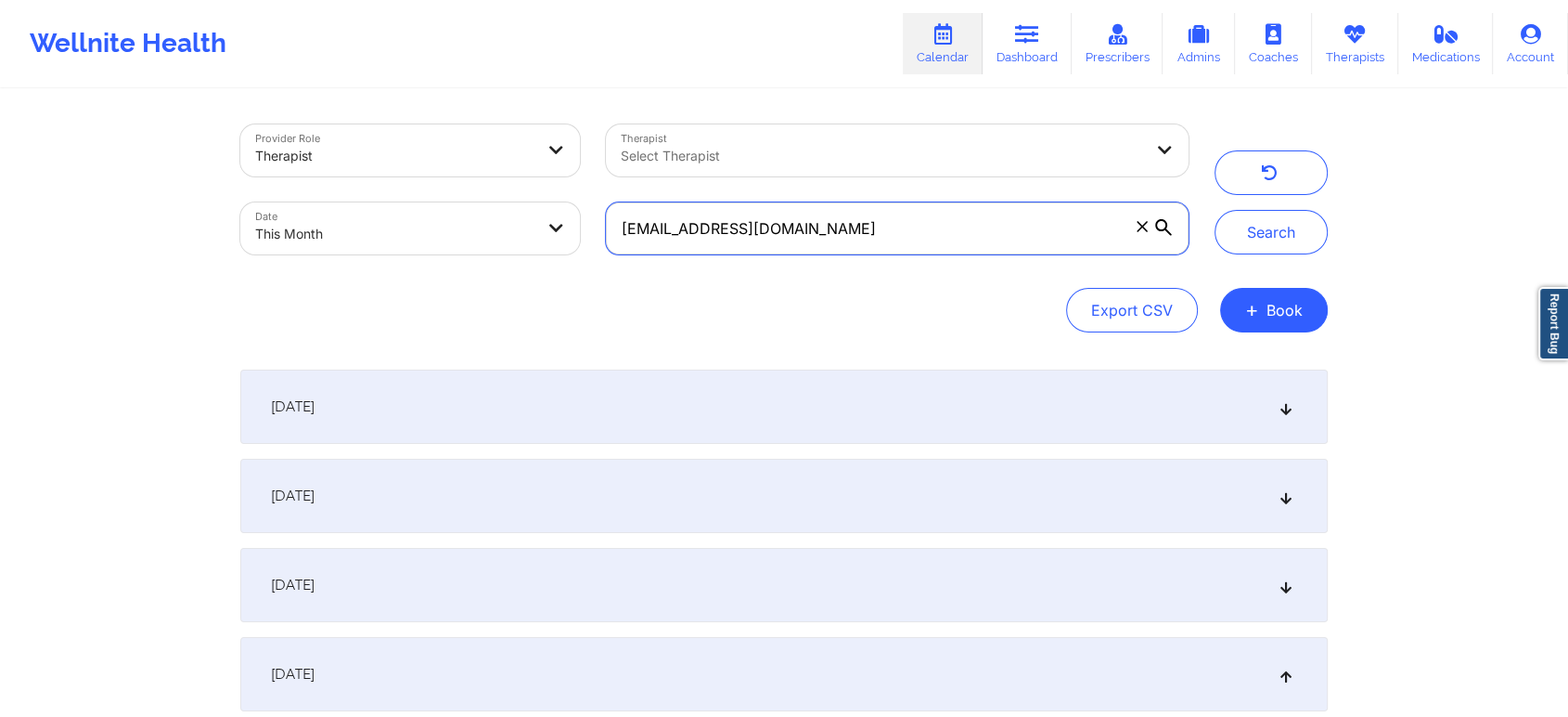
drag, startPoint x: 894, startPoint y: 205, endPoint x: 523, endPoint y: 221, distance: 371.3
click at [523, 221] on div "Provider Role Therapist Therapist Select Therapist Date This Month [EMAIL_ADDRE…" at bounding box center [714, 189] width 975 height 156
paste input "[EMAIL_ADDRESS]"
click at [1215, 210] on button "Search" at bounding box center [1271, 232] width 113 height 44
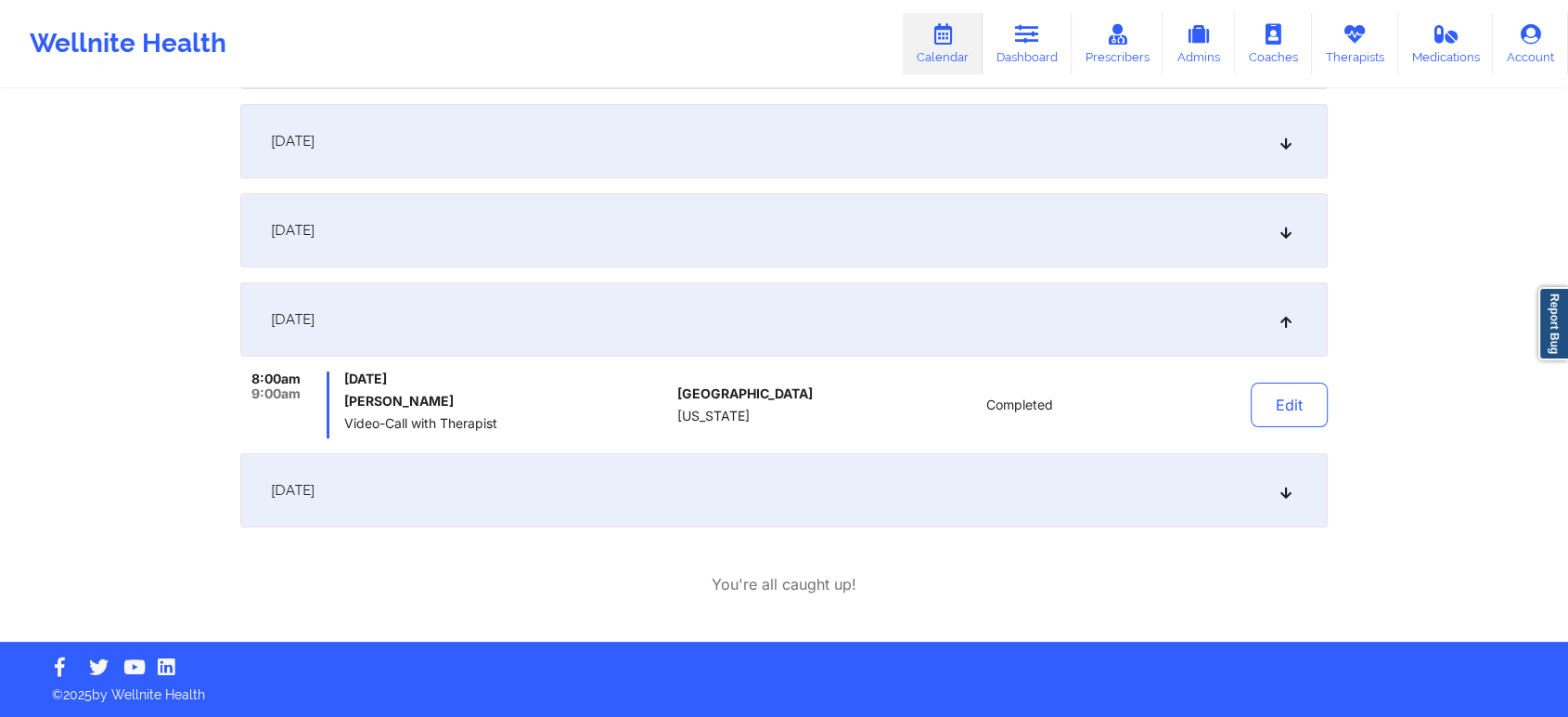
drag, startPoint x: 1582, startPoint y: 18, endPoint x: 484, endPoint y: 629, distance: 1256.6
click at [484, 629] on div "Provider Role Therapist Therapist Select Therapist Date This Month [EMAIL_ADDRE…" at bounding box center [784, 188] width 1113 height 905
click at [543, 466] on div "[DATE]" at bounding box center [784, 490] width 1088 height 74
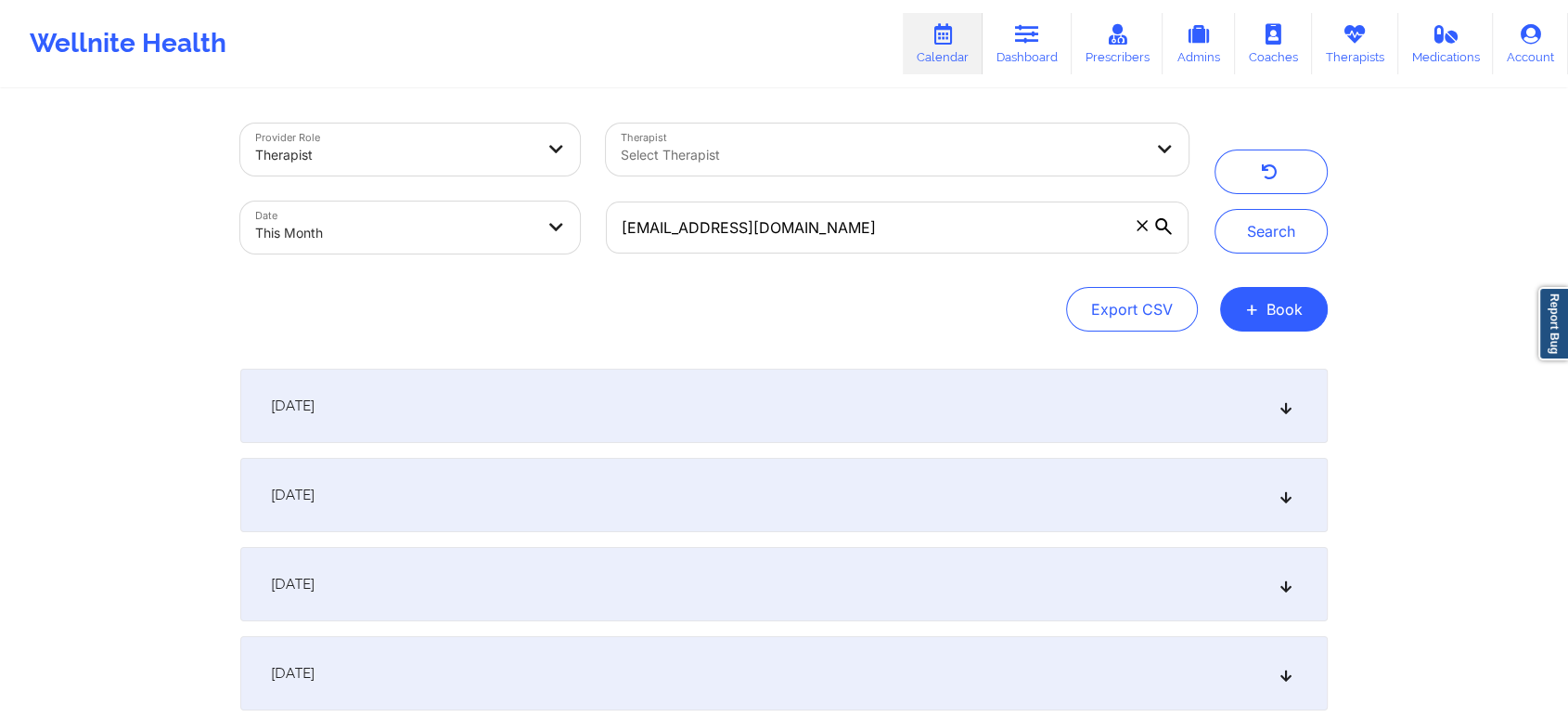
scroll to position [0, 0]
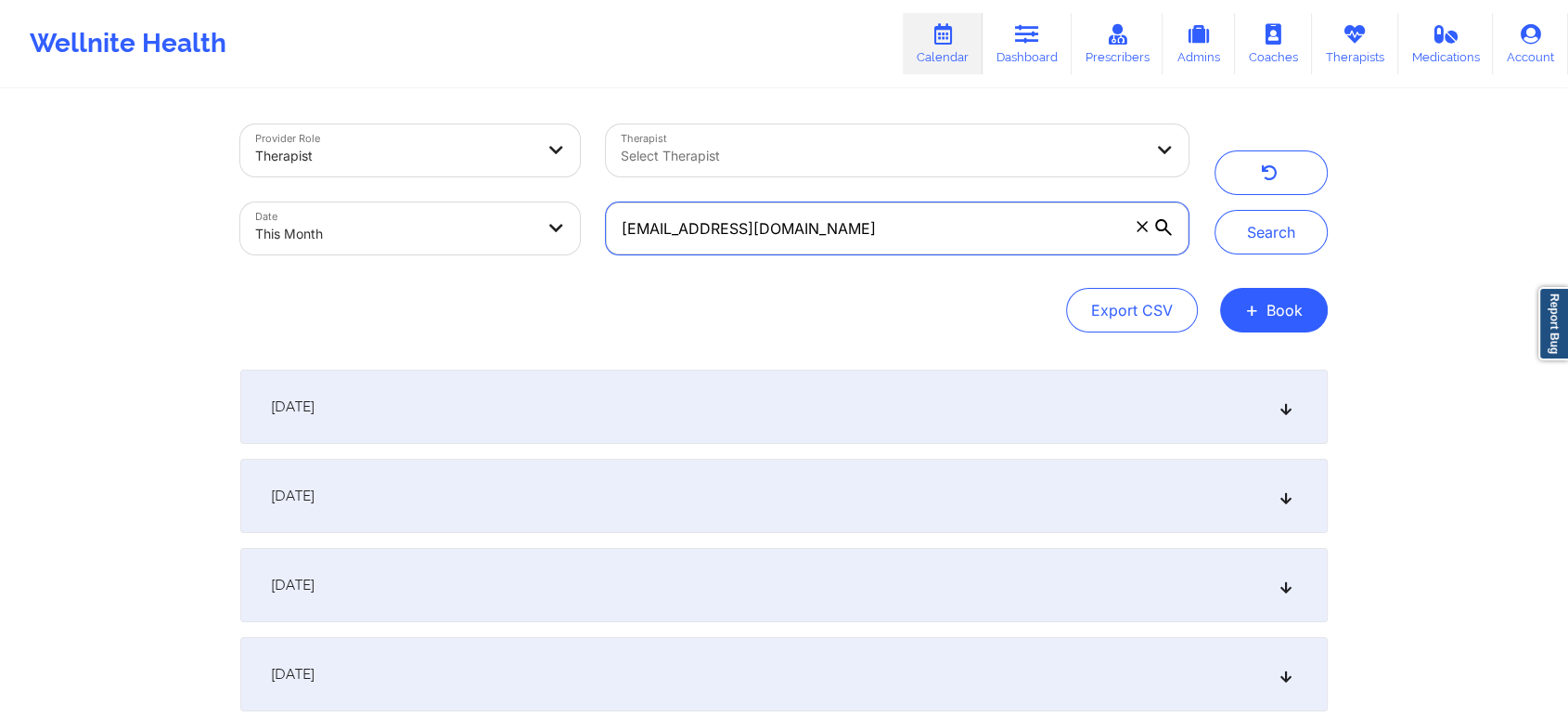
drag, startPoint x: 797, startPoint y: 212, endPoint x: 485, endPoint y: 214, distance: 312.0
click at [485, 214] on div "Provider Role Therapist Therapist Select Therapist Date This Month [EMAIL_ADDRE…" at bounding box center [714, 189] width 975 height 156
paste input "[EMAIL_ADDRESS]"
click at [1215, 210] on button "Search" at bounding box center [1271, 232] width 113 height 44
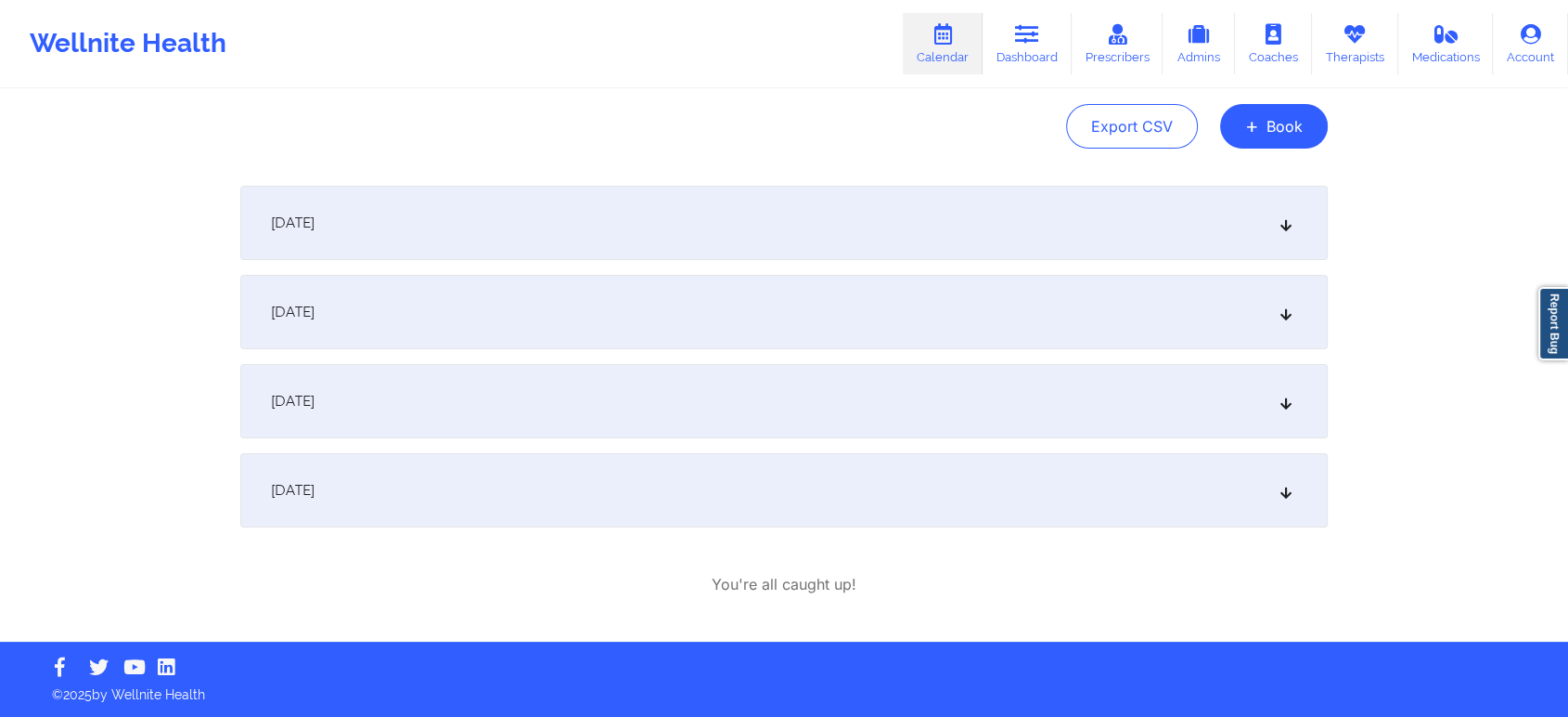
click at [742, 480] on div "[DATE]" at bounding box center [784, 490] width 1088 height 74
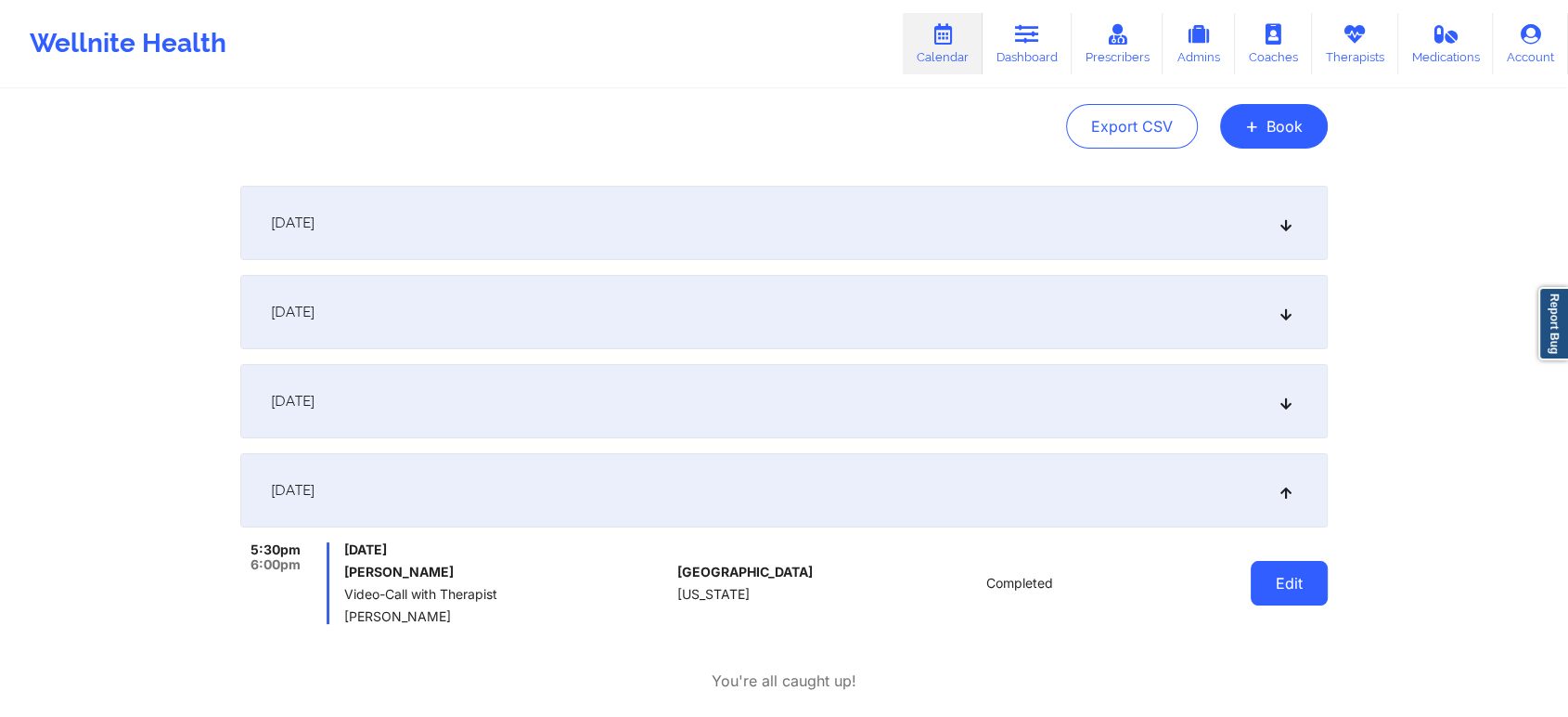
click at [1274, 561] on button "Edit" at bounding box center [1289, 582] width 77 height 44
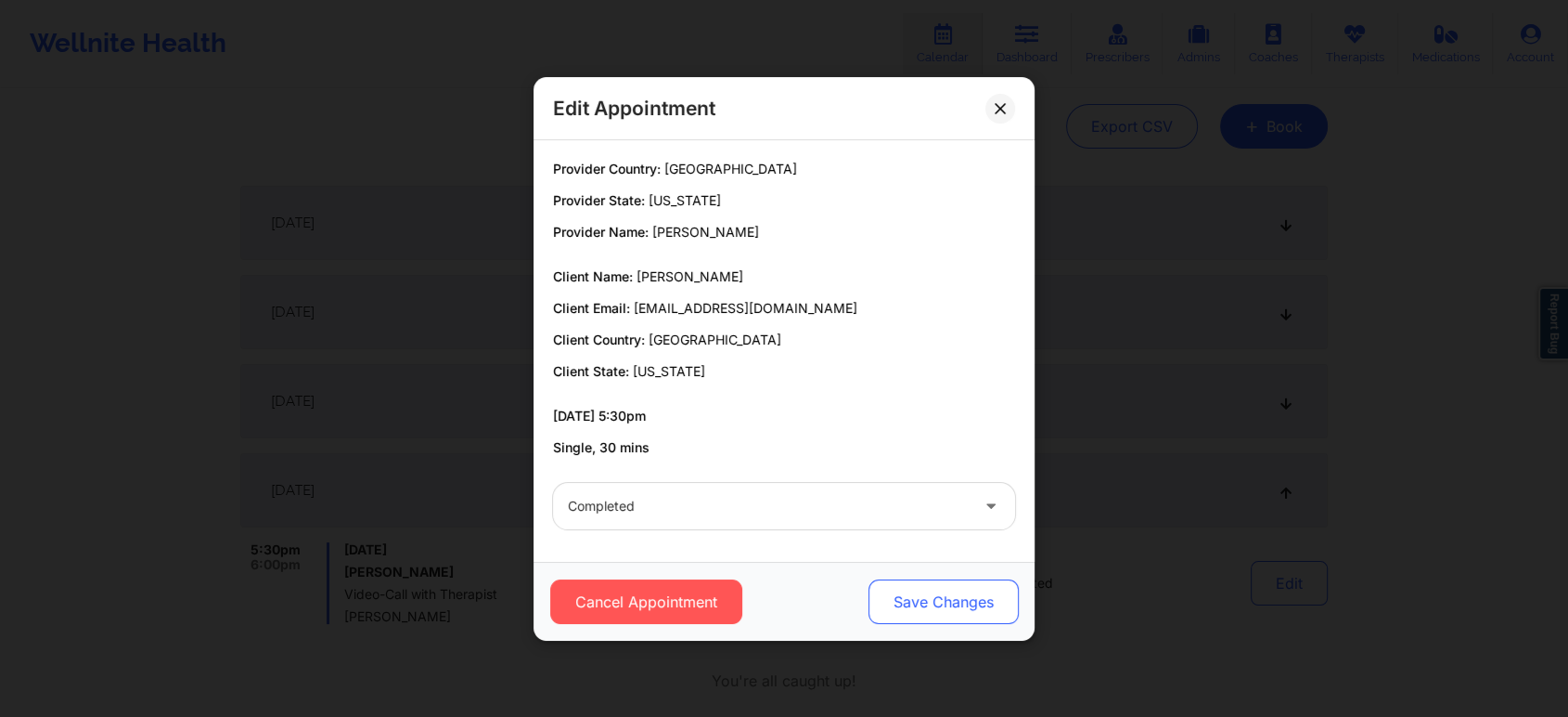
click at [914, 604] on button "Save Changes" at bounding box center [944, 601] width 151 height 44
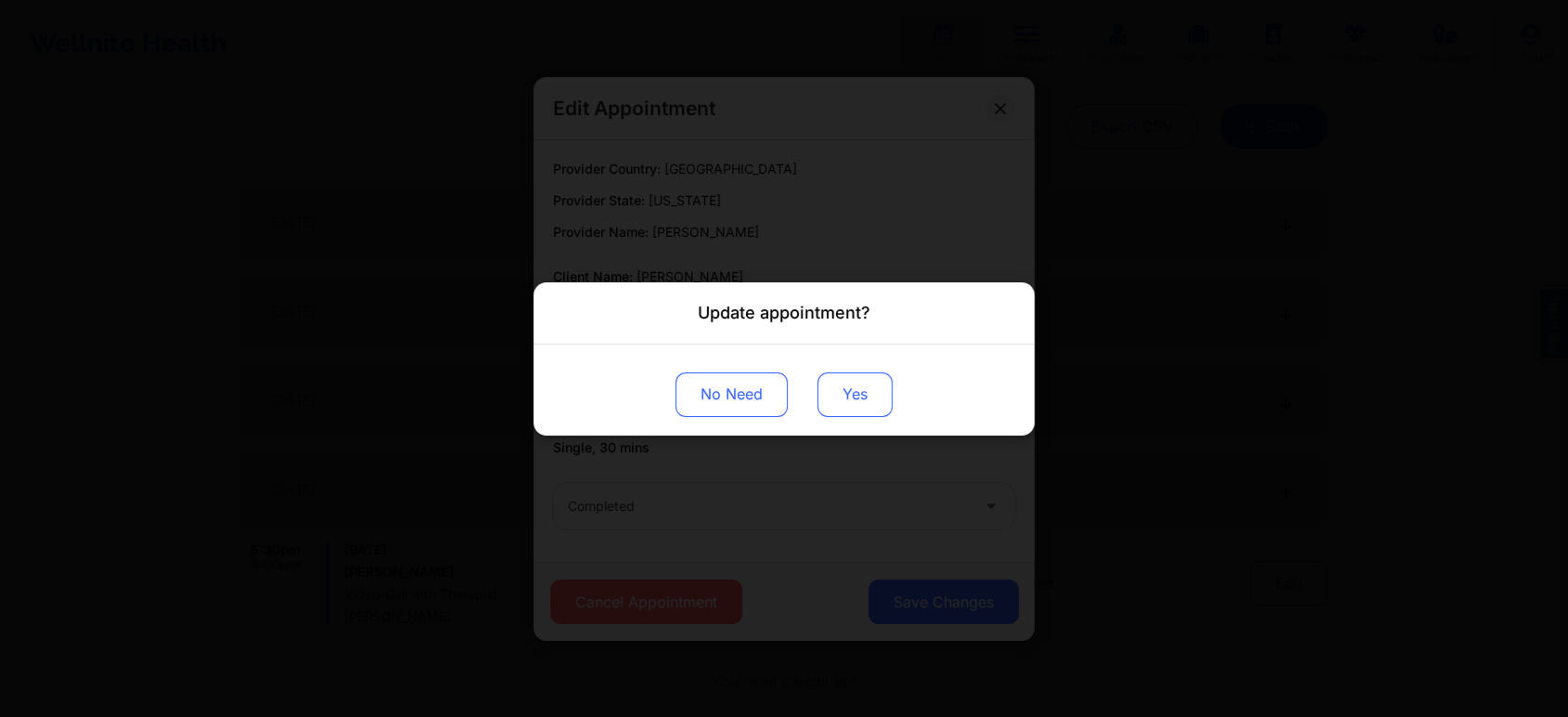
click at [847, 375] on button "Yes" at bounding box center [855, 393] width 75 height 44
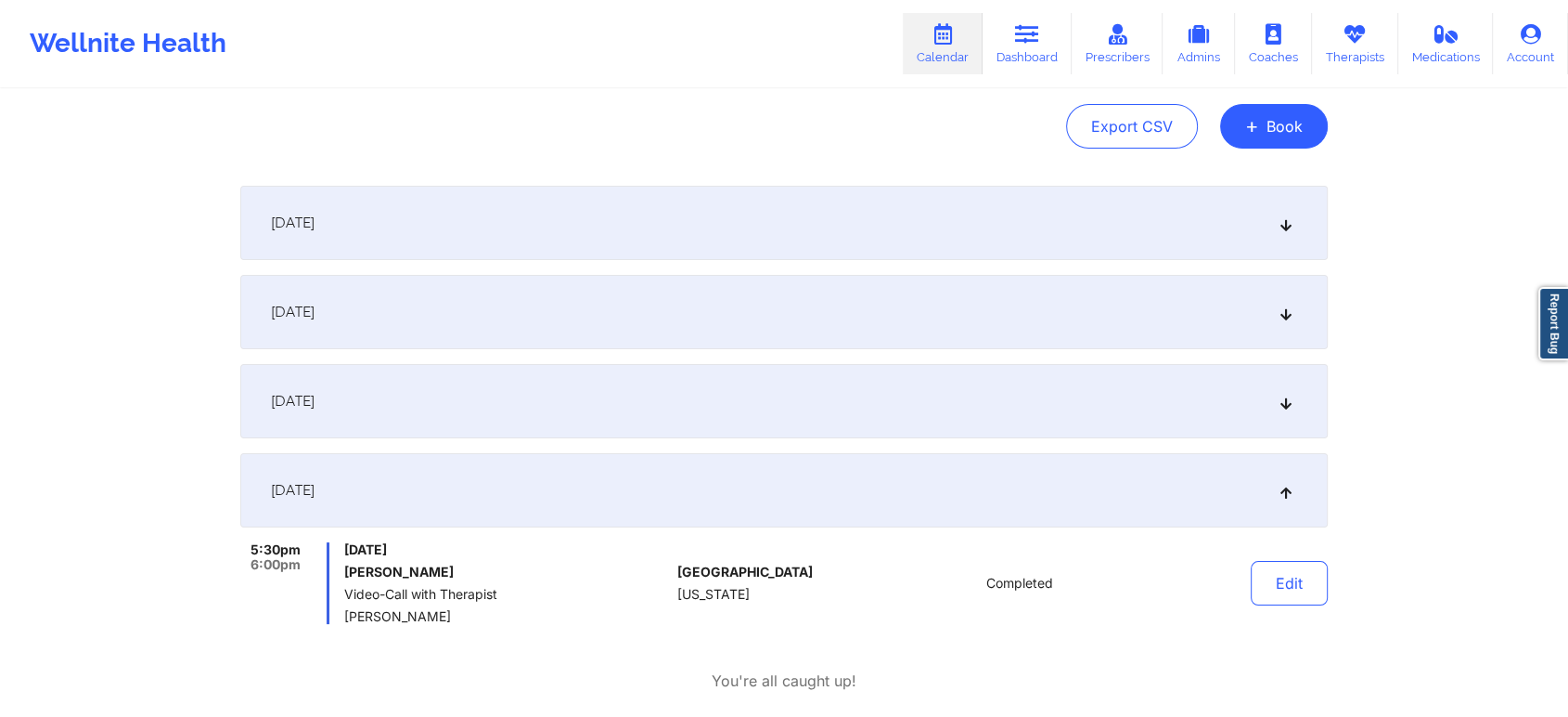
scroll to position [0, 0]
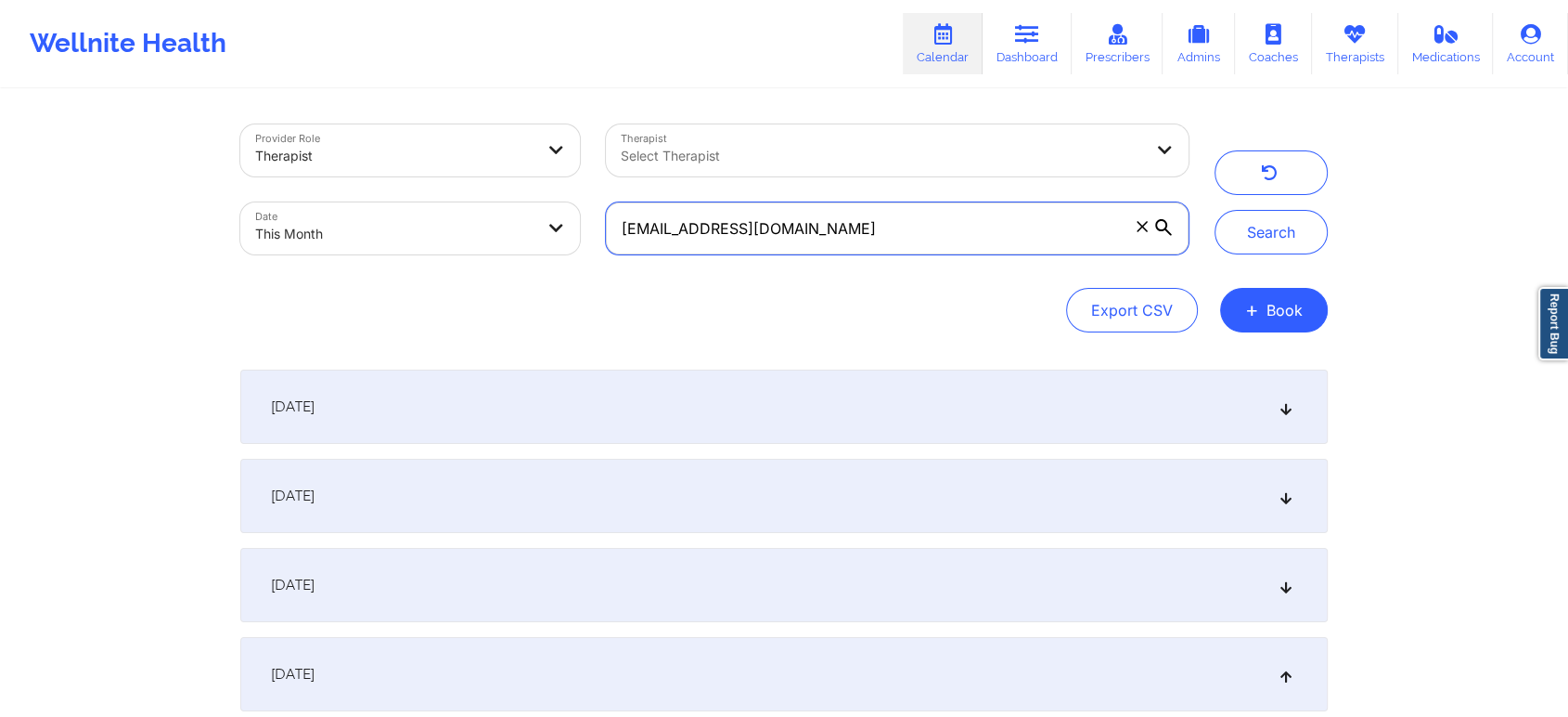
drag, startPoint x: 948, startPoint y: 236, endPoint x: 461, endPoint y: 214, distance: 487.5
click at [461, 214] on div "Provider Role Therapist Therapist Select Therapist Date This Month [EMAIL_ADDRE…" at bounding box center [714, 189] width 975 height 156
paste input "[EMAIL_ADDRESS]"
type input "[EMAIL_ADDRESS][DOMAIN_NAME]"
click at [1215, 210] on button "Search" at bounding box center [1271, 232] width 113 height 44
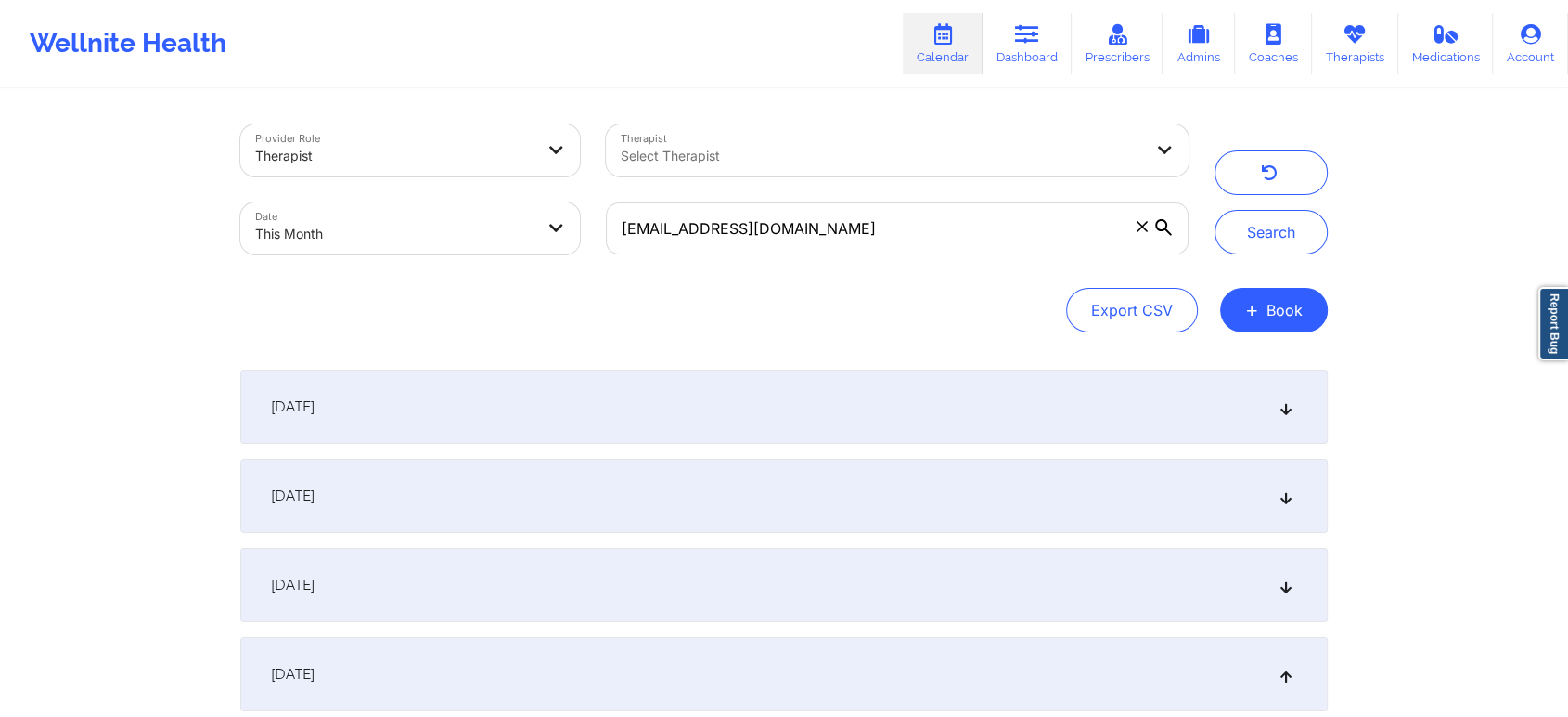
scroll to position [281, 0]
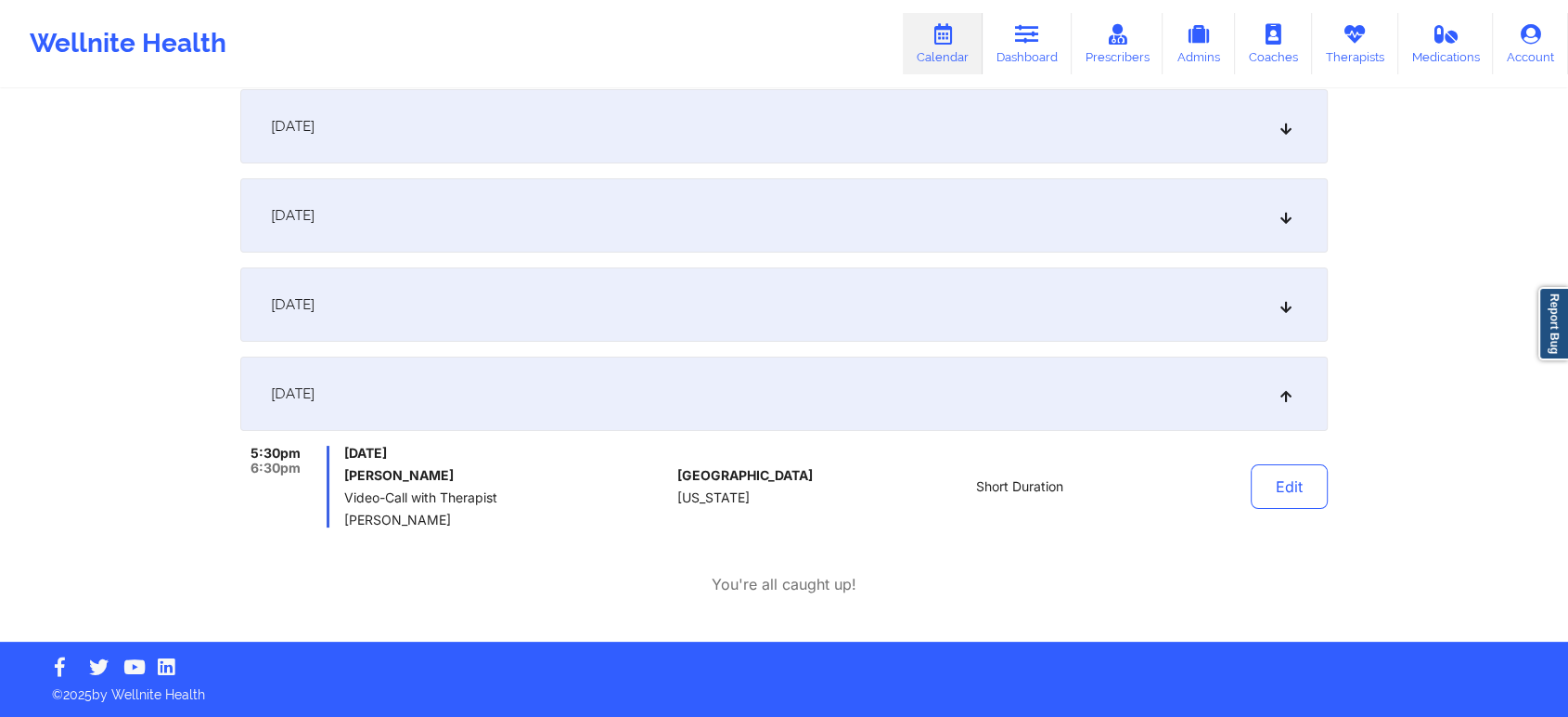
click at [1239, 476] on div "Edit" at bounding box center [1242, 486] width 171 height 82
click at [1292, 488] on button "Edit" at bounding box center [1289, 486] width 77 height 44
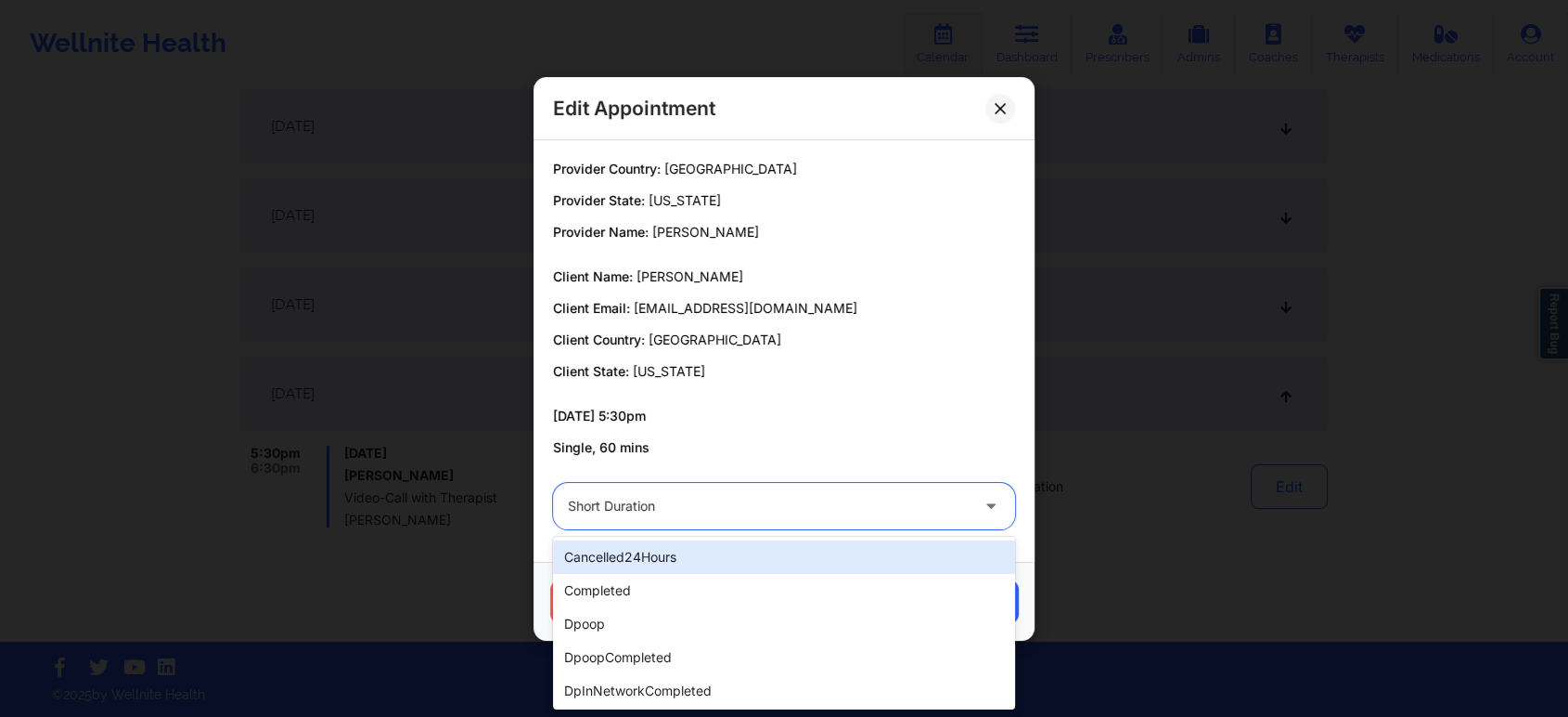
click at [713, 491] on div "Short Duration" at bounding box center [768, 505] width 401 height 46
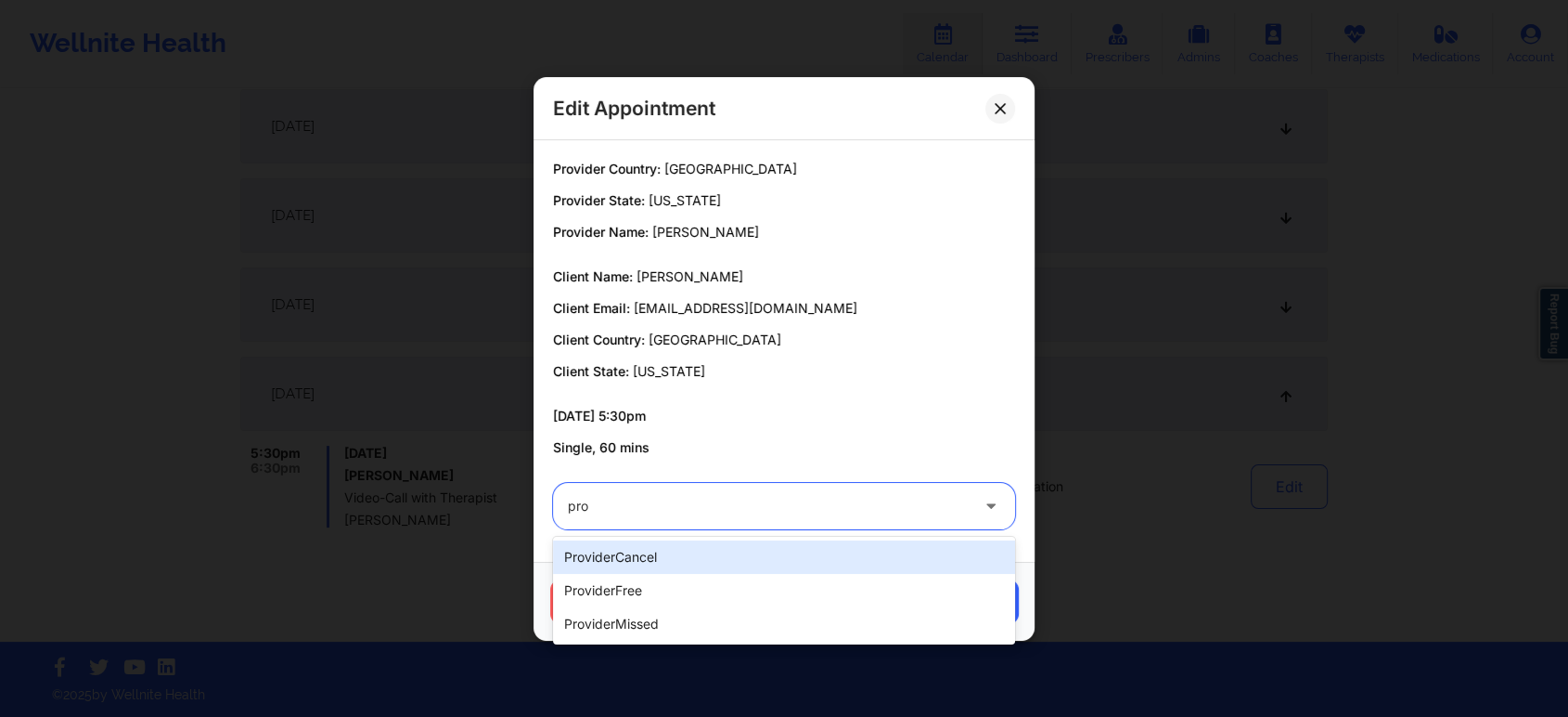
type input "prov"
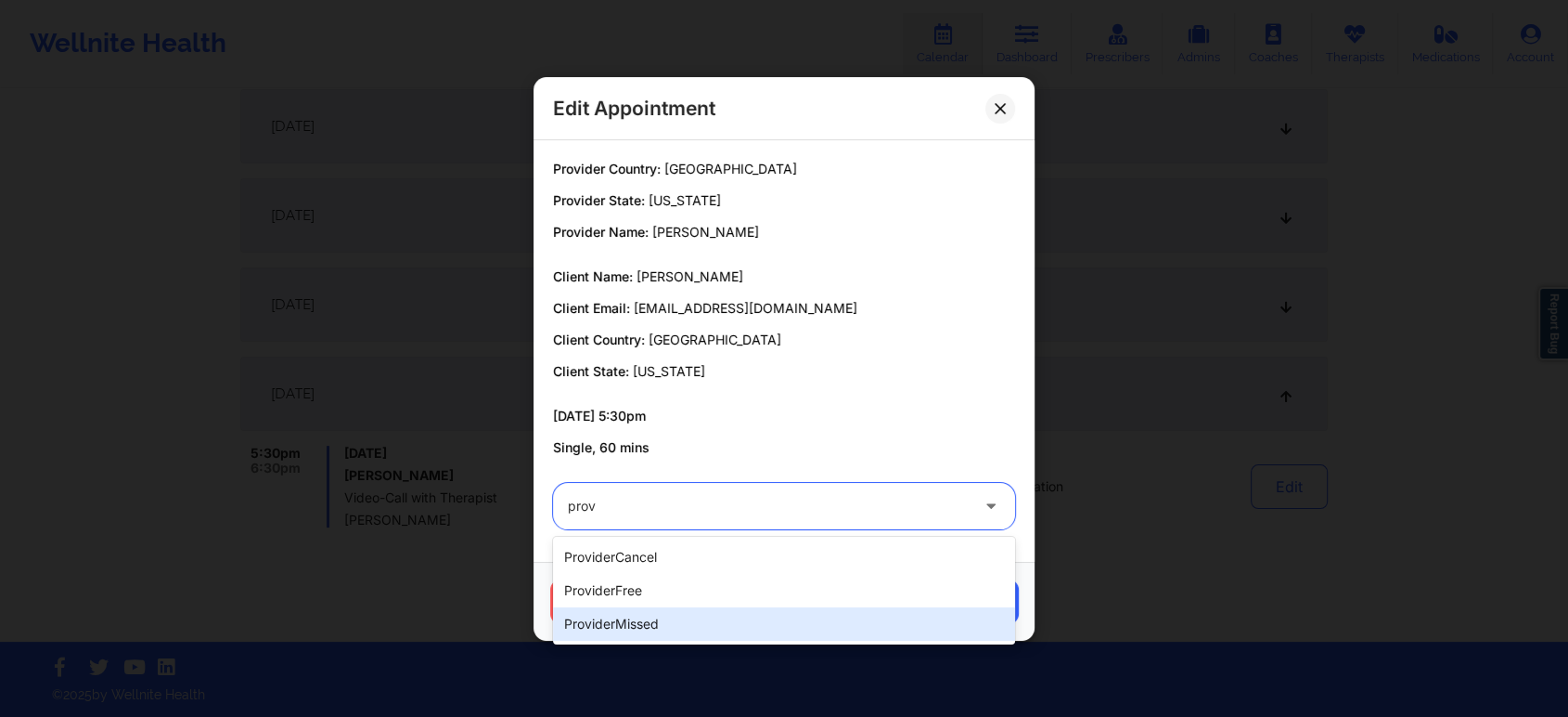
click at [623, 616] on div "providerMissed" at bounding box center [784, 623] width 462 height 33
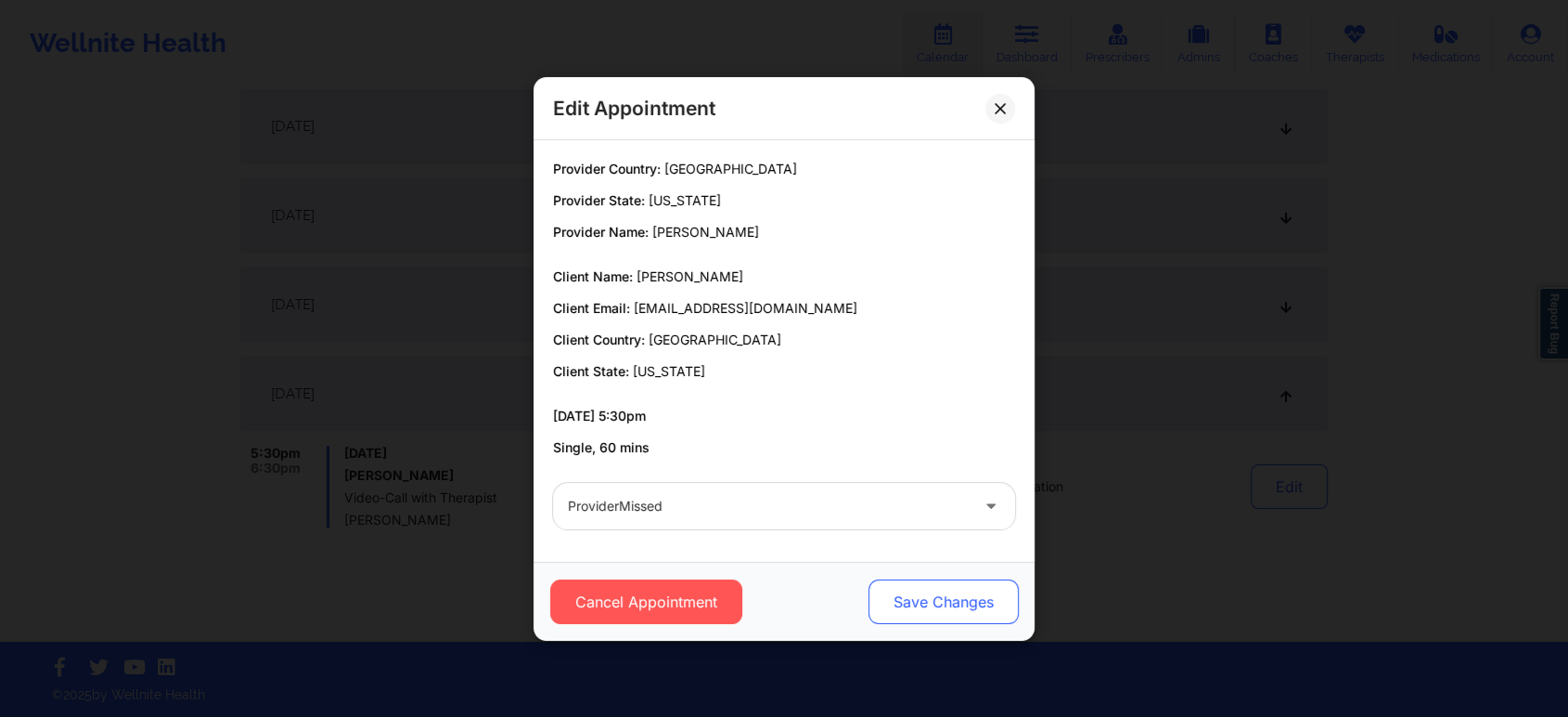
click at [960, 595] on button "Save Changes" at bounding box center [944, 601] width 151 height 44
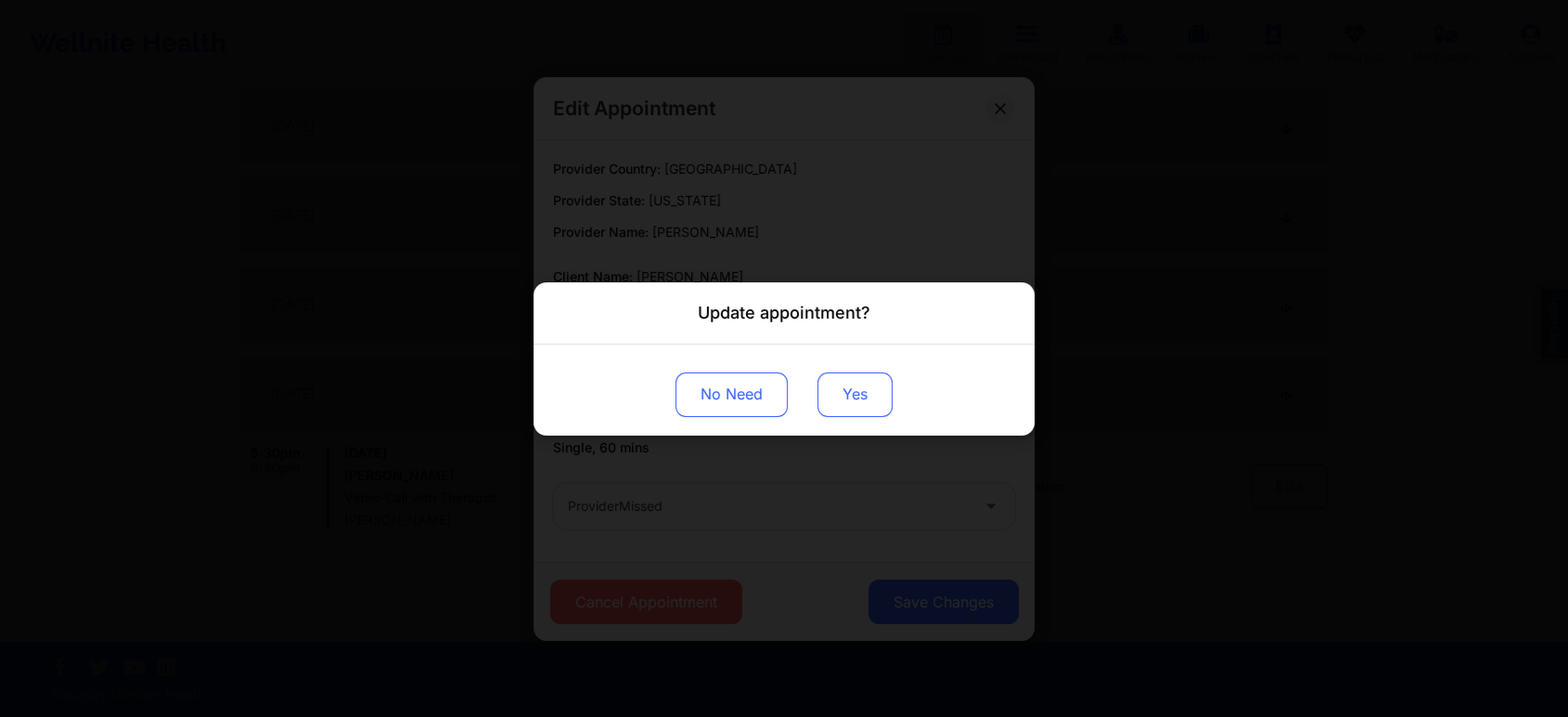
click at [849, 394] on button "Yes" at bounding box center [855, 393] width 75 height 44
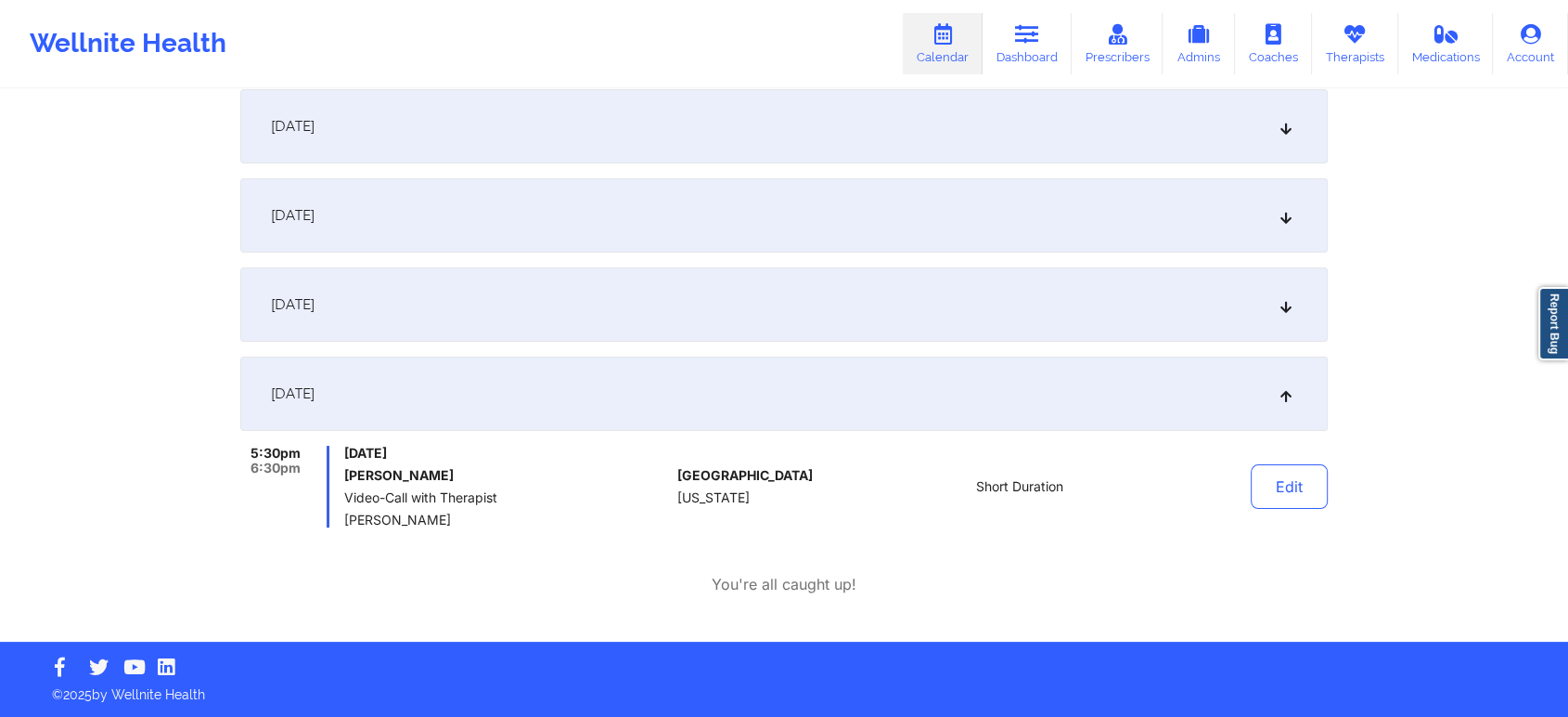
scroll to position [0, 0]
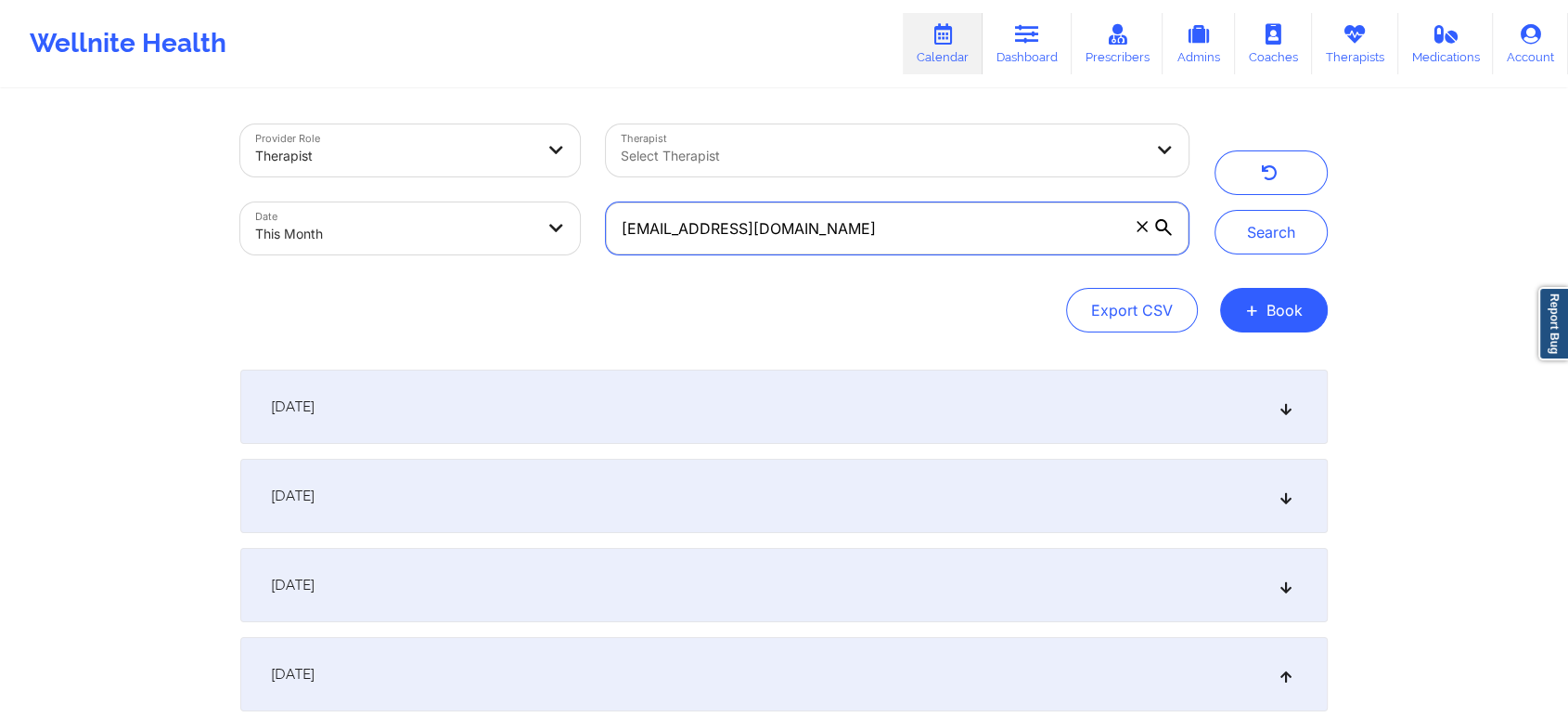
drag, startPoint x: 775, startPoint y: 231, endPoint x: 473, endPoint y: 267, distance: 304.1
click at [473, 267] on div "Provider Role Therapist Therapist Select Therapist Date This Month [EMAIL_ADDRE…" at bounding box center [714, 189] width 975 height 156
paste input "[EMAIL_ADDRESS]"
click at [1215, 210] on button "Search" at bounding box center [1271, 232] width 113 height 44
drag, startPoint x: 919, startPoint y: 228, endPoint x: 552, endPoint y: 215, distance: 367.2
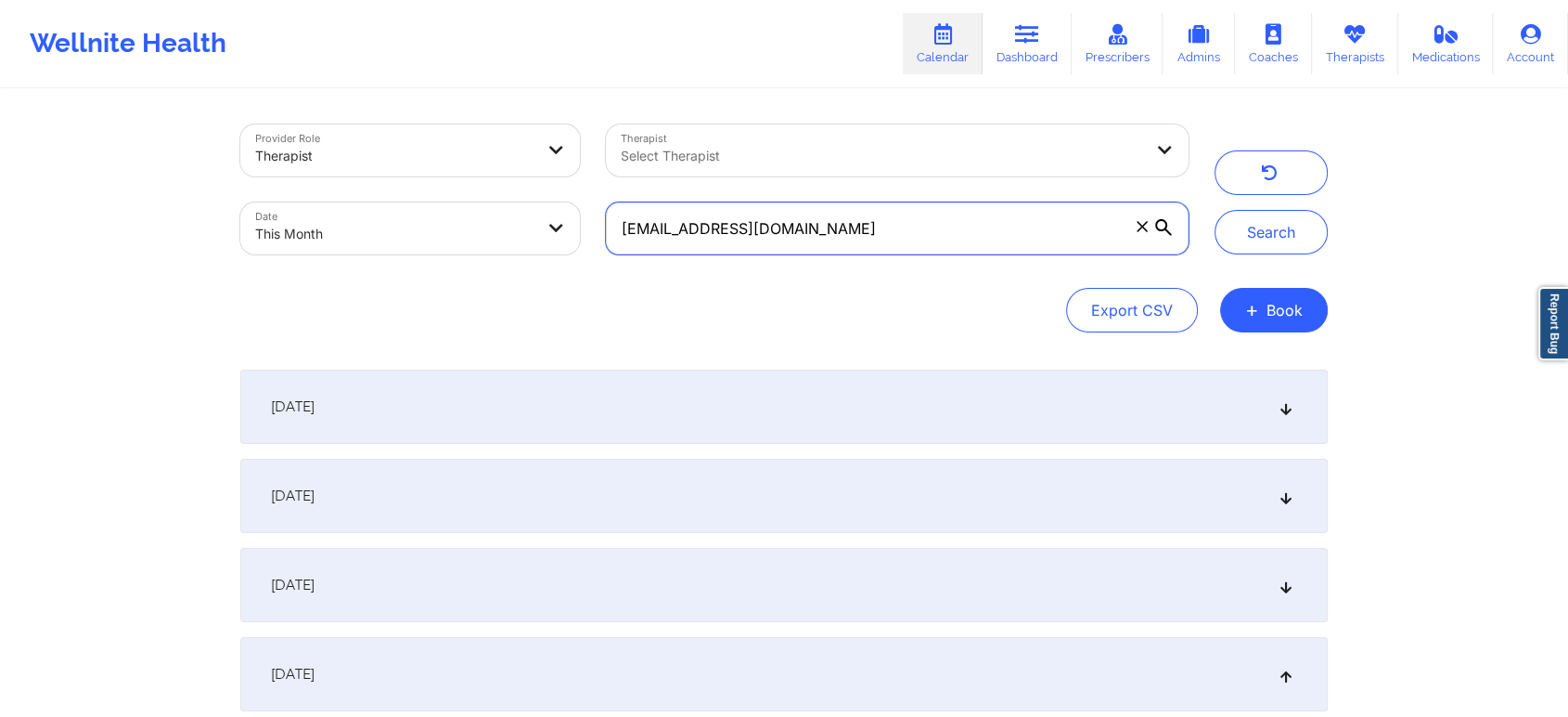
click at [552, 215] on div "Provider Role Therapist Therapist Select Therapist Date This Month [EMAIL_ADDRE…" at bounding box center [714, 189] width 975 height 156
paste input "17kimiesanders"
click at [1215, 210] on button "Search" at bounding box center [1271, 232] width 113 height 44
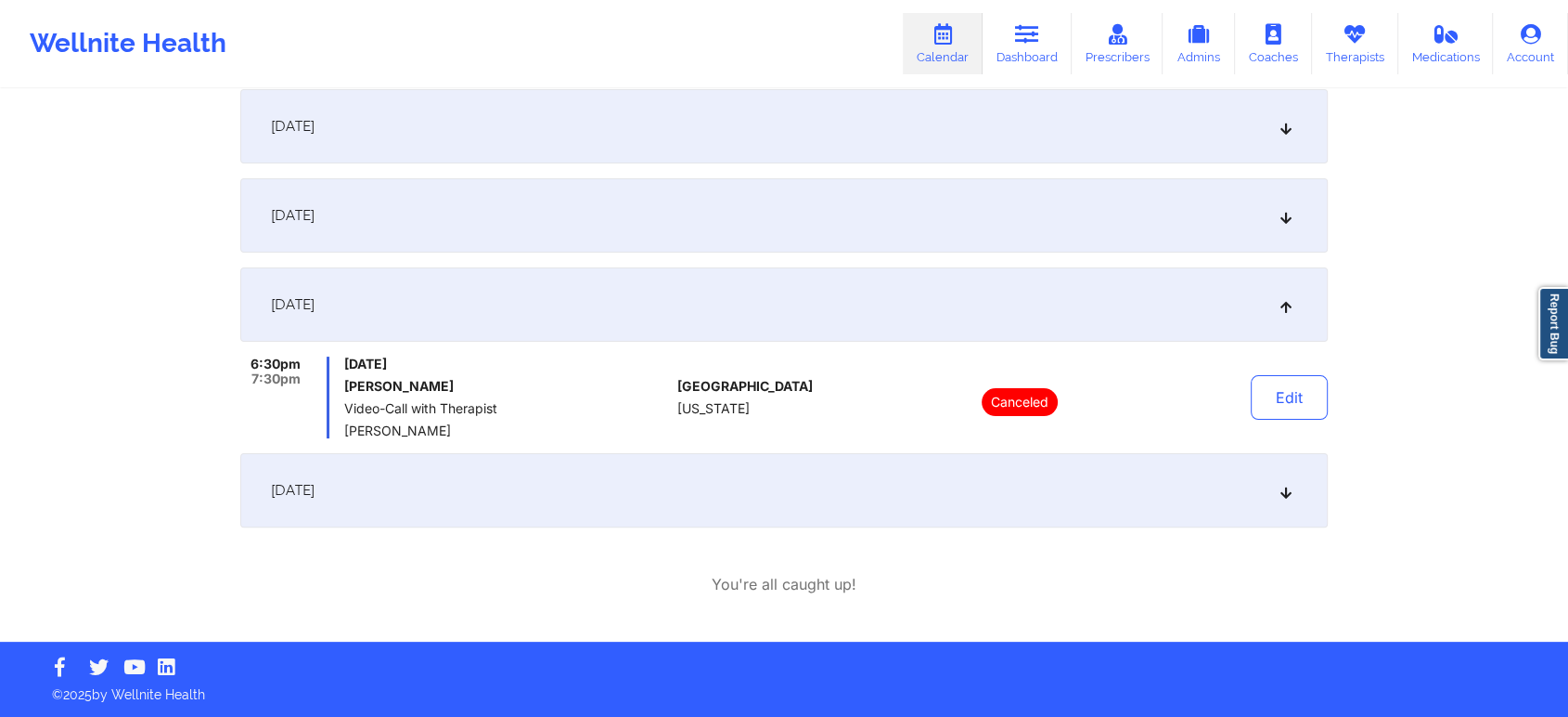
click at [485, 490] on div "[DATE]" at bounding box center [784, 490] width 1088 height 74
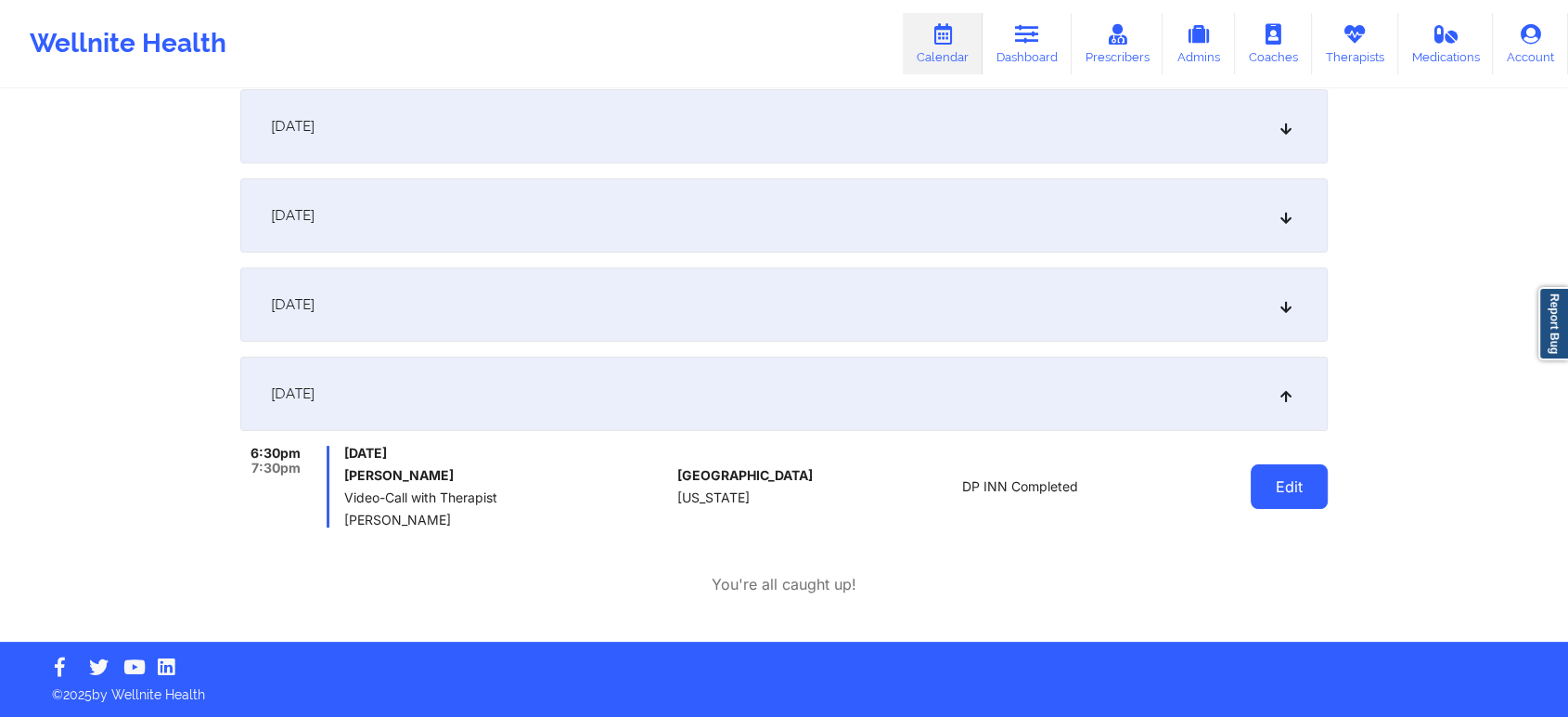
click at [1267, 488] on button "Edit" at bounding box center [1289, 486] width 77 height 44
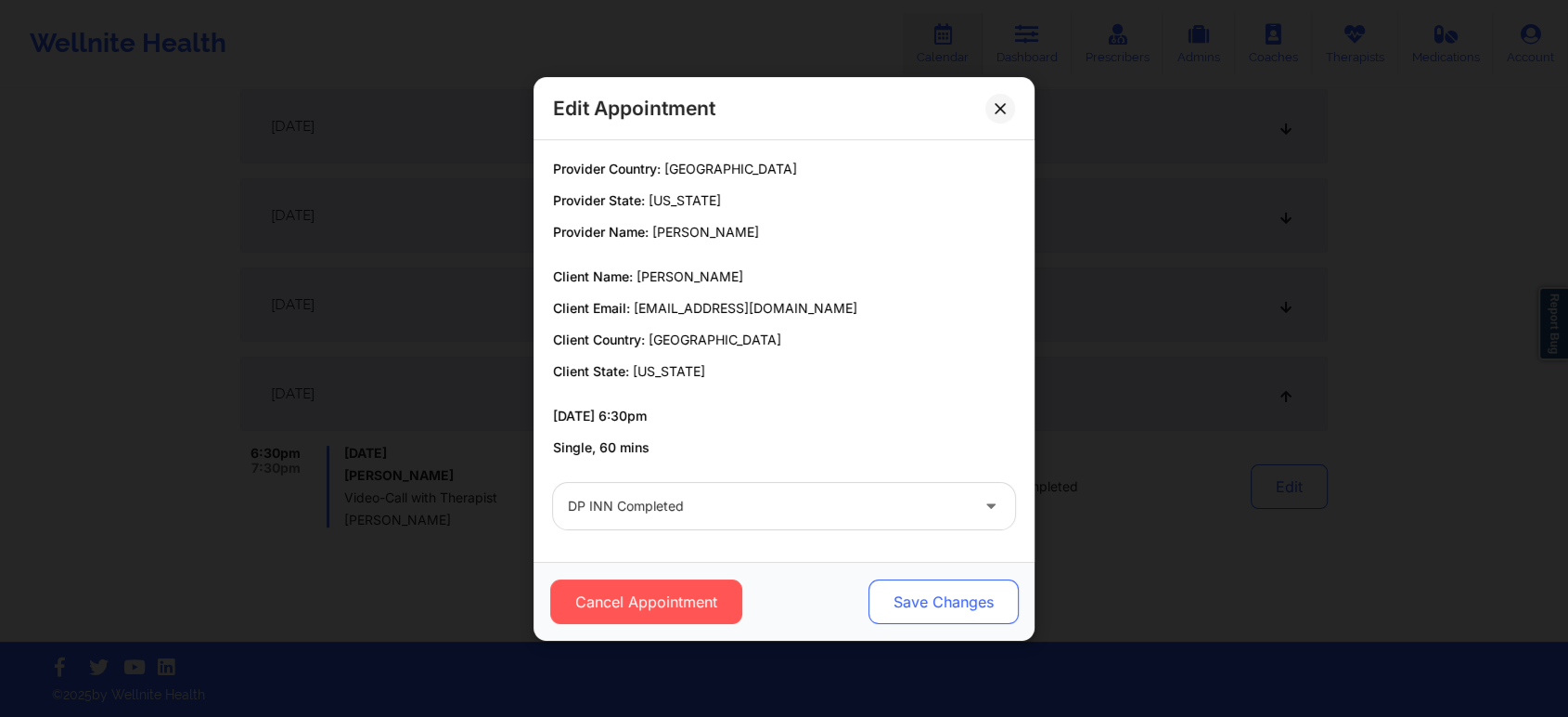
click at [918, 600] on button "Save Changes" at bounding box center [944, 601] width 151 height 44
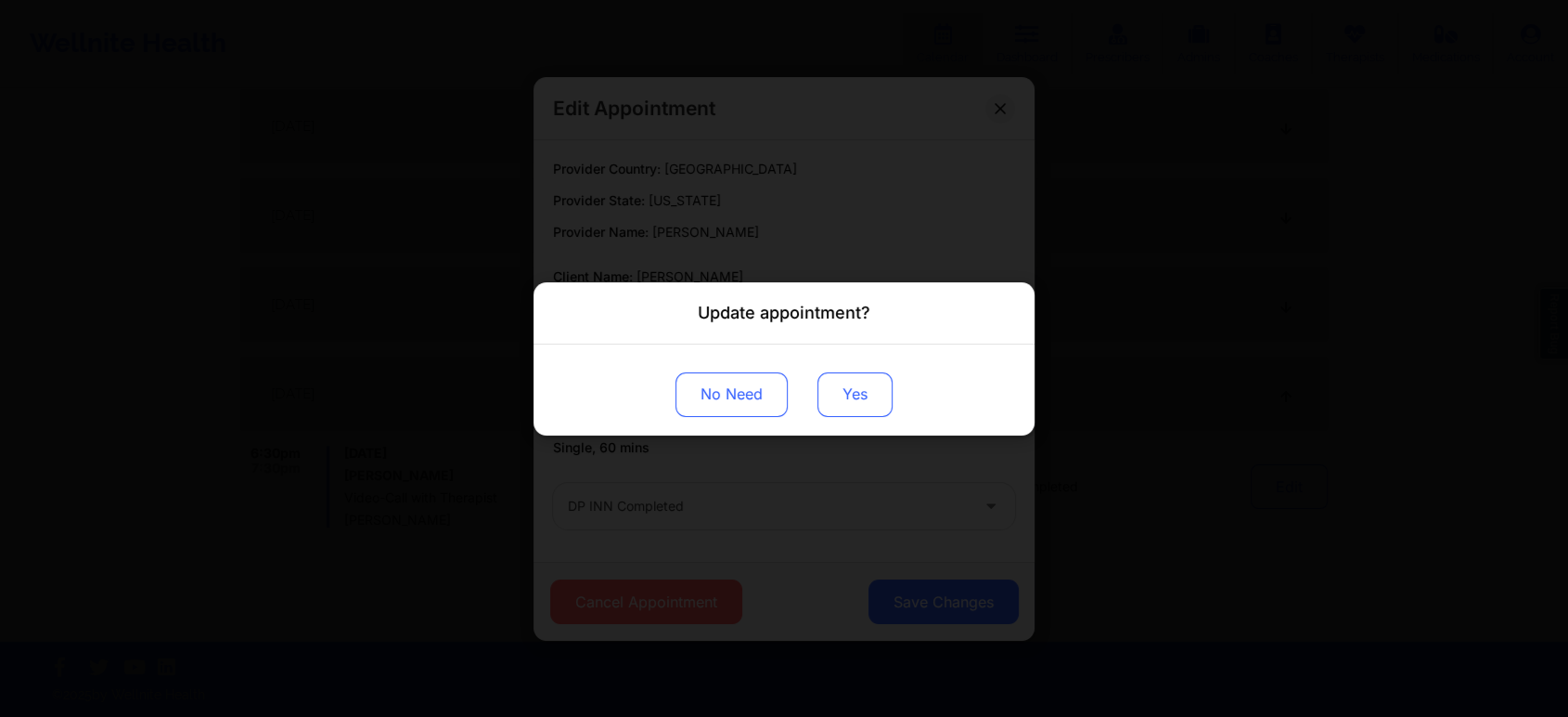
click at [831, 399] on button "Yes" at bounding box center [855, 393] width 75 height 44
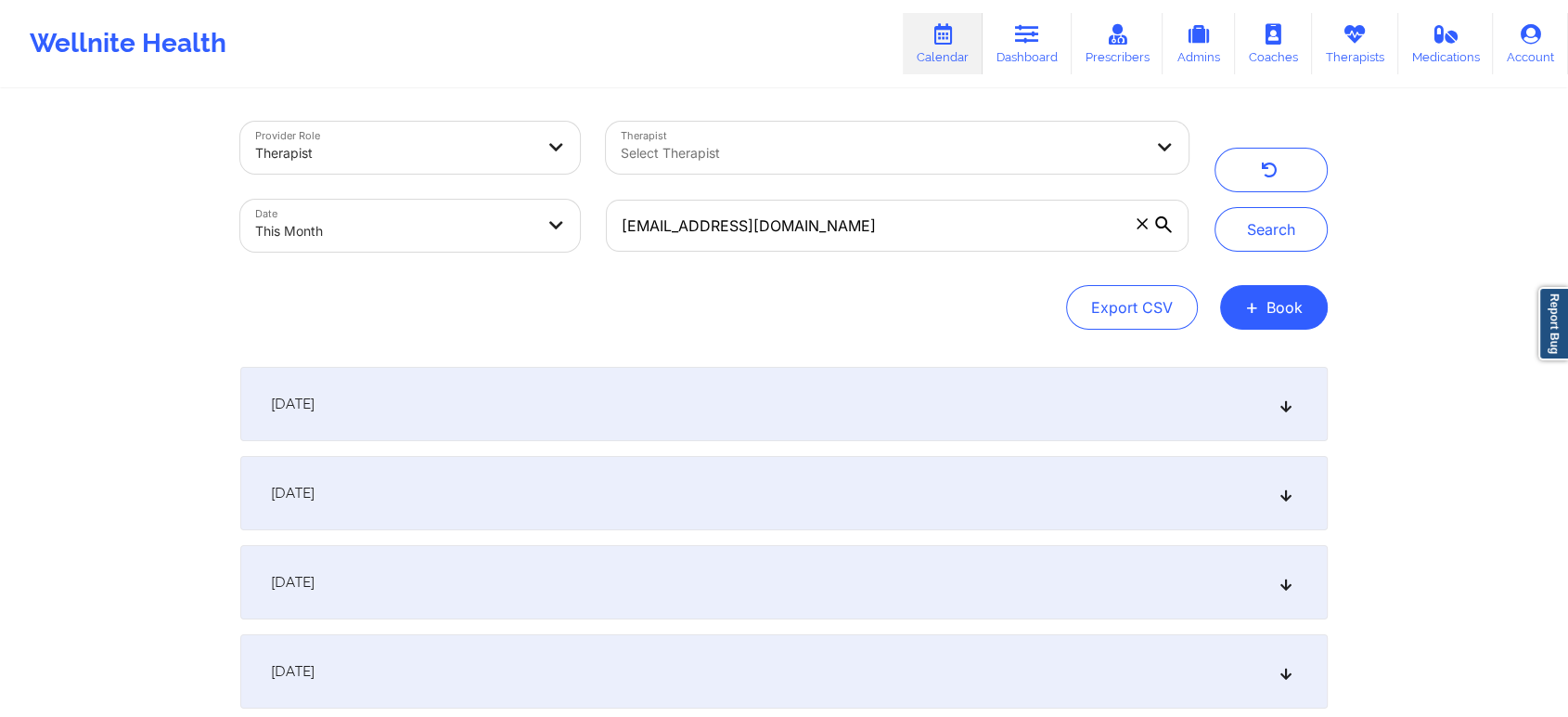
scroll to position [0, 0]
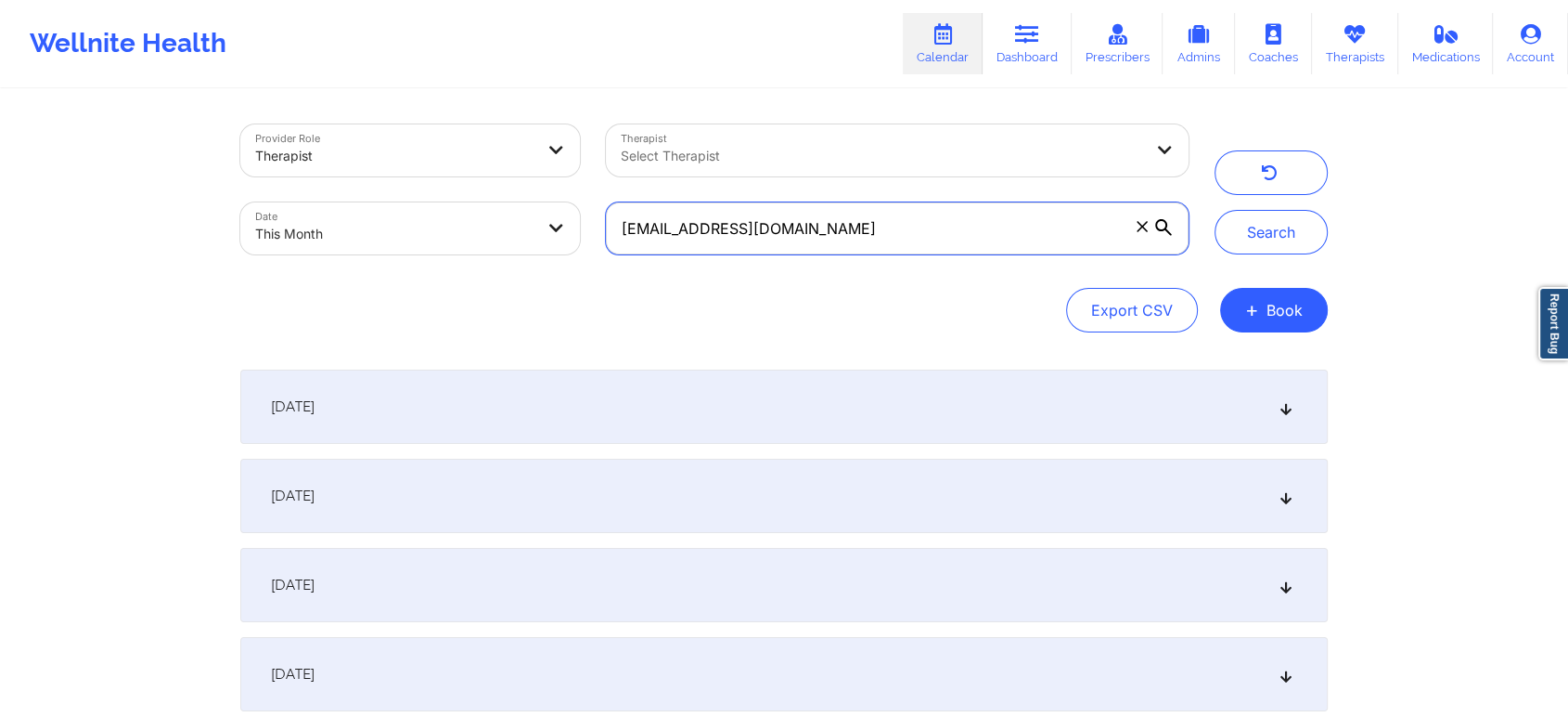
drag, startPoint x: 906, startPoint y: 220, endPoint x: 486, endPoint y: 251, distance: 421.1
click at [486, 251] on div "Provider Role Therapist Therapist Select Therapist Date This Month [EMAIL_ADDRE…" at bounding box center [714, 189] width 975 height 156
paste input "[PERSON_NAME][EMAIL_ADDRESS][PERSON_NAME]"
click at [1215, 210] on button "Search" at bounding box center [1271, 232] width 113 height 44
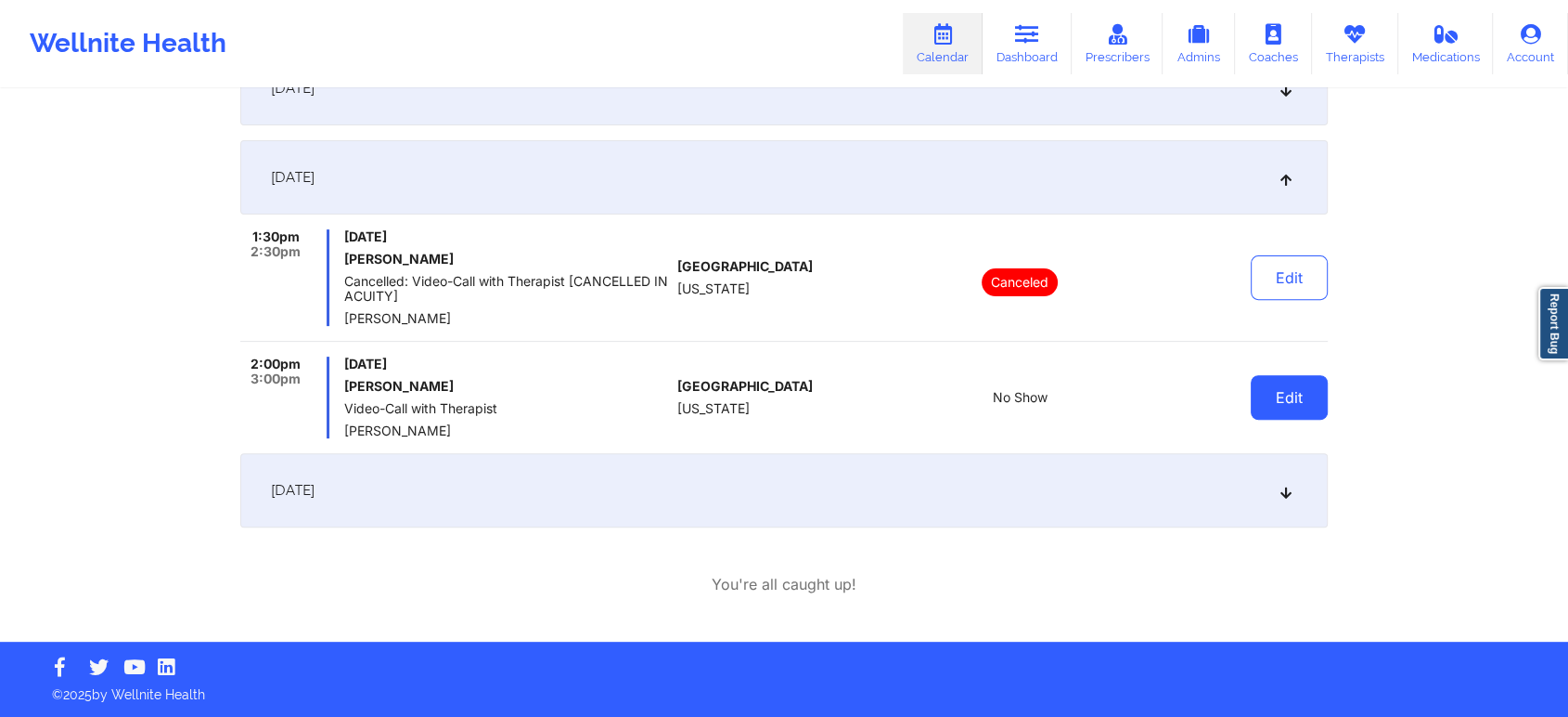
click at [1313, 417] on button "Edit" at bounding box center [1289, 397] width 77 height 44
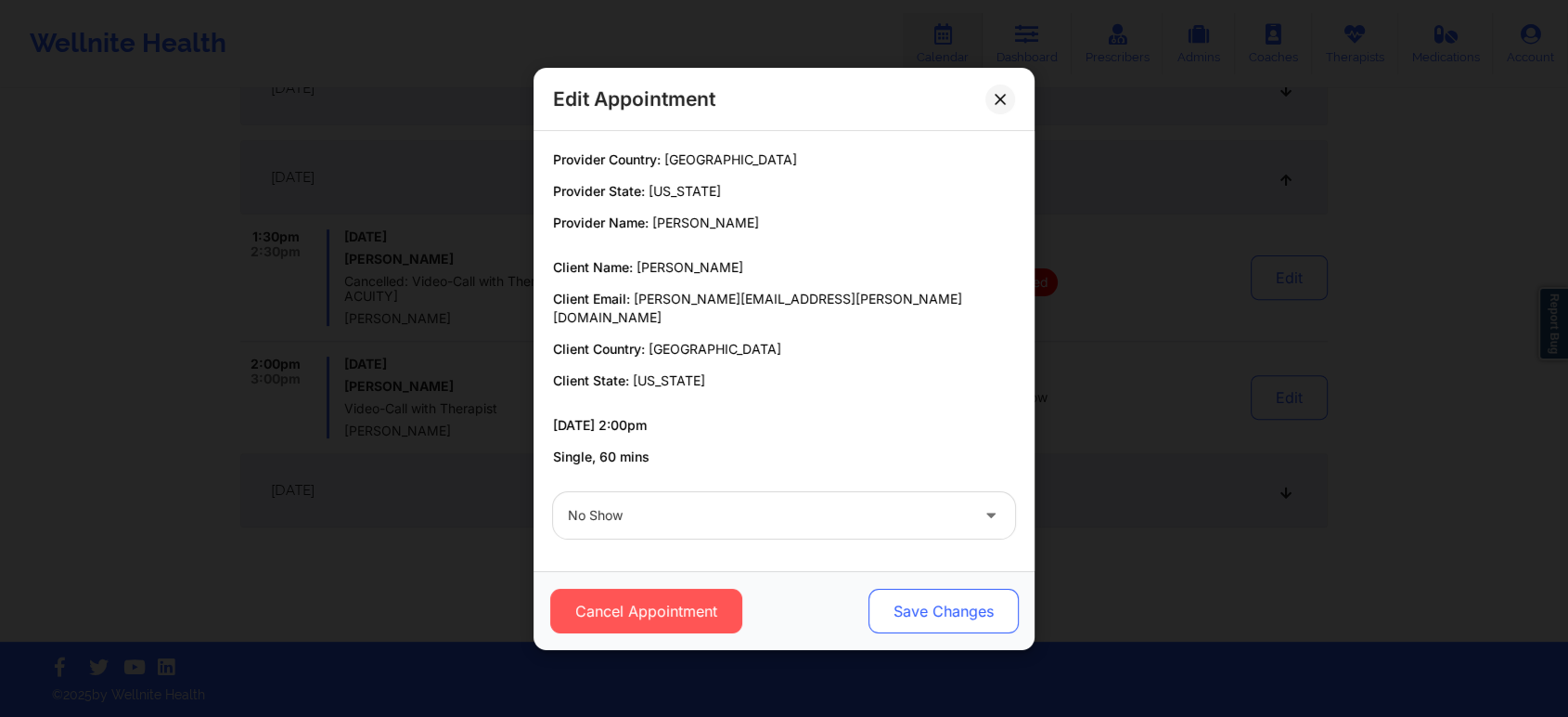
click at [938, 594] on button "Save Changes" at bounding box center [944, 611] width 151 height 44
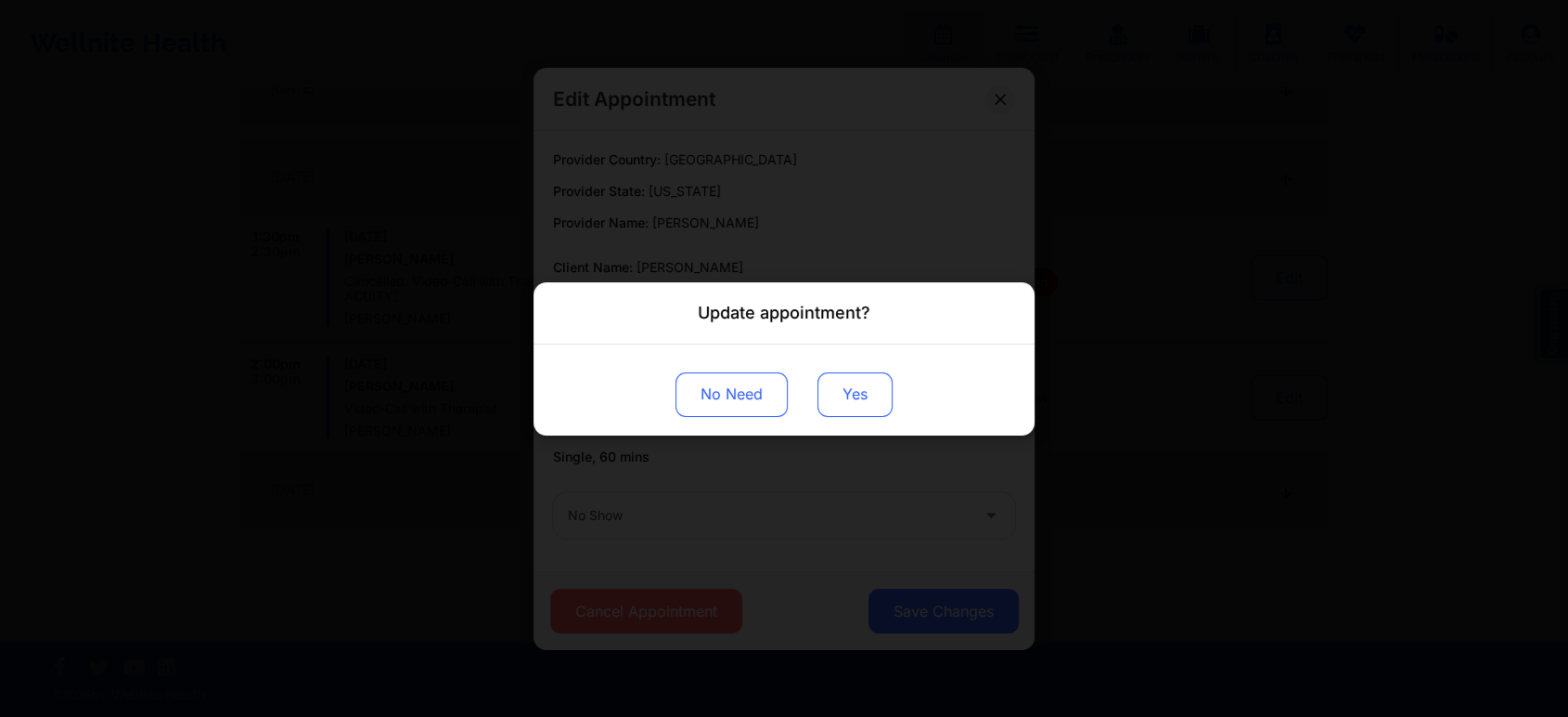
click at [847, 382] on button "Yes" at bounding box center [855, 393] width 75 height 44
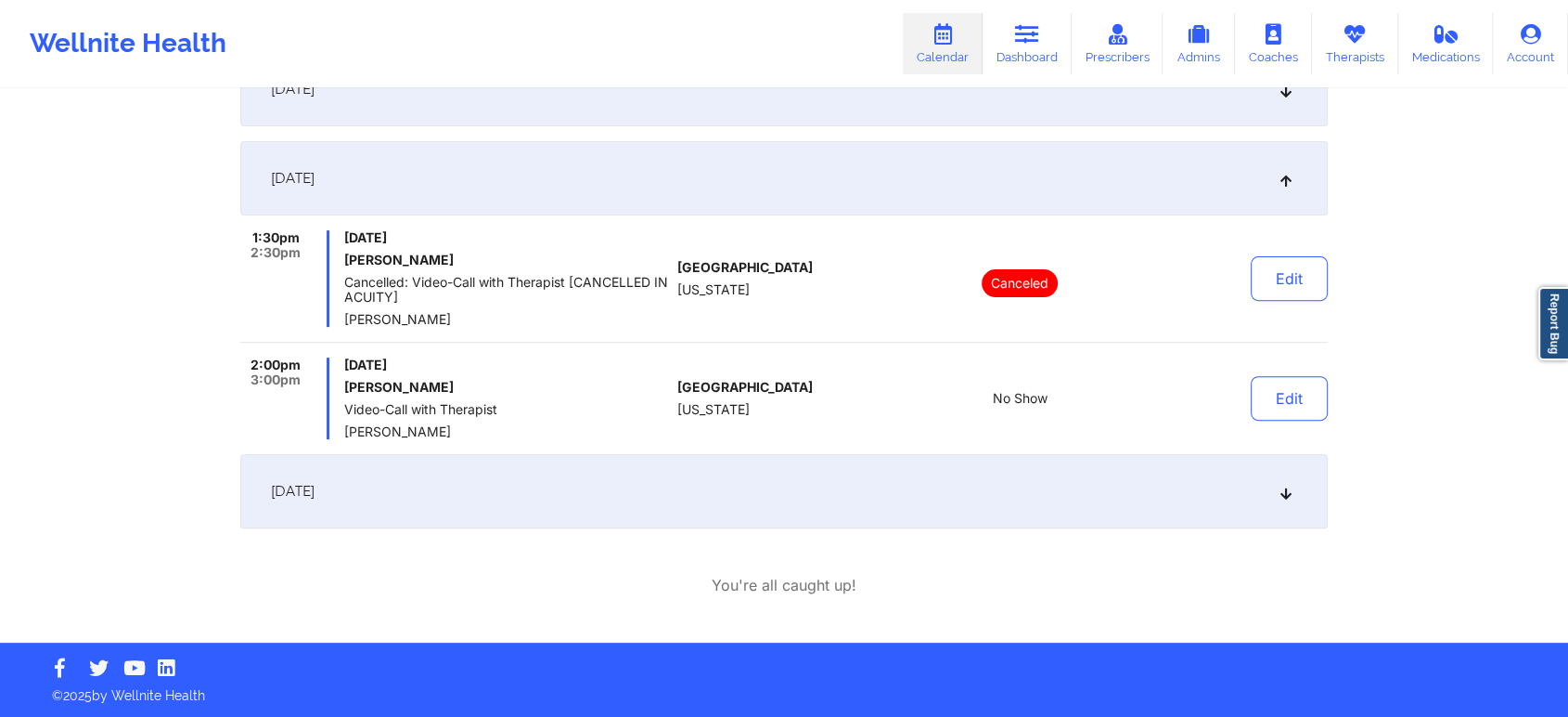
scroll to position [0, 0]
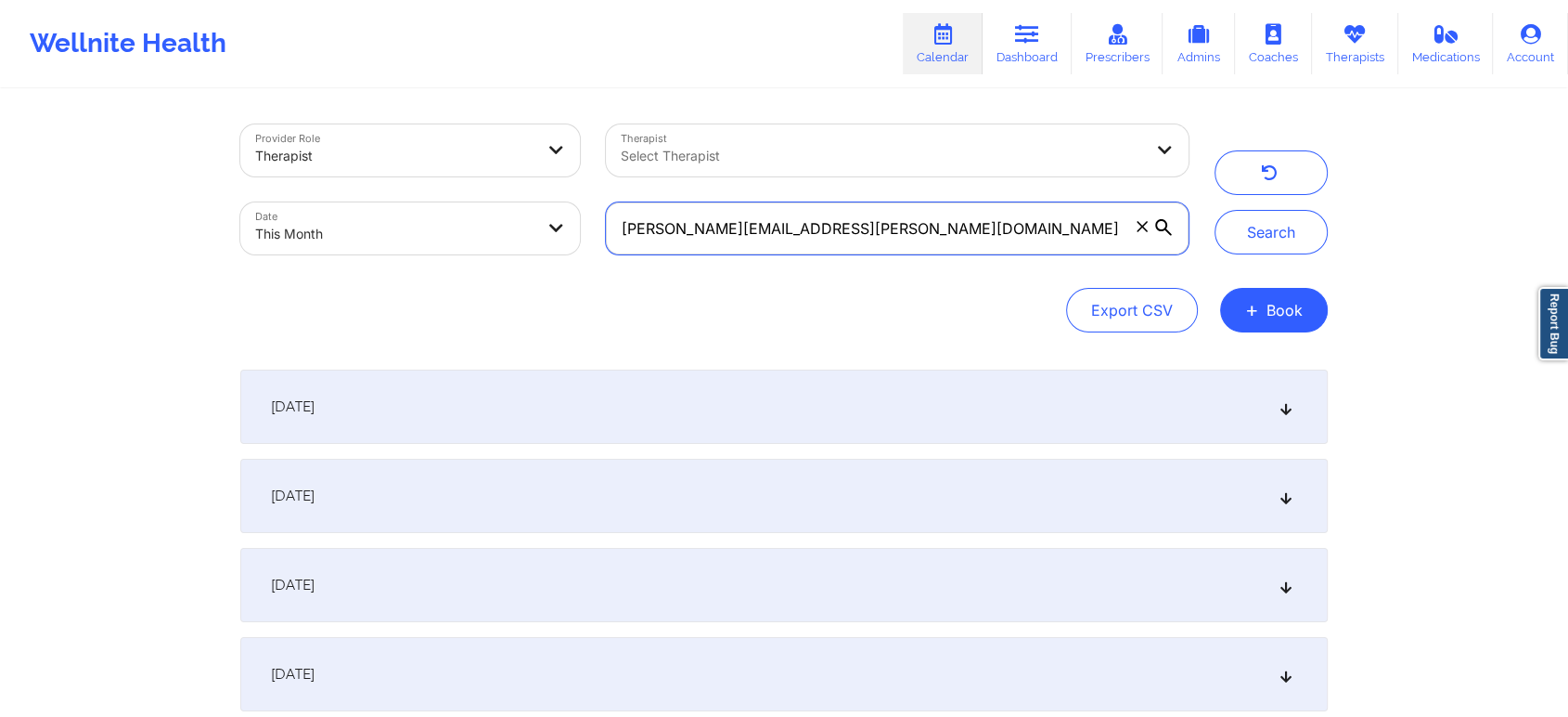
drag, startPoint x: 848, startPoint y: 232, endPoint x: 481, endPoint y: 218, distance: 367.3
click at [481, 218] on div "Provider Role Therapist Therapist Select Therapist Date This Month [PERSON_NAME…" at bounding box center [714, 189] width 975 height 156
paste input "[EMAIL_ADDRESS]"
click at [1215, 210] on button "Search" at bounding box center [1271, 232] width 113 height 44
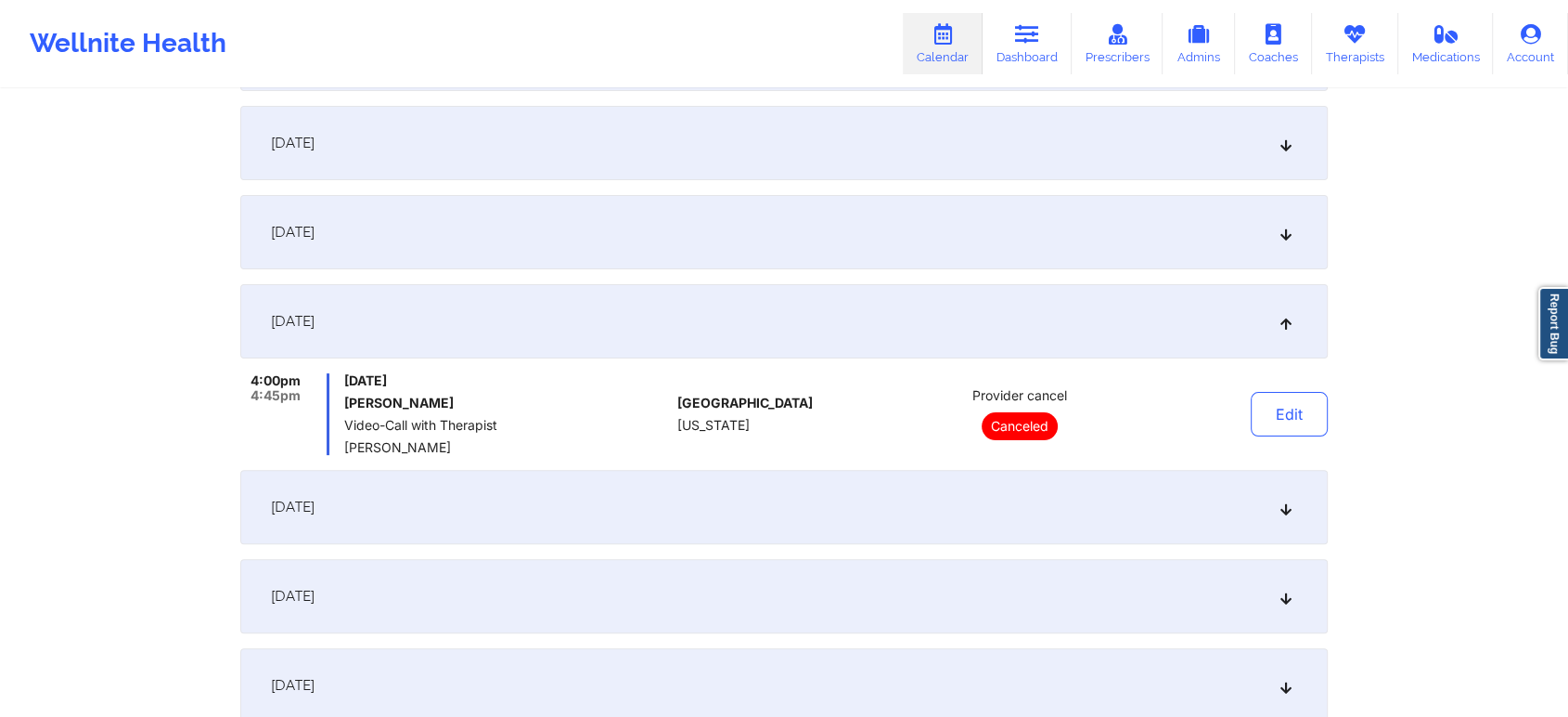
click at [913, 592] on div "[DATE]" at bounding box center [784, 595] width 1088 height 74
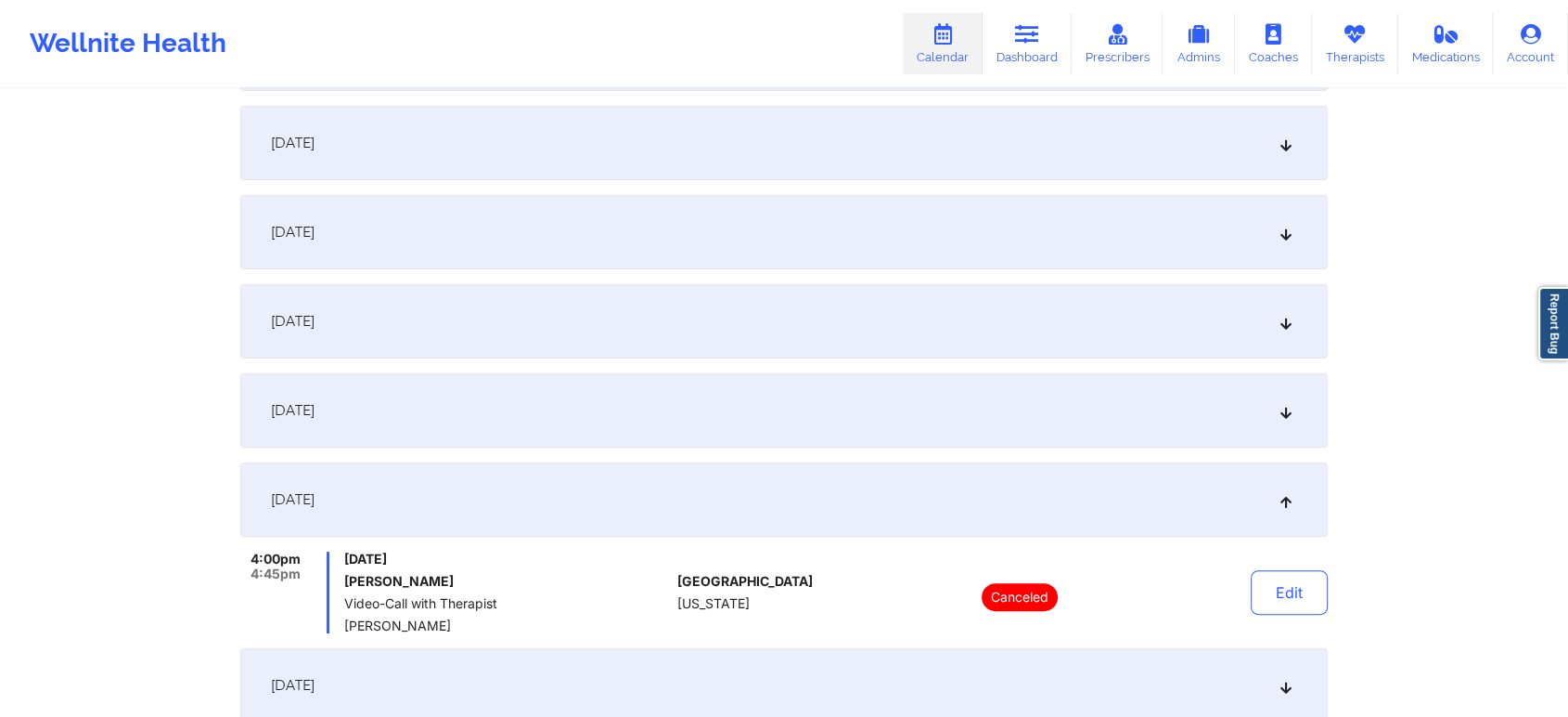
click at [953, 401] on div "[DATE]" at bounding box center [784, 410] width 1088 height 74
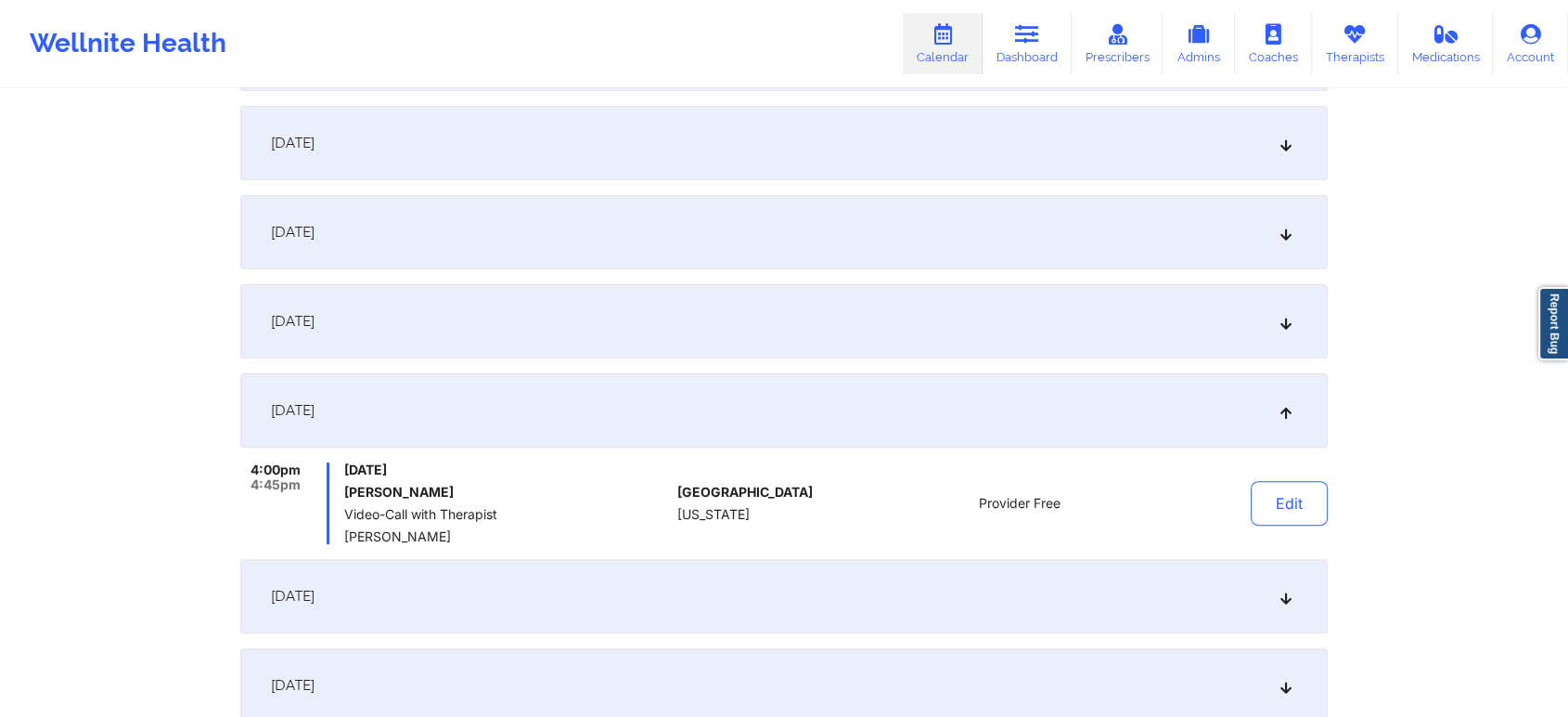
click at [1006, 312] on div "[DATE]" at bounding box center [784, 321] width 1088 height 74
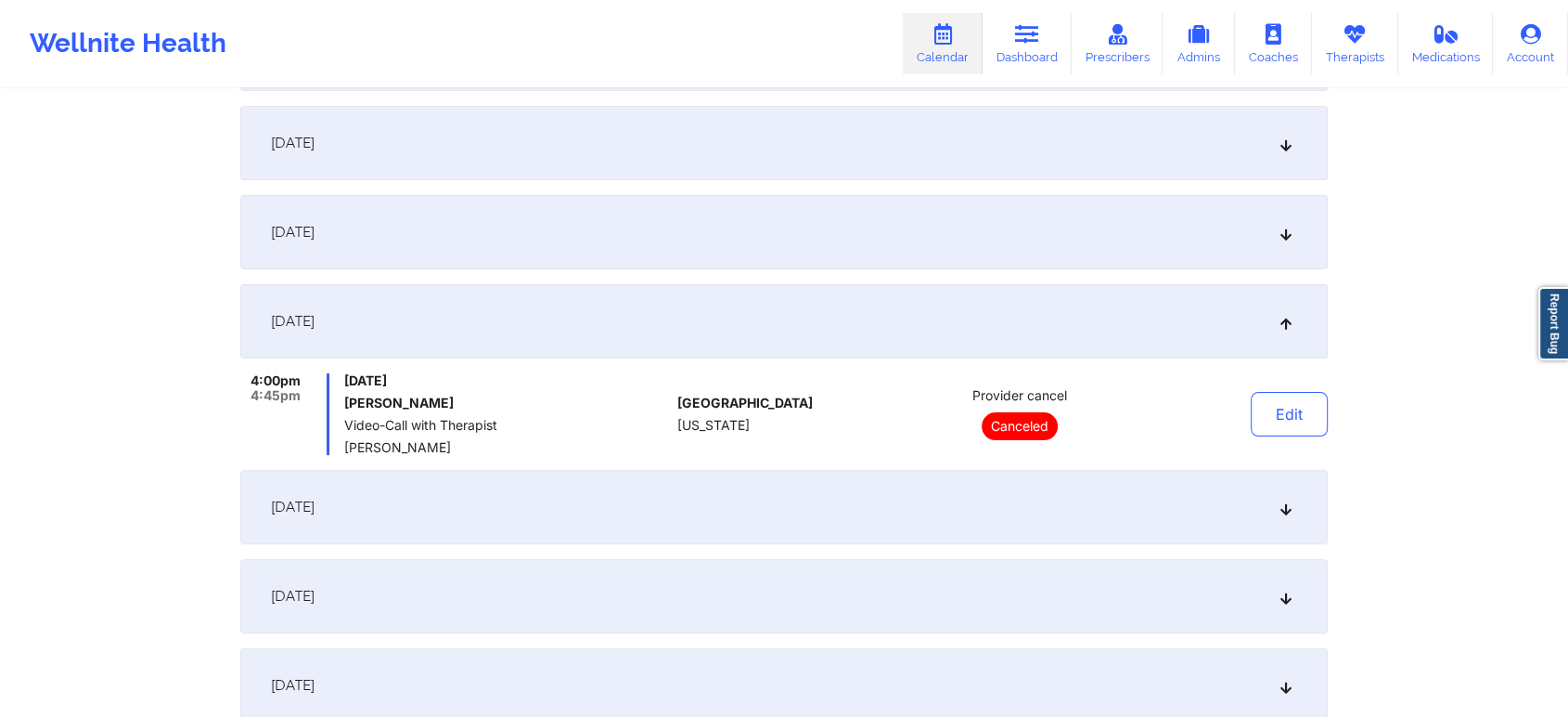
click at [1022, 243] on div "[DATE]" at bounding box center [784, 232] width 1088 height 74
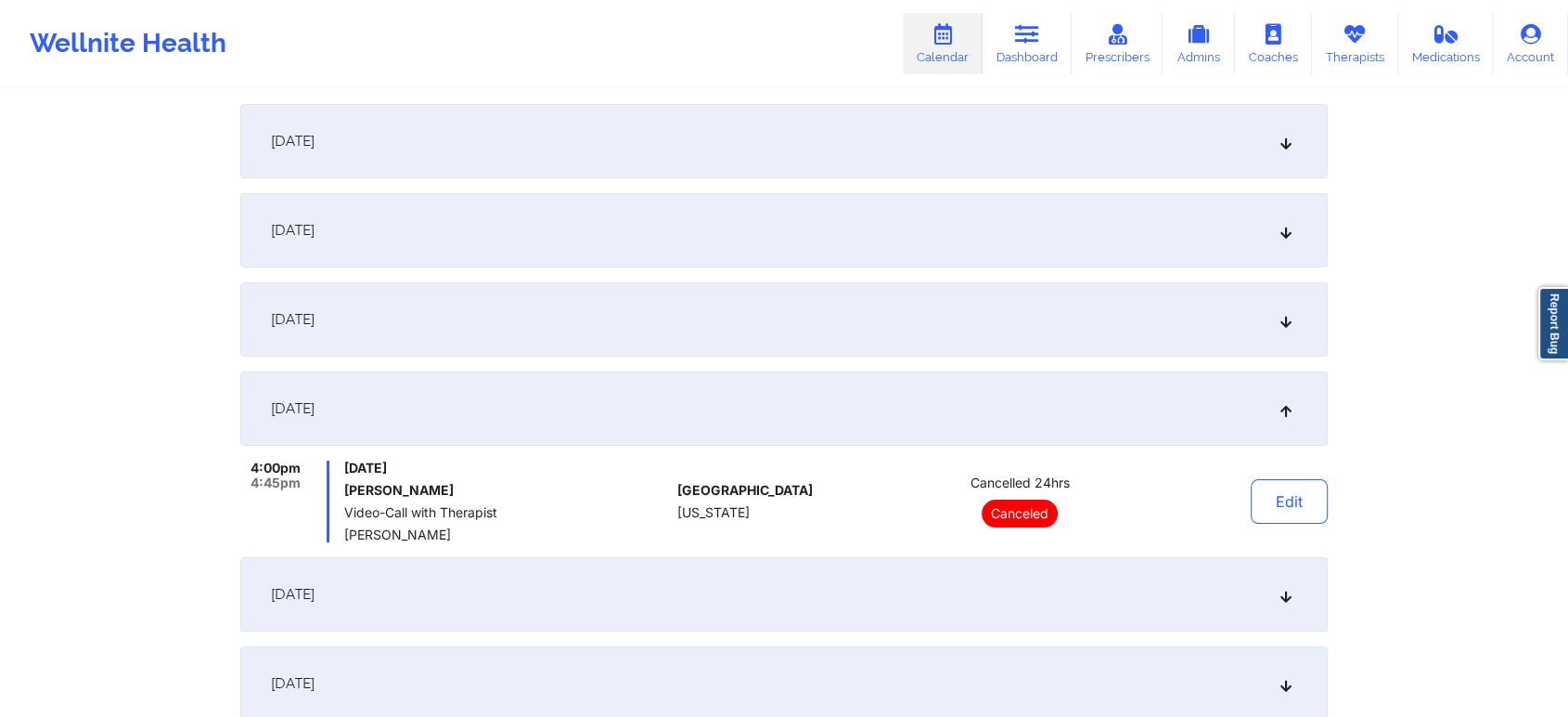
scroll to position [234, 0]
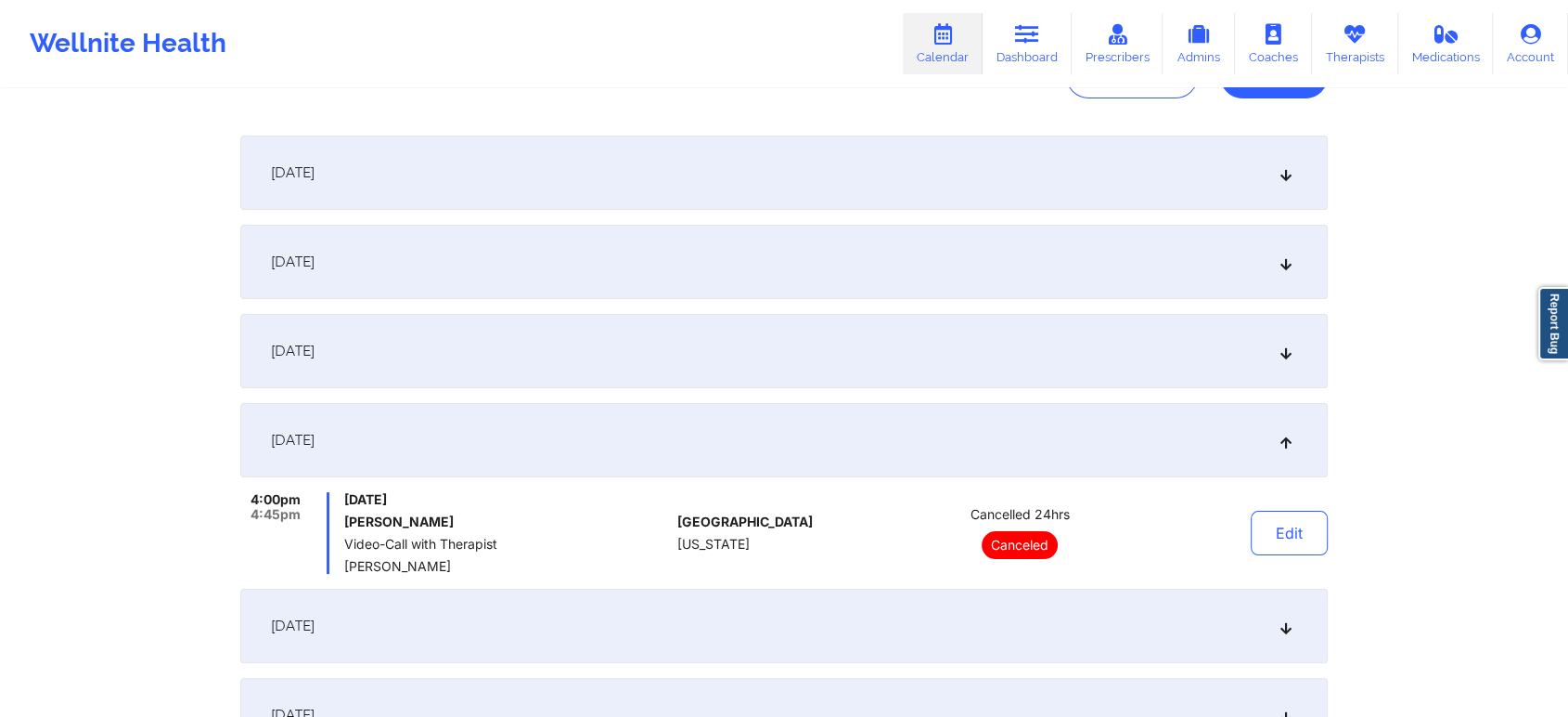
click at [1012, 347] on div "[DATE]" at bounding box center [784, 350] width 1088 height 74
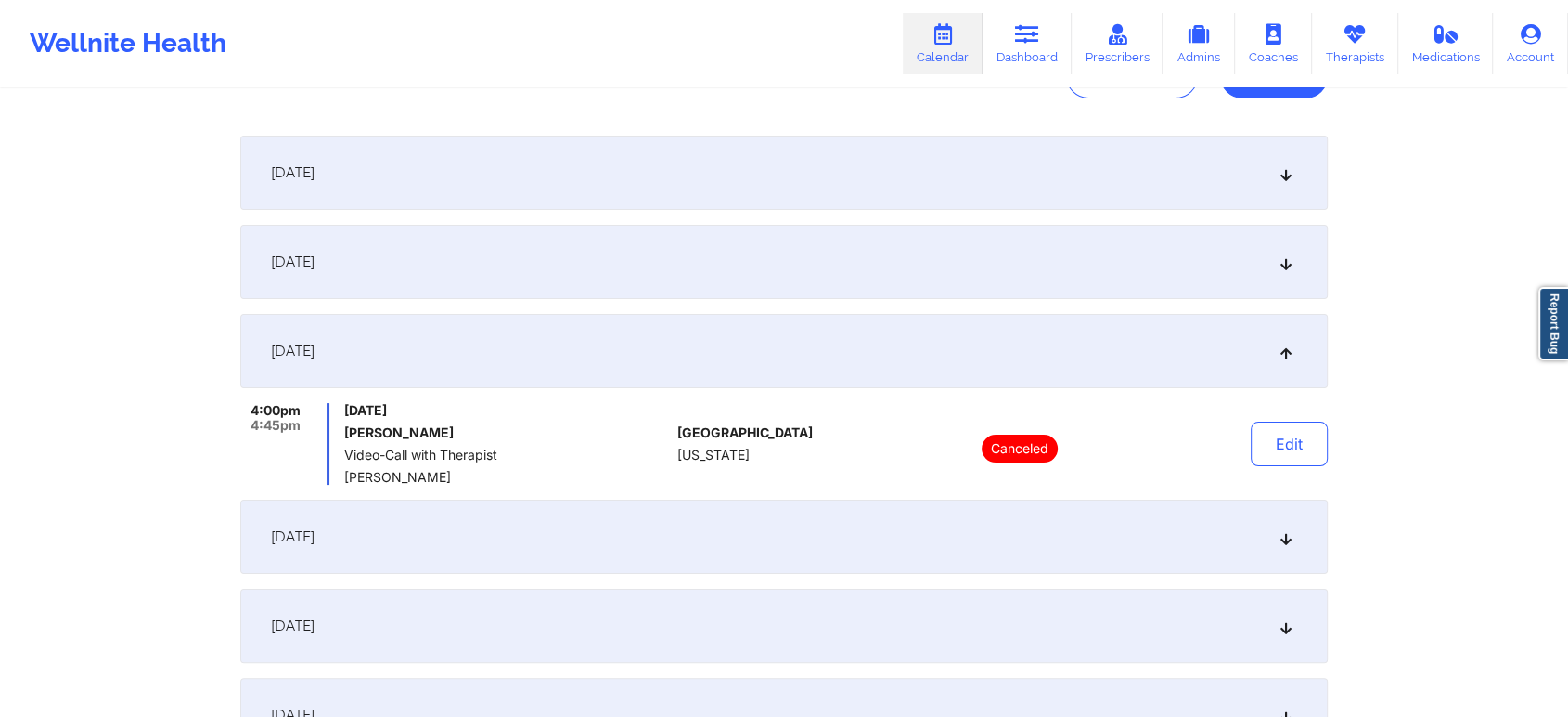
click at [830, 260] on div "[DATE]" at bounding box center [784, 261] width 1088 height 74
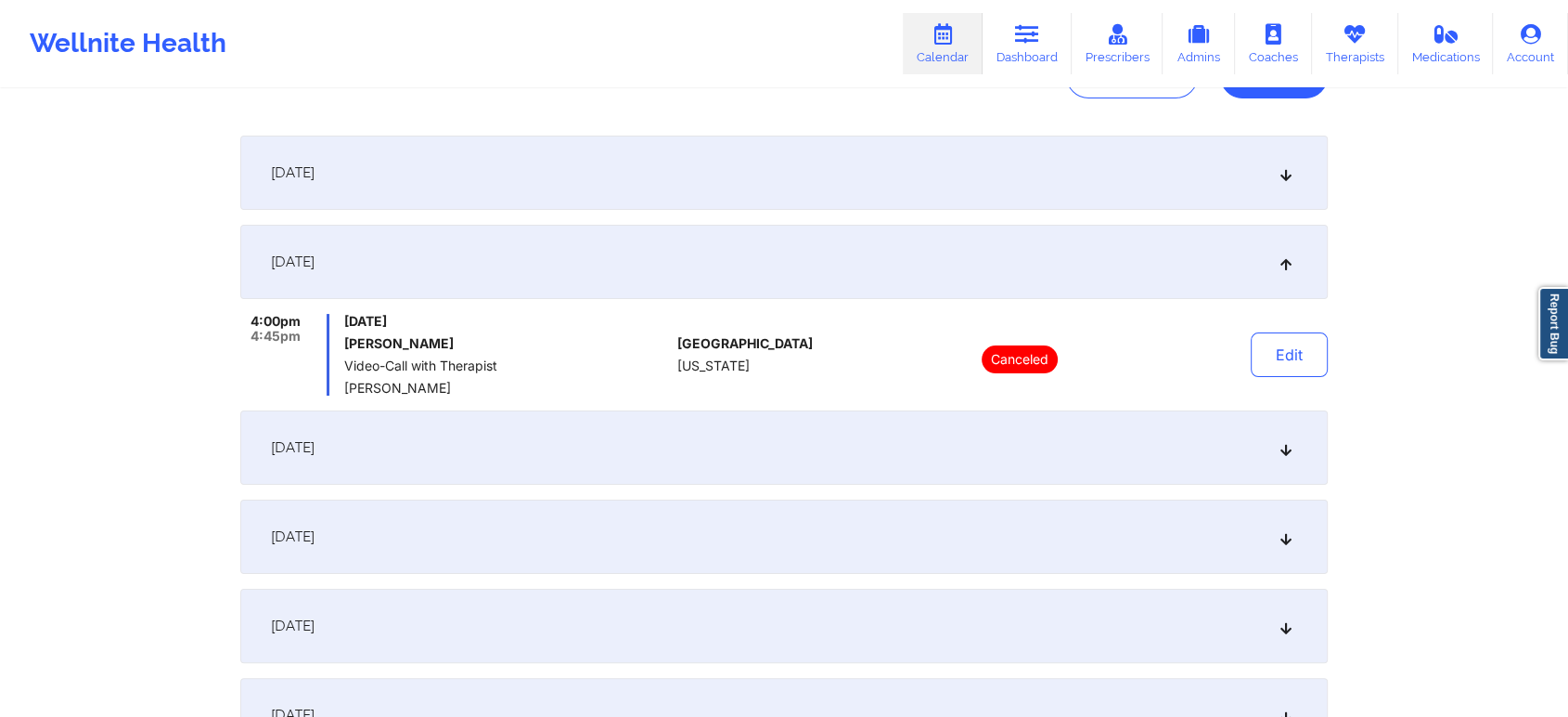
click at [942, 197] on div "[DATE]" at bounding box center [784, 172] width 1088 height 74
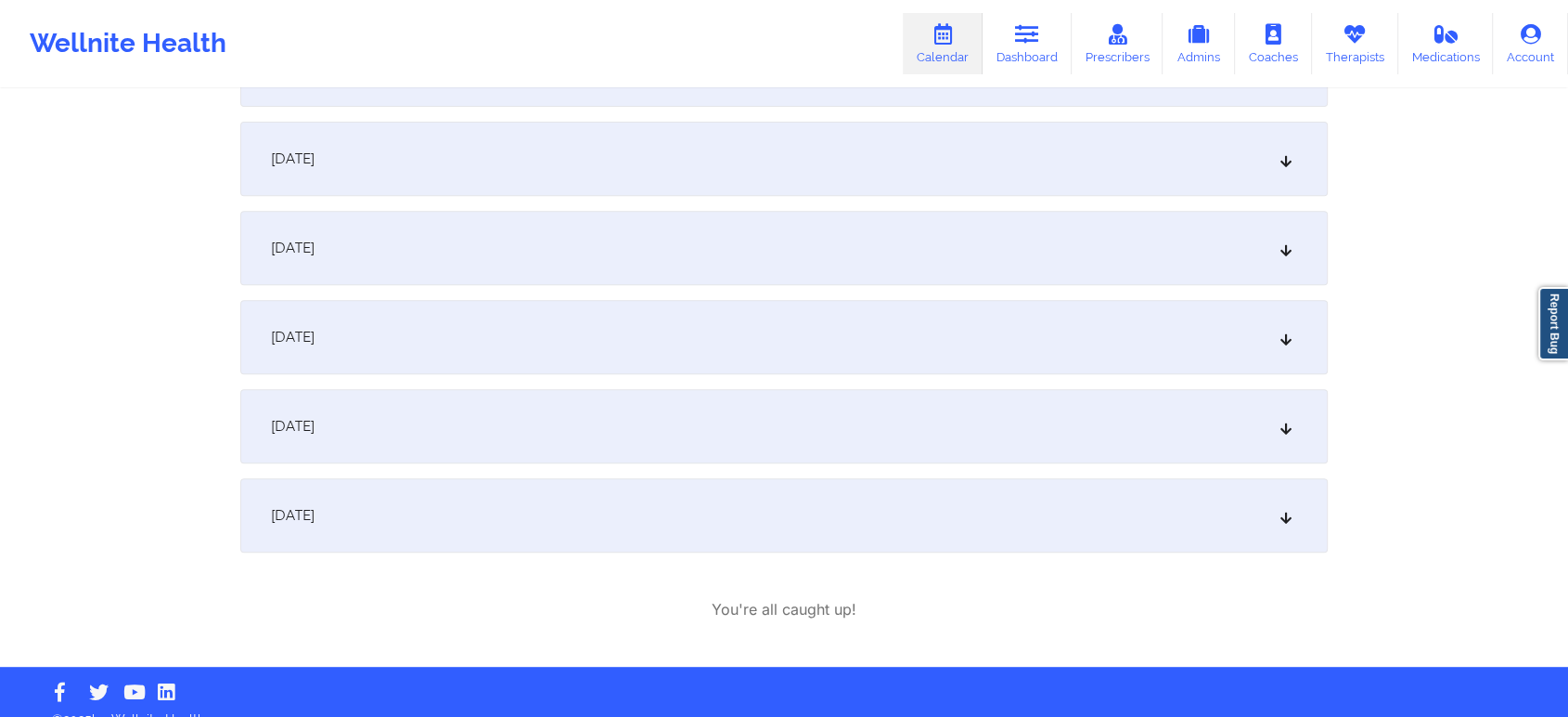
click at [978, 344] on div "[DATE]" at bounding box center [784, 336] width 1088 height 74
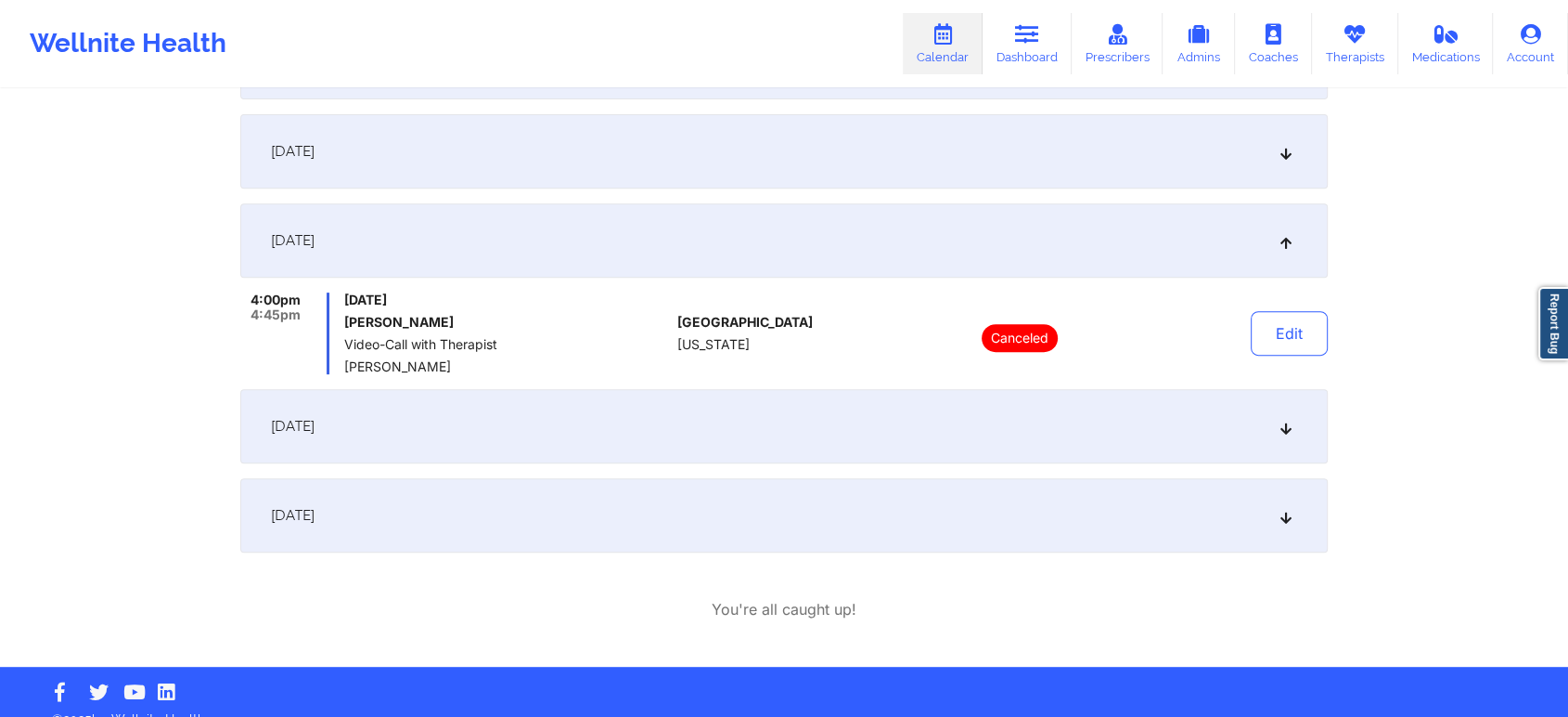
scroll to position [604, 0]
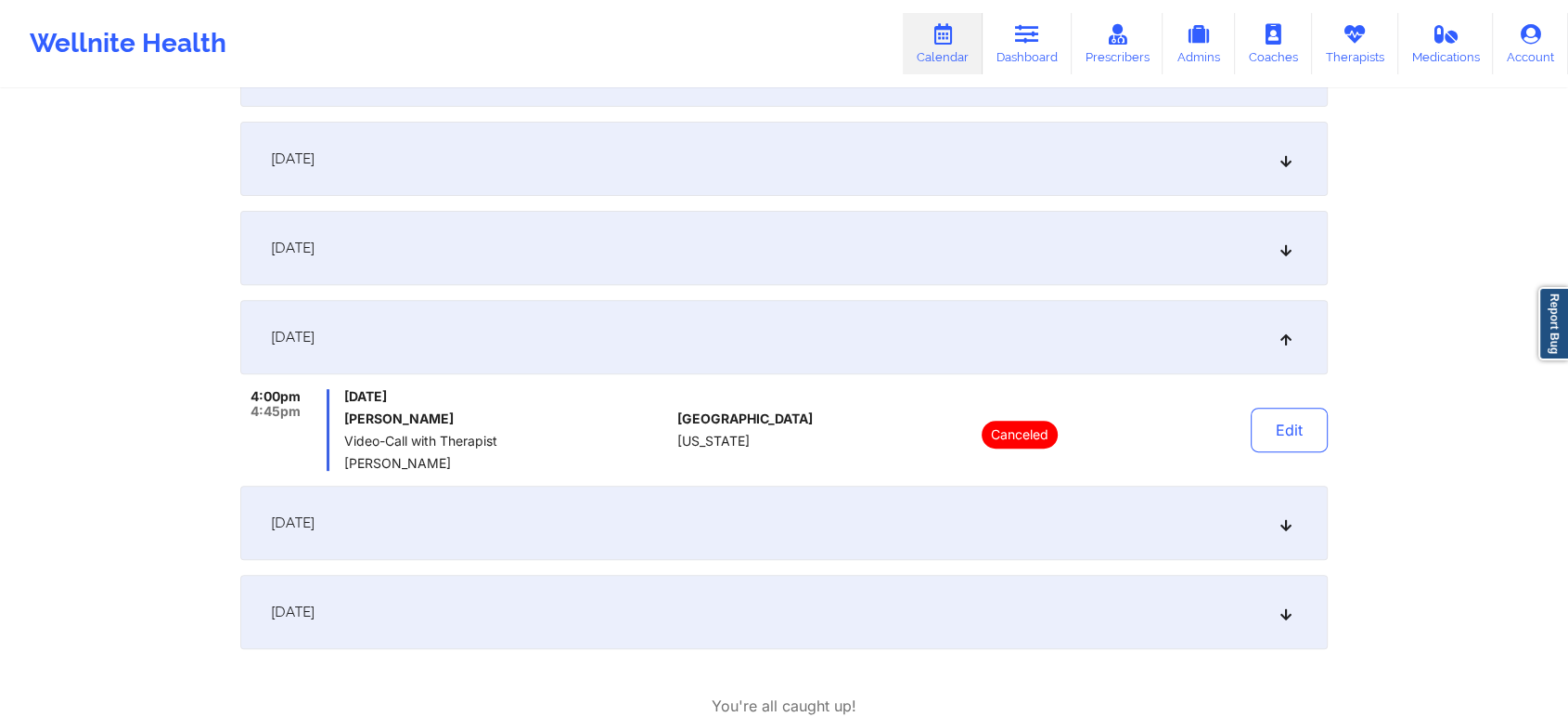
click at [780, 258] on div "[DATE]" at bounding box center [784, 248] width 1088 height 74
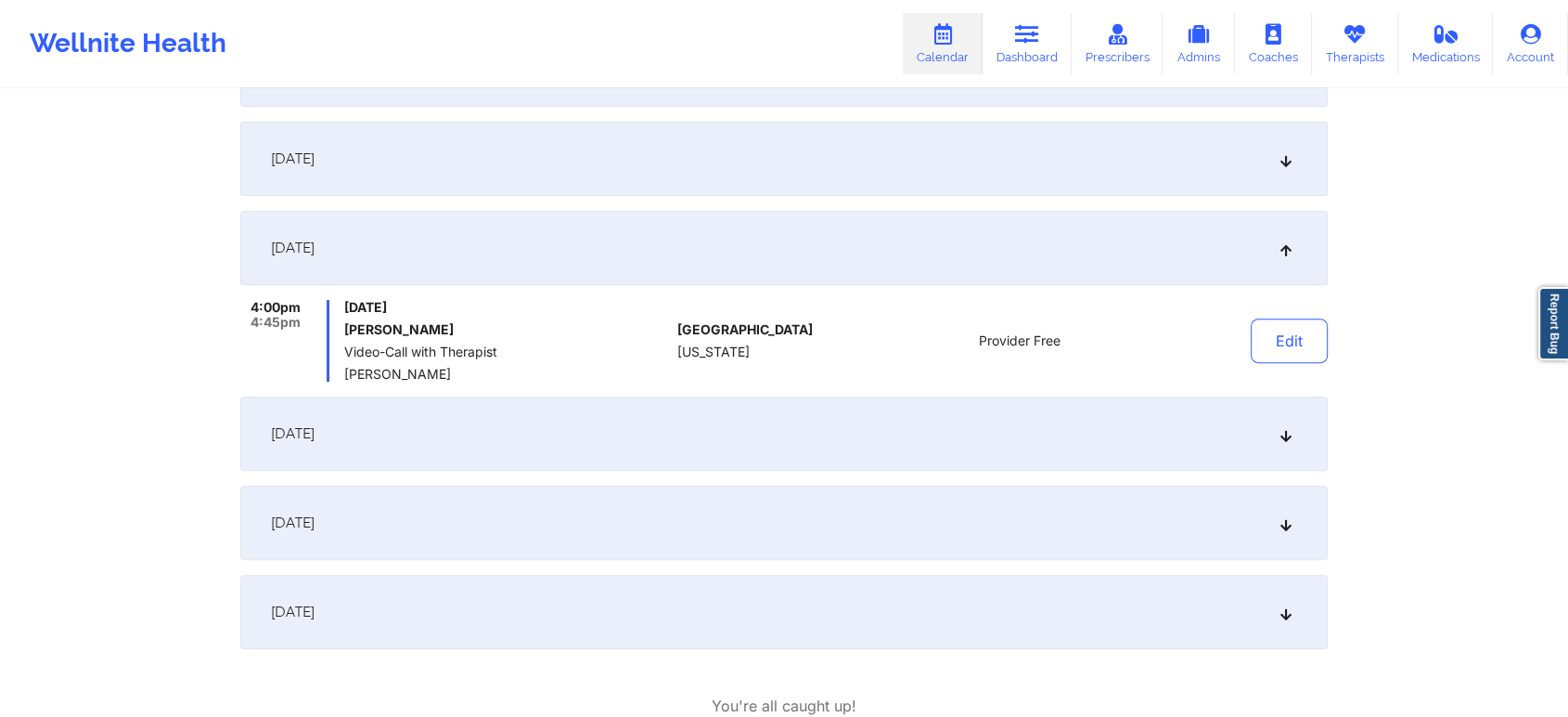
click at [994, 138] on div "[DATE]" at bounding box center [784, 158] width 1088 height 74
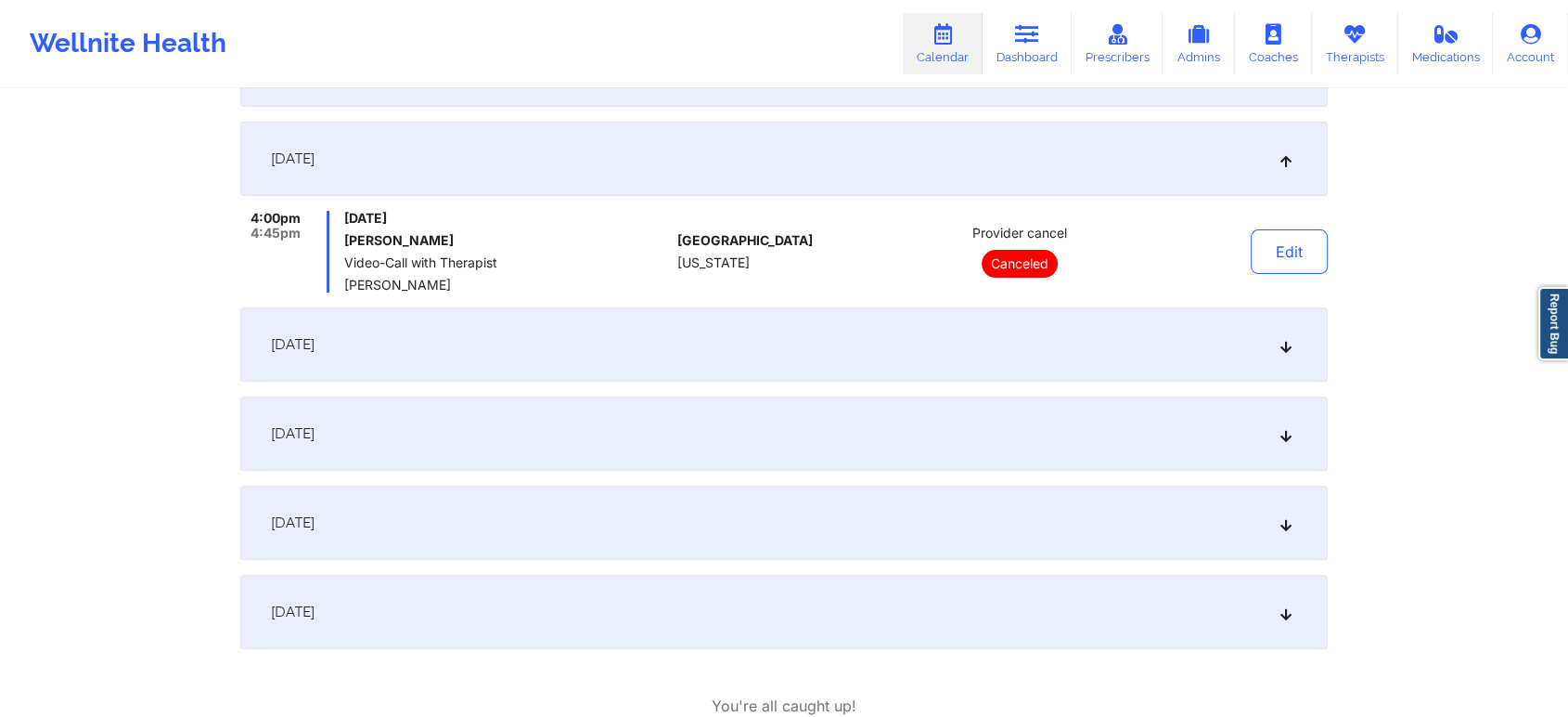
scroll to position [726, 0]
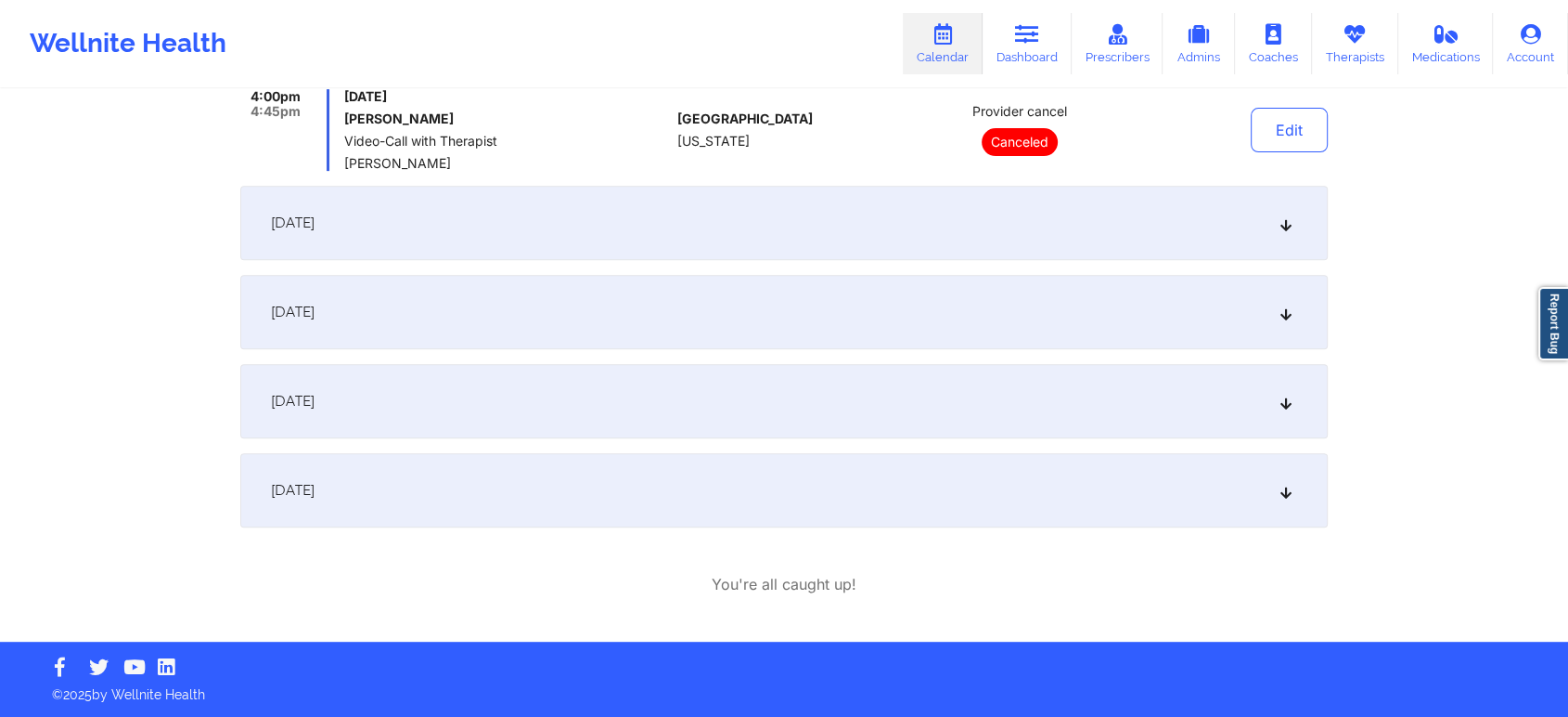
click at [669, 441] on div "[DATE] 4:00pm 4:45pm [DATE] [PERSON_NAME] Video-Call with Therapist [PERSON_NAM…" at bounding box center [784, 86] width 1088 height 884
click at [715, 402] on div "[DATE]" at bounding box center [784, 400] width 1088 height 74
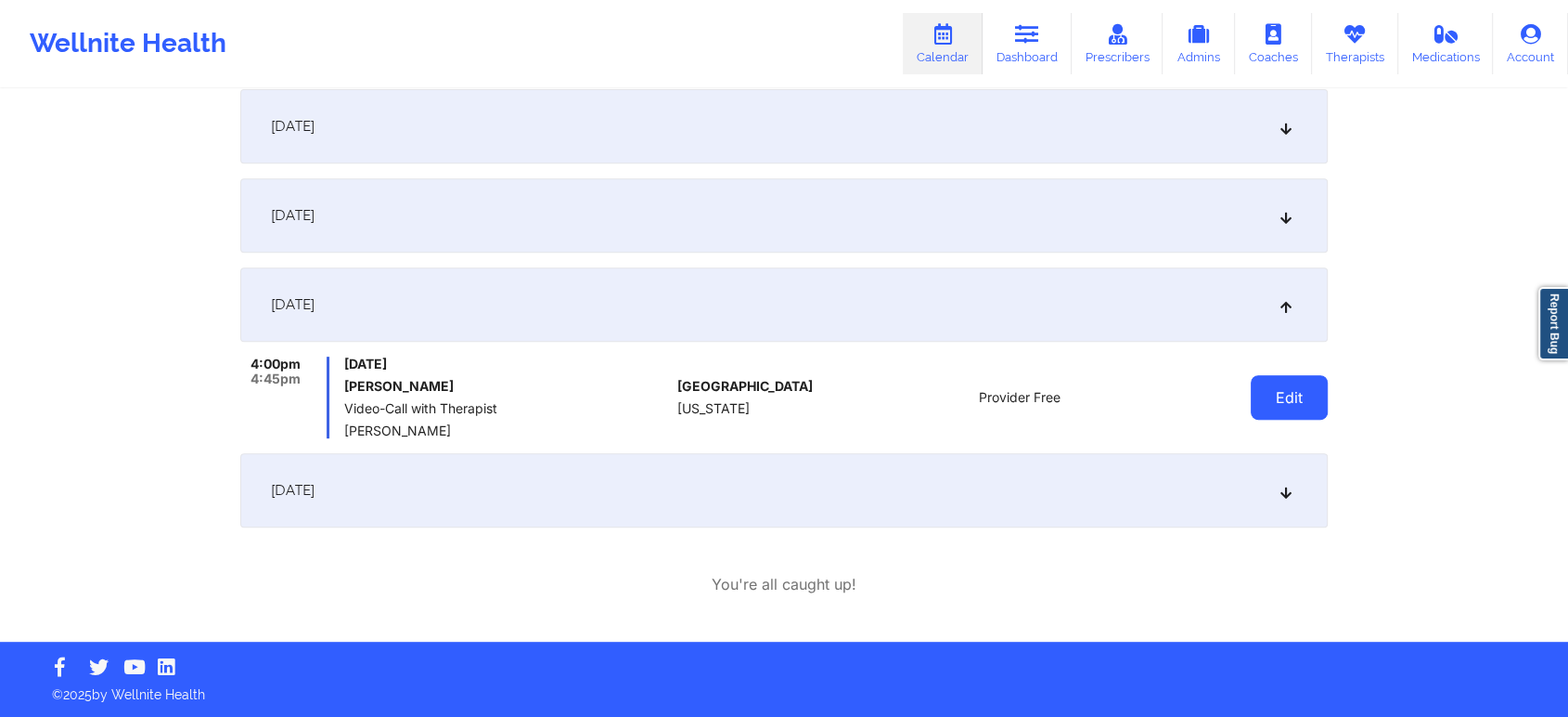
click at [1267, 382] on button "Edit" at bounding box center [1289, 397] width 77 height 44
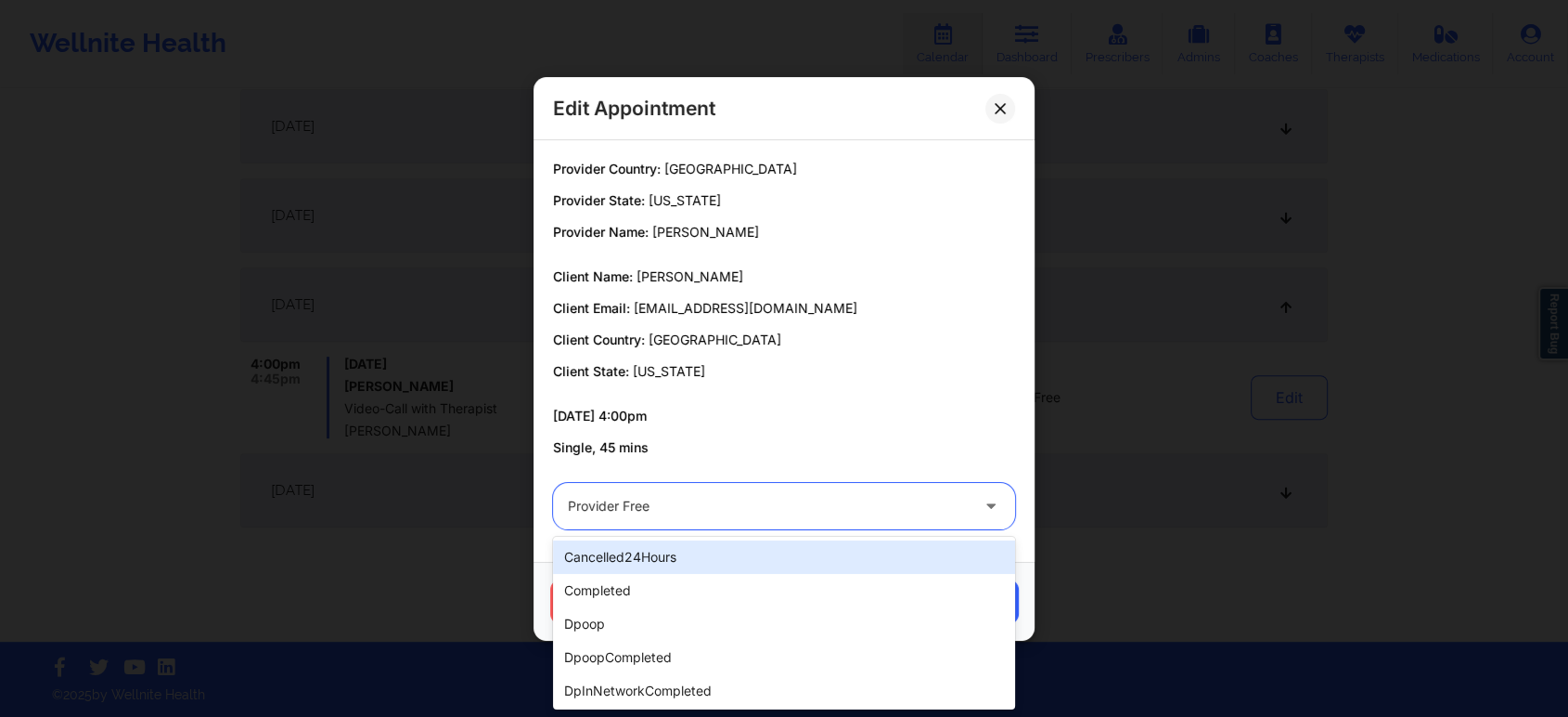
click at [723, 487] on div "Provider Free" at bounding box center [768, 505] width 401 height 46
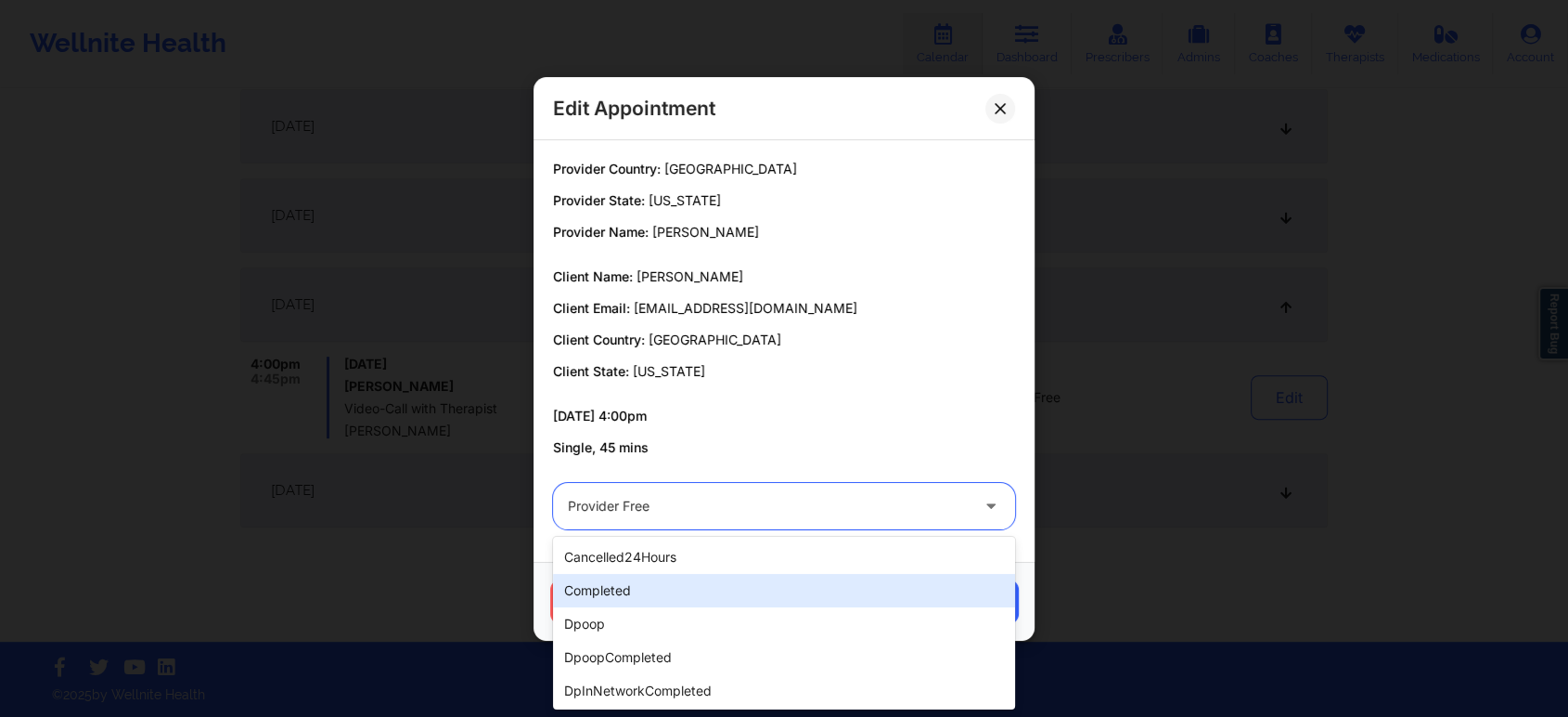
click at [661, 585] on div "completed" at bounding box center [784, 590] width 462 height 33
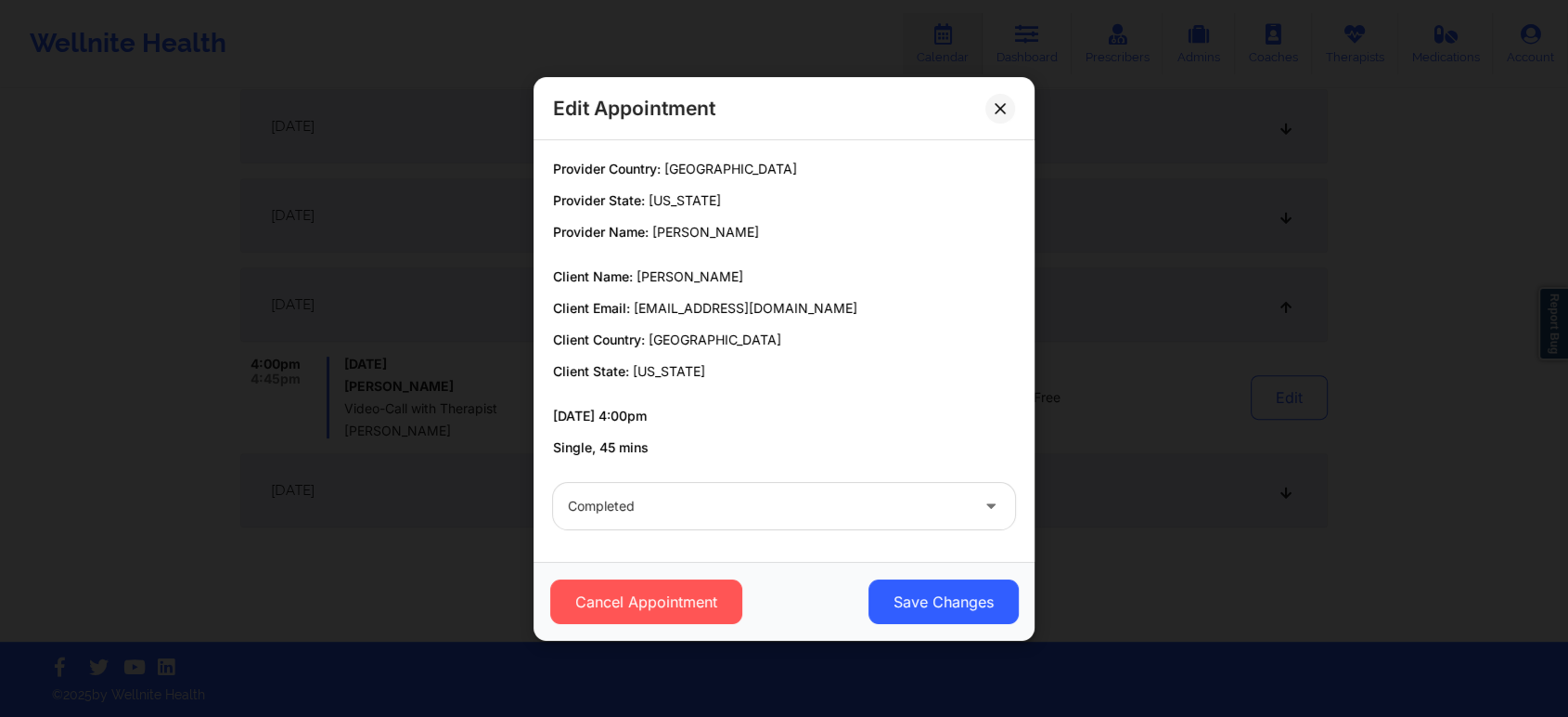
click at [944, 576] on div "Cancel Appointment Save Changes" at bounding box center [784, 601] width 501 height 79
click at [944, 586] on button "Save Changes" at bounding box center [944, 601] width 151 height 44
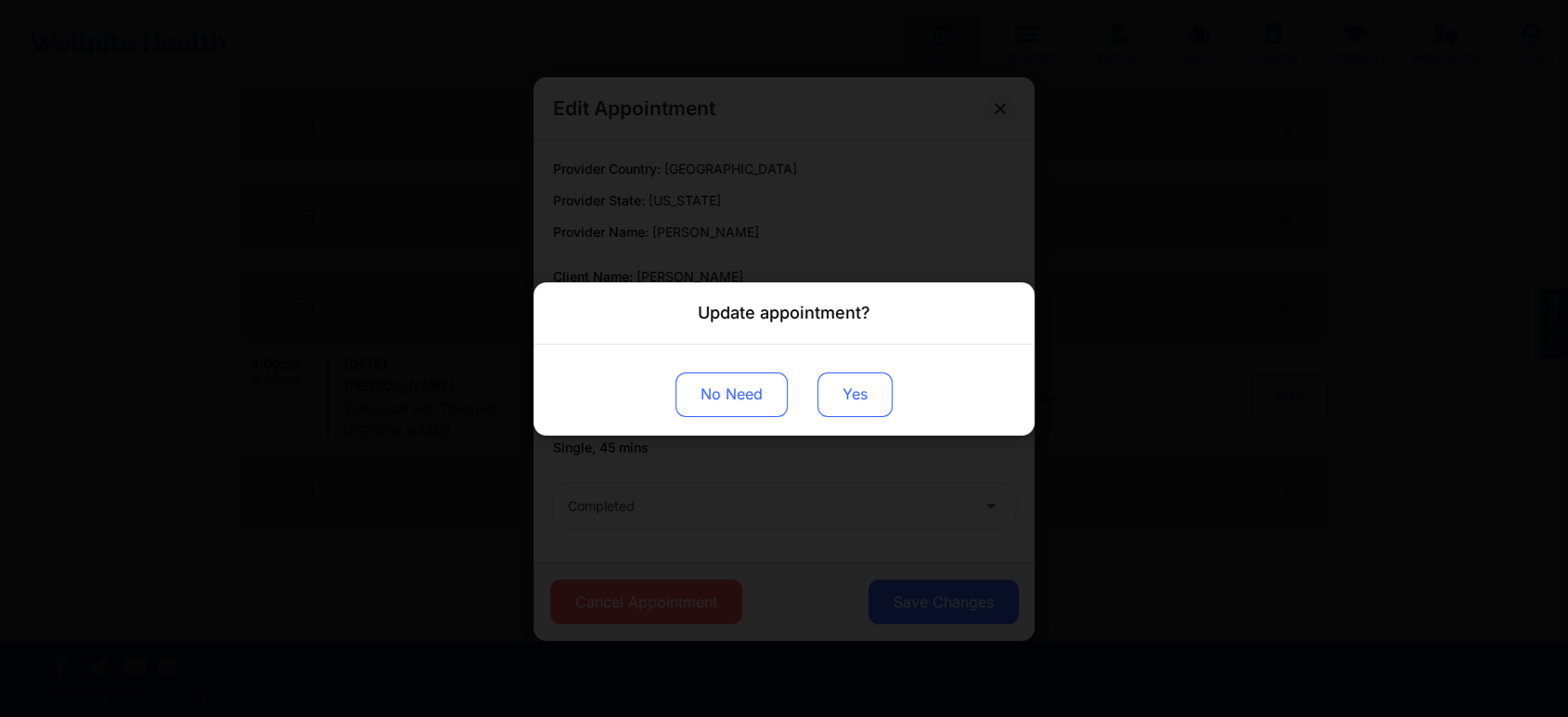
click at [849, 383] on button "Yes" at bounding box center [855, 393] width 75 height 44
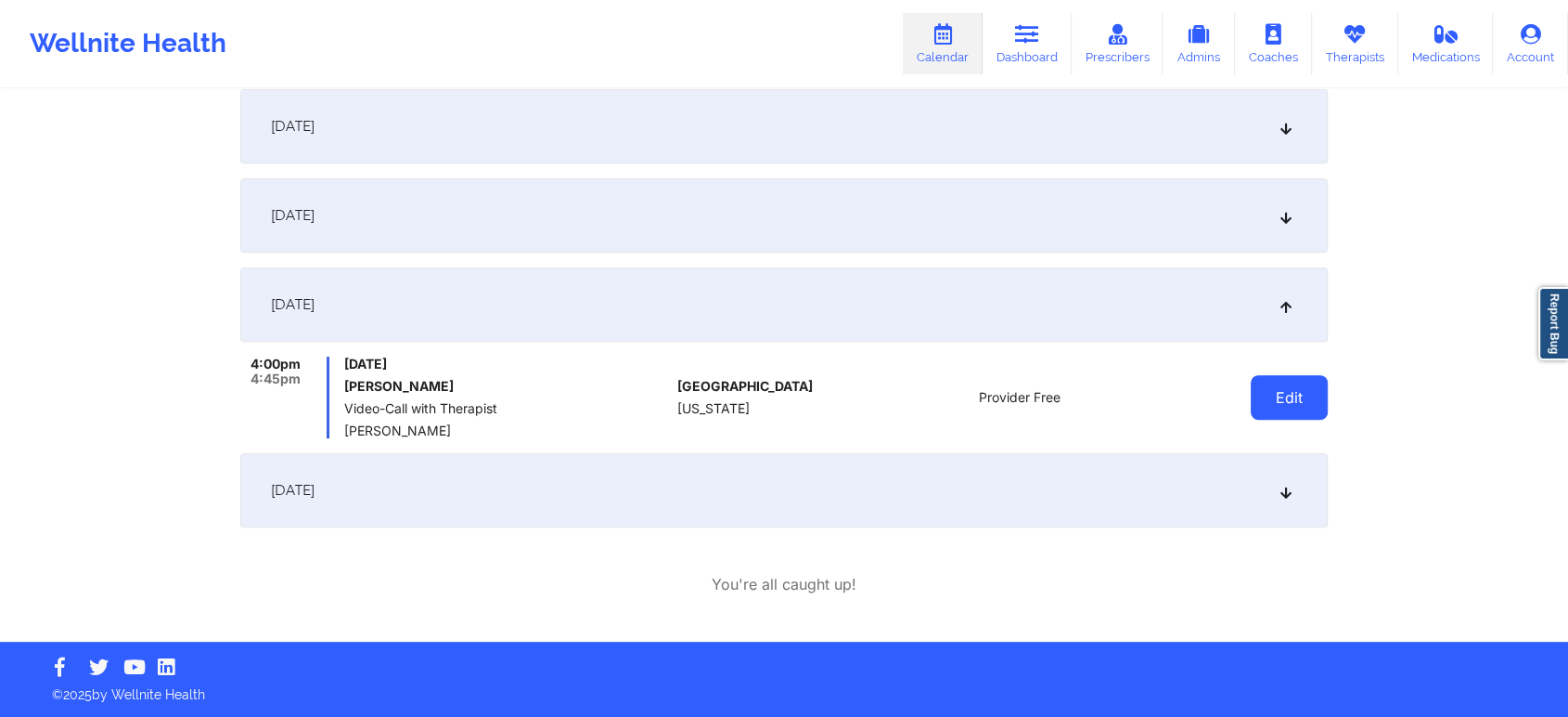
click at [1263, 393] on button "Edit" at bounding box center [1289, 397] width 77 height 44
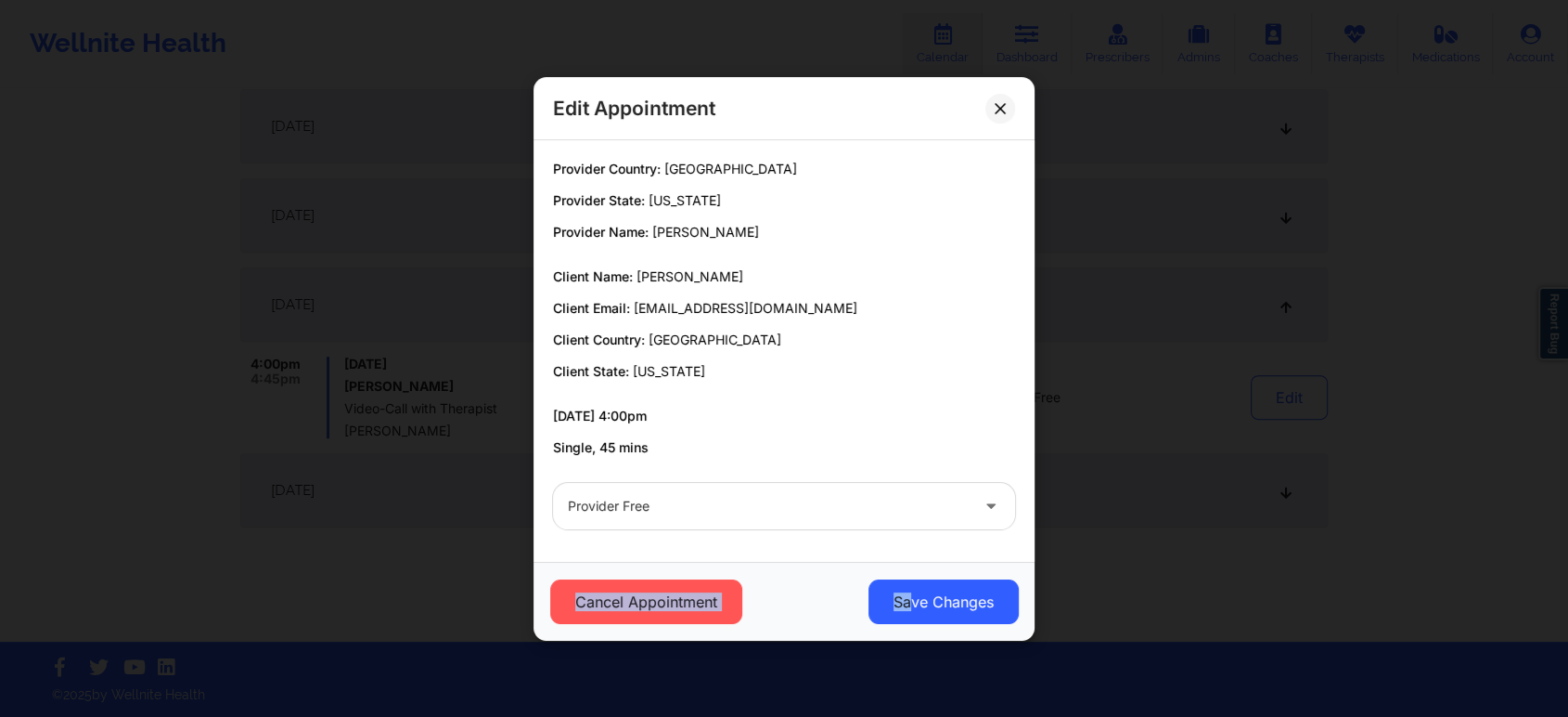
drag, startPoint x: 913, startPoint y: 600, endPoint x: 961, endPoint y: 516, distance: 96.7
click at [961, 516] on div "Edit Appointment Provider Country: [GEOGRAPHIC_DATA] Provider State: [US_STATE]…" at bounding box center [784, 359] width 501 height 563
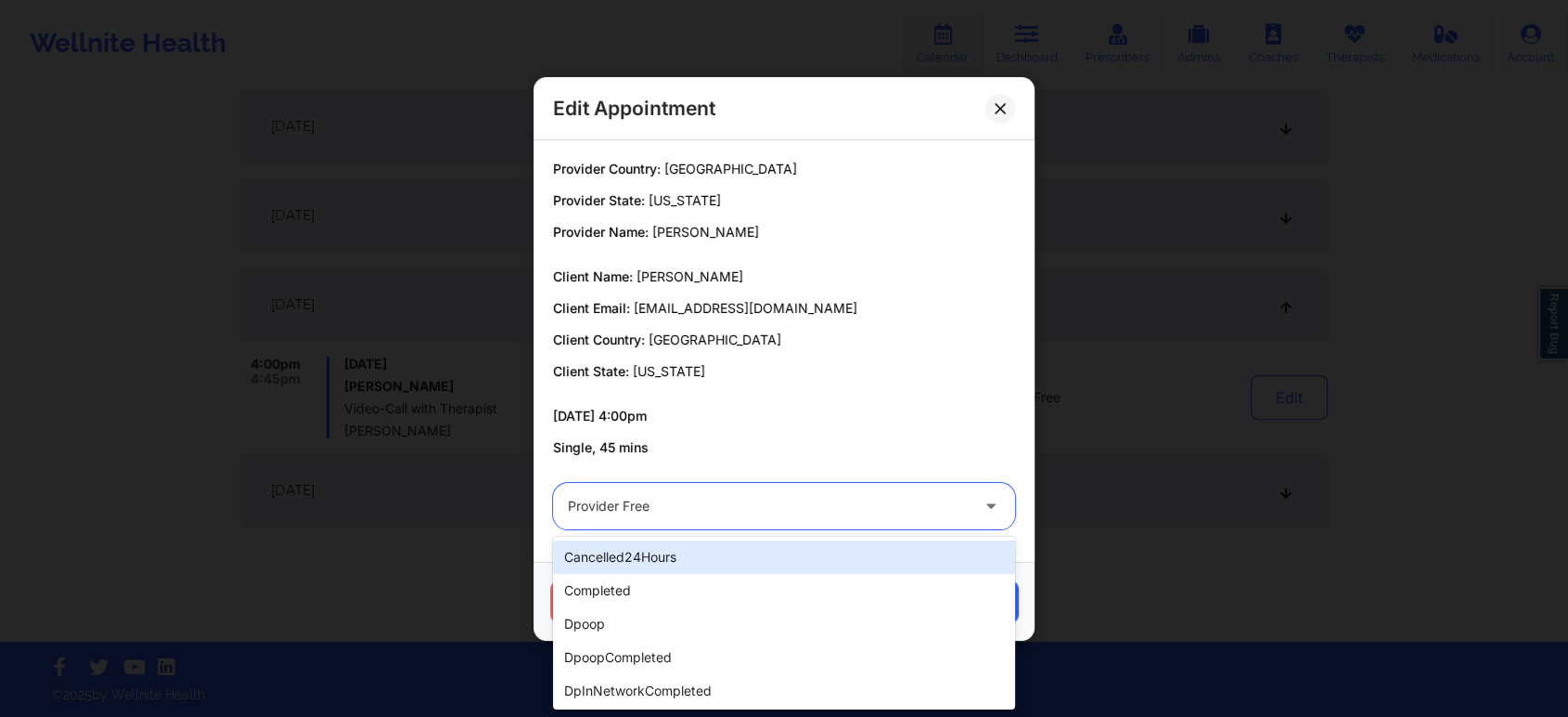
click at [961, 516] on div at bounding box center [768, 506] width 401 height 23
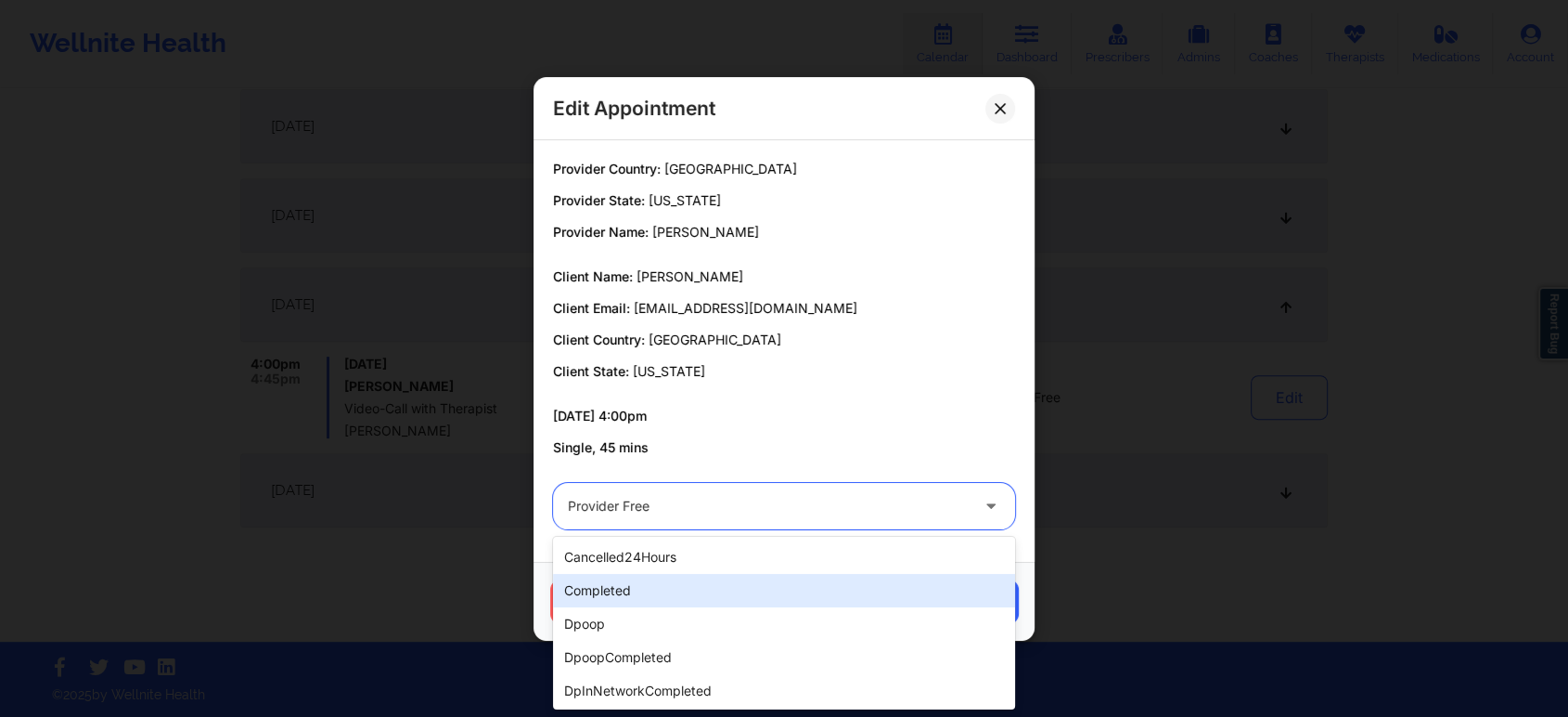
click at [821, 599] on div "completed" at bounding box center [784, 590] width 462 height 33
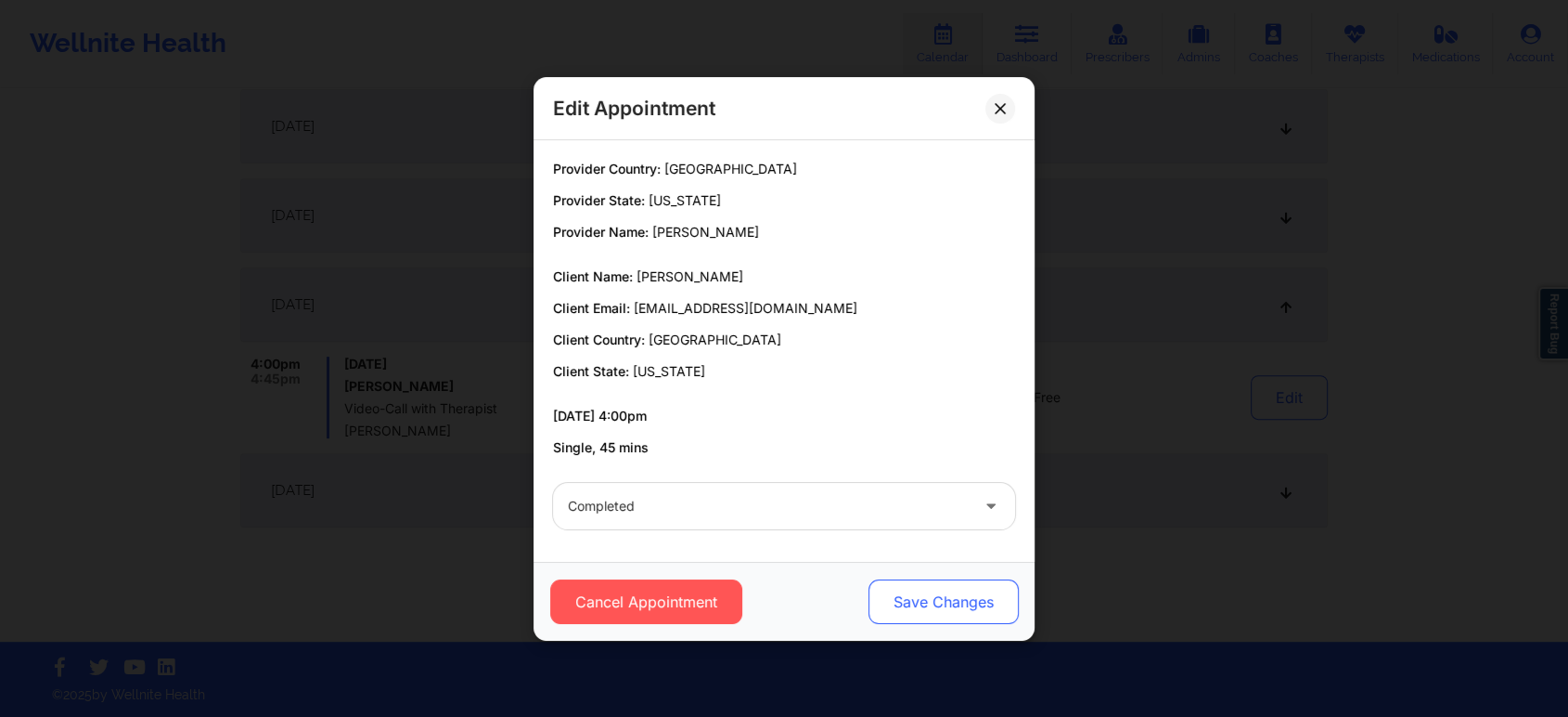
click at [948, 614] on button "Save Changes" at bounding box center [944, 601] width 151 height 44
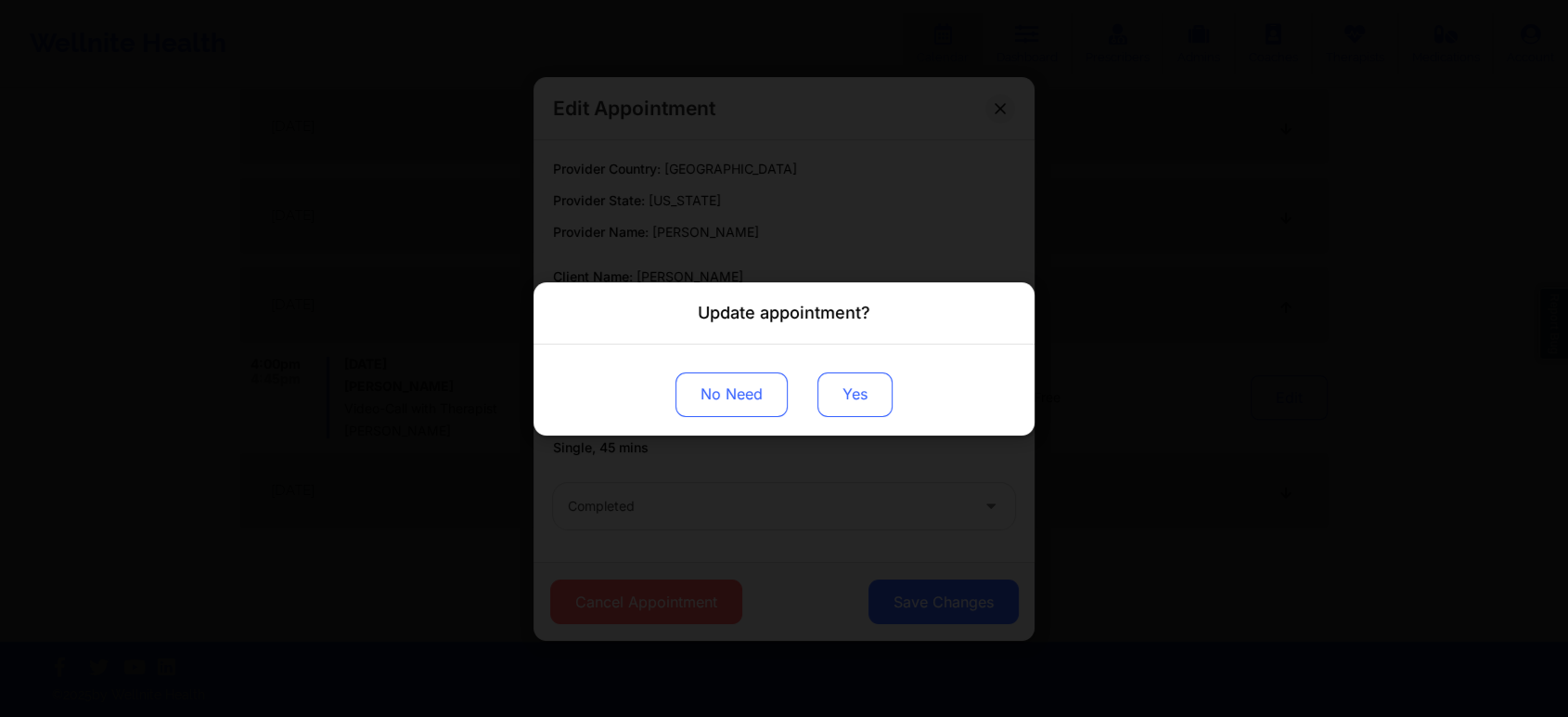
click at [833, 384] on button "Yes" at bounding box center [855, 393] width 75 height 44
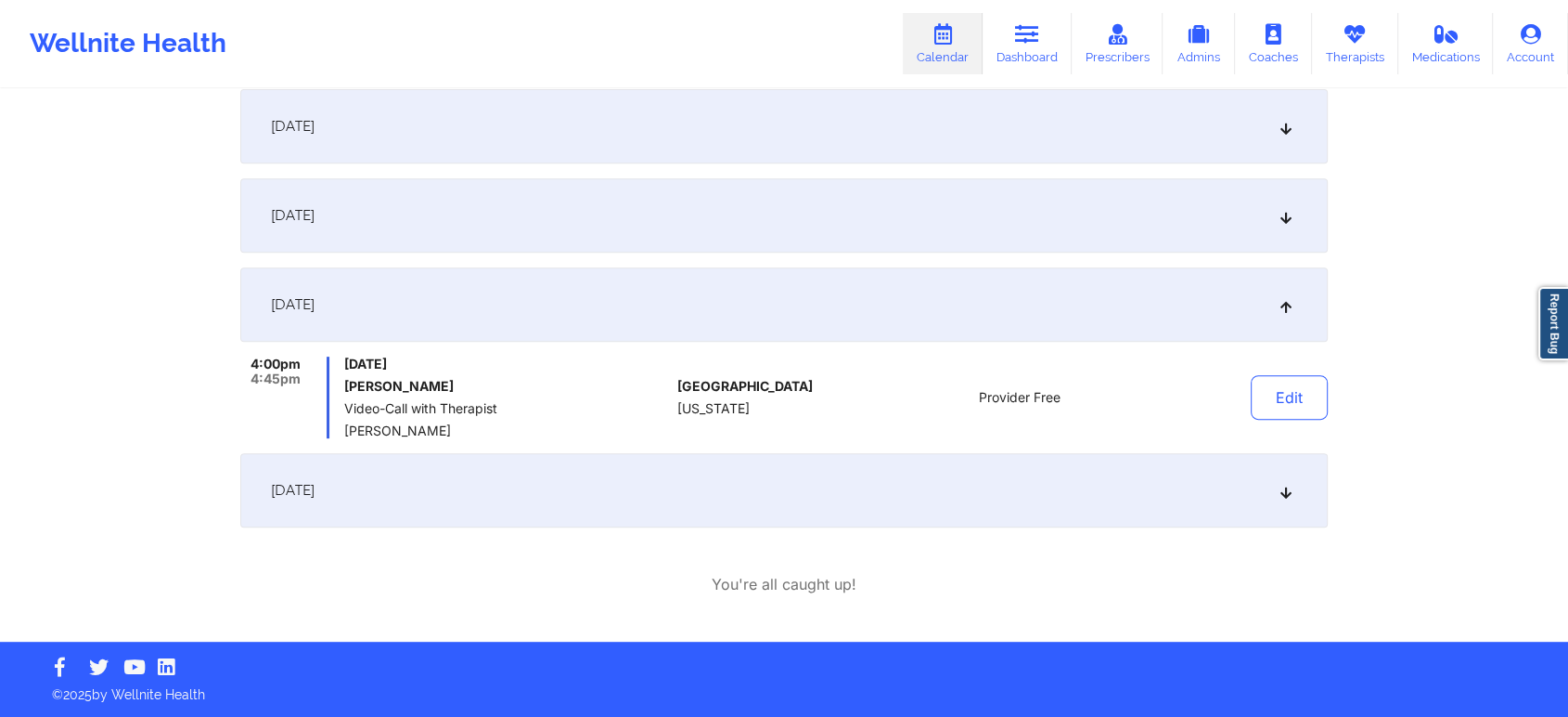
scroll to position [98, 0]
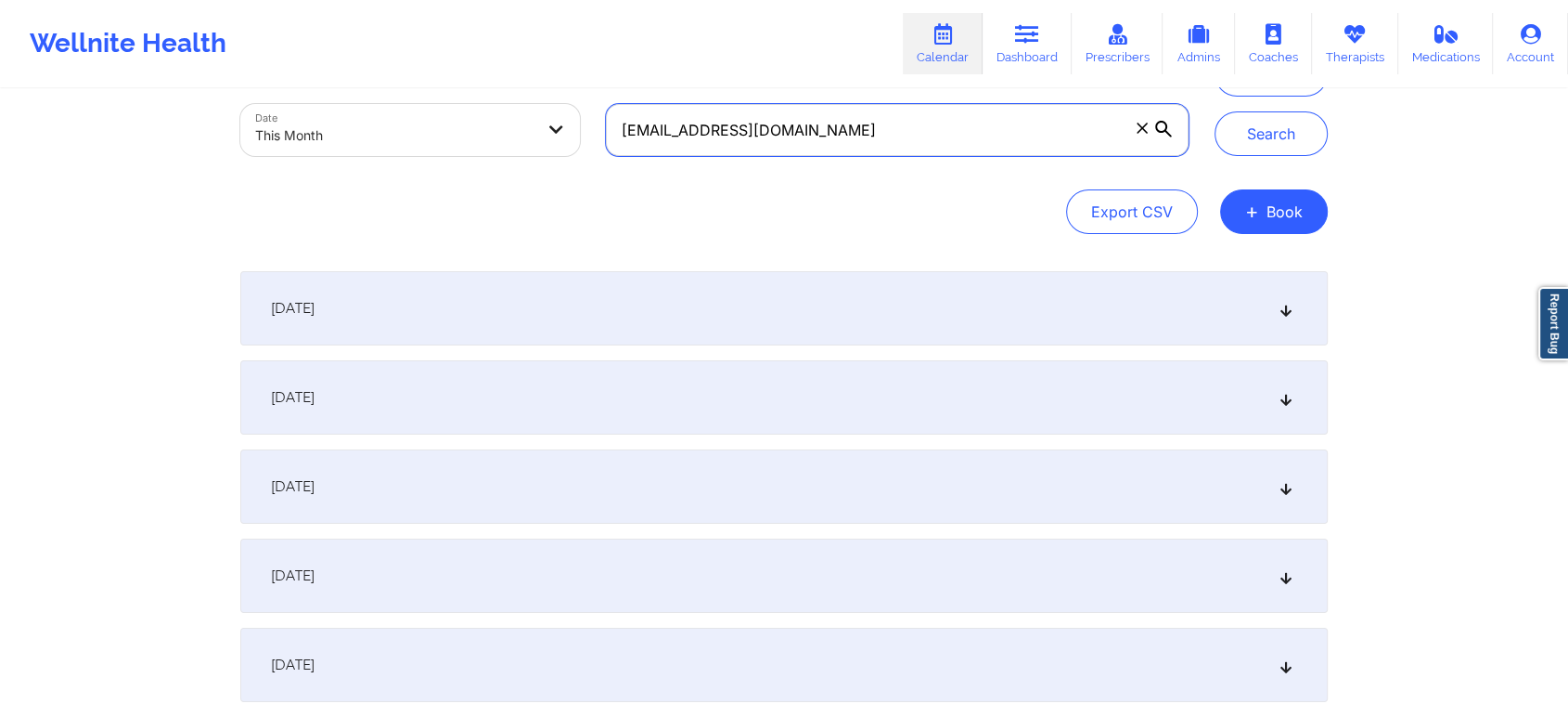
drag, startPoint x: 861, startPoint y: 121, endPoint x: 422, endPoint y: 93, distance: 439.9
click at [422, 93] on div "Provider Role Therapist Therapist Select Therapist Date This Month [EMAIL_ADDRE…" at bounding box center [714, 91] width 975 height 156
paste input "dr.[PERSON_NAME].[PERSON_NAME]"
click at [1215, 111] on button "Search" at bounding box center [1271, 133] width 113 height 44
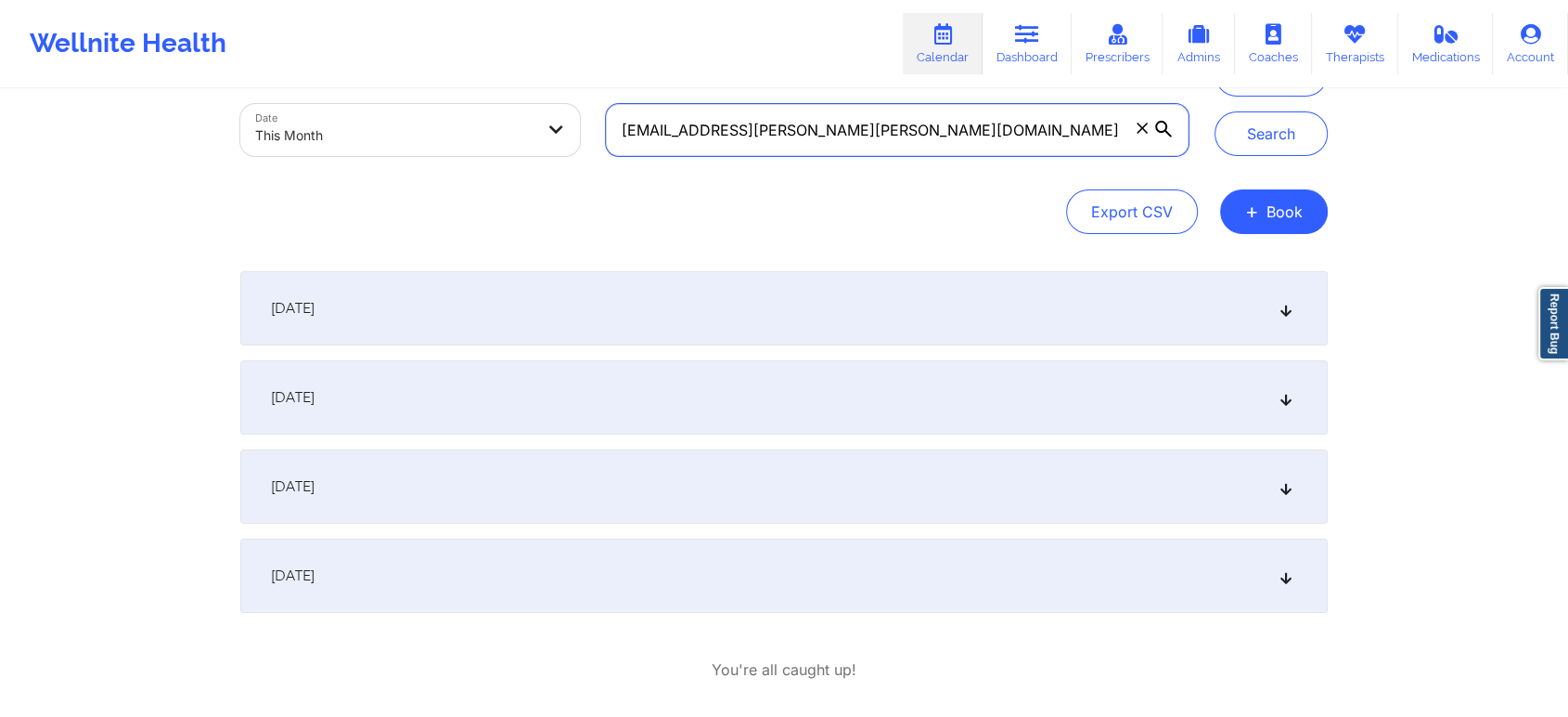
scroll to position [184, 0]
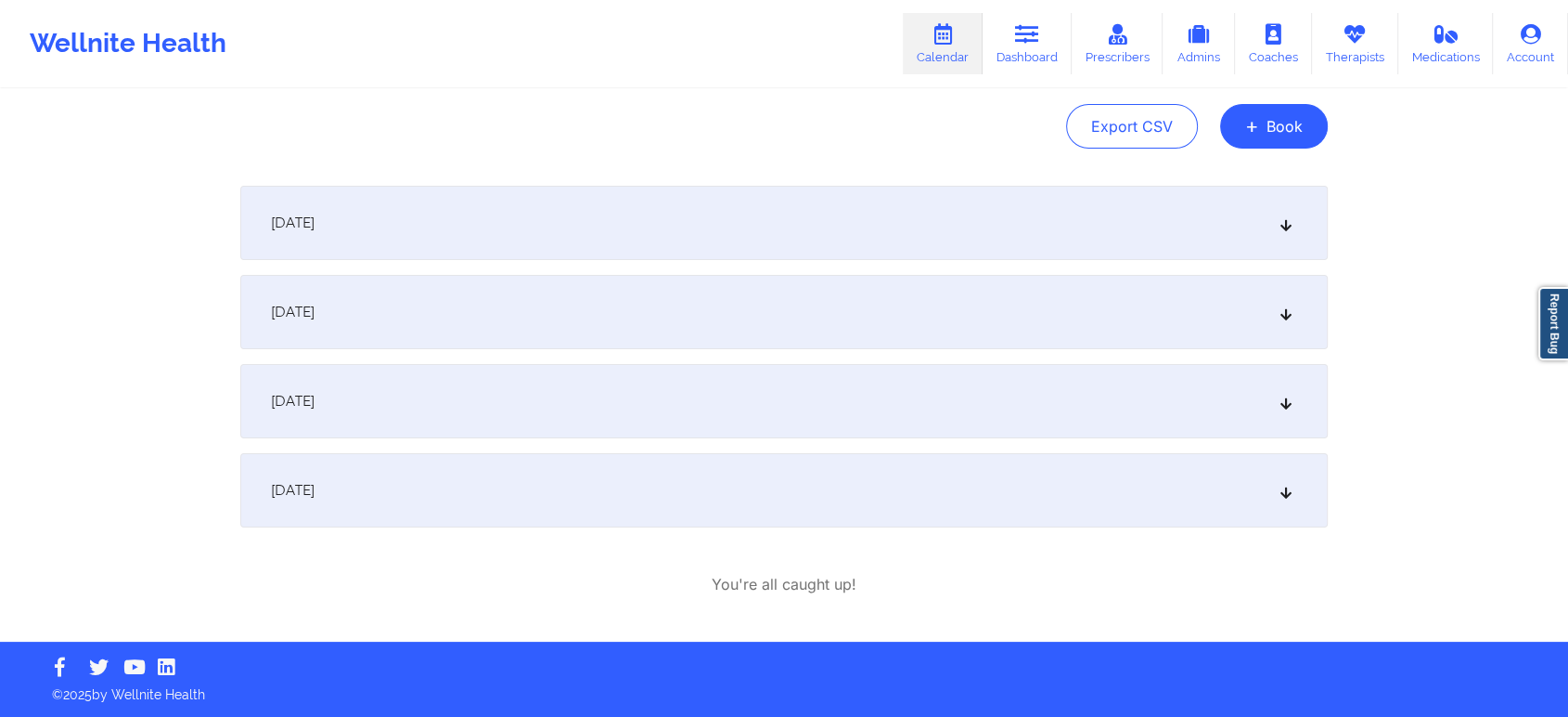
click at [687, 495] on div "[DATE]" at bounding box center [784, 490] width 1088 height 74
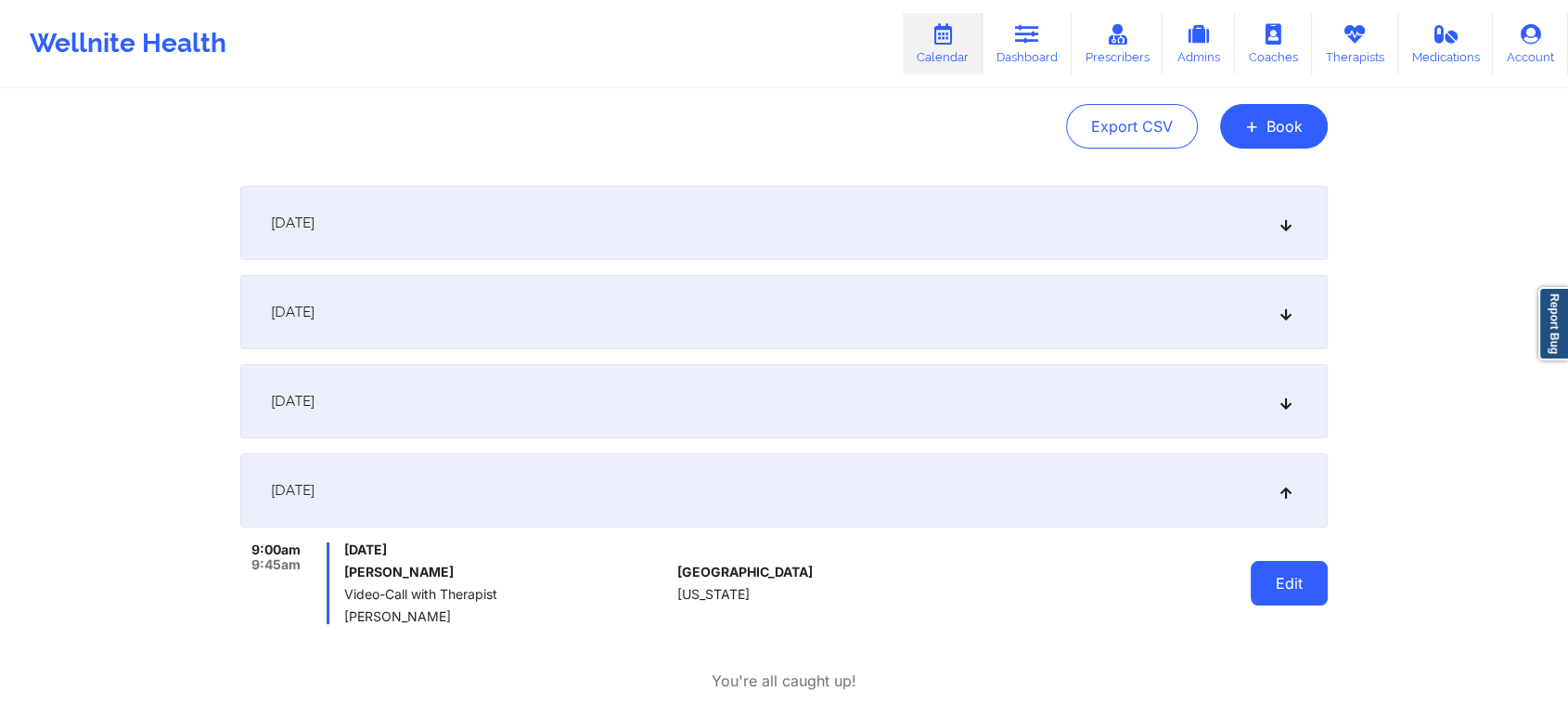
click at [1317, 591] on button "Edit" at bounding box center [1289, 582] width 77 height 44
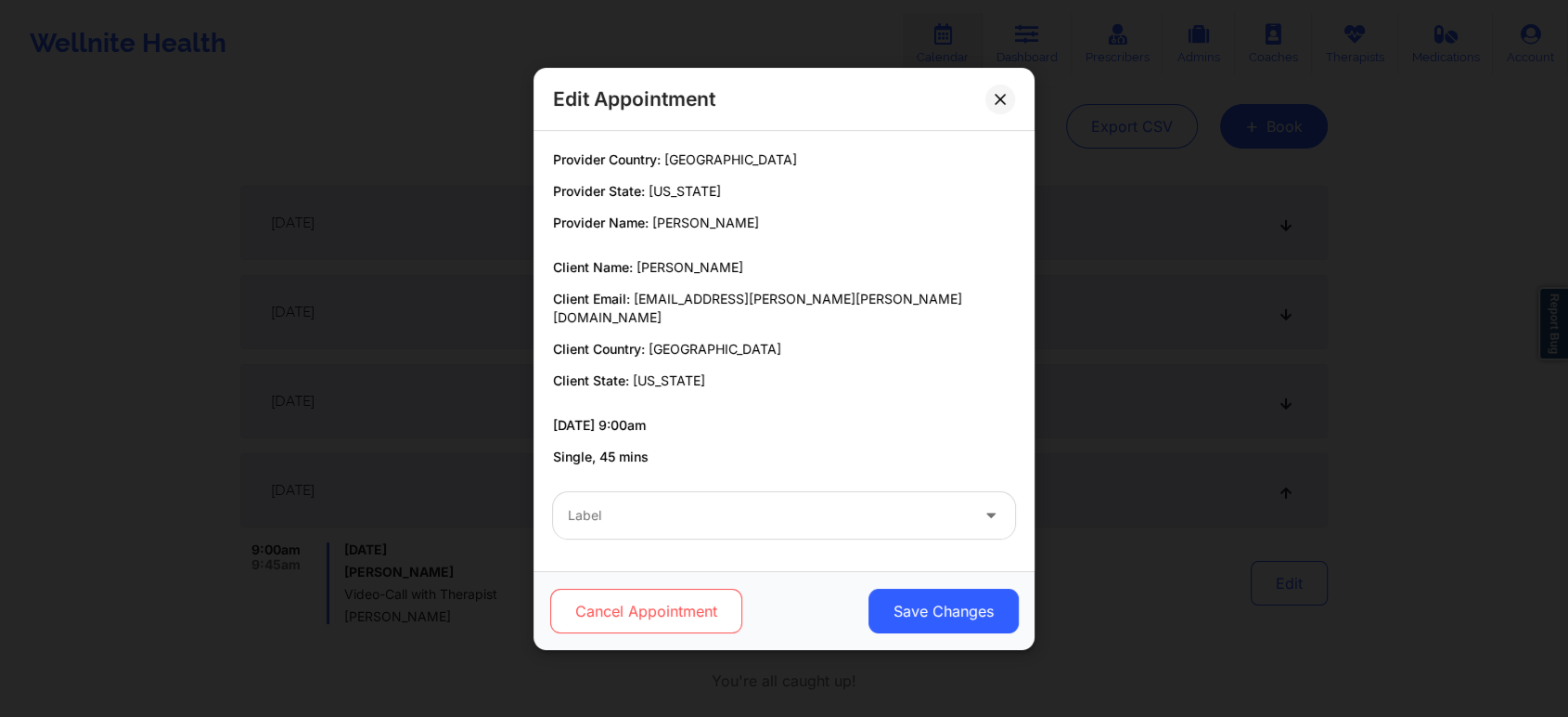
click at [716, 589] on button "Cancel Appointment" at bounding box center [646, 611] width 192 height 44
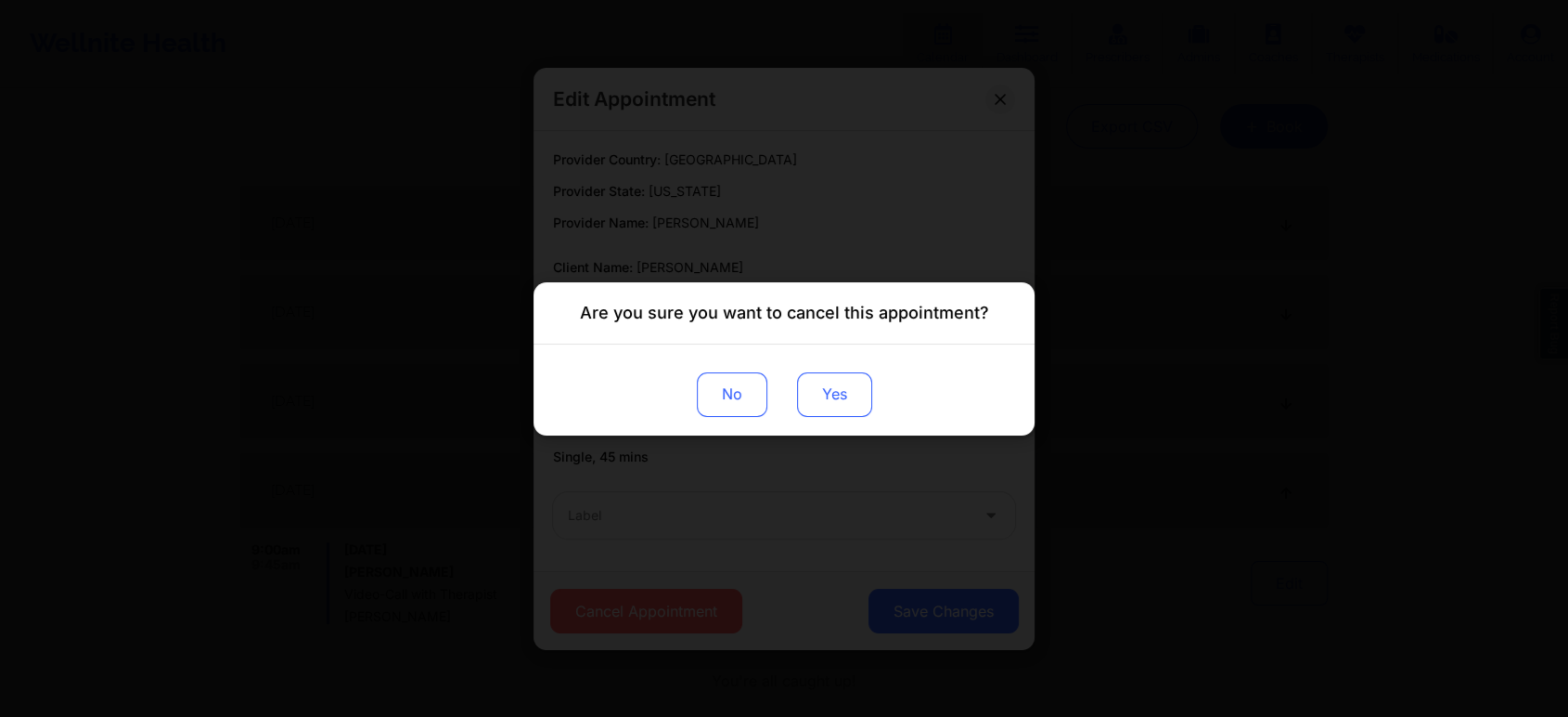
click at [847, 395] on button "Yes" at bounding box center [834, 393] width 75 height 44
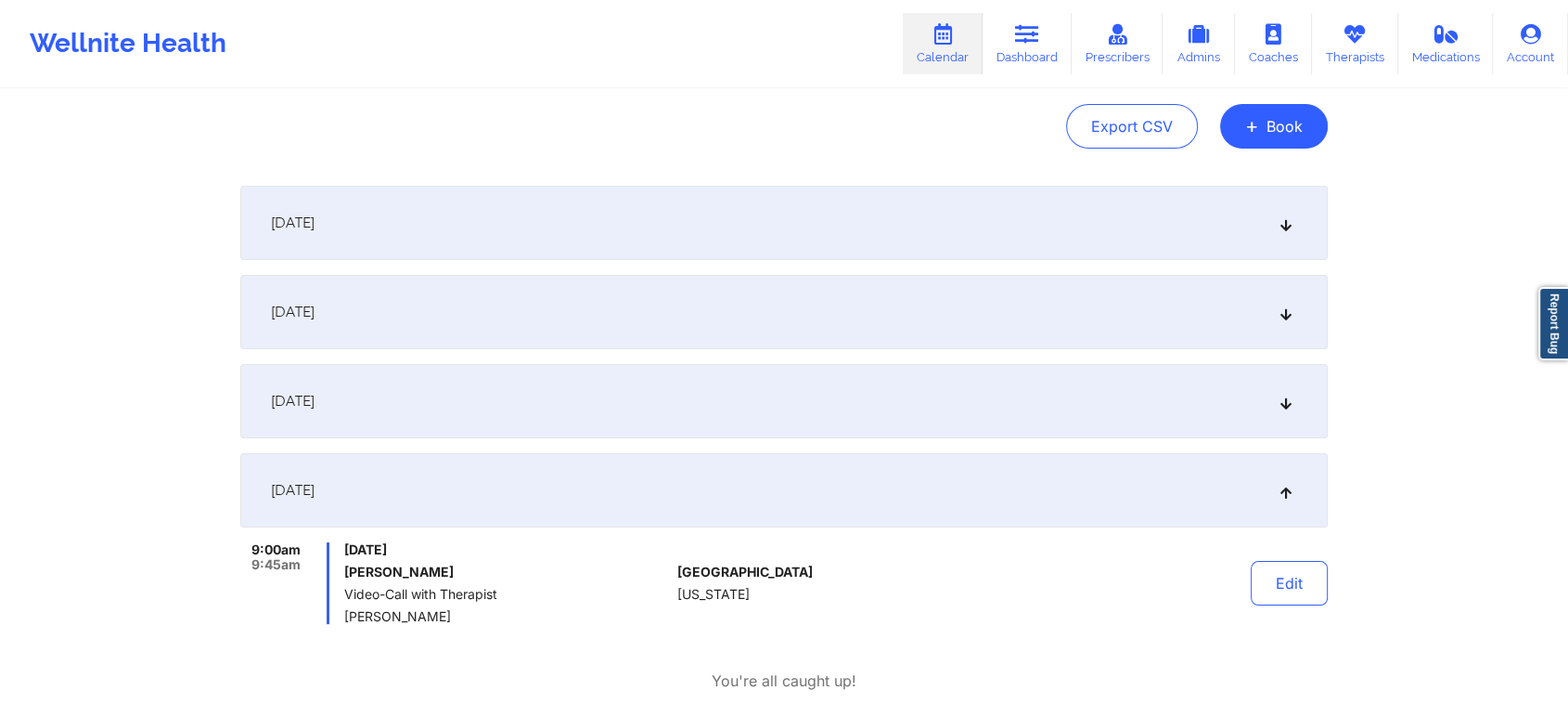
scroll to position [0, 0]
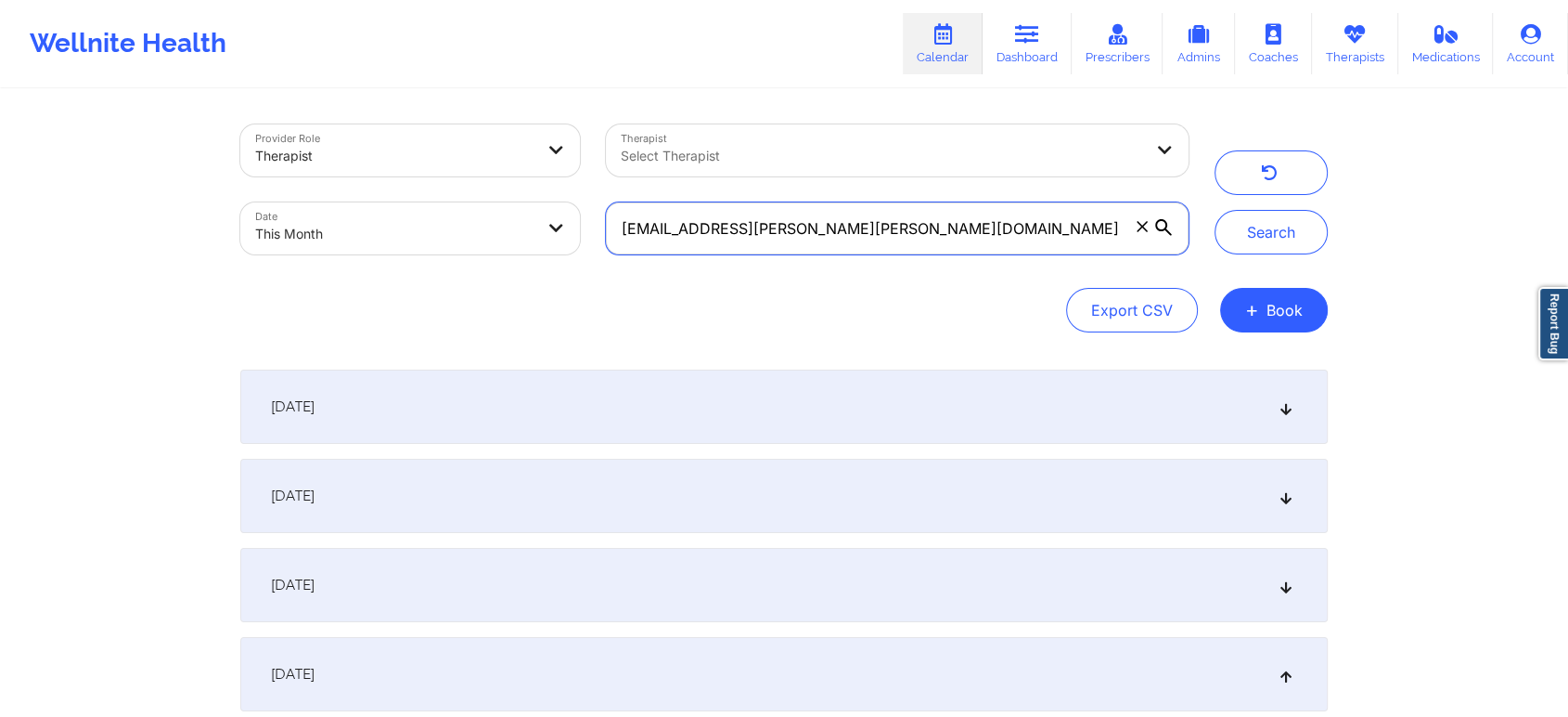
drag, startPoint x: 925, startPoint y: 236, endPoint x: 391, endPoint y: 174, distance: 537.6
click at [391, 174] on div "Provider Role Therapist Therapist Select Therapist Date This Month [EMAIL_ADDRE…" at bounding box center [714, 189] width 975 height 156
paste input "biancacarbone03"
click at [1215, 210] on button "Search" at bounding box center [1271, 232] width 113 height 44
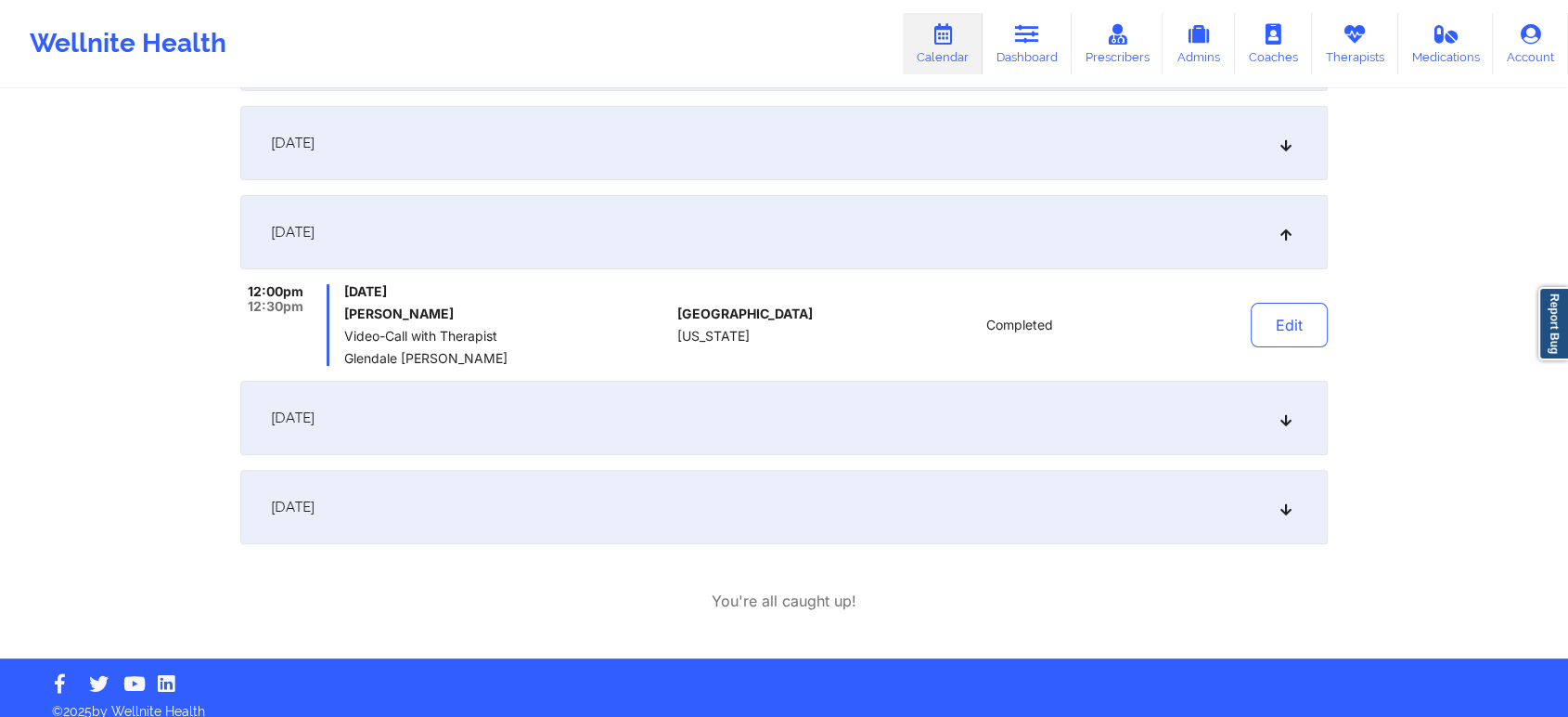
scroll to position [459, 0]
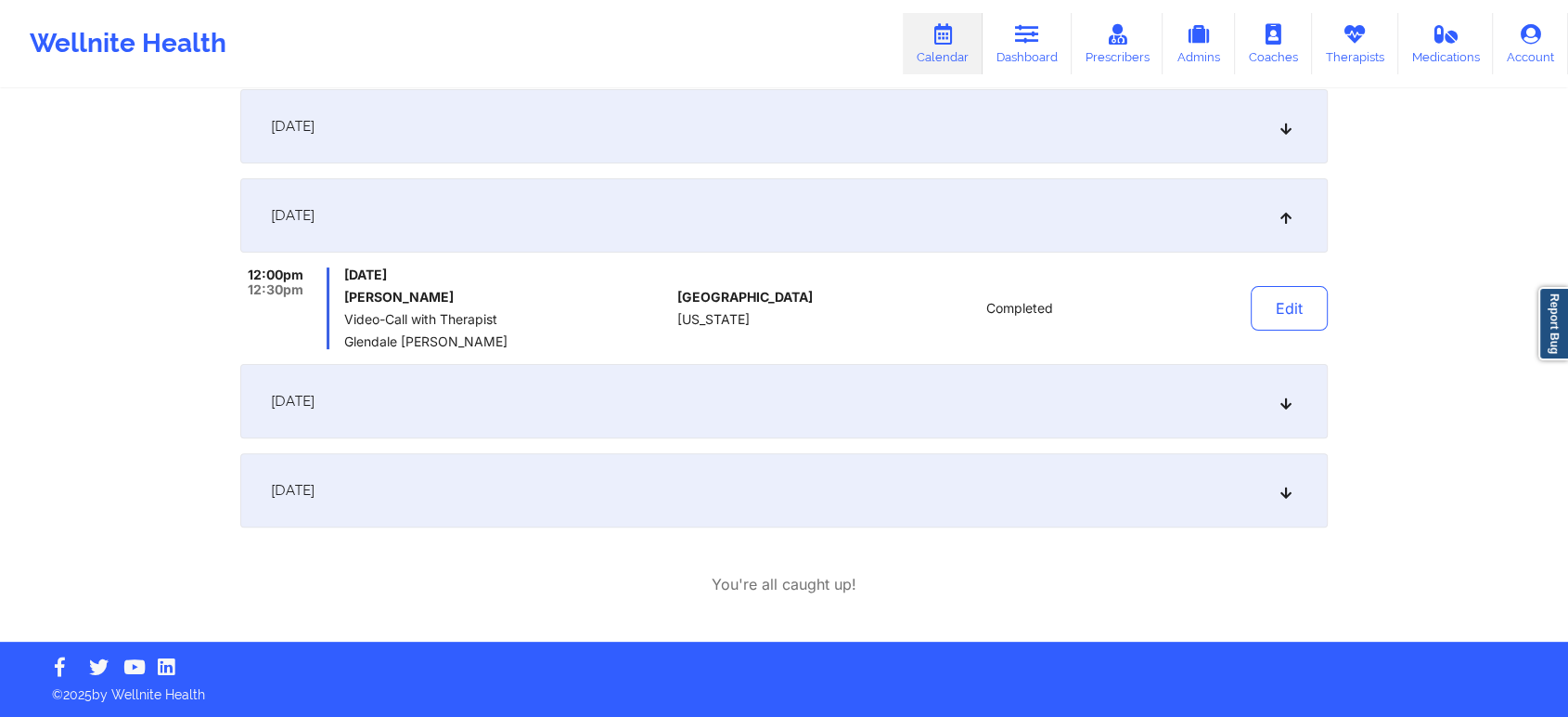
click at [689, 468] on div "[DATE]" at bounding box center [784, 490] width 1088 height 74
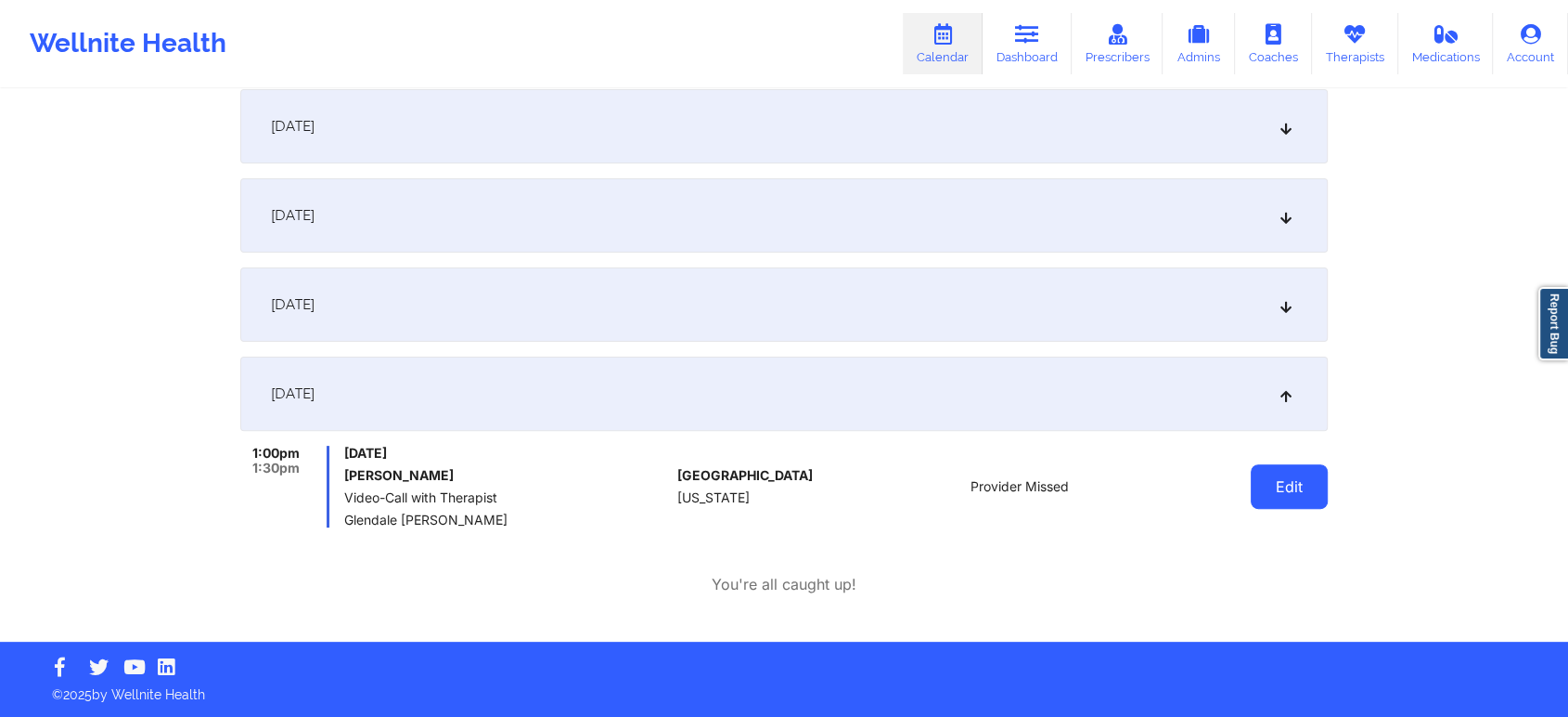
click at [1299, 470] on button "Edit" at bounding box center [1289, 486] width 77 height 44
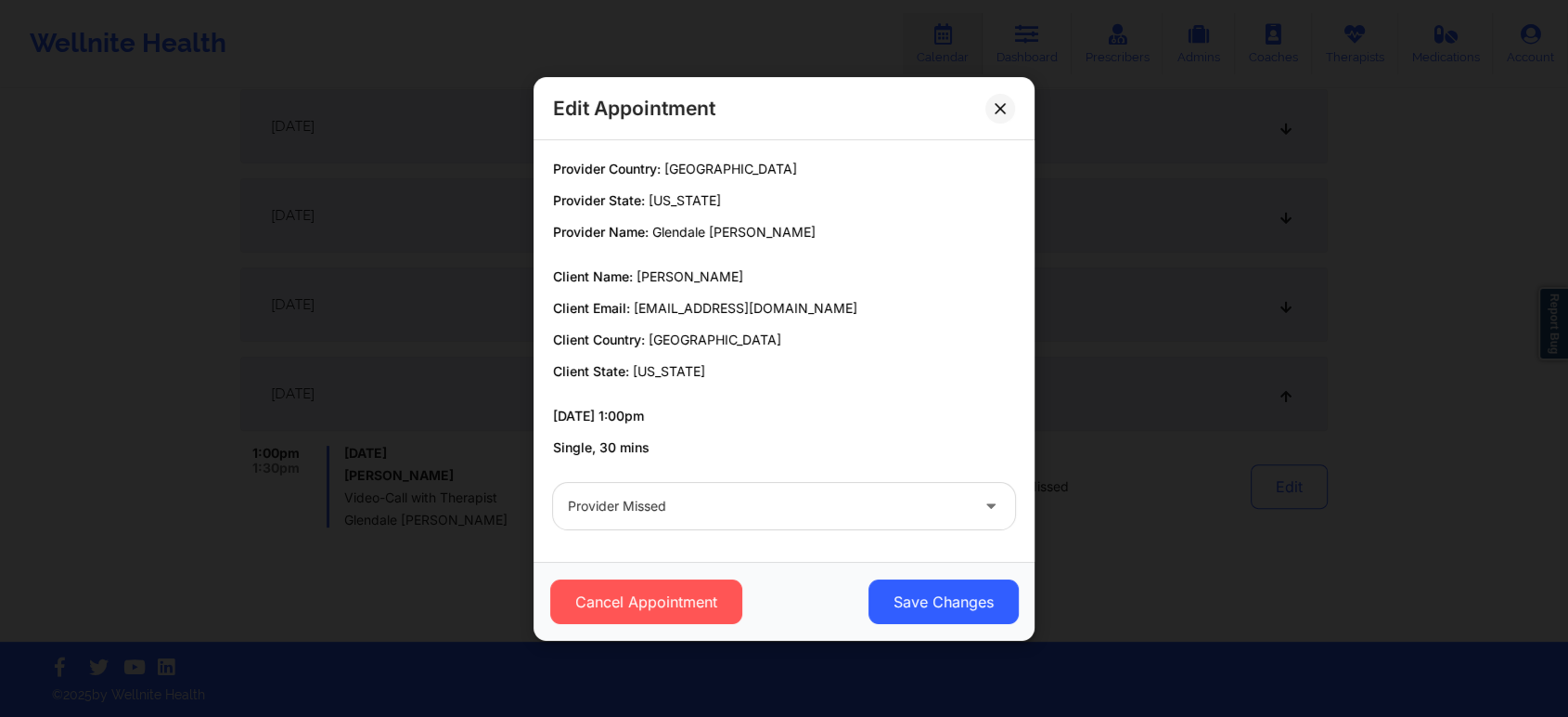
click at [812, 506] on div at bounding box center [768, 506] width 401 height 23
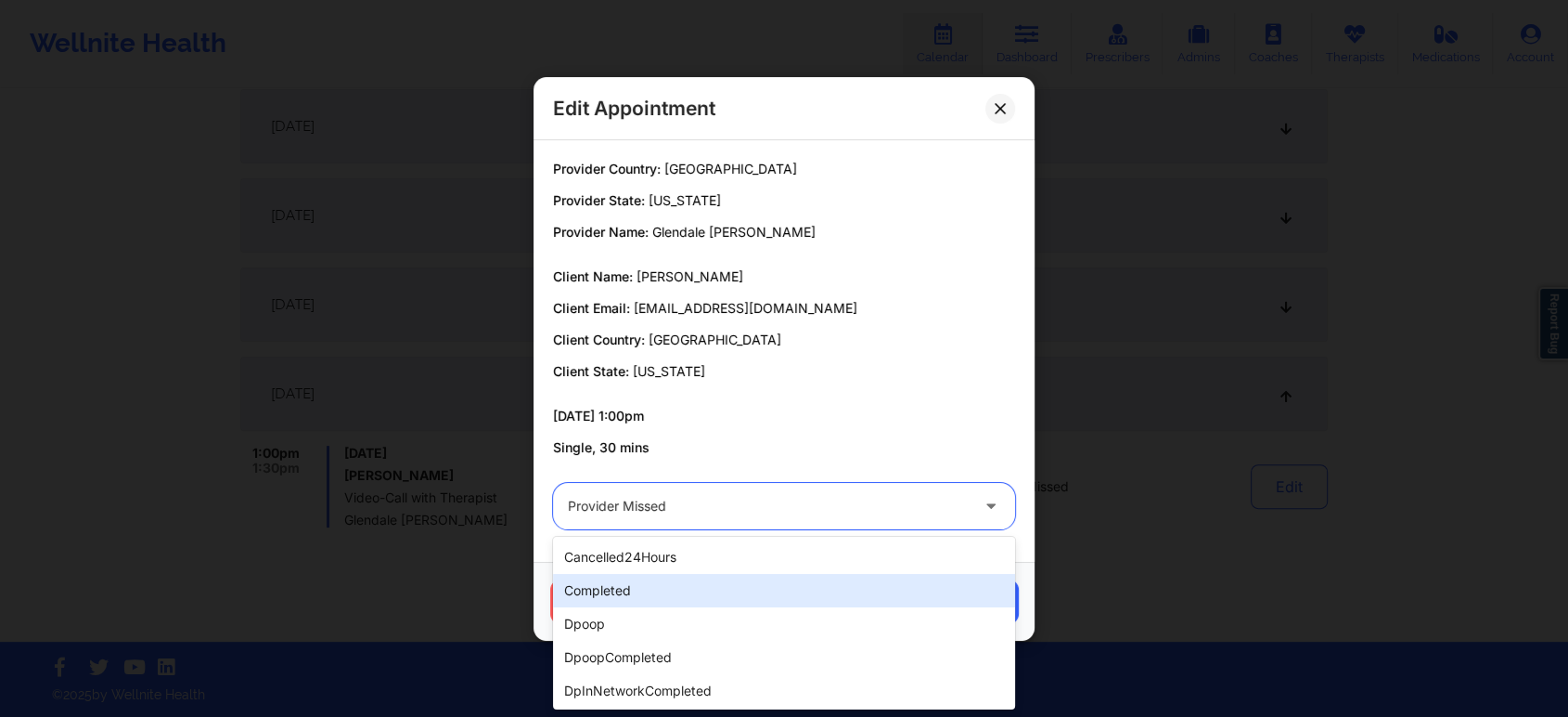
click at [670, 585] on div "completed" at bounding box center [784, 590] width 462 height 33
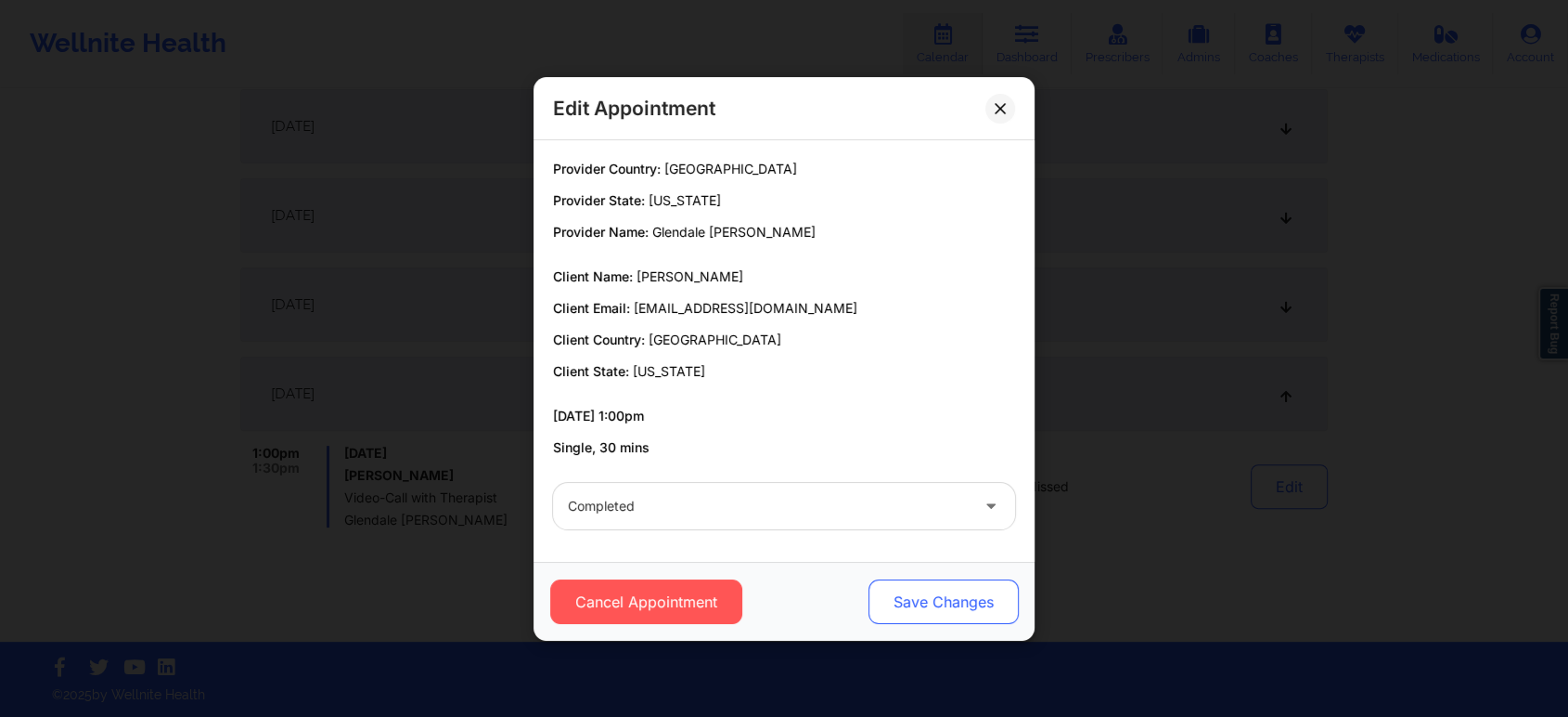
click at [917, 601] on button "Save Changes" at bounding box center [944, 601] width 151 height 44
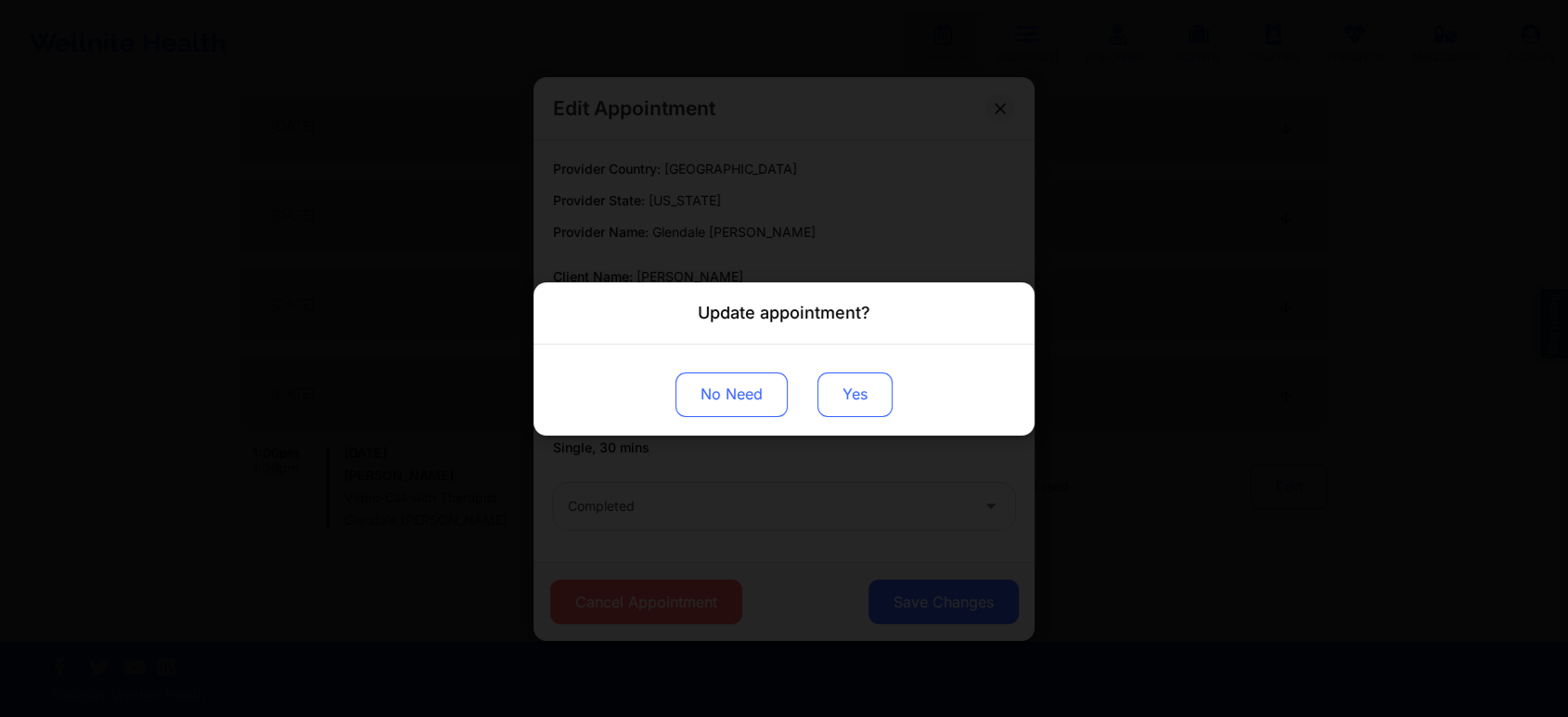
click at [852, 385] on button "Yes" at bounding box center [855, 393] width 75 height 44
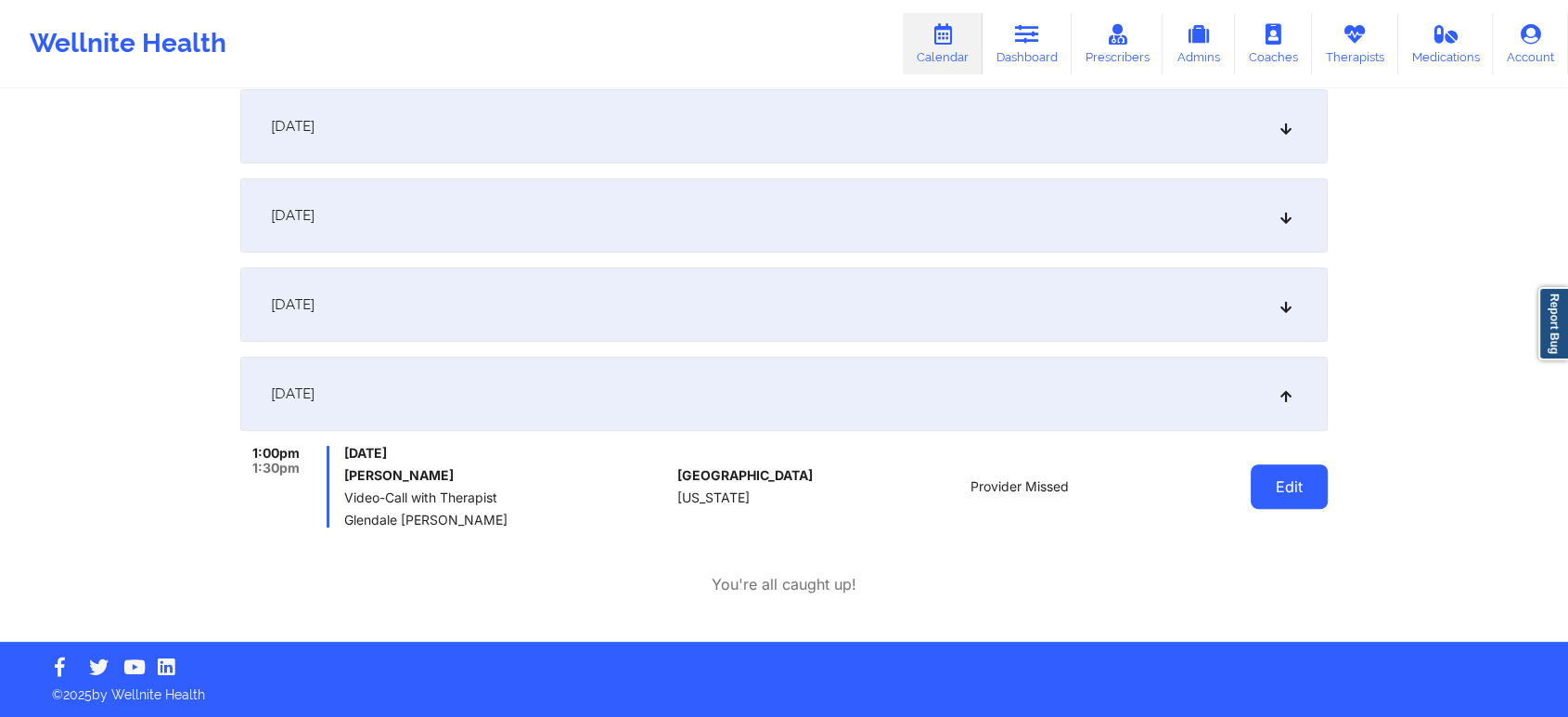
click at [1283, 488] on button "Edit" at bounding box center [1289, 486] width 77 height 44
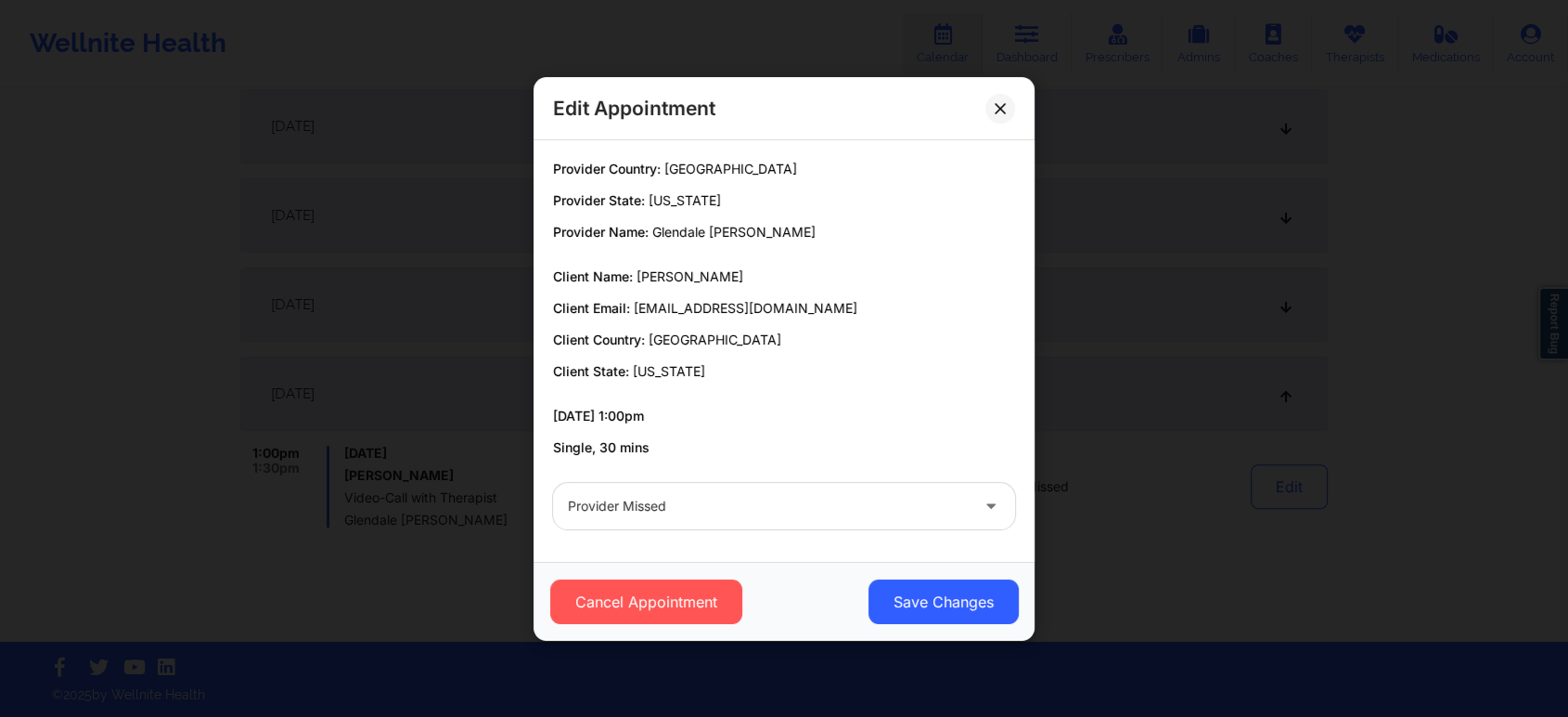
click at [803, 486] on div "Provider Missed" at bounding box center [768, 505] width 401 height 46
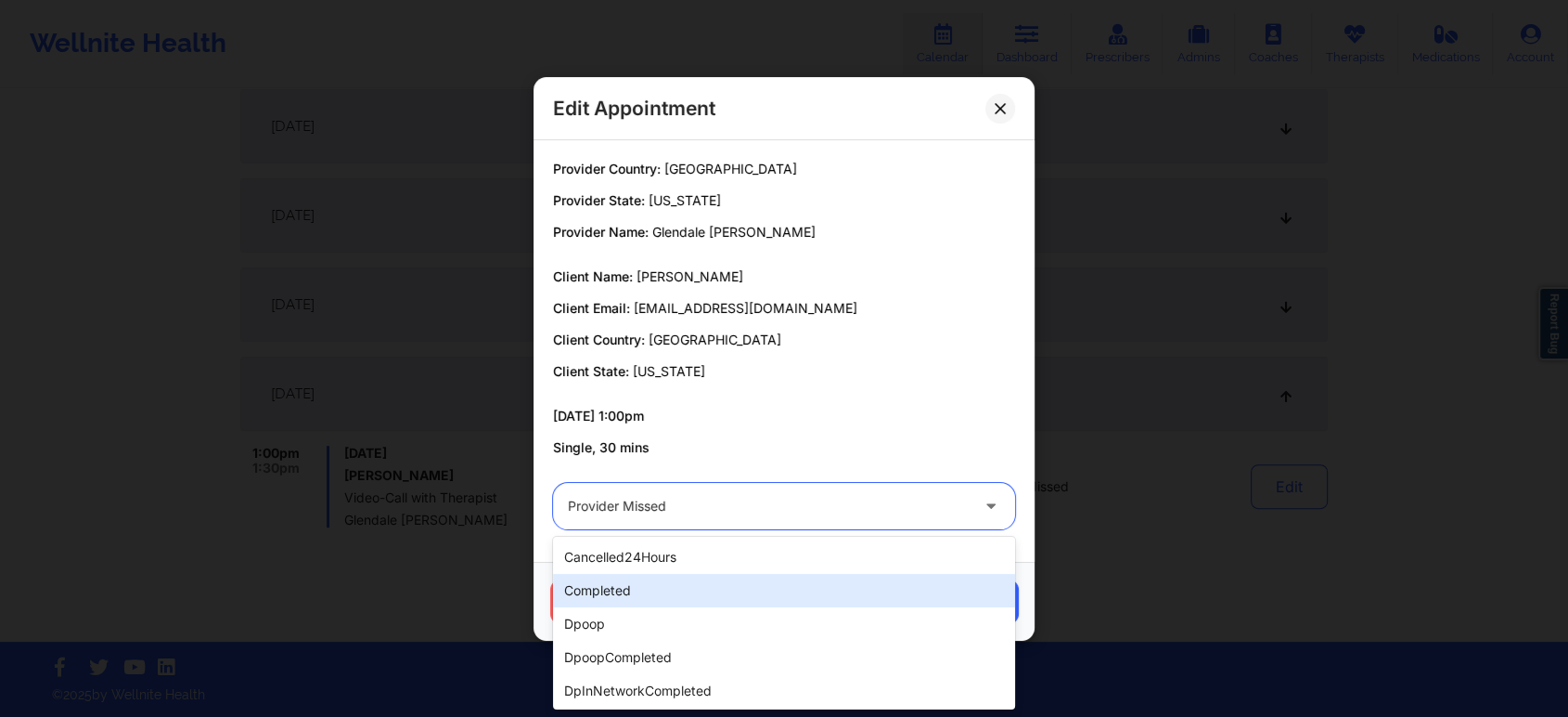
click at [704, 601] on div "completed" at bounding box center [784, 590] width 462 height 33
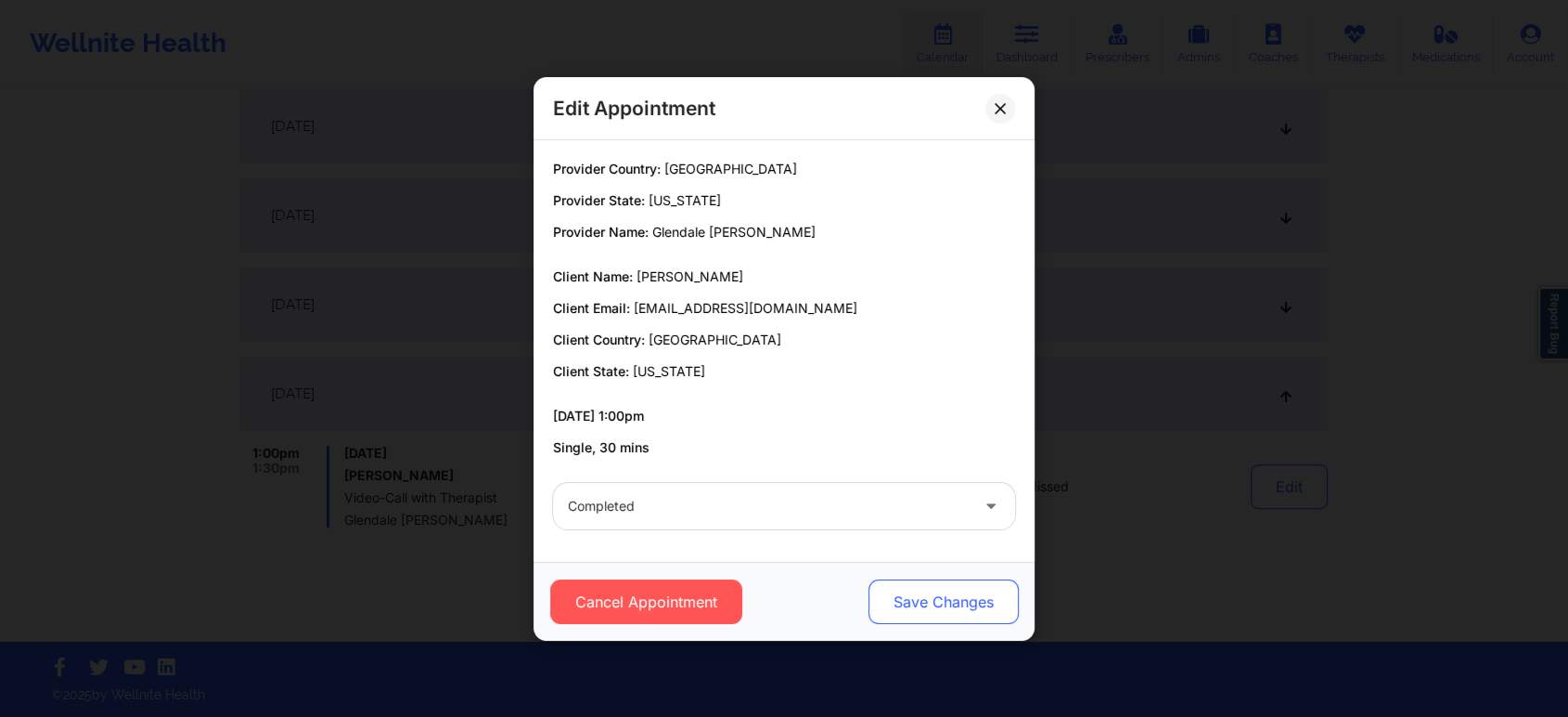
click at [933, 579] on button "Save Changes" at bounding box center [944, 601] width 151 height 44
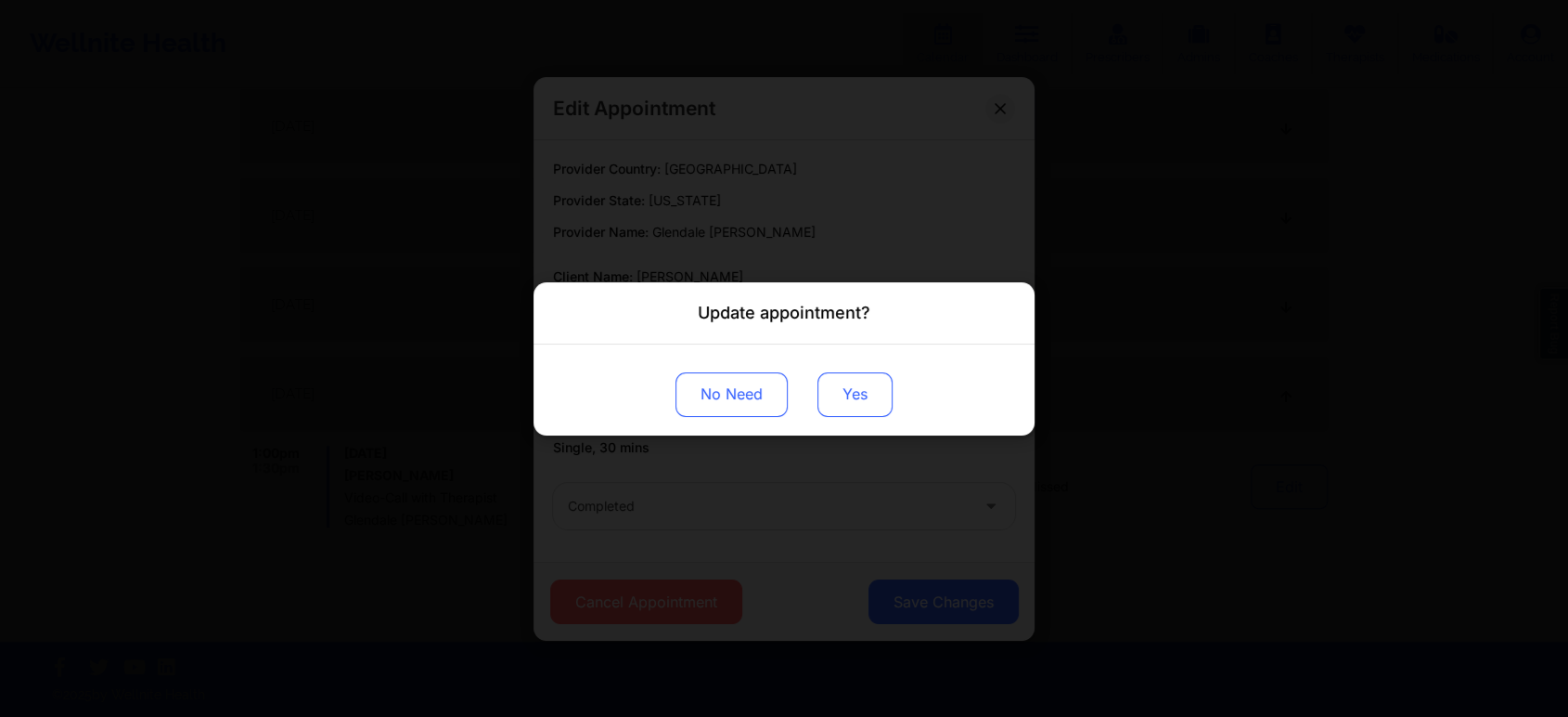
click at [850, 399] on button "Yes" at bounding box center [855, 393] width 75 height 44
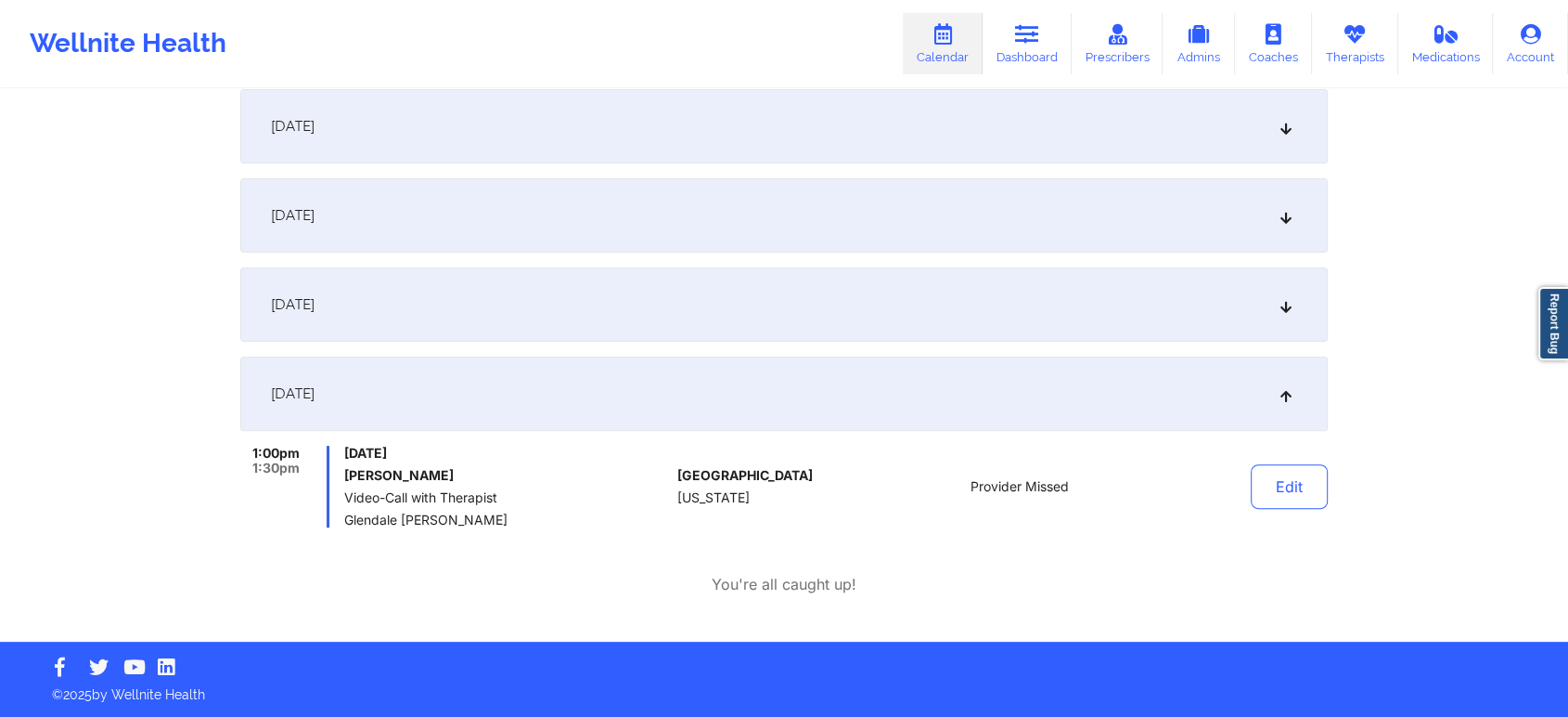
click at [423, 184] on div "[DATE]" at bounding box center [784, 215] width 1088 height 74
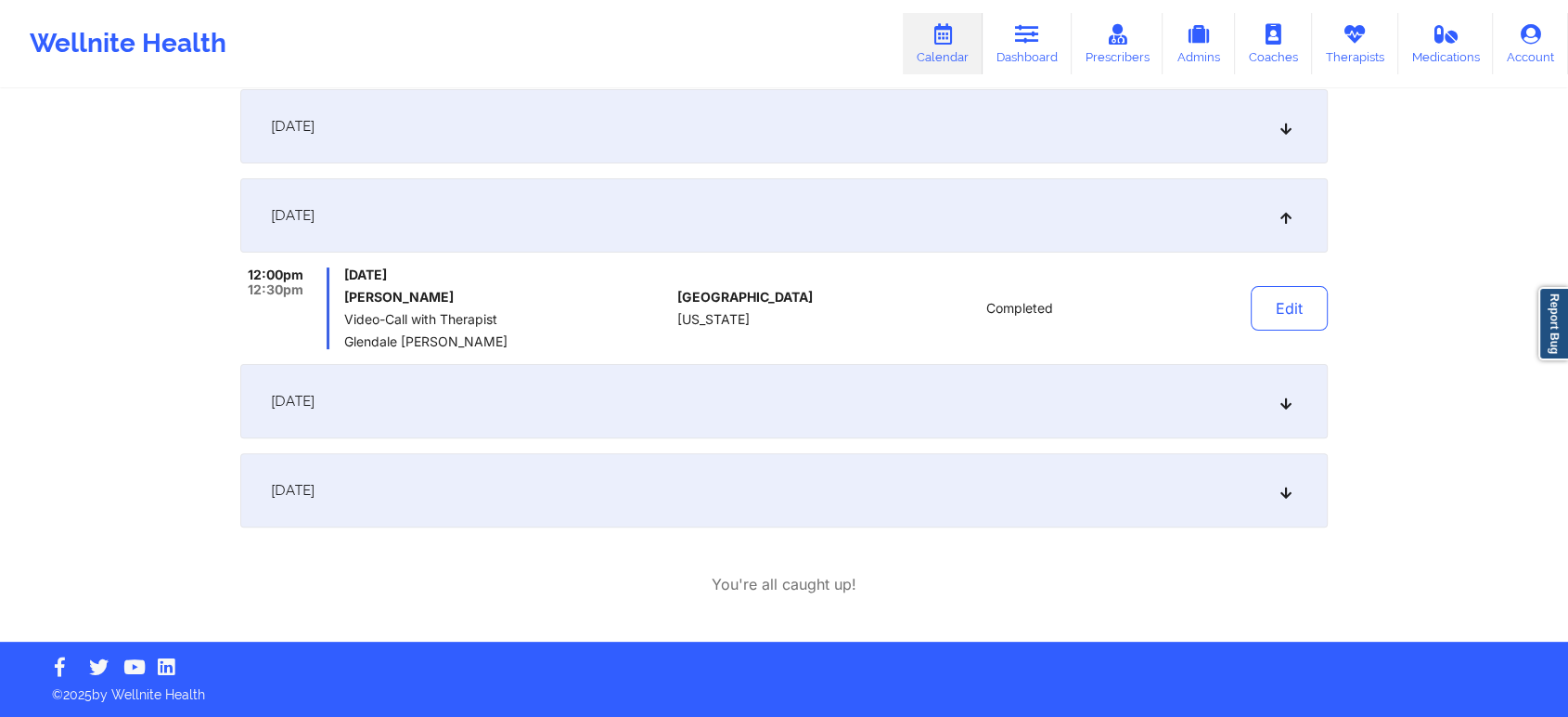
click at [548, 392] on div "[DATE]" at bounding box center [784, 400] width 1088 height 74
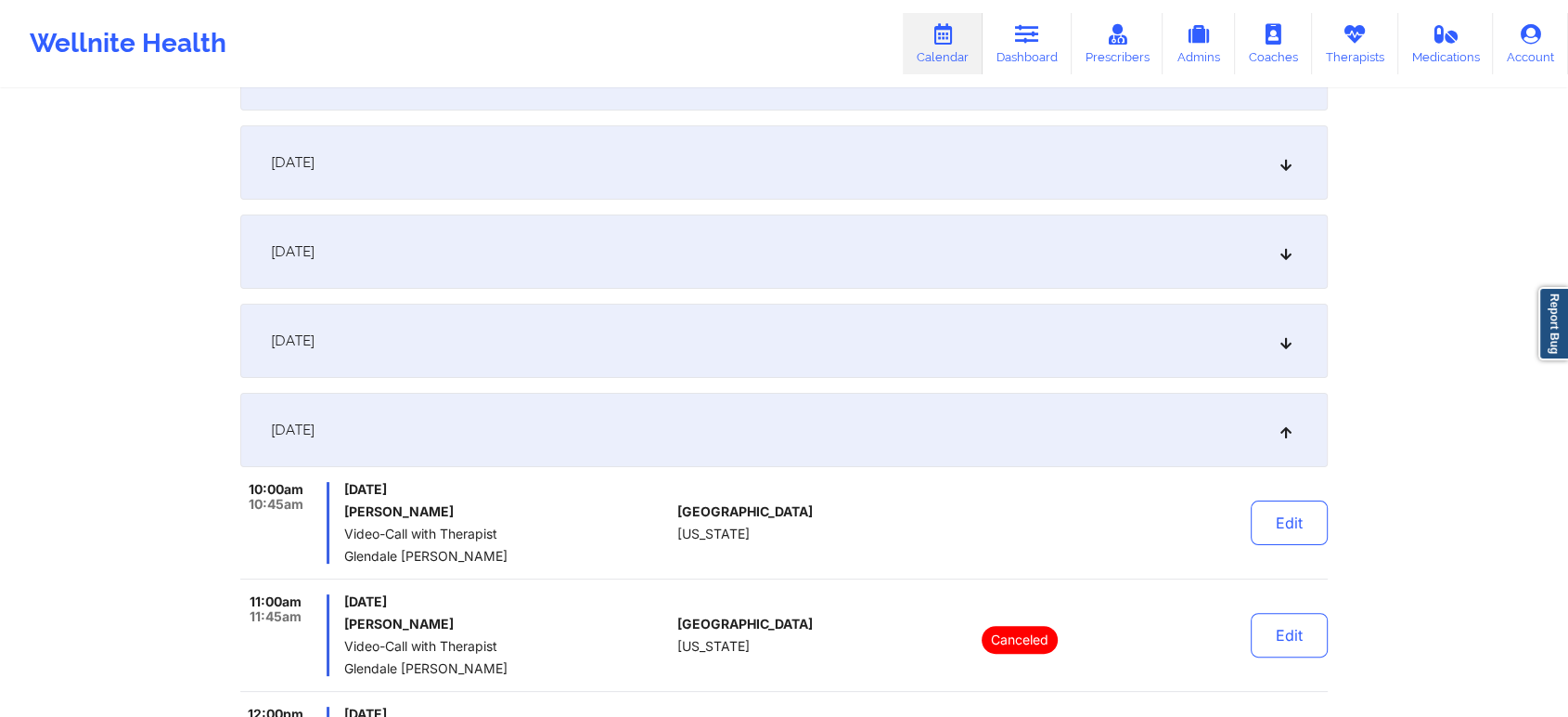
scroll to position [328, 0]
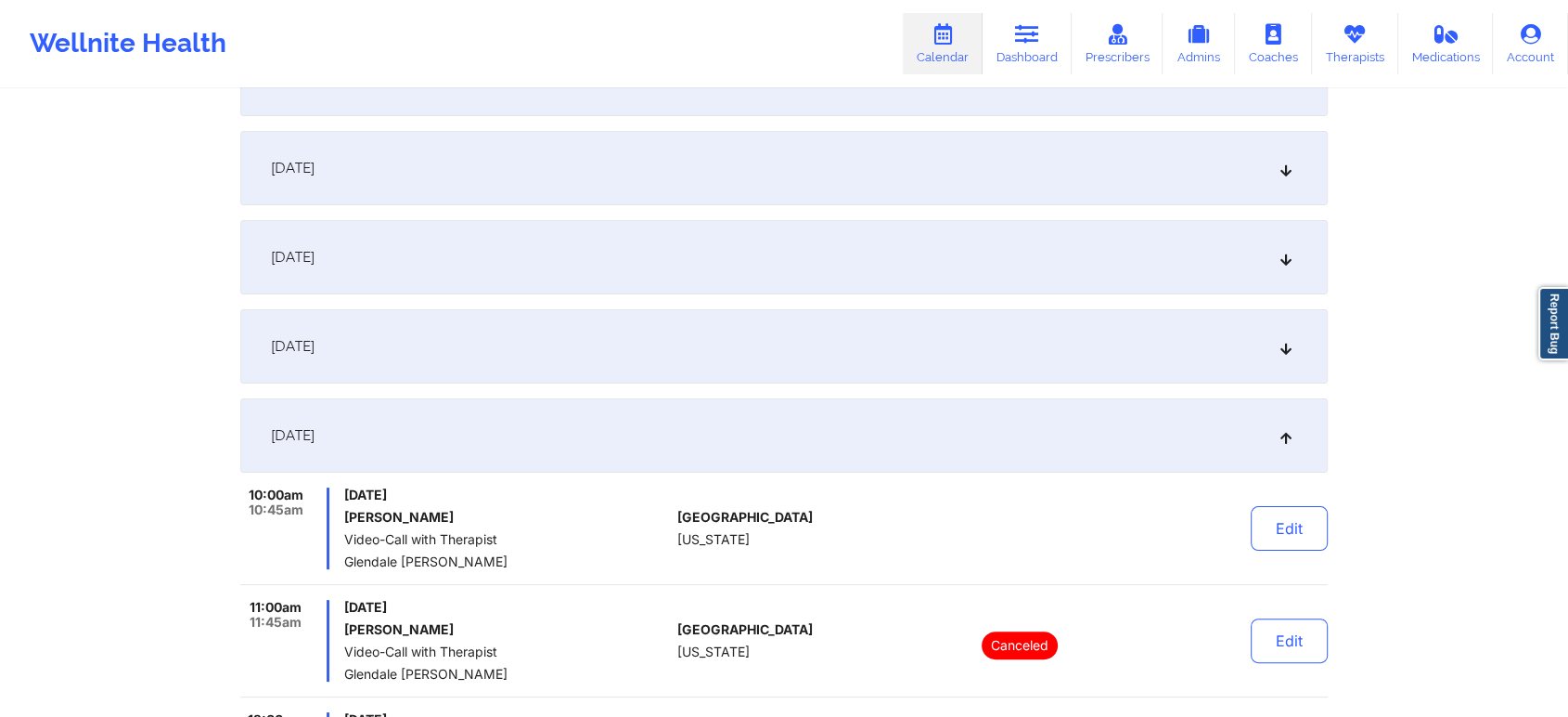
click at [884, 316] on div "[DATE]" at bounding box center [784, 346] width 1088 height 74
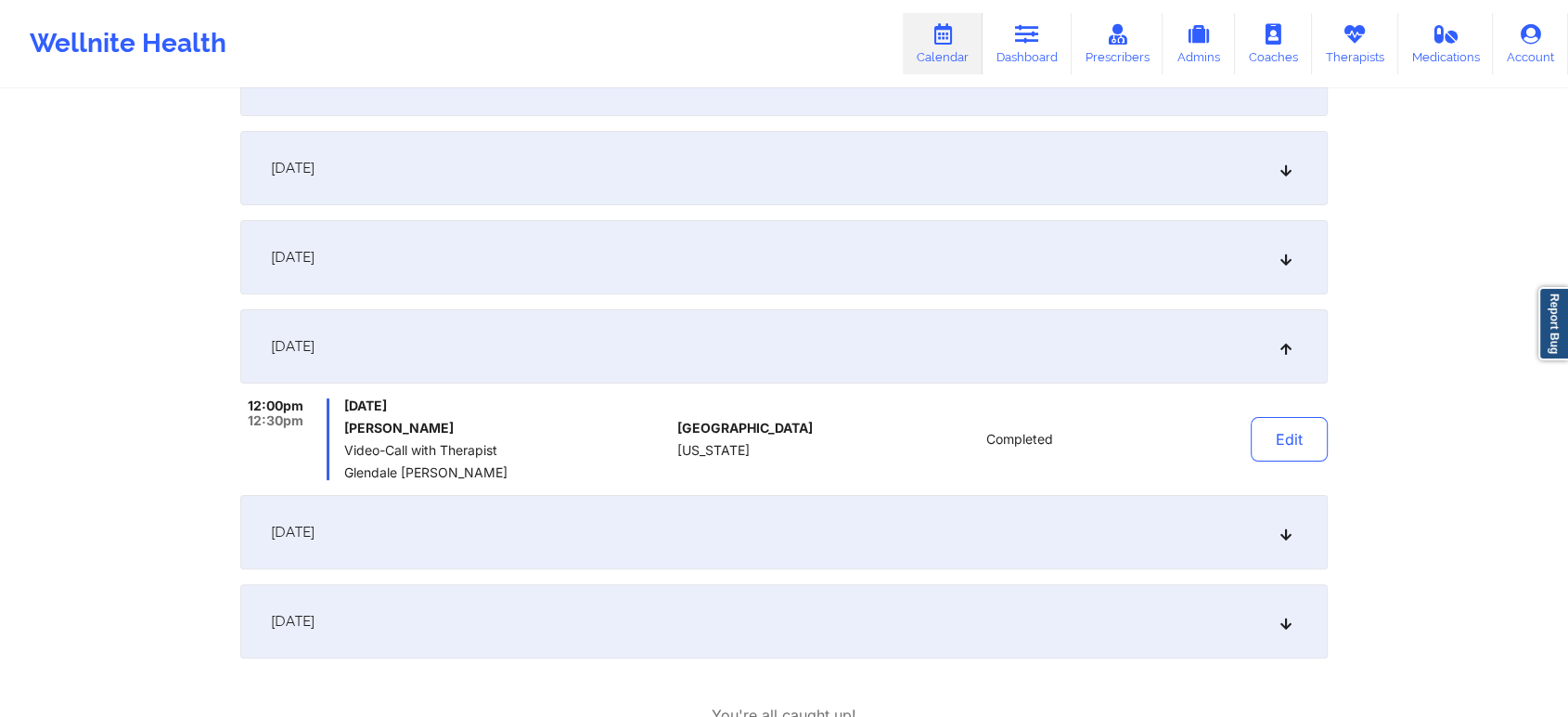
click at [884, 316] on div "[DATE]" at bounding box center [784, 346] width 1088 height 74
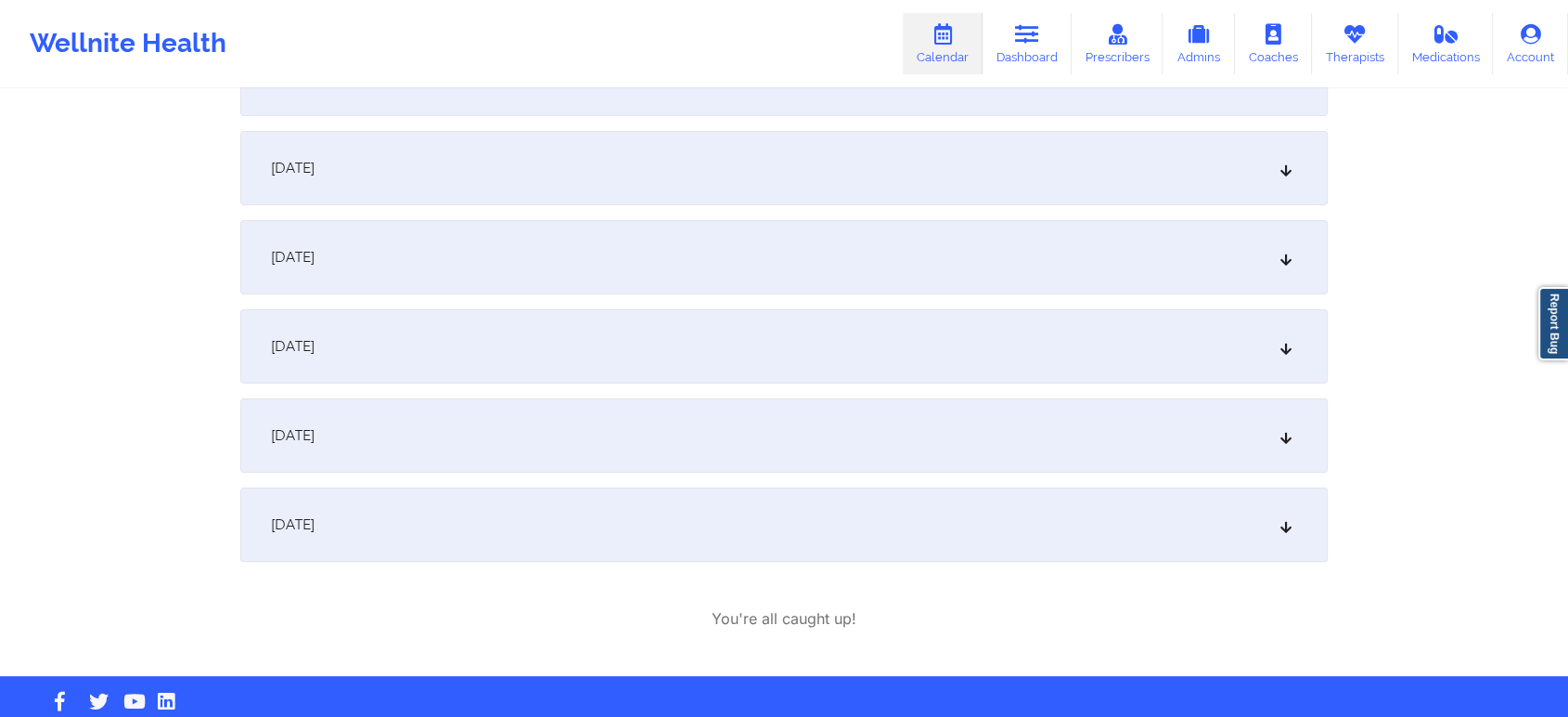
click at [873, 392] on div "[DATE] 9:30am 10:00am [DATE] [PERSON_NAME] Cancelled: Video-Call with Therapist…" at bounding box center [784, 301] width 1088 height 520
click at [855, 420] on div "[DATE]" at bounding box center [784, 435] width 1088 height 74
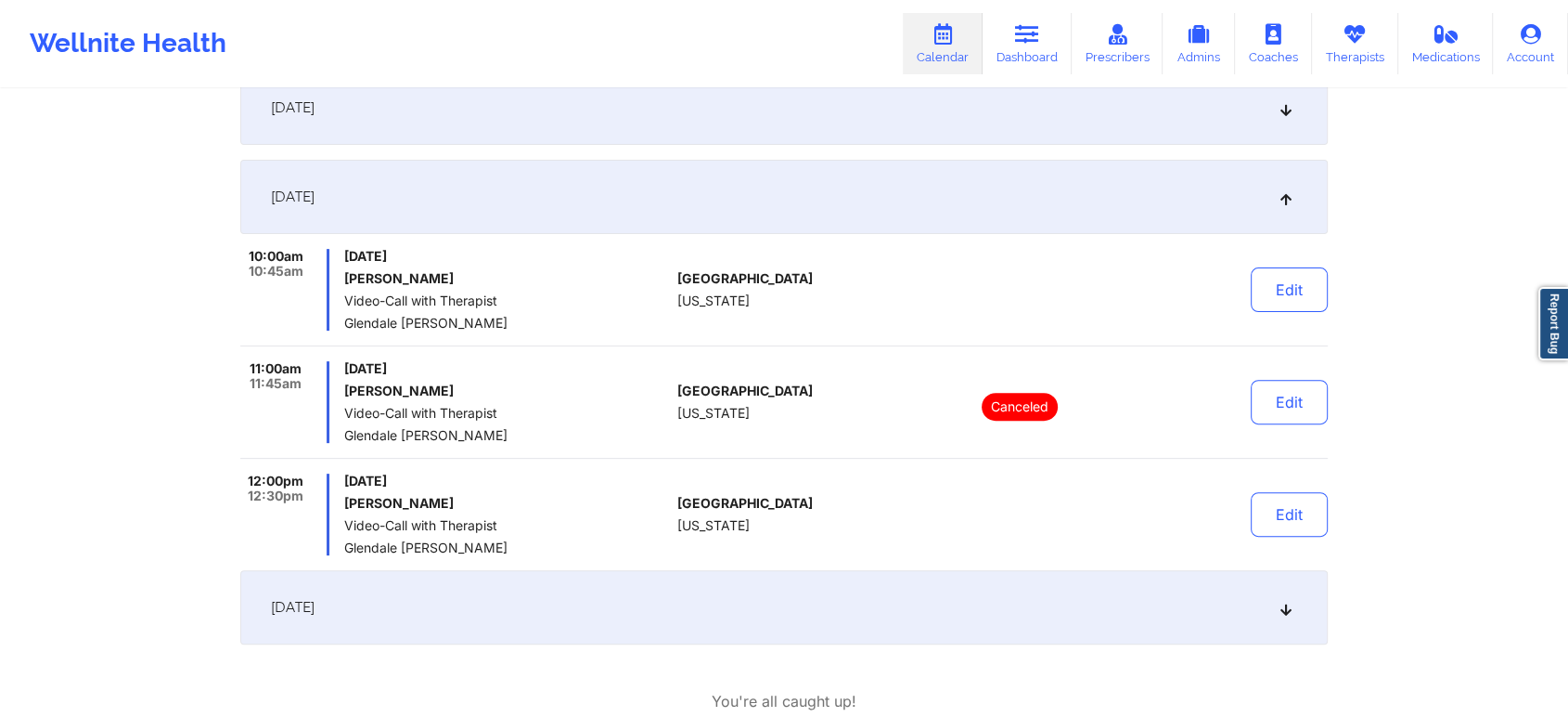
scroll to position [568, 0]
click at [667, 201] on div "[DATE]" at bounding box center [784, 195] width 1088 height 74
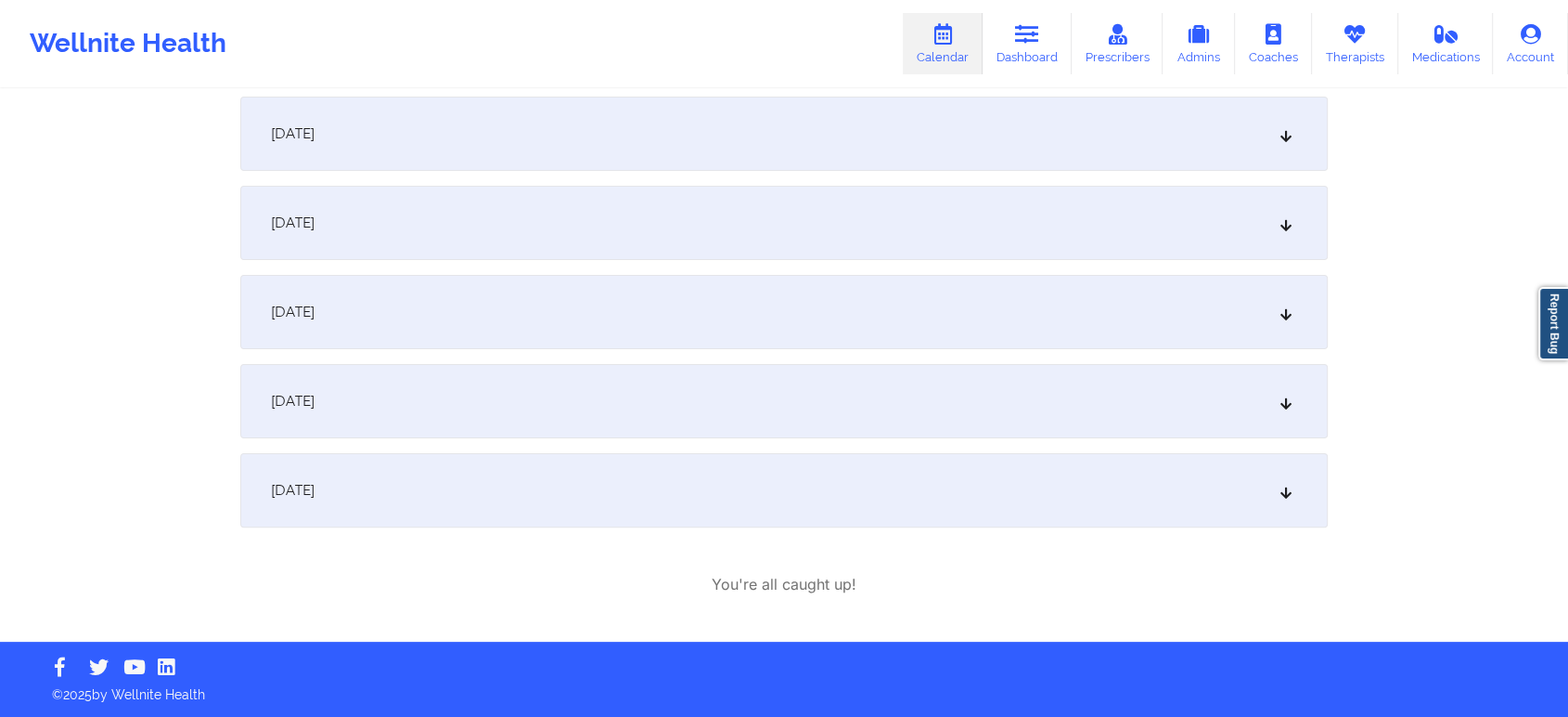
click at [640, 509] on div "[DATE]" at bounding box center [784, 490] width 1088 height 74
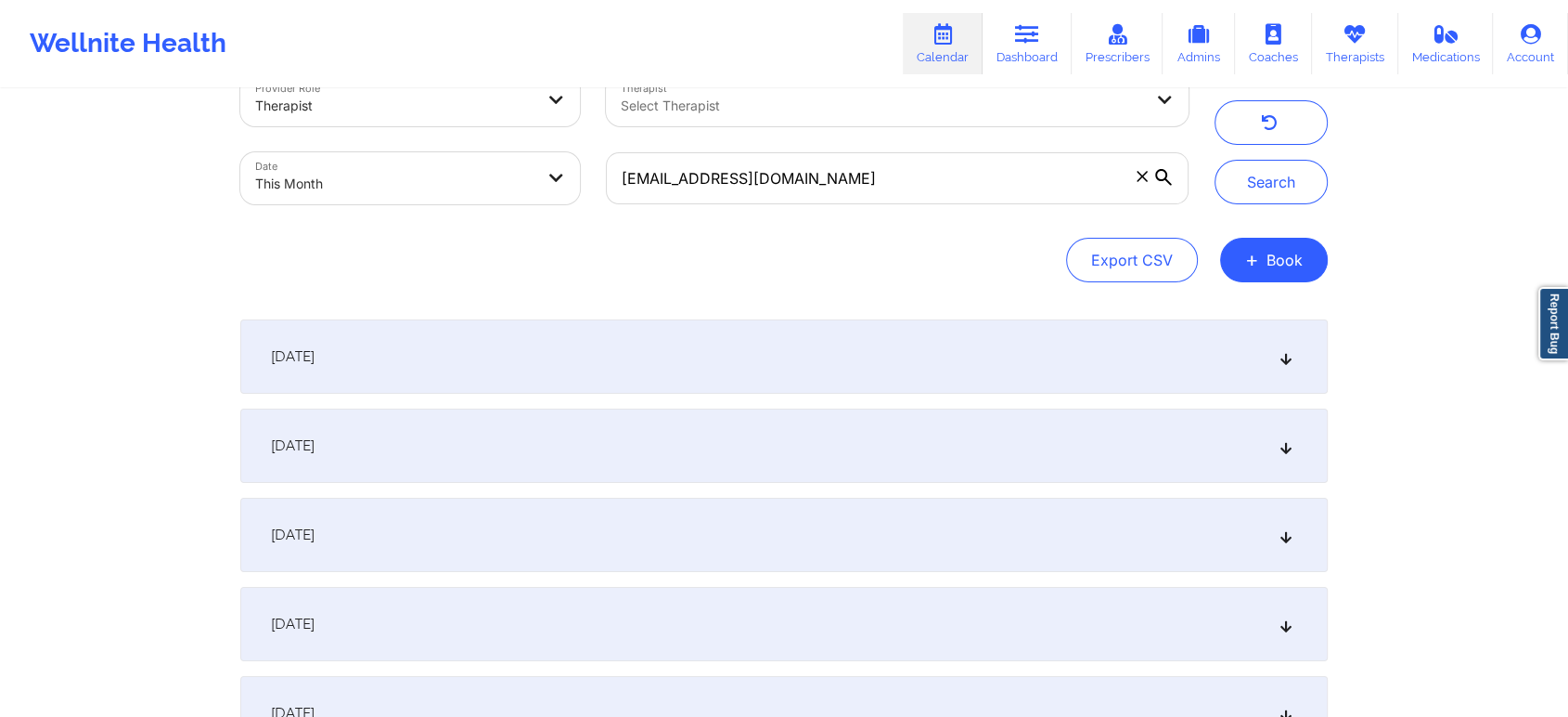
scroll to position [48, 0]
drag, startPoint x: 871, startPoint y: 136, endPoint x: 854, endPoint y: 171, distance: 38.9
click at [854, 171] on div "Provider Role Therapist Therapist Select Therapist Date This Month [EMAIL_ADDRE…" at bounding box center [714, 141] width 975 height 156
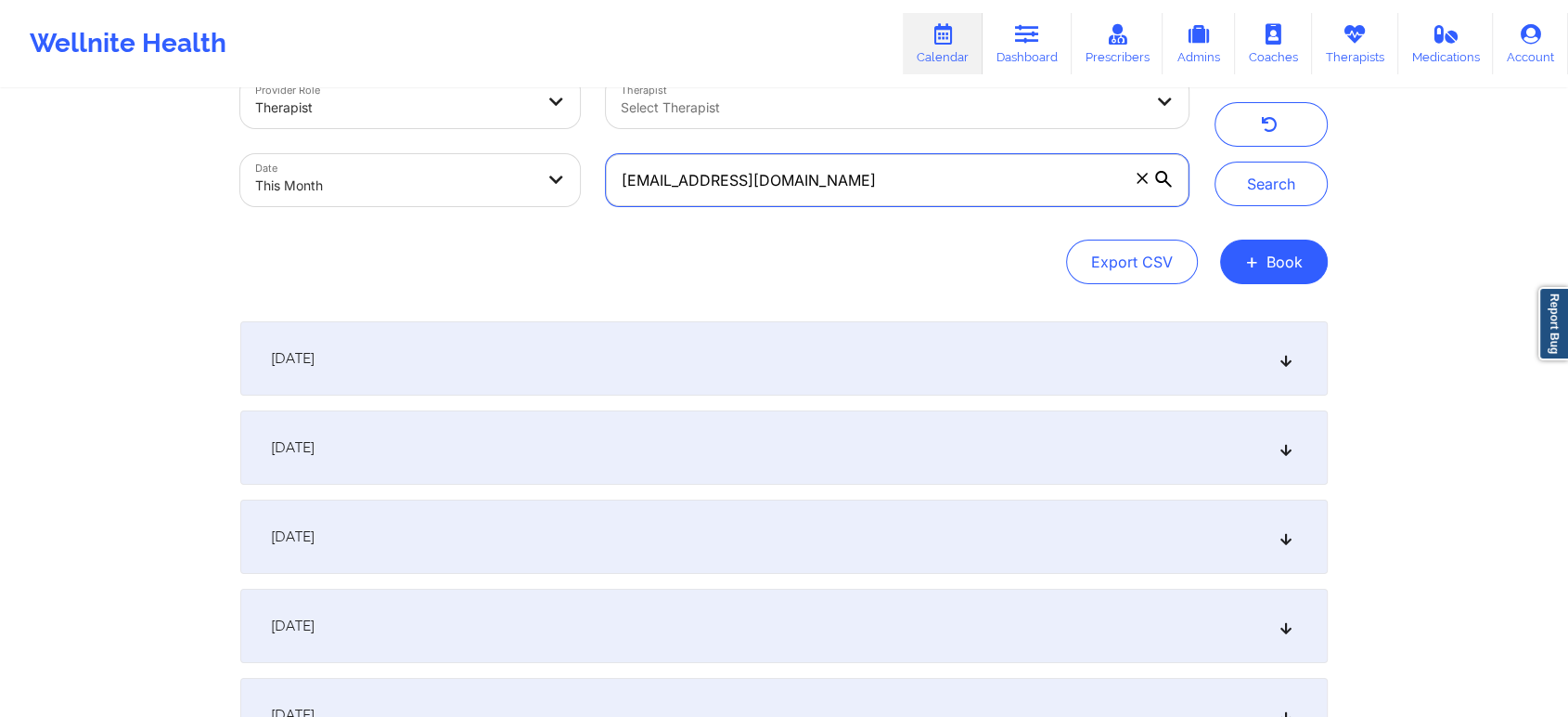
drag, startPoint x: 854, startPoint y: 171, endPoint x: 476, endPoint y: 147, distance: 378.8
click at [476, 147] on div "Provider Role Therapist Therapist Select Therapist Date This Month [EMAIL_ADDRE…" at bounding box center [714, 141] width 975 height 156
paste input "emv082002"
click at [1215, 161] on button "Search" at bounding box center [1271, 183] width 113 height 44
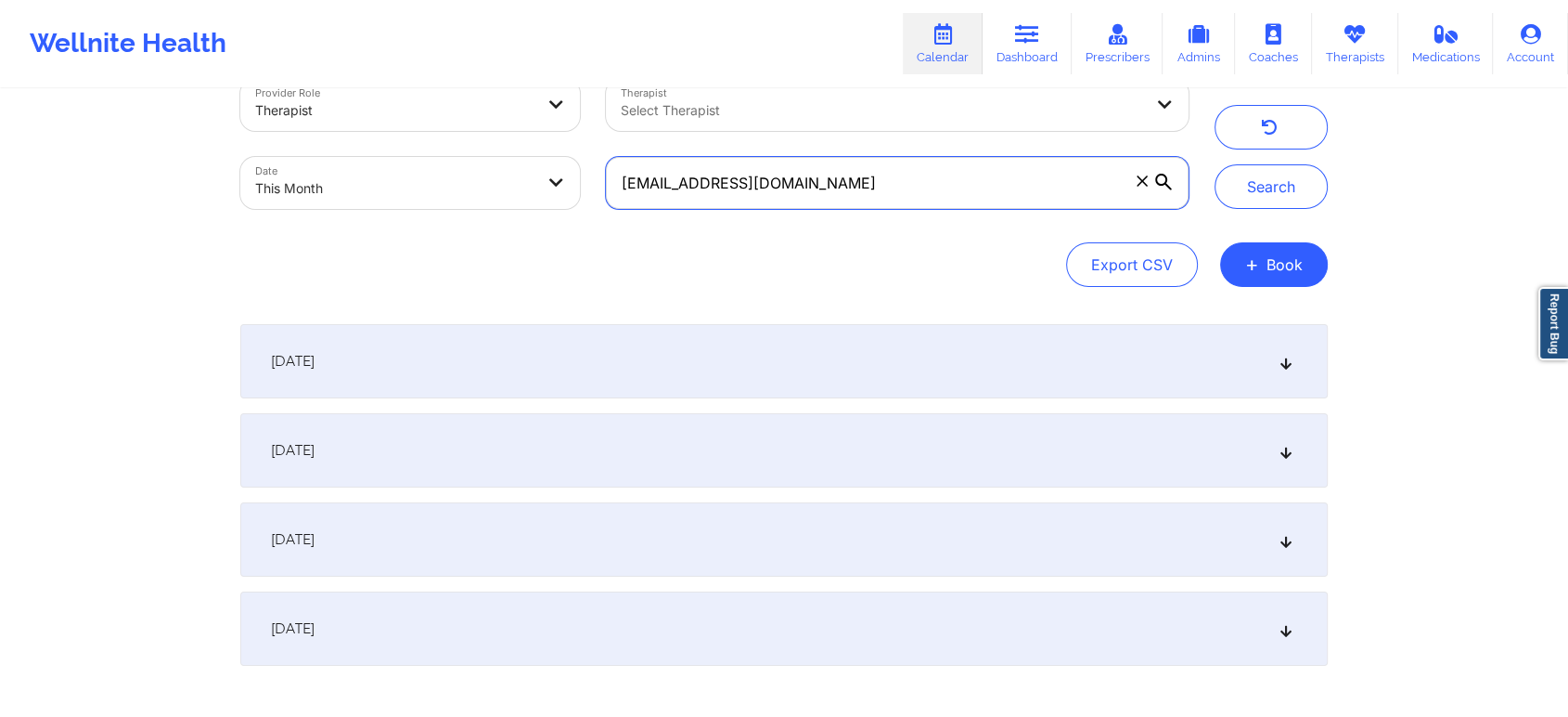
scroll to position [184, 0]
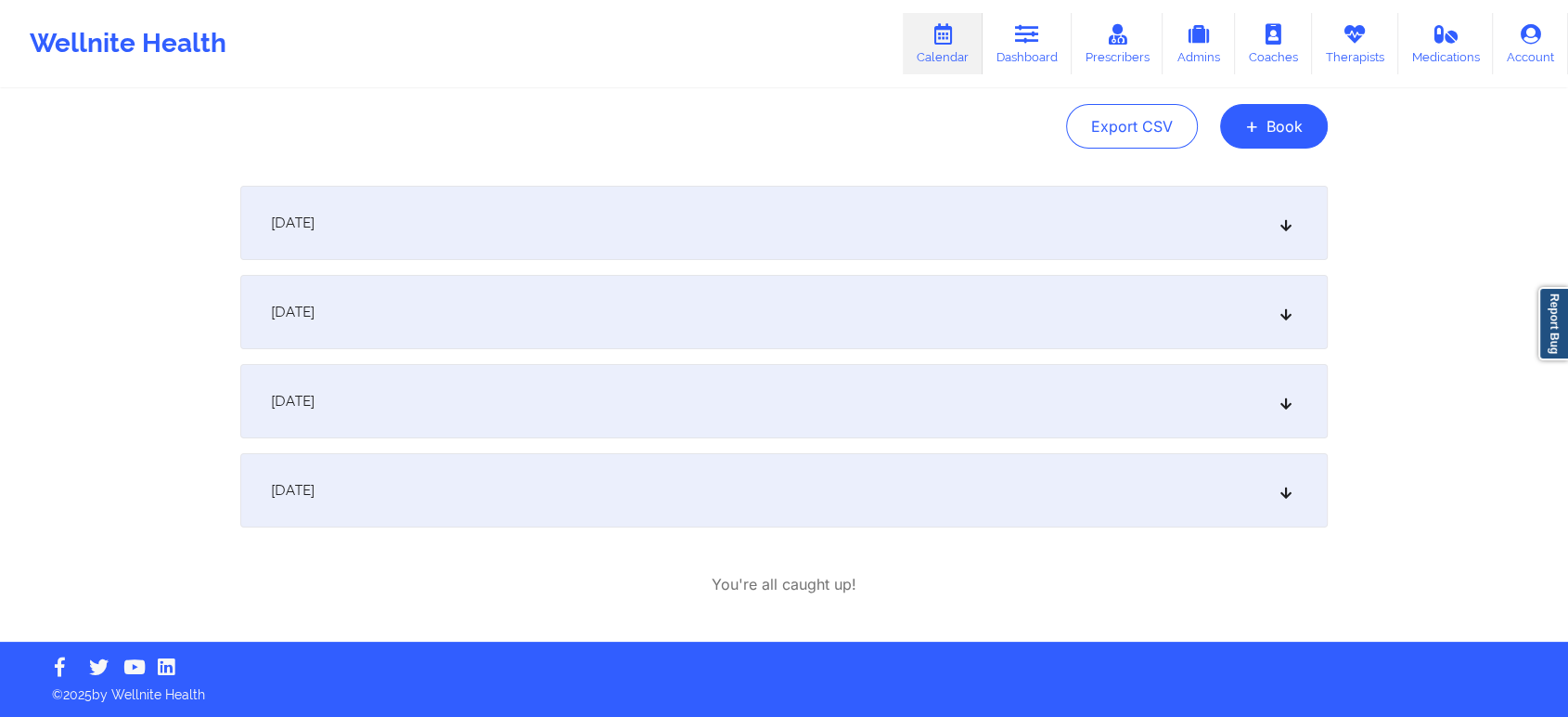
click at [776, 518] on div "[DATE]" at bounding box center [784, 490] width 1088 height 74
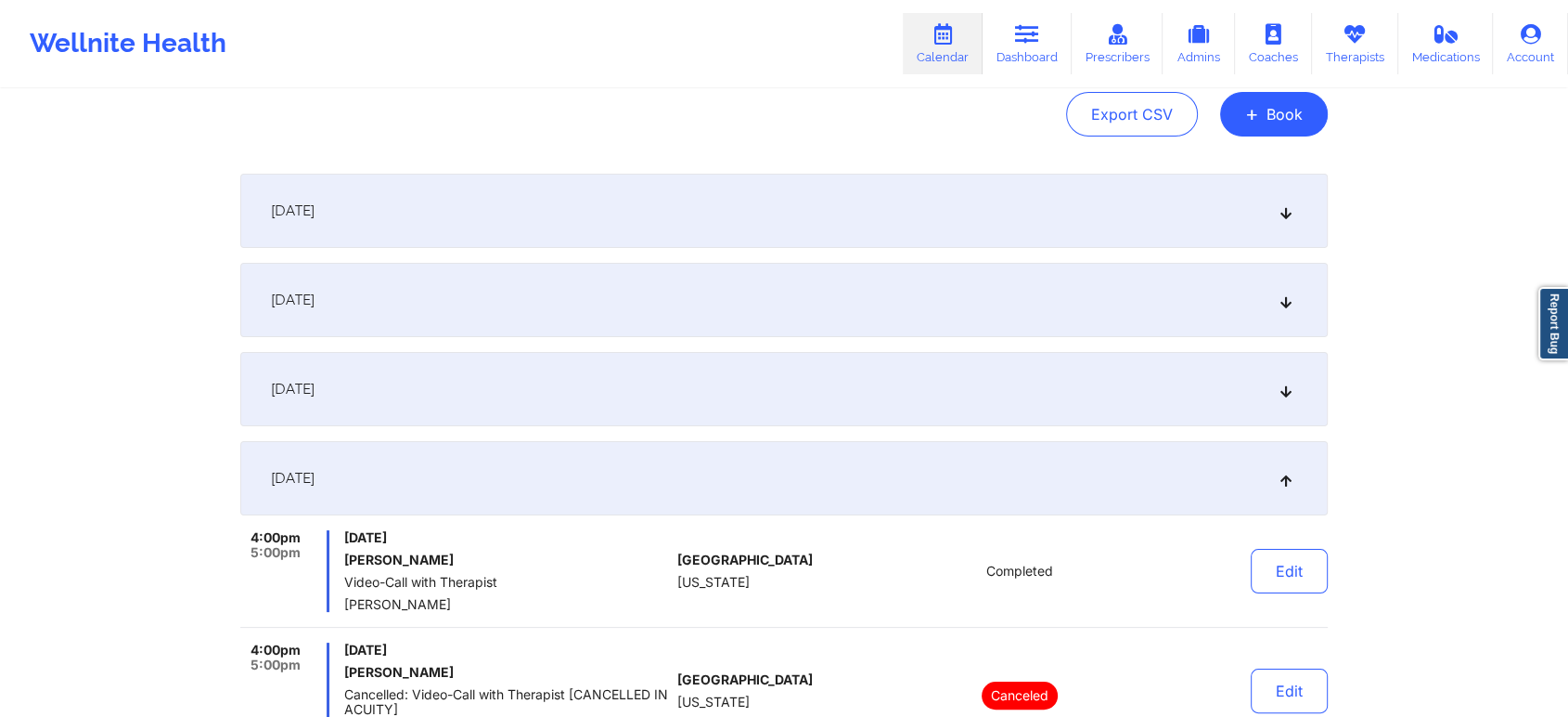
scroll to position [408, 0]
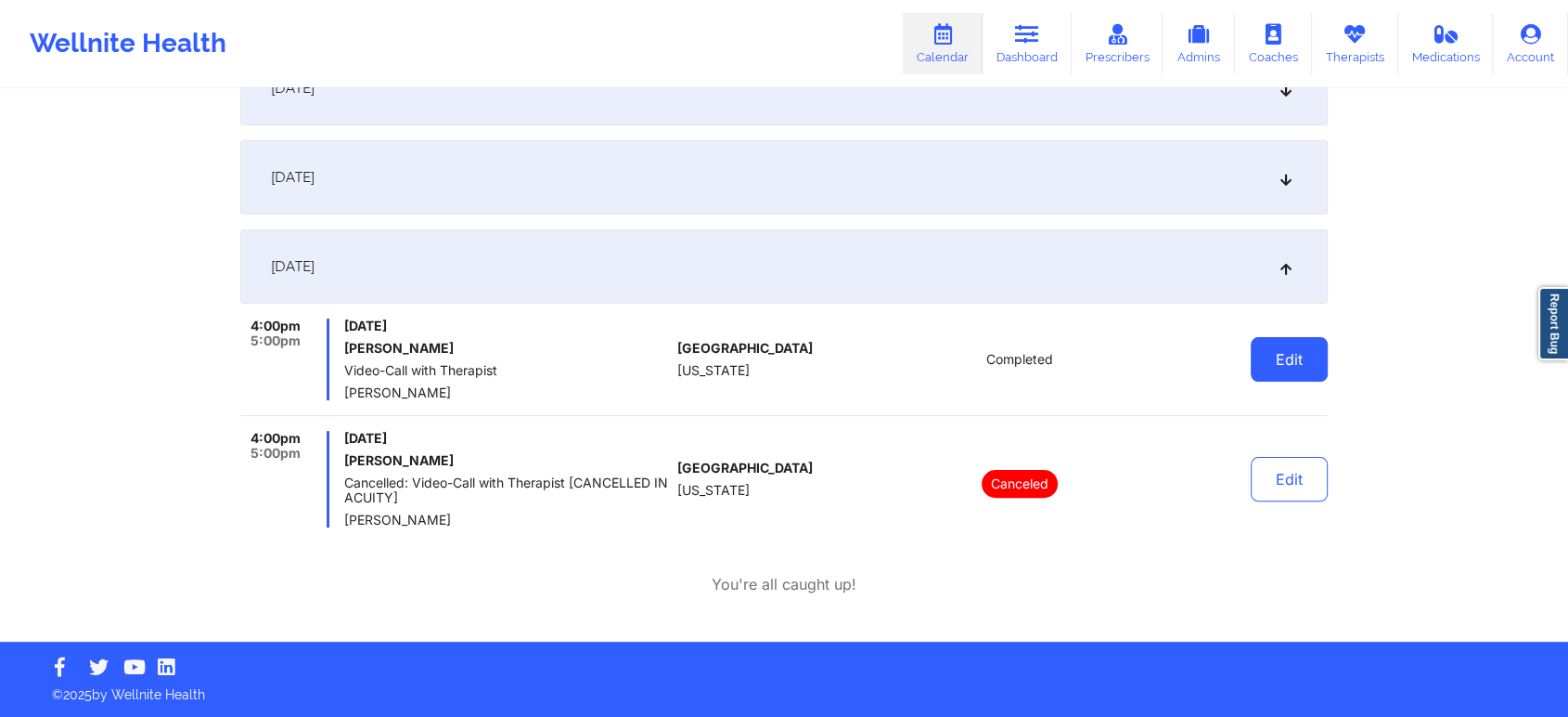
click at [1284, 354] on button "Edit" at bounding box center [1289, 359] width 77 height 44
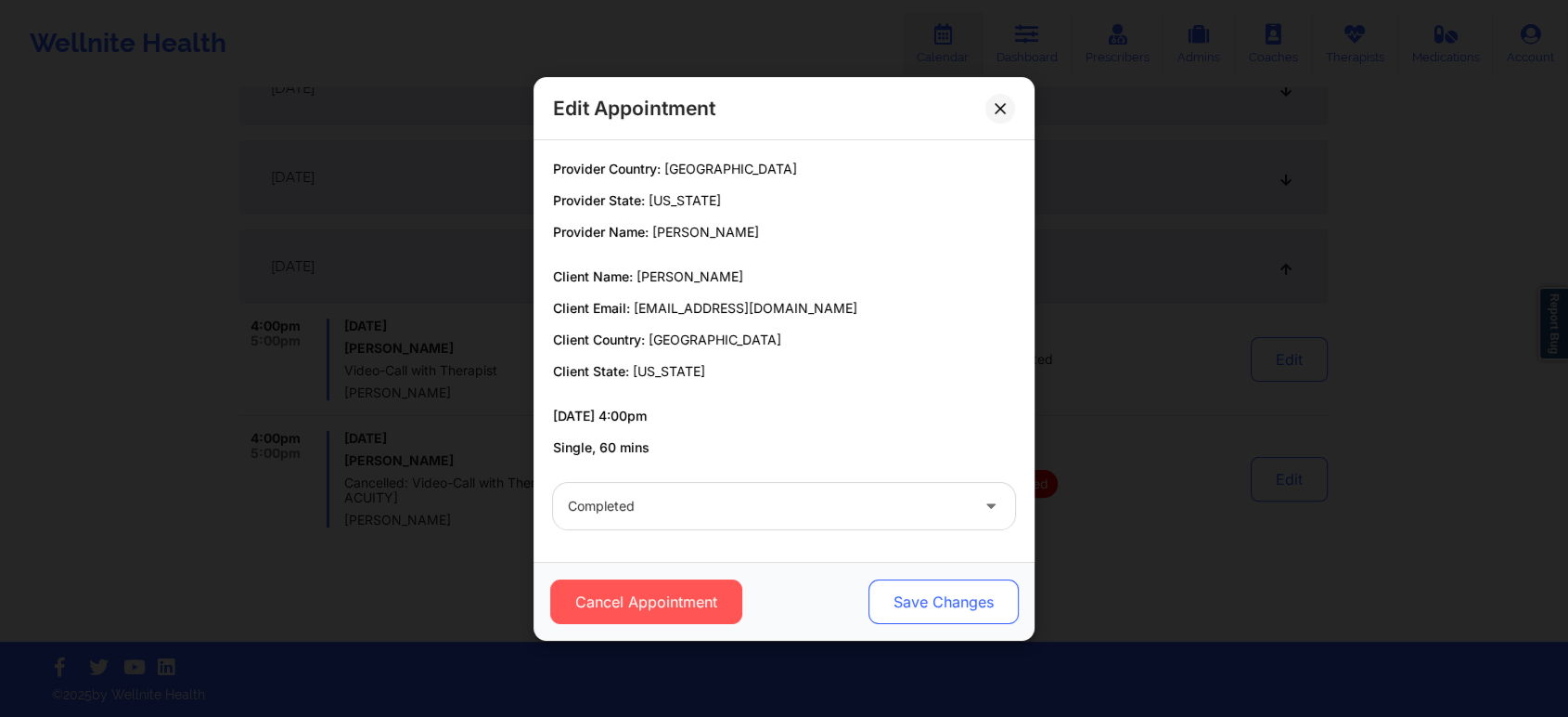
click at [873, 615] on button "Save Changes" at bounding box center [944, 601] width 151 height 44
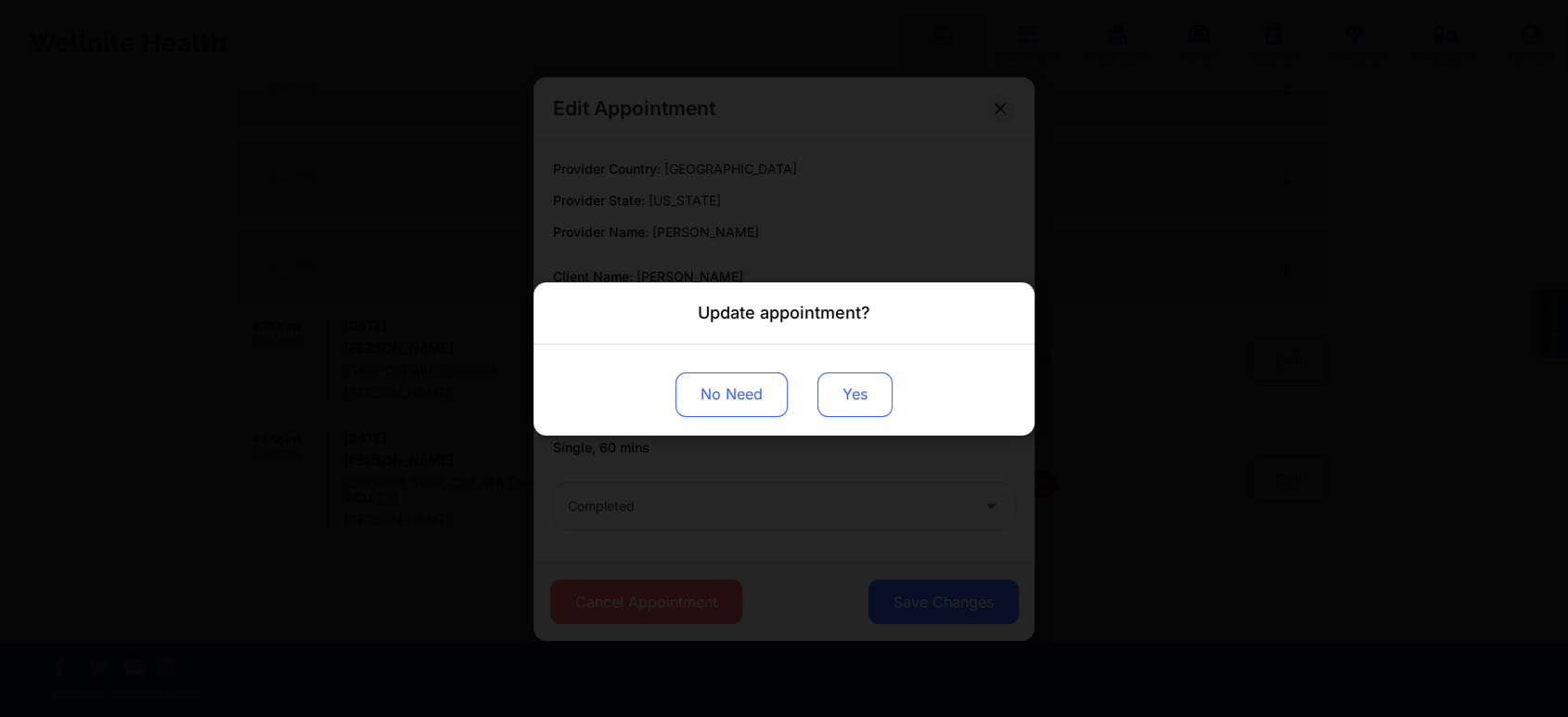
click at [868, 404] on button "Yes" at bounding box center [855, 393] width 75 height 44
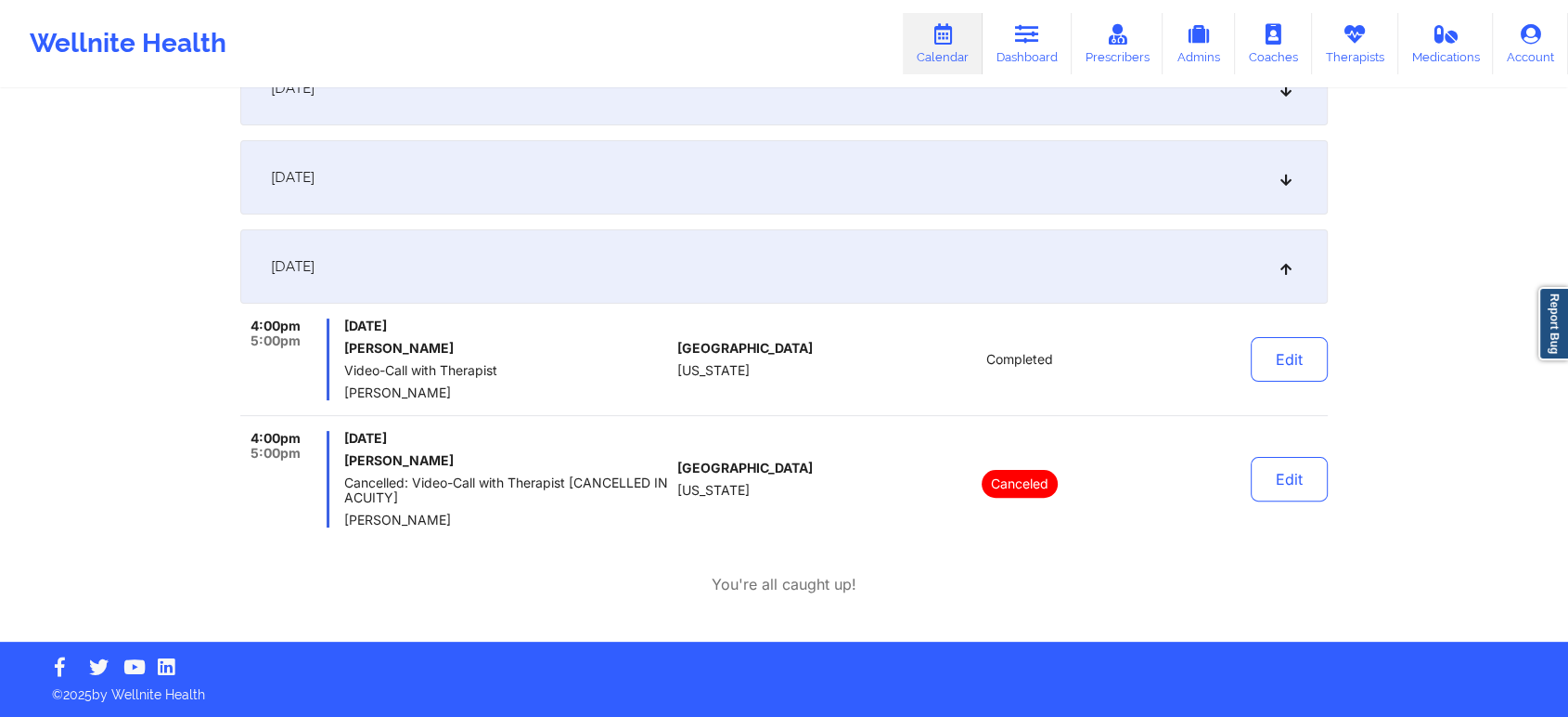
scroll to position [0, 0]
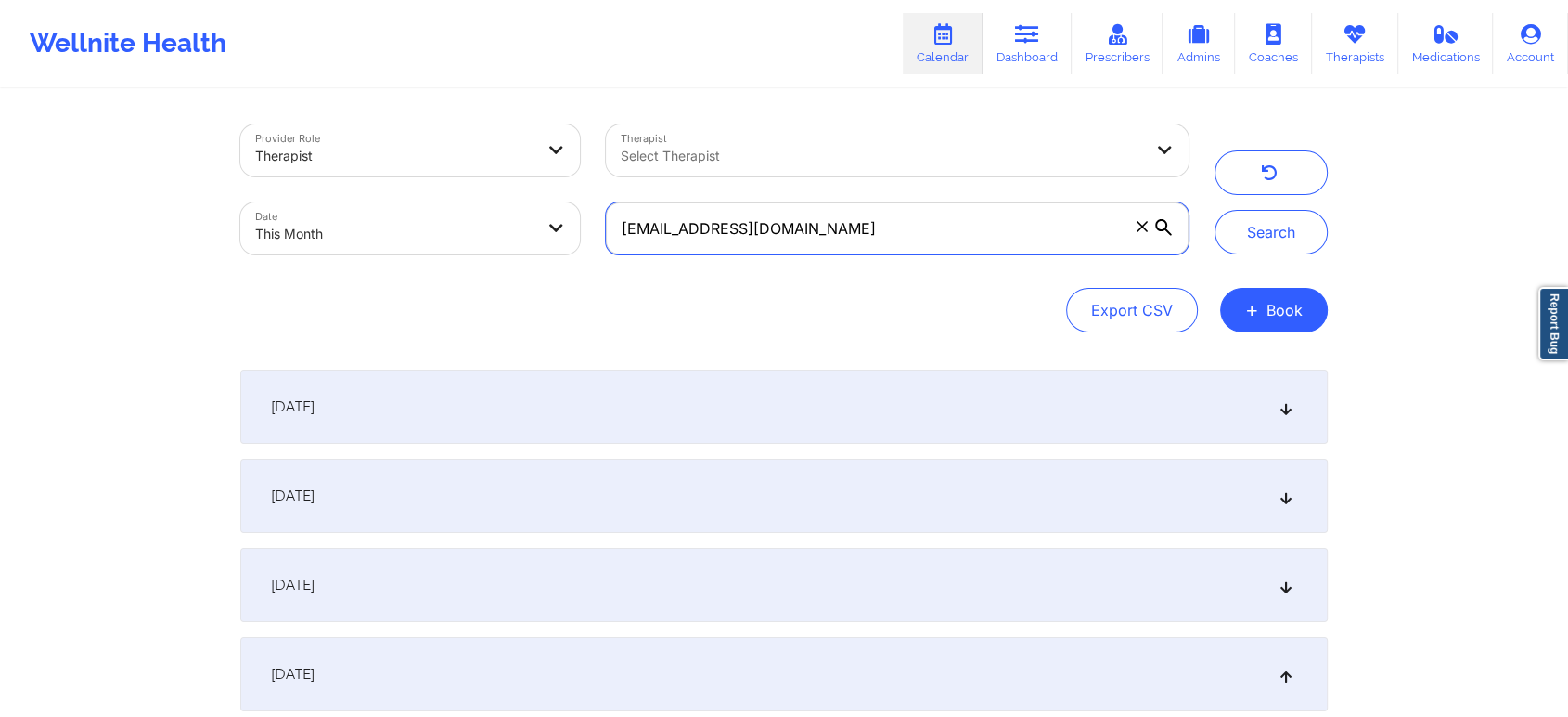
drag, startPoint x: 912, startPoint y: 234, endPoint x: 304, endPoint y: 126, distance: 617.5
click at [304, 126] on div "Provider Role Therapist Therapist Select Therapist Date This Month [EMAIL_ADDRE…" at bounding box center [714, 189] width 975 height 156
paste input "dekanaya07"
click at [1215, 210] on button "Search" at bounding box center [1271, 232] width 113 height 44
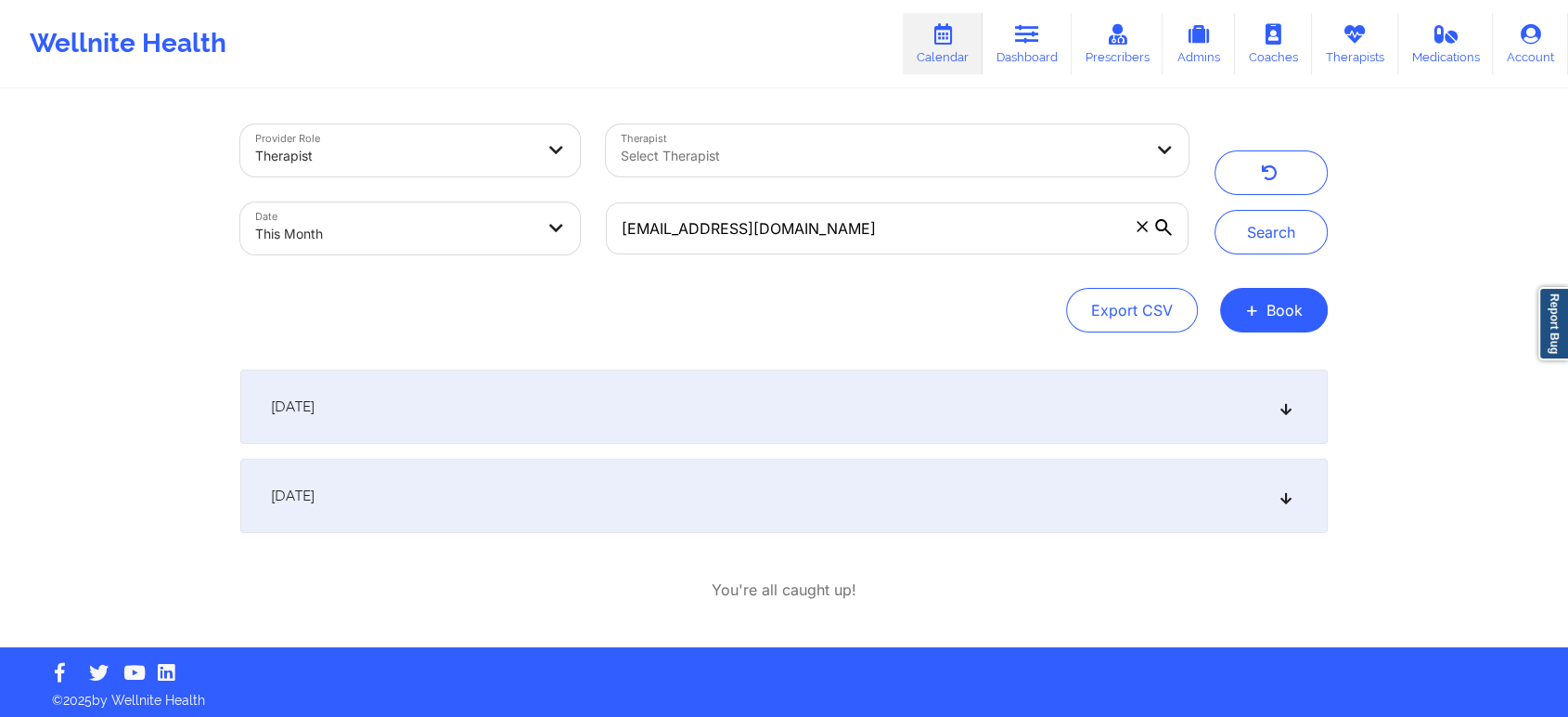
click at [423, 512] on div "[DATE]" at bounding box center [784, 496] width 1088 height 74
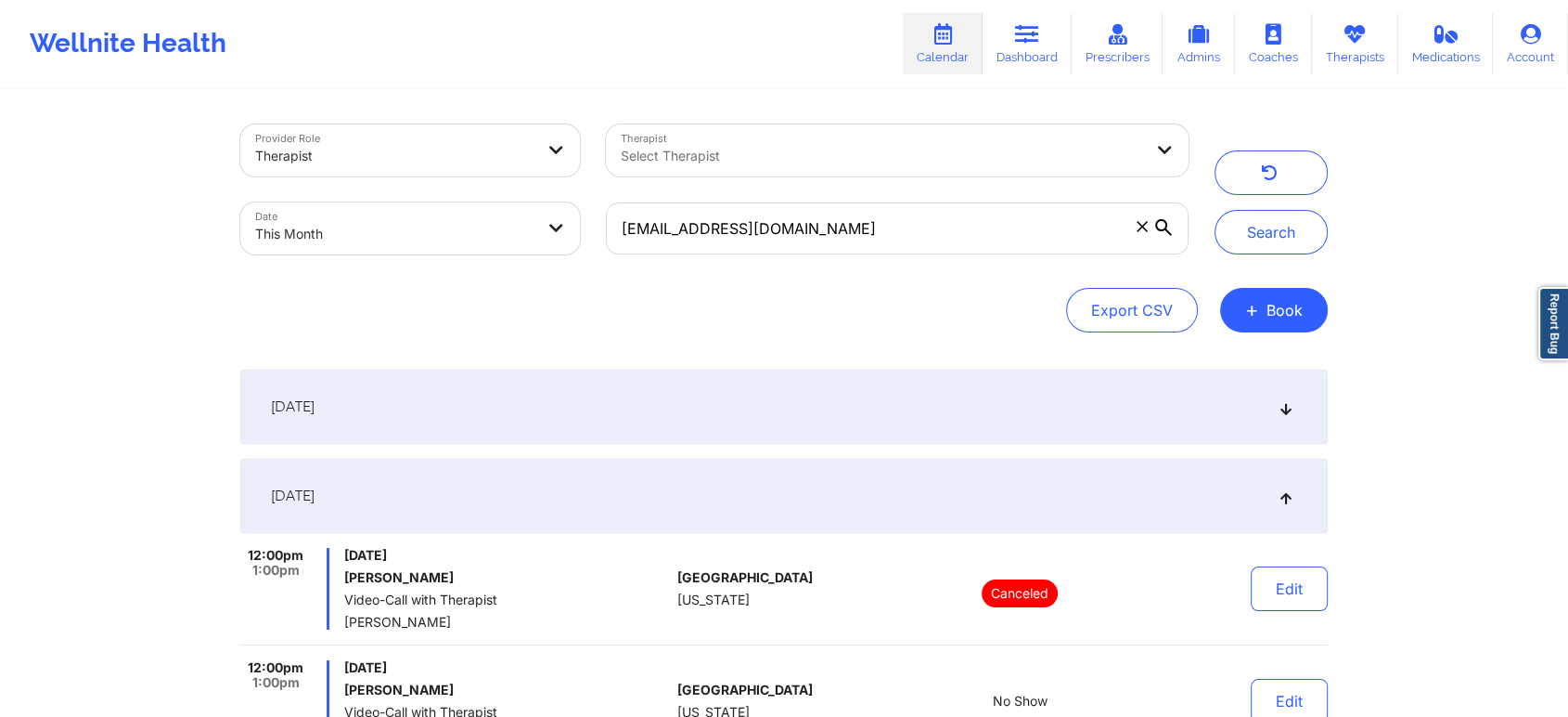
drag, startPoint x: 1533, startPoint y: 262, endPoint x: 1544, endPoint y: 185, distance: 77.8
click at [1544, 185] on div "Provider Role Therapist Therapist Select Therapist Date This Month [EMAIL_ADDRE…" at bounding box center [784, 428] width 1568 height 856
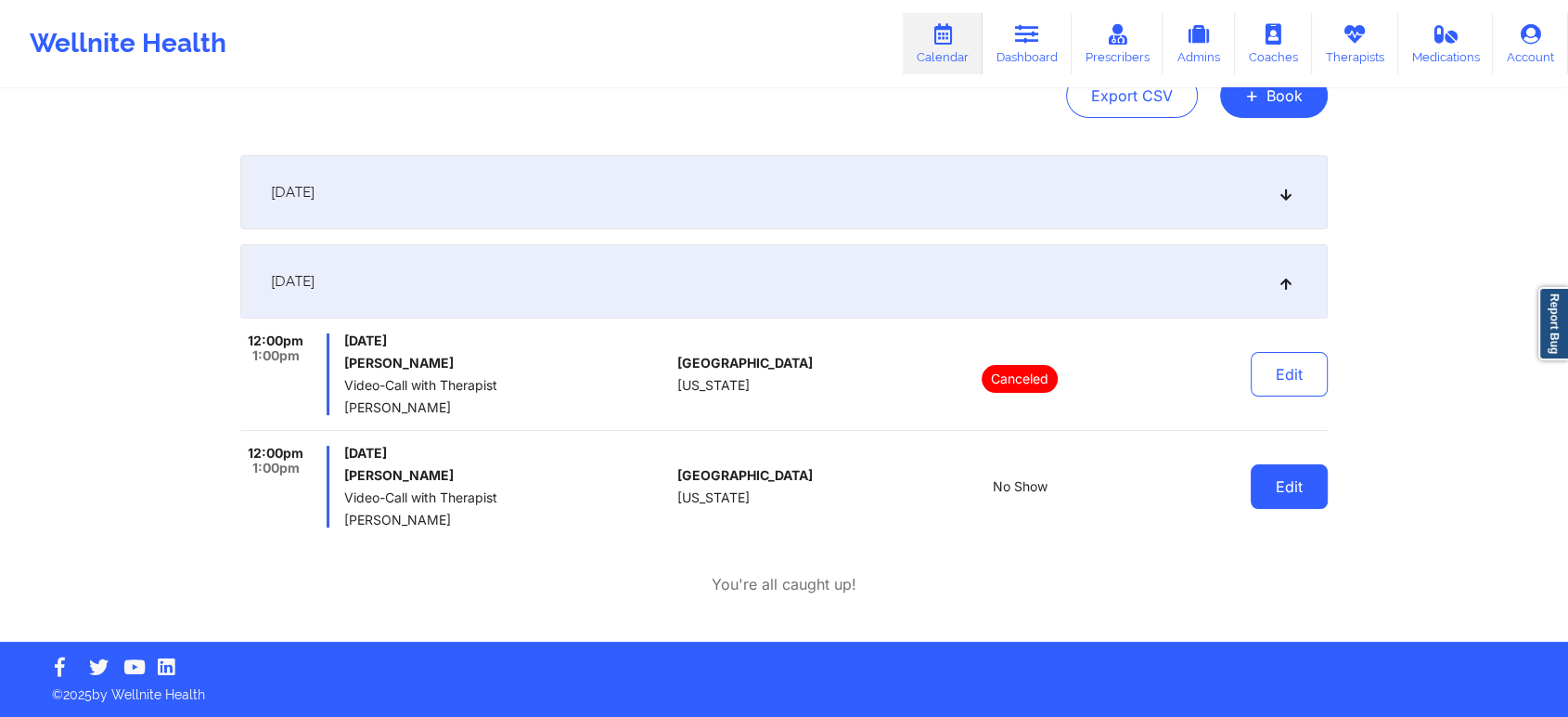
click at [1307, 496] on button "Edit" at bounding box center [1289, 486] width 77 height 44
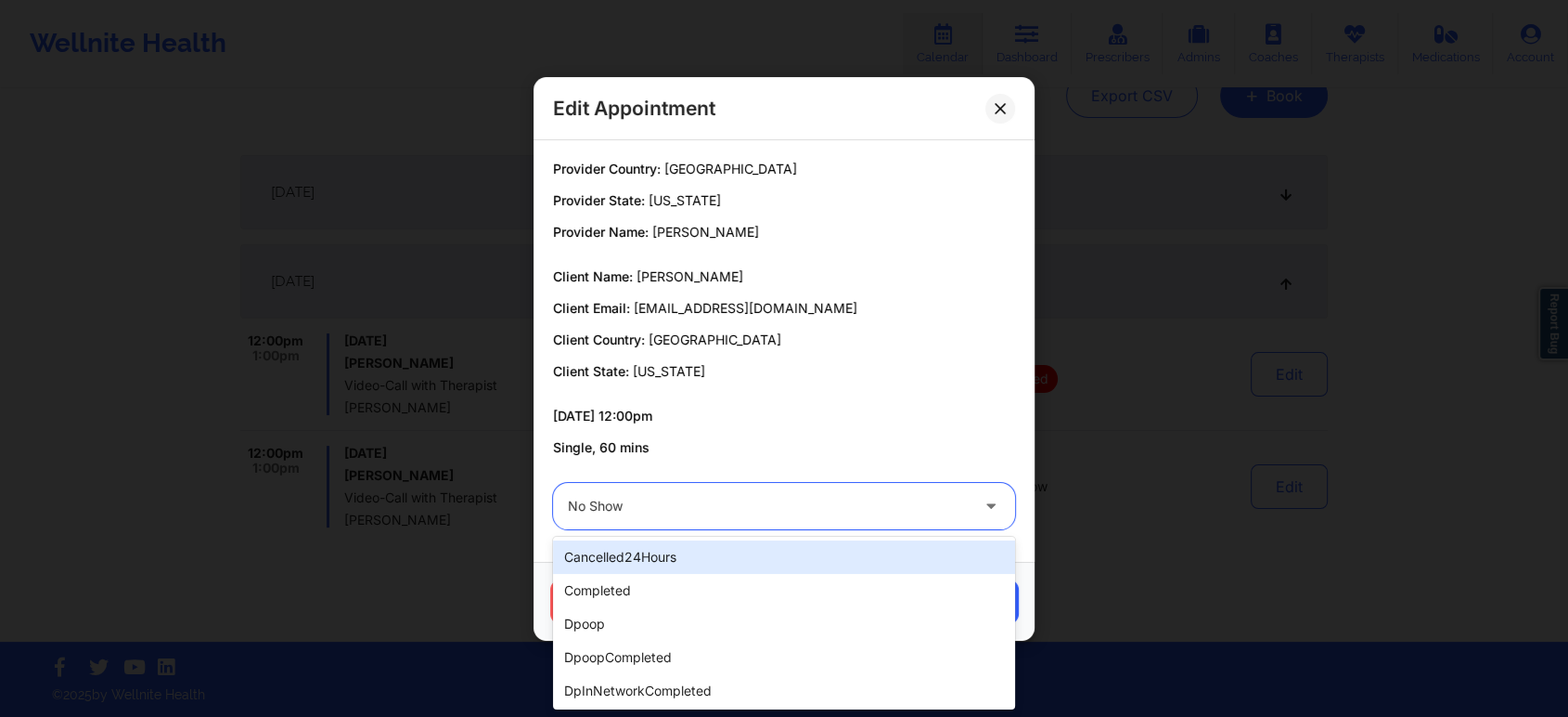
click at [659, 496] on div at bounding box center [768, 506] width 401 height 23
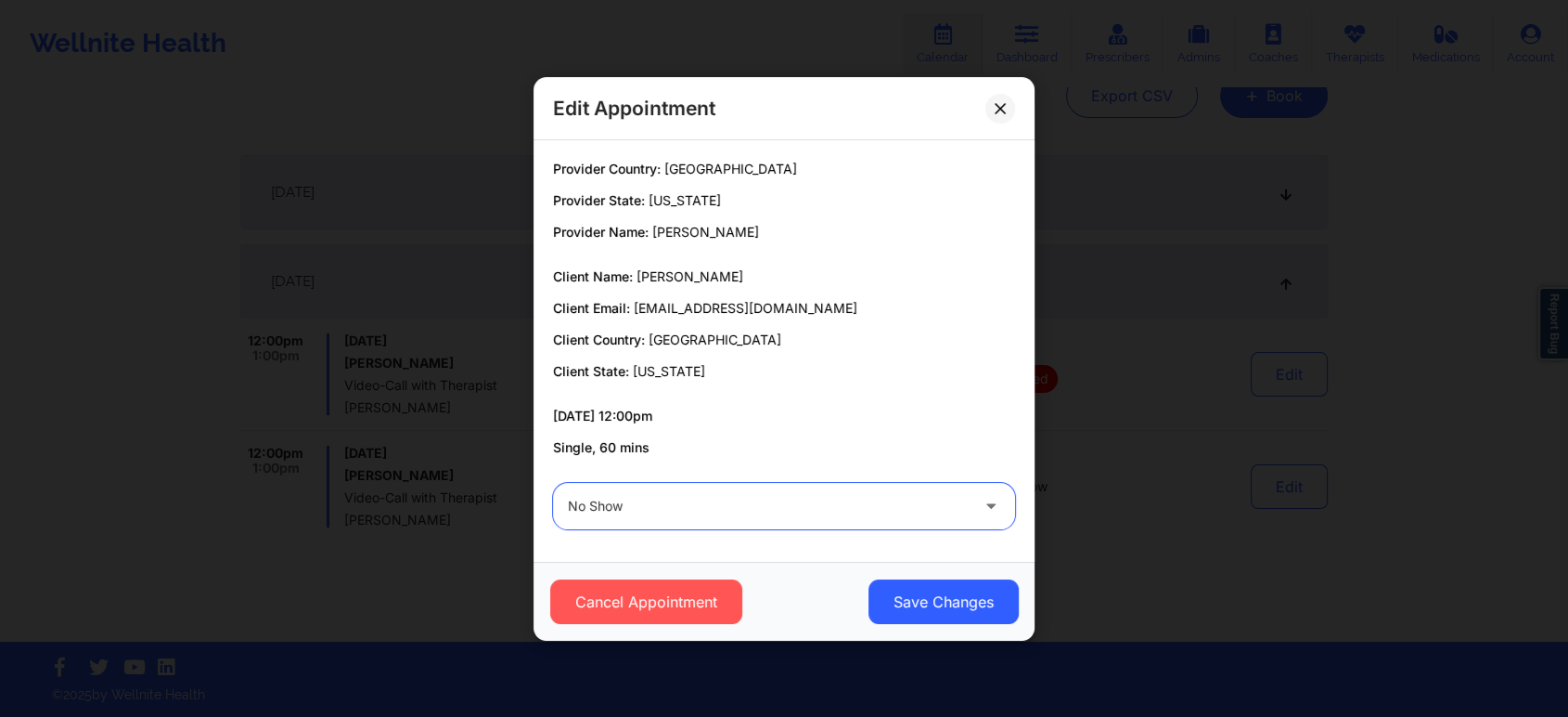
click at [758, 498] on div at bounding box center [768, 506] width 401 height 23
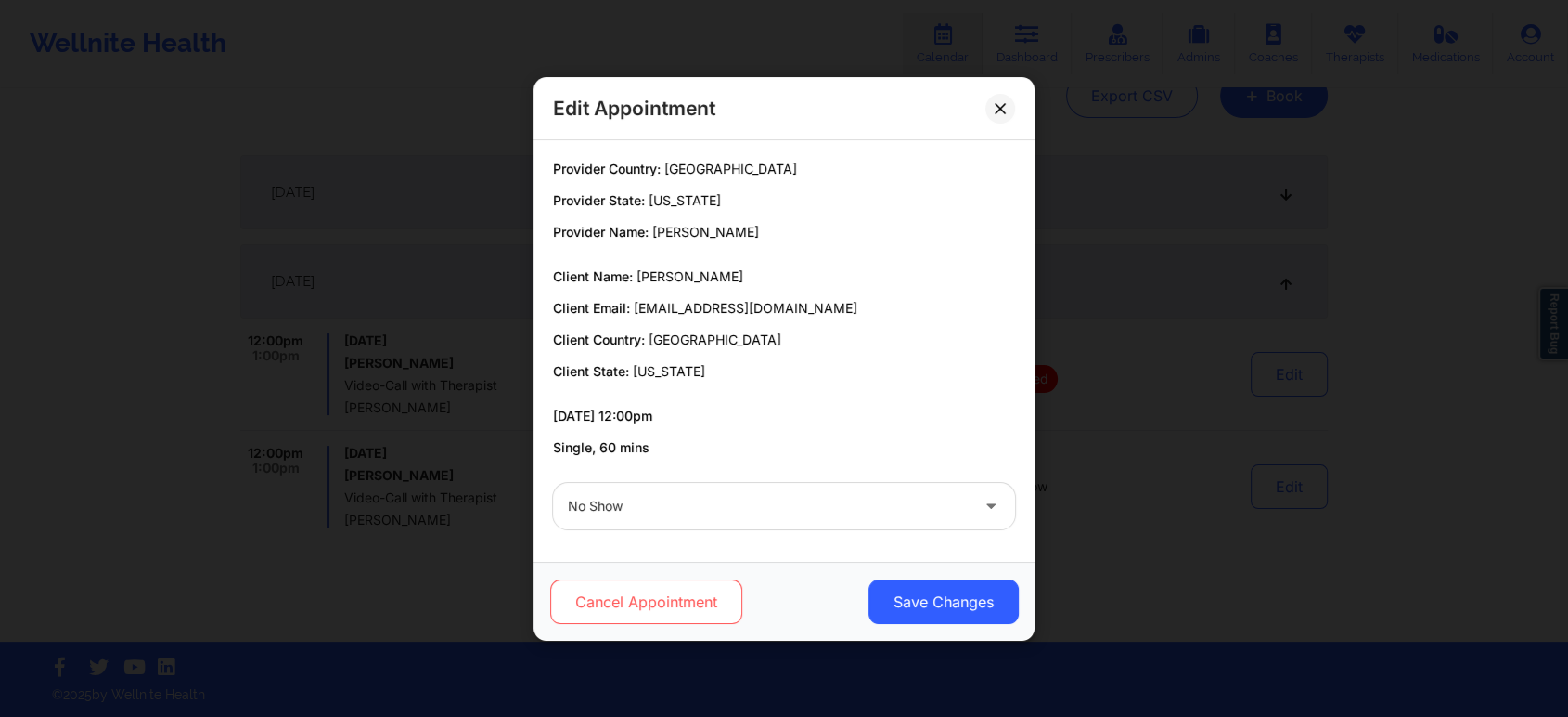
click at [678, 610] on button "Cancel Appointment" at bounding box center [646, 601] width 192 height 44
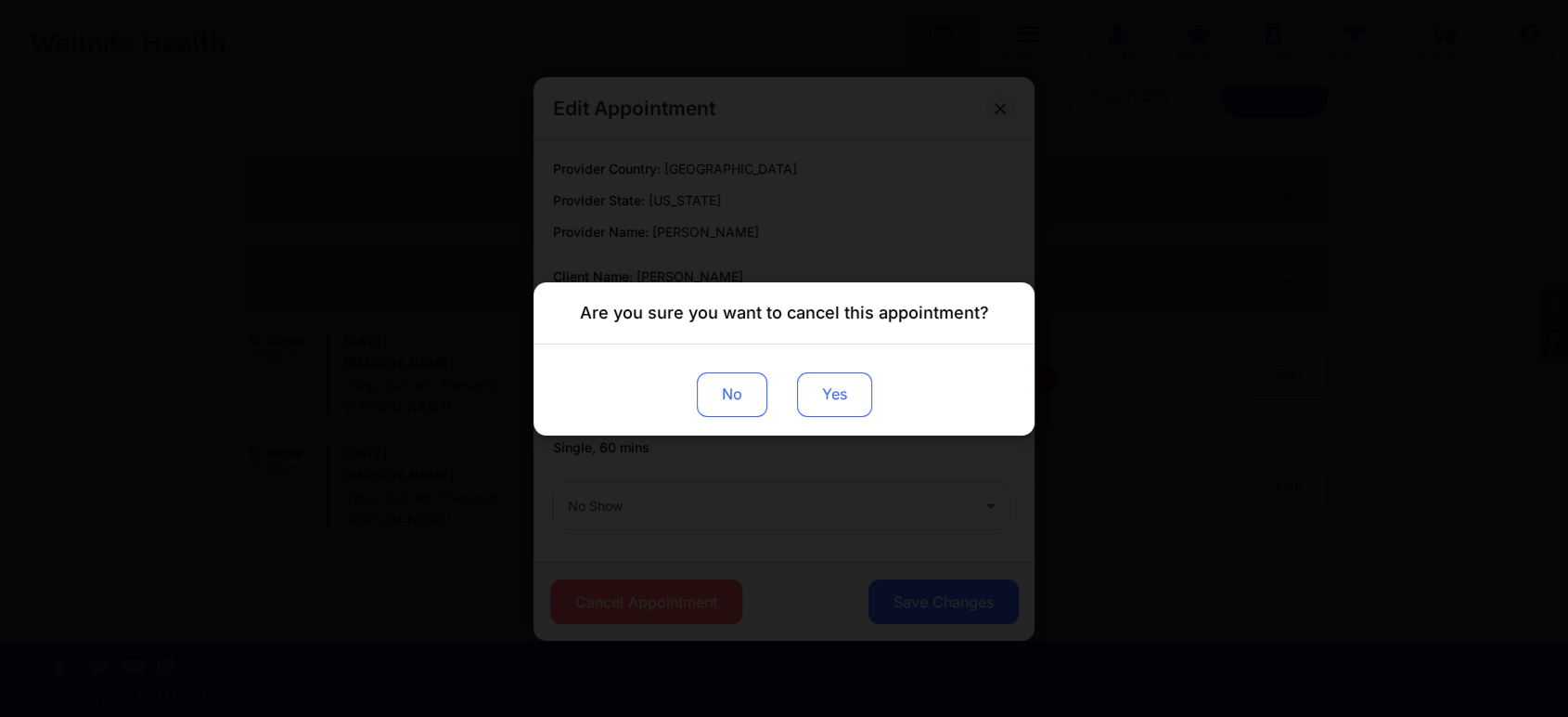
click at [835, 413] on button "Yes" at bounding box center [834, 393] width 75 height 44
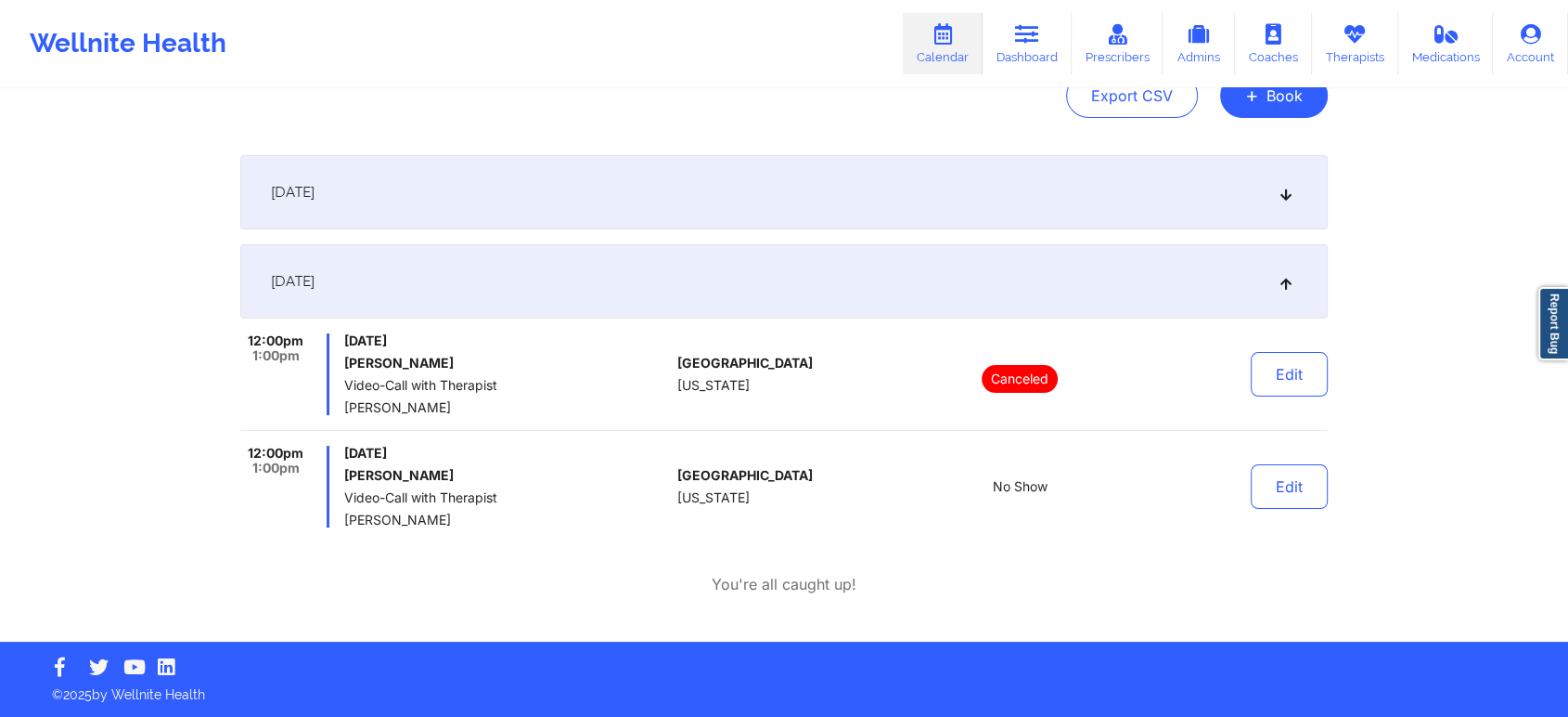
click at [1537, 416] on div "Provider Role Therapist Therapist Select Therapist Date This Month [EMAIL_ADDRE…" at bounding box center [784, 213] width 1568 height 856
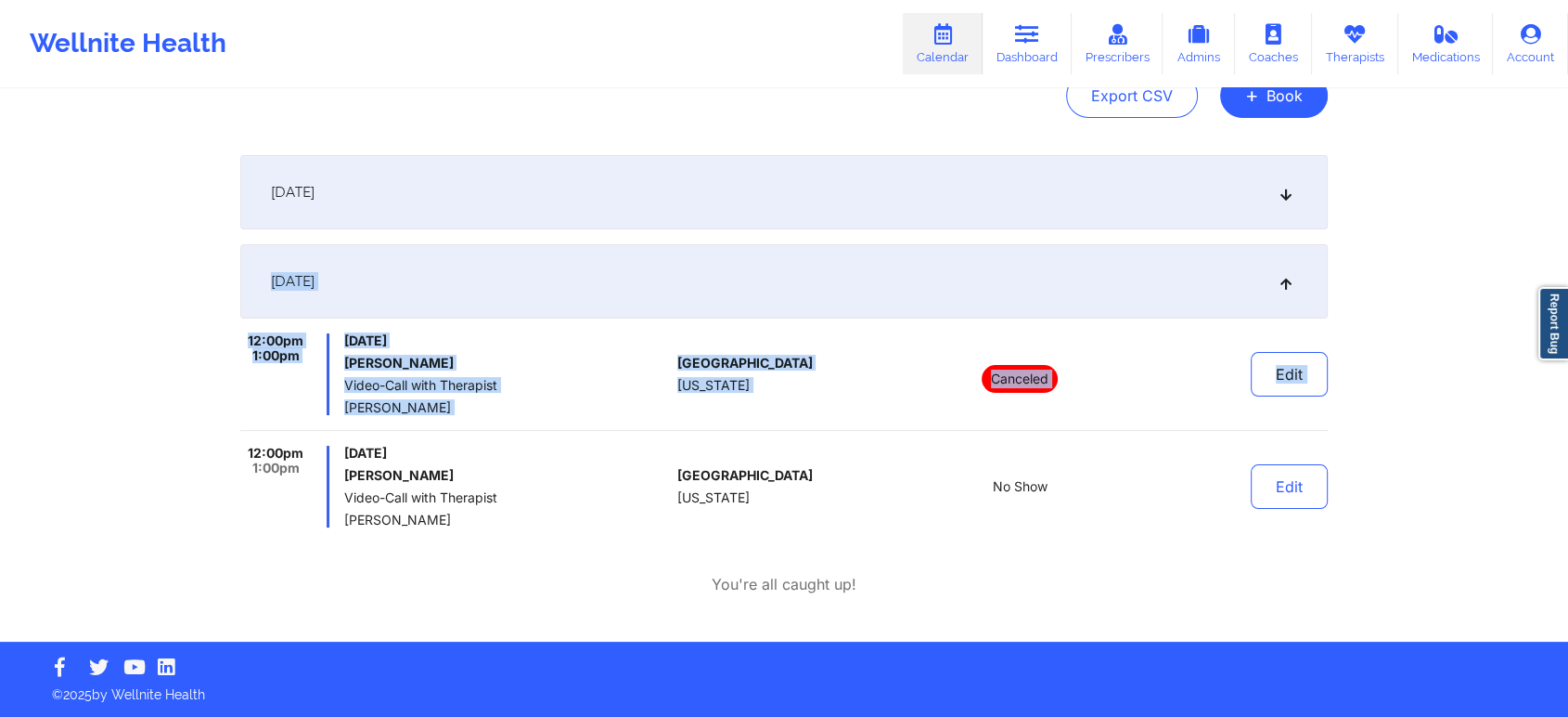
drag, startPoint x: 1537, startPoint y: 416, endPoint x: 1573, endPoint y: 111, distance: 307.1
click at [1567, 111] on html "Wellnite Health Calendar Dashboard Prescribers Admins Coaches Therapists Medica…" at bounding box center [784, 143] width 1568 height 717
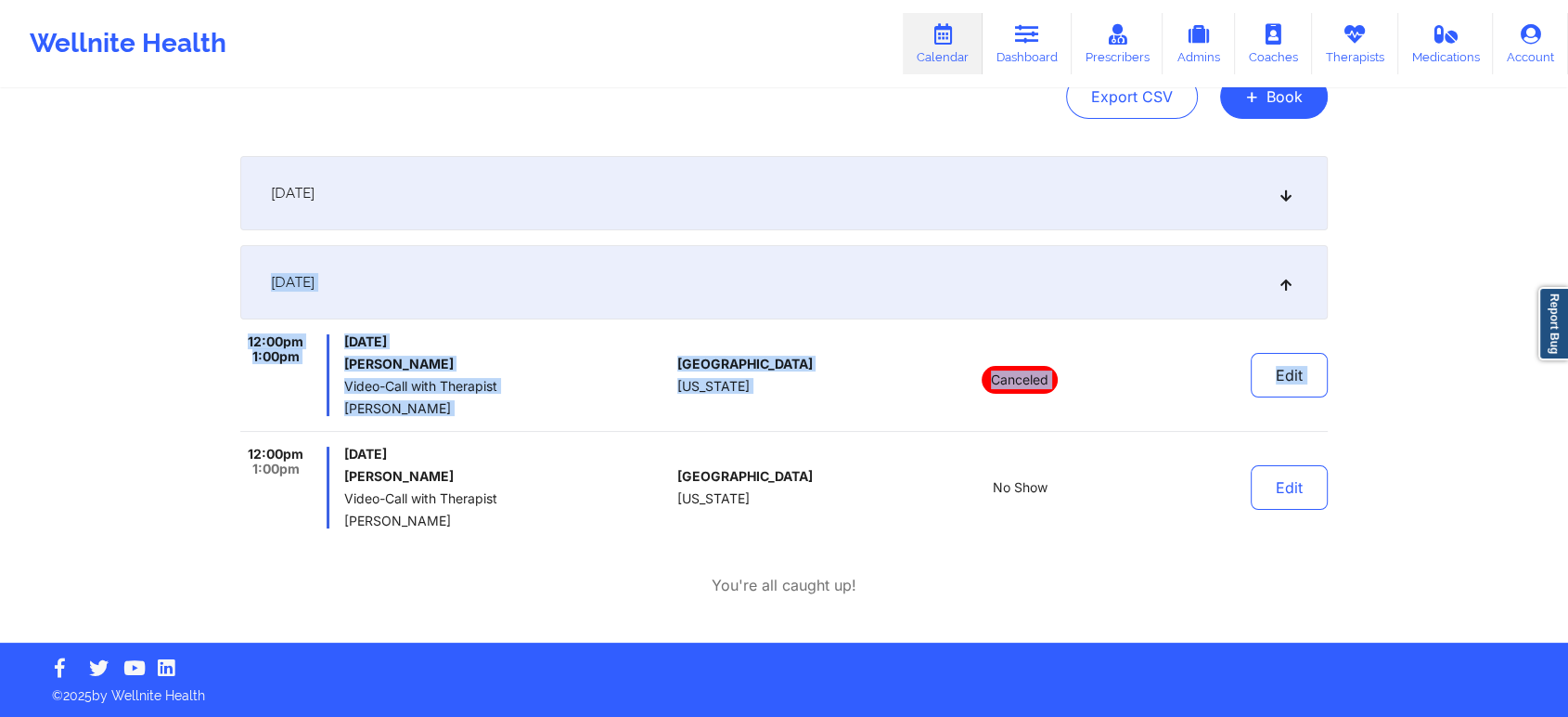
scroll to position [0, 0]
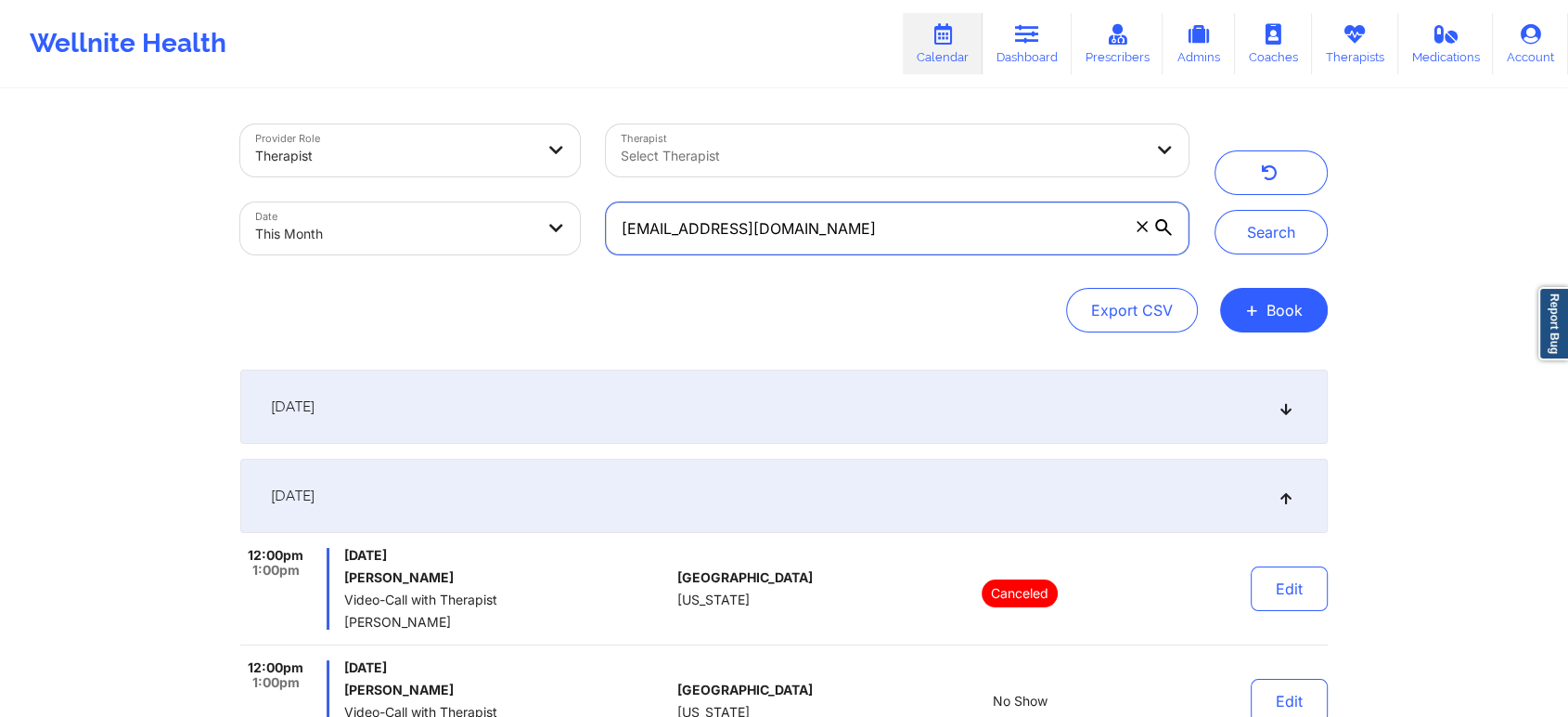
drag, startPoint x: 879, startPoint y: 238, endPoint x: 475, endPoint y: 244, distance: 404.0
click at [475, 244] on div "Provider Role Therapist Therapist Select Therapist Date This Month [EMAIL_ADDRE…" at bounding box center [714, 189] width 975 height 156
click at [1215, 210] on button "Search" at bounding box center [1271, 232] width 113 height 44
drag, startPoint x: 865, startPoint y: 235, endPoint x: 461, endPoint y: 244, distance: 404.1
click at [461, 244] on div "Provider Role Therapist Therapist Select Therapist Date This Month [EMAIL_ADDRE…" at bounding box center [714, 189] width 975 height 156
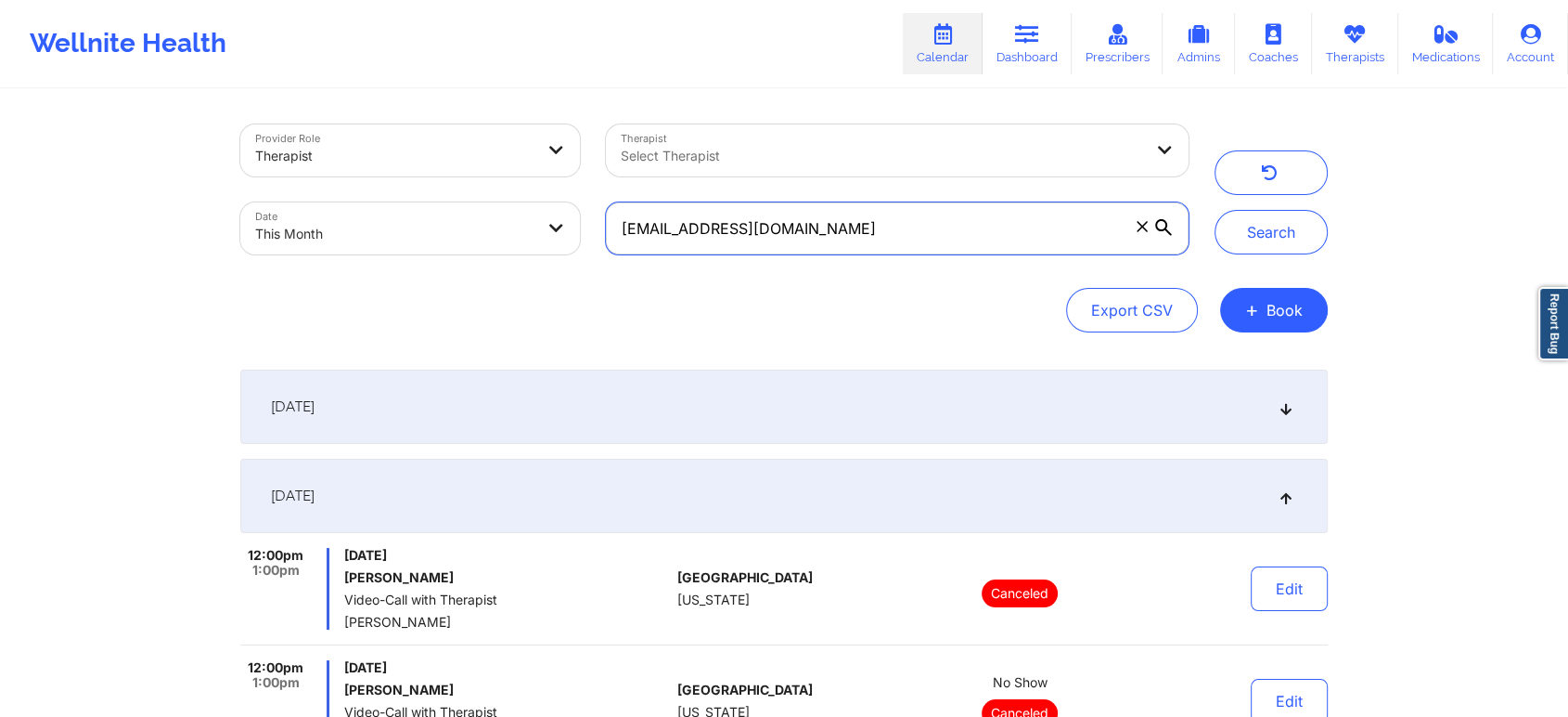
paste input "mcgaston33"
click at [1215, 210] on button "Search" at bounding box center [1271, 232] width 113 height 44
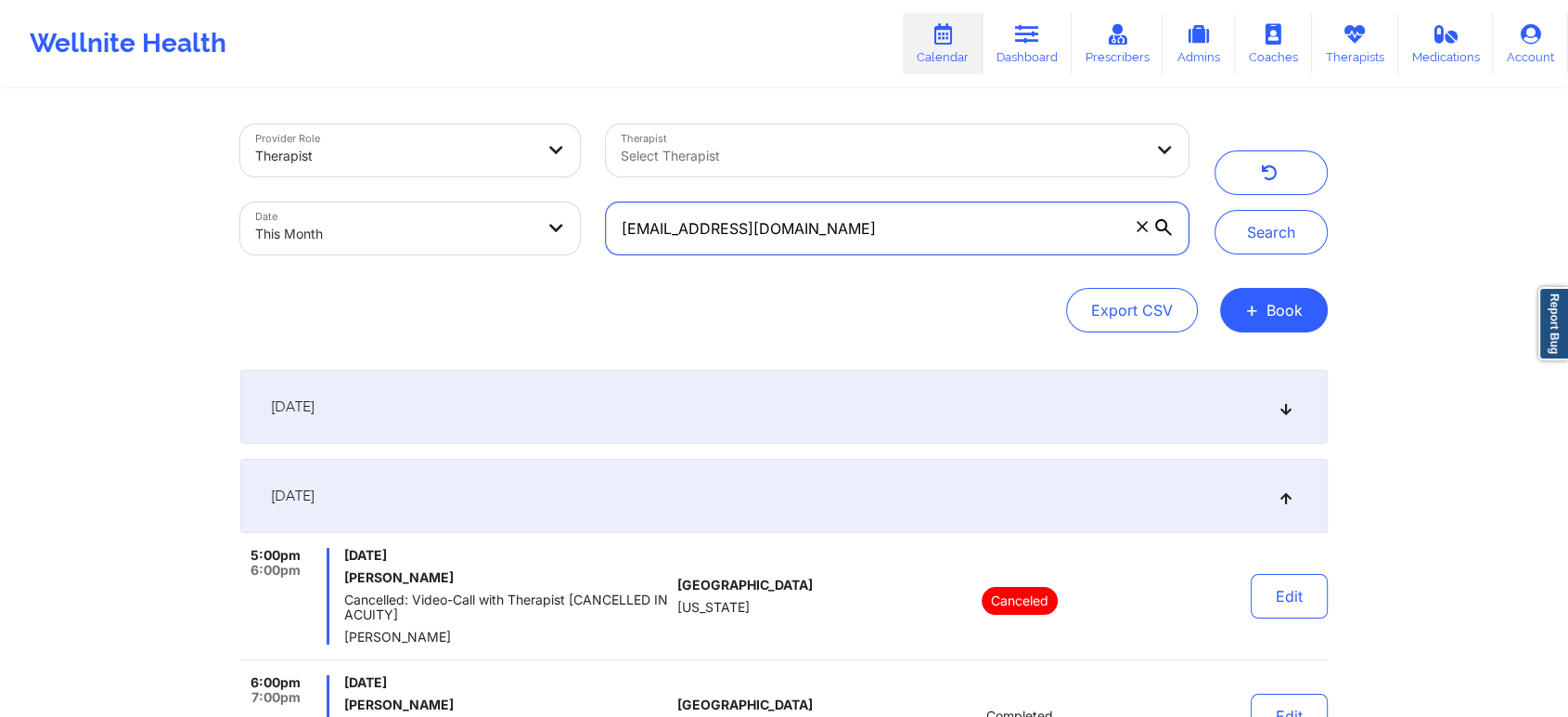
scroll to position [675, 0]
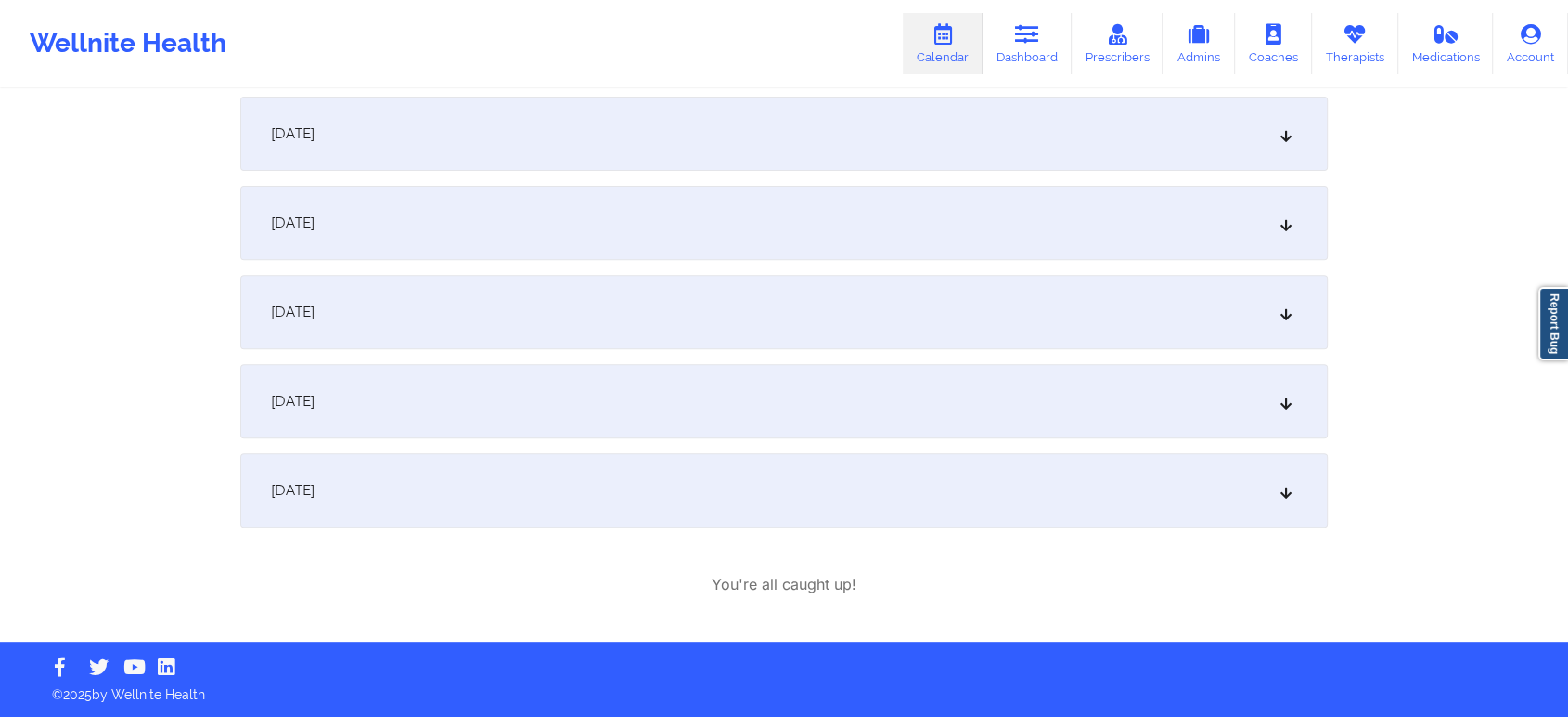
click at [415, 515] on div "[DATE]" at bounding box center [784, 490] width 1088 height 74
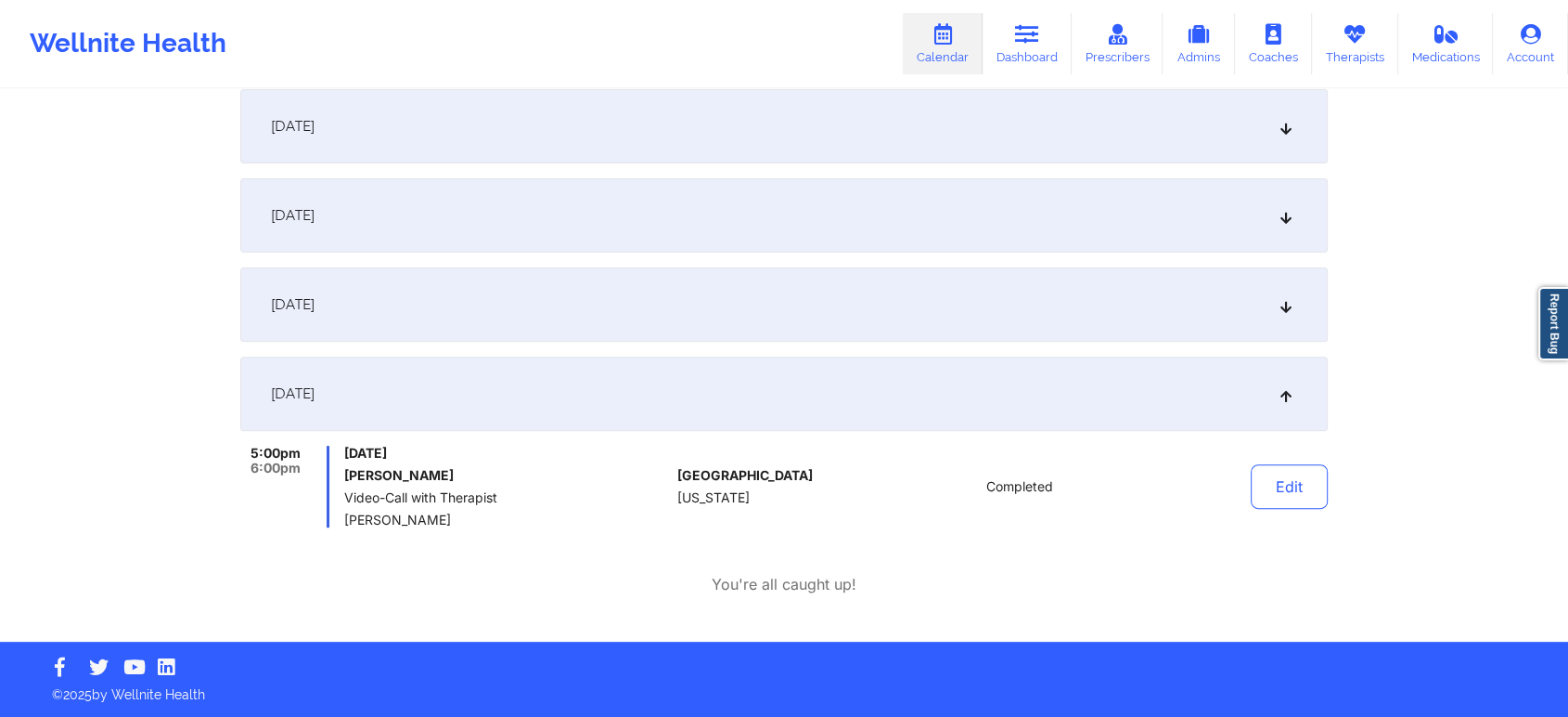
scroll to position [547, 0]
click at [1277, 493] on button "Edit" at bounding box center [1289, 486] width 77 height 44
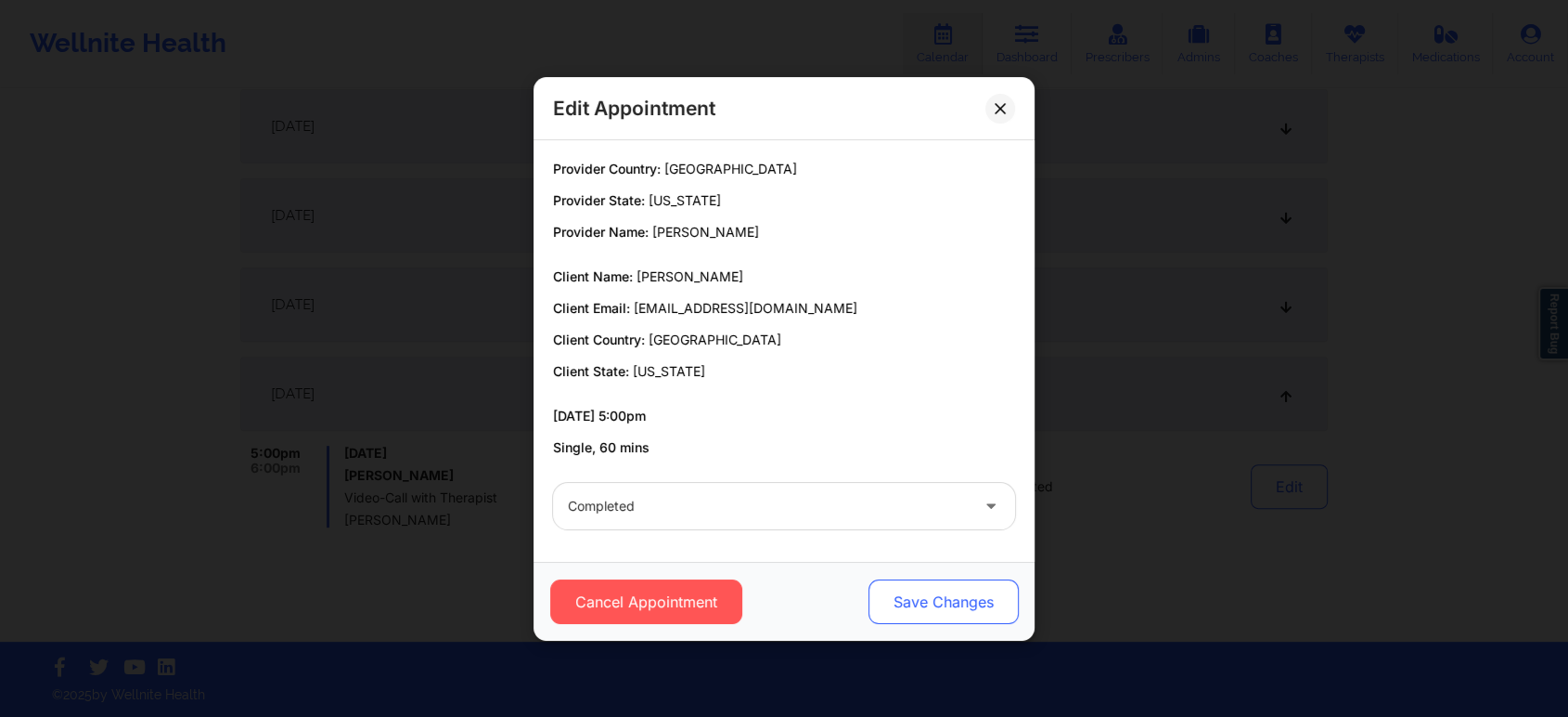
click at [913, 604] on button "Save Changes" at bounding box center [944, 601] width 151 height 44
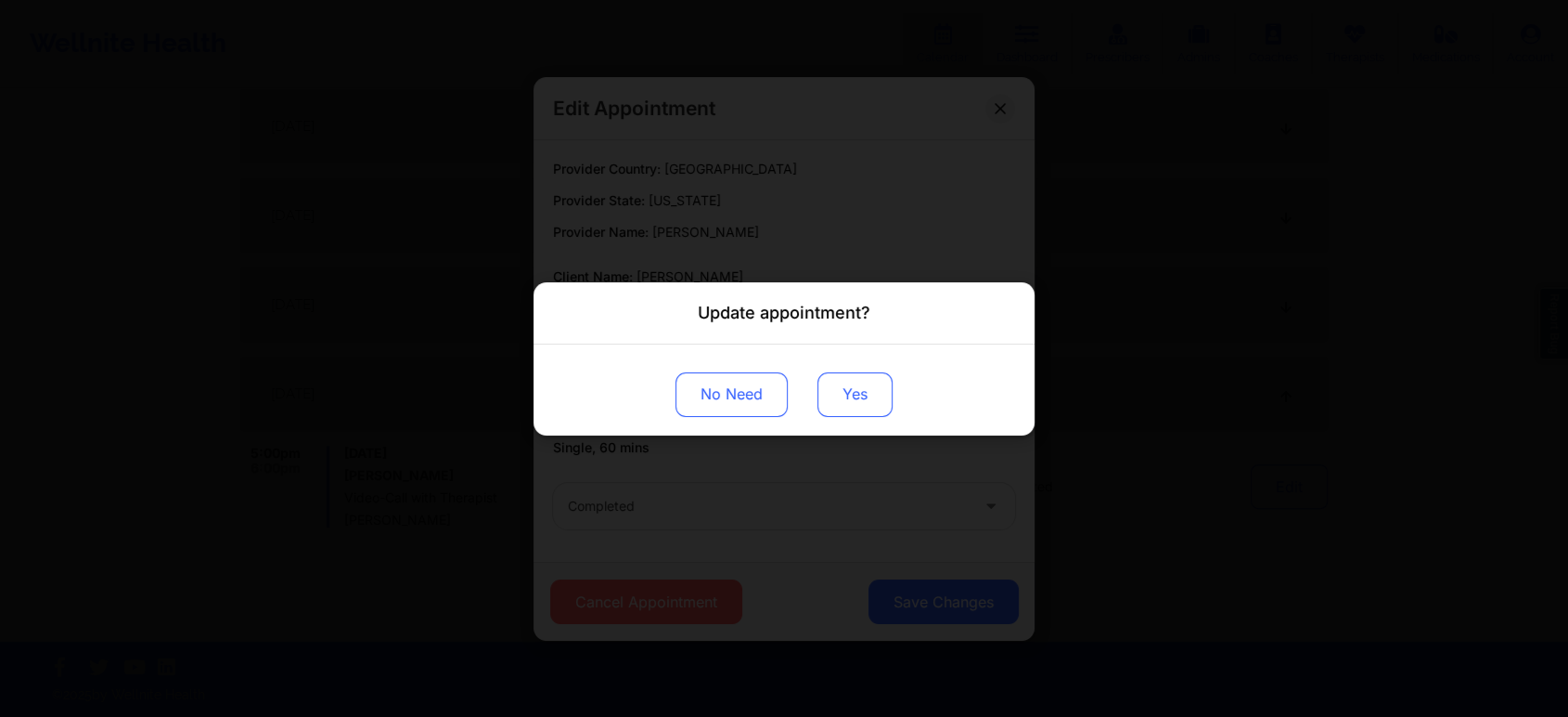
click at [822, 393] on button "Yes" at bounding box center [855, 393] width 75 height 44
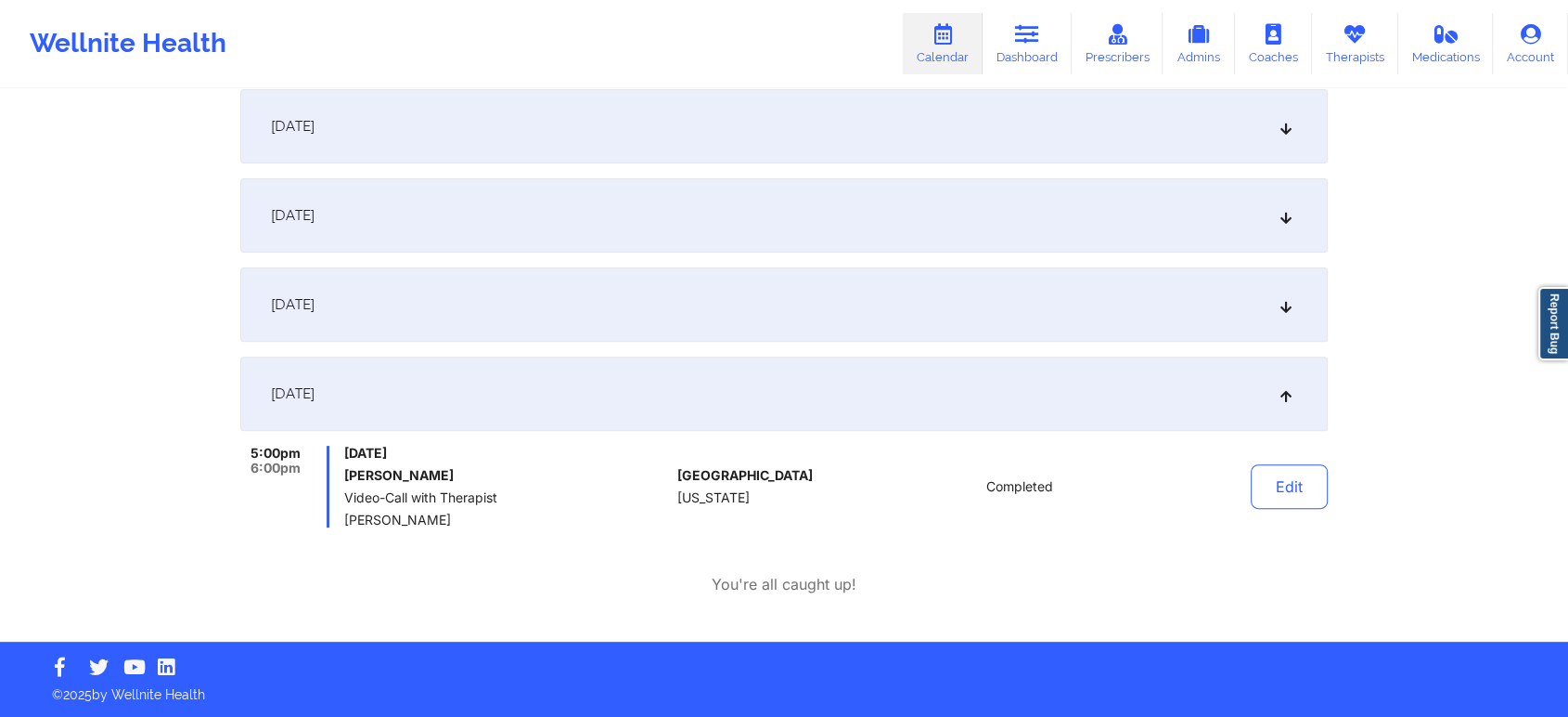
scroll to position [0, 0]
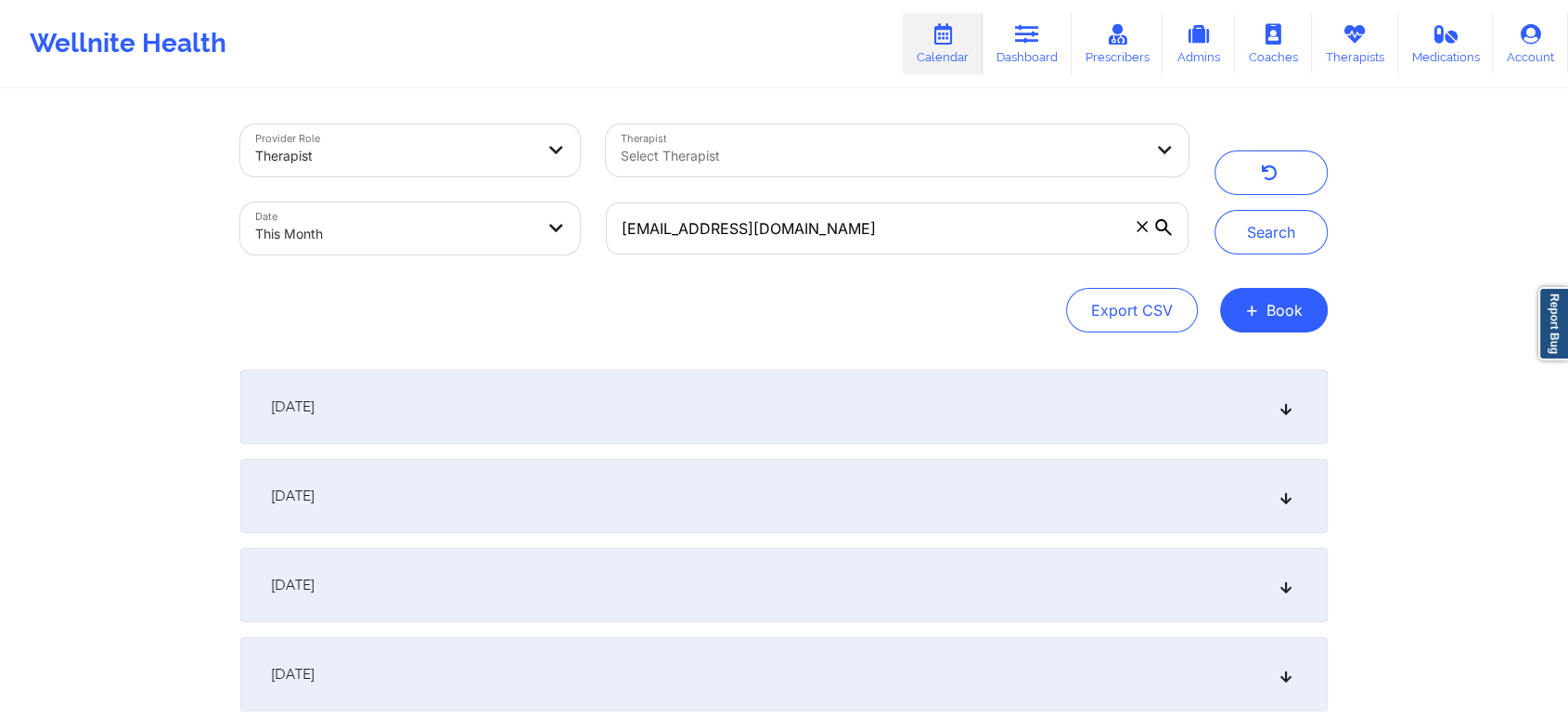
drag, startPoint x: 883, startPoint y: 271, endPoint x: 914, endPoint y: 253, distance: 35.8
click at [914, 253] on div "Provider Role Therapist Therapist Select Therapist Date This Month [EMAIL_ADDRE…" at bounding box center [784, 228] width 1088 height 208
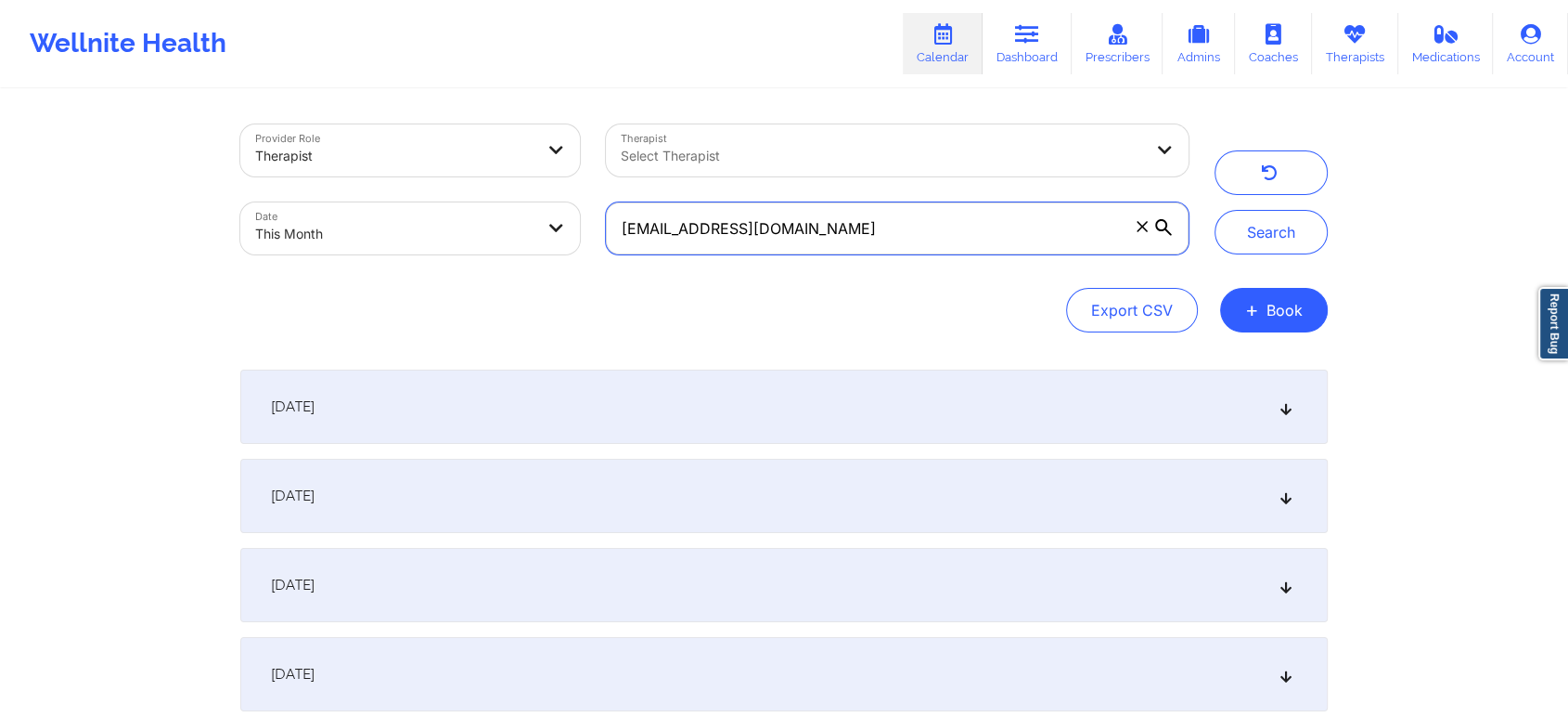
drag, startPoint x: 914, startPoint y: 253, endPoint x: 473, endPoint y: 255, distance: 441.0
click at [473, 255] on div "Provider Role Therapist Therapist Select Therapist Date This Month [EMAIL_ADDRE…" at bounding box center [714, 189] width 975 height 156
paste input "[EMAIL_ADDRESS]"
click at [1215, 210] on button "Search" at bounding box center [1271, 232] width 113 height 44
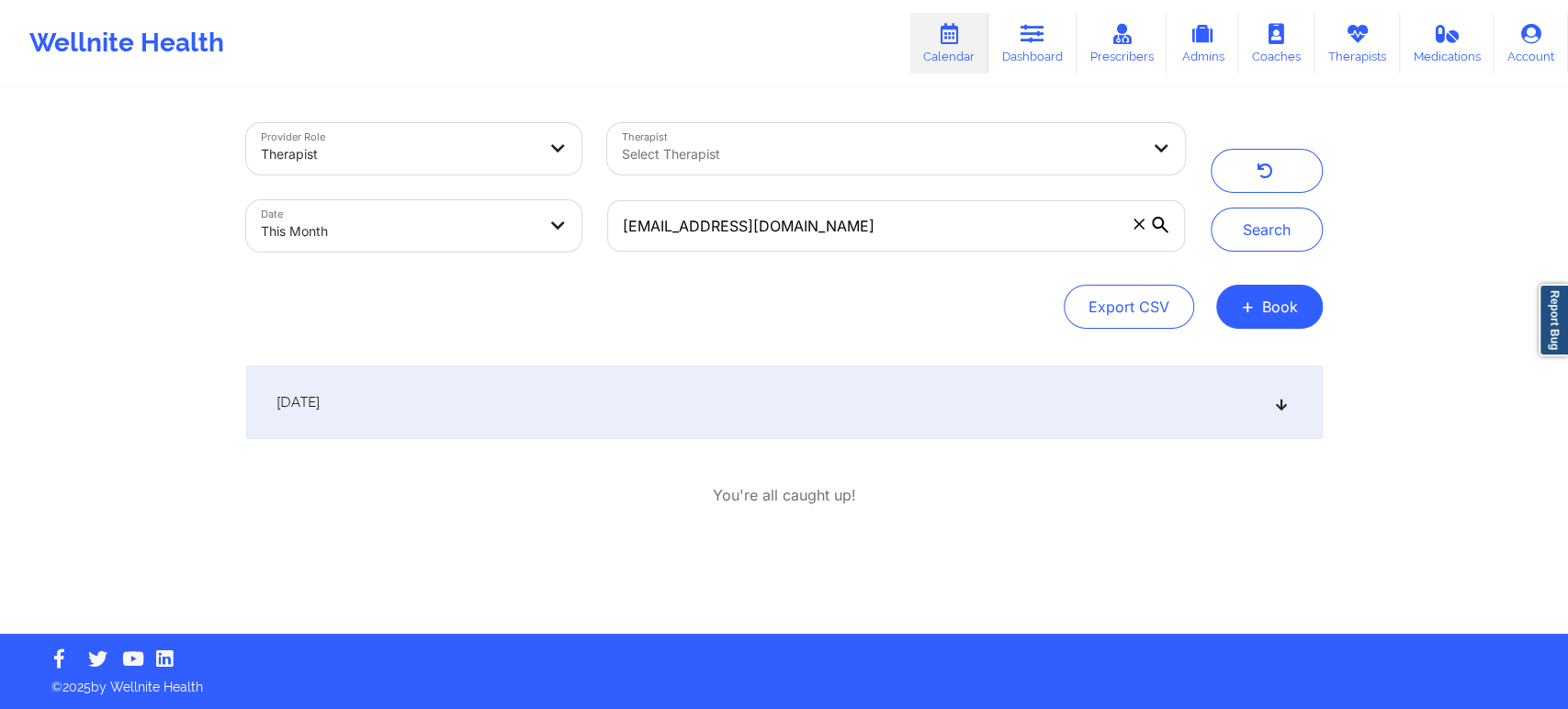
drag, startPoint x: 1050, startPoint y: 360, endPoint x: 1022, endPoint y: 382, distance: 35.6
click at [1022, 382] on div "Provider Role Therapist Therapist Select Therapist Date This Month [EMAIL_ADDRE…" at bounding box center [784, 361] width 1102 height 543
click at [1022, 382] on div "[DATE]" at bounding box center [784, 402] width 1077 height 74
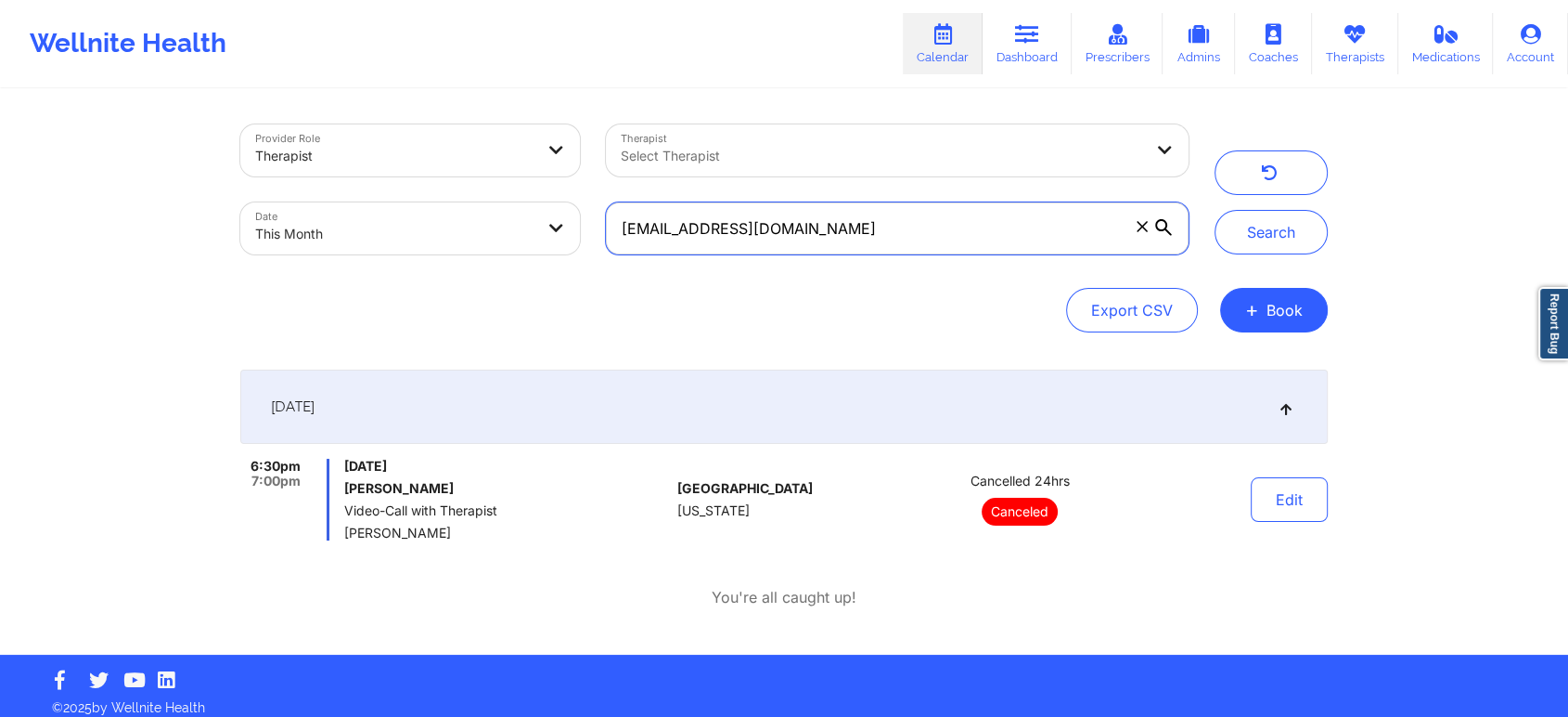
drag, startPoint x: 832, startPoint y: 236, endPoint x: 298, endPoint y: 253, distance: 534.3
click at [298, 253] on div "Provider Role Therapist Therapist Select Therapist Date This Month [EMAIL_ADDRE…" at bounding box center [714, 189] width 975 height 156
paste input "sublime954"
click at [1215, 210] on button "Search" at bounding box center [1271, 232] width 113 height 44
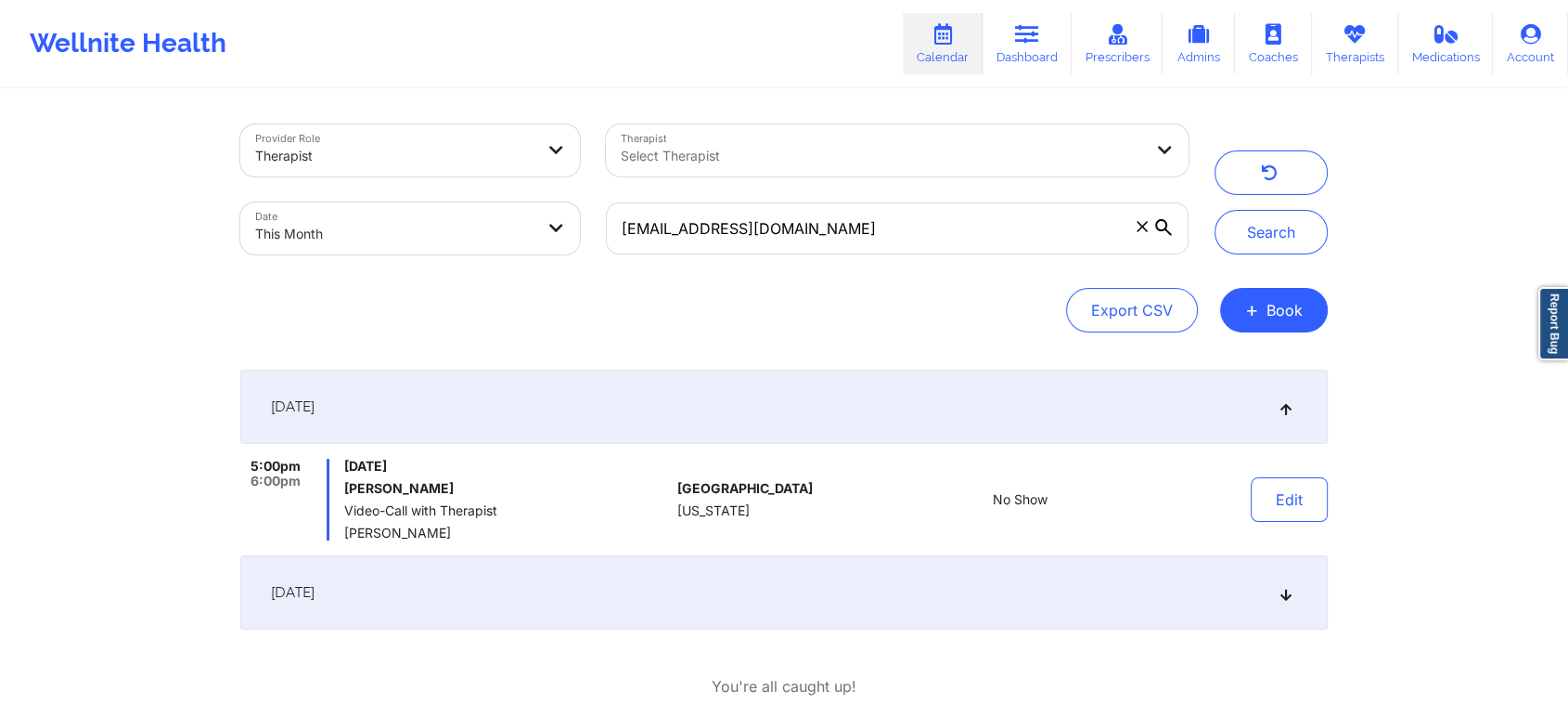
drag, startPoint x: 1353, startPoint y: 204, endPoint x: 1582, endPoint y: 273, distance: 239.2
click at [1567, 273] on html "Wellnite Health Calendar Dashboard Prescribers Admins Coaches Therapists Medica…" at bounding box center [784, 358] width 1568 height 717
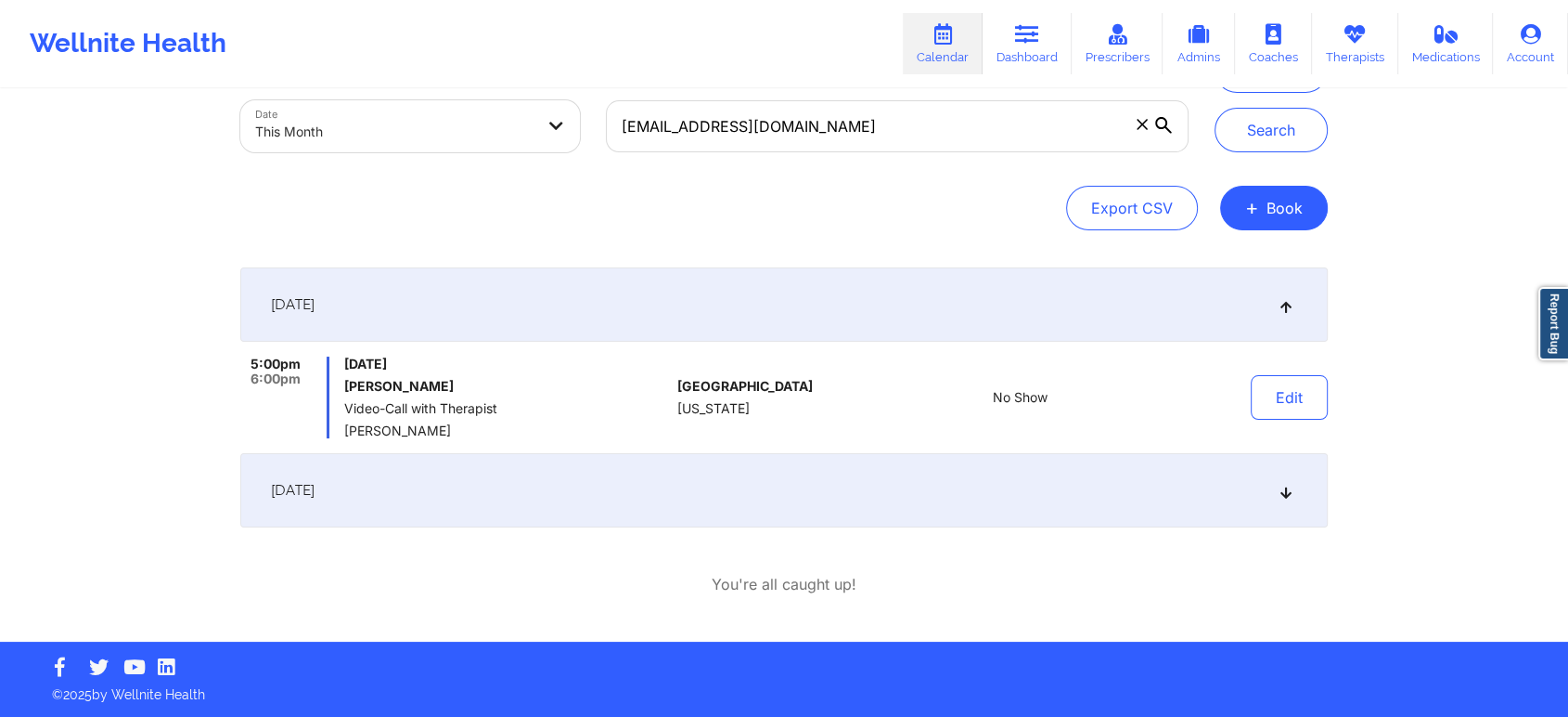
click at [749, 517] on div "[DATE]" at bounding box center [784, 490] width 1088 height 74
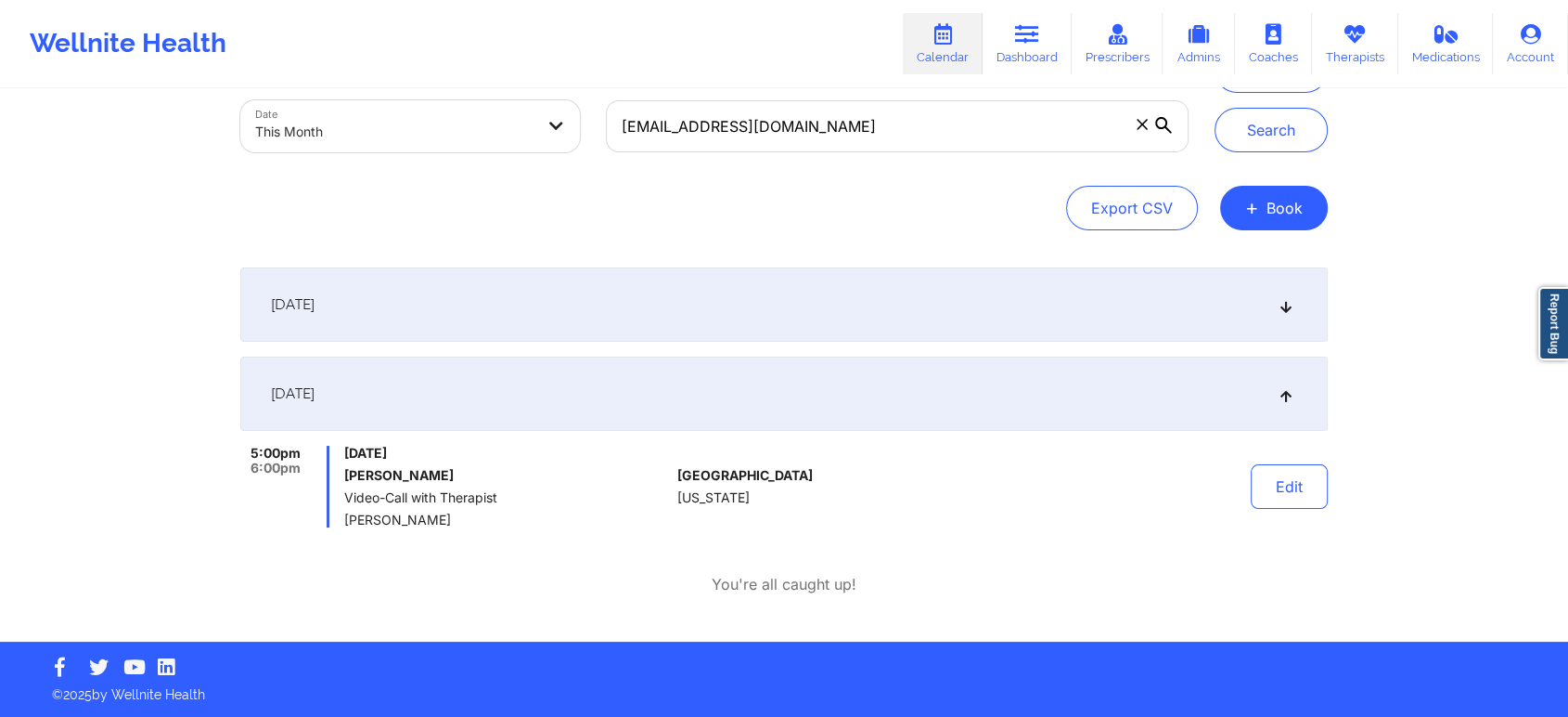
scroll to position [0, 0]
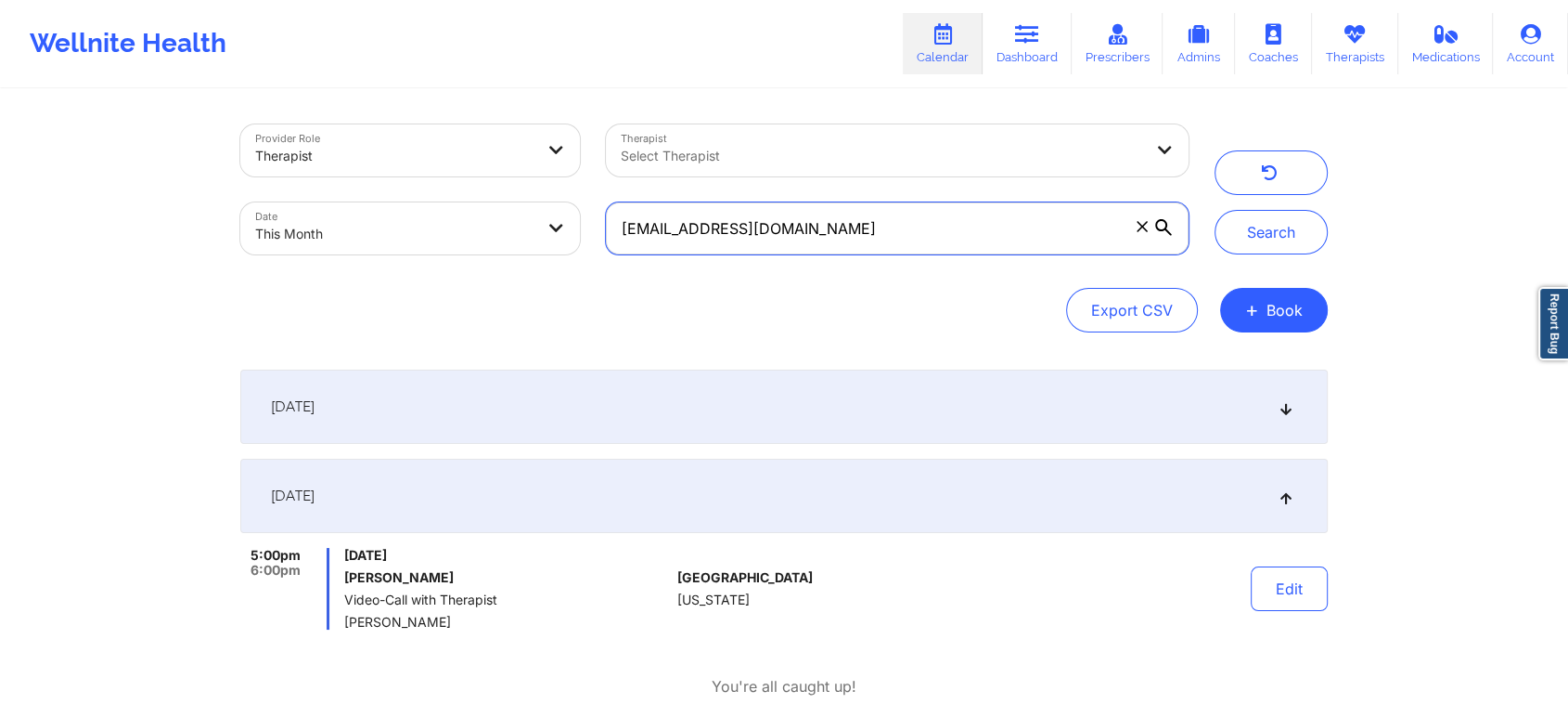
drag, startPoint x: 841, startPoint y: 237, endPoint x: 444, endPoint y: 228, distance: 397.1
click at [444, 228] on div "Provider Role Therapist Therapist Select Therapist Date This Month [EMAIL_ADDRE…" at bounding box center [714, 189] width 975 height 156
paste input "ykhenry6"
click at [1215, 210] on button "Search" at bounding box center [1271, 232] width 113 height 44
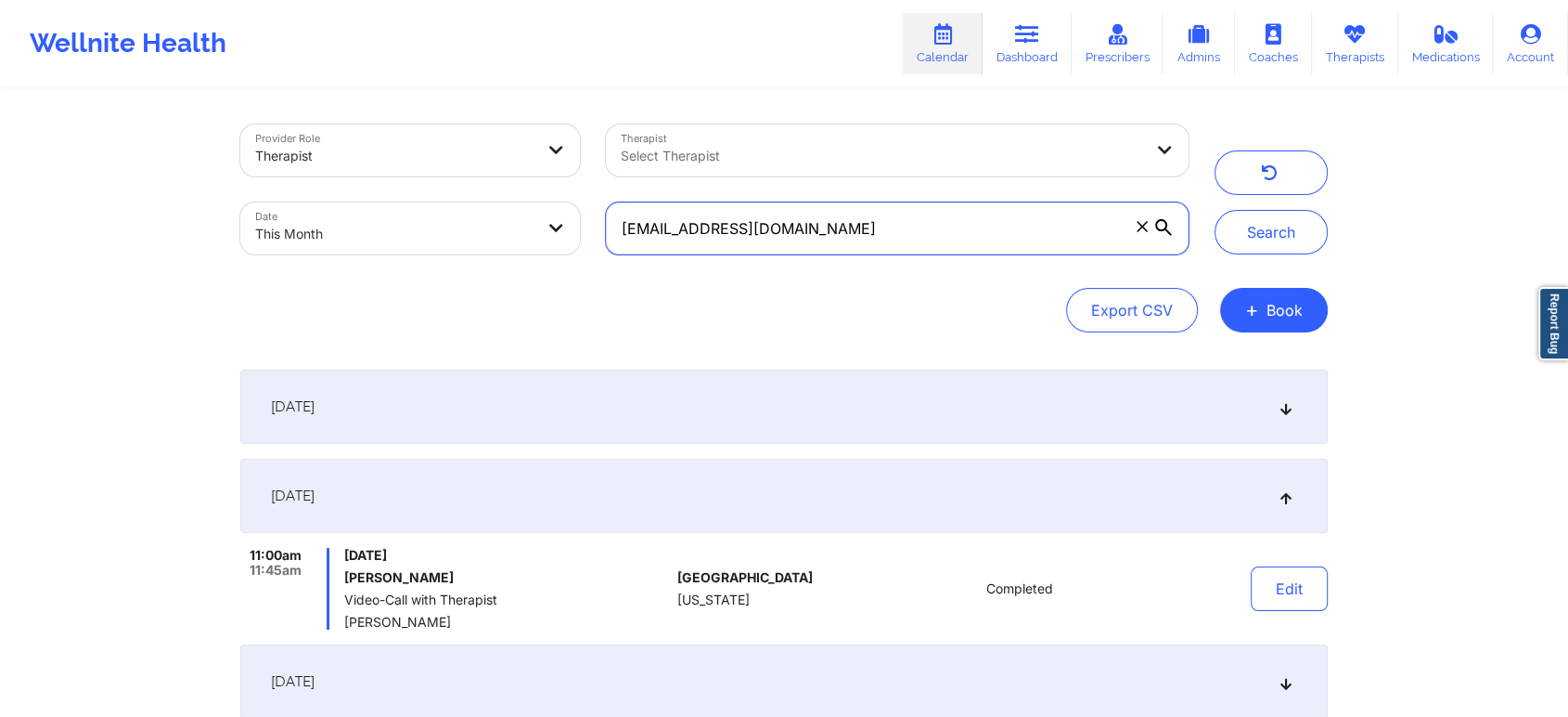
scroll to position [726, 0]
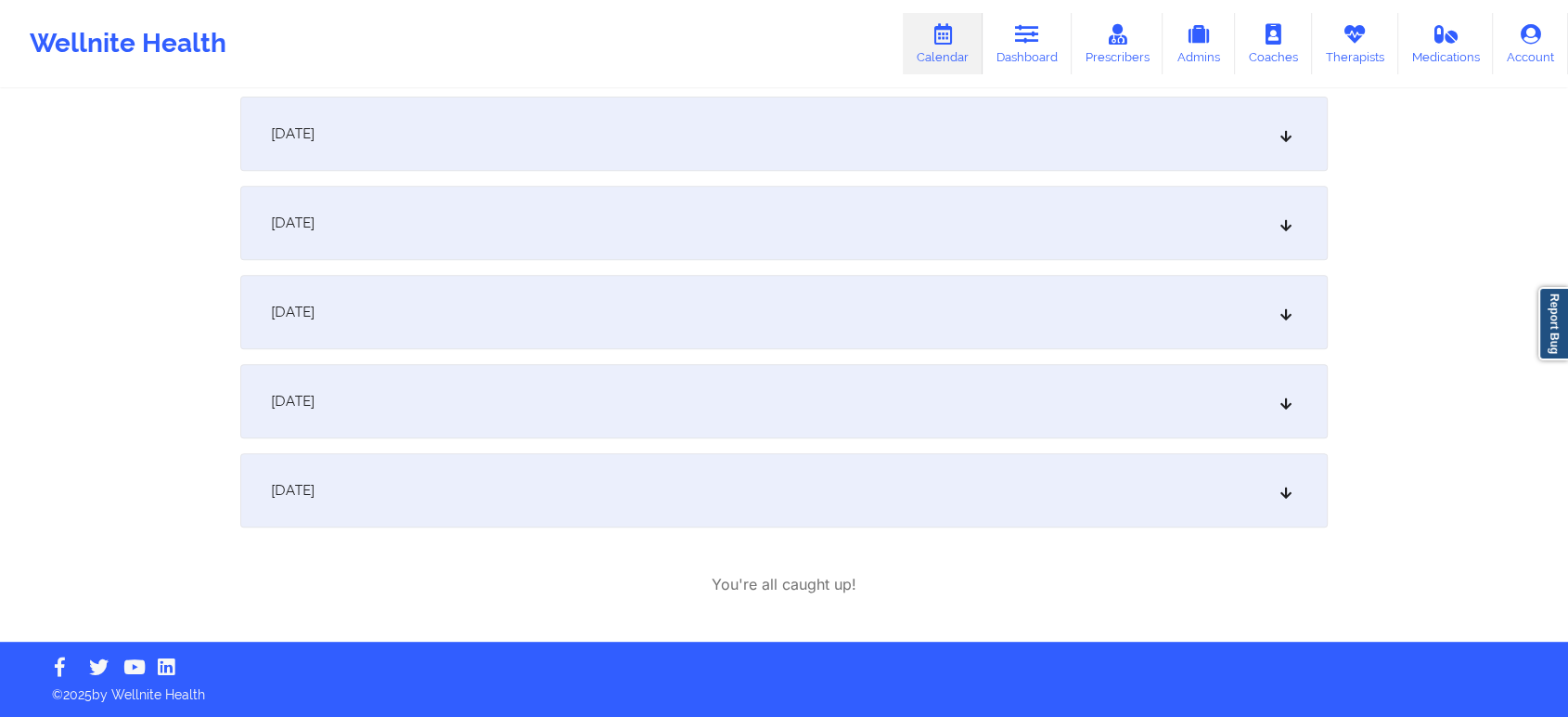
click at [528, 504] on div "[DATE]" at bounding box center [784, 490] width 1088 height 74
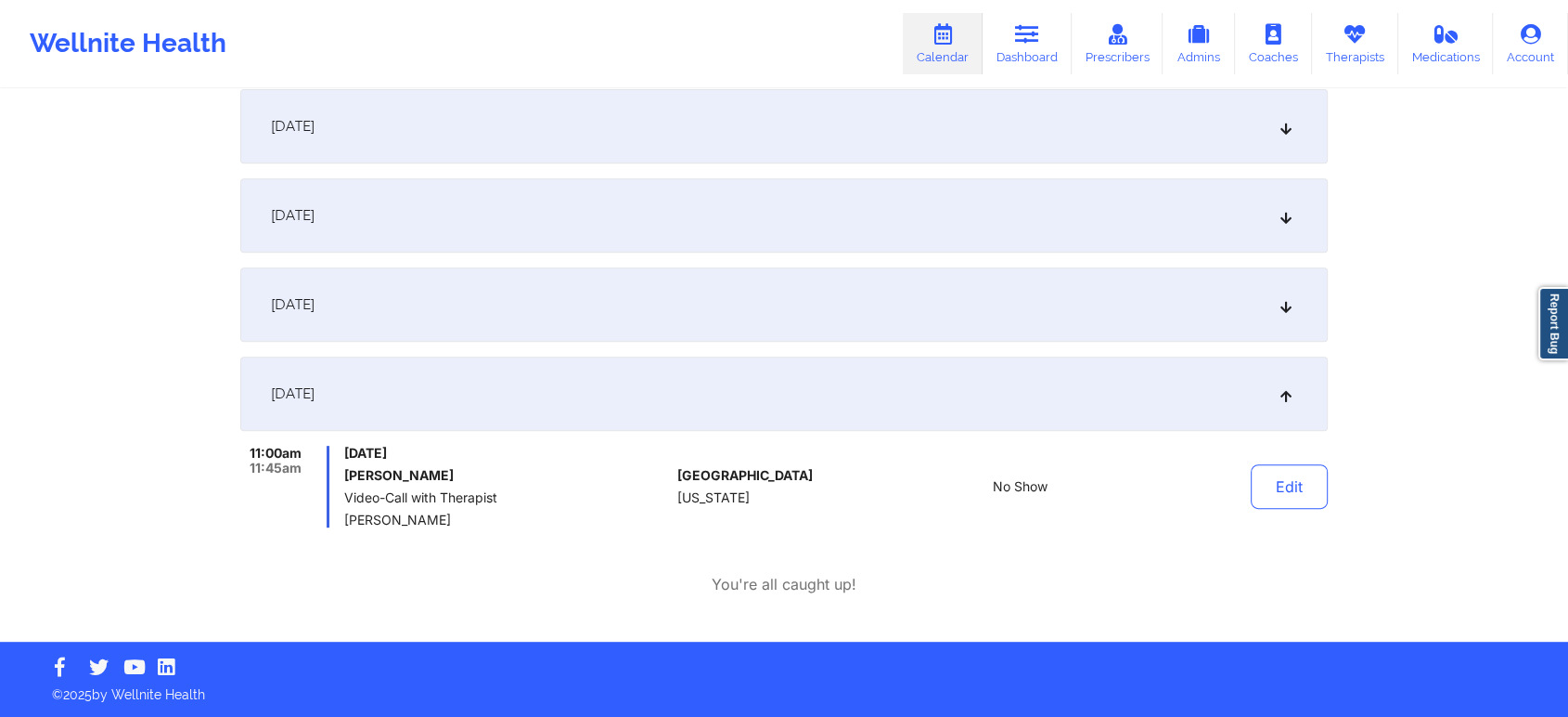
scroll to position [629, 0]
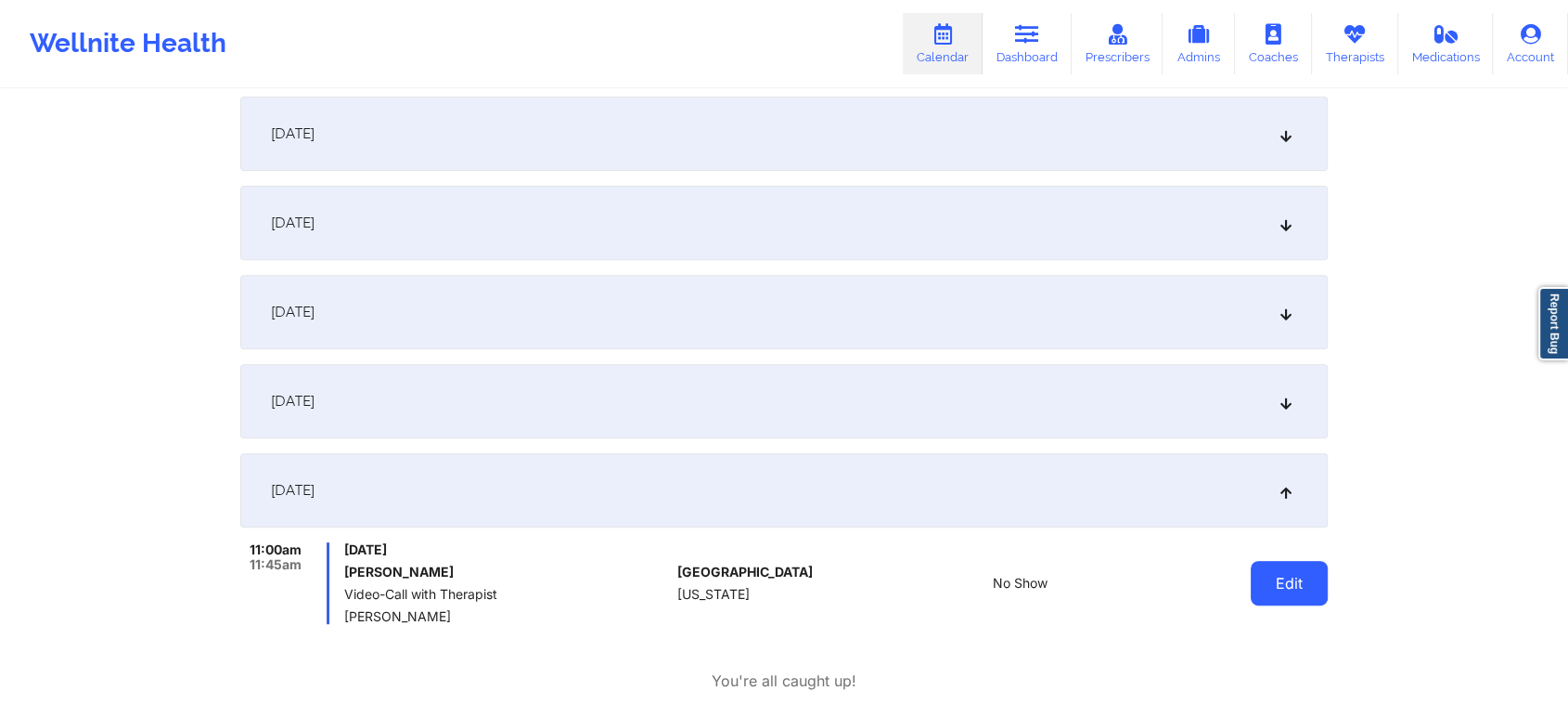
click at [1287, 601] on button "Edit" at bounding box center [1289, 582] width 77 height 44
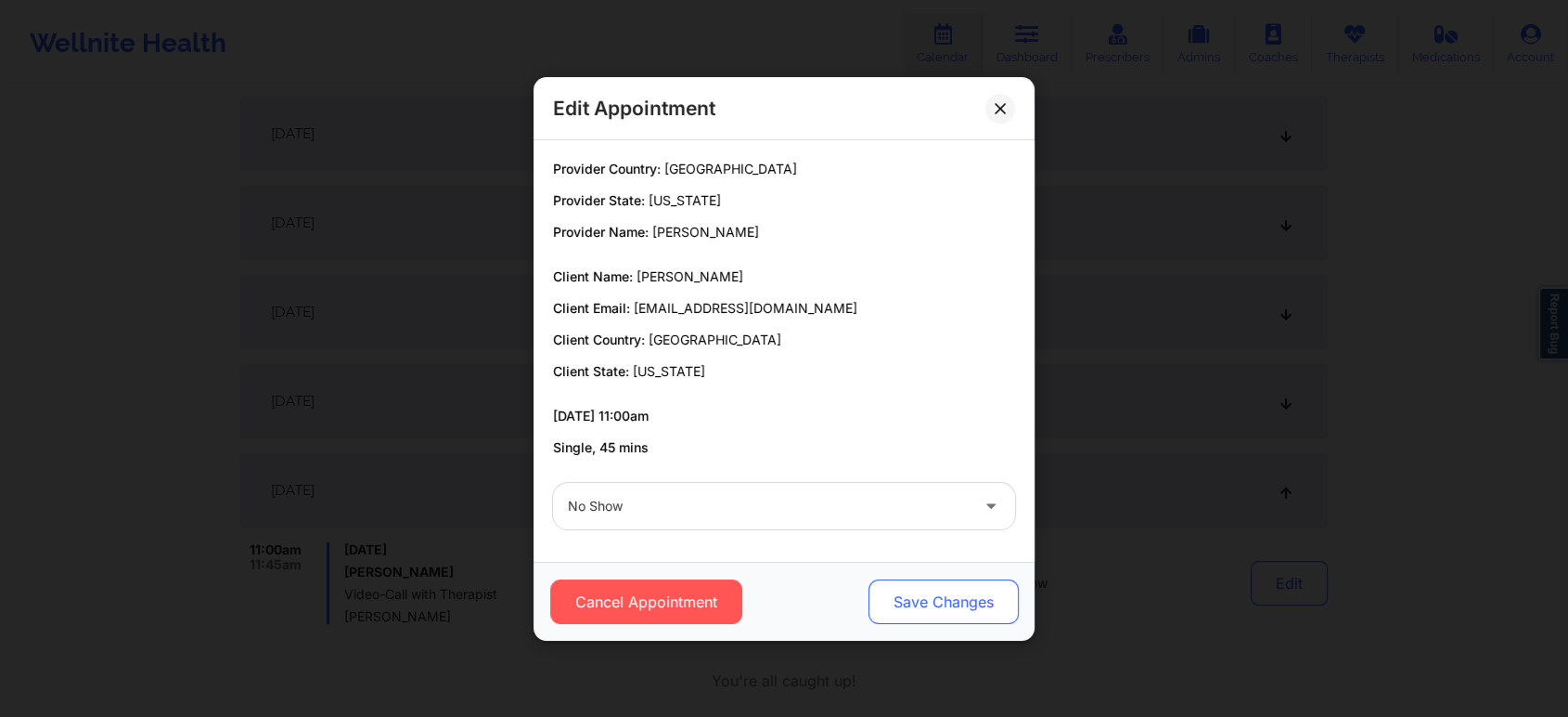
click at [905, 611] on button "Save Changes" at bounding box center [944, 601] width 151 height 44
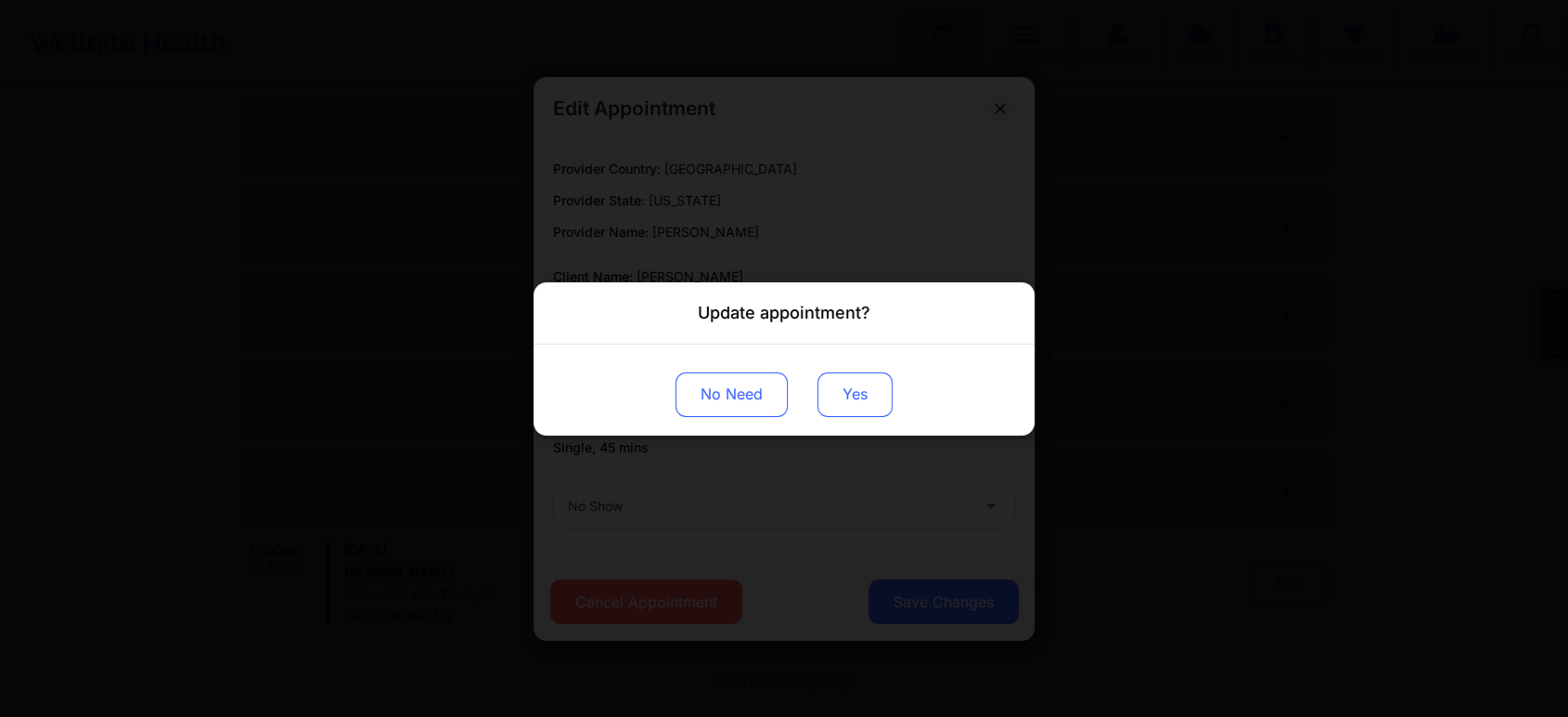
click at [849, 406] on button "Yes" at bounding box center [855, 393] width 75 height 44
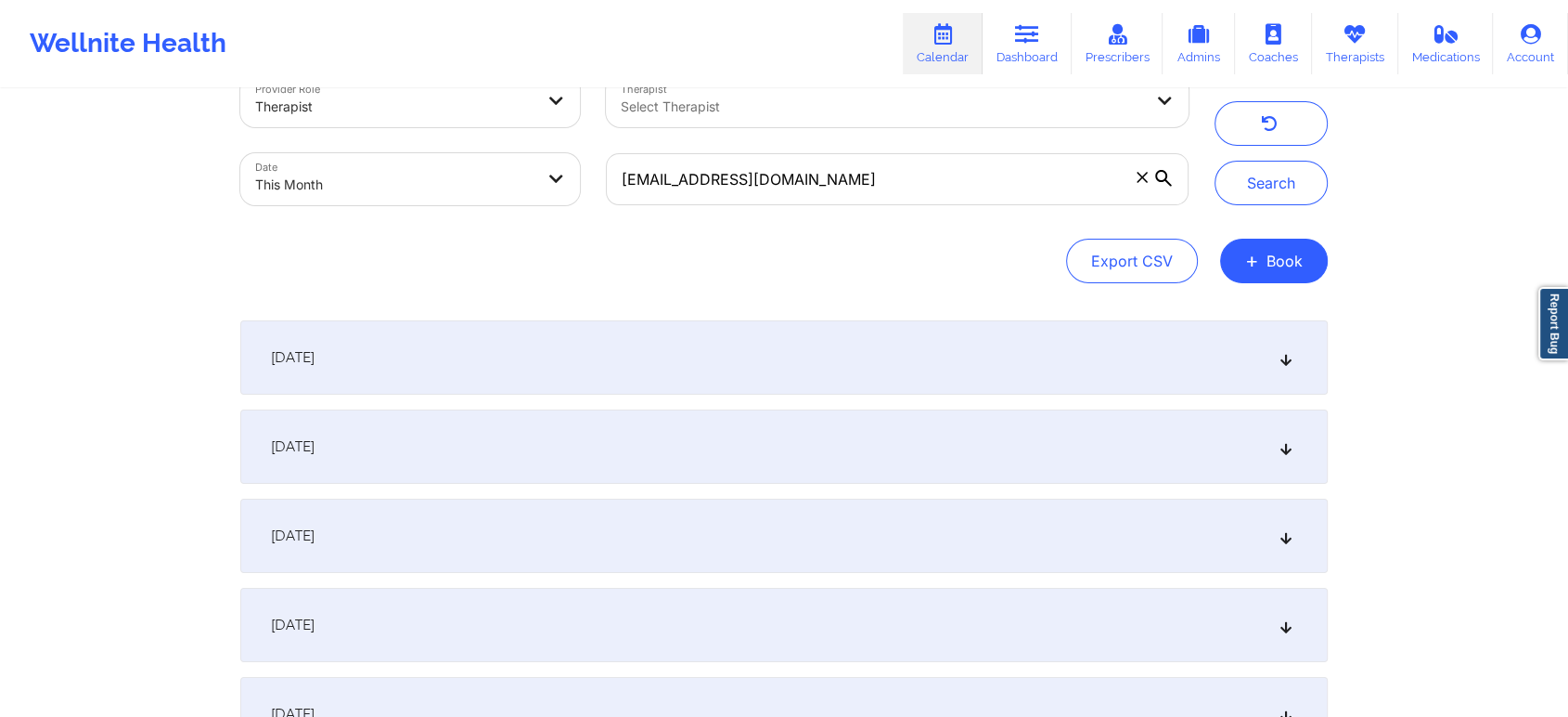
scroll to position [0, 0]
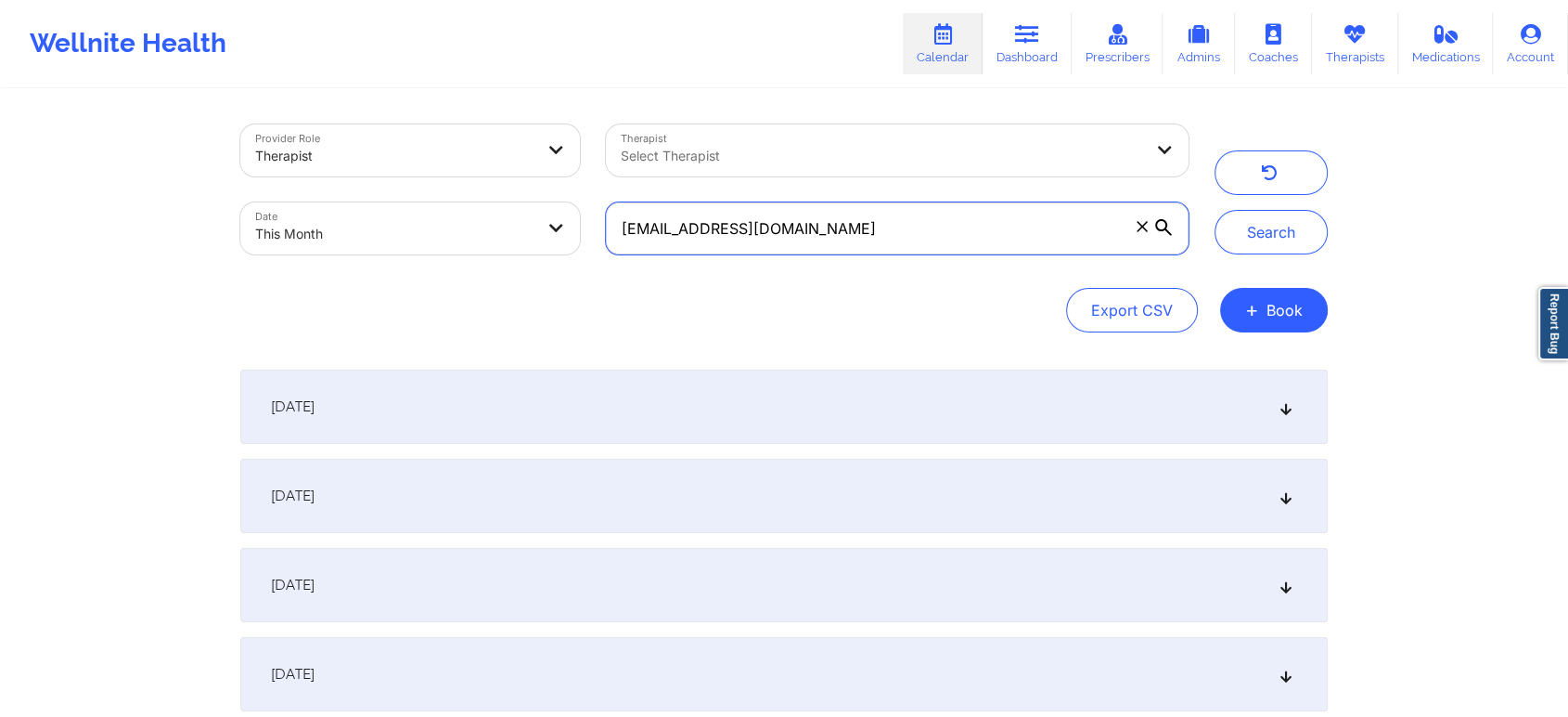
click at [861, 229] on input "[EMAIL_ADDRESS][DOMAIN_NAME]" at bounding box center [897, 228] width 583 height 52
paste input "[EMAIL_ADDRESS][DOMAIN_NAME]"
type input "y"
paste input "[EMAIL_ADDRESS][DOMAIN_NAME]"
click at [1215, 210] on button "Search" at bounding box center [1271, 232] width 113 height 44
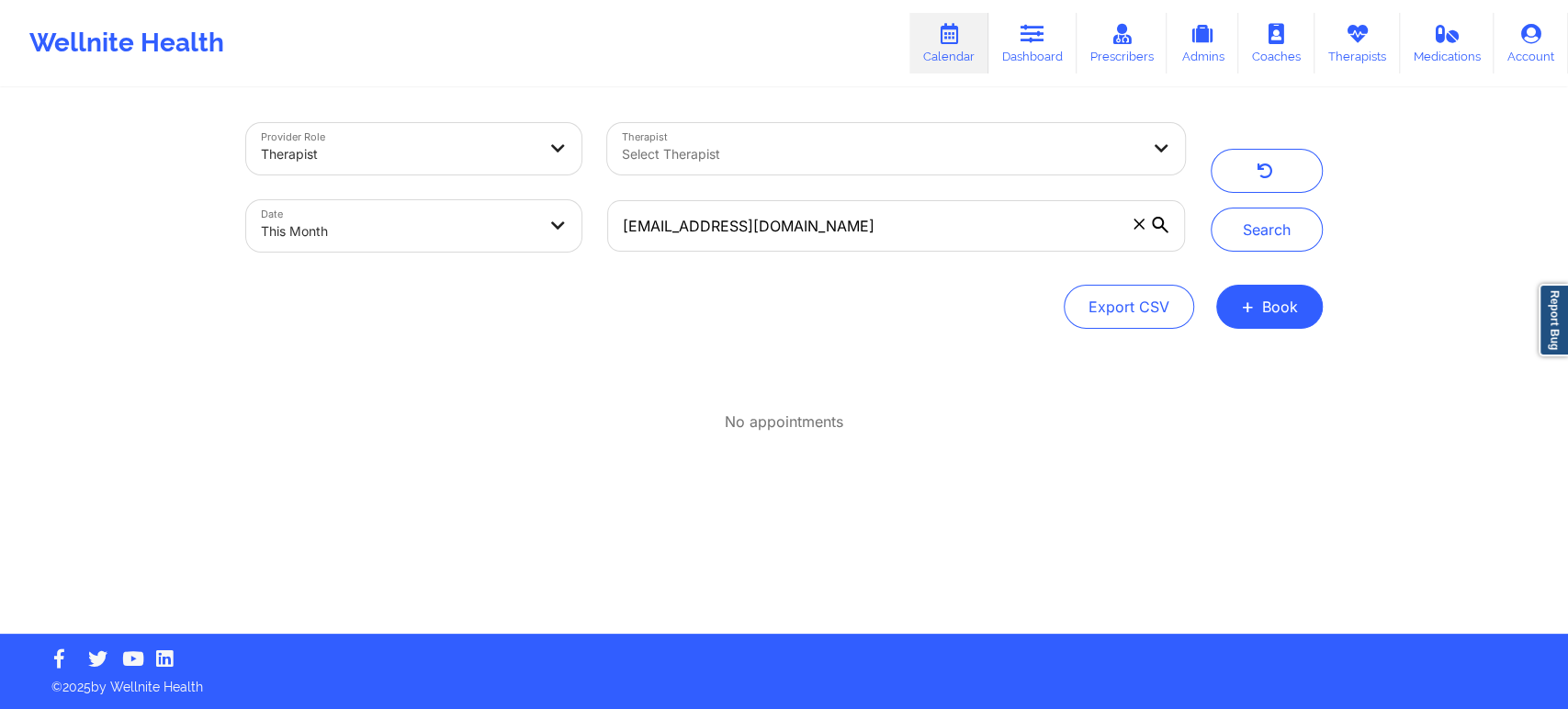
click at [1551, 197] on div "Provider Role Therapist Therapist Select Therapist Date This Month [EMAIL_ADDRE…" at bounding box center [784, 317] width 1568 height 634
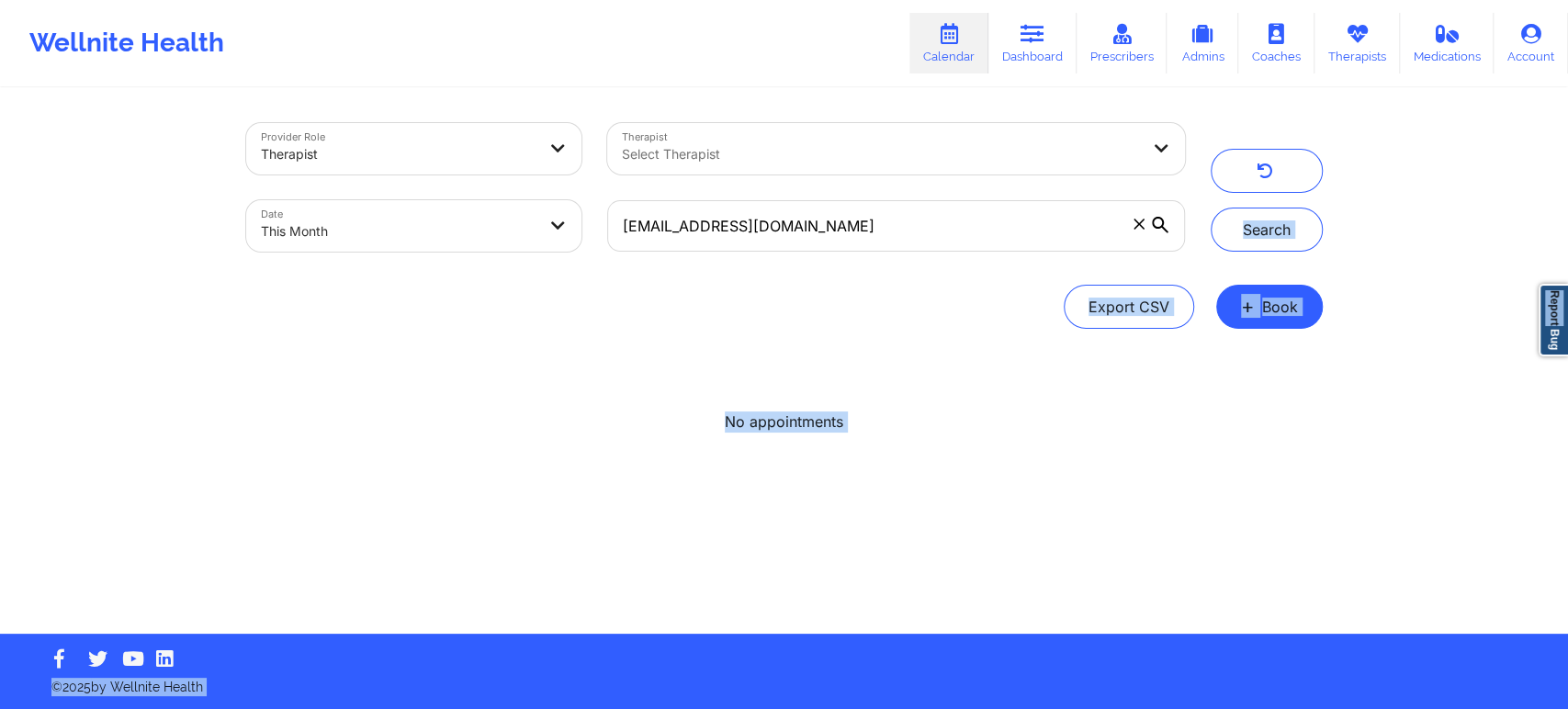
drag, startPoint x: 1566, startPoint y: 197, endPoint x: 1566, endPoint y: 365, distance: 168.0
click at [1551, 365] on div "Provider Role Therapist Therapist Select Therapist Date This Month [EMAIL_ADDRE…" at bounding box center [784, 317] width 1568 height 634
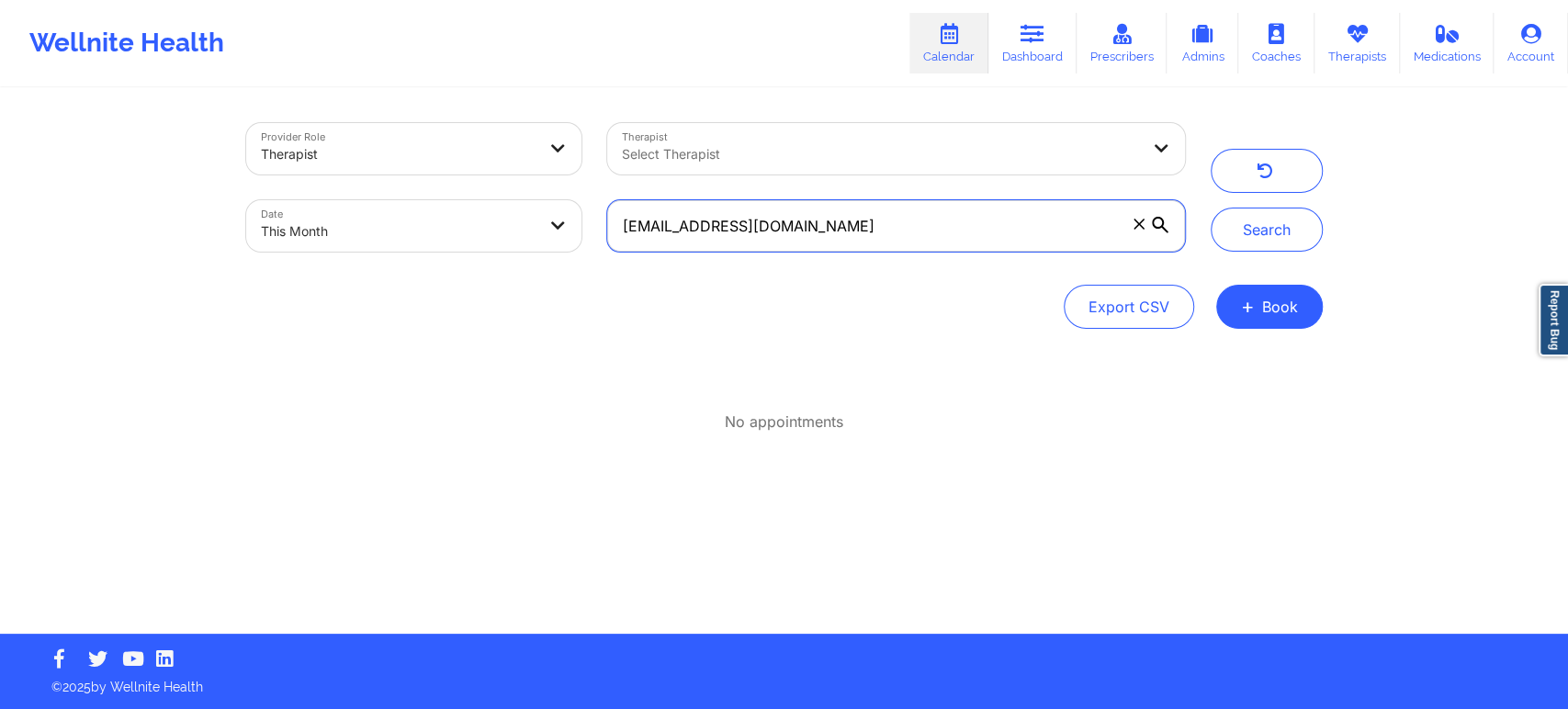
drag, startPoint x: 871, startPoint y: 227, endPoint x: 518, endPoint y: 225, distance: 353.0
click at [518, 225] on div "Provider Role Therapist Therapist Select Therapist Date This Month [EMAIL_ADDRE…" at bounding box center [715, 187] width 965 height 155
click at [1211, 208] on button "Search" at bounding box center [1267, 229] width 112 height 44
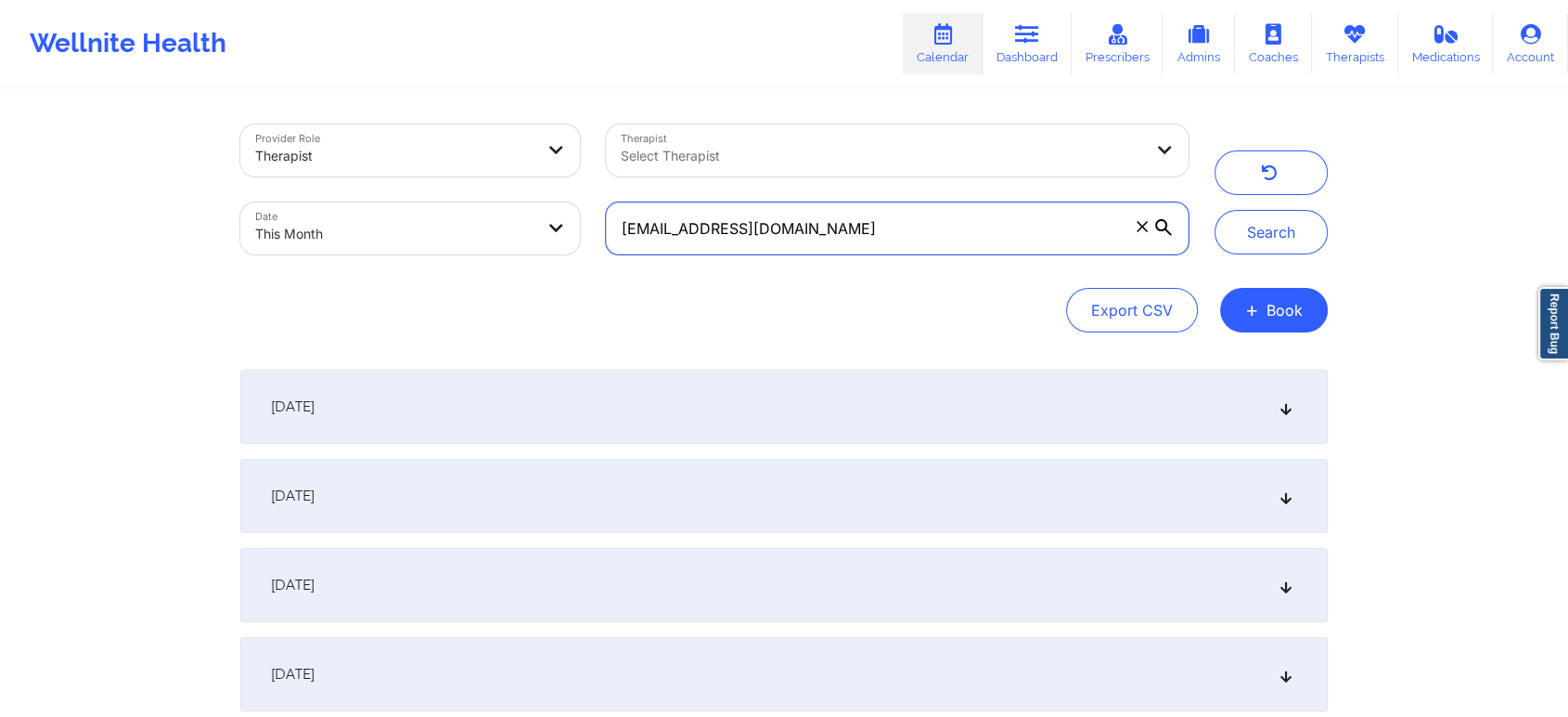
scroll to position [184, 0]
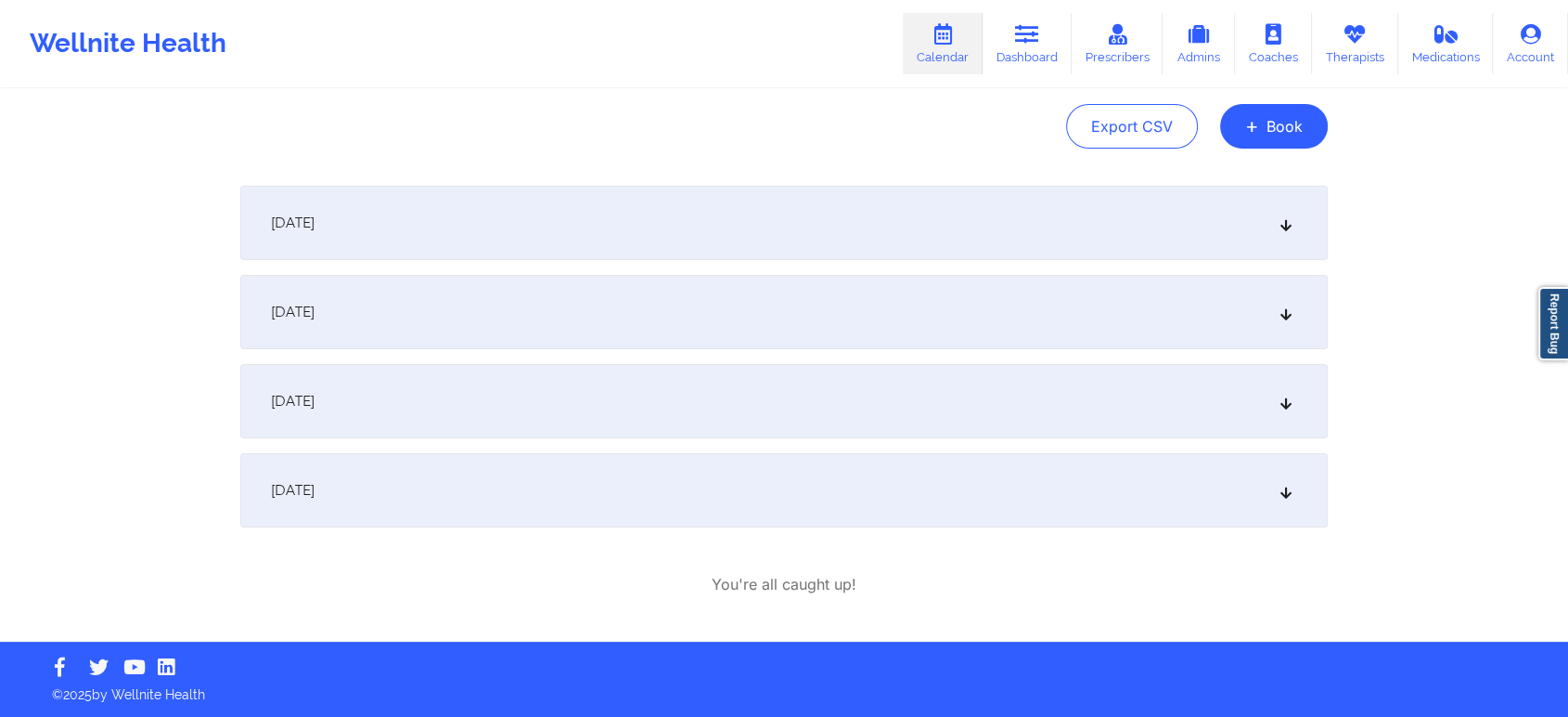
click at [618, 499] on div "[DATE]" at bounding box center [784, 490] width 1088 height 74
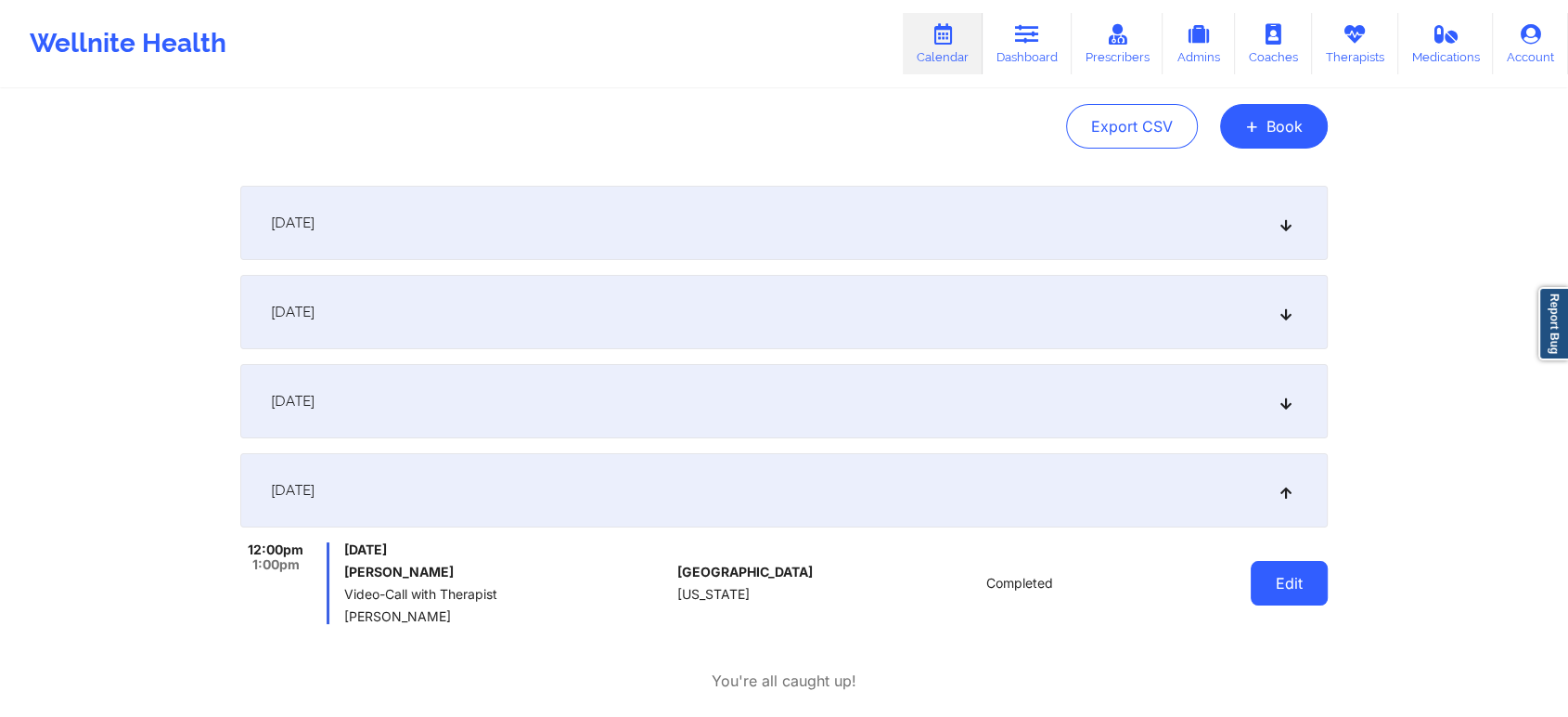
click at [1292, 568] on button "Edit" at bounding box center [1289, 582] width 77 height 44
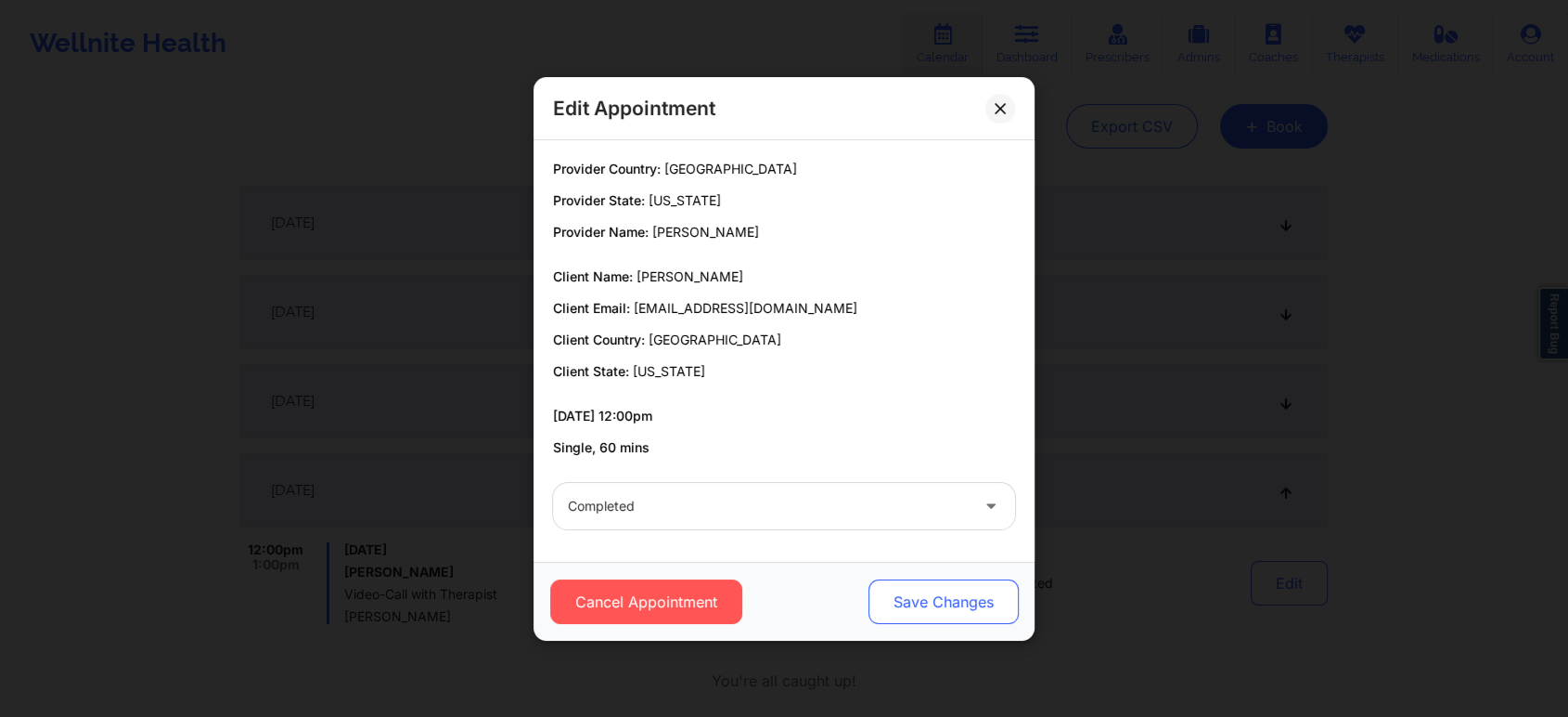
click at [947, 600] on button "Save Changes" at bounding box center [944, 601] width 151 height 44
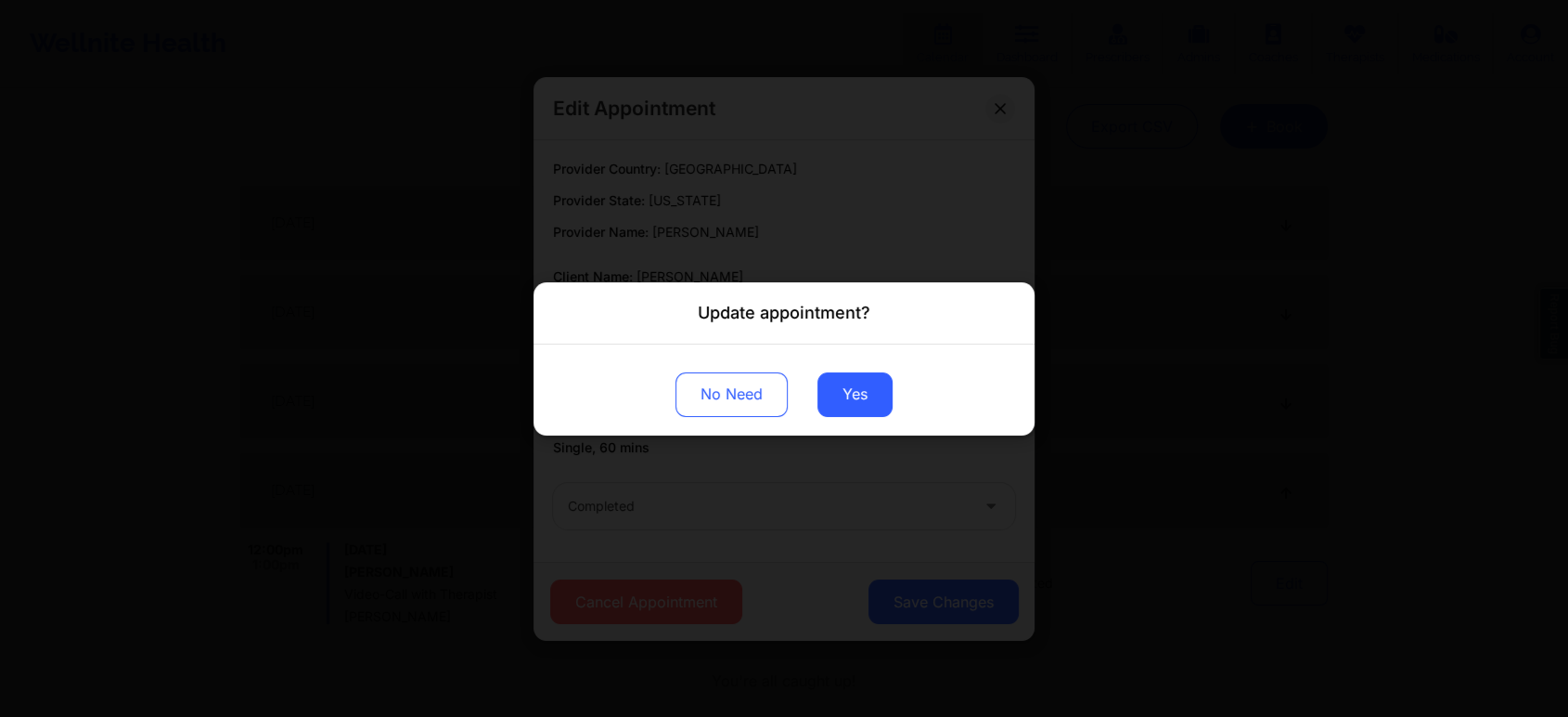
click at [827, 369] on div "No Need Yes" at bounding box center [784, 389] width 501 height 91
click at [829, 384] on button "Yes" at bounding box center [855, 393] width 75 height 44
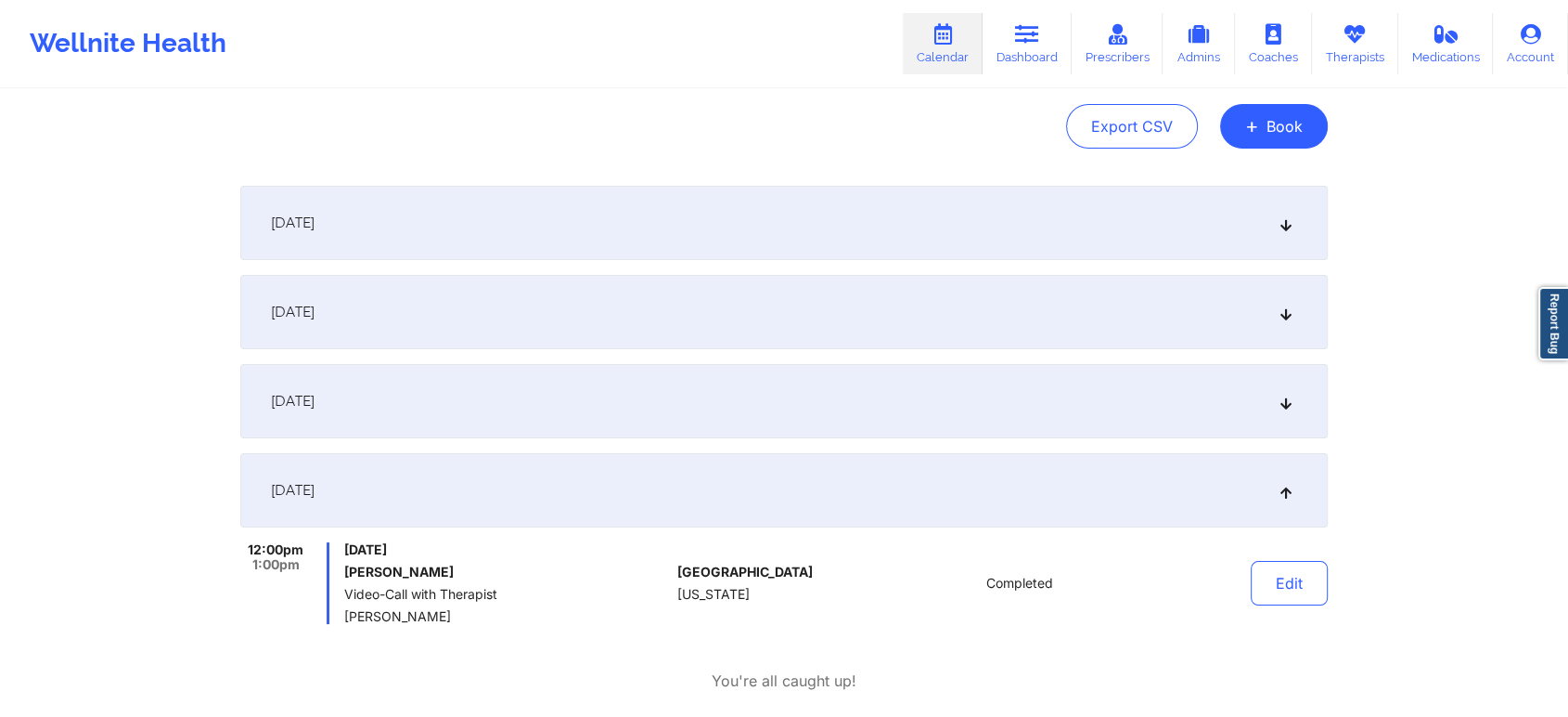
scroll to position [0, 0]
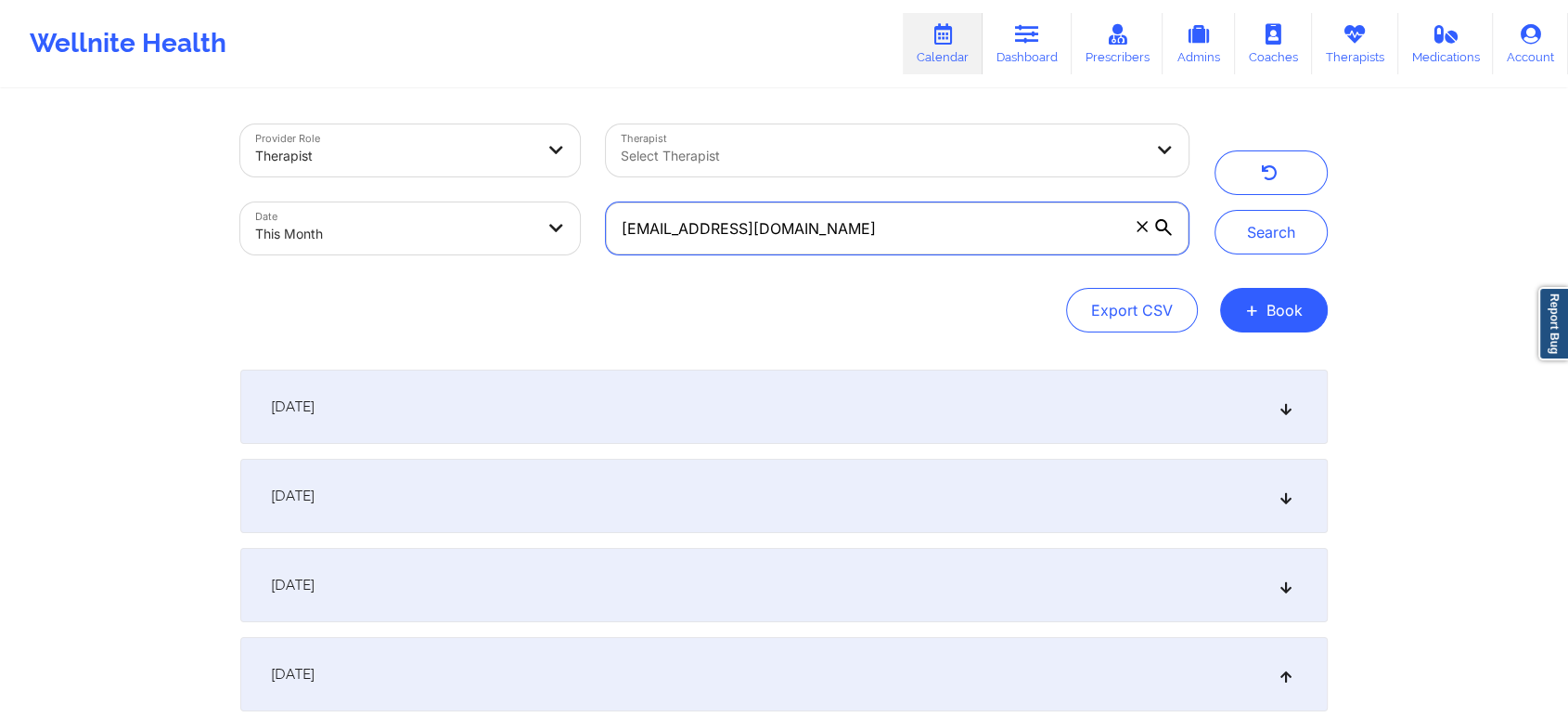
drag, startPoint x: 851, startPoint y: 236, endPoint x: 535, endPoint y: 290, distance: 320.6
click at [851, 236] on input "[EMAIL_ADDRESS][DOMAIN_NAME]" at bounding box center [897, 228] width 583 height 52
drag, startPoint x: 849, startPoint y: 220, endPoint x: 518, endPoint y: 258, distance: 333.2
click at [518, 258] on div "Provider Role Therapist Therapist Select Therapist Date This Month [EMAIL_ADDRE…" at bounding box center [714, 189] width 975 height 156
paste input "dyleyiaabram"
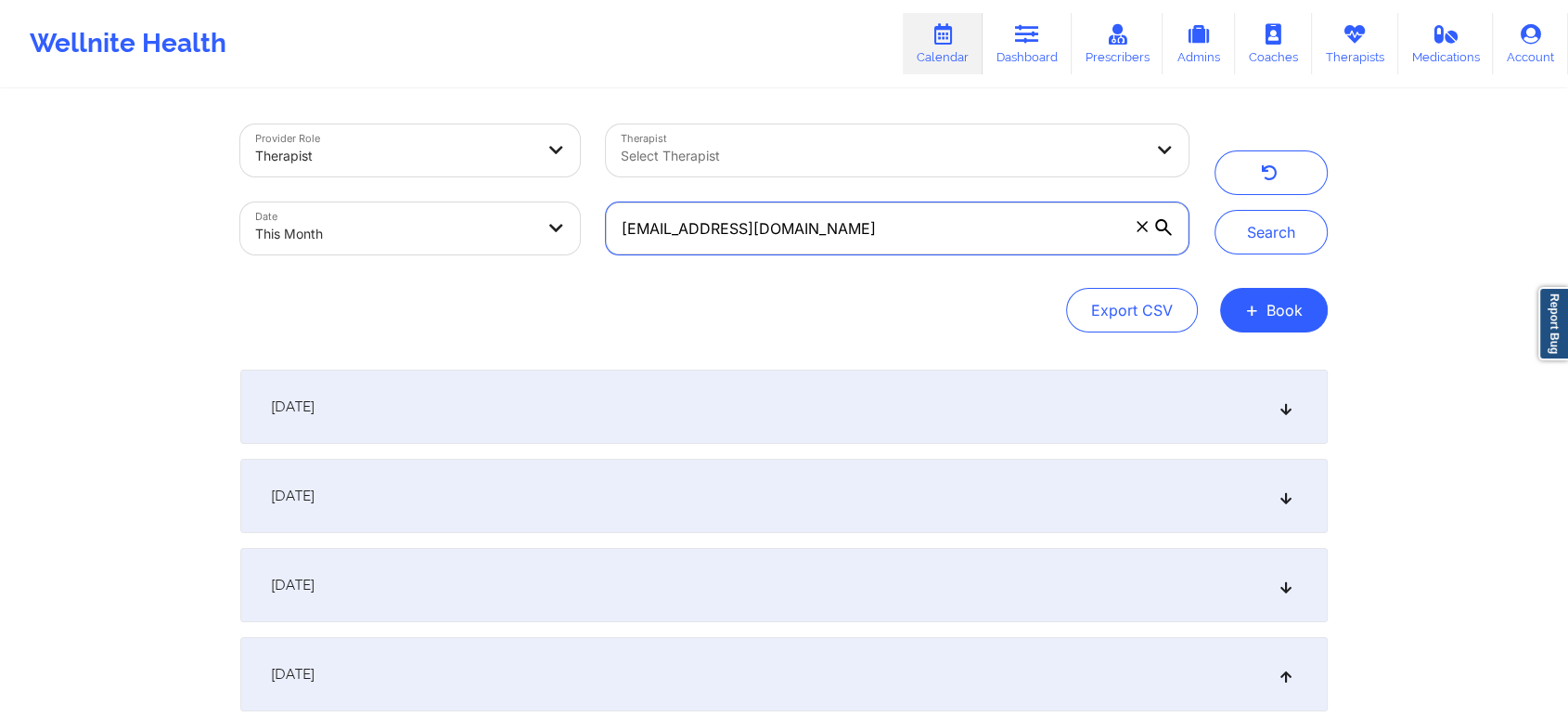
click at [1215, 210] on button "Search" at bounding box center [1271, 232] width 113 height 44
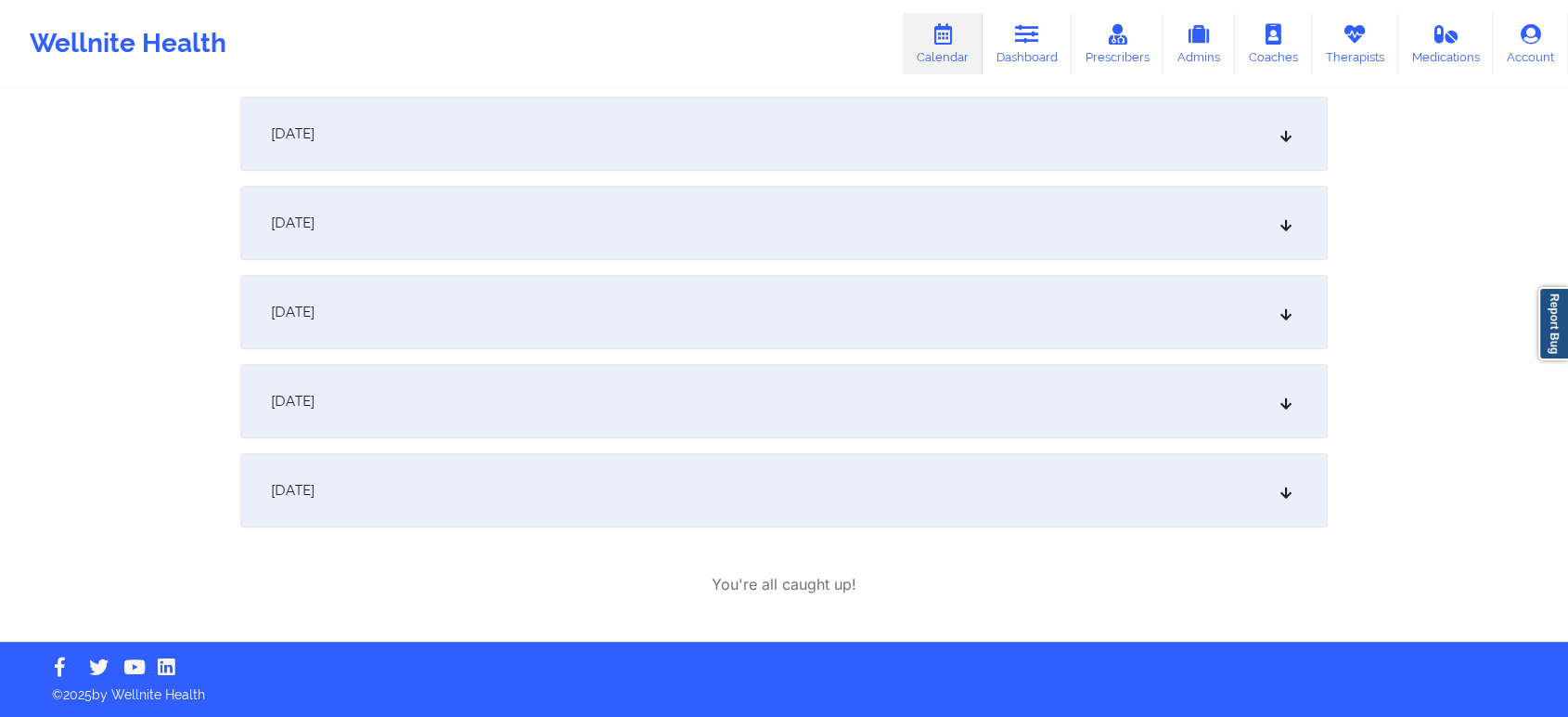
click at [401, 519] on div "[DATE]" at bounding box center [784, 490] width 1088 height 74
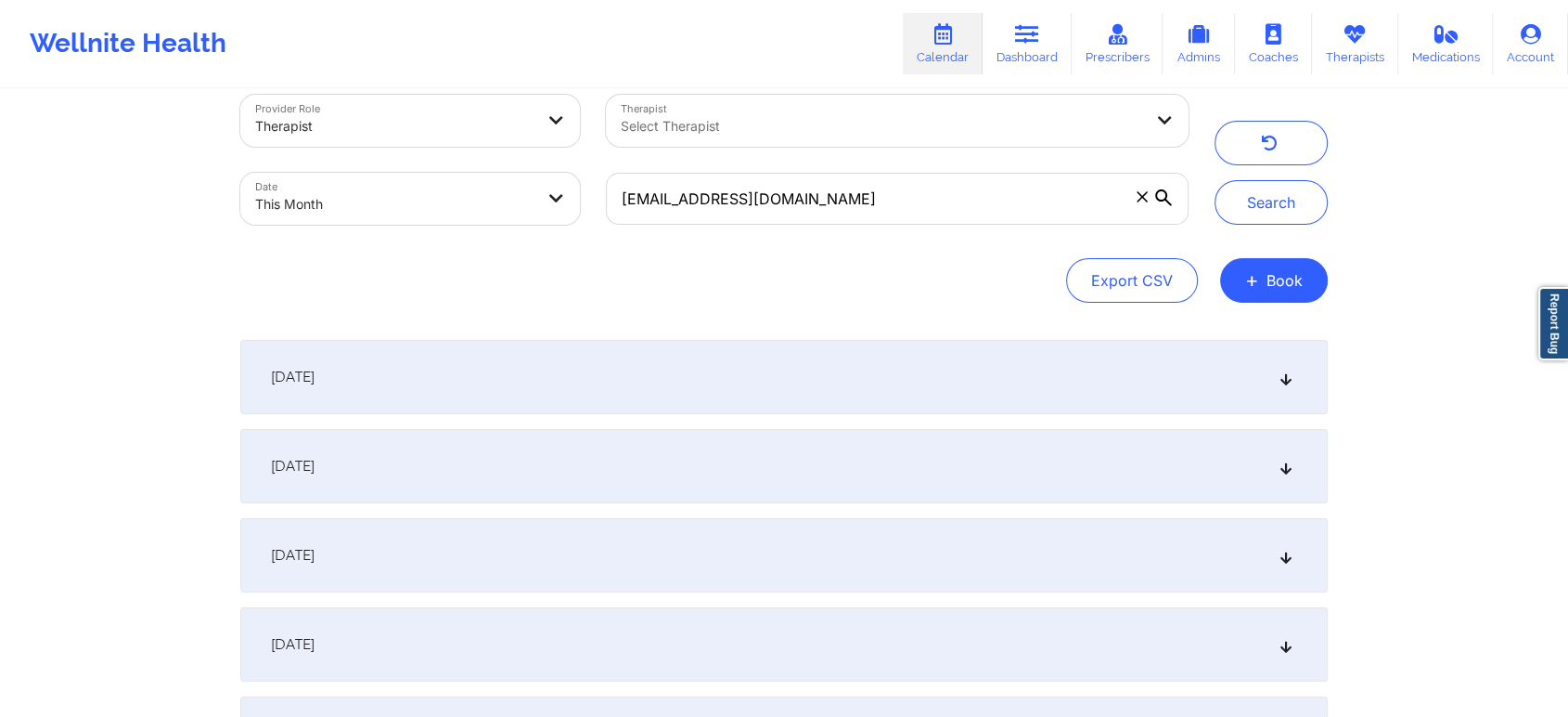
scroll to position [0, 0]
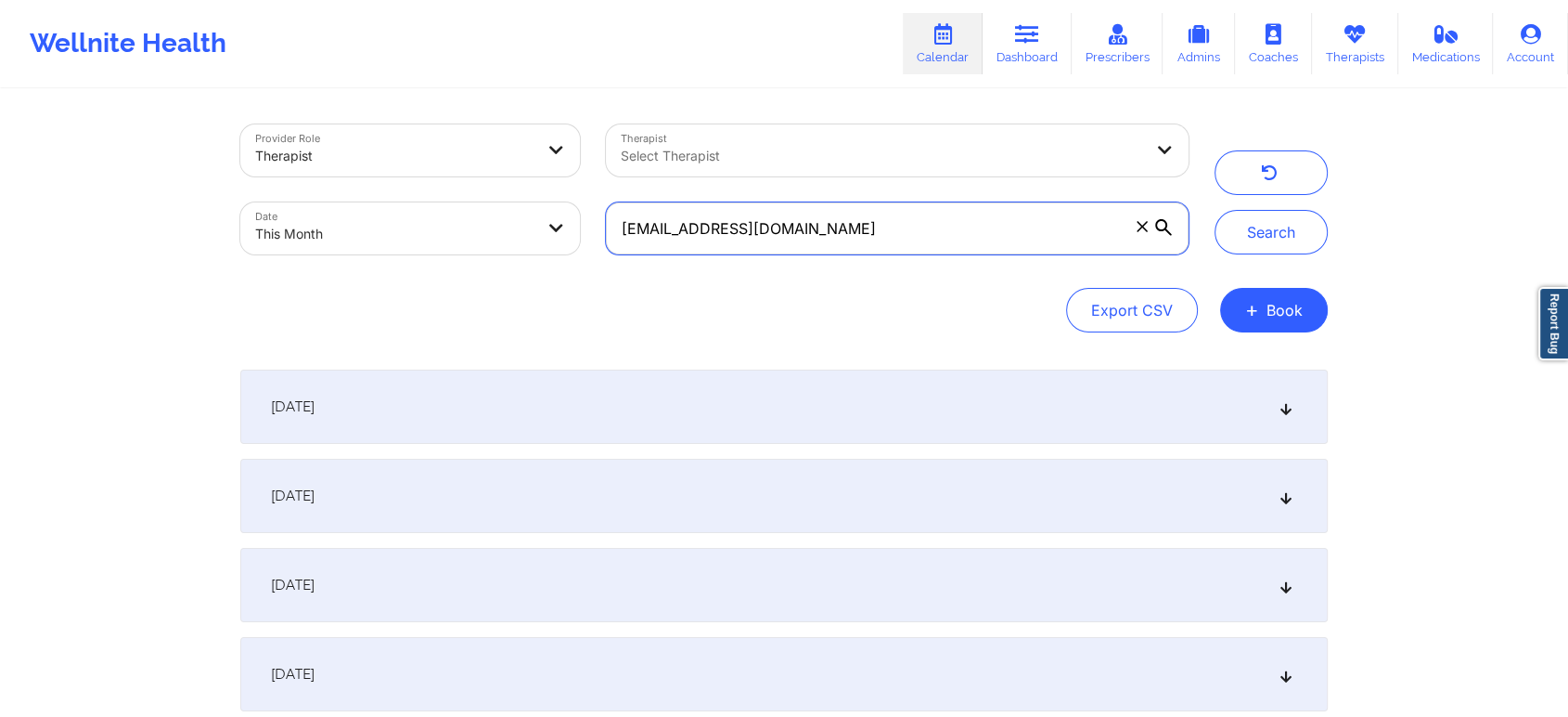
drag, startPoint x: 928, startPoint y: 236, endPoint x: 402, endPoint y: 220, distance: 526.2
click at [402, 220] on div "Provider Role Therapist Therapist Select Therapist Date This Month [EMAIL_ADDRE…" at bounding box center [714, 189] width 975 height 156
paste input "ejoress"
click at [1215, 210] on button "Search" at bounding box center [1271, 232] width 113 height 44
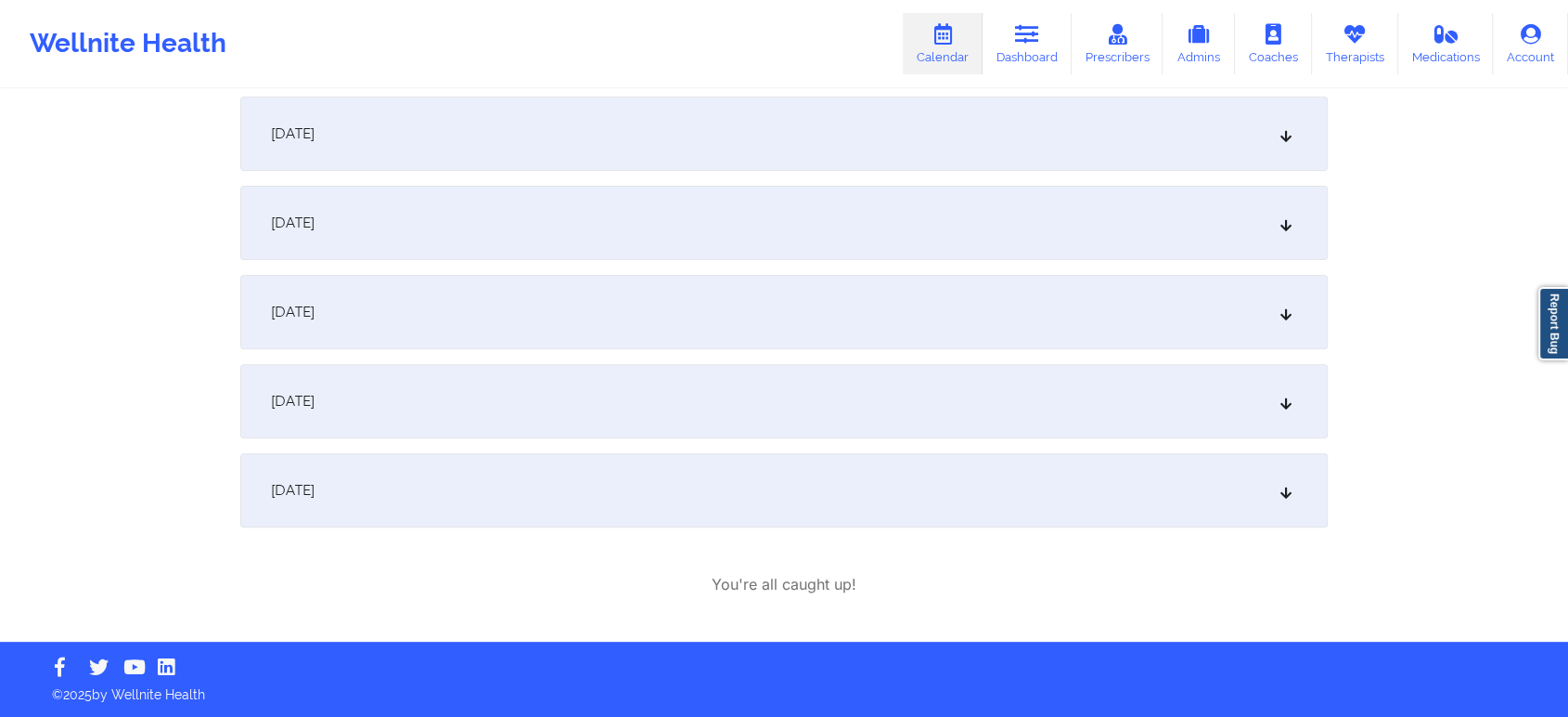
drag, startPoint x: 642, startPoint y: 452, endPoint x: 614, endPoint y: 483, distance: 41.8
click at [614, 483] on div "[DATE]" at bounding box center [784, 490] width 1088 height 74
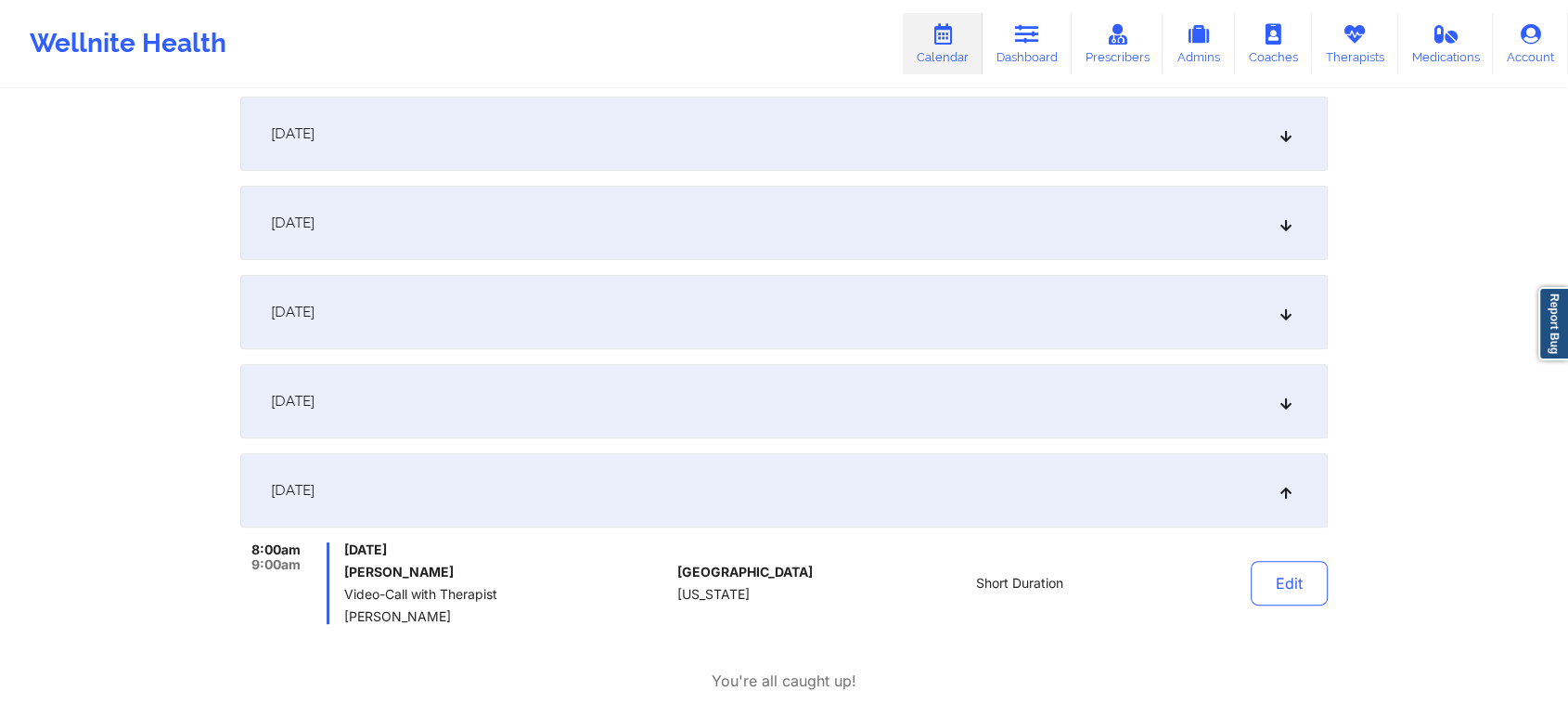
click at [614, 483] on div "[DATE]" at bounding box center [784, 490] width 1088 height 74
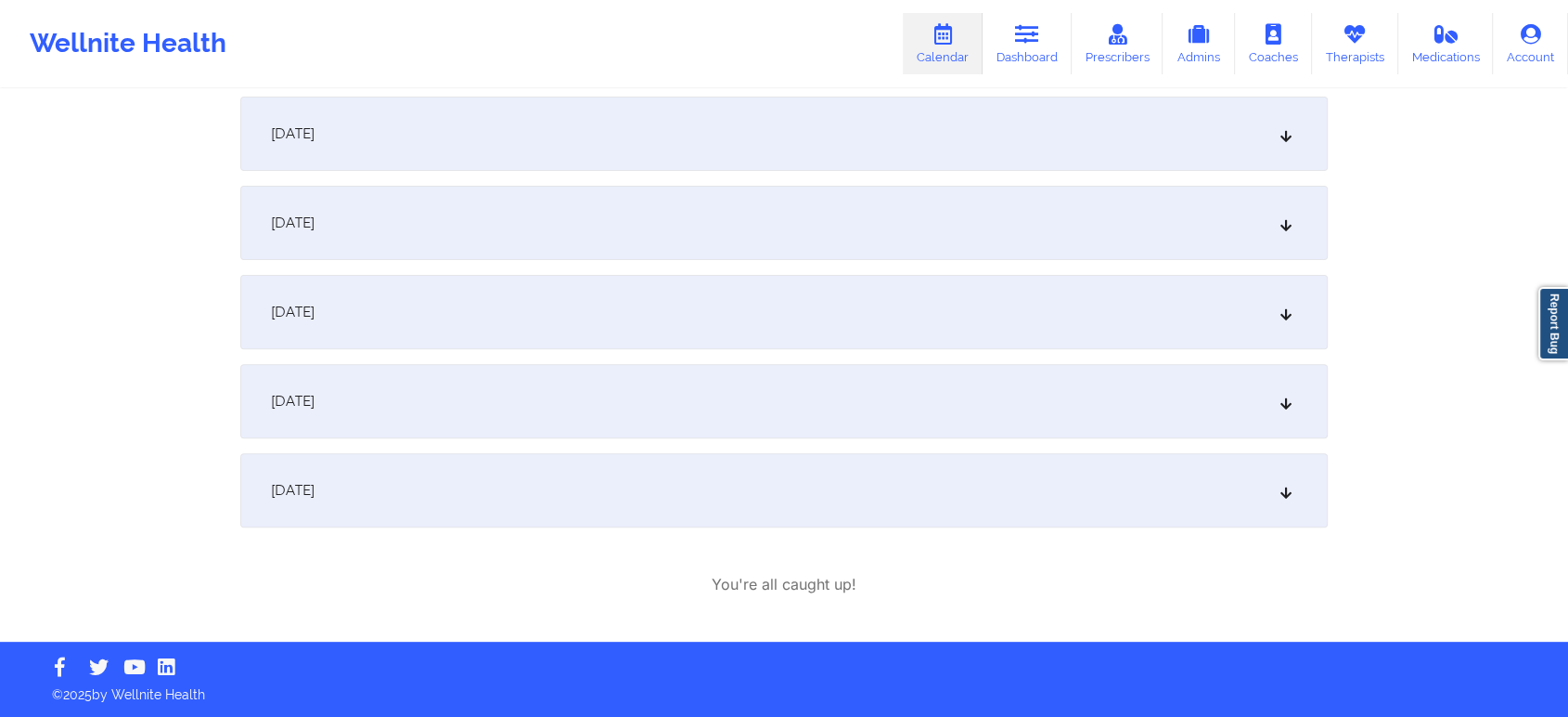
click at [614, 483] on div "[DATE]" at bounding box center [784, 490] width 1088 height 74
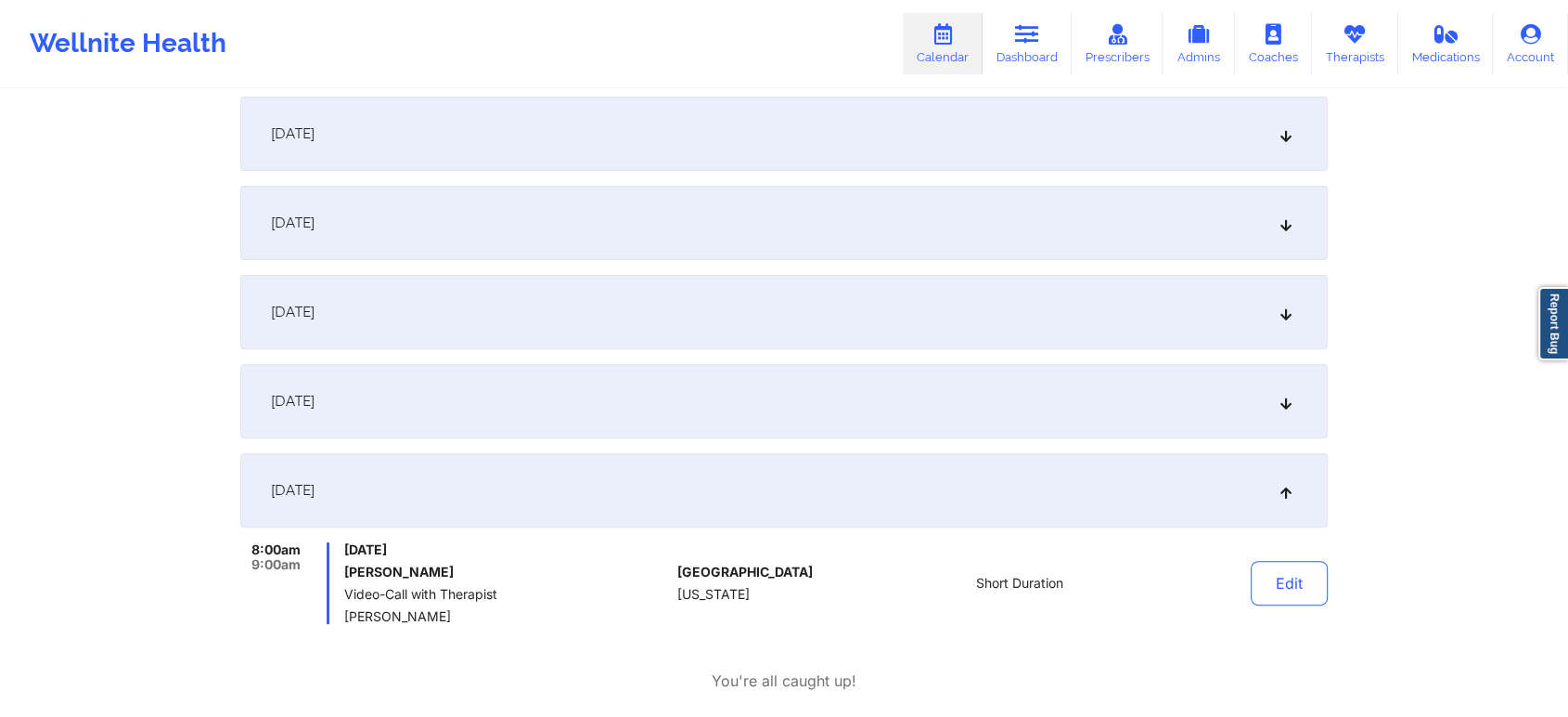
drag, startPoint x: 743, startPoint y: 359, endPoint x: 724, endPoint y: 405, distance: 49.8
click at [724, 405] on div "[DATE] 9:00am 10:00am [DATE] [PERSON_NAME] Cancelled: Video-Call with Therapist…" at bounding box center [784, 226] width 1088 height 794
click at [724, 405] on div "[DATE]" at bounding box center [784, 400] width 1088 height 74
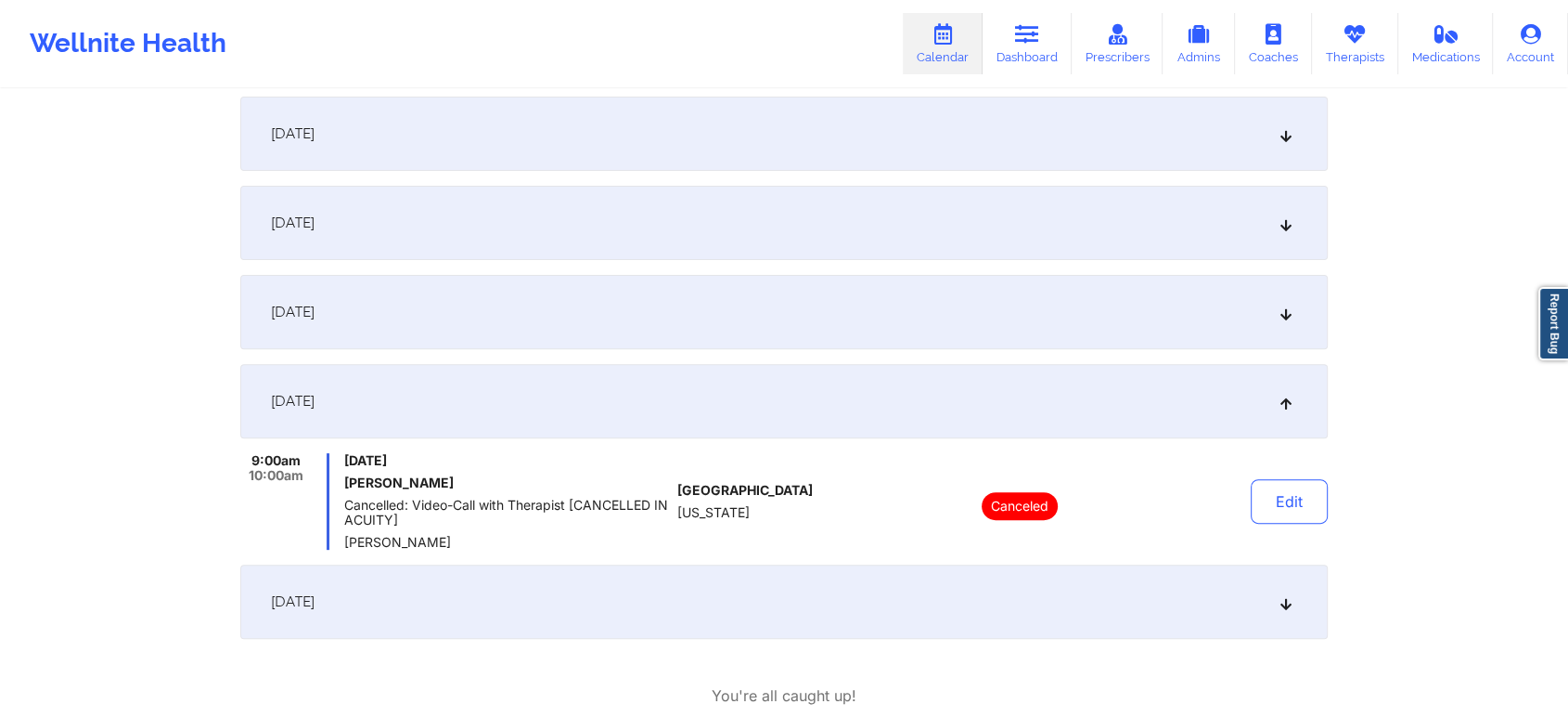
click at [653, 314] on div "[DATE]" at bounding box center [784, 312] width 1088 height 74
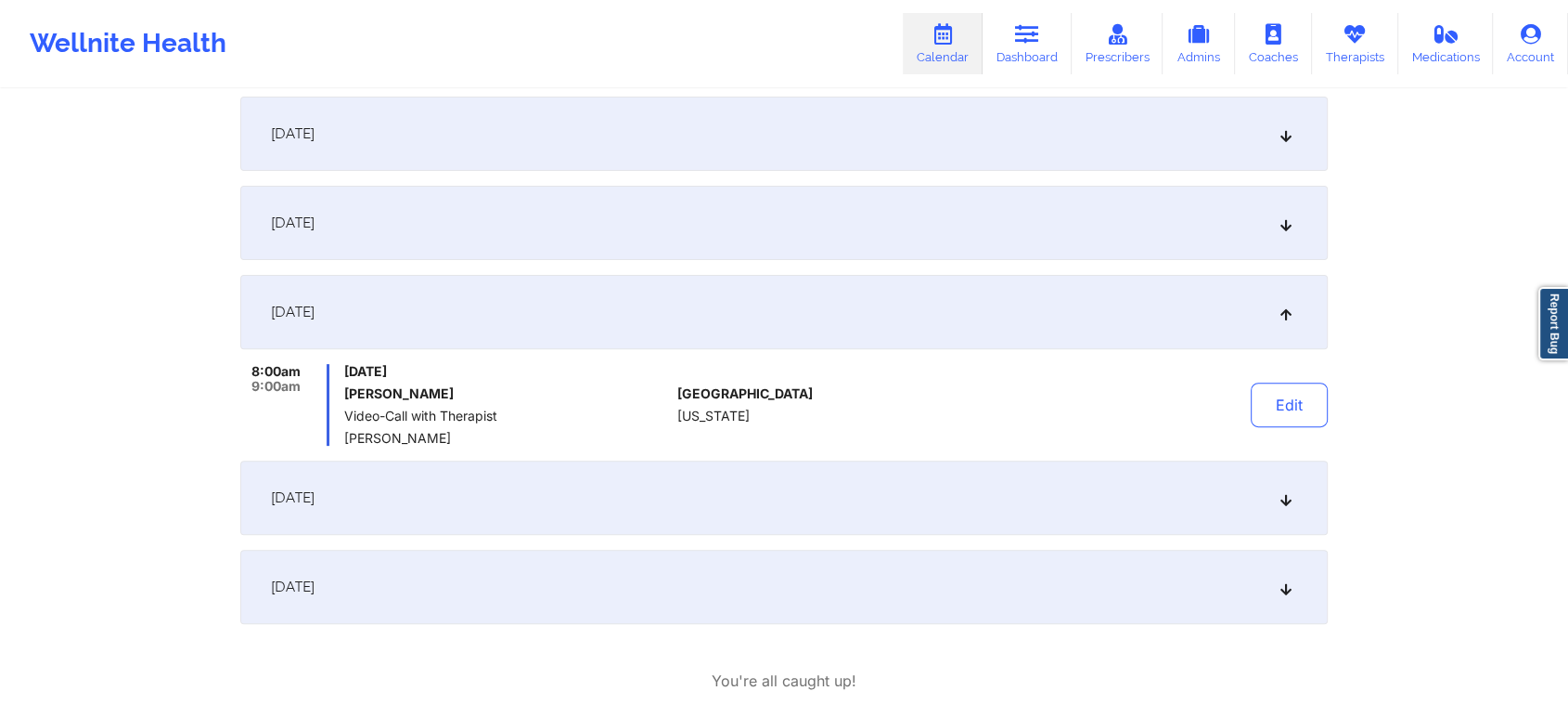
click at [663, 558] on div "[DATE]" at bounding box center [784, 586] width 1088 height 74
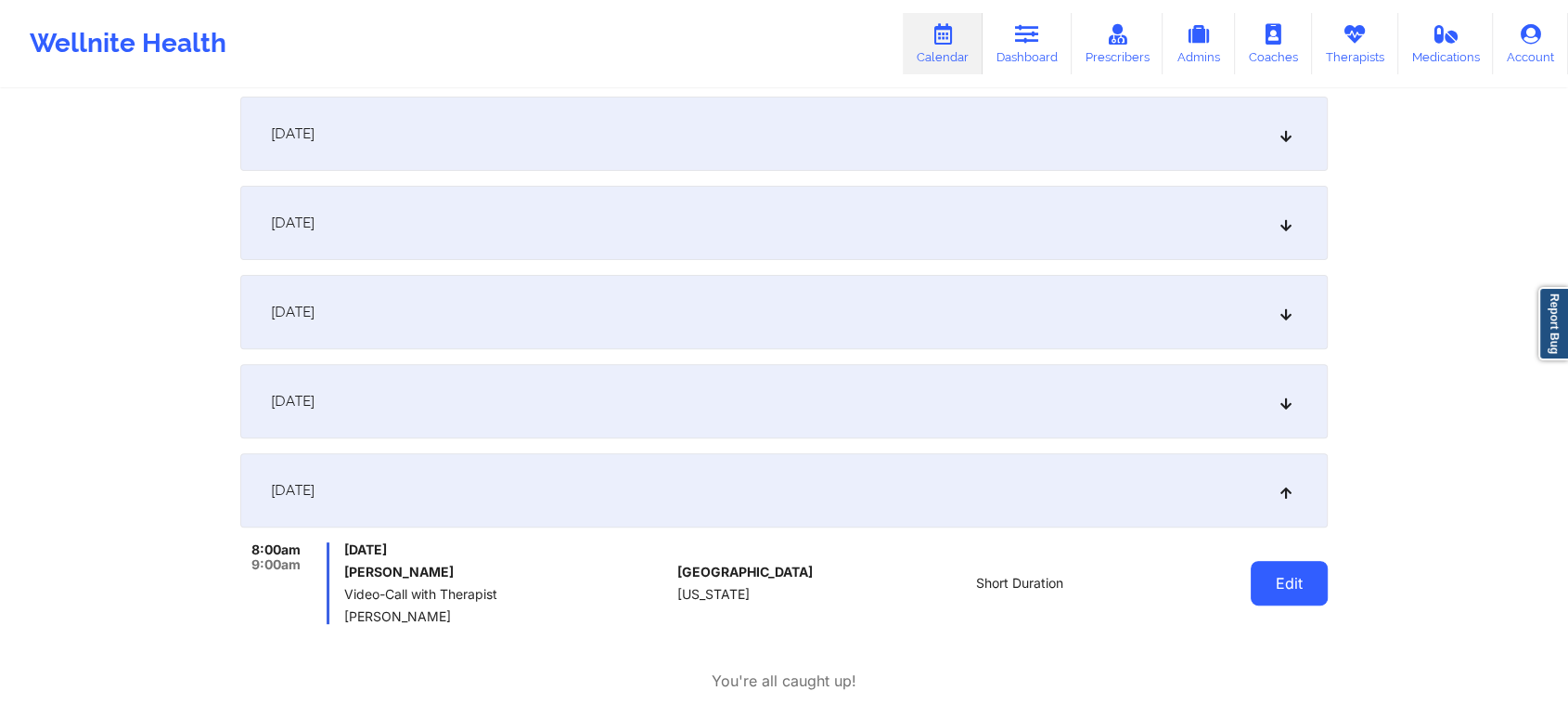
click at [1293, 585] on button "Edit" at bounding box center [1289, 582] width 77 height 44
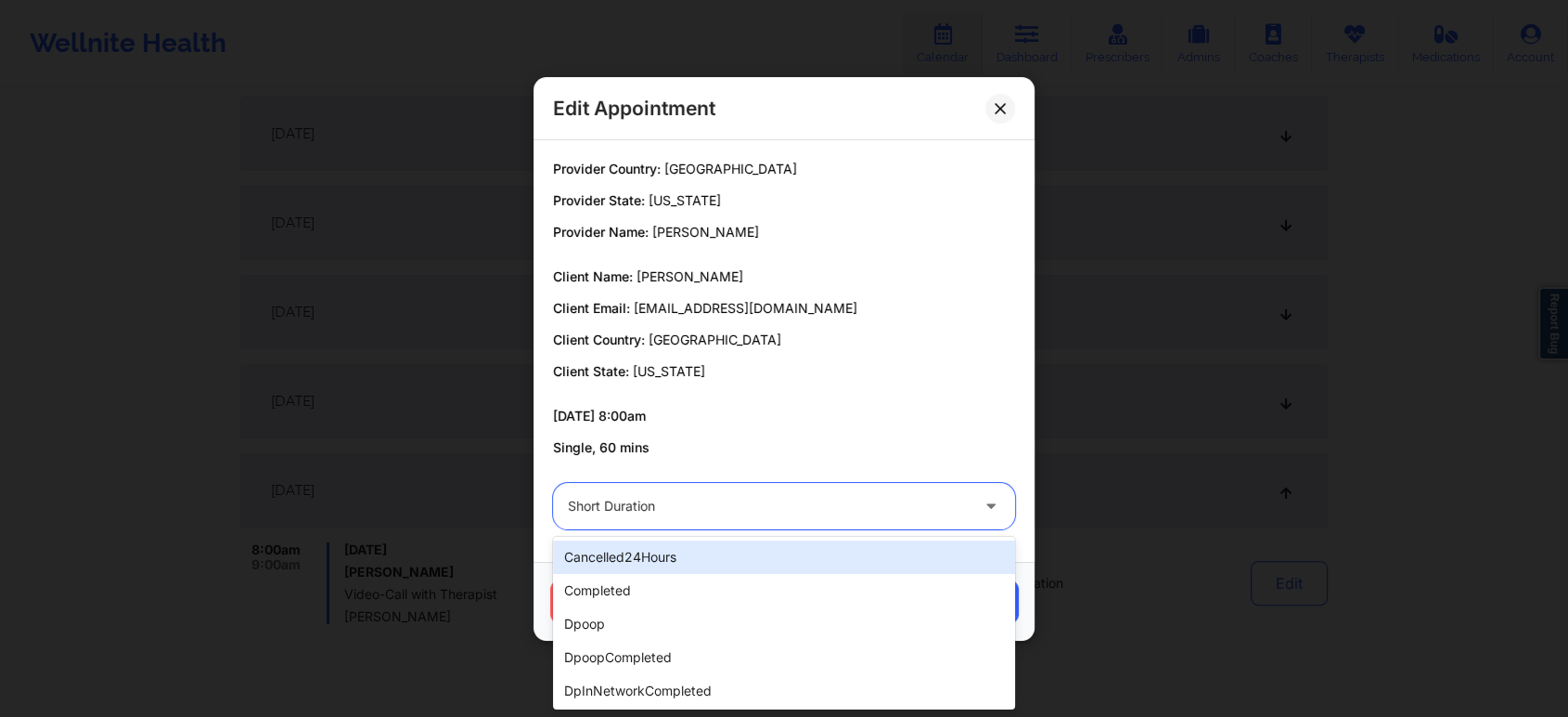
click at [762, 524] on div "Short Duration" at bounding box center [768, 505] width 401 height 46
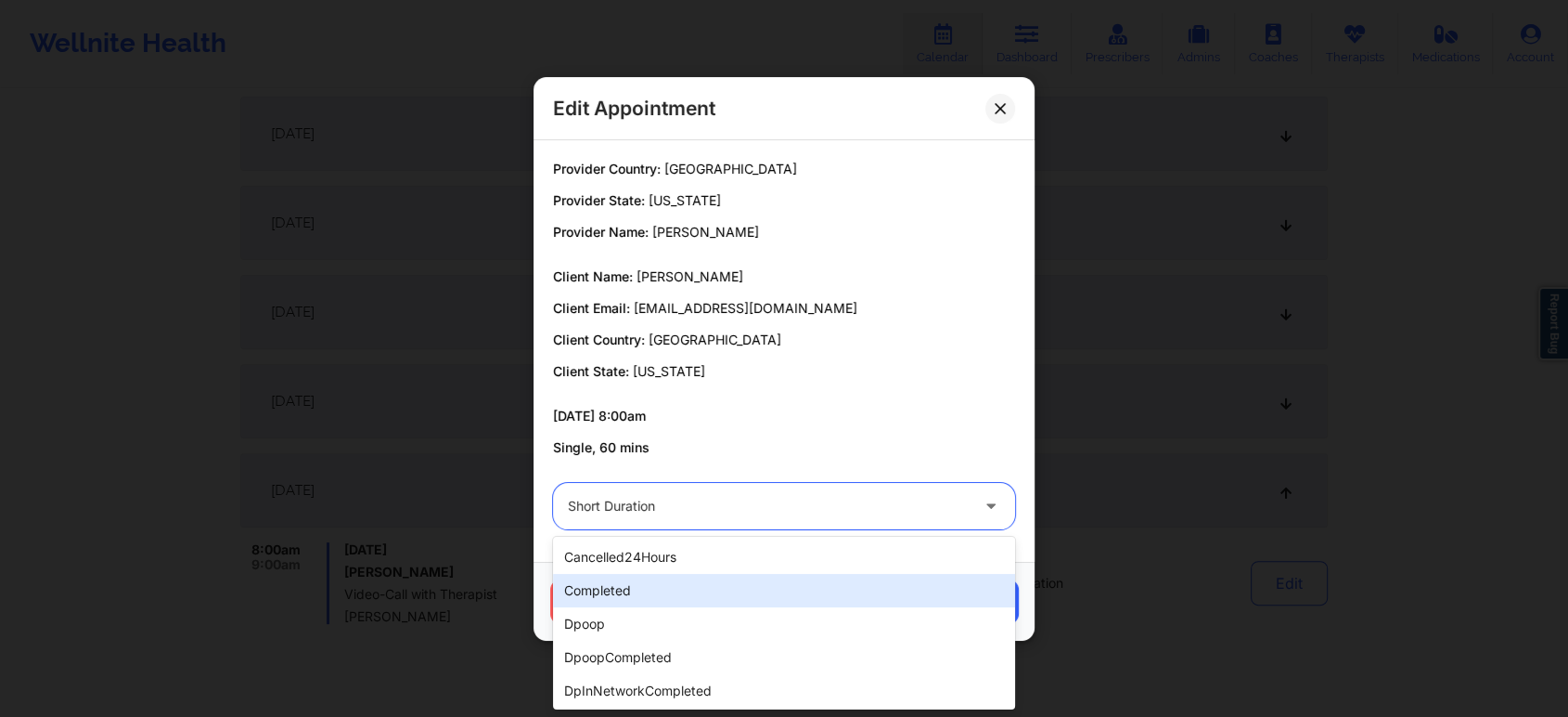
click at [621, 592] on div "completed" at bounding box center [784, 590] width 462 height 33
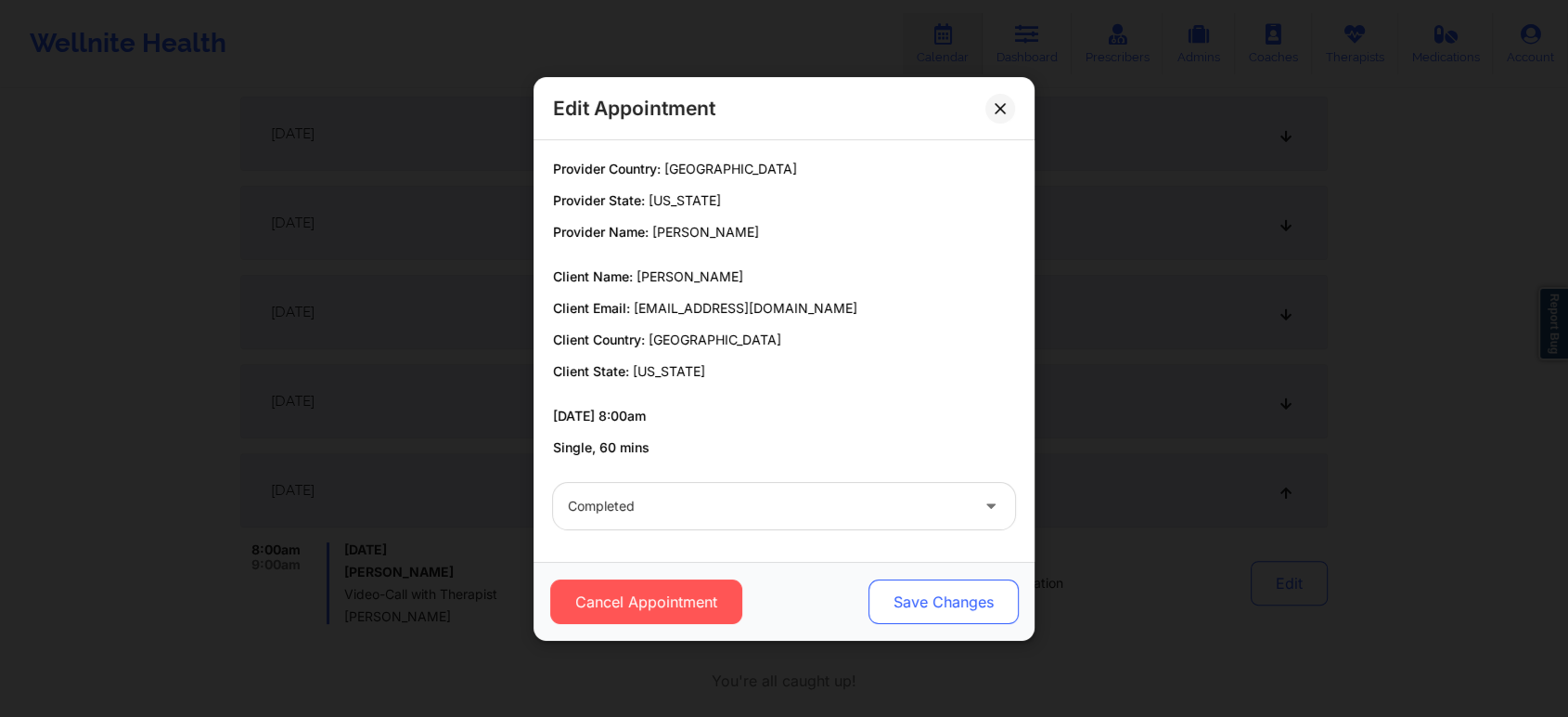
click at [992, 596] on button "Save Changes" at bounding box center [944, 601] width 151 height 44
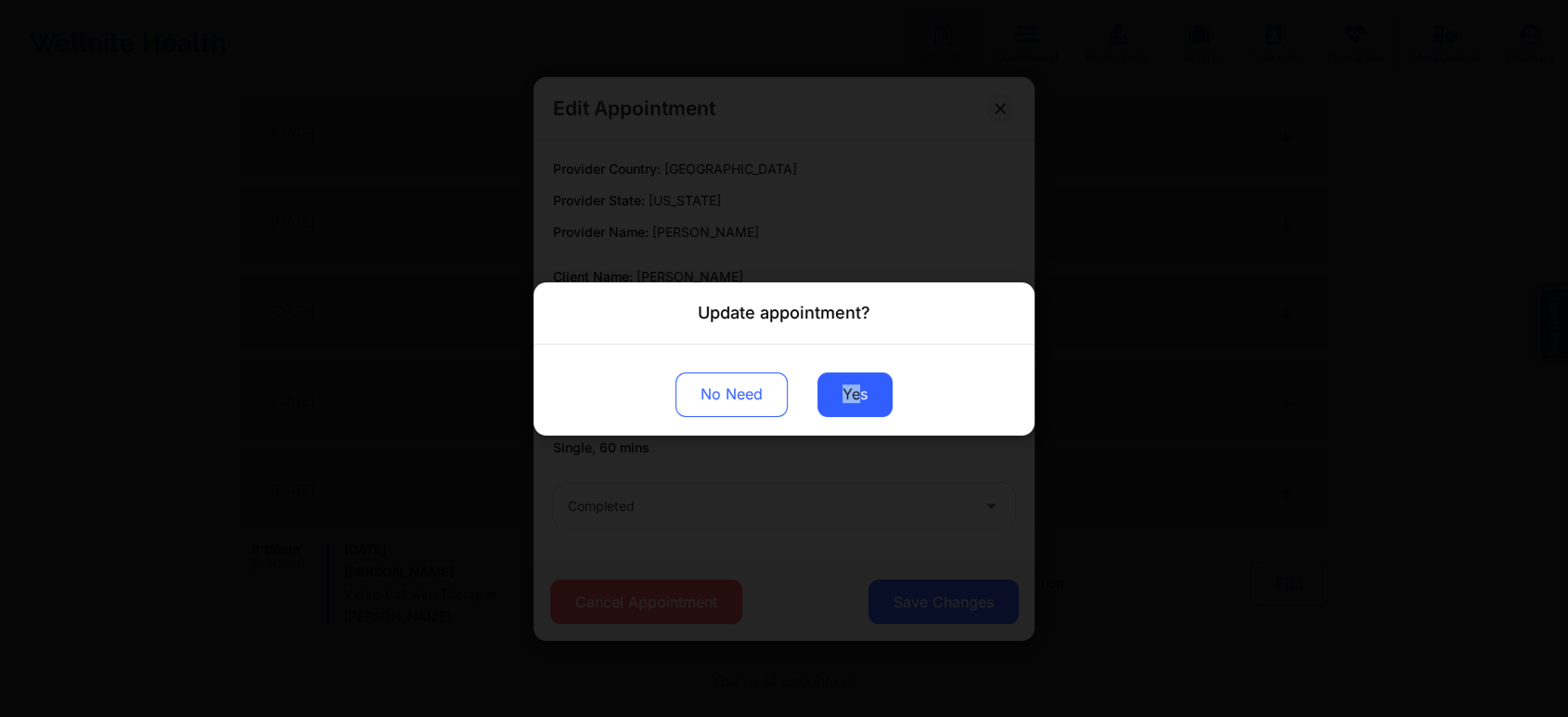
drag, startPoint x: 860, startPoint y: 369, endPoint x: 824, endPoint y: 426, distance: 67.4
click at [824, 426] on div "No Need Yes" at bounding box center [784, 389] width 501 height 91
click at [858, 392] on button "Yes" at bounding box center [855, 393] width 75 height 44
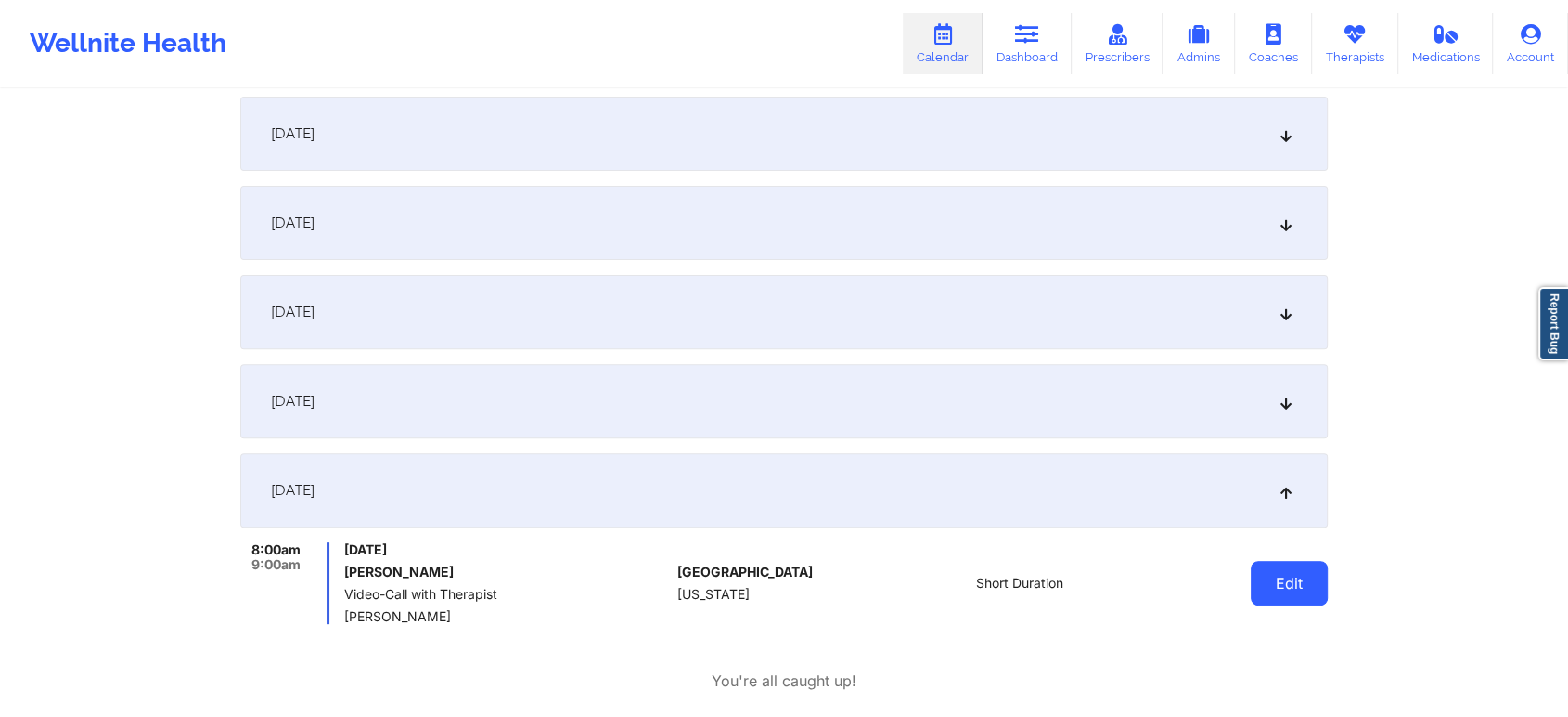
click at [1324, 598] on button "Edit" at bounding box center [1289, 582] width 77 height 44
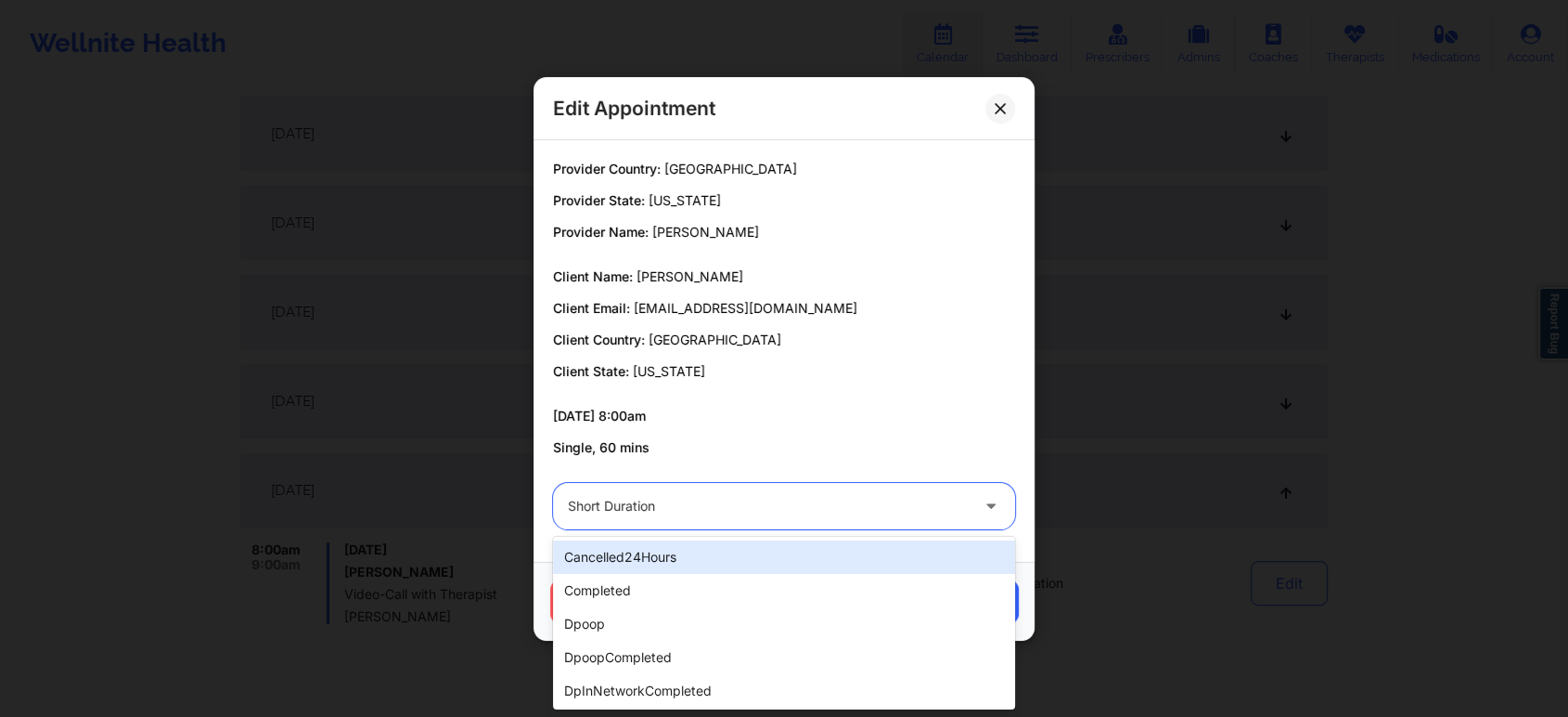
drag, startPoint x: 721, startPoint y: 501, endPoint x: 640, endPoint y: 559, distance: 99.6
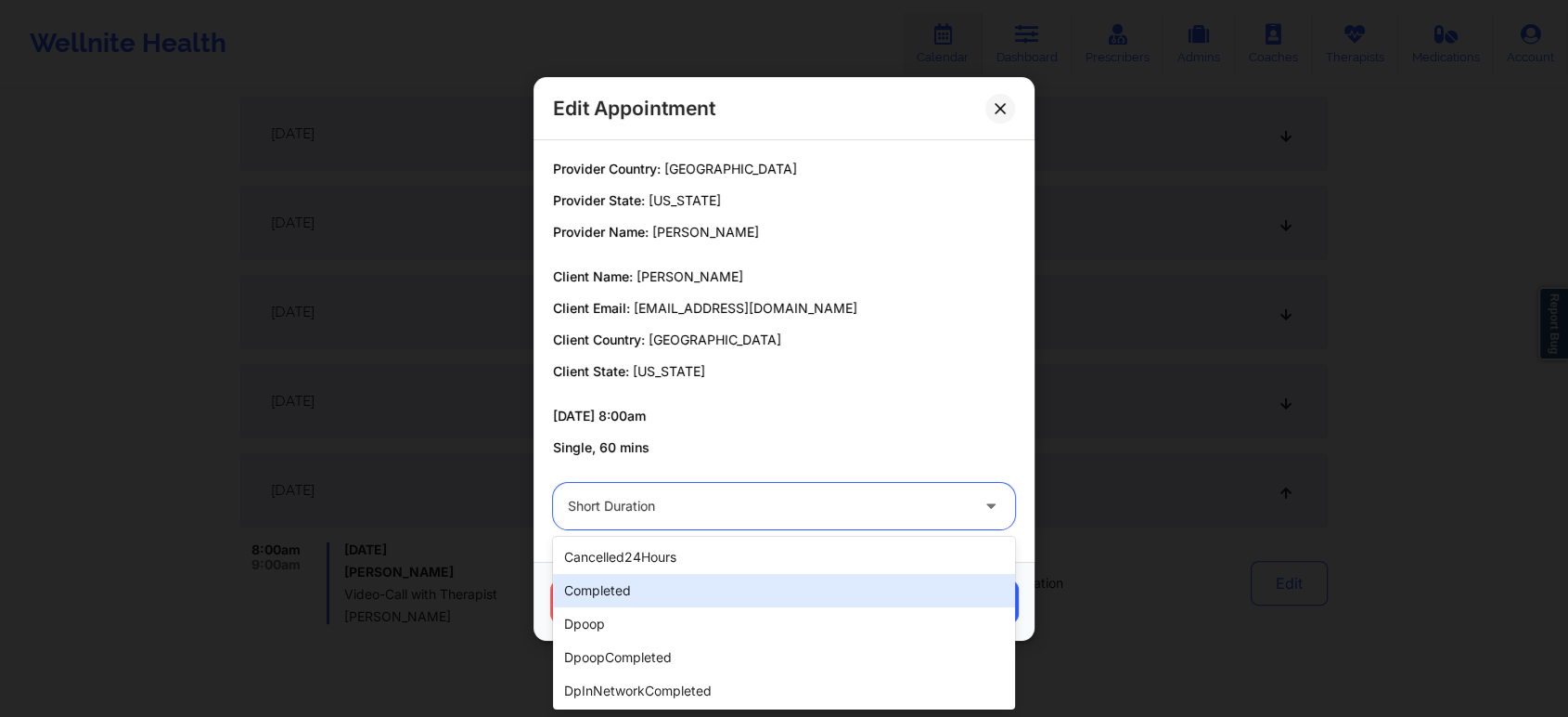
click at [628, 585] on div "completed" at bounding box center [784, 590] width 462 height 33
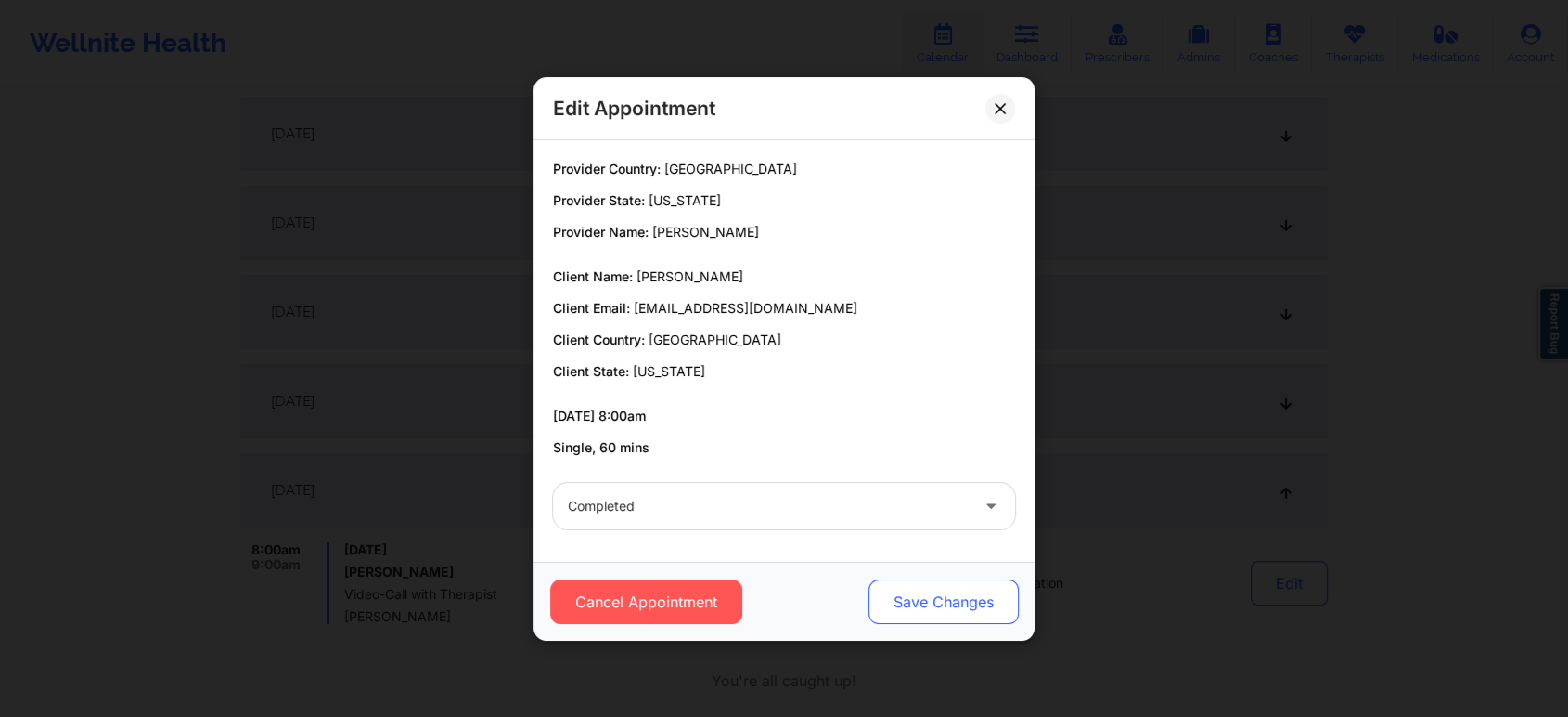
click at [1007, 592] on button "Save Changes" at bounding box center [944, 601] width 151 height 44
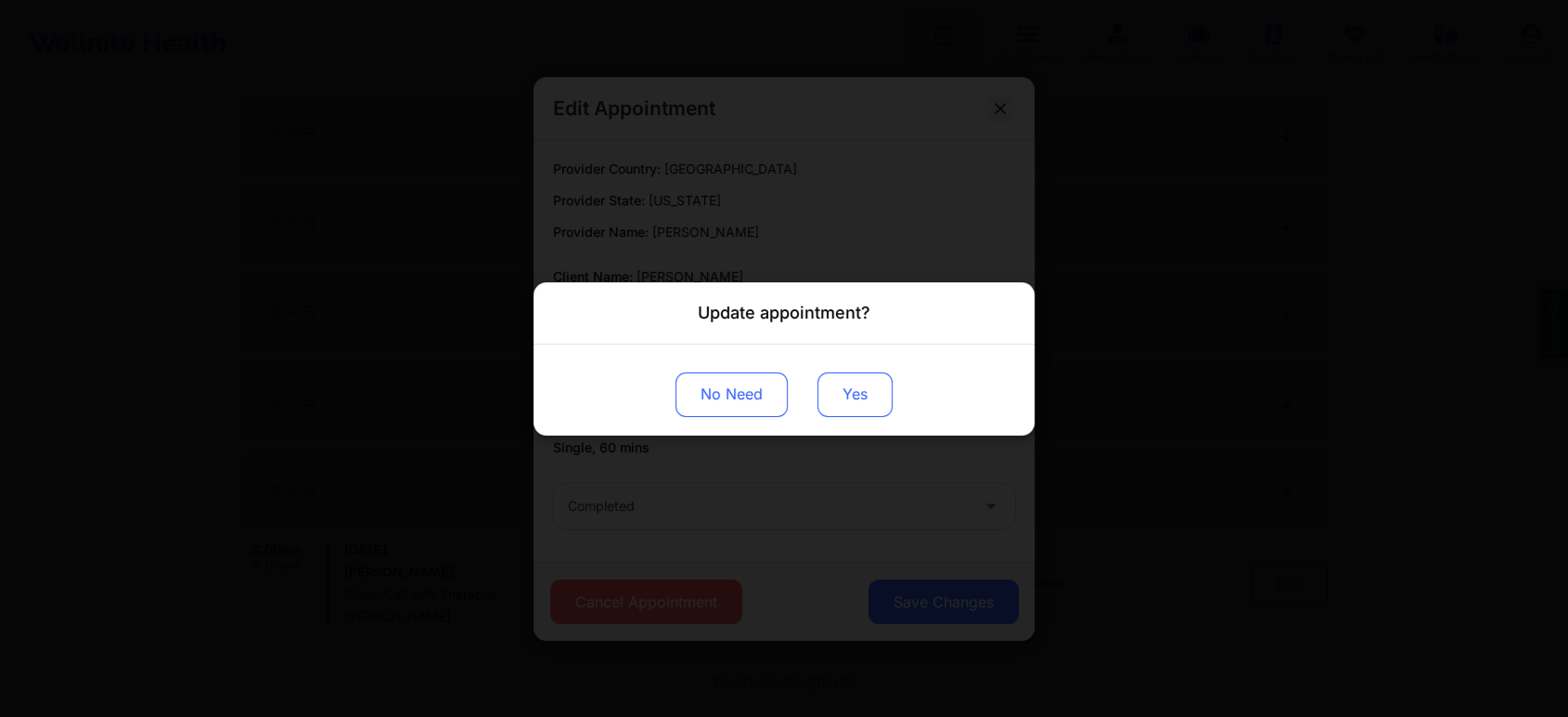
click at [847, 410] on button "Yes" at bounding box center [855, 393] width 75 height 44
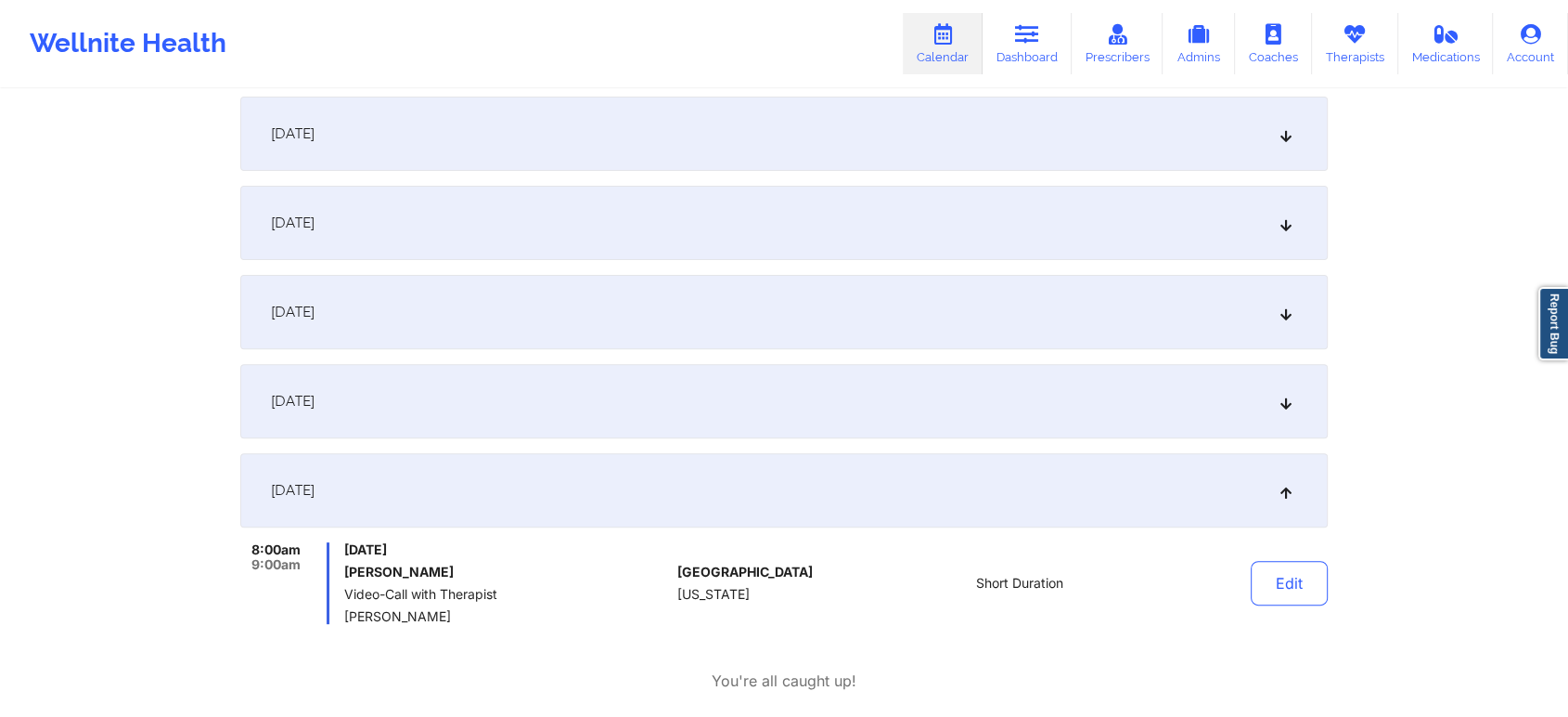
scroll to position [0, 0]
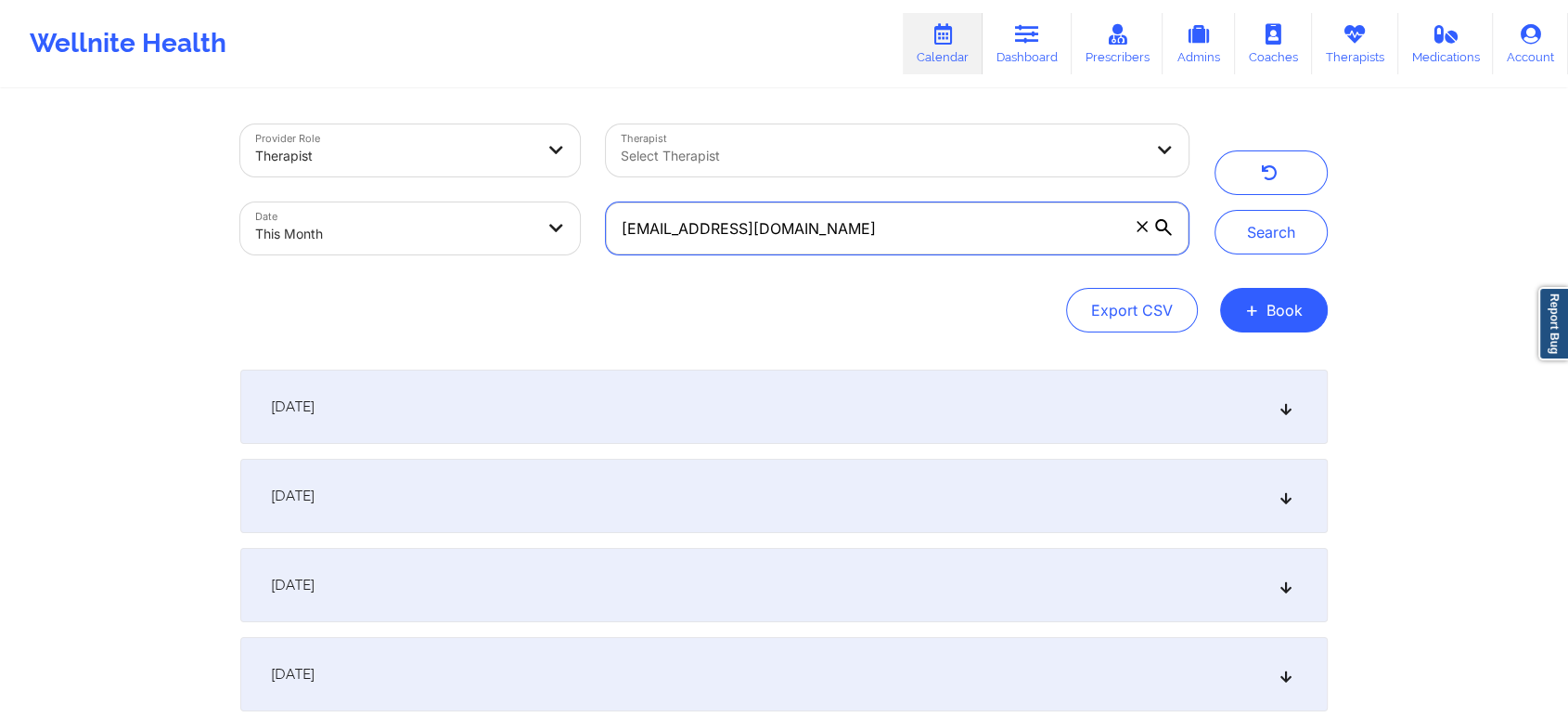
drag, startPoint x: 907, startPoint y: 254, endPoint x: 518, endPoint y: 247, distance: 389.1
click at [518, 247] on div "Provider Role Therapist Therapist Select Therapist Date This Month [EMAIL_ADDRE…" at bounding box center [714, 189] width 975 height 156
paste input "joeynanni1"
click at [1215, 210] on button "Search" at bounding box center [1271, 232] width 113 height 44
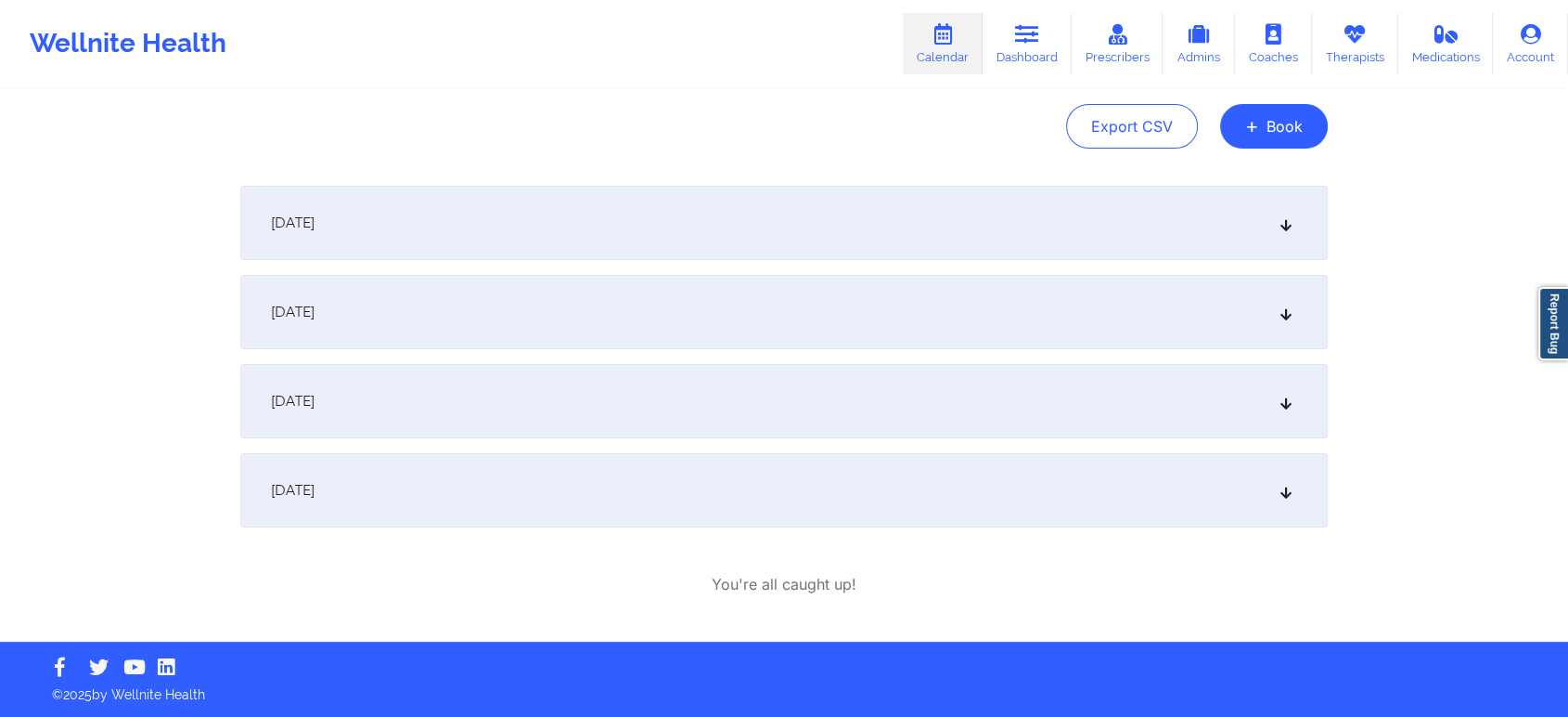
click at [581, 480] on div "[DATE]" at bounding box center [784, 490] width 1088 height 74
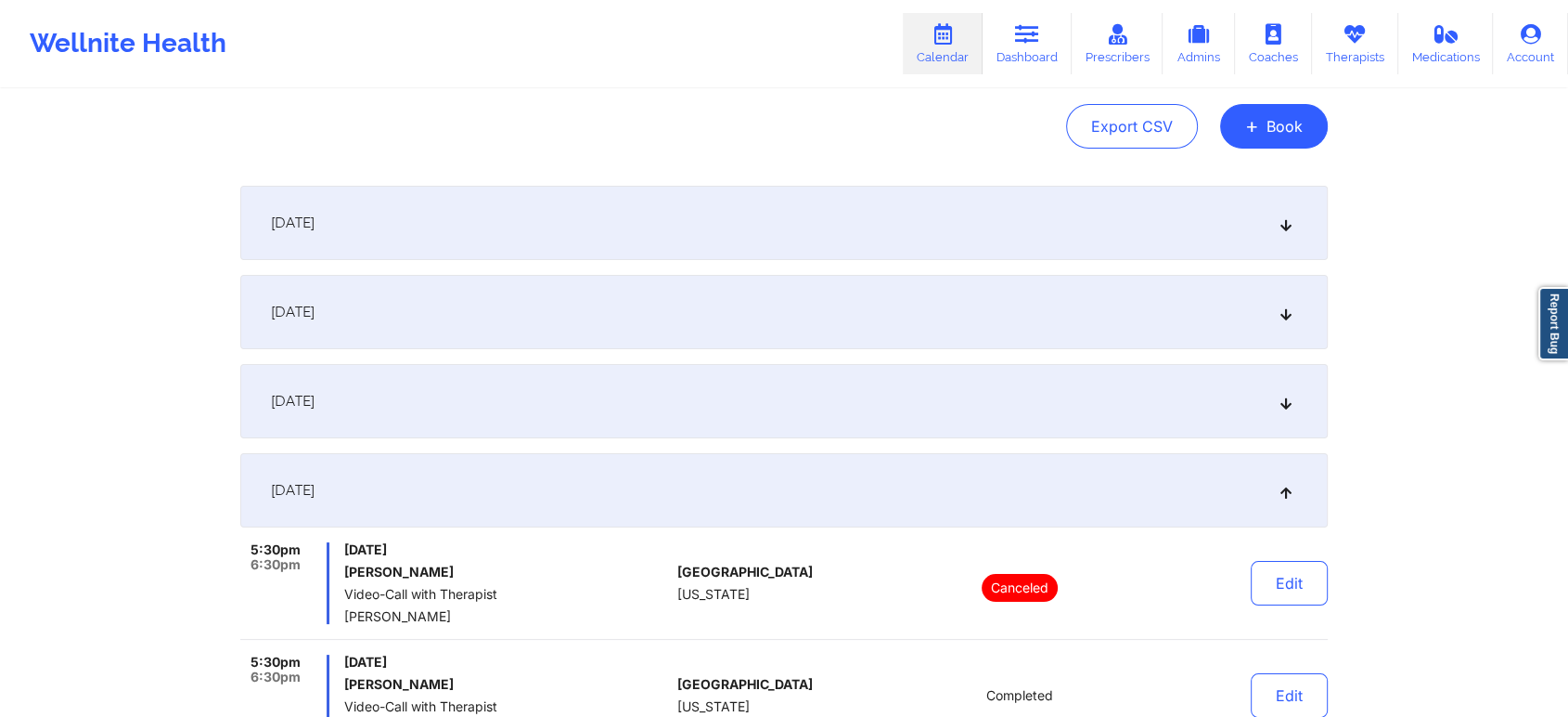
scroll to position [393, 0]
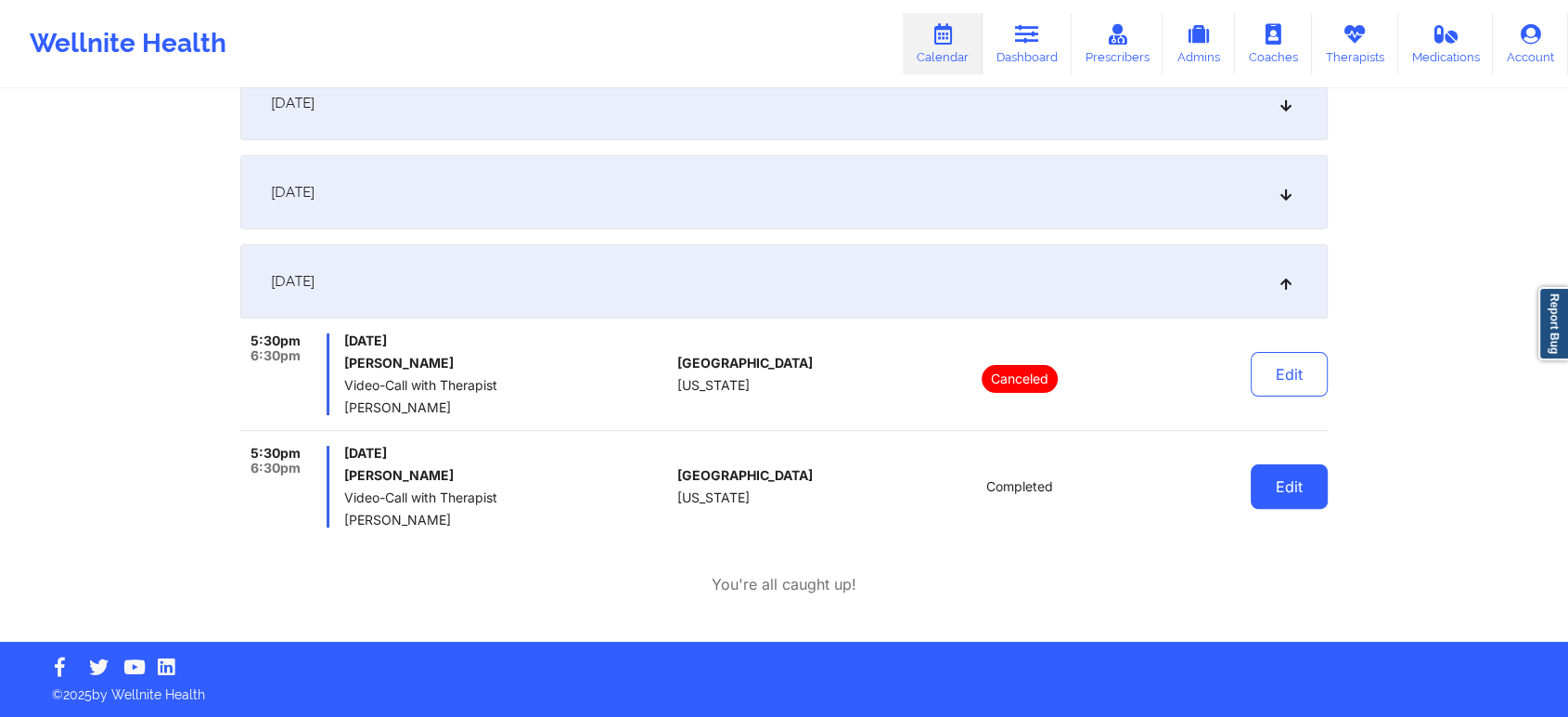
click at [1309, 491] on button "Edit" at bounding box center [1289, 486] width 77 height 44
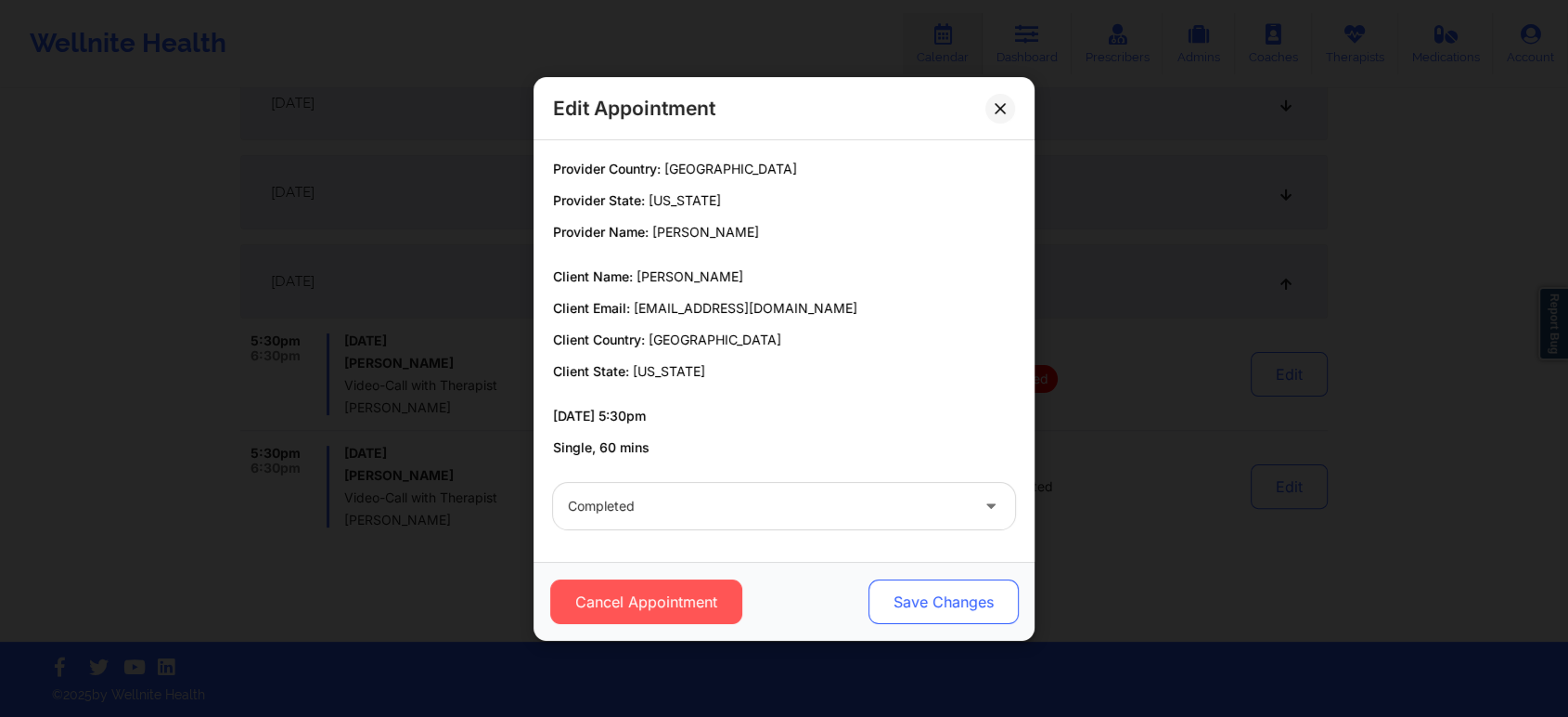
click at [892, 607] on button "Save Changes" at bounding box center [944, 601] width 151 height 44
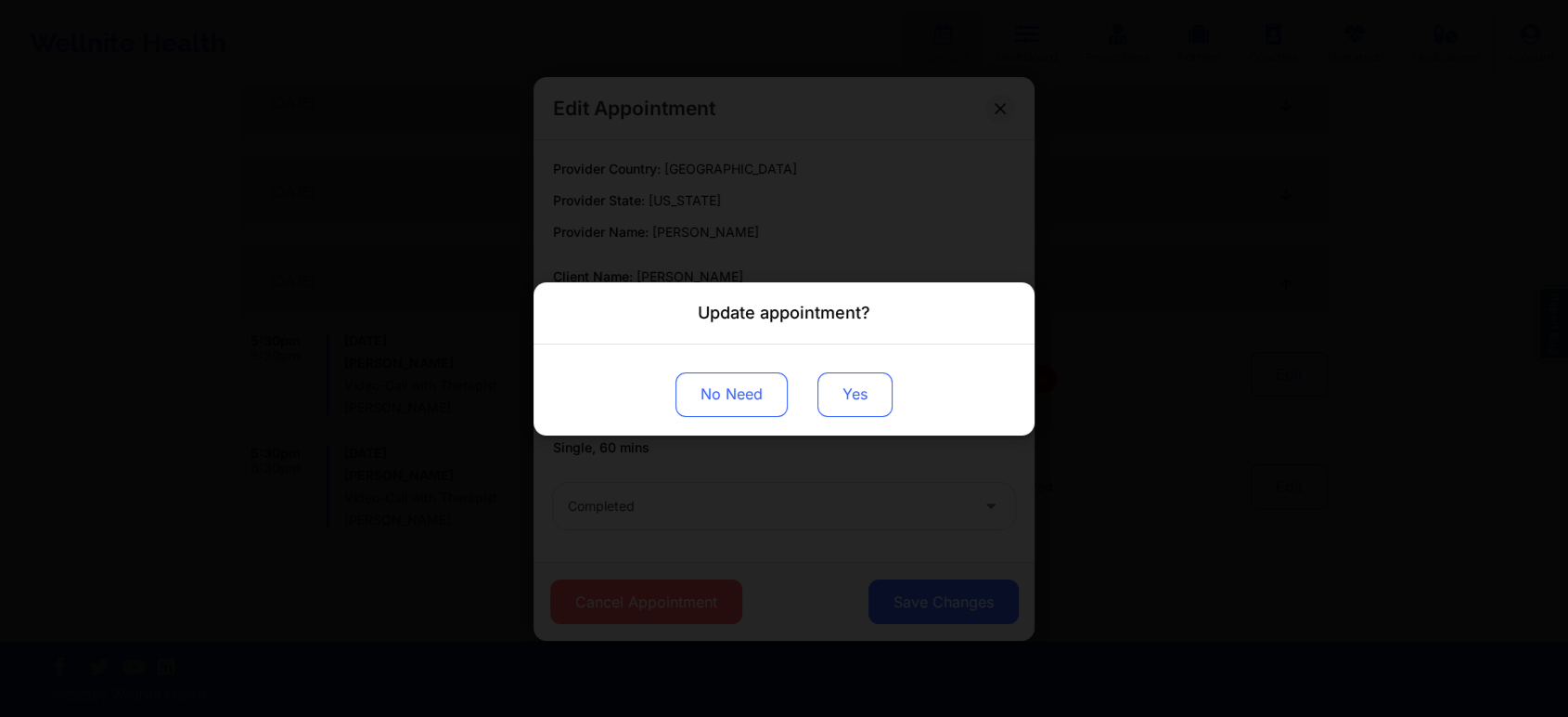
click at [847, 401] on button "Yes" at bounding box center [855, 393] width 75 height 44
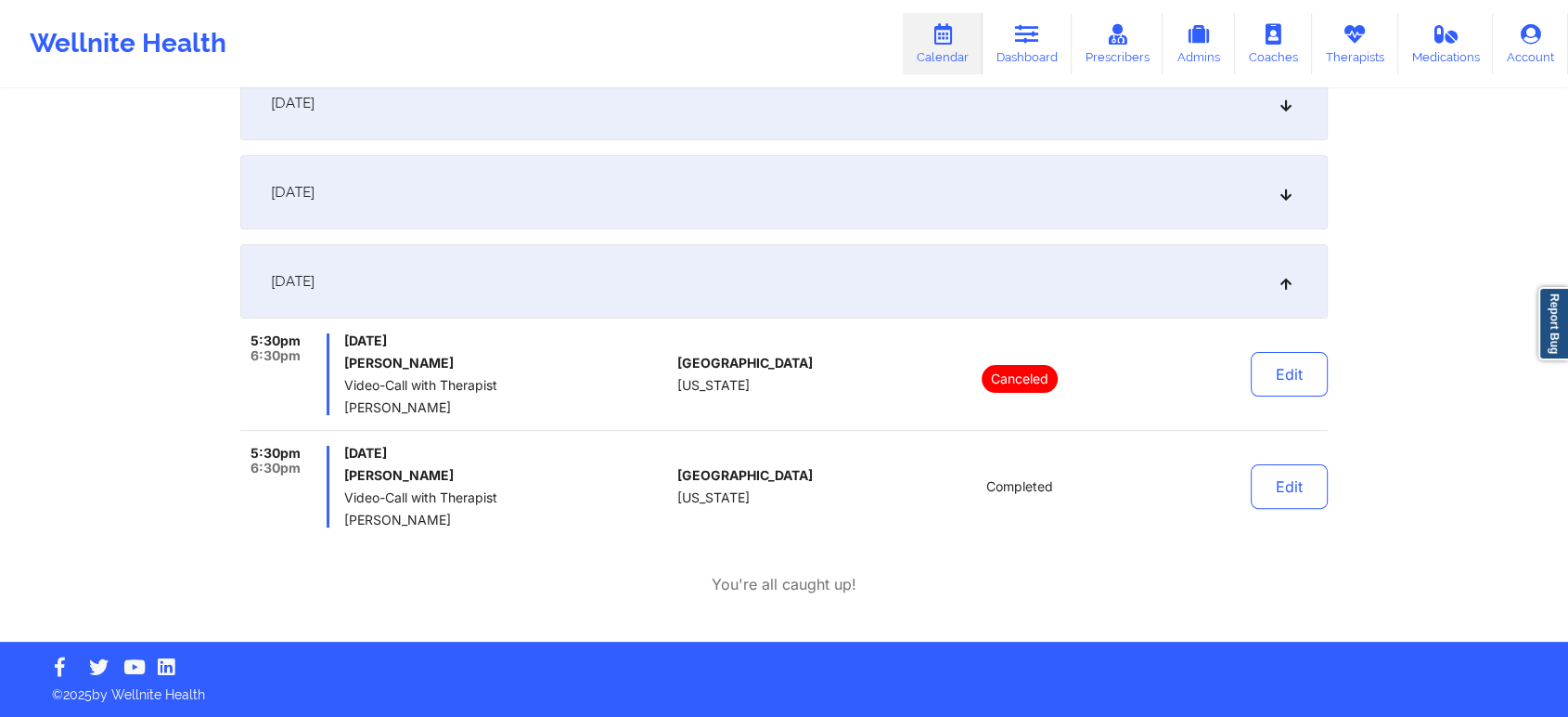
scroll to position [0, 0]
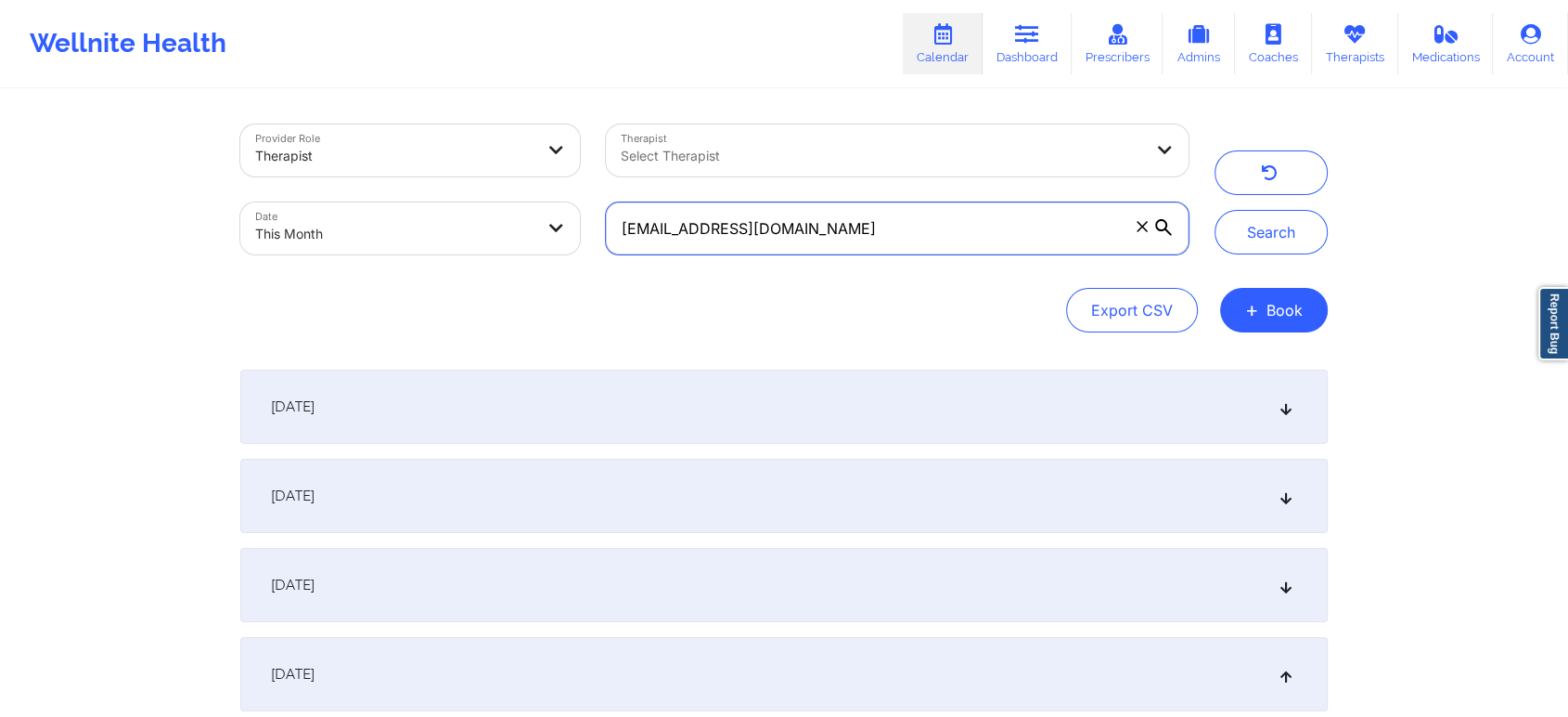
drag, startPoint x: 819, startPoint y: 218, endPoint x: 502, endPoint y: 239, distance: 317.7
click at [502, 239] on div "Provider Role Therapist Therapist Select Therapist Date This Month [EMAIL_ADDRE…" at bounding box center [714, 189] width 975 height 156
paste input "artsandkay"
click at [1215, 210] on button "Search" at bounding box center [1271, 232] width 113 height 44
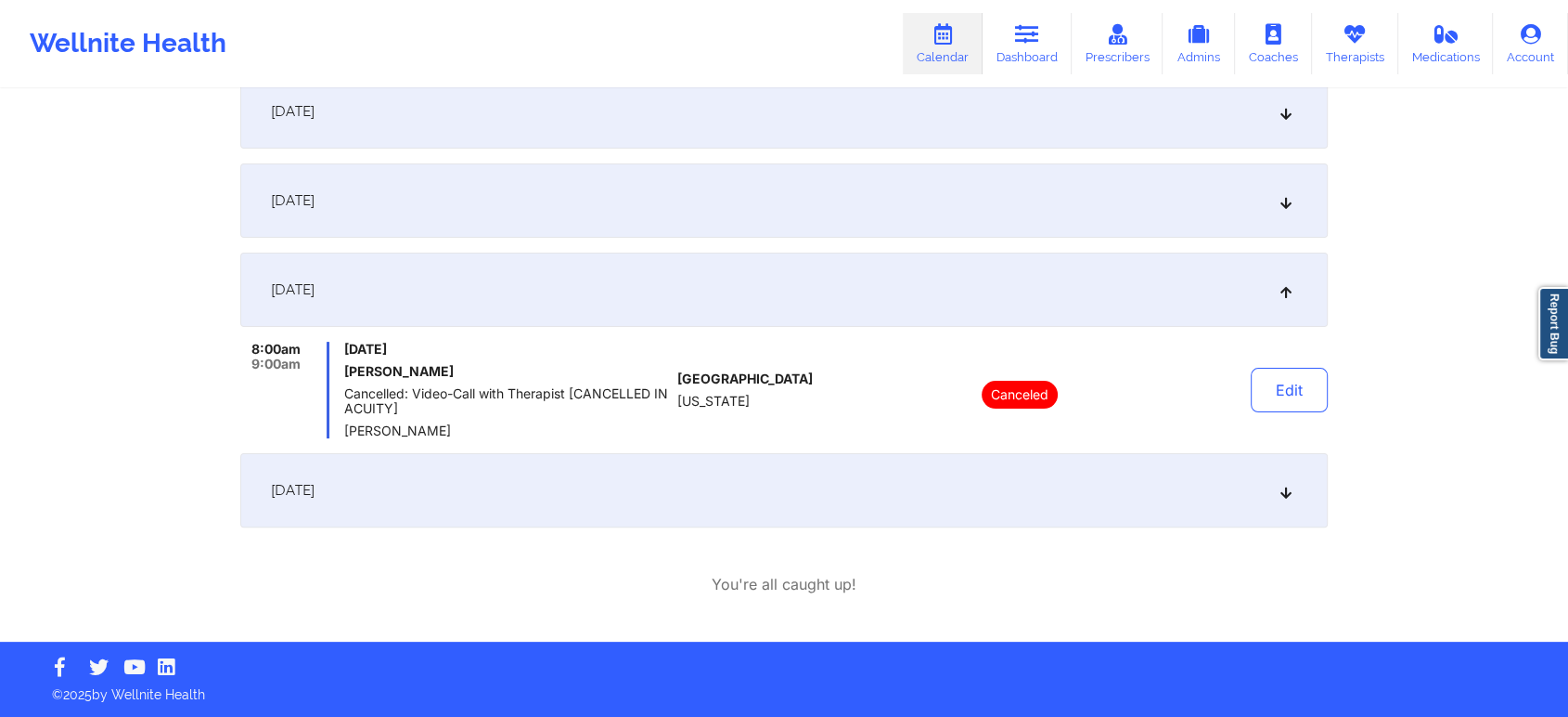
click at [465, 526] on div "[DATE]" at bounding box center [784, 490] width 1088 height 74
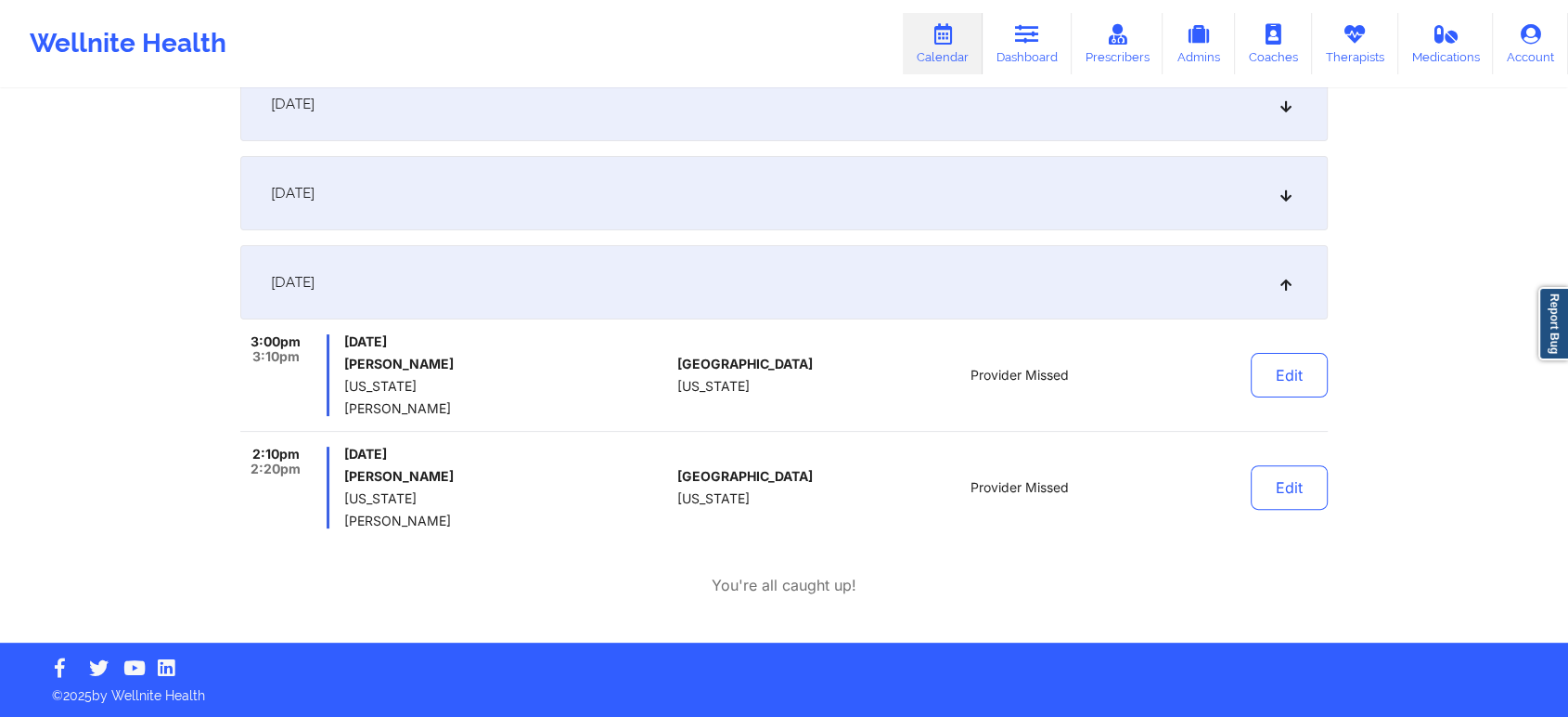
scroll to position [0, 0]
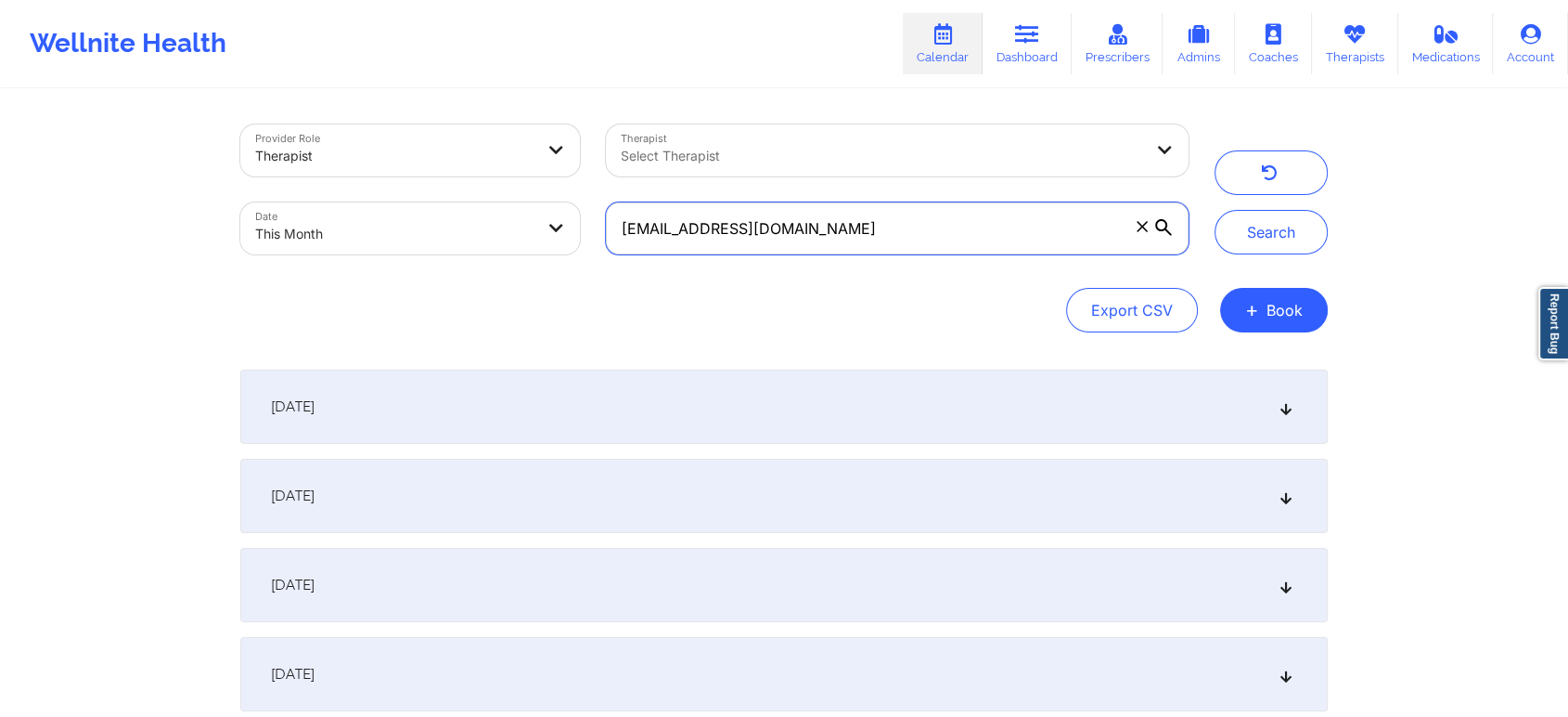
drag, startPoint x: 891, startPoint y: 246, endPoint x: 360, endPoint y: 260, distance: 531.2
click at [360, 260] on div "Provider Role Therapist Therapist Select Therapist Date This Month [EMAIL_ADDRE…" at bounding box center [714, 189] width 975 height 156
paste input "caliciaboyd74"
click at [1215, 210] on button "Search" at bounding box center [1271, 232] width 113 height 44
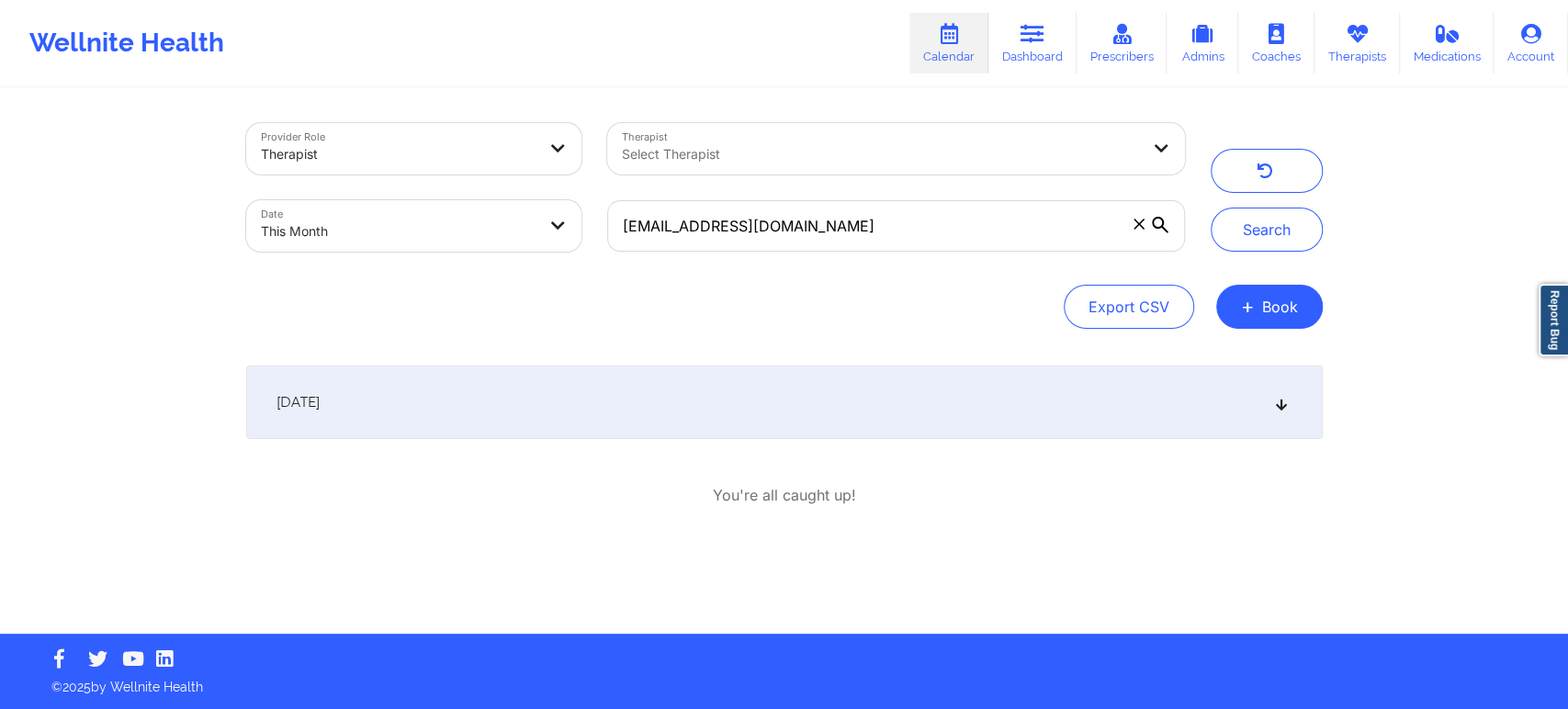
click at [916, 390] on div "[DATE]" at bounding box center [784, 402] width 1077 height 74
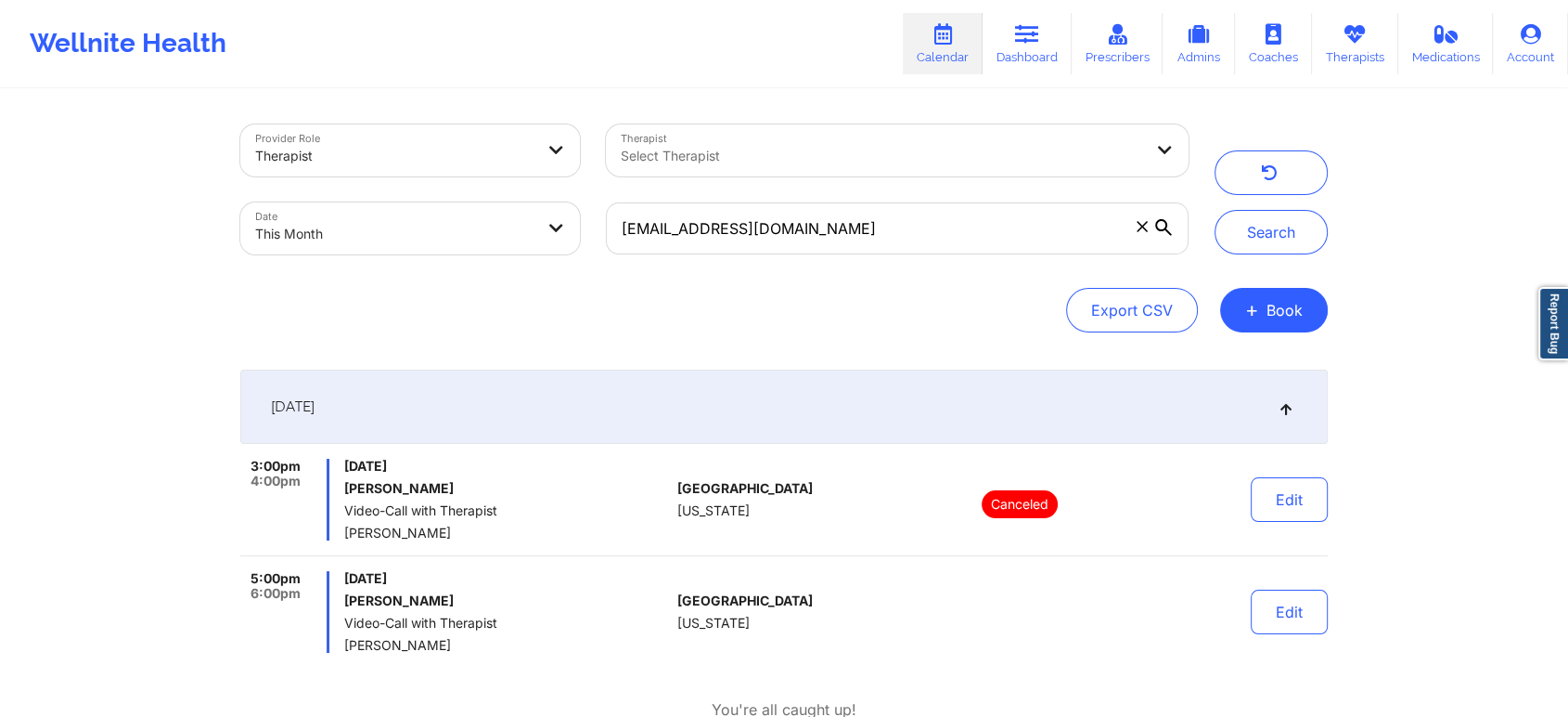
drag, startPoint x: 846, startPoint y: 195, endPoint x: 846, endPoint y: 212, distance: 17.0
click at [846, 212] on div "[EMAIL_ADDRESS][DOMAIN_NAME]" at bounding box center [897, 228] width 608 height 78
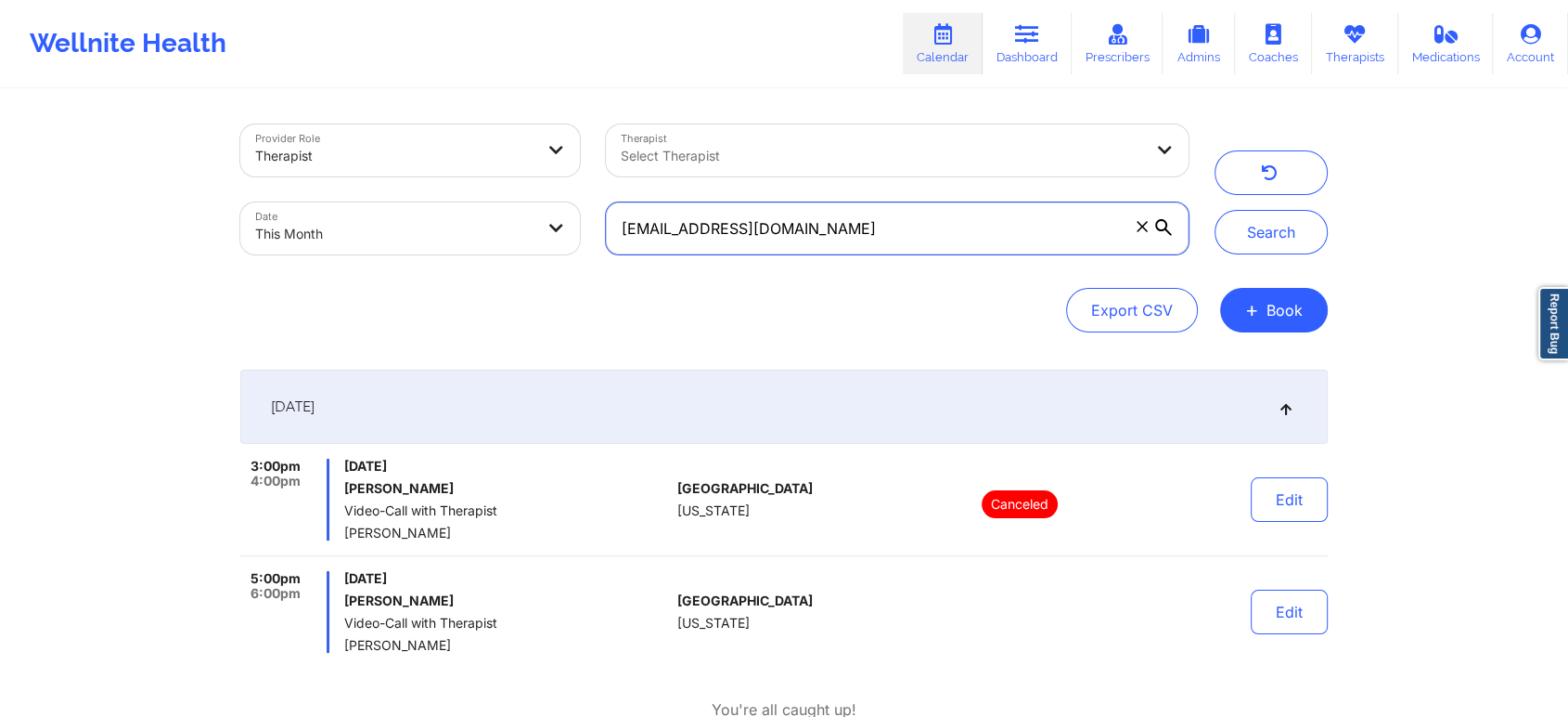
drag, startPoint x: 846, startPoint y: 212, endPoint x: 517, endPoint y: 258, distance: 332.2
click at [517, 258] on div "Provider Role Therapist Therapist Select Therapist Date This Month [EMAIL_ADDRE…" at bounding box center [714, 189] width 975 height 156
paste input "[EMAIL_ADDRESS]"
click at [1215, 210] on button "Search" at bounding box center [1271, 232] width 113 height 44
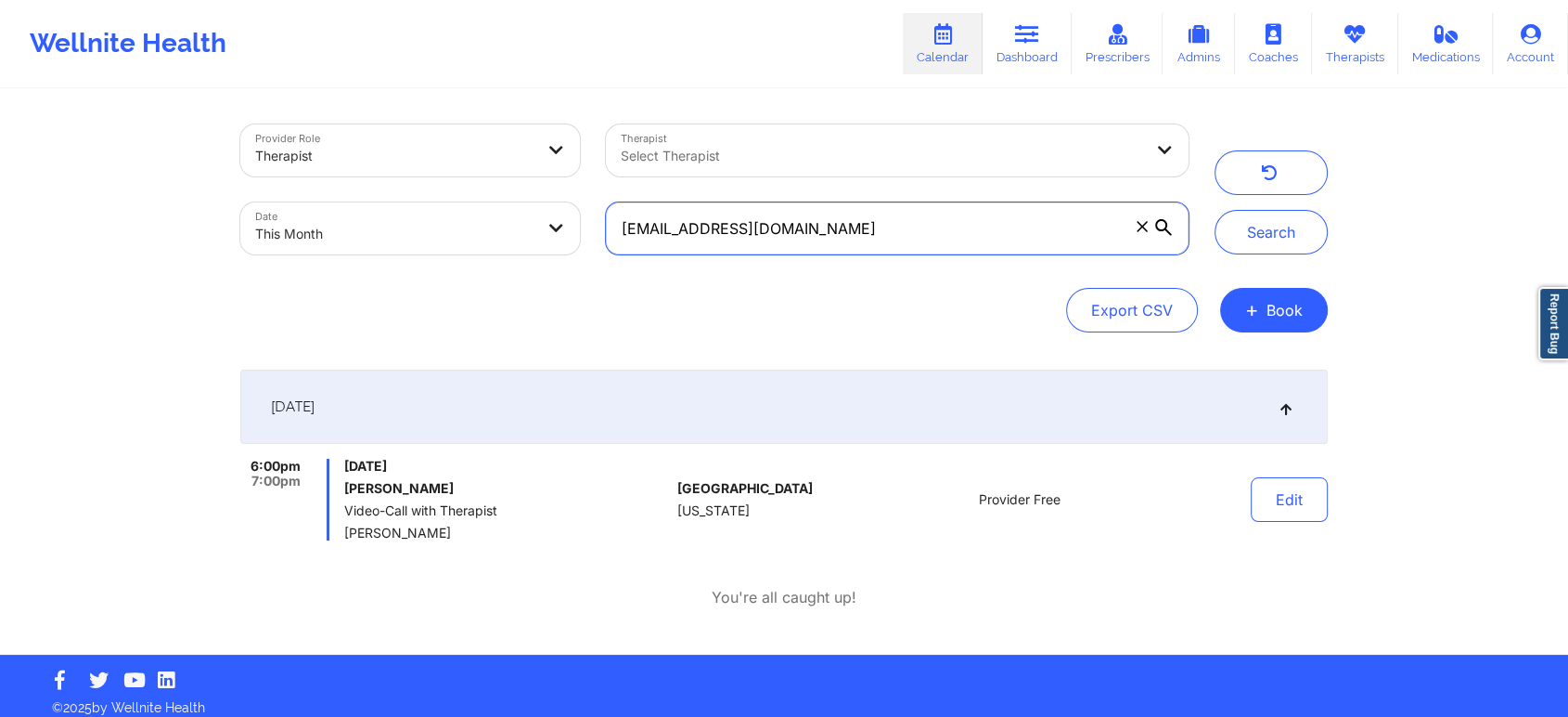
scroll to position [13, 0]
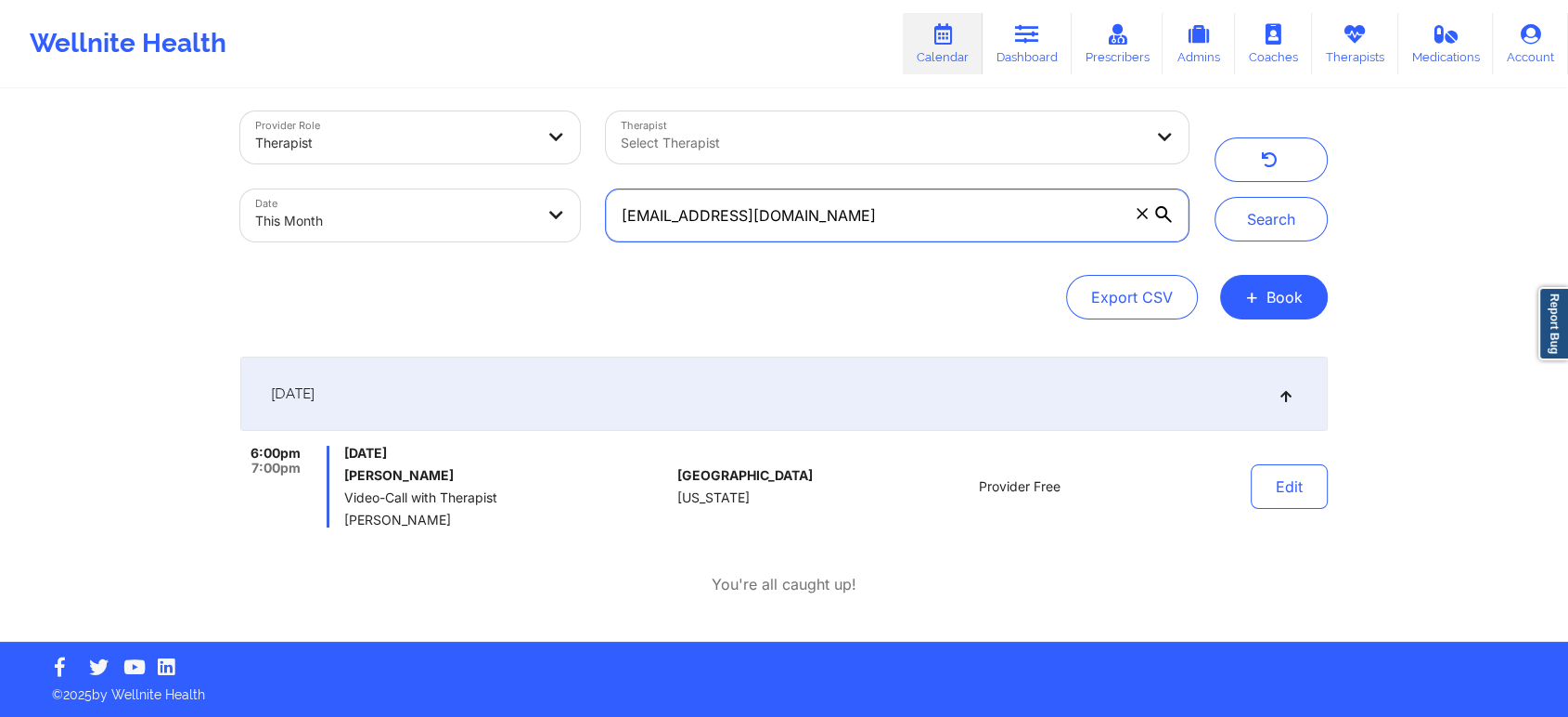
drag, startPoint x: 898, startPoint y: 200, endPoint x: 397, endPoint y: 183, distance: 501.3
click at [397, 183] on div "Provider Role Therapist Therapist Select Therapist Date This Month [EMAIL_ADDRE…" at bounding box center [714, 176] width 975 height 156
paste input "[EMAIL_ADDRESS]"
click at [1215, 197] on button "Search" at bounding box center [1271, 219] width 113 height 44
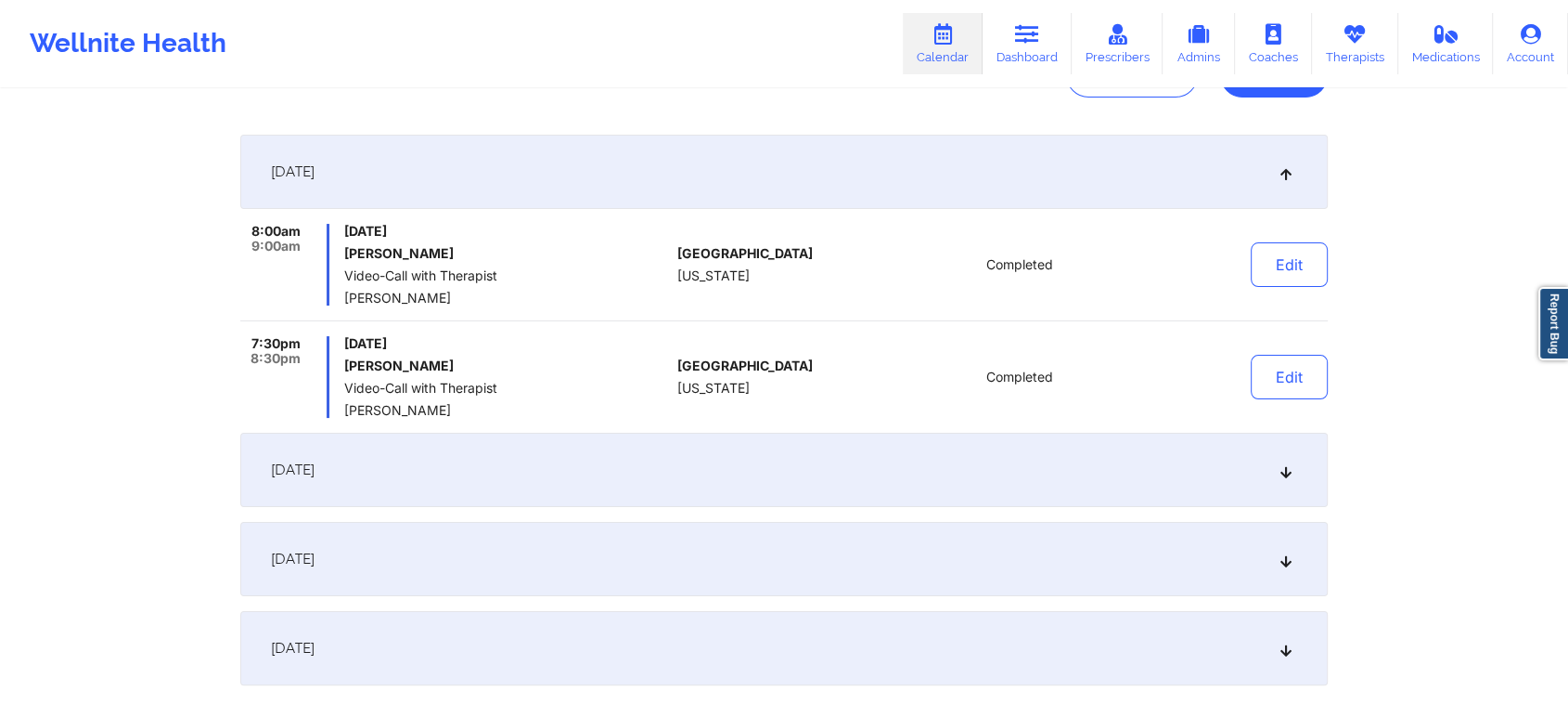
scroll to position [196, 0]
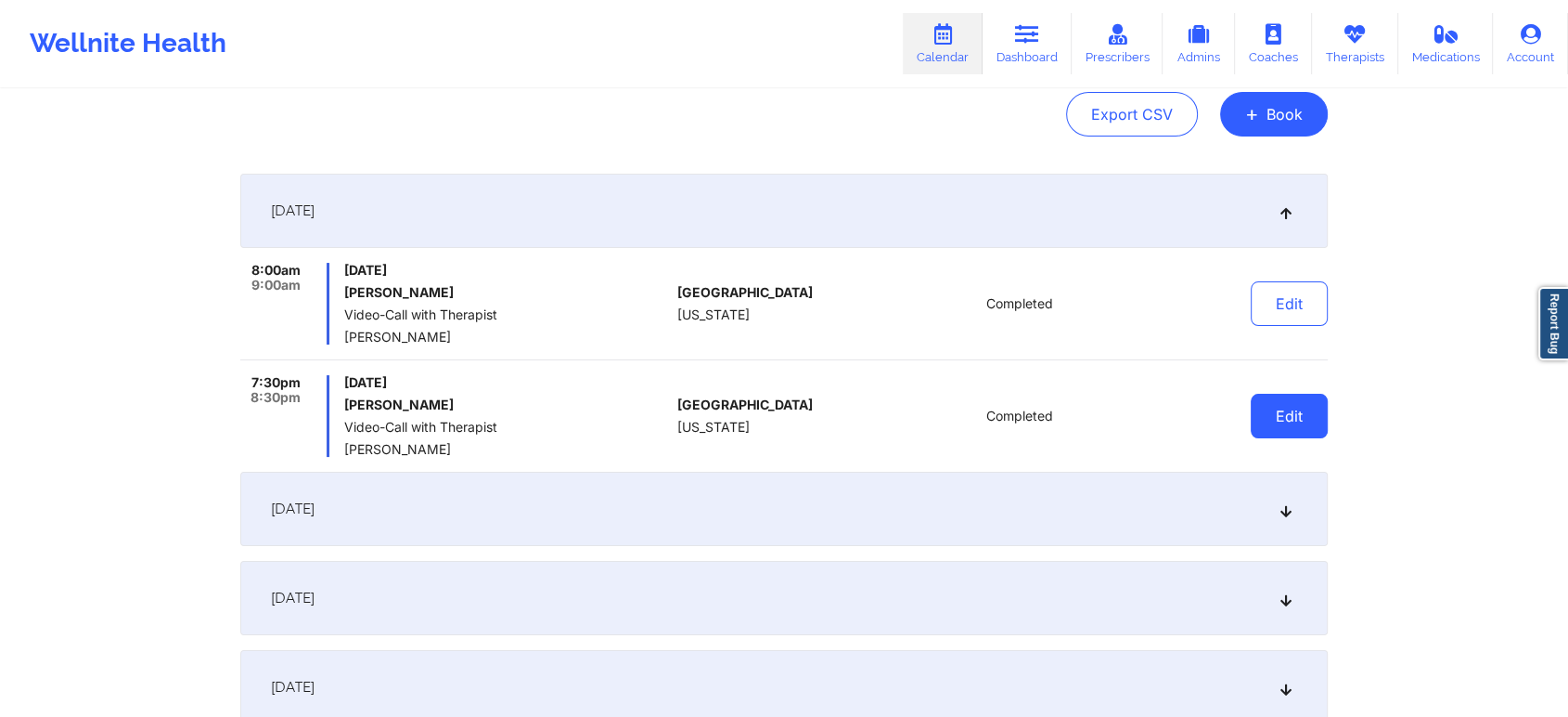
click at [1282, 404] on button "Edit" at bounding box center [1289, 416] width 77 height 44
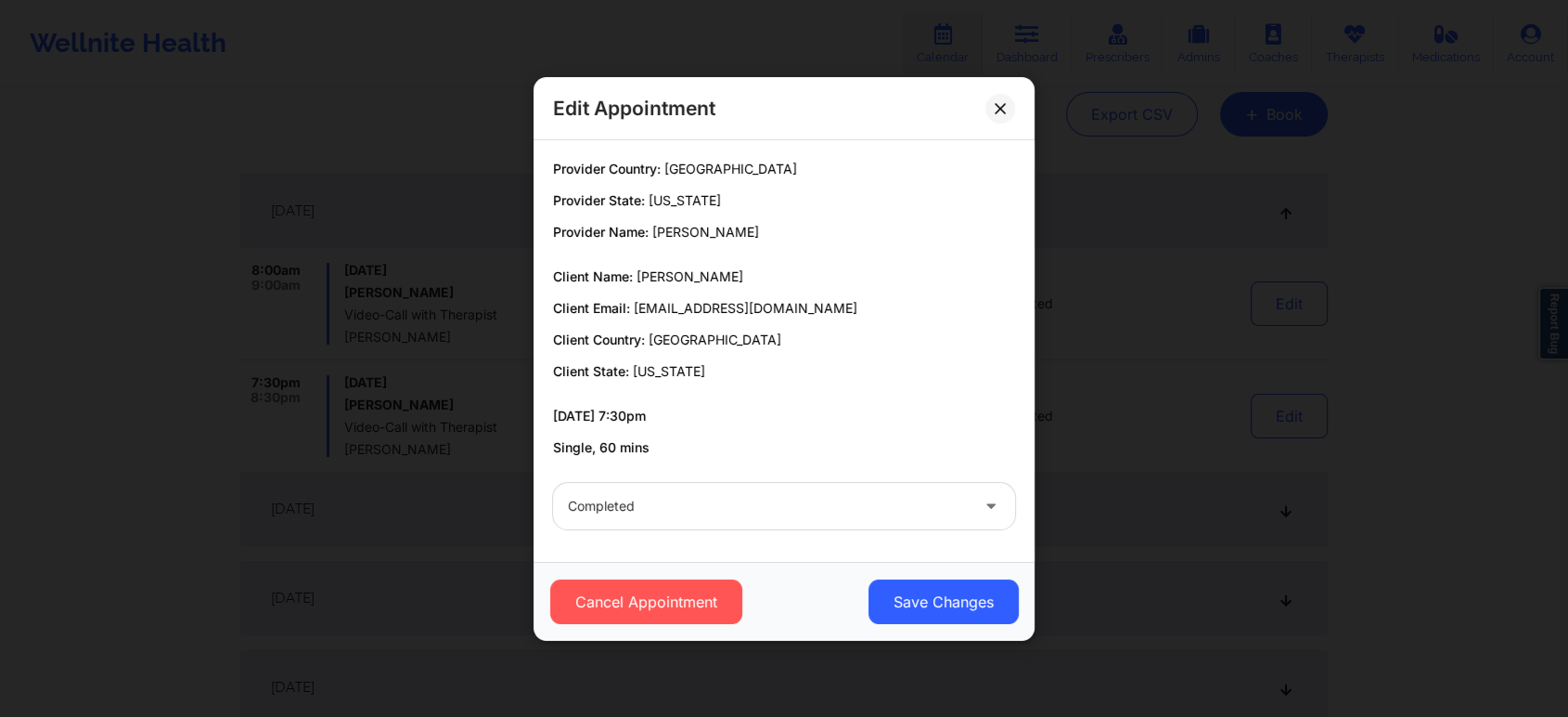
click at [718, 578] on div "Cancel Appointment Save Changes" at bounding box center [784, 601] width 501 height 79
click at [686, 599] on button "Cancel Appointment" at bounding box center [646, 601] width 192 height 44
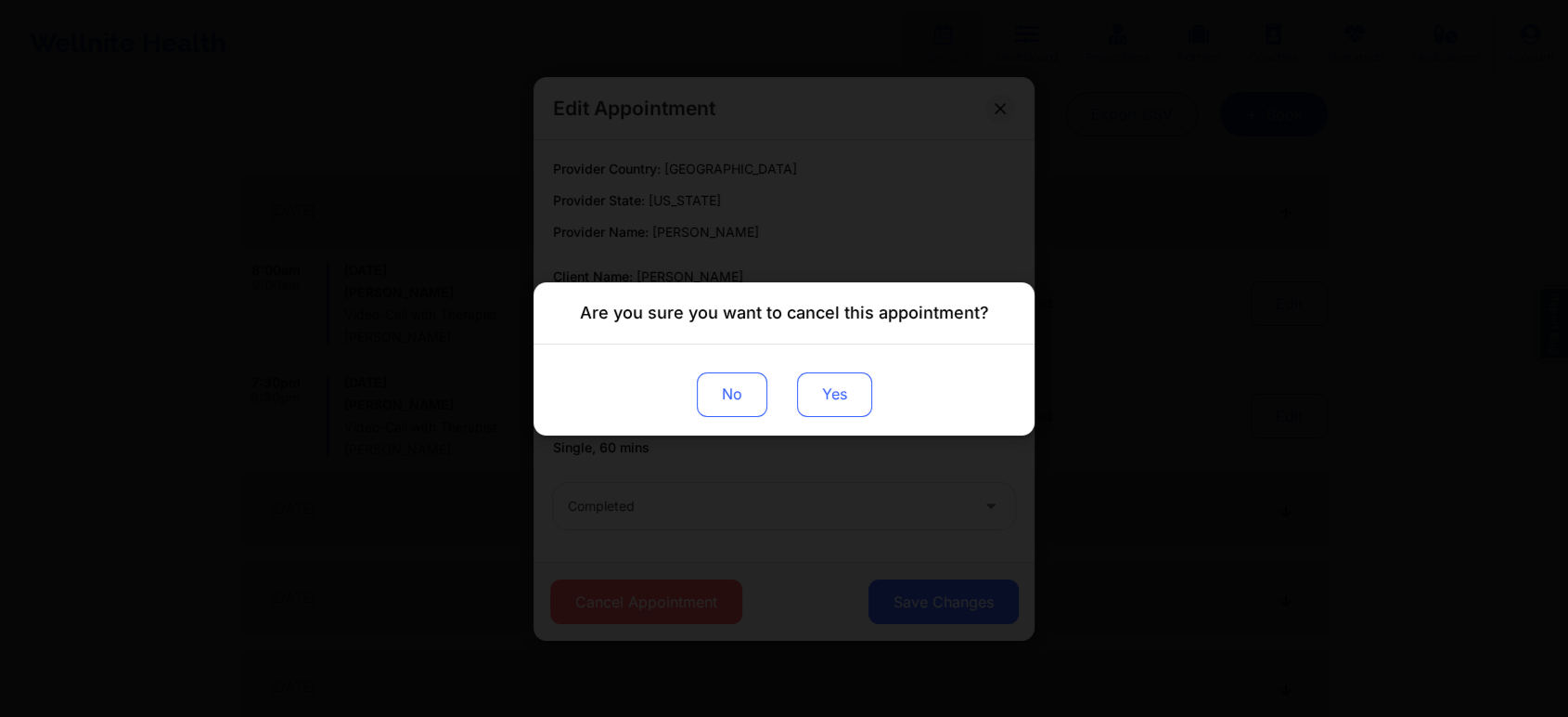
click at [842, 378] on button "Yes" at bounding box center [834, 393] width 75 height 44
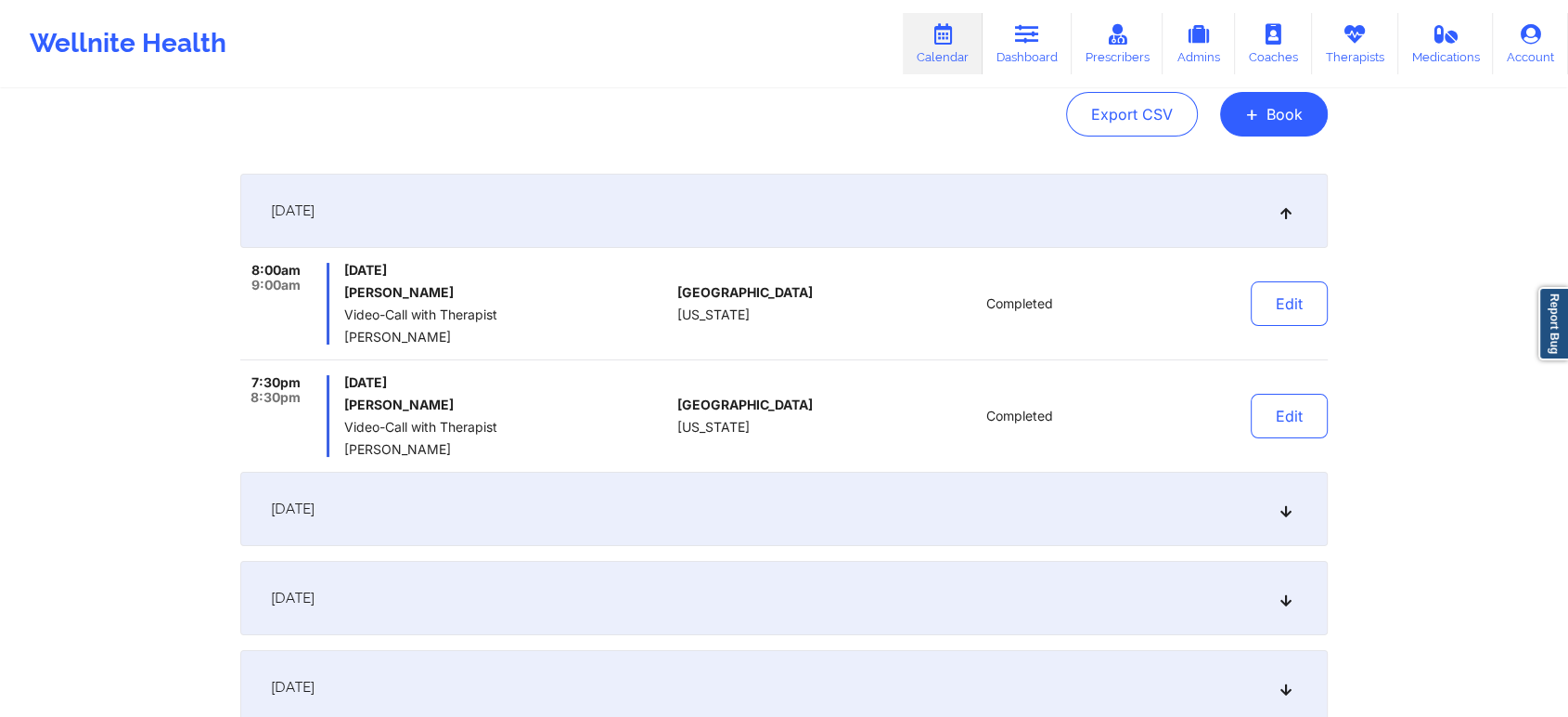
drag, startPoint x: 1531, startPoint y: 206, endPoint x: 1582, endPoint y: 225, distance: 54.4
click at [1567, 225] on html "Wellnite Health Calendar Dashboard Prescribers Admins Coaches Therapists Medica…" at bounding box center [784, 162] width 1568 height 717
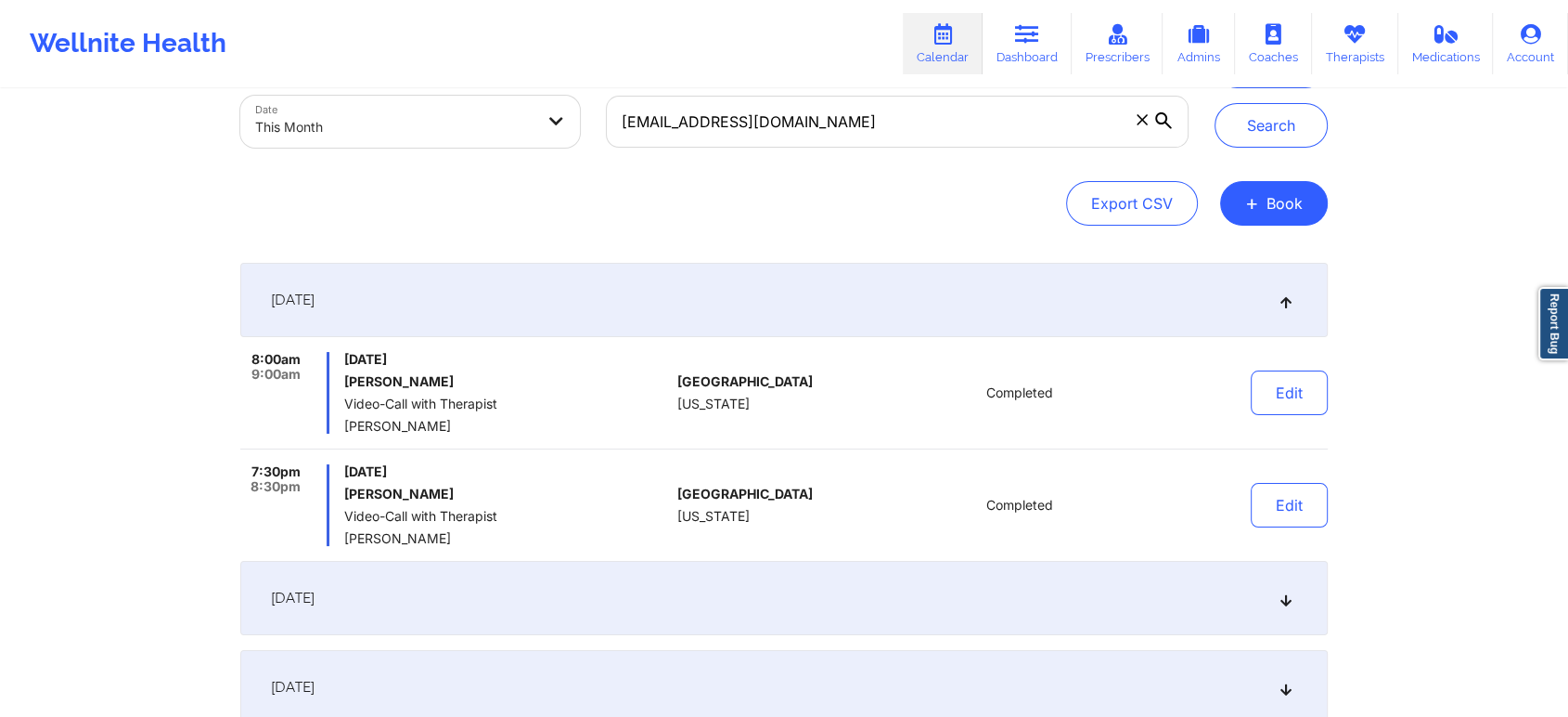
scroll to position [0, 0]
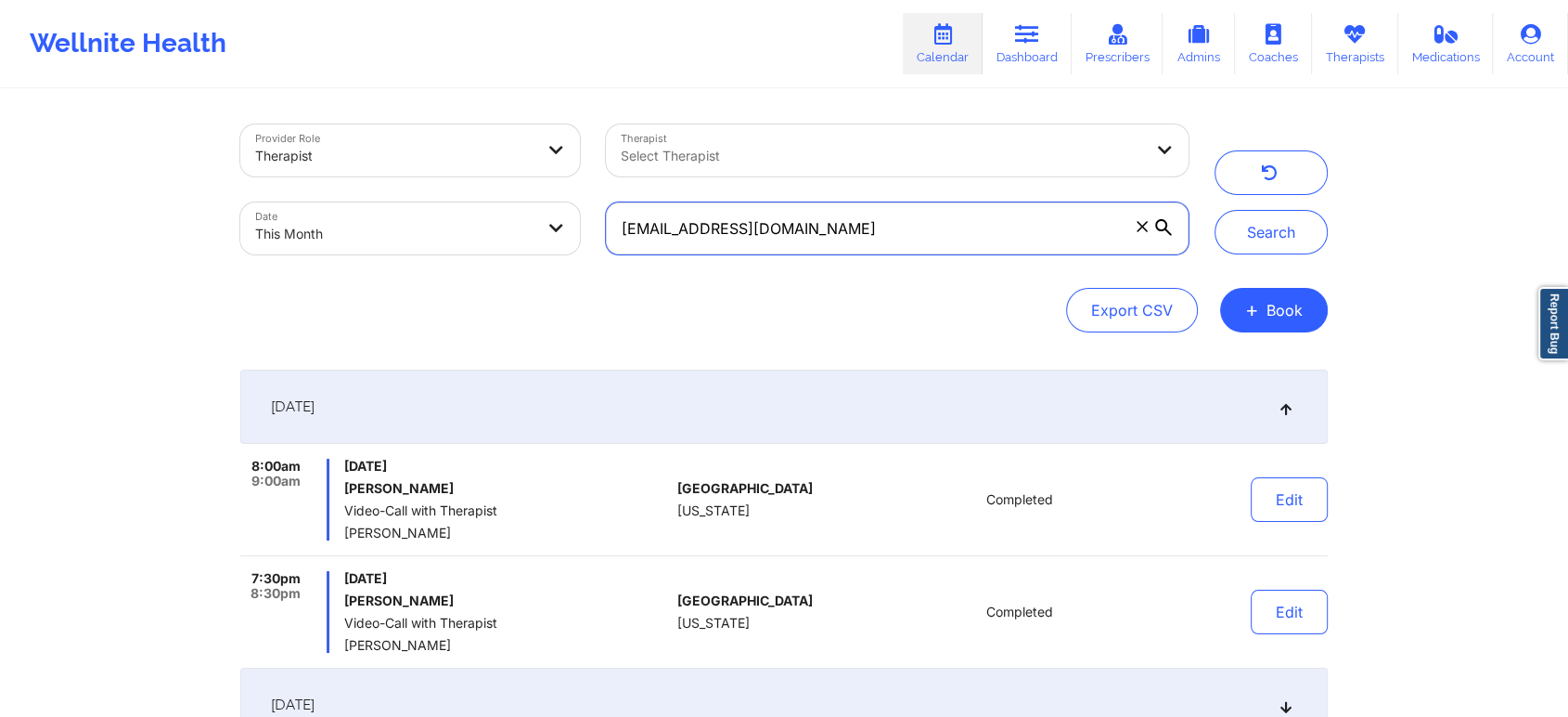
drag, startPoint x: 809, startPoint y: 209, endPoint x: 928, endPoint y: 296, distance: 147.4
click at [928, 296] on div "Provider Role Therapist Therapist Select Therapist Date This Month [EMAIL_ADDRE…" at bounding box center [784, 228] width 1088 height 208
drag, startPoint x: 816, startPoint y: 235, endPoint x: 468, endPoint y: 196, distance: 350.2
click at [468, 196] on div "Provider Role Therapist Therapist Select Therapist Date This Month [EMAIL_ADDRE…" at bounding box center [714, 189] width 975 height 156
click at [1215, 210] on button "Search" at bounding box center [1271, 232] width 113 height 44
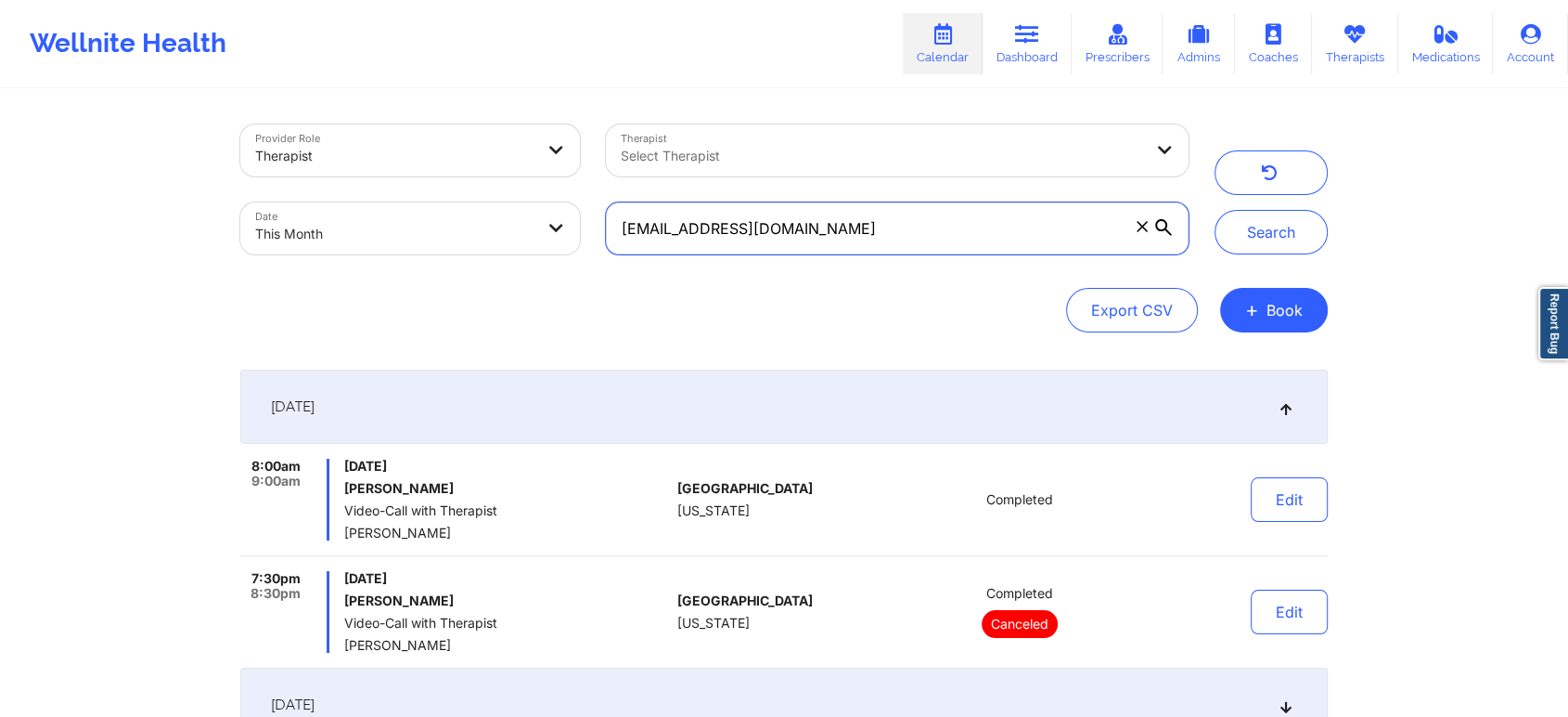
drag, startPoint x: 897, startPoint y: 243, endPoint x: 878, endPoint y: 238, distance: 19.6
click at [878, 238] on input "[EMAIL_ADDRESS][DOMAIN_NAME]" at bounding box center [897, 228] width 583 height 52
drag, startPoint x: 838, startPoint y: 254, endPoint x: 846, endPoint y: 246, distance: 11.3
click at [846, 246] on div "[EMAIL_ADDRESS][DOMAIN_NAME]" at bounding box center [897, 228] width 608 height 78
drag, startPoint x: 846, startPoint y: 246, endPoint x: 431, endPoint y: 234, distance: 415.2
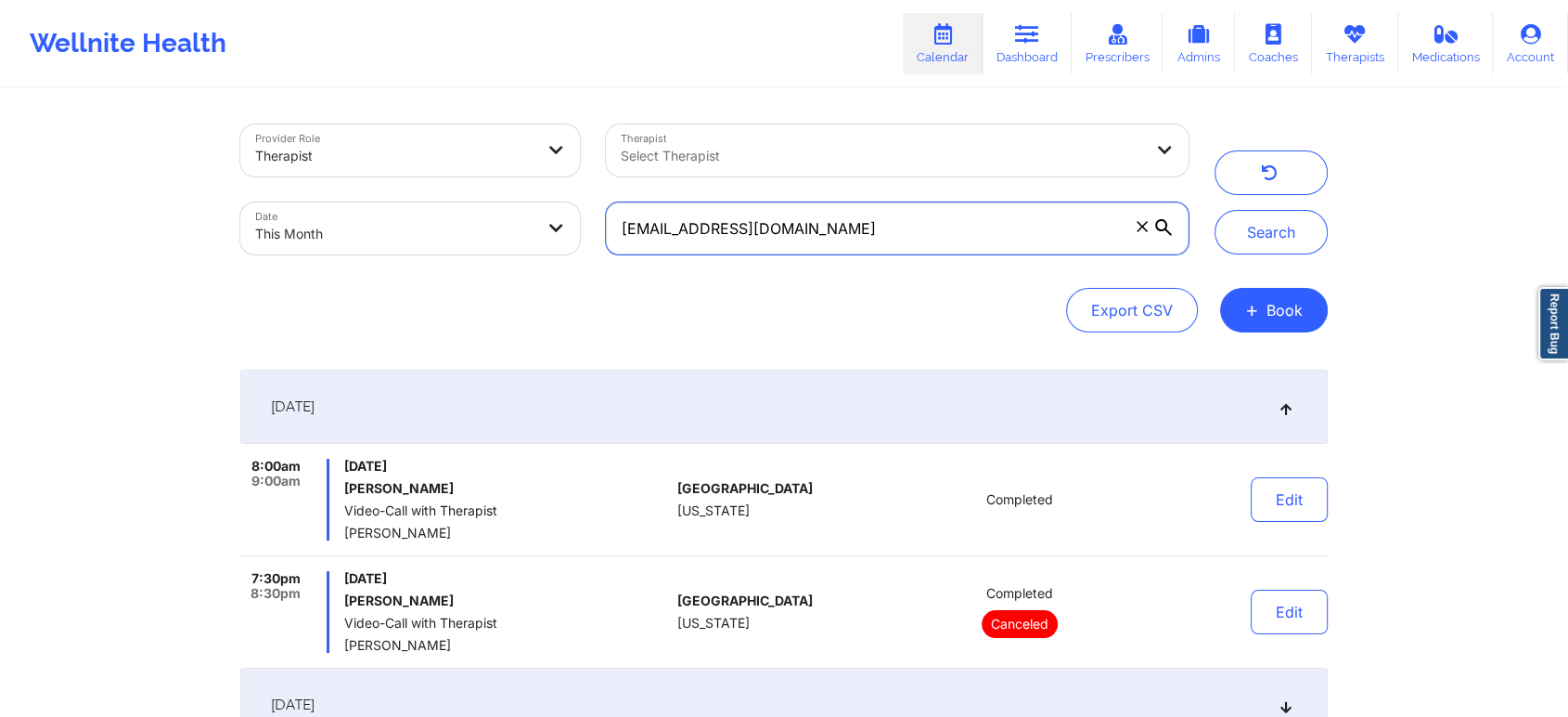
click at [431, 234] on div "Provider Role Therapist Therapist Select Therapist Date This Month [EMAIL_ADDRE…" at bounding box center [714, 189] width 975 height 156
paste input "yennhi.le171"
click at [1215, 210] on button "Search" at bounding box center [1271, 232] width 113 height 44
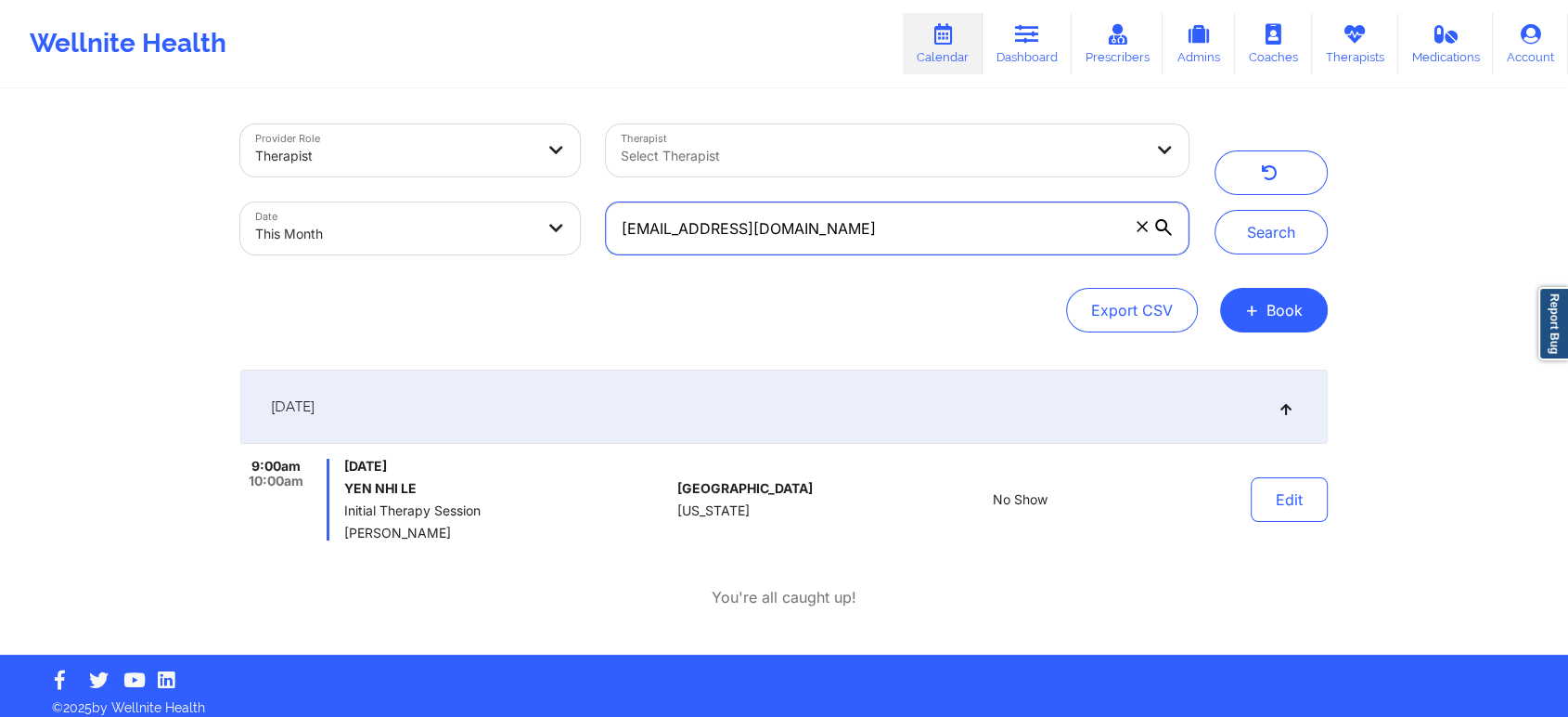
drag, startPoint x: 851, startPoint y: 222, endPoint x: 363, endPoint y: 259, distance: 489.4
click at [363, 259] on div "Provider Role Therapist Therapist Select Therapist Date This Month [EMAIL_ADDRE…" at bounding box center [714, 189] width 975 height 156
paste input "mikesamthomson"
click at [1215, 210] on button "Search" at bounding box center [1271, 232] width 113 height 44
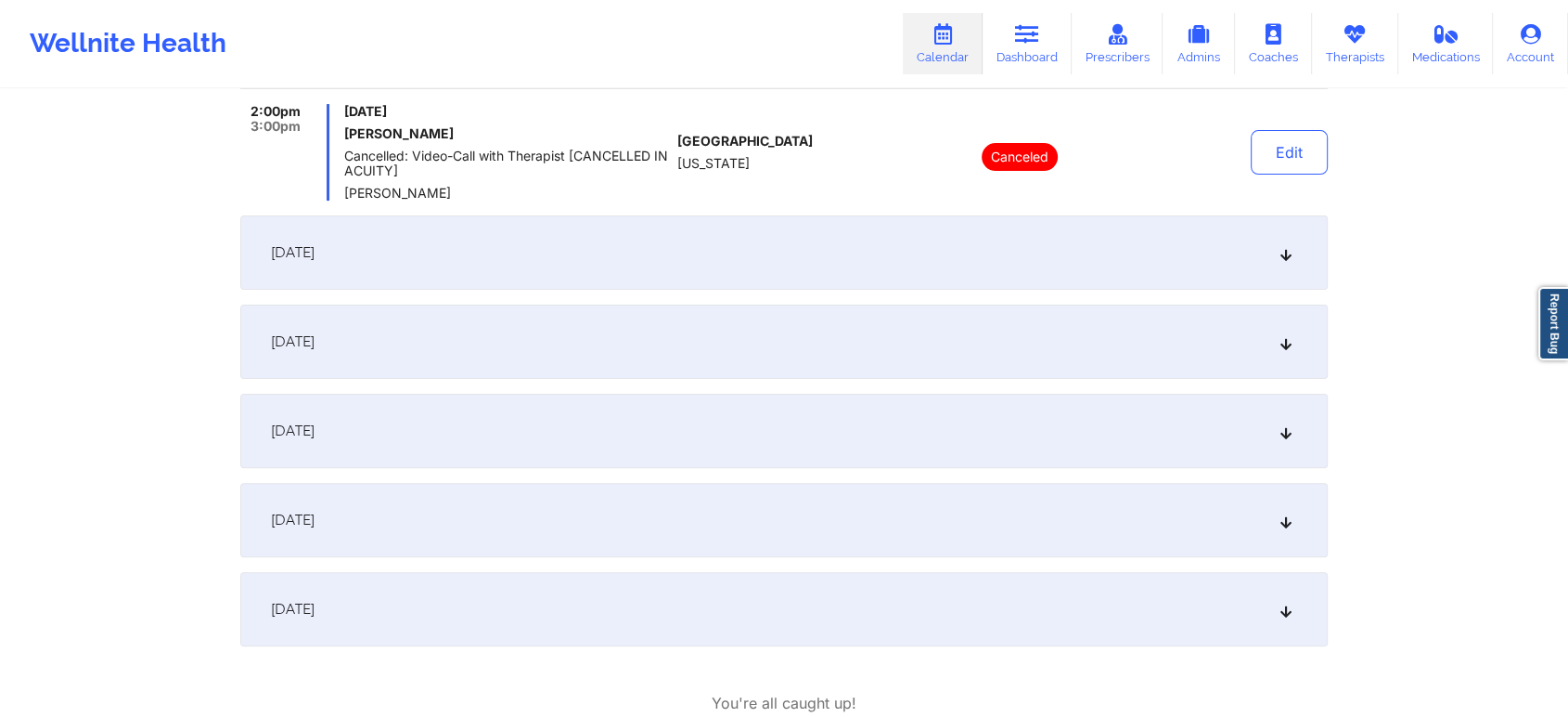
scroll to position [520, 0]
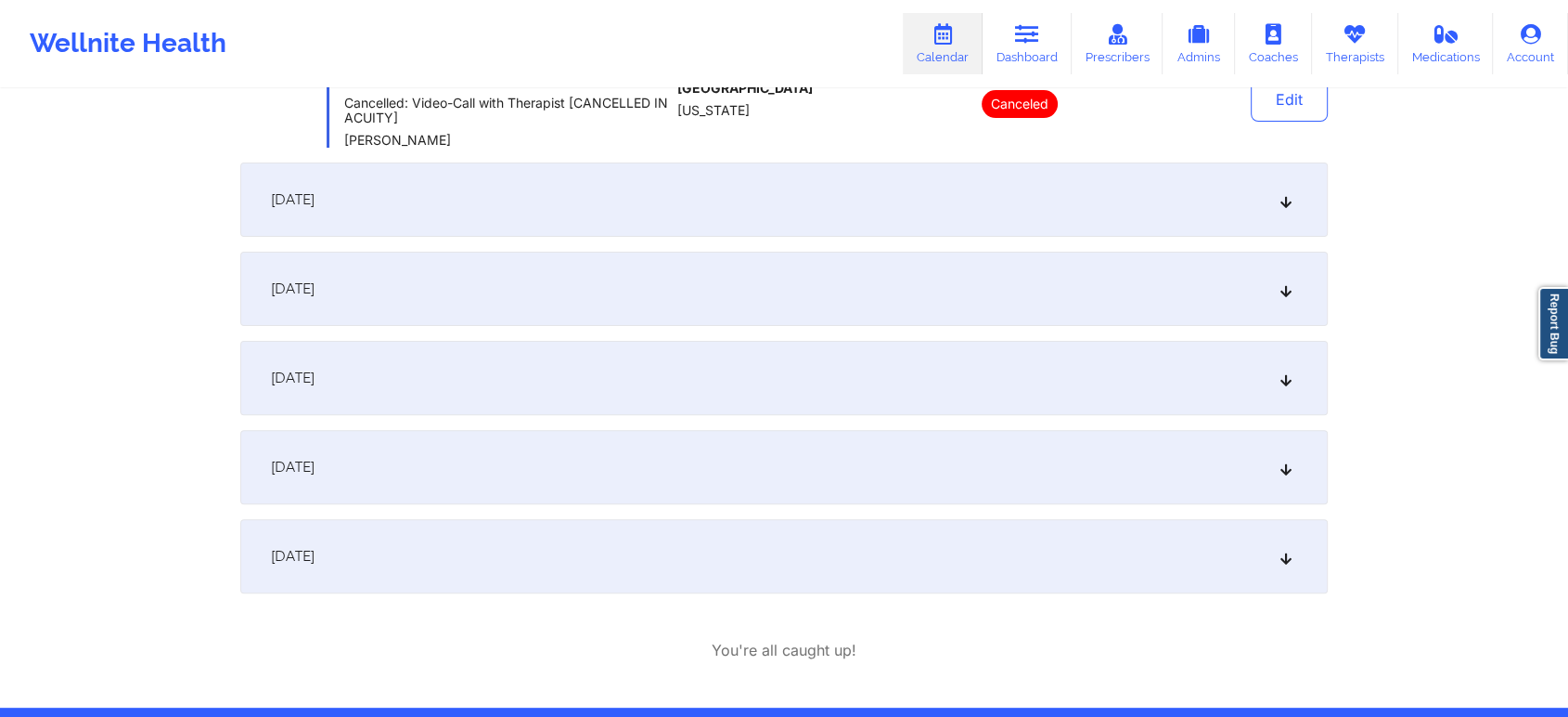
click at [590, 561] on div "[DATE]" at bounding box center [784, 556] width 1088 height 74
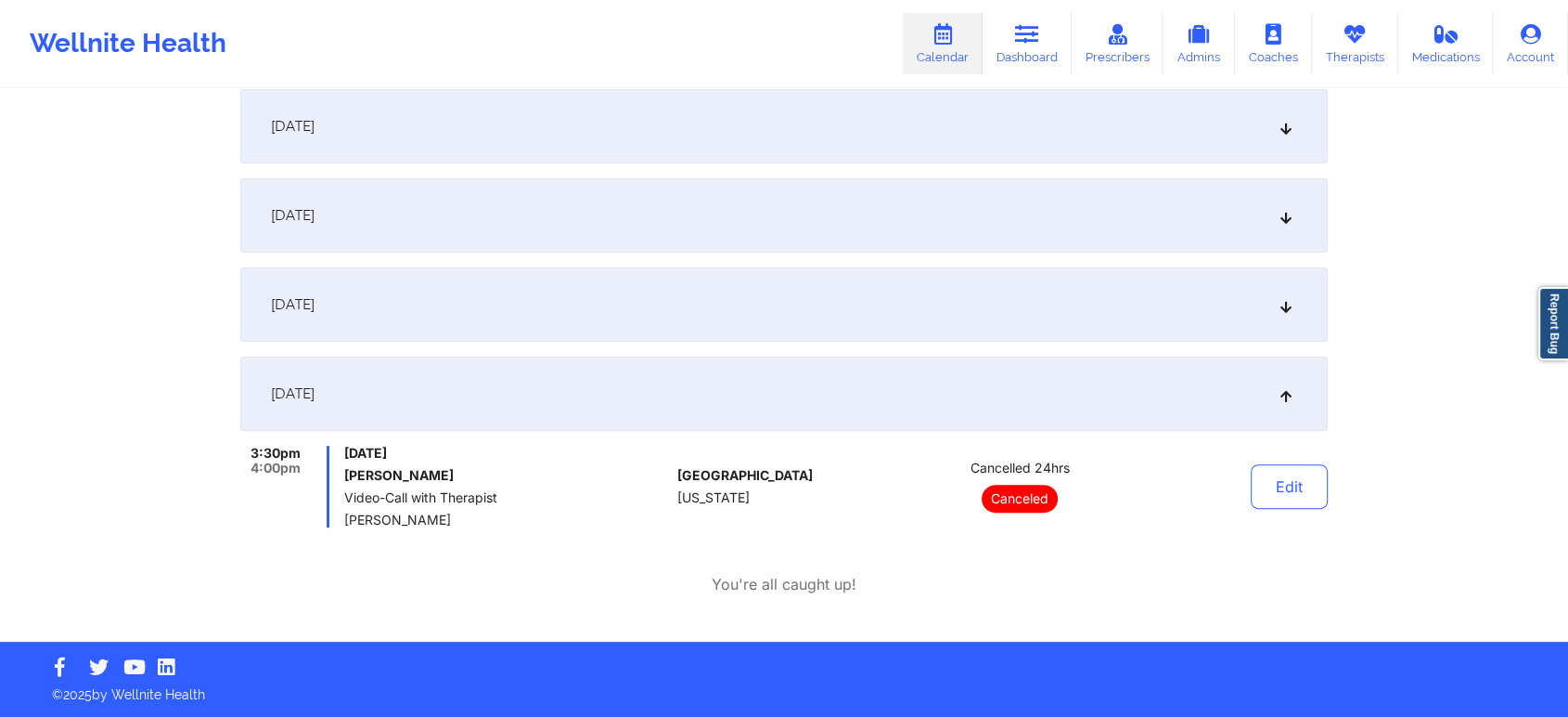
scroll to position [0, 0]
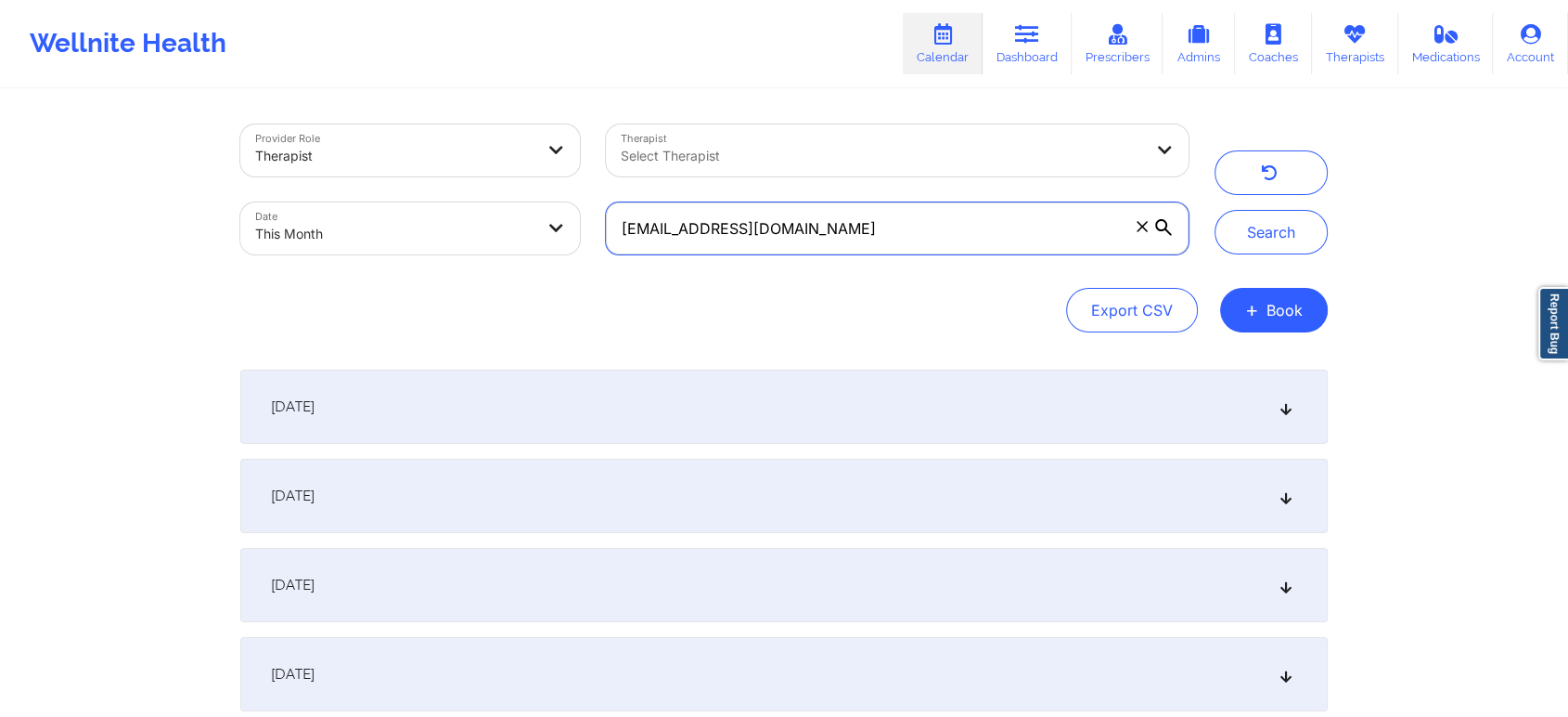
drag, startPoint x: 861, startPoint y: 209, endPoint x: 860, endPoint y: 226, distance: 17.0
click at [860, 226] on input "[EMAIL_ADDRESS][DOMAIN_NAME]" at bounding box center [897, 228] width 583 height 52
drag, startPoint x: 860, startPoint y: 226, endPoint x: 360, endPoint y: 243, distance: 500.3
click at [360, 243] on div "Provider Role Therapist Therapist Select Therapist Date This Month [EMAIL_ADDRE…" at bounding box center [714, 189] width 975 height 156
paste input "jrileythomas"
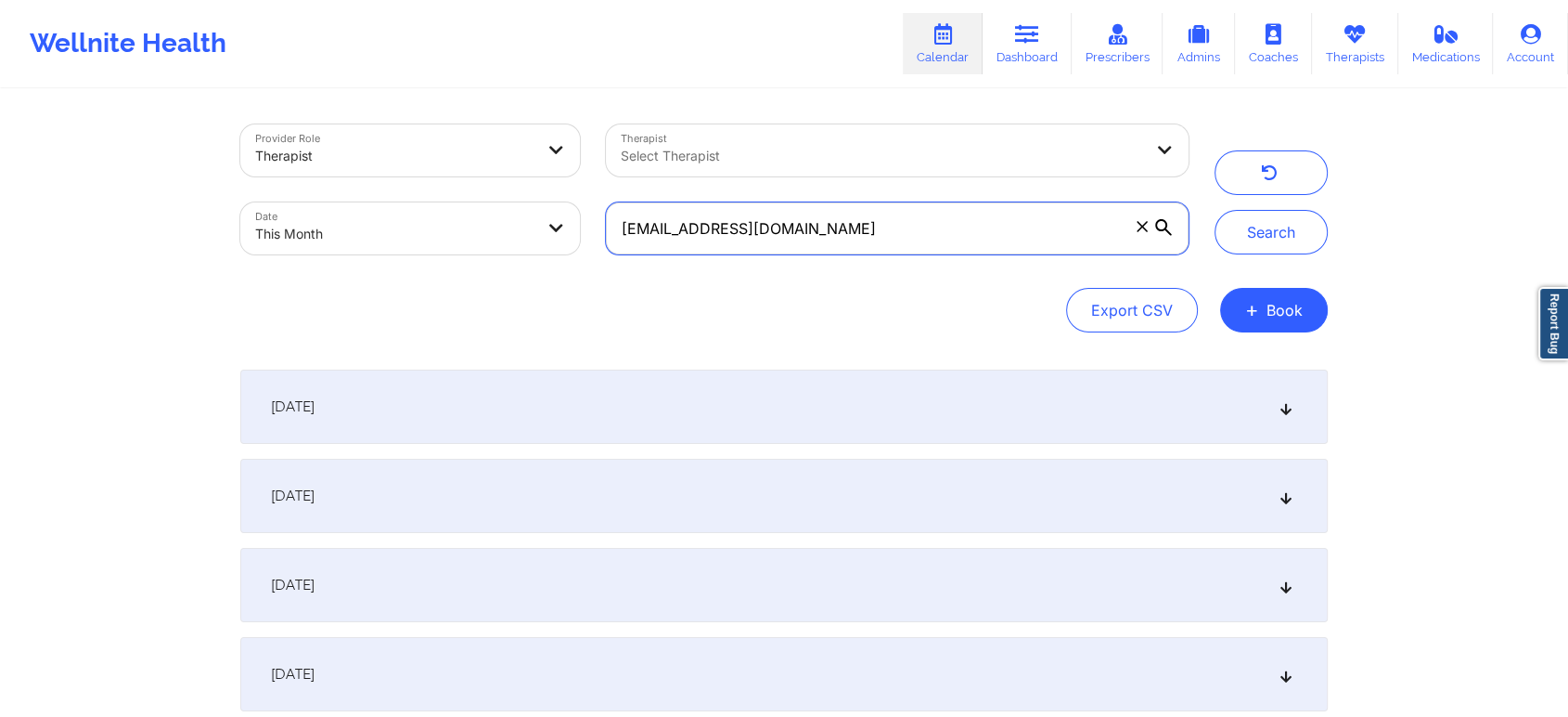
click at [1215, 210] on button "Search" at bounding box center [1271, 232] width 113 height 44
drag, startPoint x: 1156, startPoint y: 254, endPoint x: 1582, endPoint y: 280, distance: 426.8
click at [1567, 280] on html "Wellnite Health Calendar Dashboard Prescribers Admins Coaches Therapists Medica…" at bounding box center [784, 358] width 1568 height 717
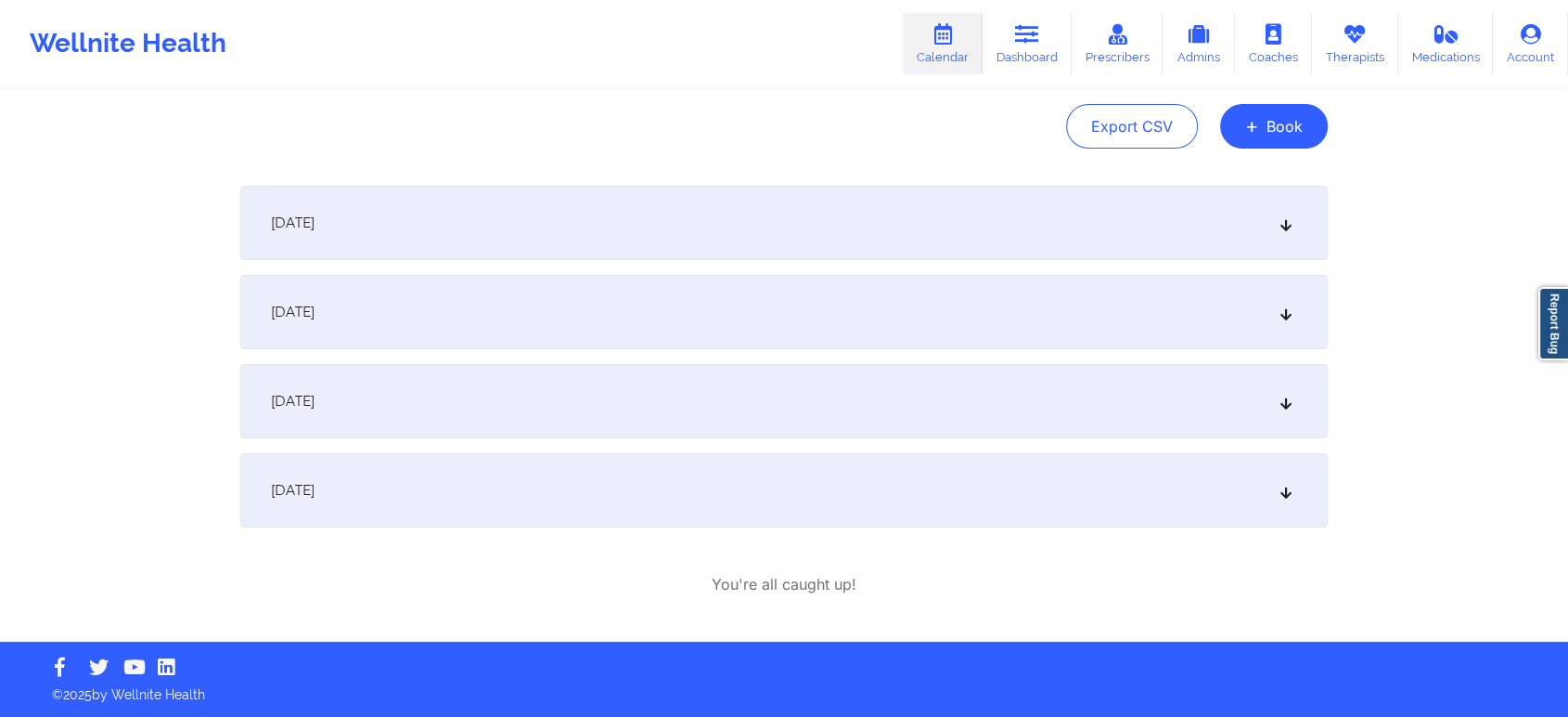
click at [534, 519] on div "[DATE]" at bounding box center [784, 490] width 1088 height 74
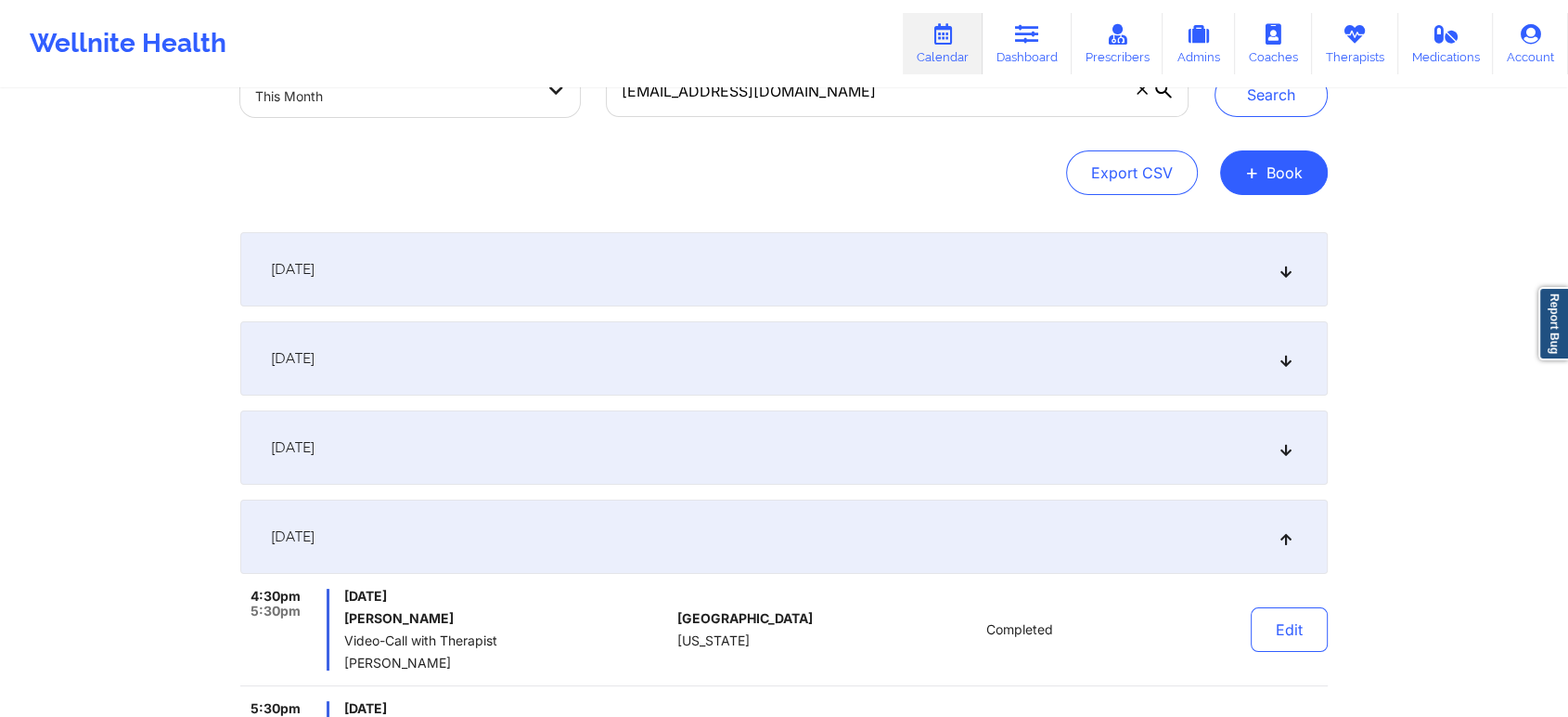
scroll to position [0, 0]
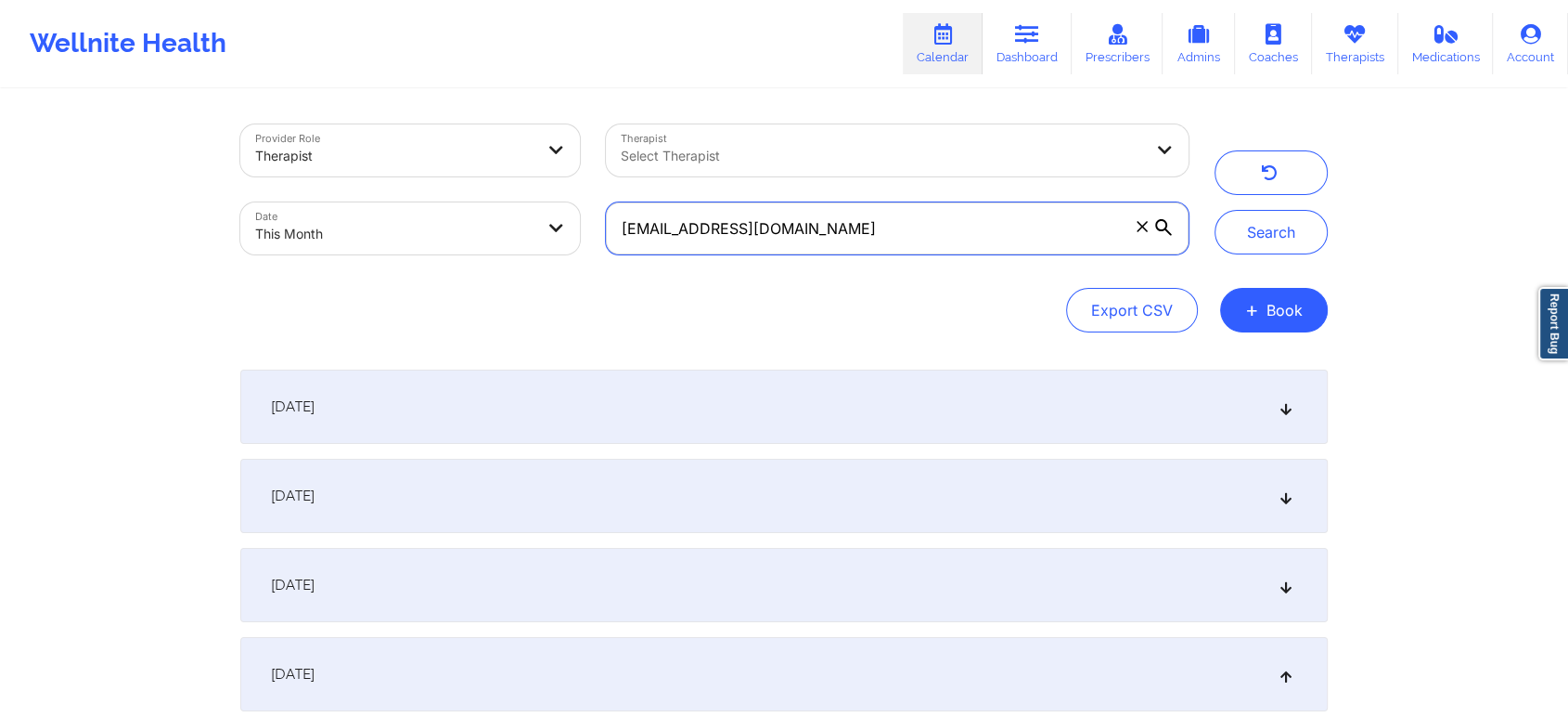
drag, startPoint x: 848, startPoint y: 231, endPoint x: 494, endPoint y: 234, distance: 354.0
click at [494, 234] on div "Provider Role Therapist Therapist Select Therapist Date This Month [EMAIL_ADDRE…" at bounding box center [714, 189] width 975 height 156
paste input "rebeccajohns232"
type input "[EMAIL_ADDRESS][DOMAIN_NAME]"
click at [1215, 210] on button "Search" at bounding box center [1271, 232] width 113 height 44
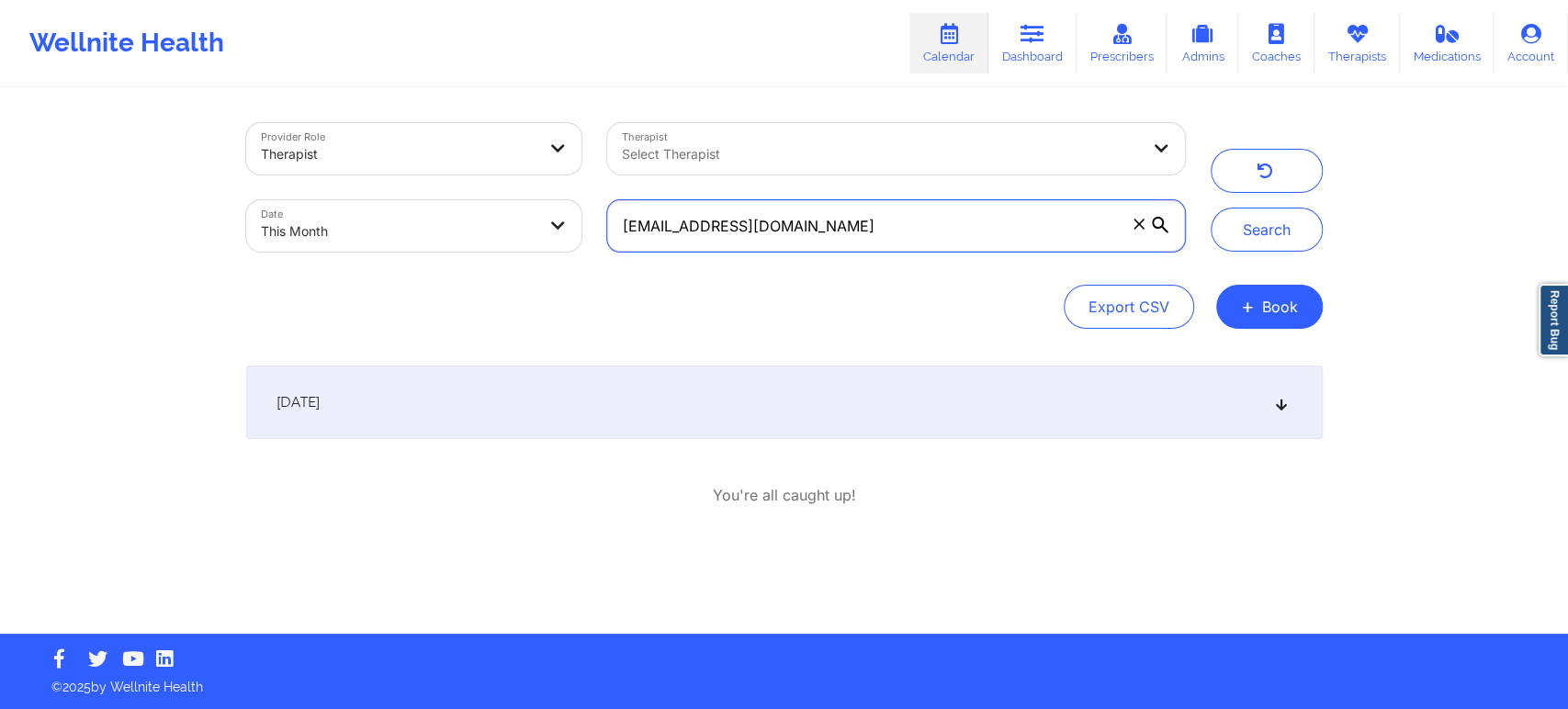
drag, startPoint x: 1566, startPoint y: 151, endPoint x: 1510, endPoint y: 307, distance: 165.7
click at [1510, 307] on html "Wellnite Health Calendar Dashboard Prescribers Admins Coaches Therapists Medica…" at bounding box center [784, 354] width 1568 height 709
click at [626, 392] on div "[DATE]" at bounding box center [784, 402] width 1077 height 74
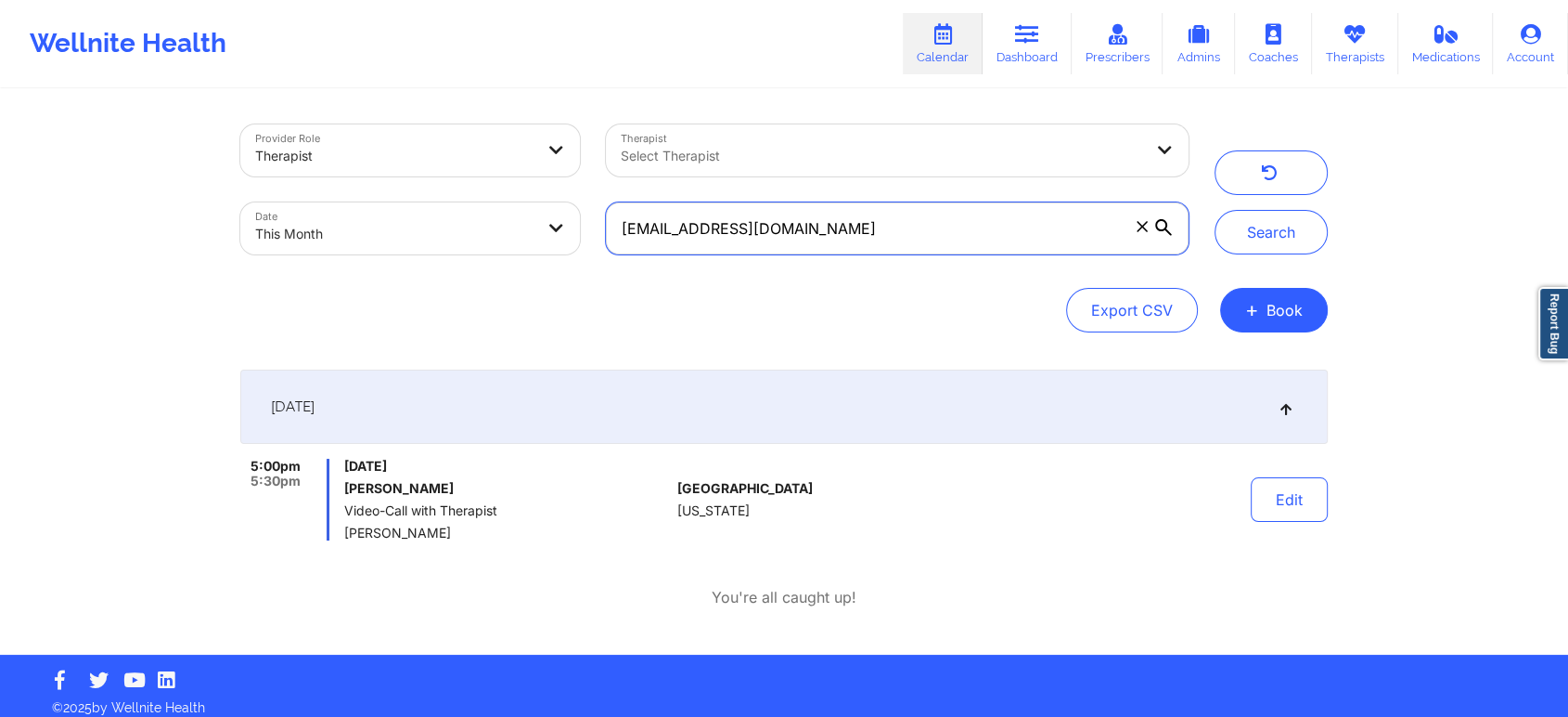
drag, startPoint x: 895, startPoint y: 246, endPoint x: 540, endPoint y: 157, distance: 366.0
click at [540, 157] on div "Provider Role Therapist Therapist Select Therapist Date This Month [EMAIL_ADDRE…" at bounding box center [714, 189] width 975 height 156
click at [1215, 210] on button "Search" at bounding box center [1271, 232] width 113 height 44
